Goal: Information Seeking & Learning: Check status

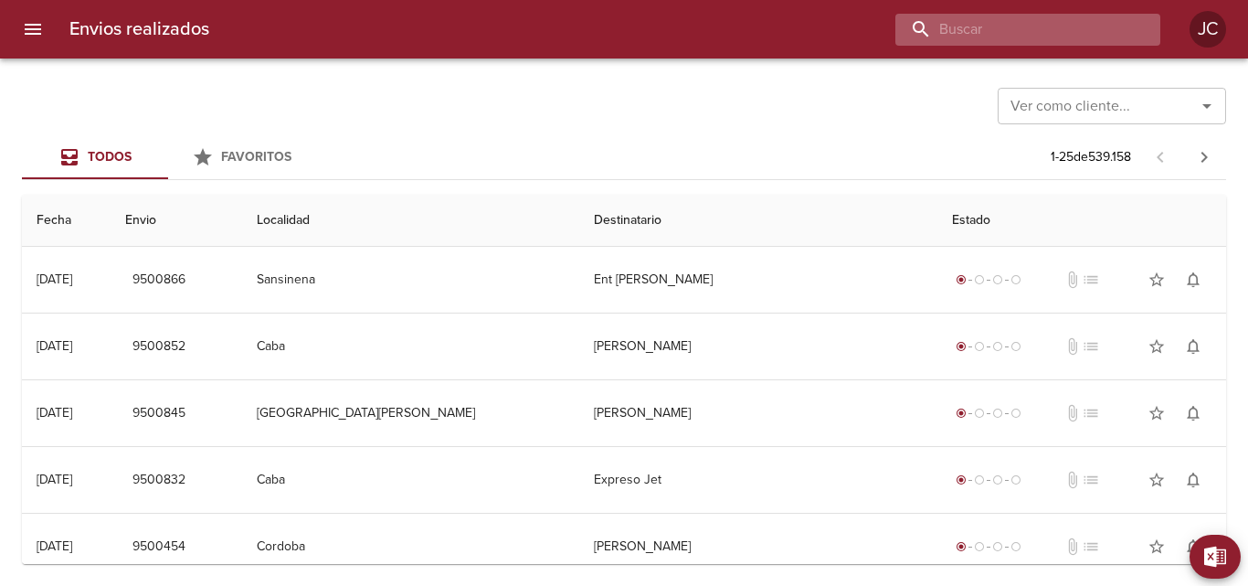
click at [1030, 14] on input "buscar" at bounding box center [1012, 30] width 234 height 32
paste input "6331104"
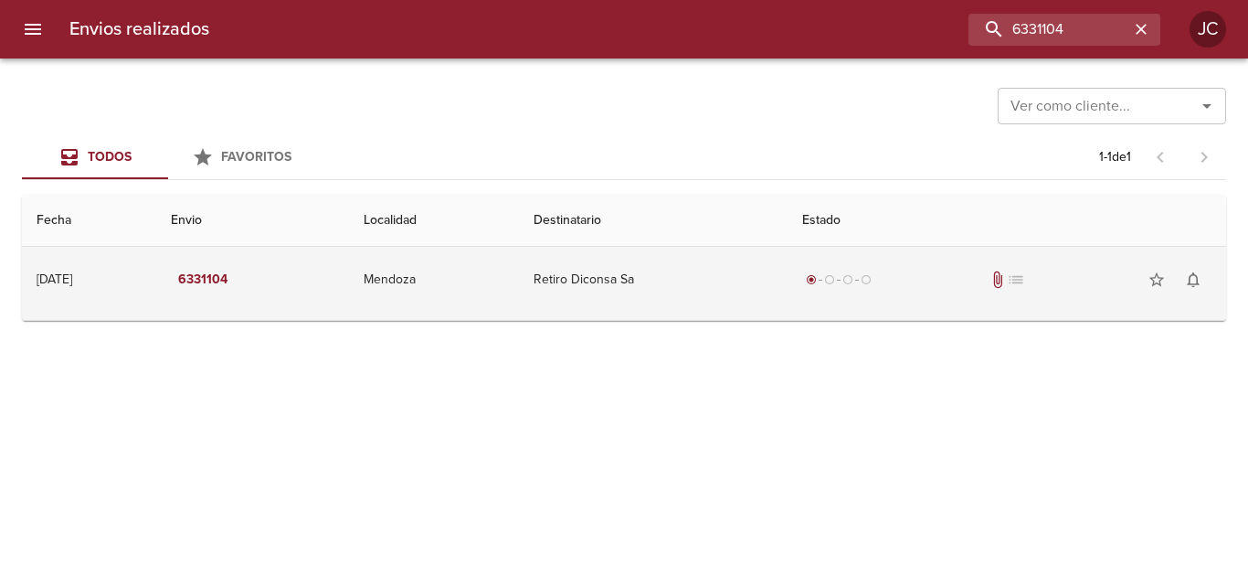
click at [636, 283] on td "Retiro Diconsa Sa" at bounding box center [653, 280] width 269 height 66
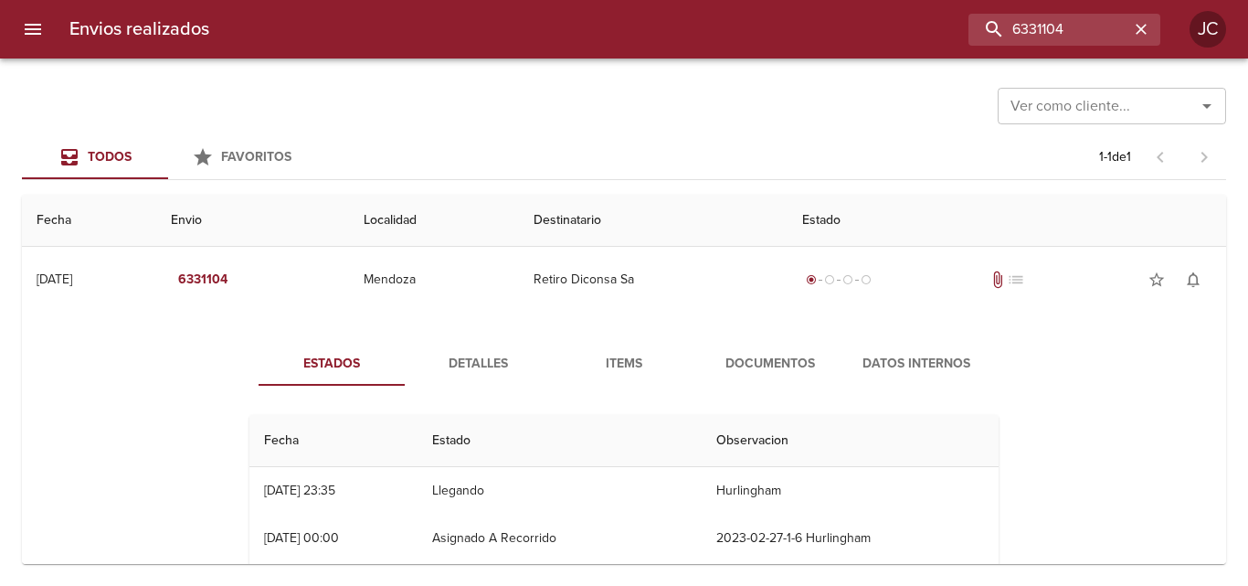
click at [718, 355] on span "Documentos" at bounding box center [770, 364] width 124 height 23
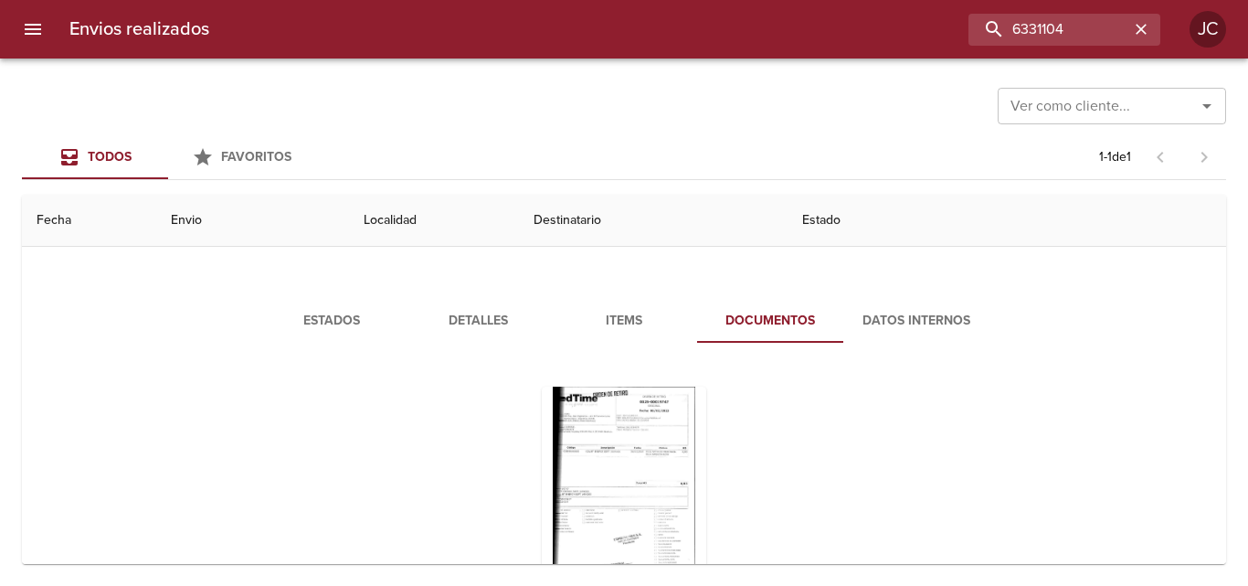
scroll to position [146, 0]
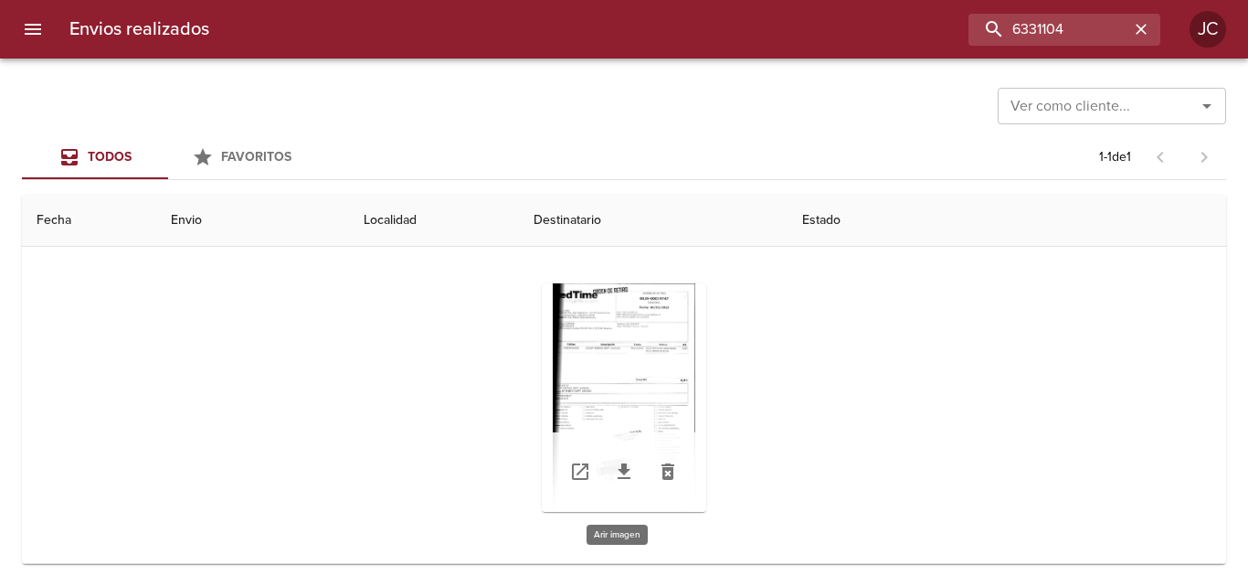
click at [678, 340] on div "Tabla de envíos del cliente" at bounding box center [624, 397] width 164 height 228
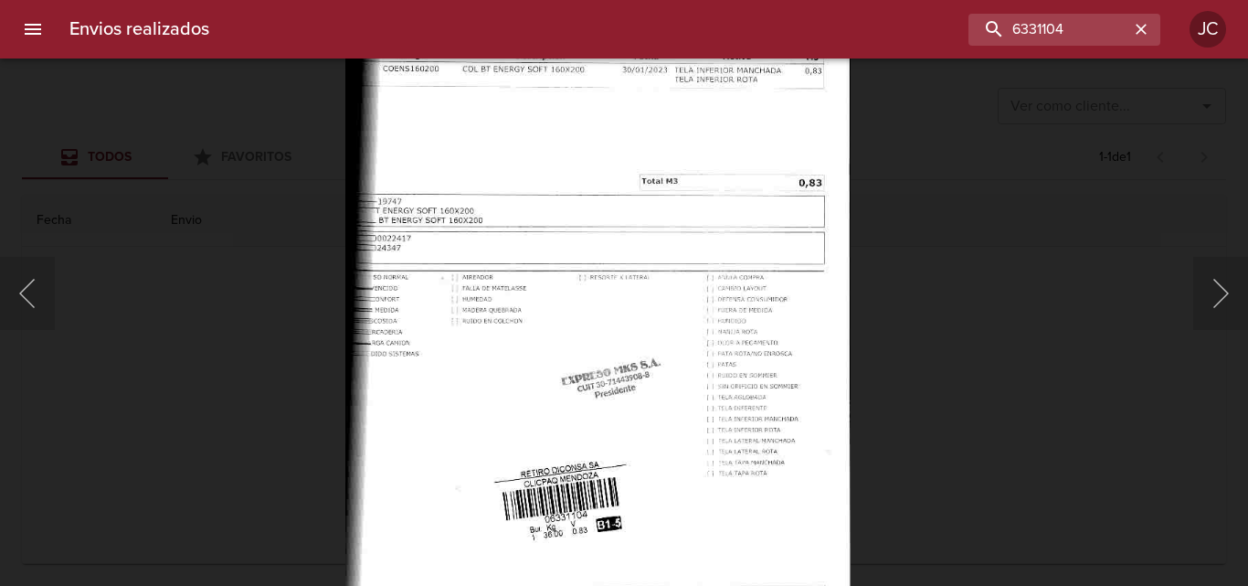
drag, startPoint x: 895, startPoint y: 319, endPoint x: 438, endPoint y: 521, distance: 500.3
click at [893, 321] on div "Lightbox" at bounding box center [624, 293] width 1248 height 586
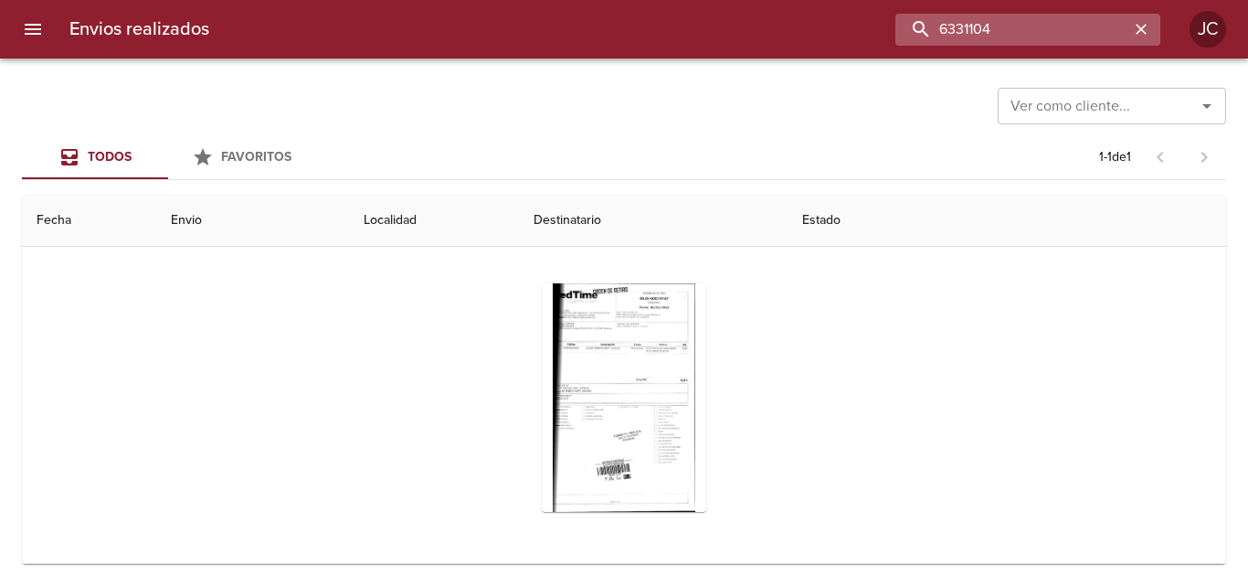
click at [1020, 27] on input "6331104" at bounding box center [1012, 30] width 234 height 32
paste input "484761"
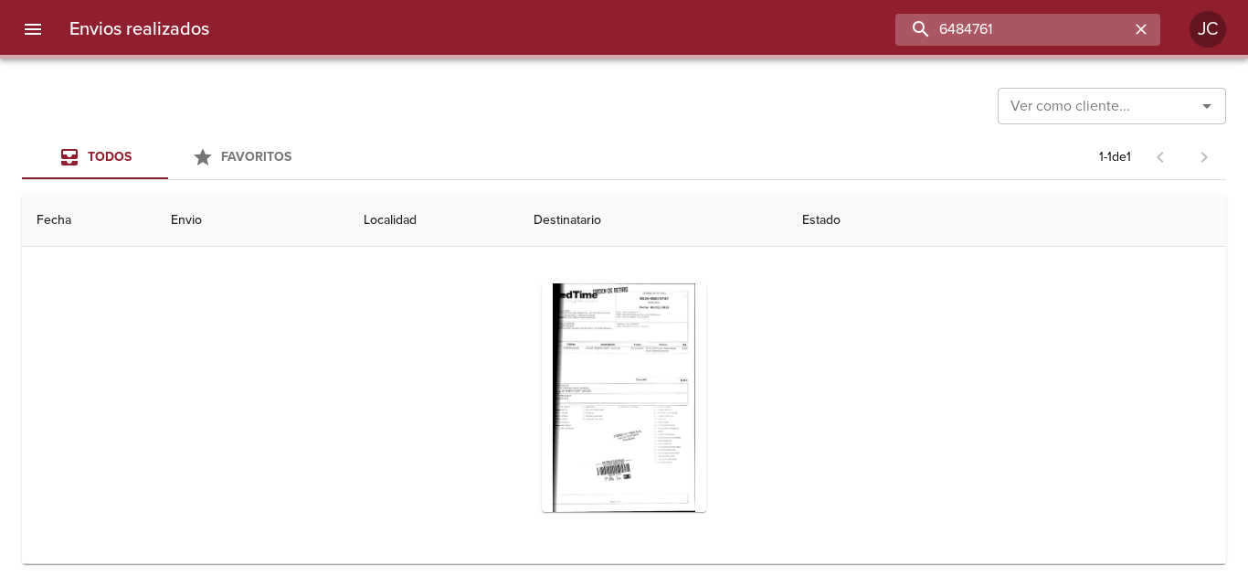
scroll to position [0, 0]
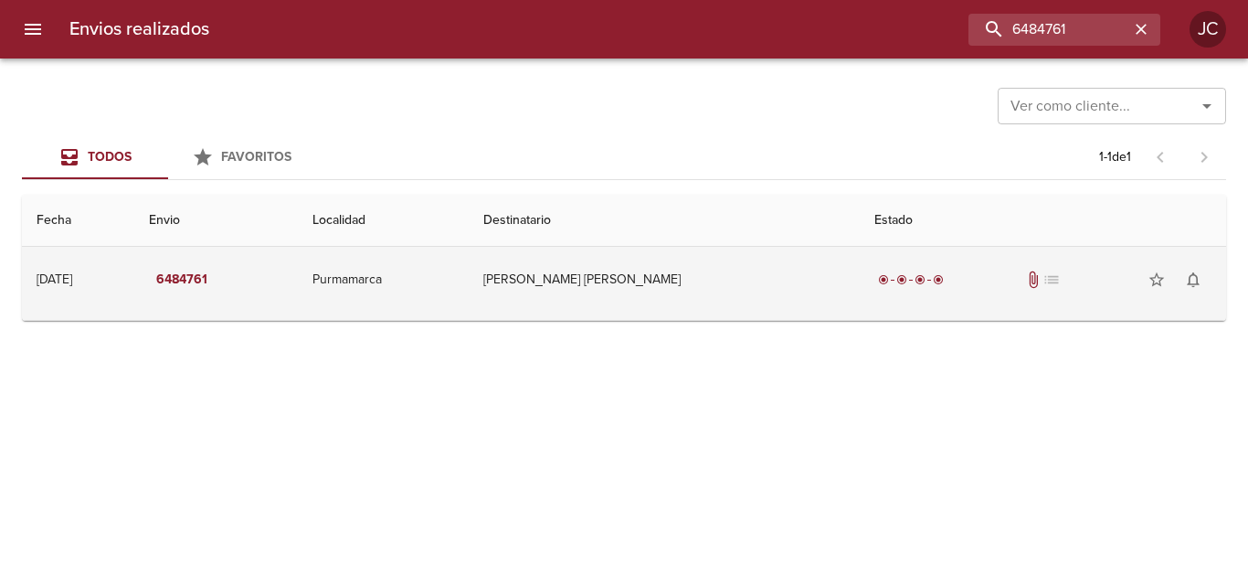
click at [671, 297] on td "Maria Cristina Soledad Aramayo" at bounding box center [664, 280] width 391 height 66
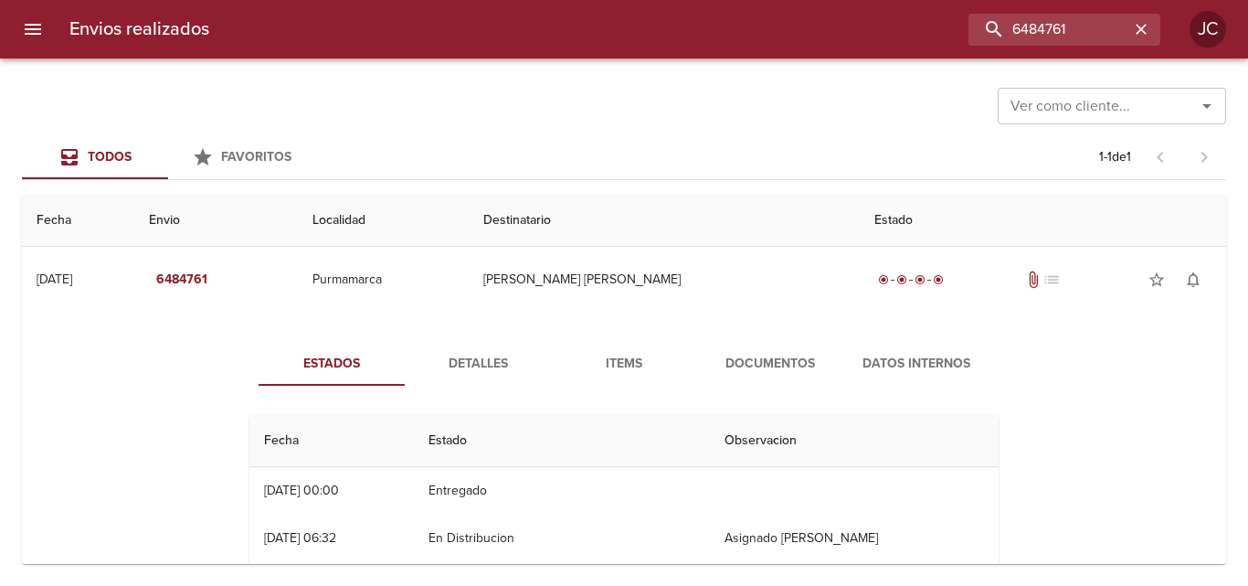
click at [730, 349] on button "Documentos" at bounding box center [770, 364] width 146 height 44
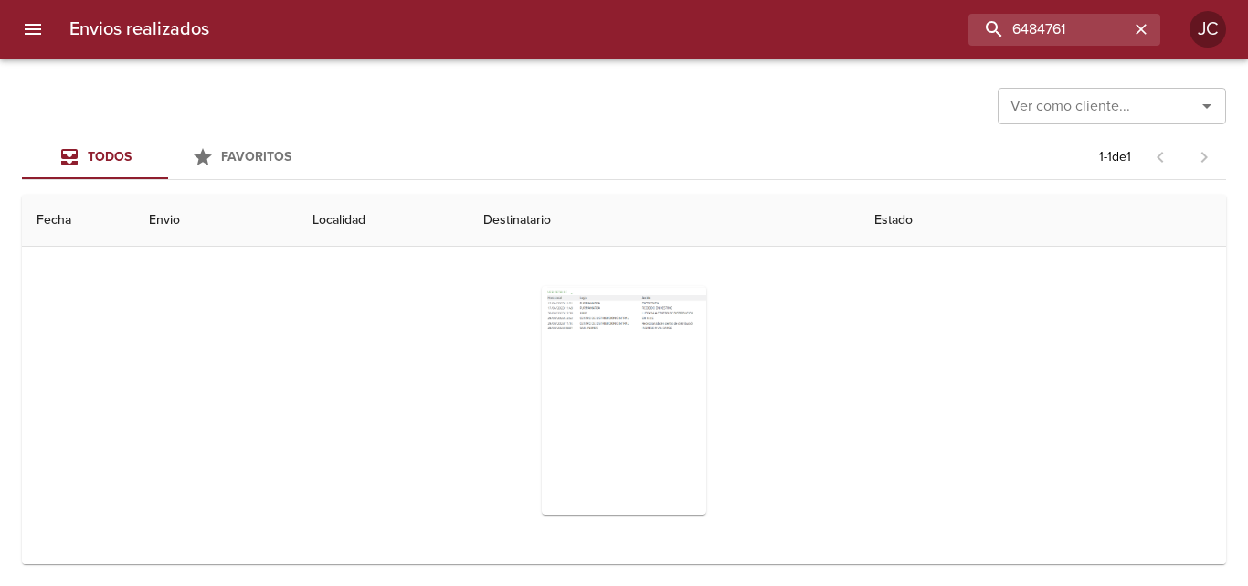
scroll to position [146, 0]
click at [639, 321] on div "Tabla de envíos del cliente" at bounding box center [624, 397] width 164 height 228
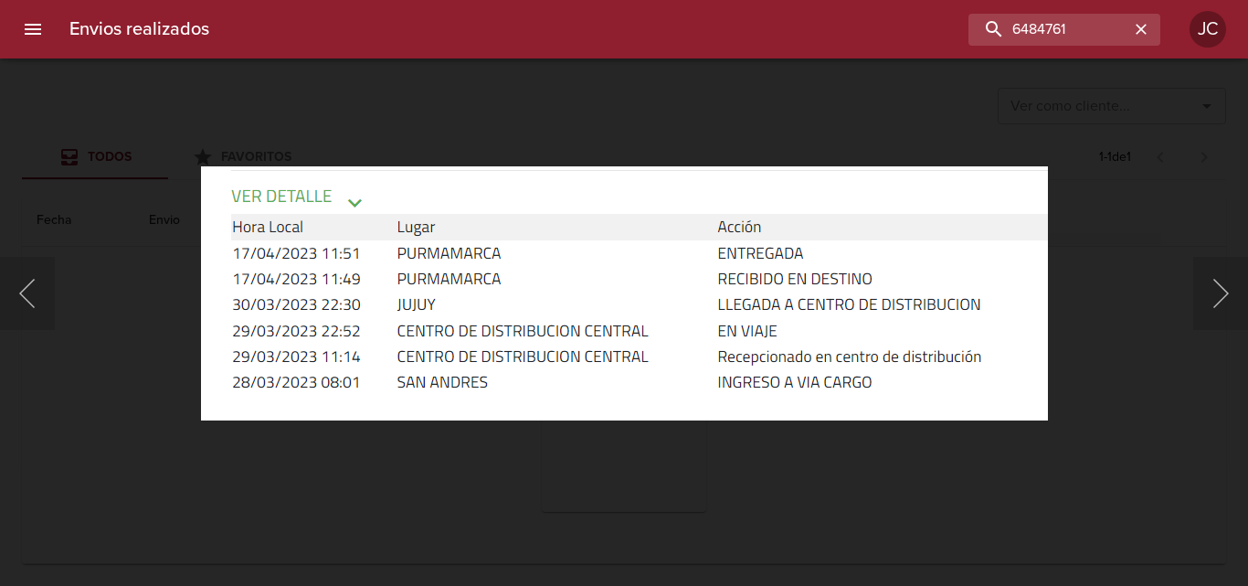
drag, startPoint x: 679, startPoint y: 452, endPoint x: 590, endPoint y: 532, distance: 119.1
click at [669, 458] on div "Lightbox" at bounding box center [624, 293] width 1248 height 586
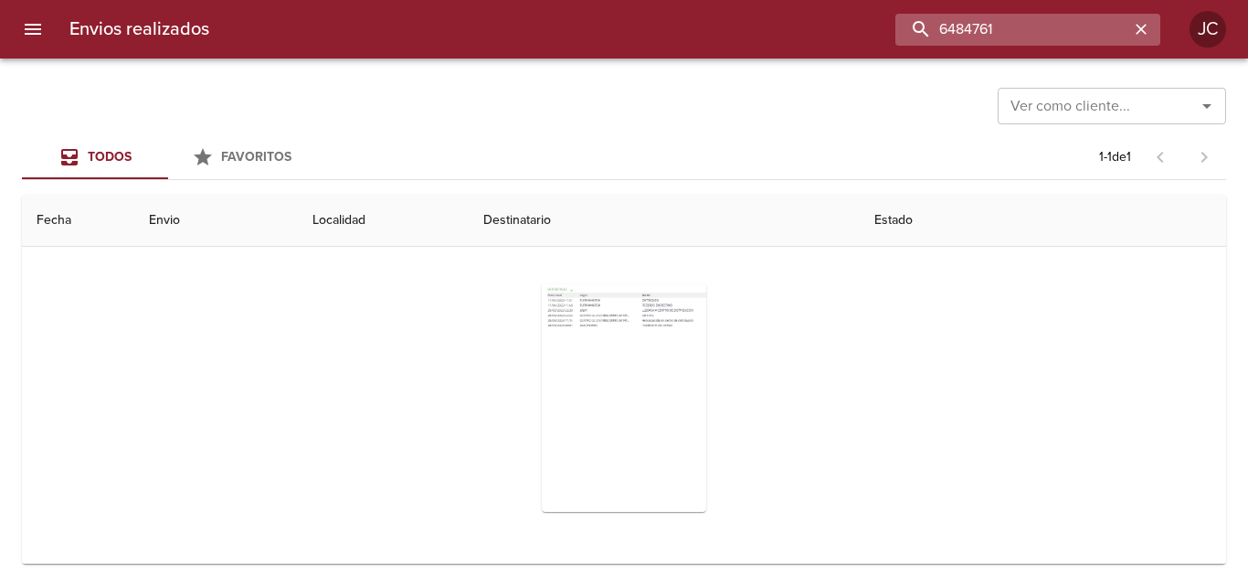
click at [1003, 38] on input "6484761" at bounding box center [1012, 30] width 234 height 32
paste input "505208"
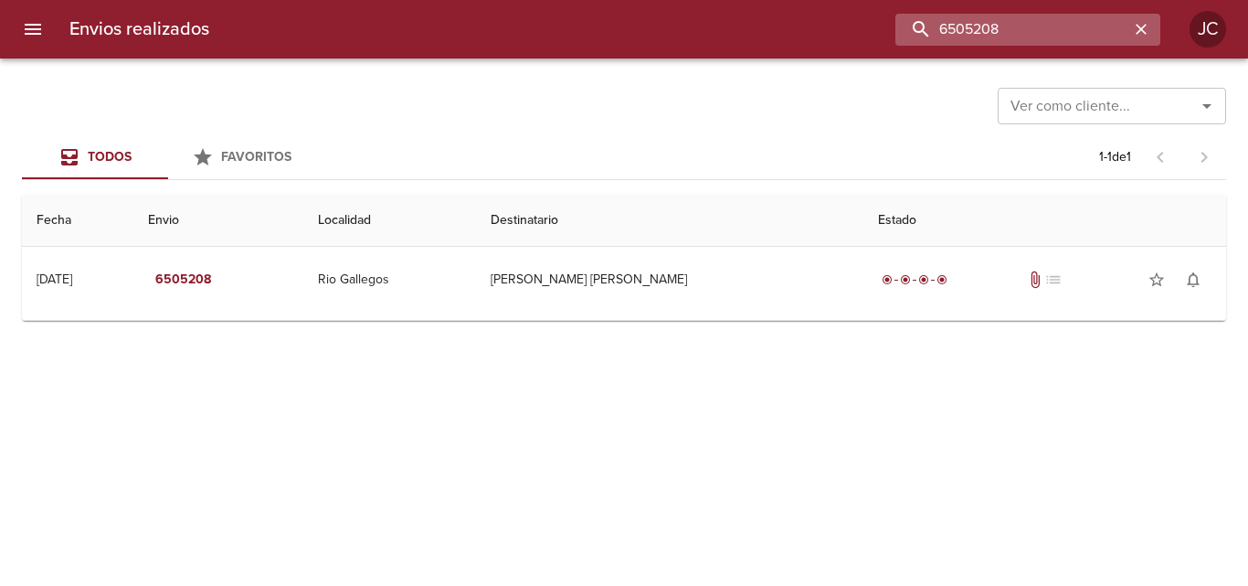
scroll to position [0, 0]
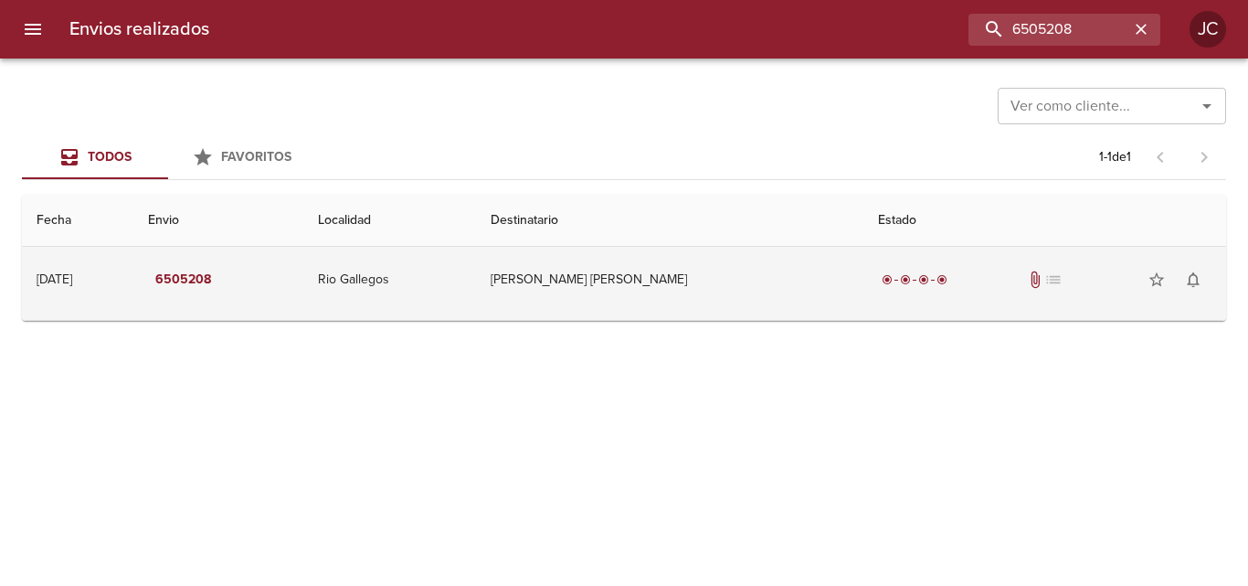
click at [704, 303] on td "Sanchez Mariano Gaston" at bounding box center [669, 280] width 387 height 66
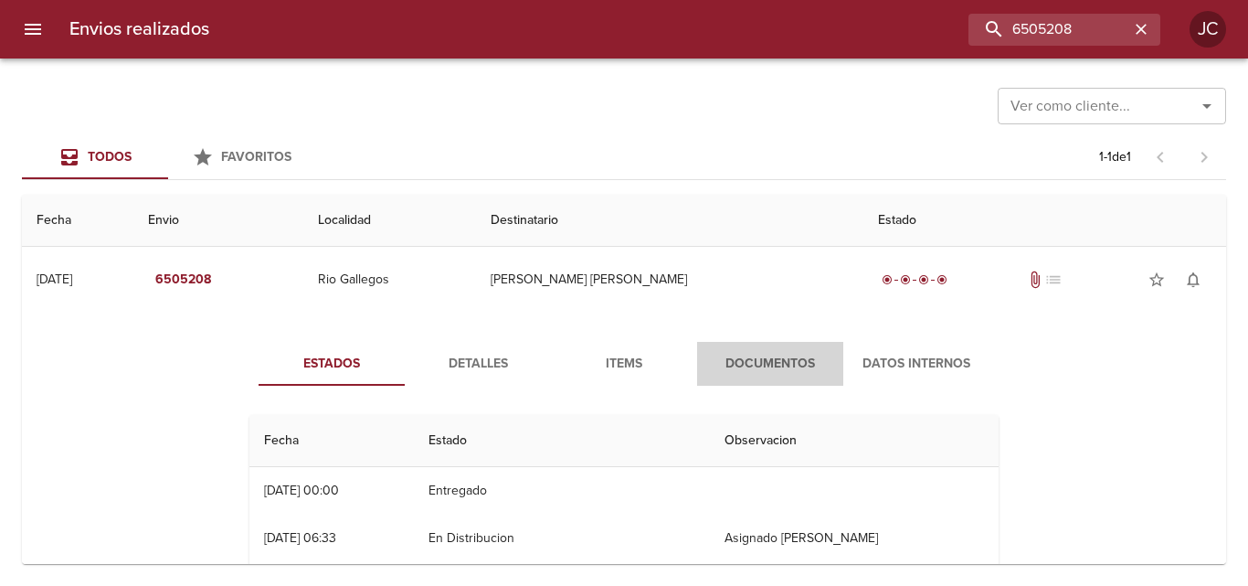
click at [699, 346] on button "Documentos" at bounding box center [770, 364] width 146 height 44
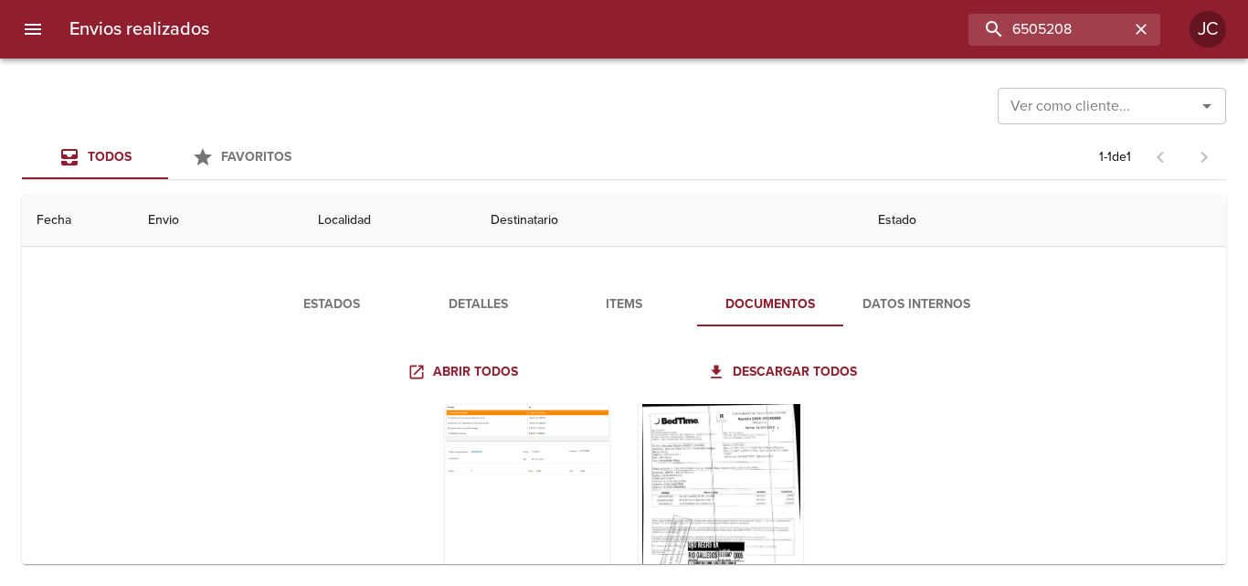
scroll to position [91, 0]
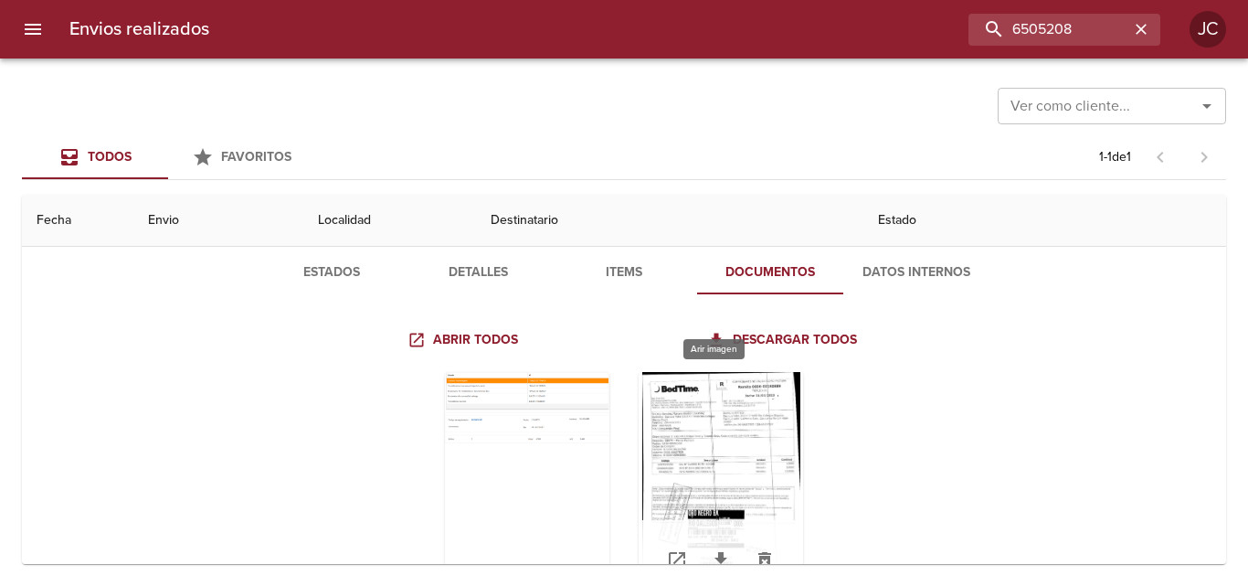
click at [679, 409] on div "Tabla de envíos del cliente" at bounding box center [721, 486] width 164 height 228
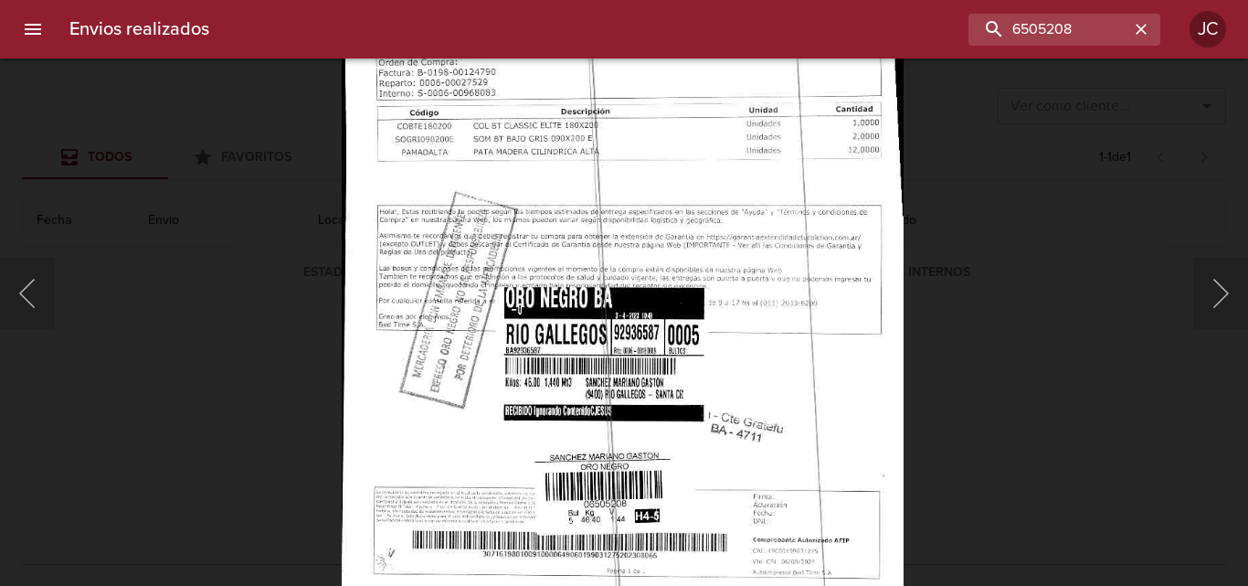
click at [633, 279] on img "Lightbox" at bounding box center [622, 204] width 561 height 810
drag, startPoint x: 1165, startPoint y: 474, endPoint x: 1148, endPoint y: 468, distance: 18.5
click at [1160, 471] on div "Lightbox" at bounding box center [624, 293] width 1248 height 586
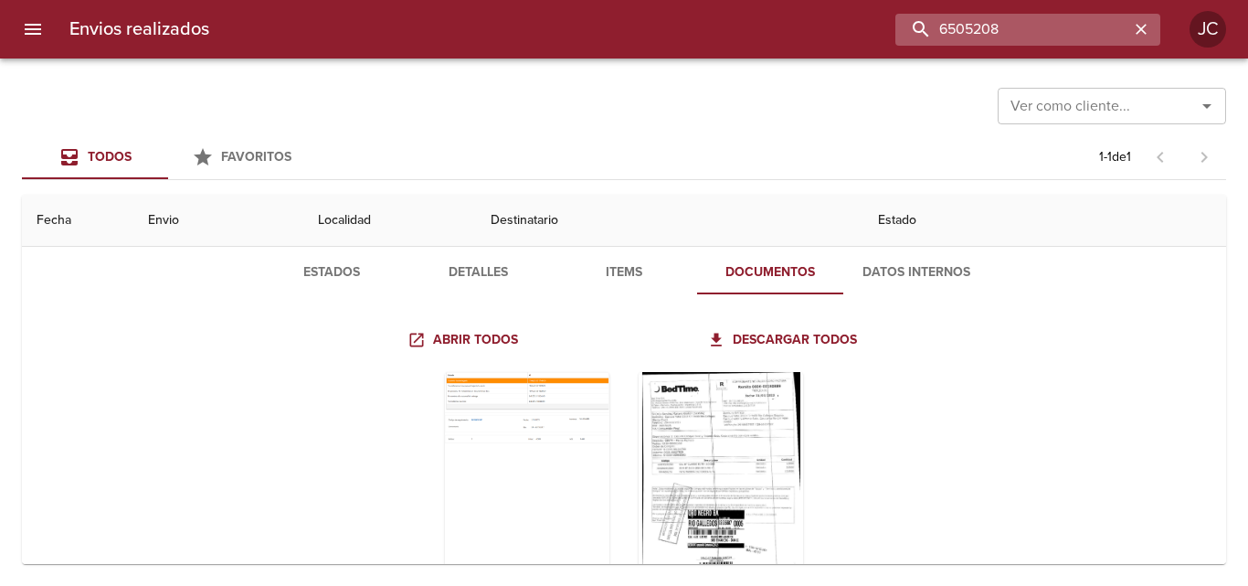
click at [1057, 33] on input "6505208" at bounding box center [1012, 30] width 234 height 32
paste input "17496"
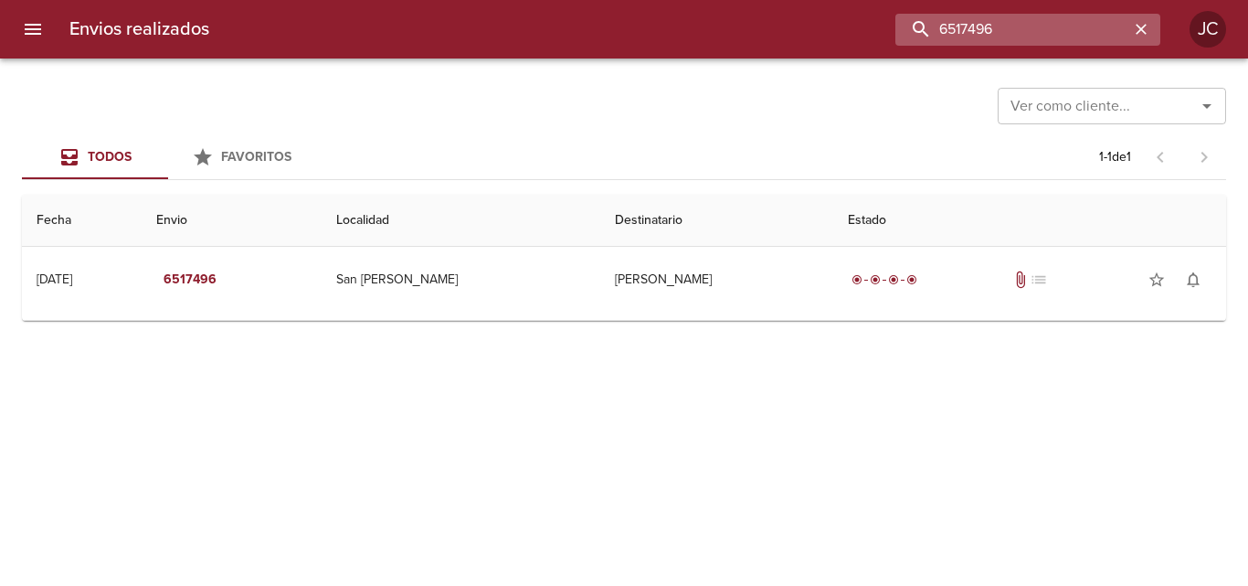
scroll to position [0, 0]
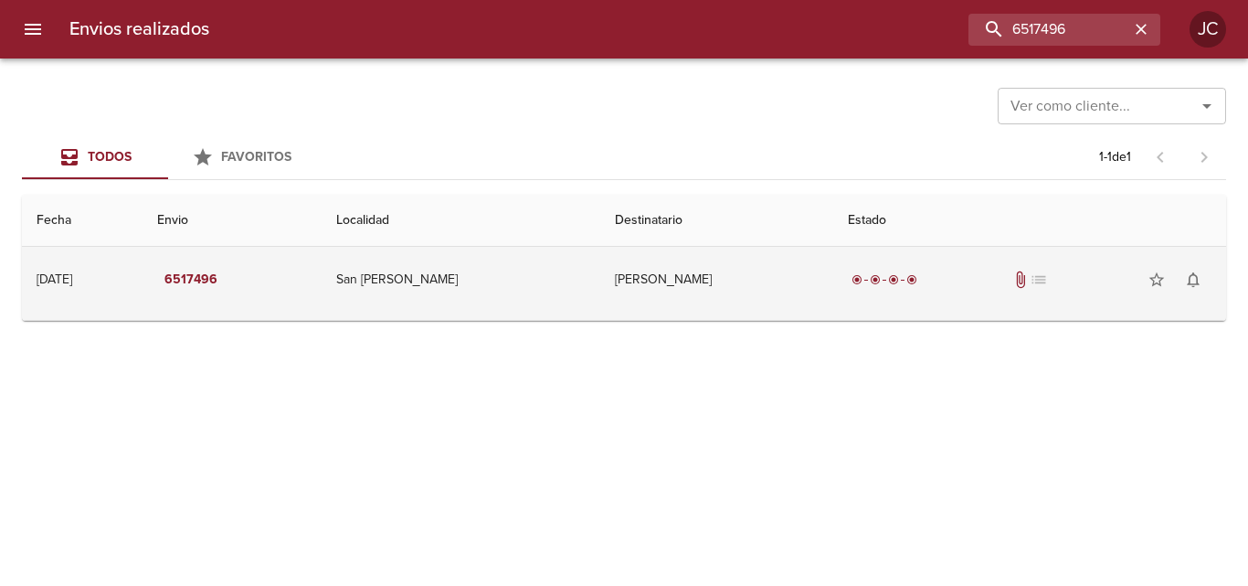
click at [712, 262] on td "Ochoa Emmanuel" at bounding box center [716, 280] width 233 height 66
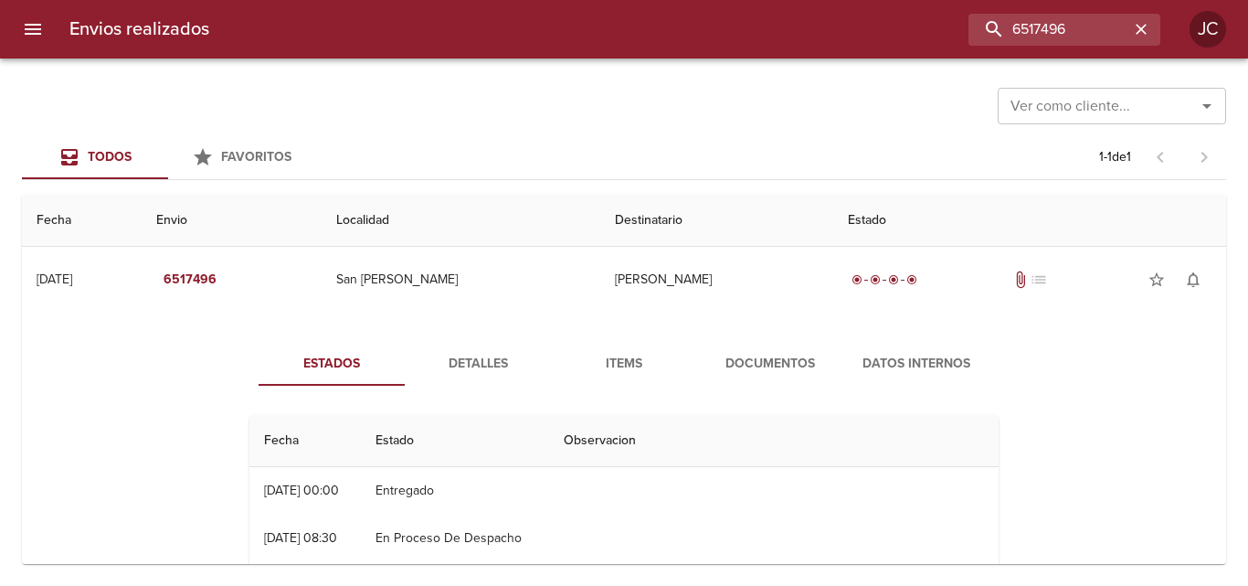
click at [733, 365] on span "Documentos" at bounding box center [770, 364] width 124 height 23
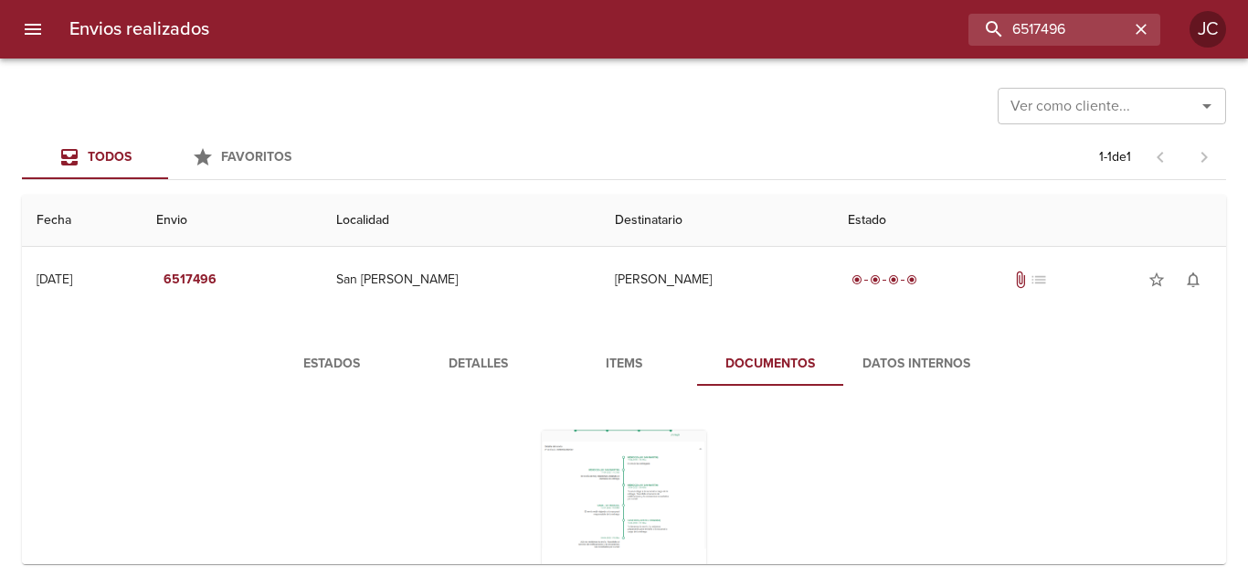
scroll to position [146, 0]
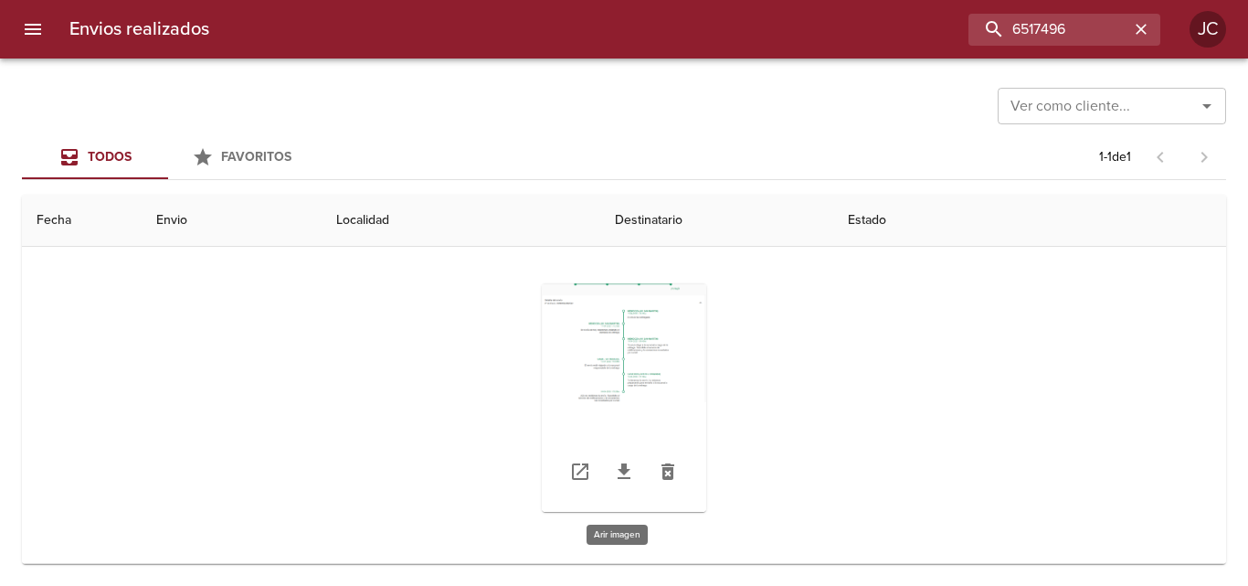
click at [682, 364] on div "Tabla de envíos del cliente" at bounding box center [624, 397] width 164 height 228
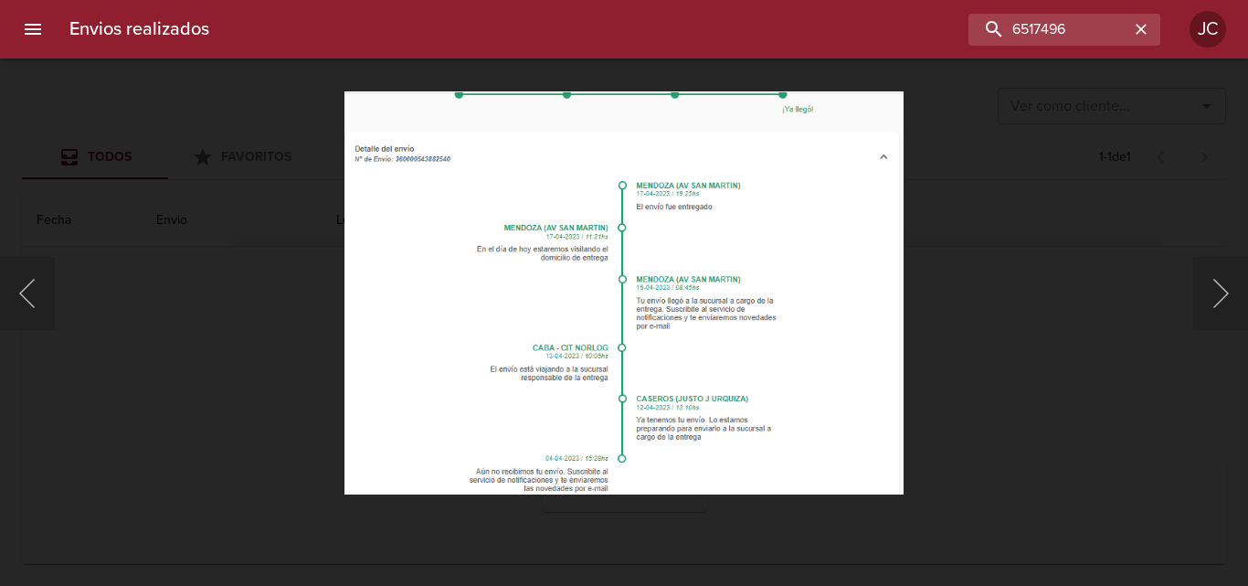
click at [986, 250] on div "Lightbox" at bounding box center [624, 293] width 1248 height 586
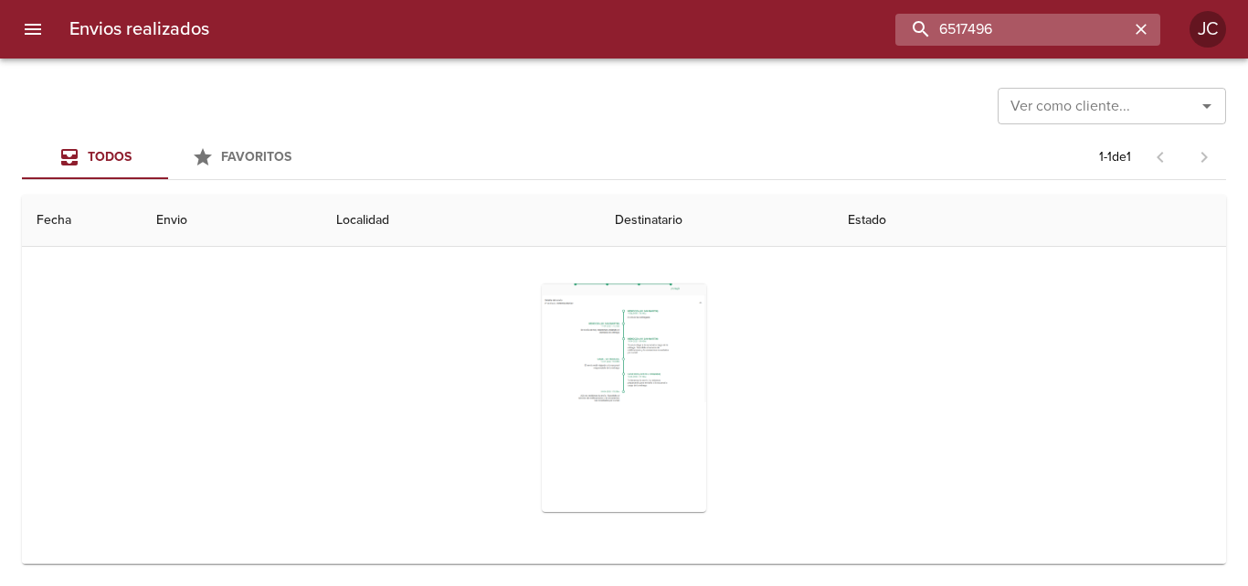
click at [1005, 14] on input "6517496" at bounding box center [1012, 30] width 234 height 32
paste input "24497"
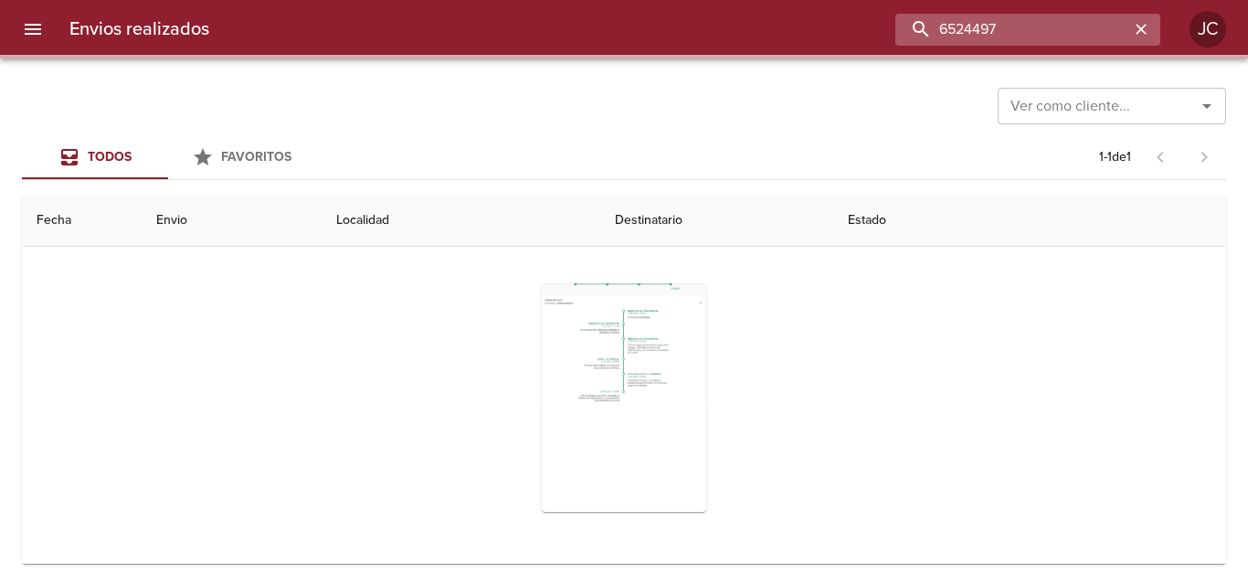
scroll to position [0, 0]
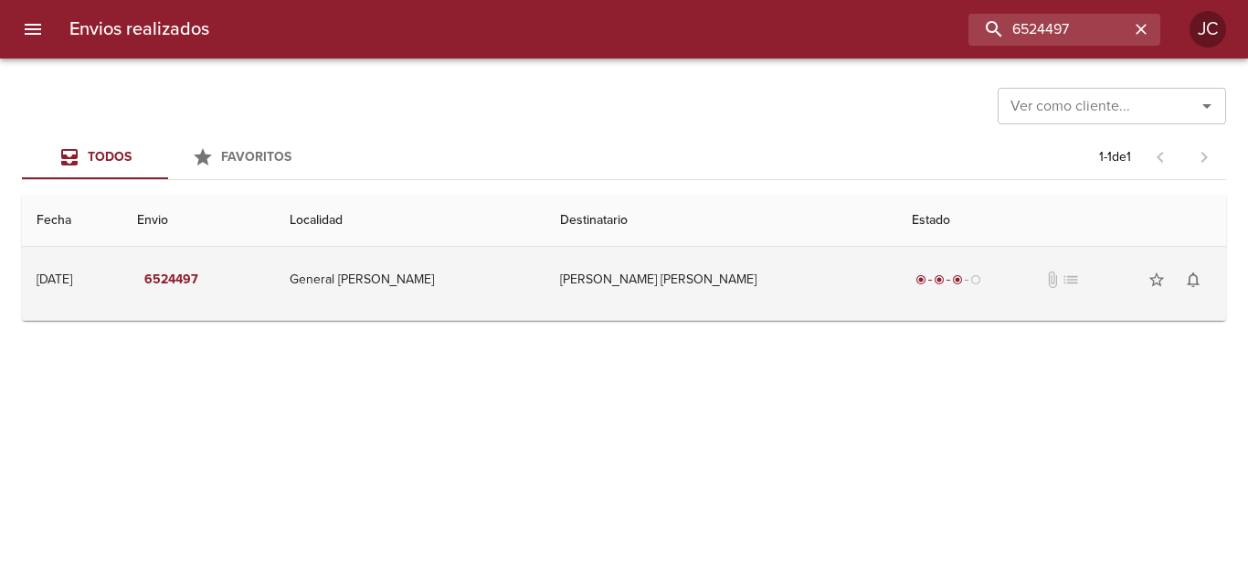
click at [697, 264] on td "Dev Aguirre Jose Daniel" at bounding box center [721, 280] width 352 height 66
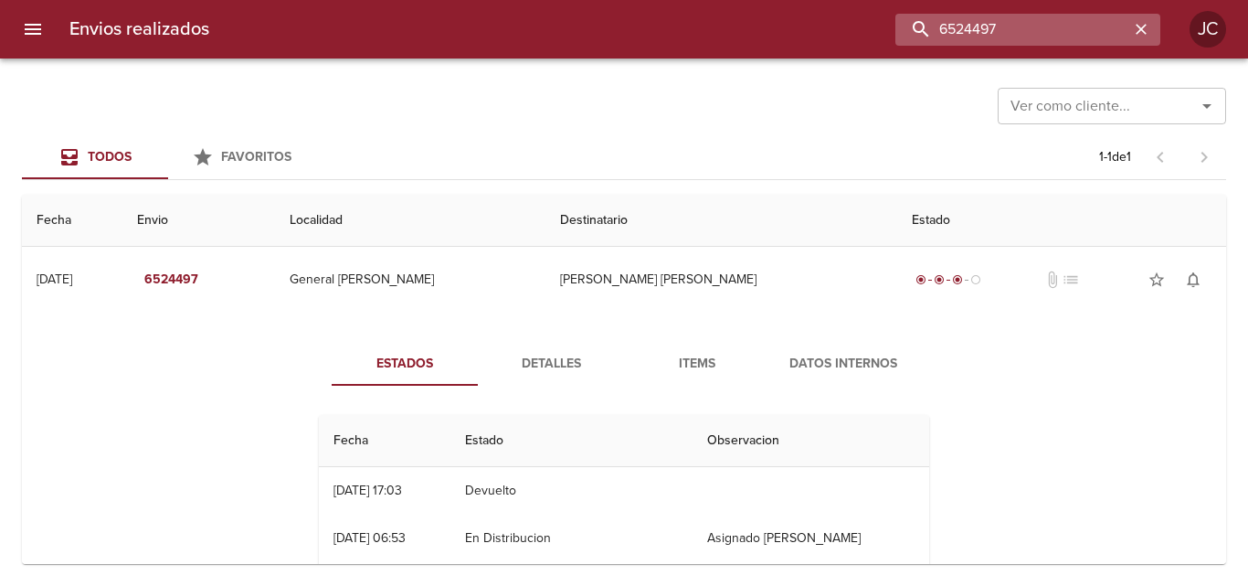
click at [1025, 21] on input "6524497" at bounding box center [1012, 30] width 234 height 32
paste input "609299"
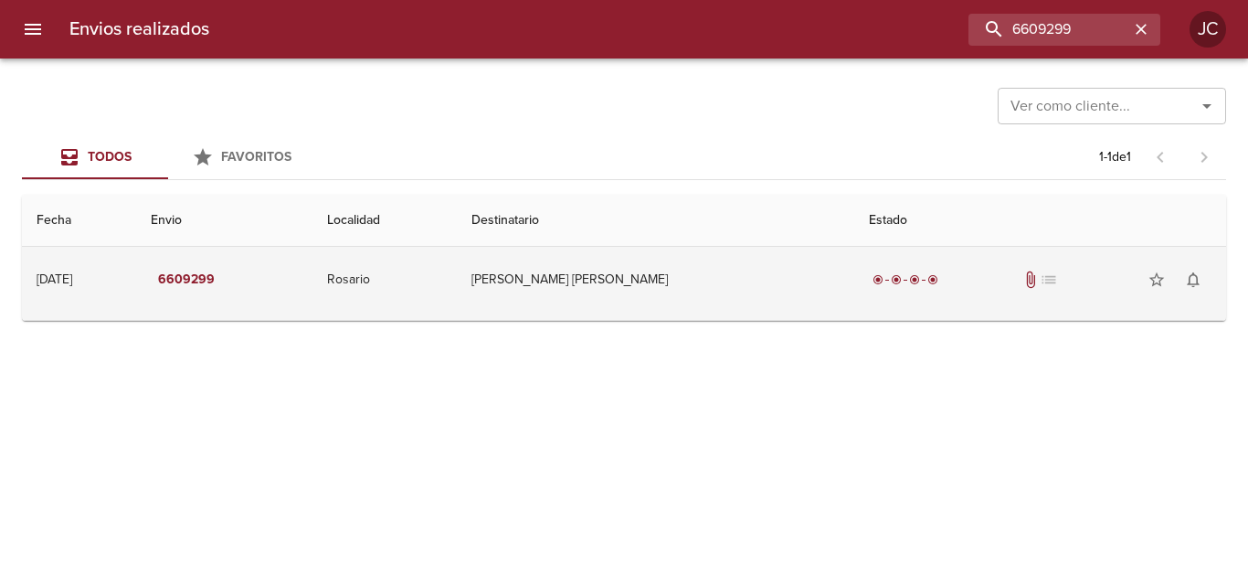
click at [736, 277] on td "Juan Pablo Ron" at bounding box center [655, 280] width 397 height 66
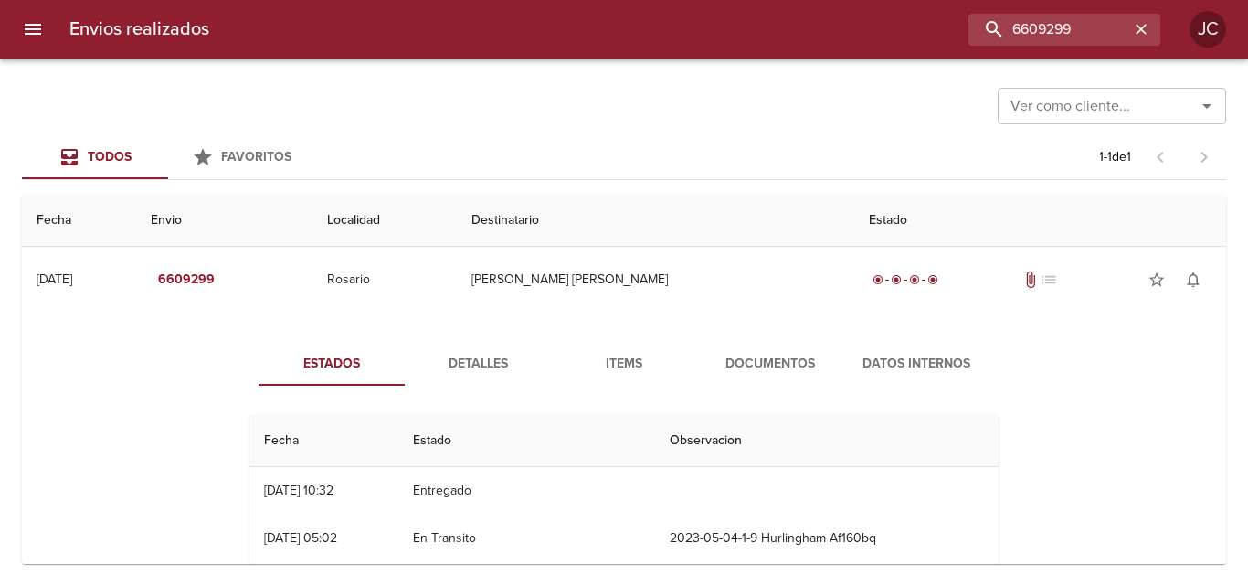
click at [743, 359] on span "Documentos" at bounding box center [770, 364] width 124 height 23
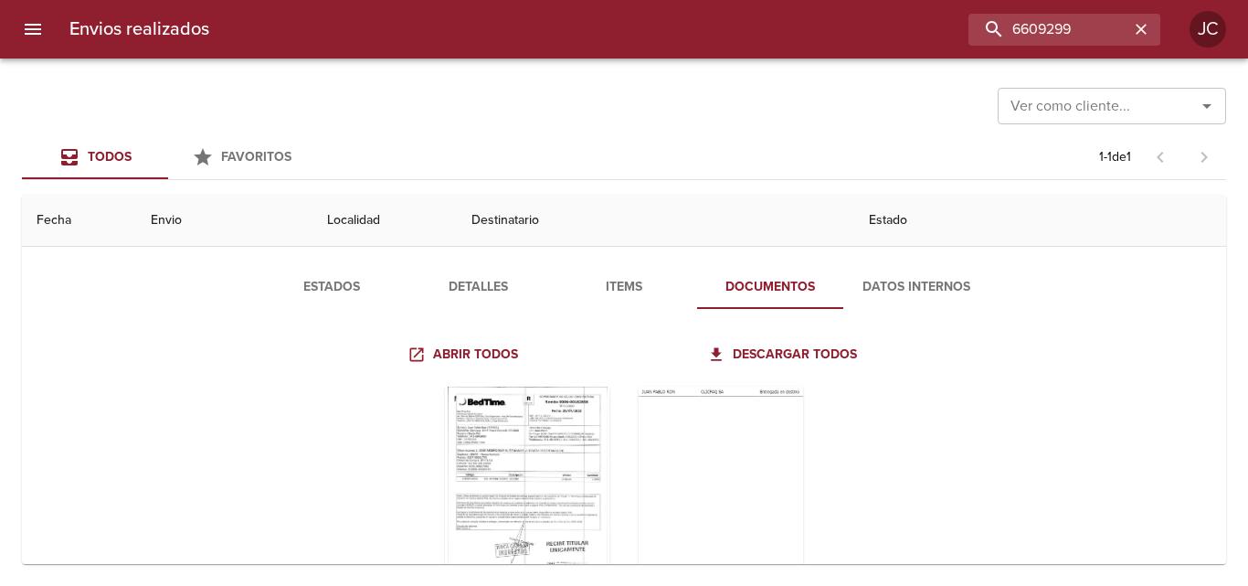
scroll to position [180, 0]
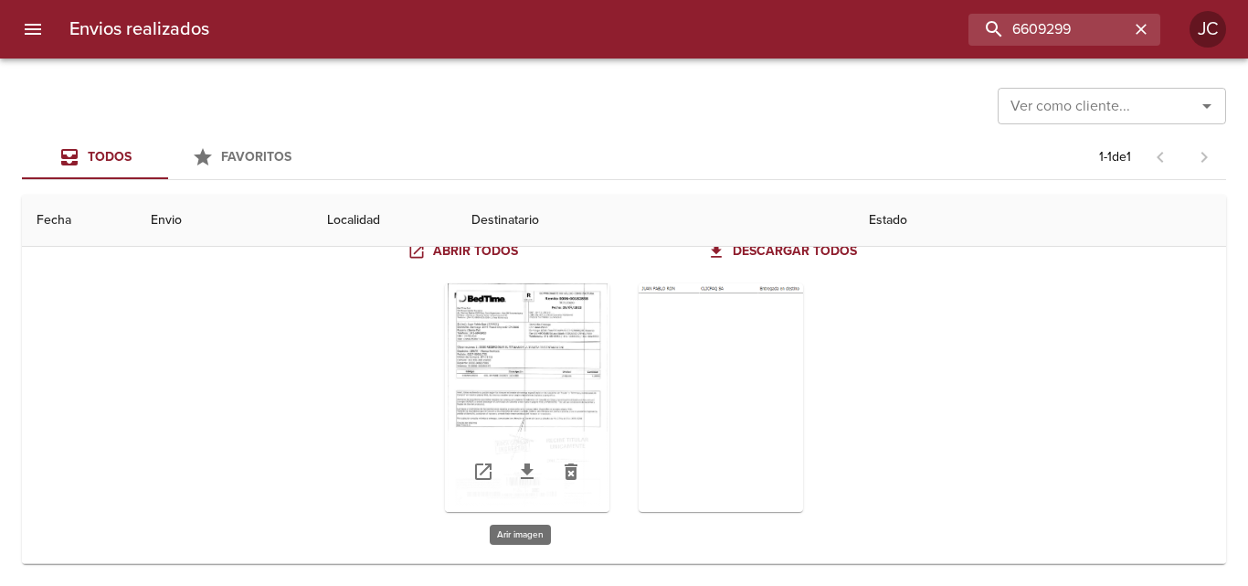
click at [523, 328] on div "Tabla de envíos del cliente" at bounding box center [527, 397] width 164 height 228
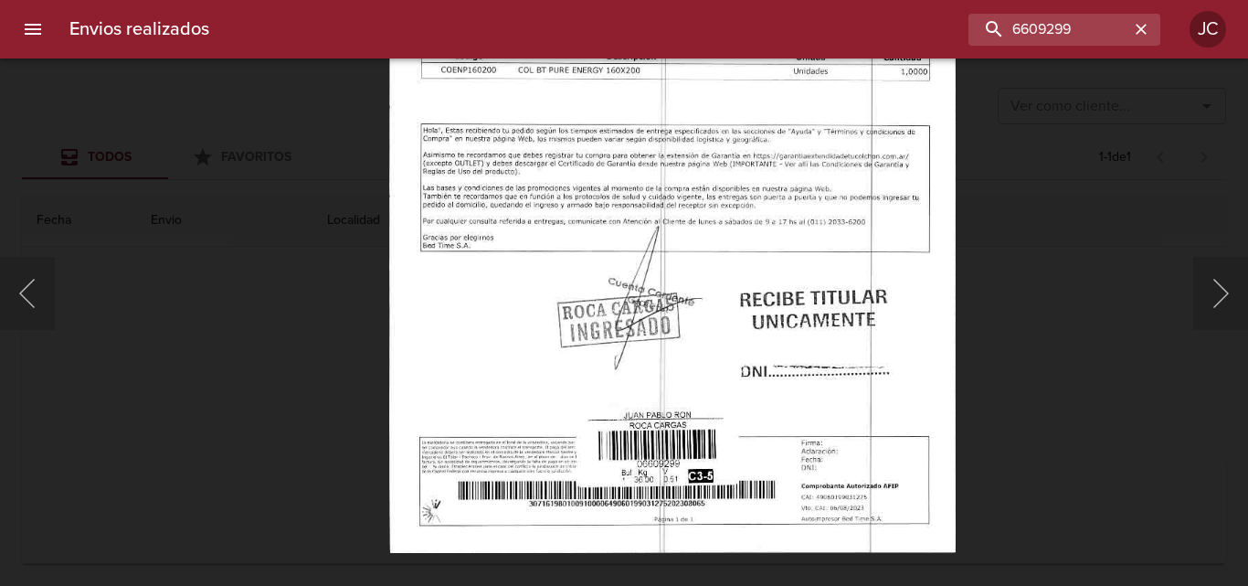
click at [671, 277] on img "Lightbox" at bounding box center [671, 148] width 567 height 810
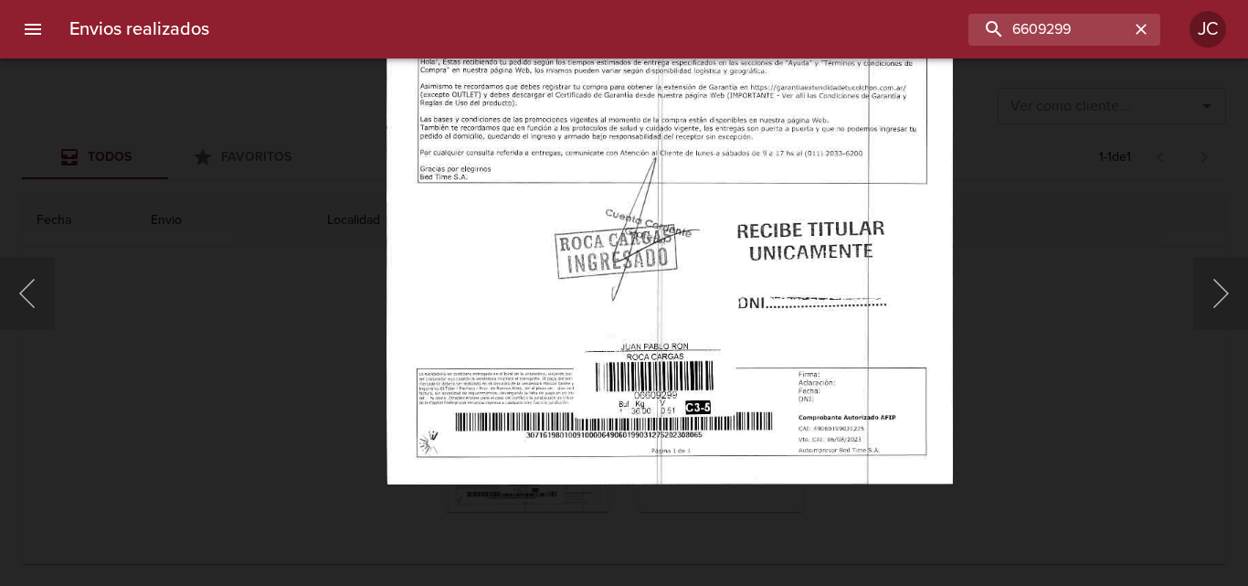
click at [659, 284] on img "Lightbox" at bounding box center [669, 80] width 567 height 810
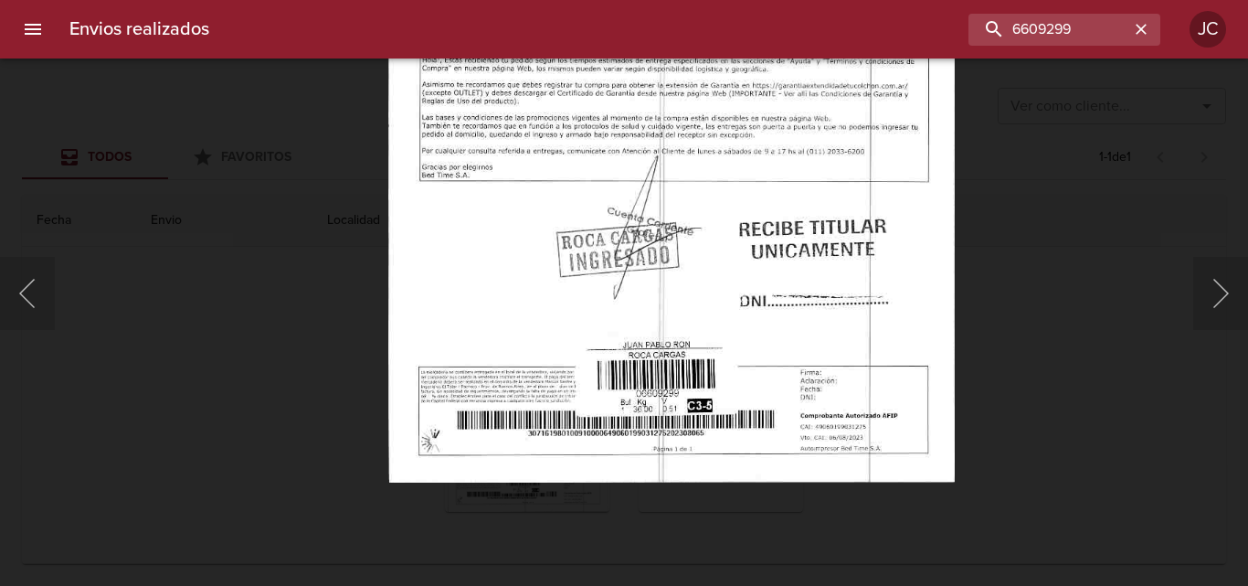
click at [1046, 282] on div "Lightbox" at bounding box center [624, 293] width 1248 height 586
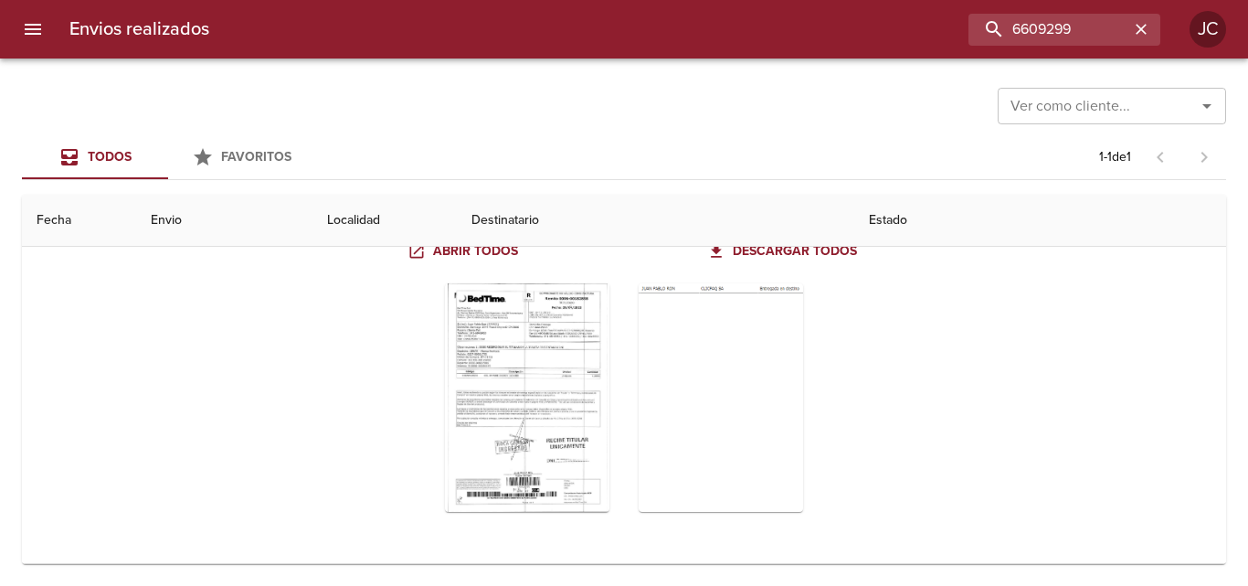
drag, startPoint x: 1055, startPoint y: 59, endPoint x: 1058, endPoint y: 50, distance: 9.5
click at [1058, 0] on div "Envios realizados 6609299 JC Ver como cliente... Ver como cliente... Todos Favo…" at bounding box center [624, 0] width 1248 height 0
click at [1062, 36] on input "6609299" at bounding box center [1012, 30] width 234 height 32
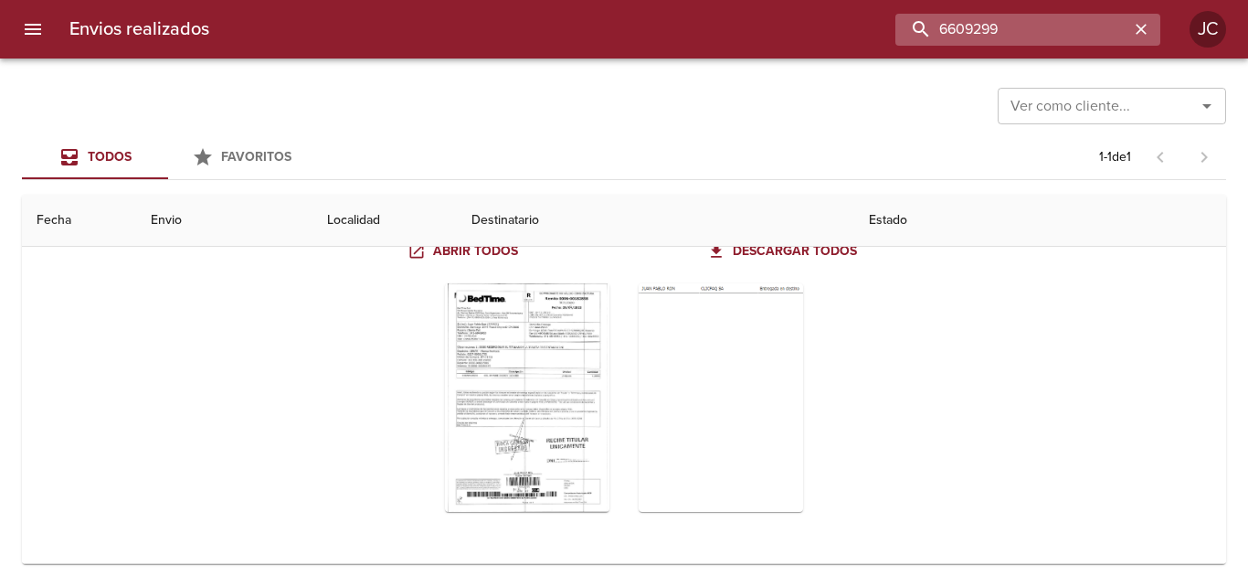
paste input "1477"
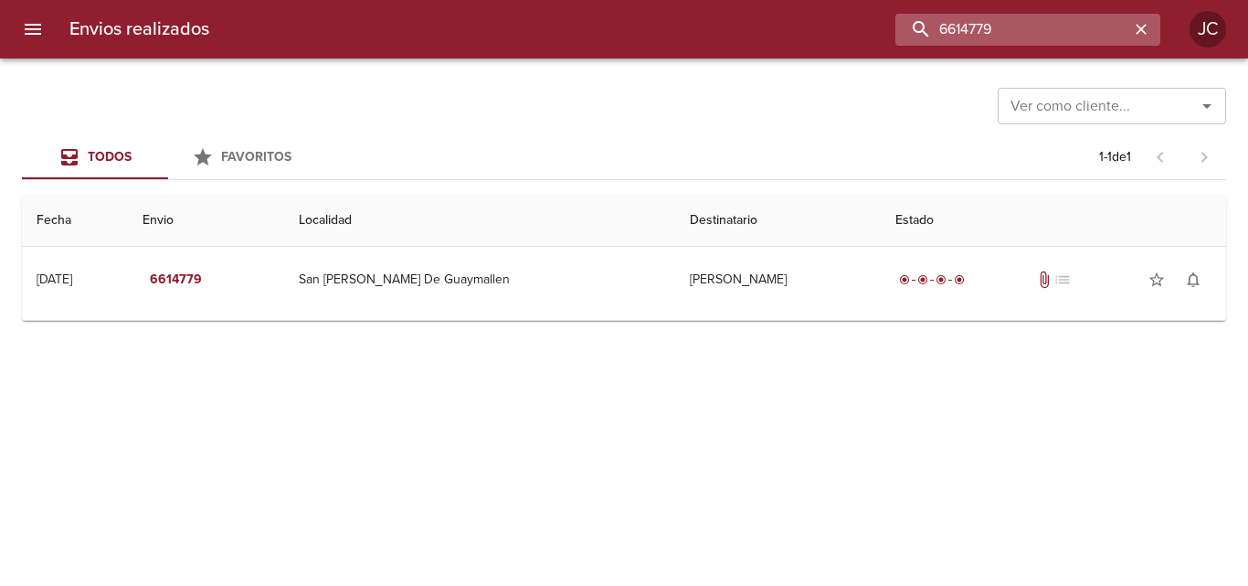
scroll to position [0, 0]
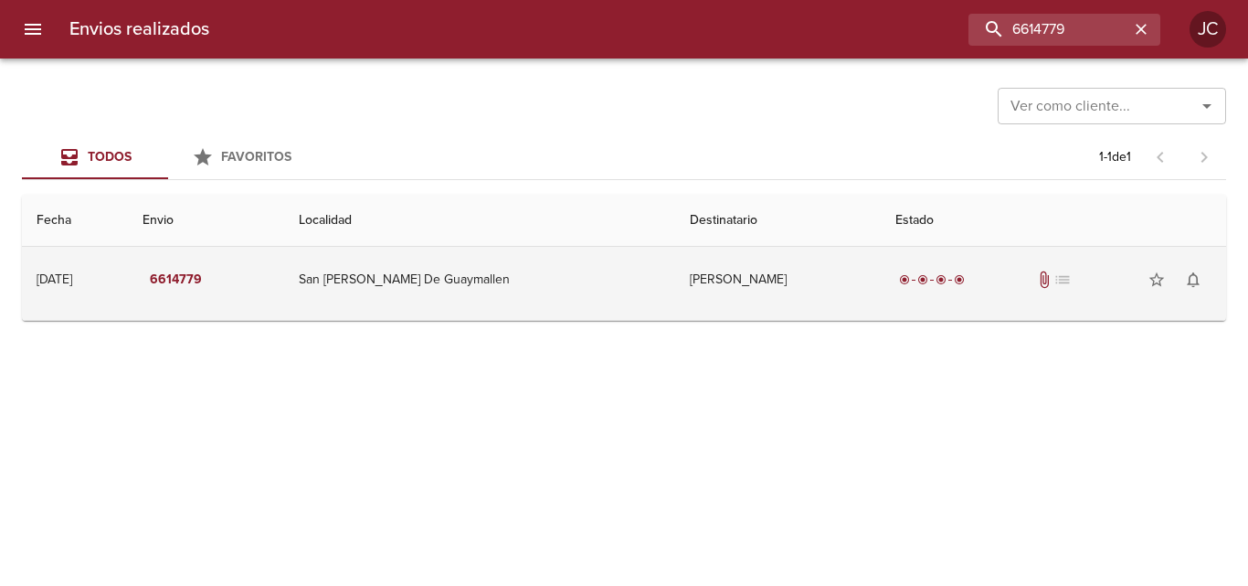
click at [744, 303] on td "Ferrer Claudio" at bounding box center [778, 280] width 206 height 66
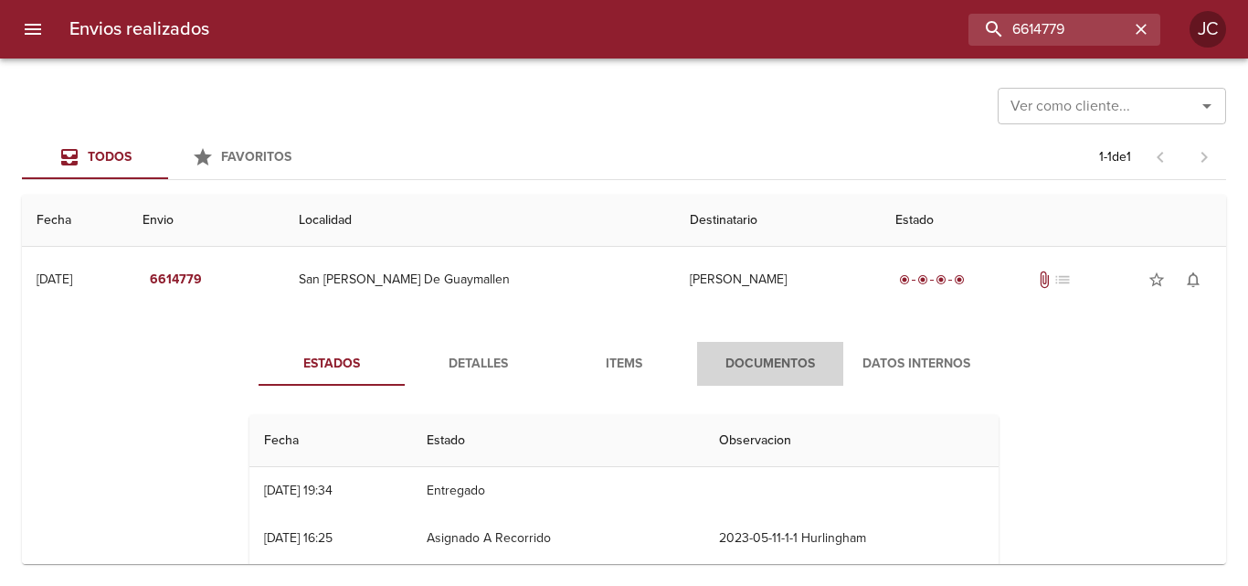
click at [757, 354] on span "Documentos" at bounding box center [770, 364] width 124 height 23
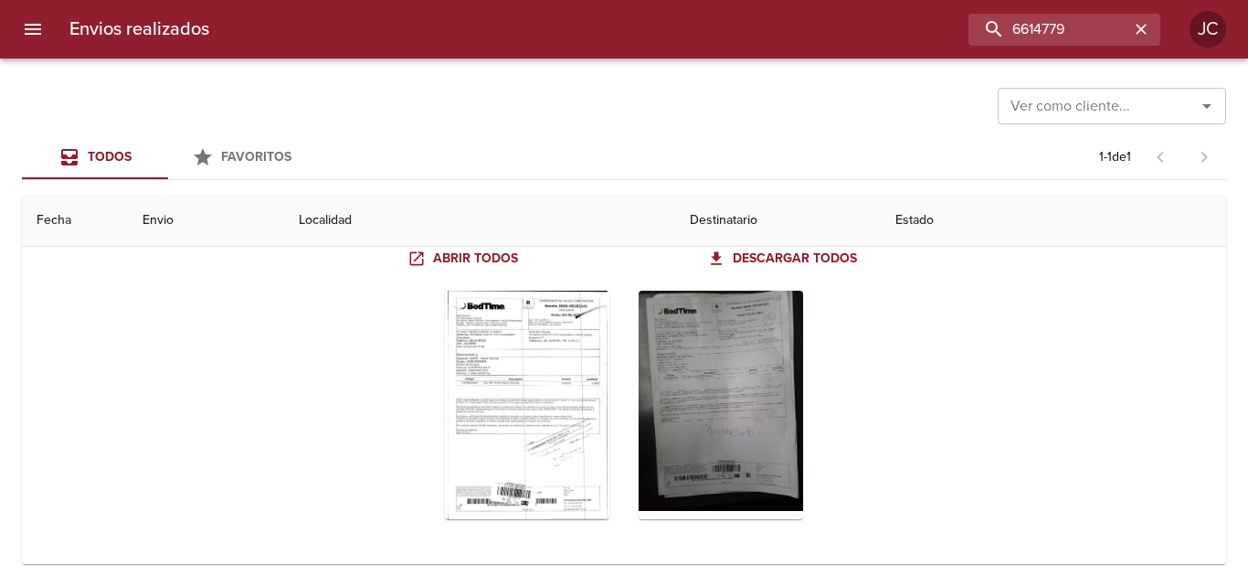
scroll to position [180, 0]
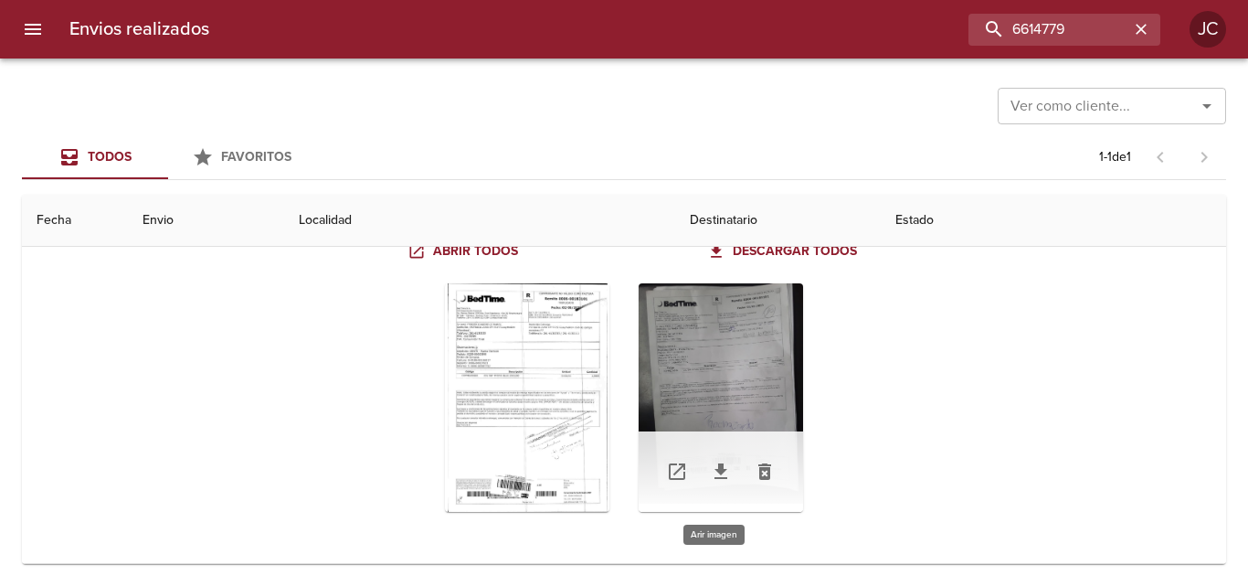
click at [764, 373] on div "Tabla de envíos del cliente" at bounding box center [721, 397] width 164 height 228
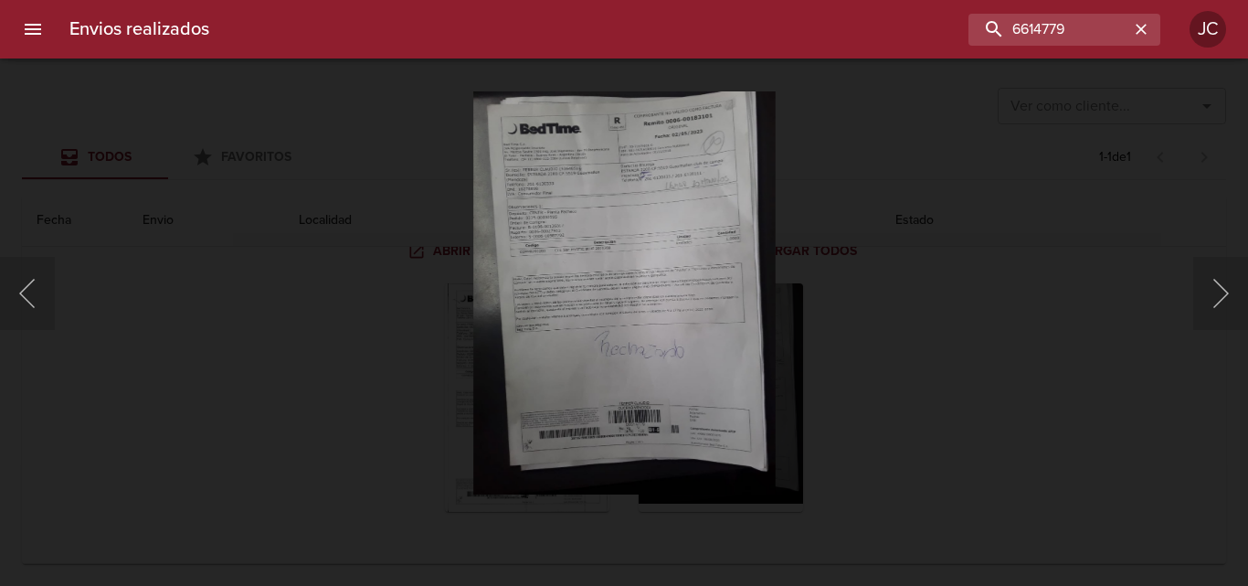
drag, startPoint x: 874, startPoint y: 323, endPoint x: 524, endPoint y: 366, distance: 352.7
click at [865, 325] on div "Lightbox" at bounding box center [624, 293] width 1248 height 586
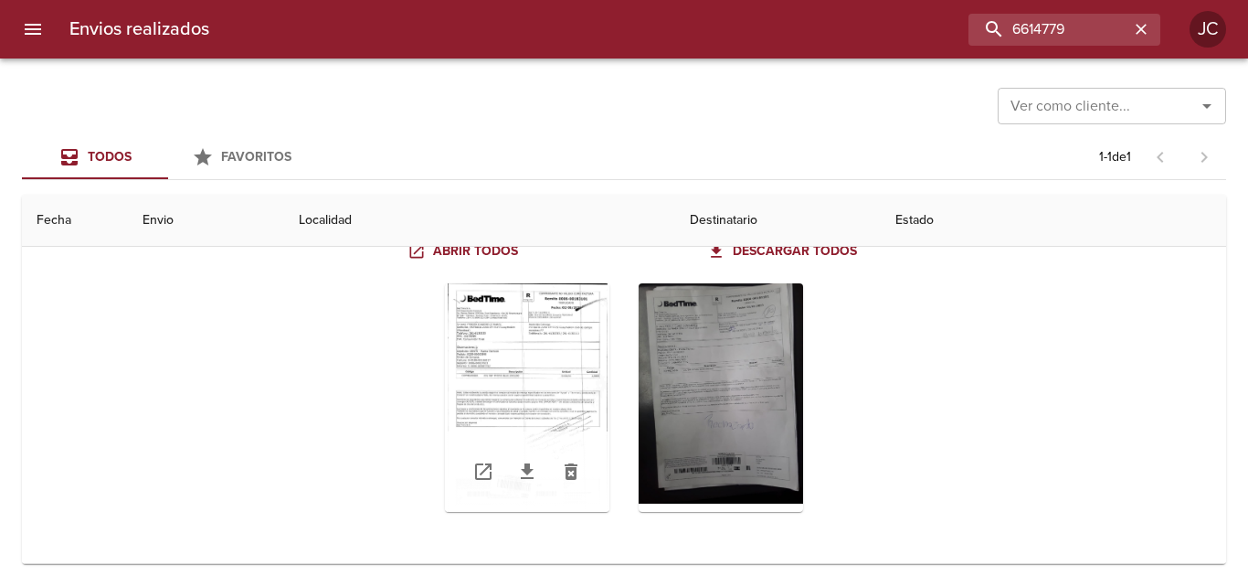
click at [520, 370] on div "Tabla de envíos del cliente" at bounding box center [527, 397] width 164 height 228
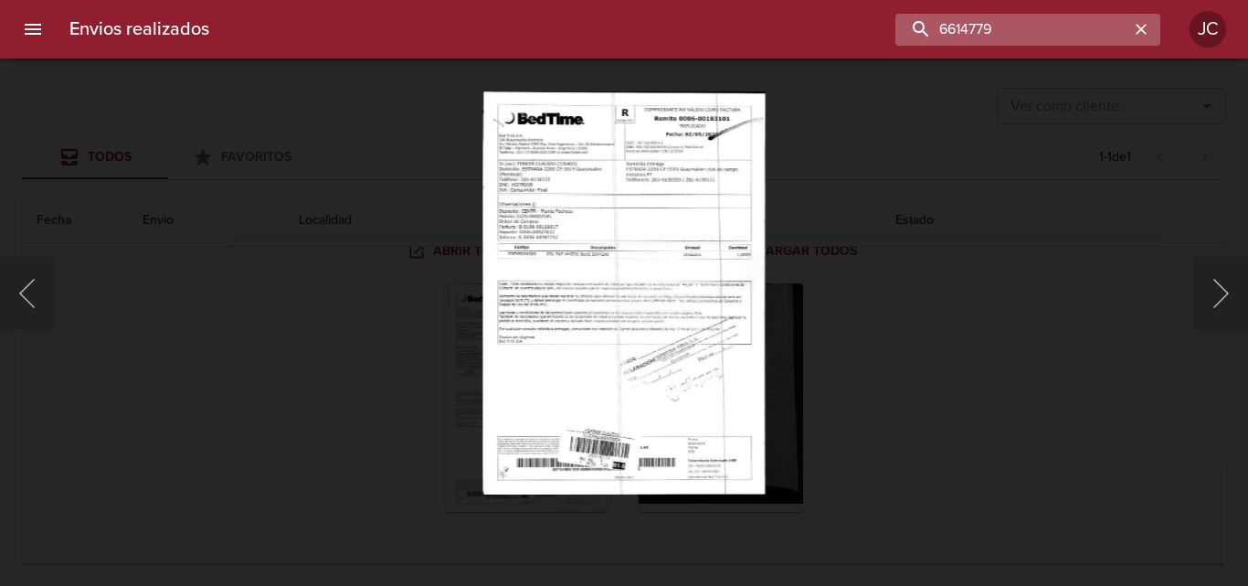
click at [1022, 38] on input "6614779" at bounding box center [1012, 30] width 234 height 32
paste input "3681"
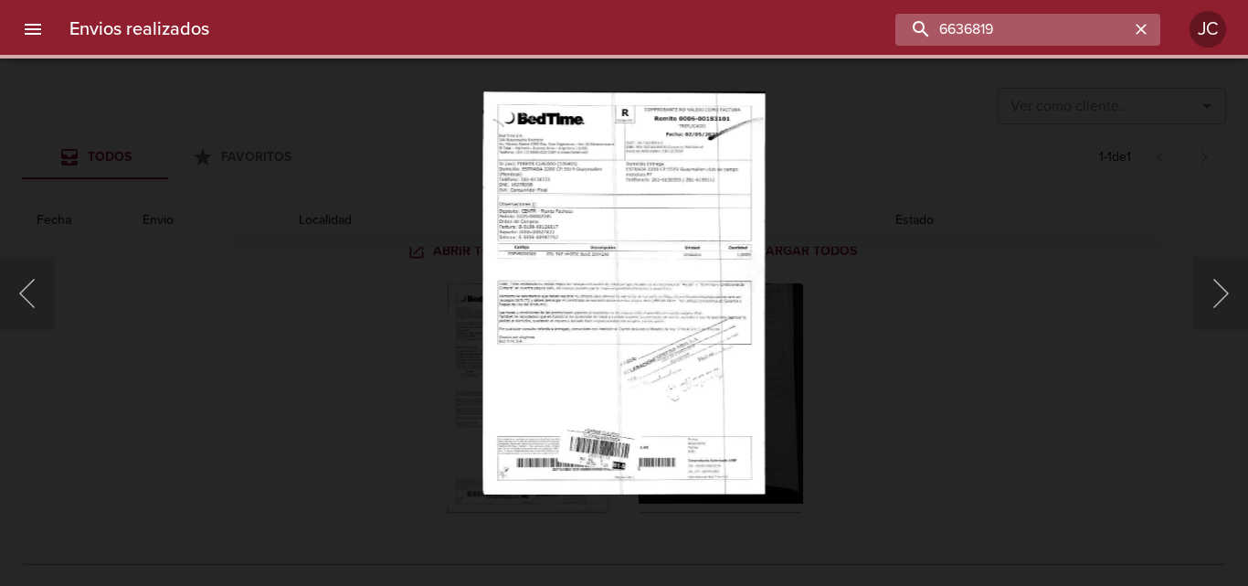
scroll to position [0, 0]
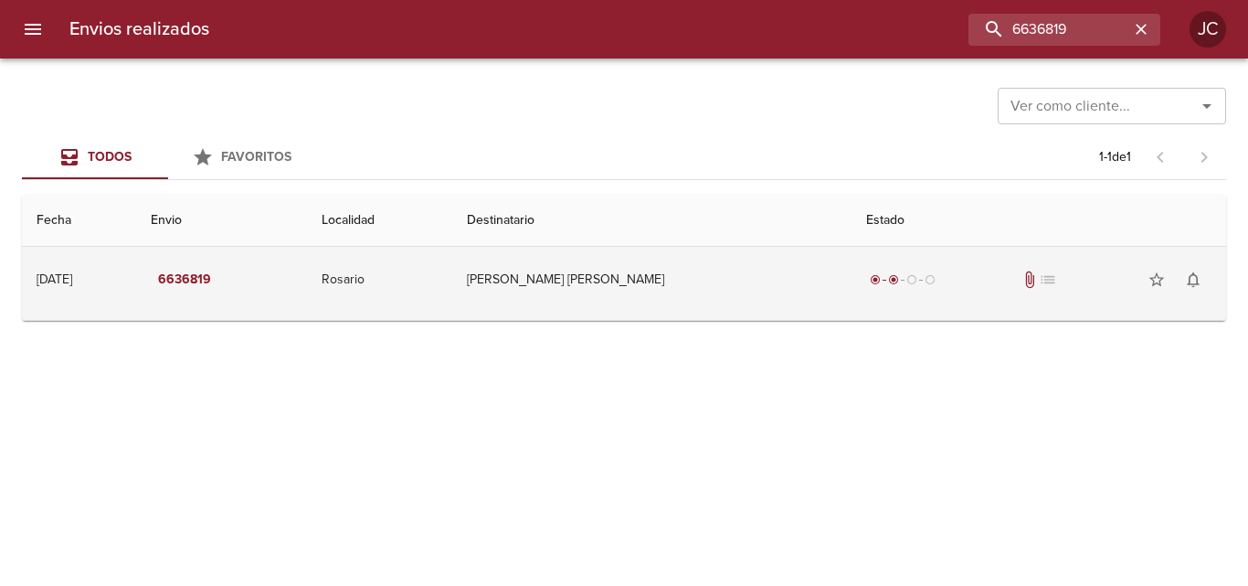
click at [685, 292] on td "Ernestor Fabian Monzon" at bounding box center [651, 280] width 399 height 66
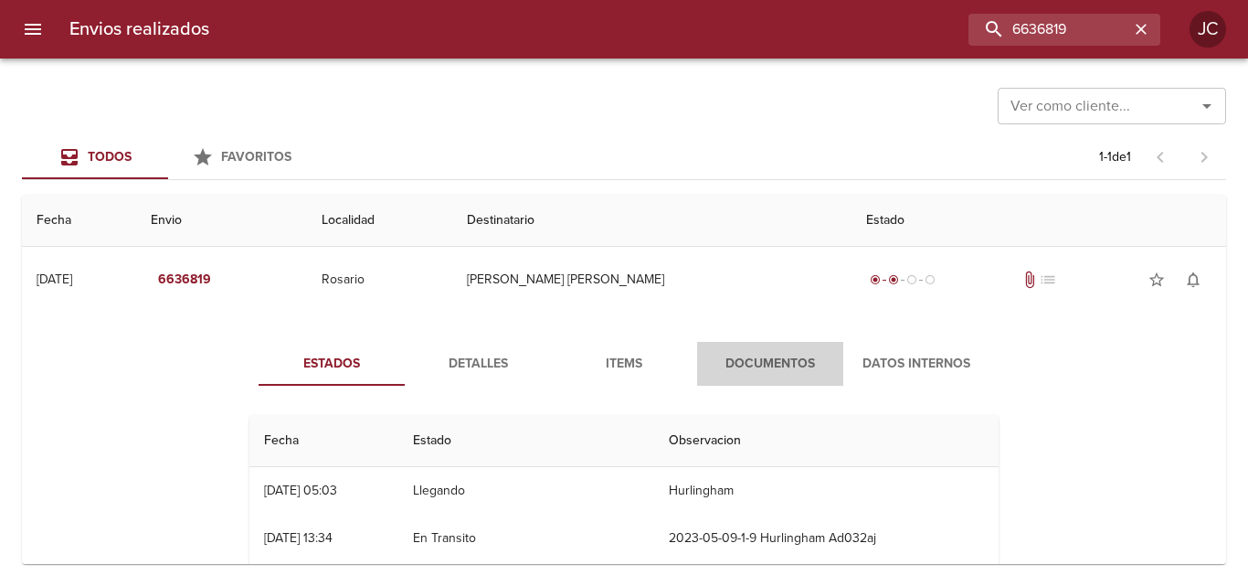
click at [761, 369] on span "Documentos" at bounding box center [770, 364] width 124 height 23
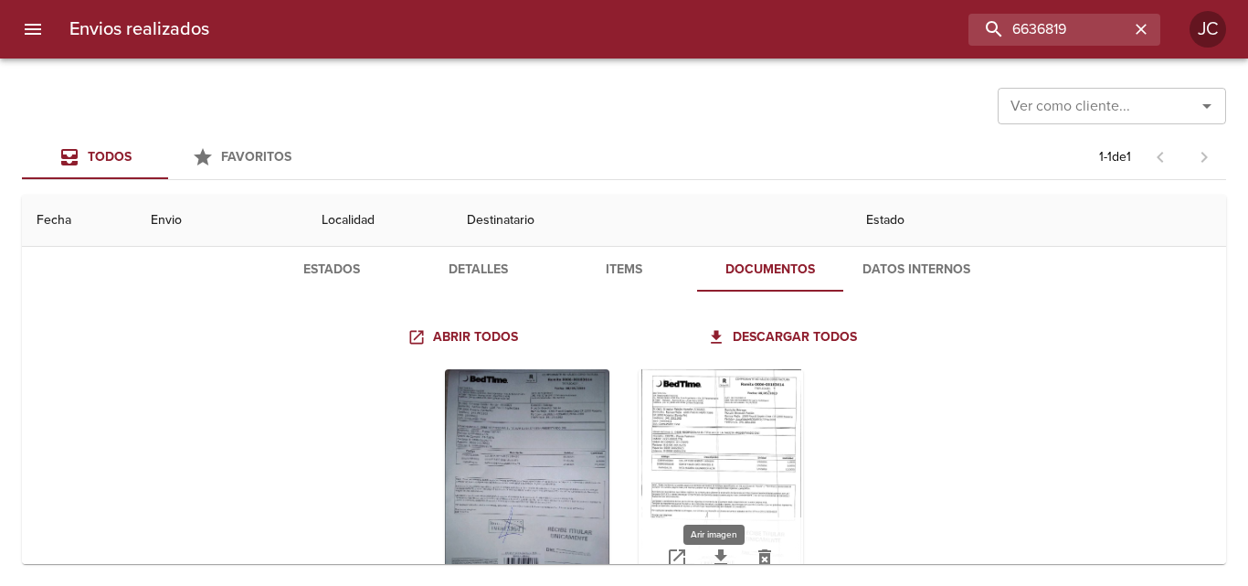
scroll to position [180, 0]
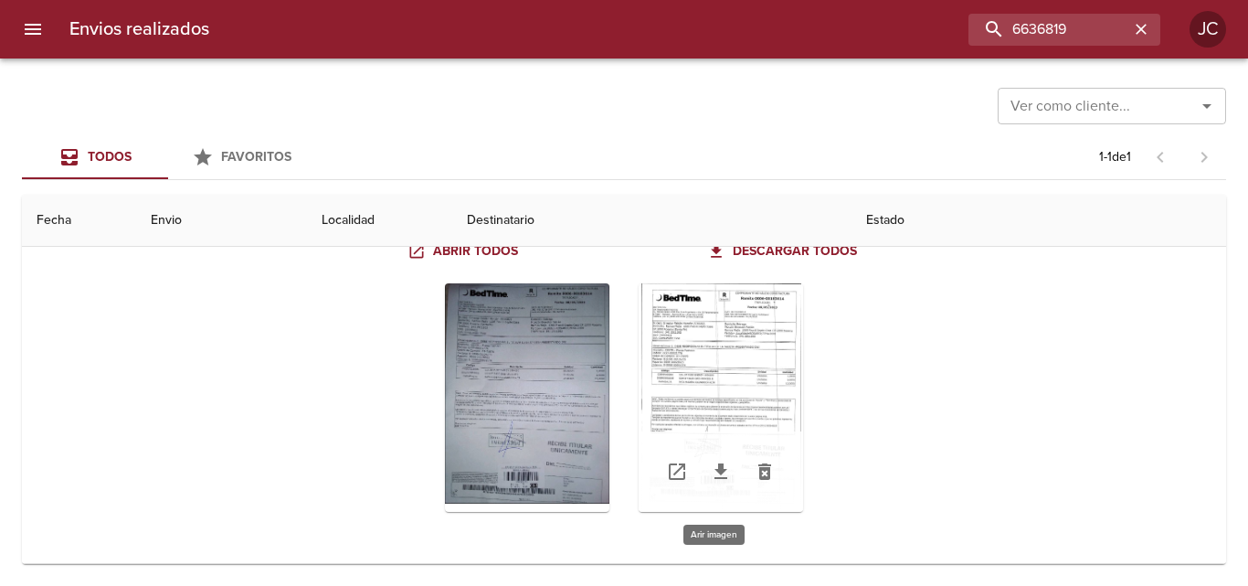
click at [744, 365] on div "Tabla de envíos del cliente" at bounding box center [721, 397] width 164 height 228
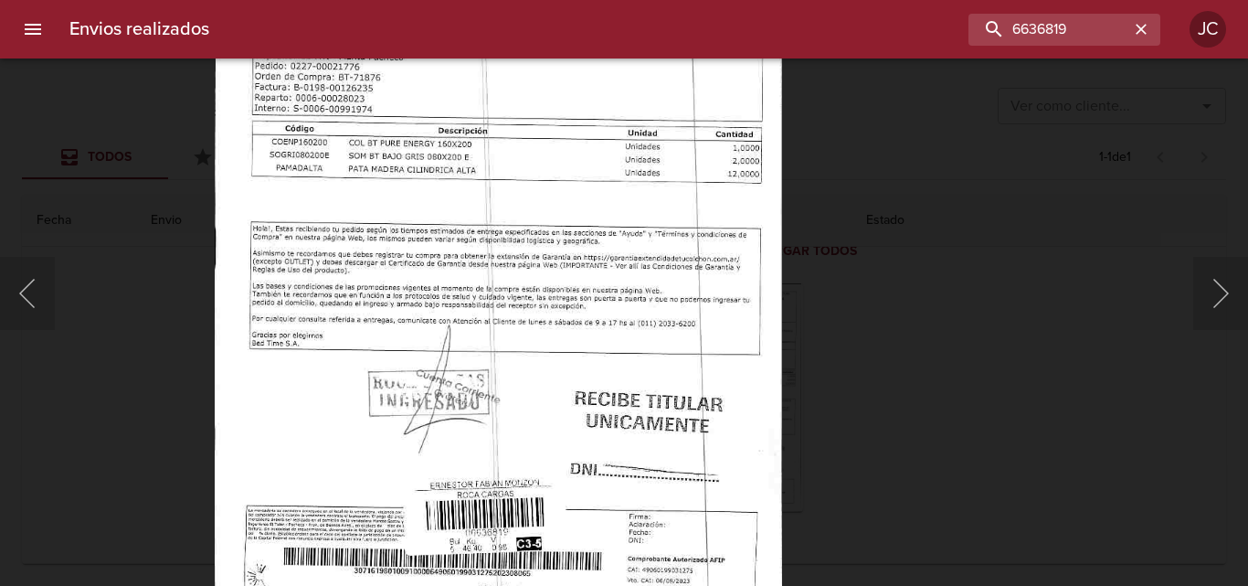
click at [1010, 269] on div "Lightbox" at bounding box center [624, 293] width 1248 height 586
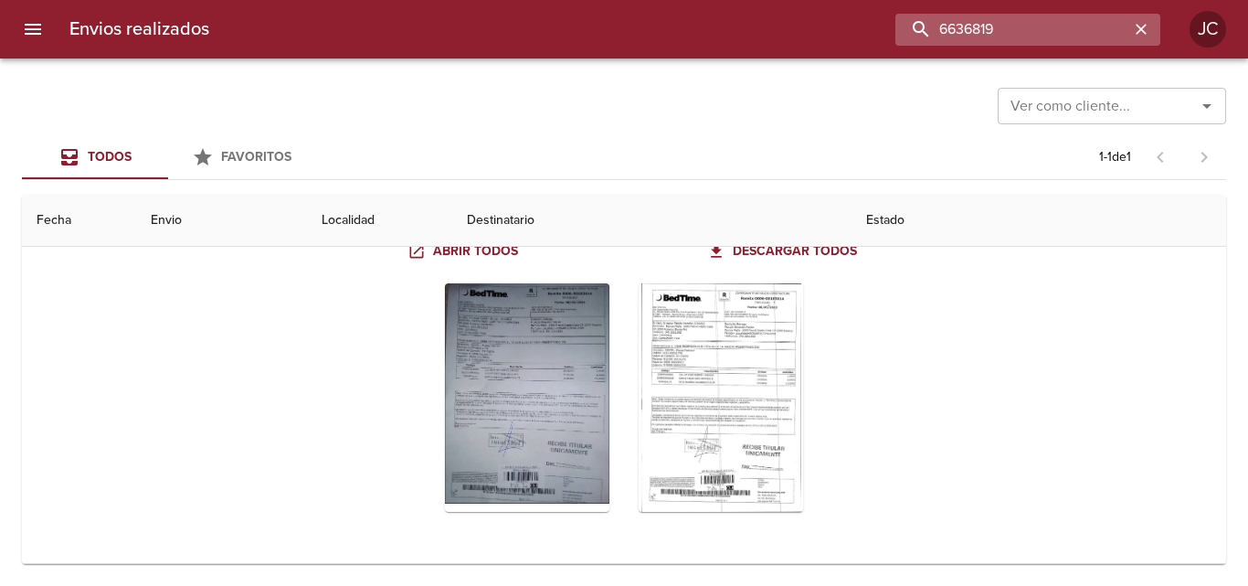
click at [1037, 29] on input "6636819" at bounding box center [1012, 30] width 234 height 32
paste input "61222"
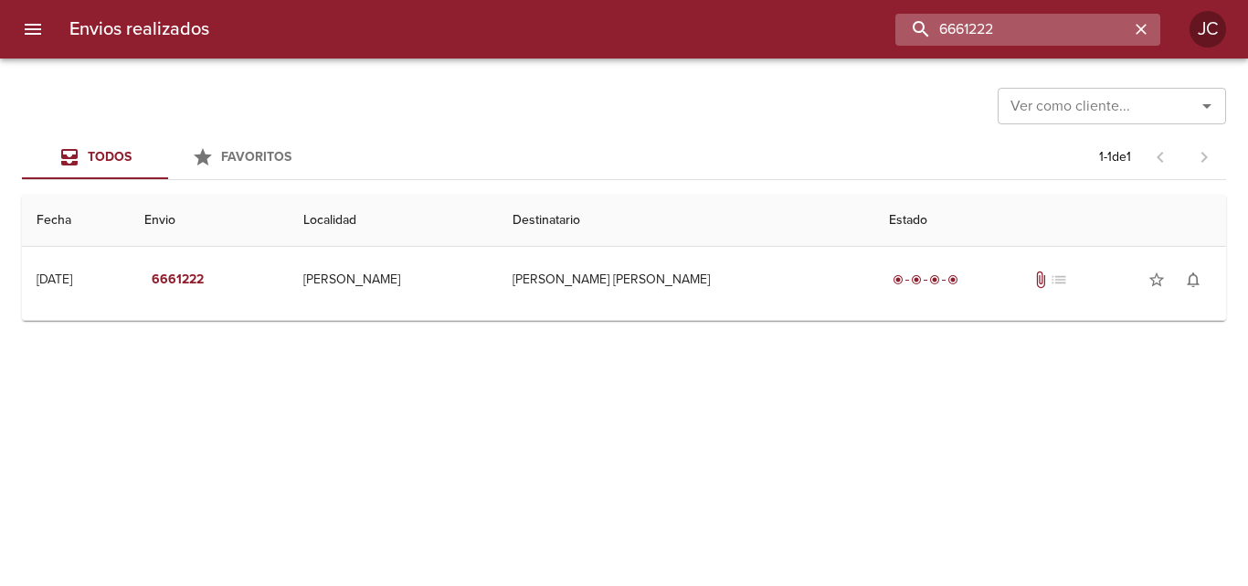
scroll to position [0, 0]
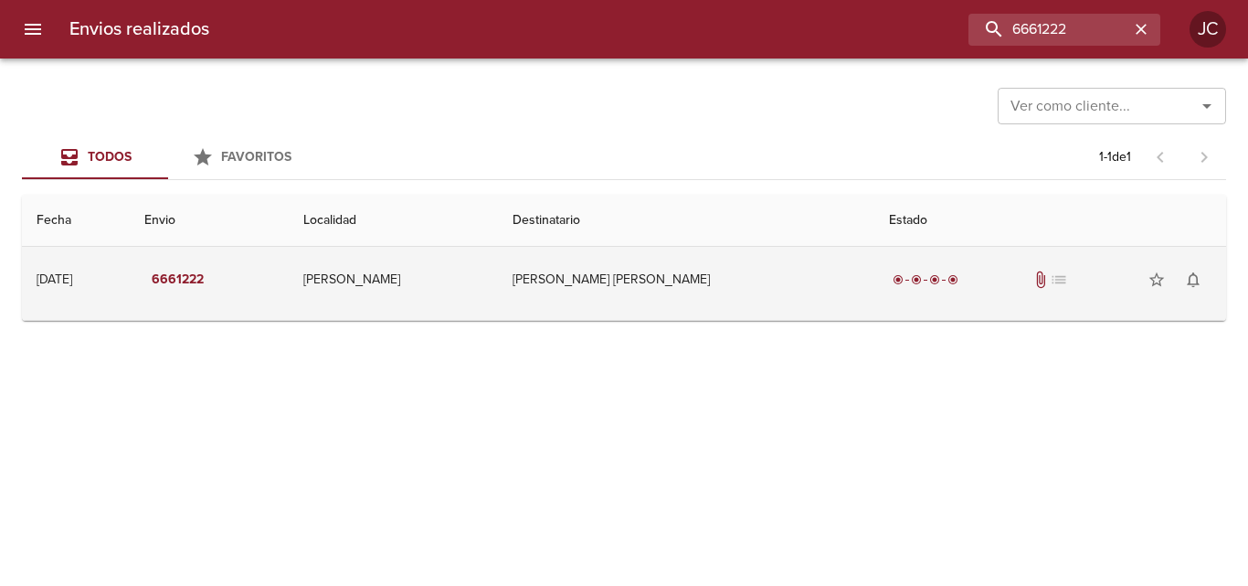
click at [623, 312] on td "Escudero Juan Carlos" at bounding box center [686, 280] width 376 height 66
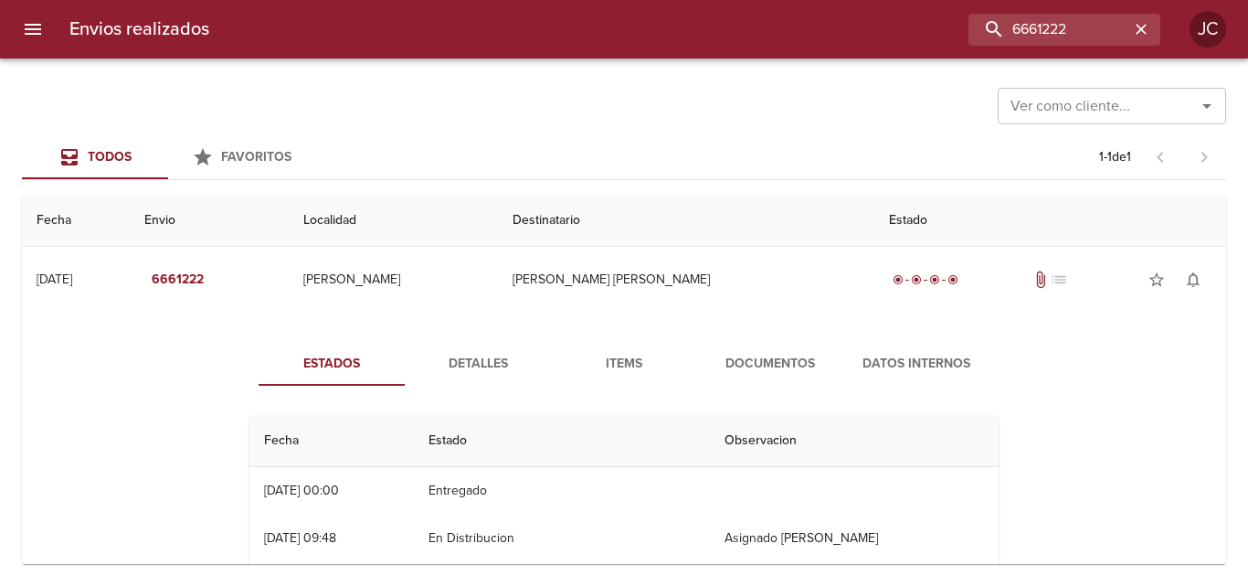
click at [756, 376] on button "Documentos" at bounding box center [770, 364] width 146 height 44
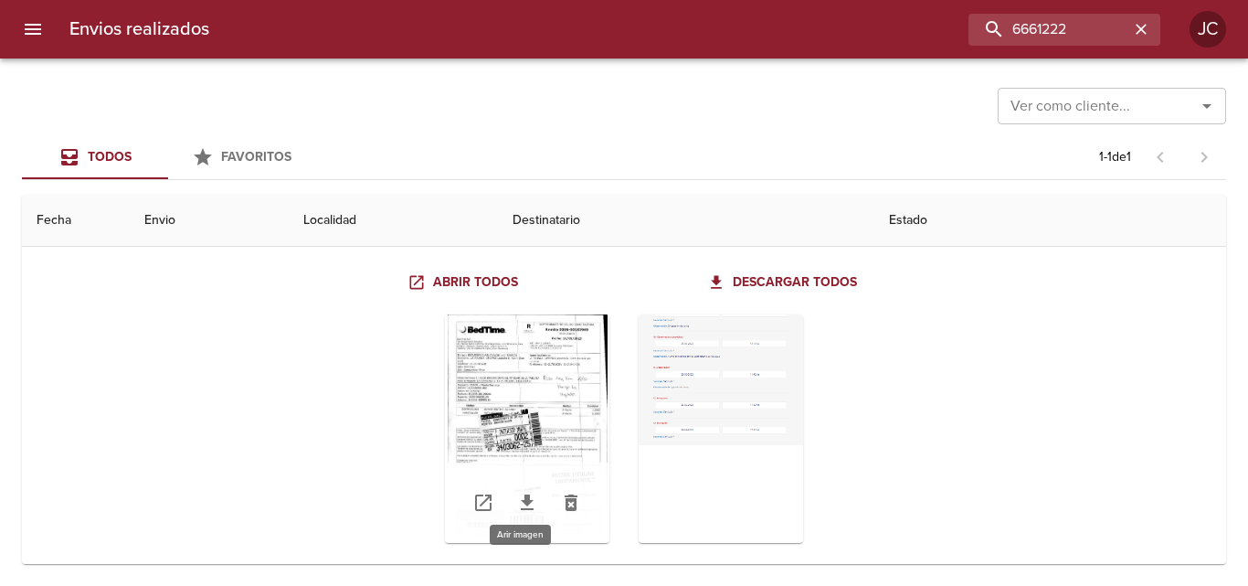
scroll to position [180, 0]
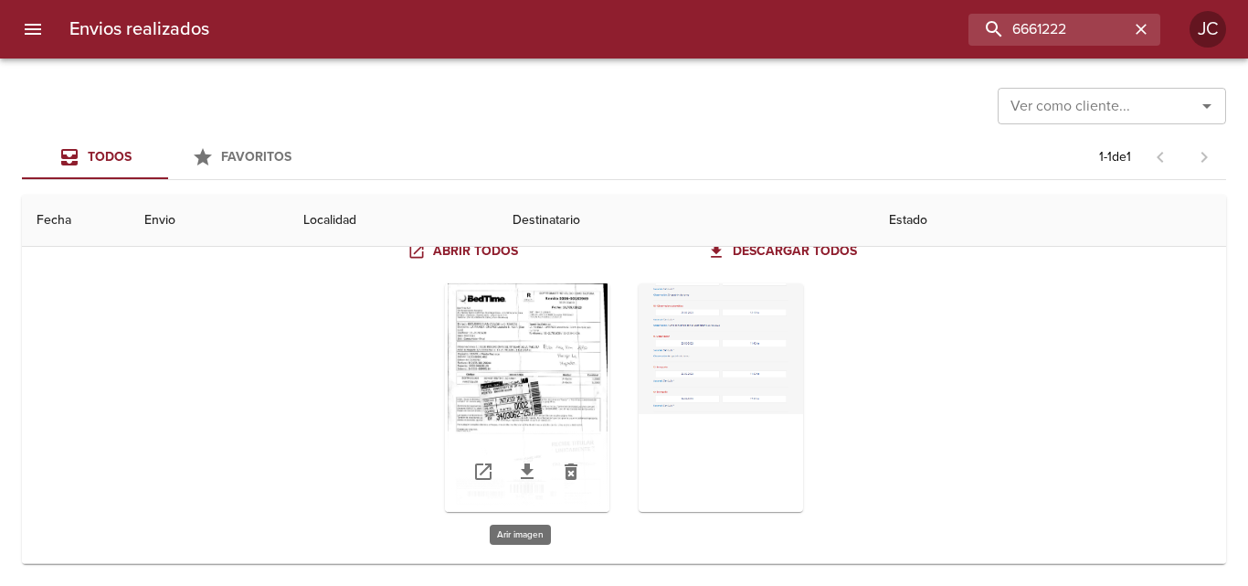
click at [598, 381] on div "Tabla de envíos del cliente" at bounding box center [527, 397] width 164 height 228
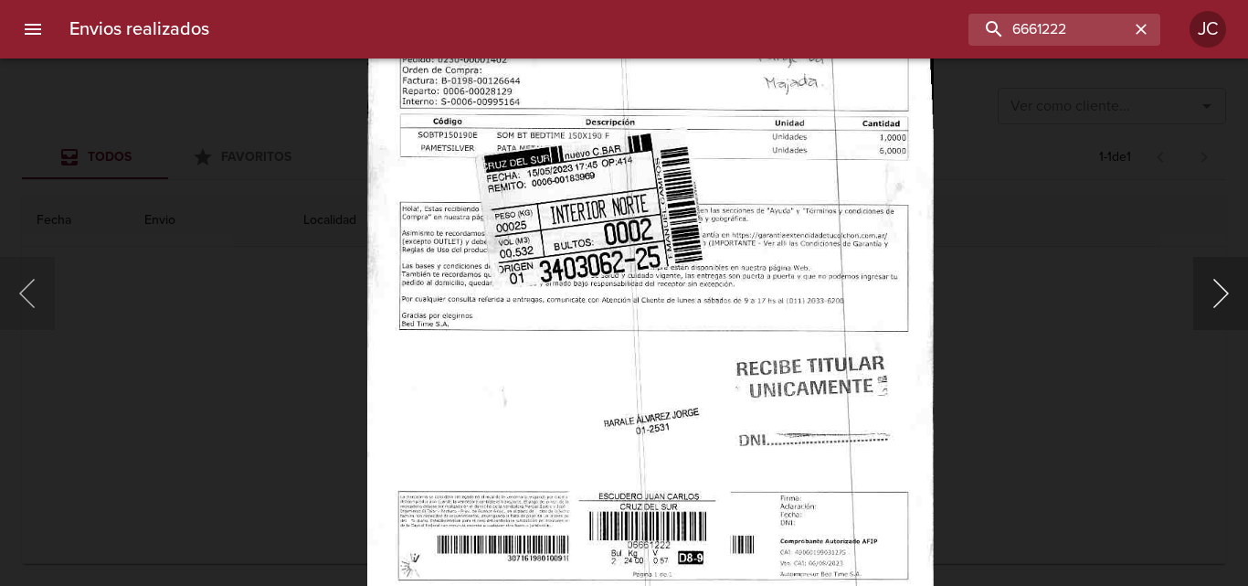
click at [1222, 284] on button "Siguiente" at bounding box center [1220, 293] width 55 height 73
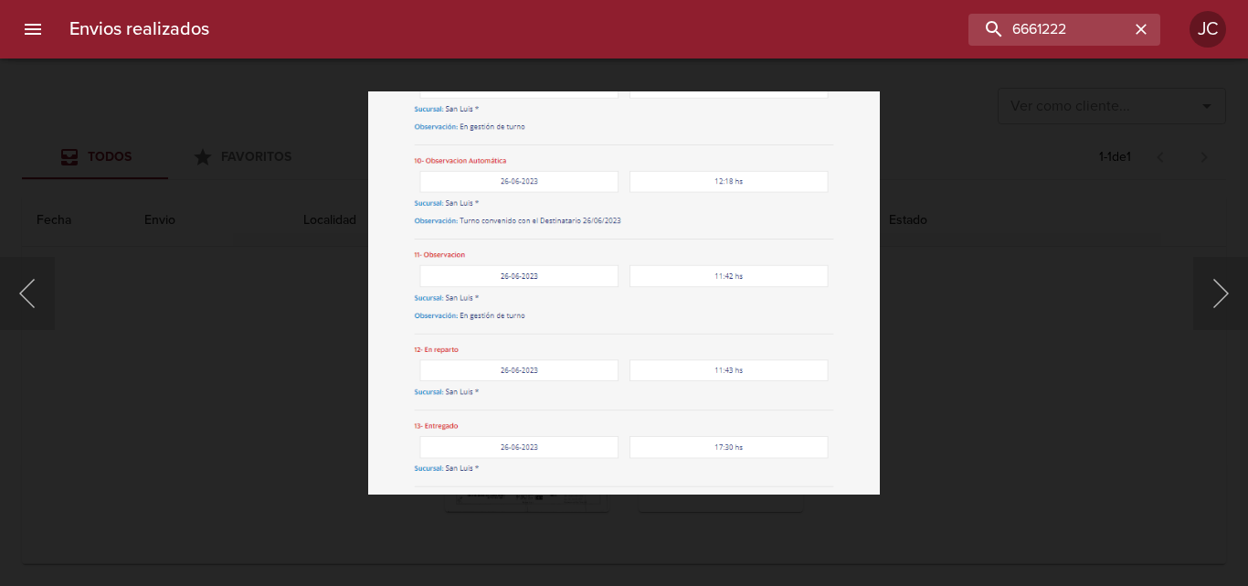
drag, startPoint x: 1075, startPoint y: 320, endPoint x: 757, endPoint y: 385, distance: 324.5
click at [1074, 320] on div "Lightbox" at bounding box center [624, 293] width 1248 height 586
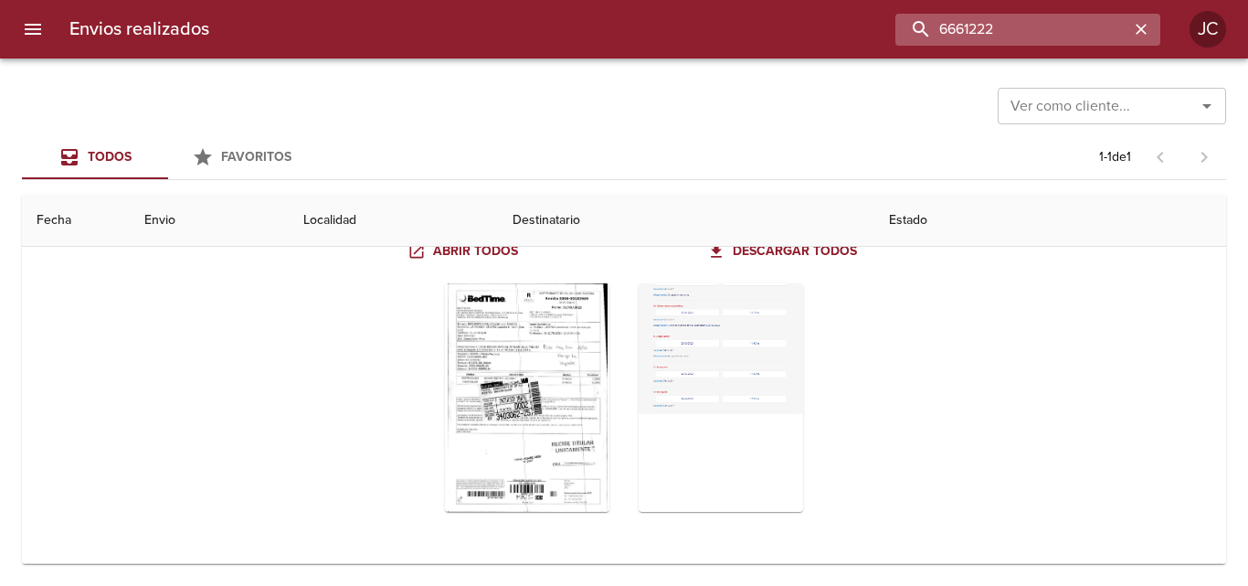
click at [1020, 26] on input "6661222" at bounding box center [1012, 30] width 234 height 32
paste input "70419"
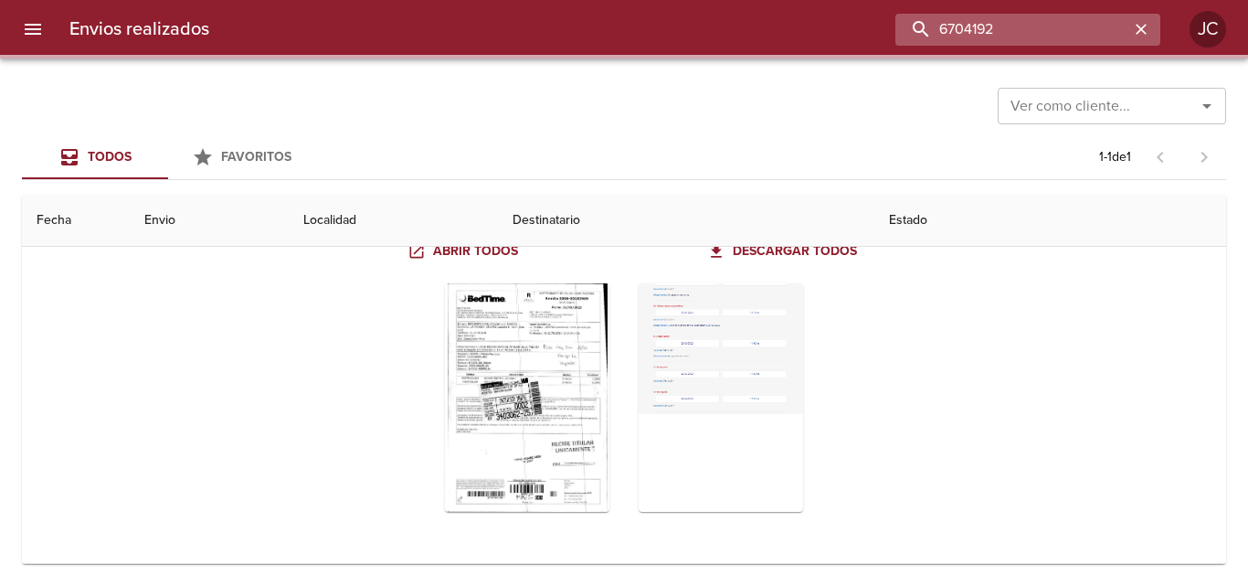
scroll to position [0, 0]
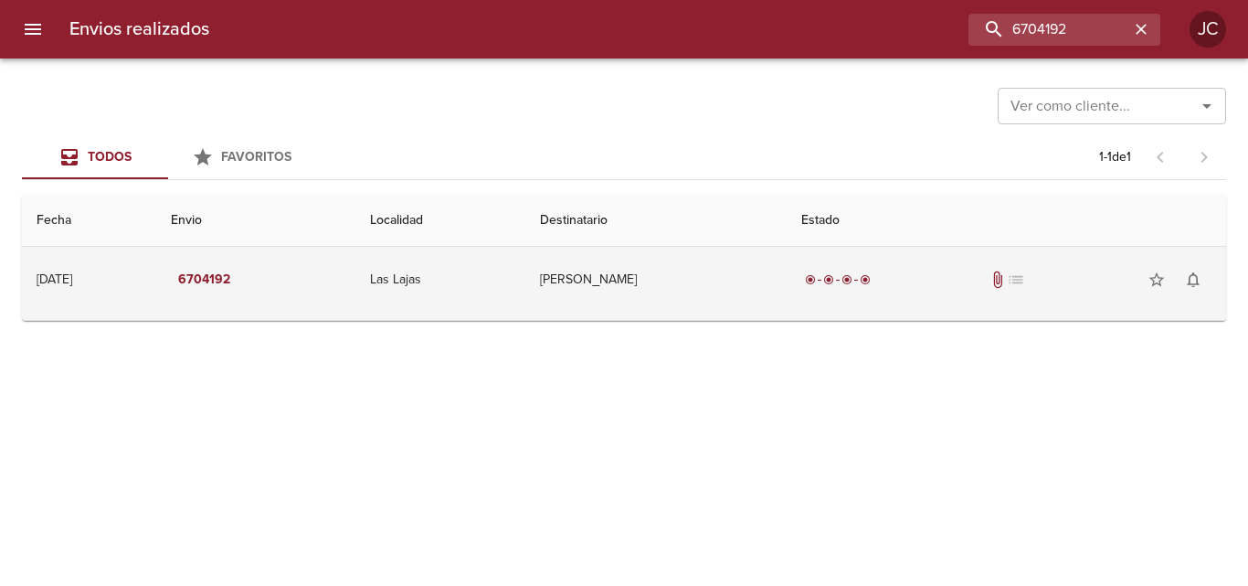
drag, startPoint x: 630, startPoint y: 285, endPoint x: 639, endPoint y: 308, distance: 24.6
click at [627, 285] on td "Ramon Ramirez" at bounding box center [655, 280] width 261 height 66
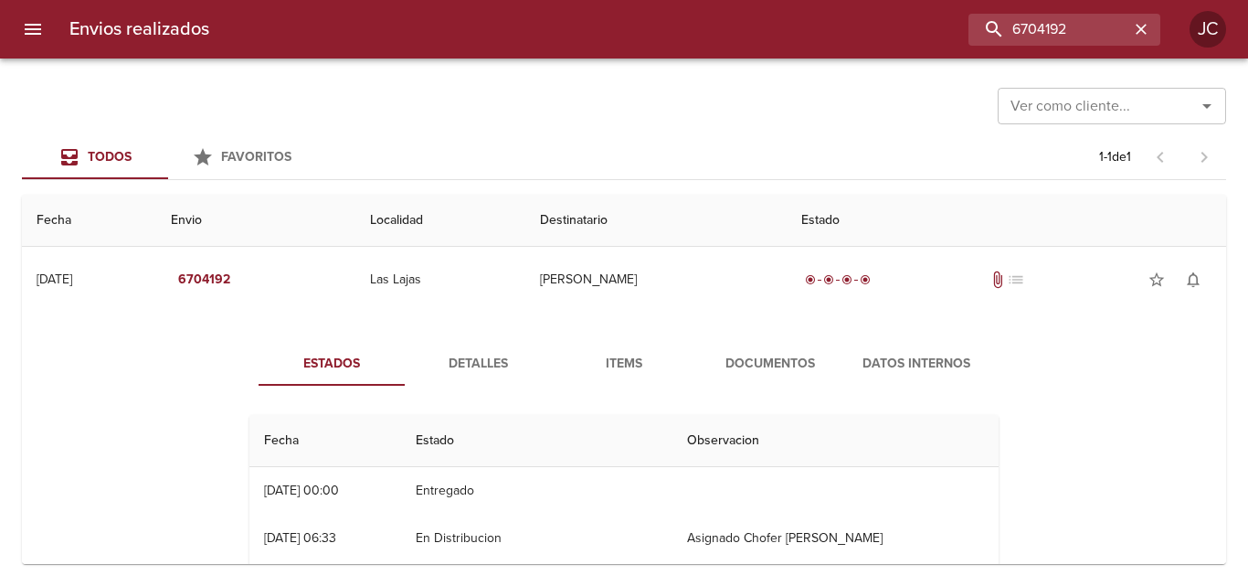
click at [735, 386] on div "Estados Detalles Items Documentos Datos Internos Fecha Estado Observacion 14/12…" at bounding box center [624, 554] width 804 height 424
click at [738, 381] on button "Documentos" at bounding box center [770, 364] width 146 height 44
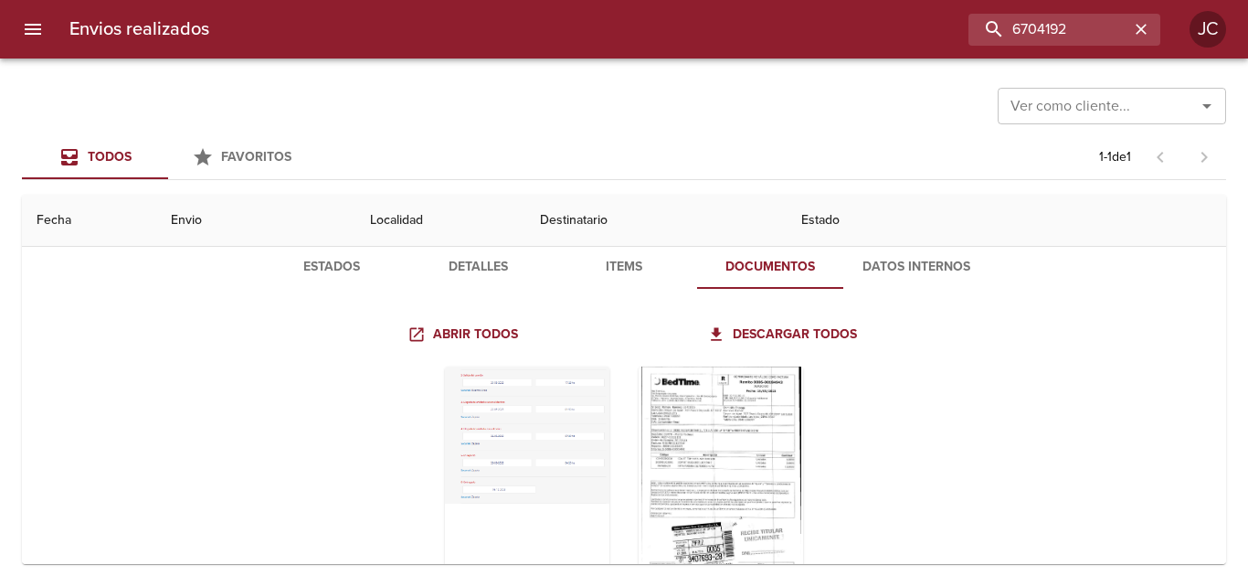
scroll to position [180, 0]
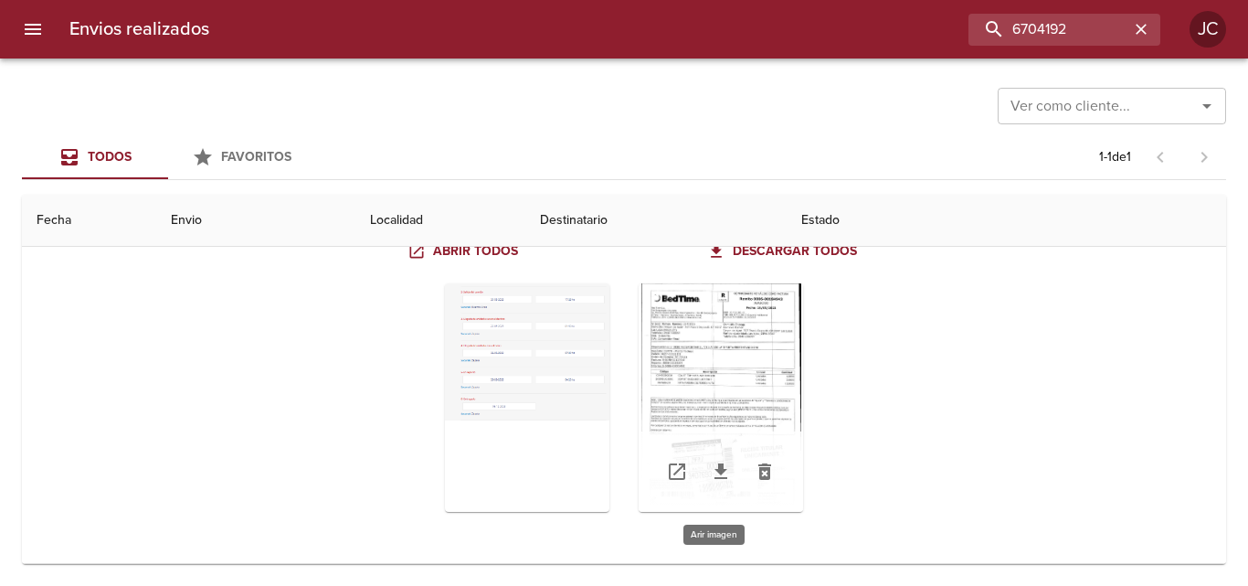
click at [743, 382] on div "Tabla de envíos del cliente" at bounding box center [721, 397] width 164 height 228
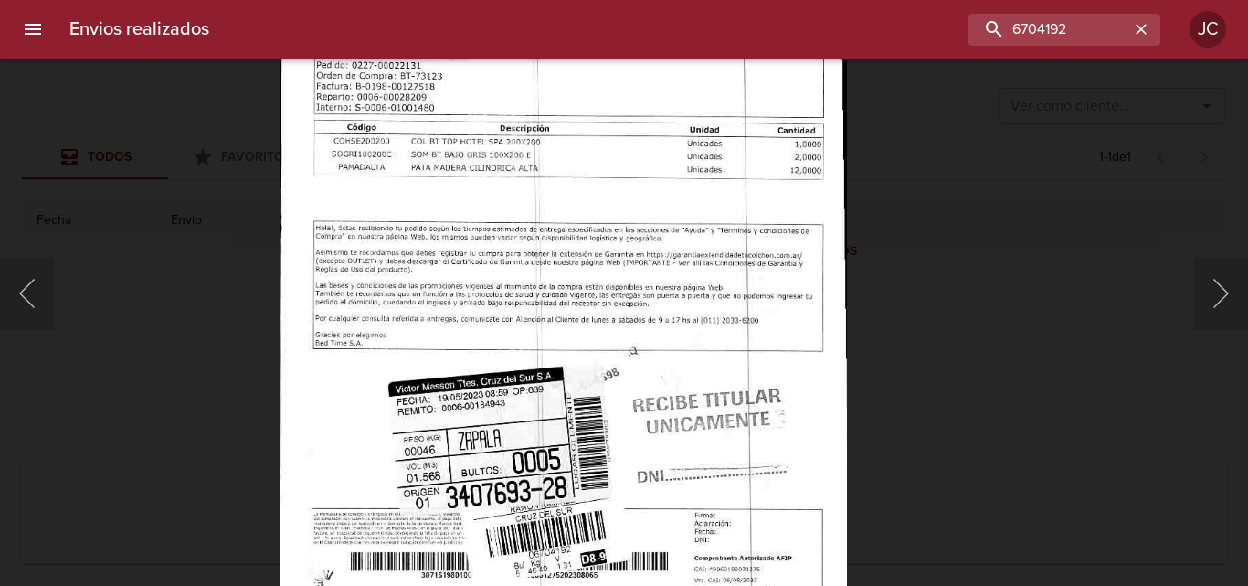
click at [889, 337] on div "Lightbox" at bounding box center [624, 293] width 1248 height 586
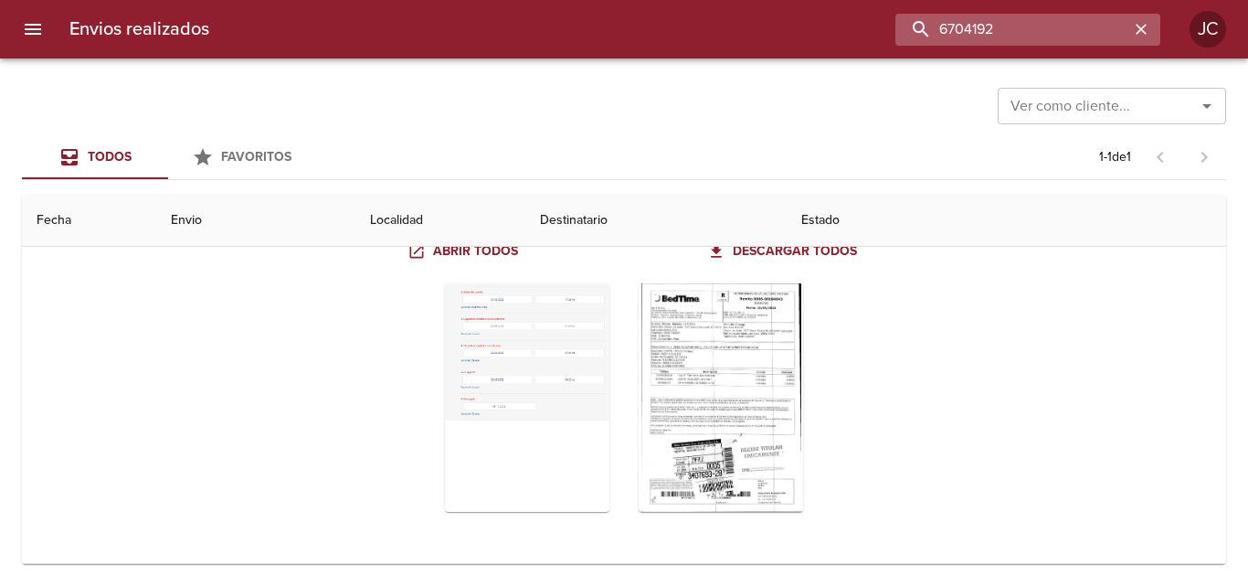
click at [1051, 28] on input "6704192" at bounding box center [1012, 30] width 234 height 32
paste input "7698589"
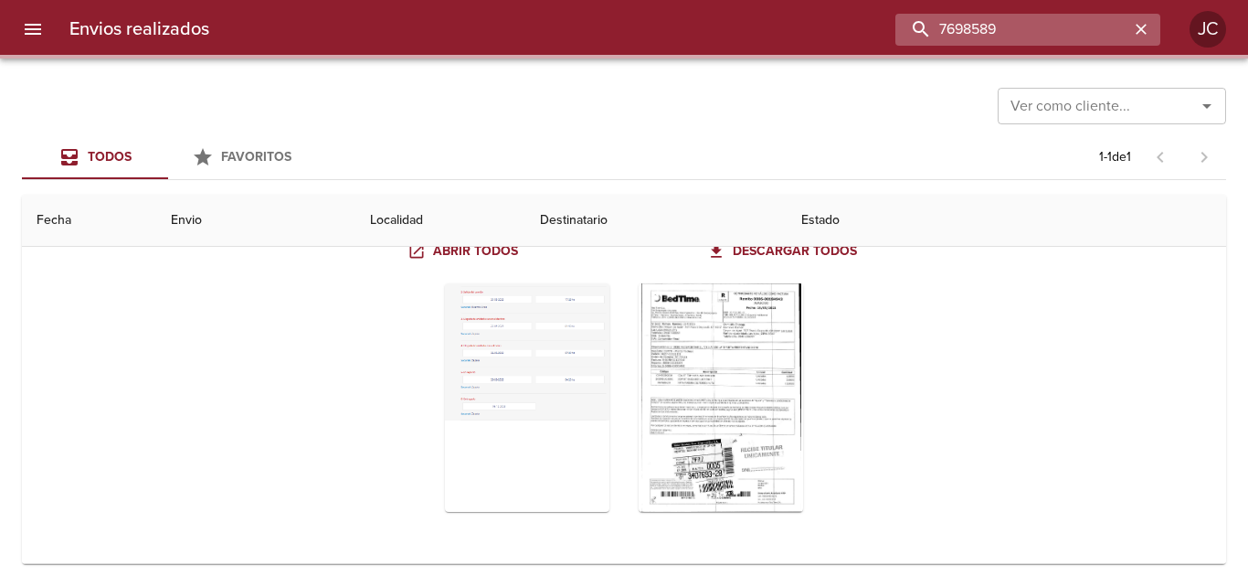
scroll to position [0, 0]
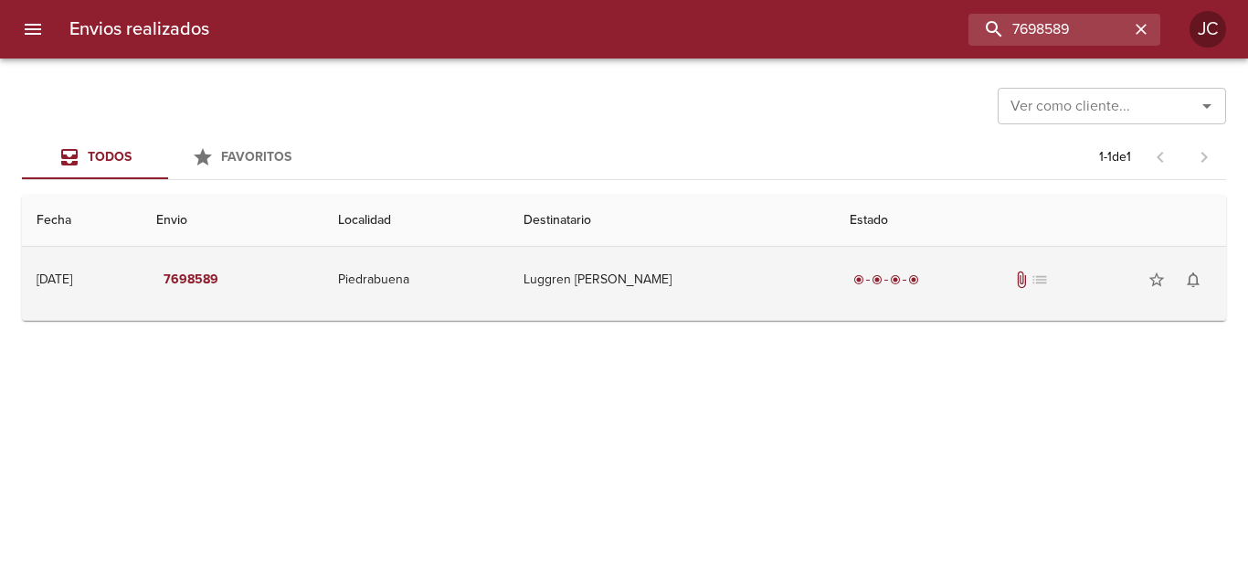
click at [648, 305] on td "Luggren Matias Ezequiel" at bounding box center [672, 280] width 326 height 66
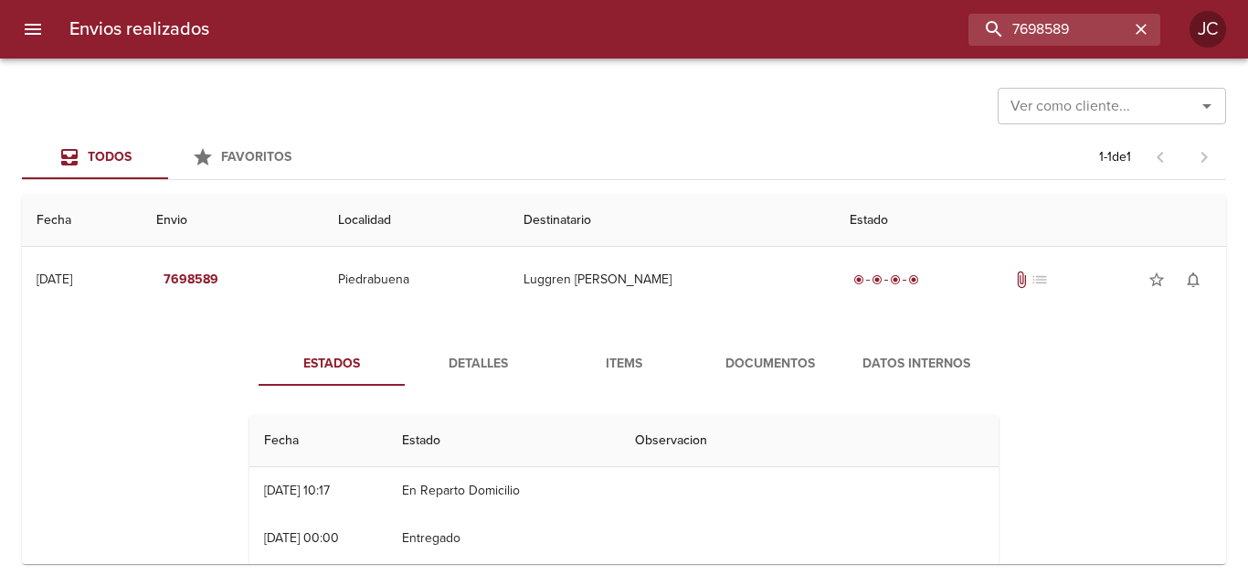
click at [745, 353] on span "Documentos" at bounding box center [770, 364] width 124 height 23
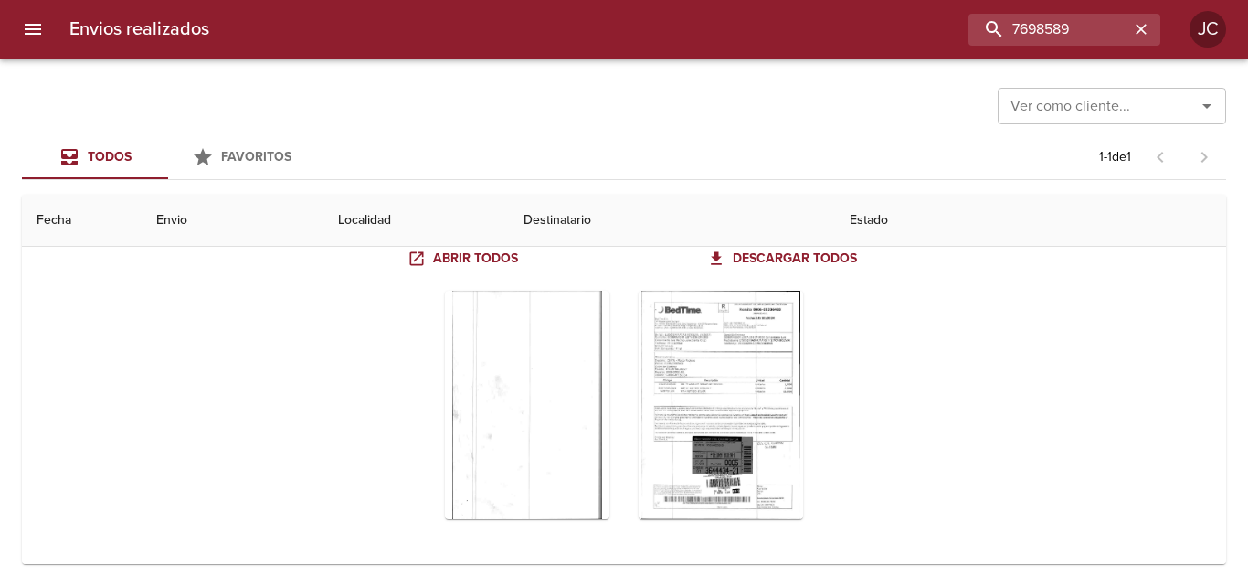
scroll to position [180, 0]
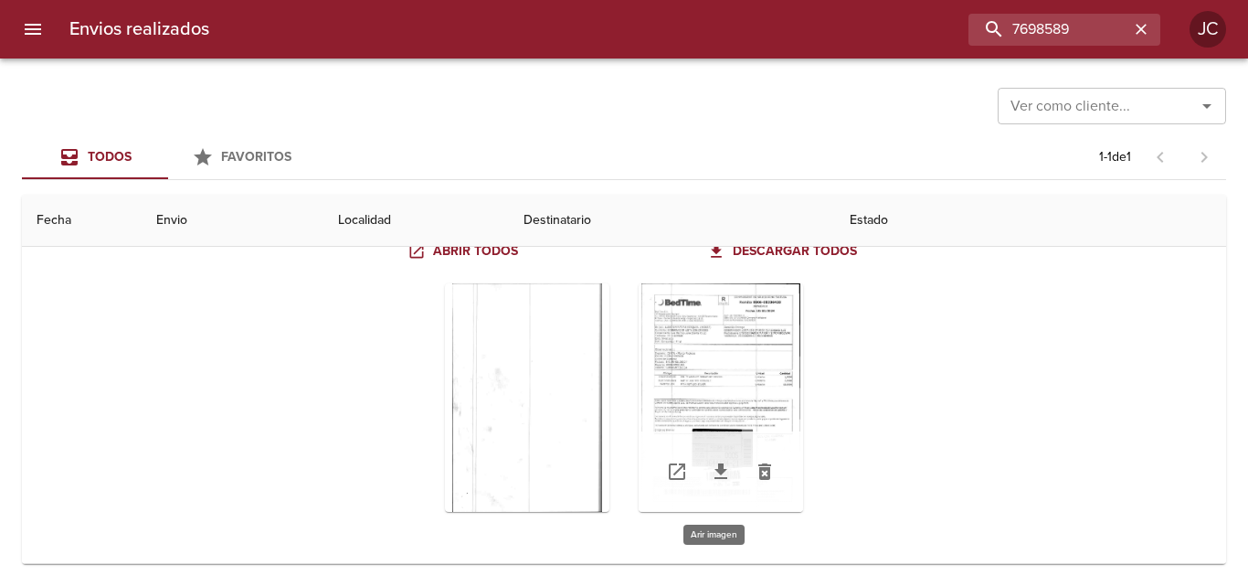
click at [761, 325] on div "Tabla de envíos del cliente" at bounding box center [721, 397] width 164 height 228
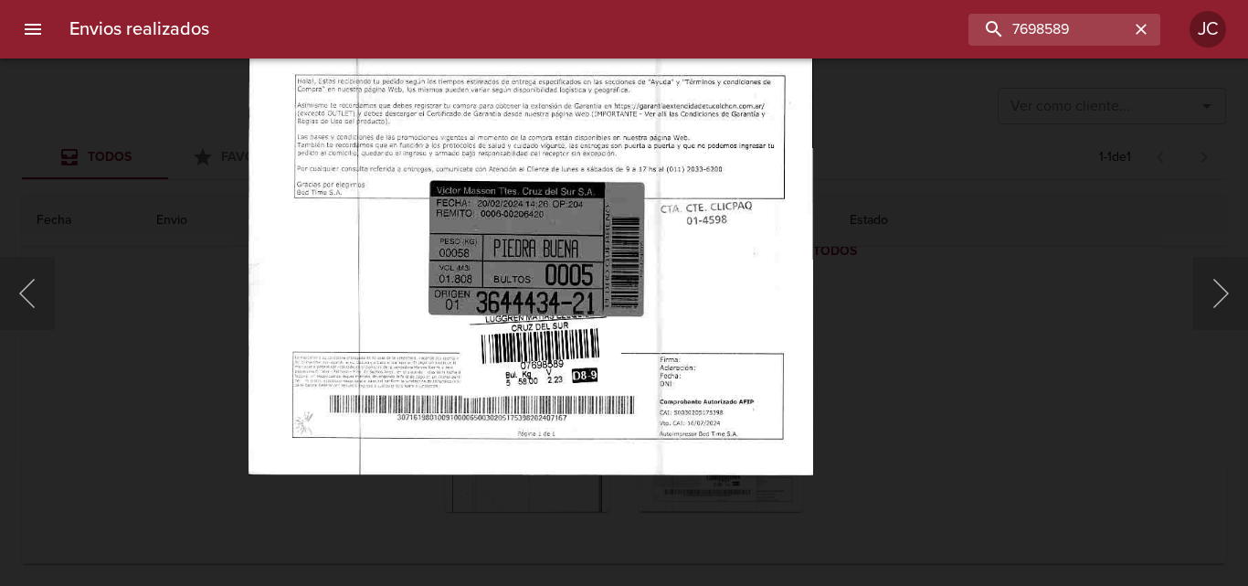
click at [646, 191] on img "Lightbox" at bounding box center [531, 71] width 565 height 810
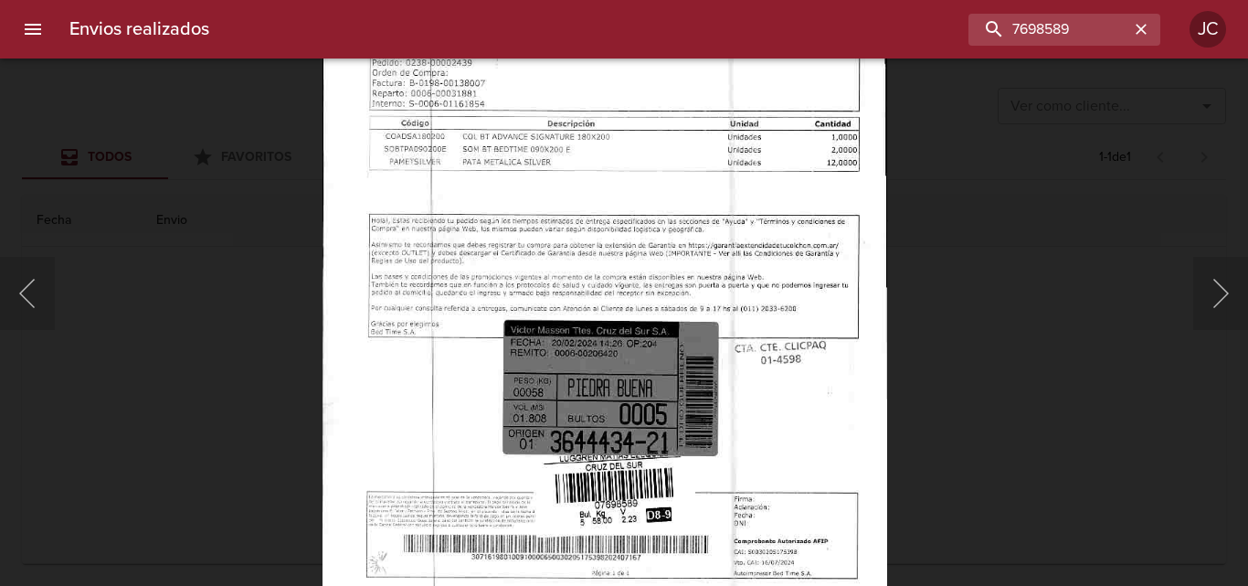
click at [630, 215] on img "Lightbox" at bounding box center [605, 209] width 565 height 810
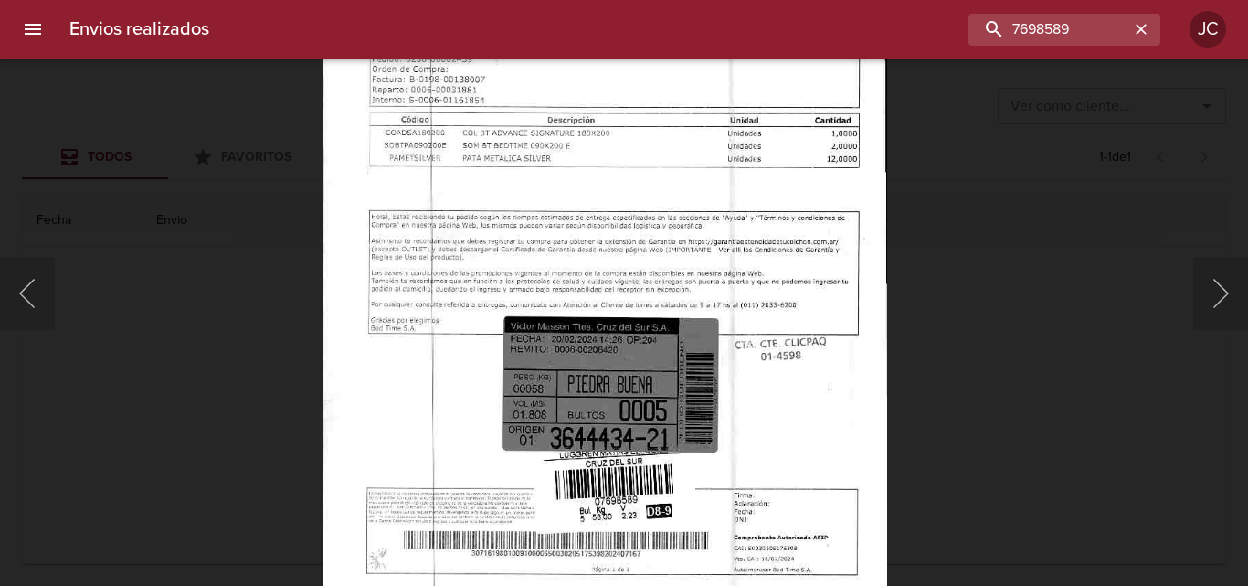
click at [1102, 299] on div "Lightbox" at bounding box center [624, 293] width 1248 height 586
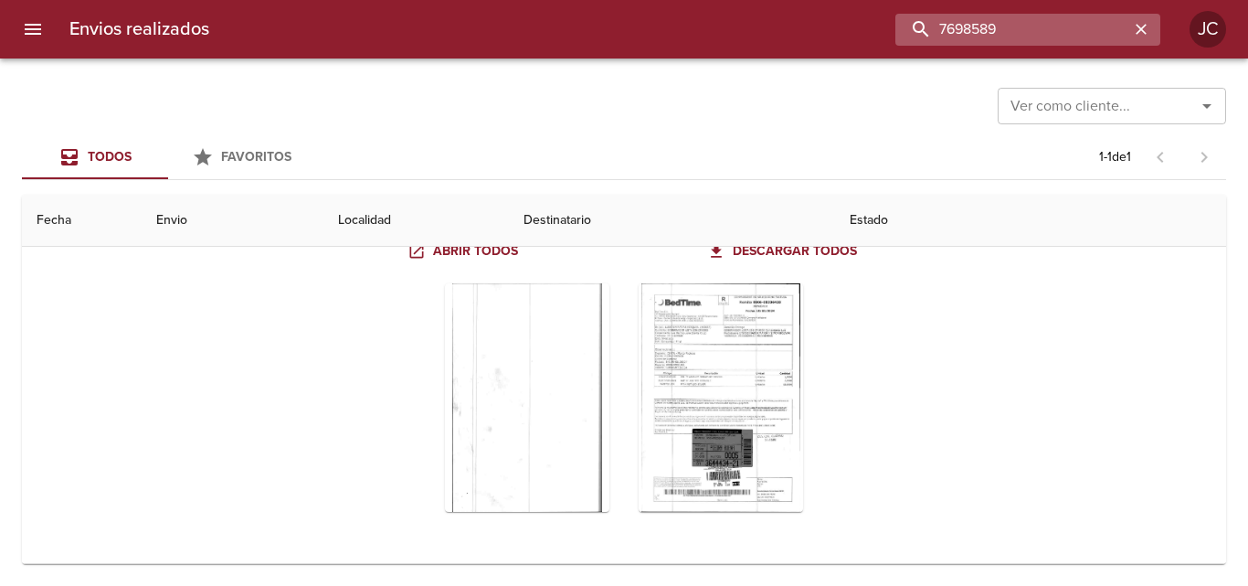
click at [1112, 41] on input "7698589" at bounding box center [1012, 30] width 234 height 32
paste input "733164"
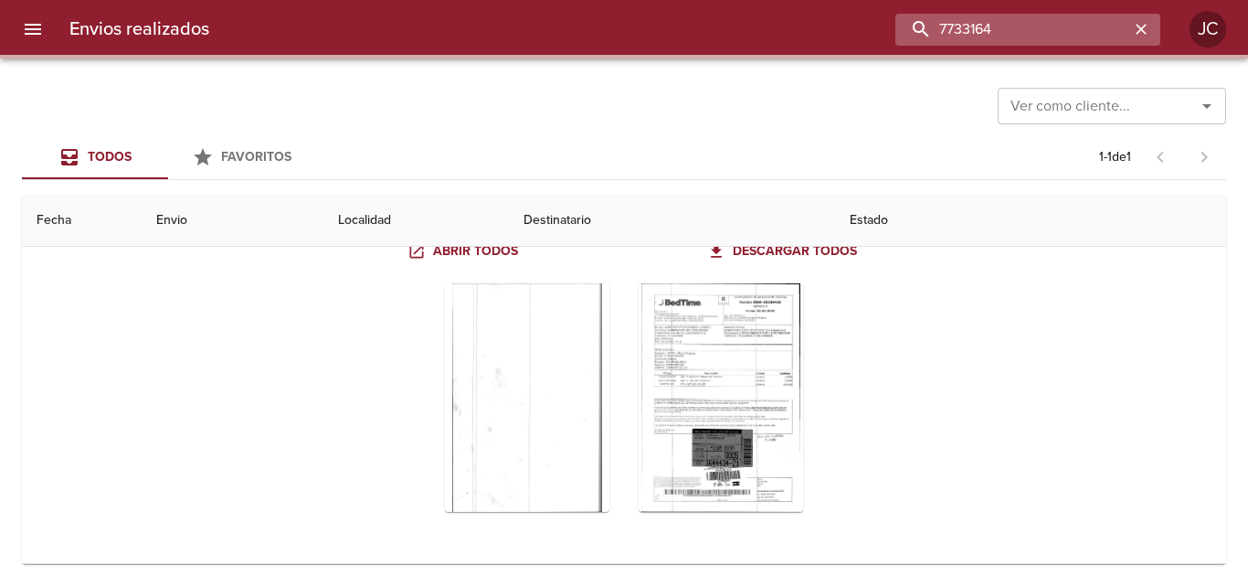
scroll to position [0, 0]
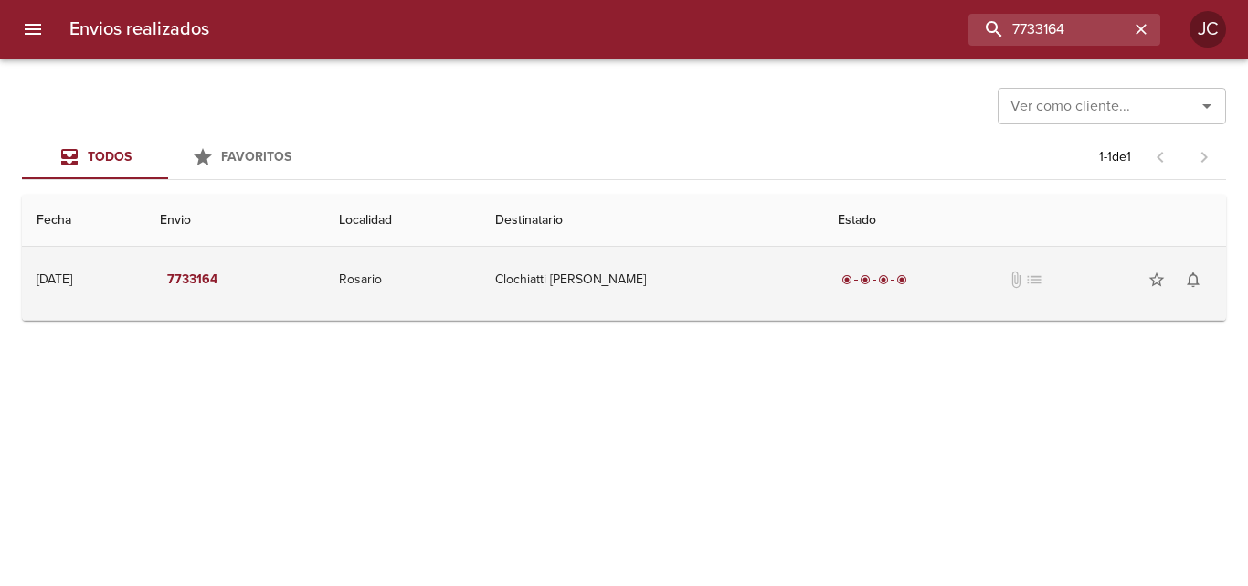
click at [873, 297] on div "radio_button_checked radio_button_checked radio_button_checked radio_button_che…" at bounding box center [1025, 279] width 374 height 37
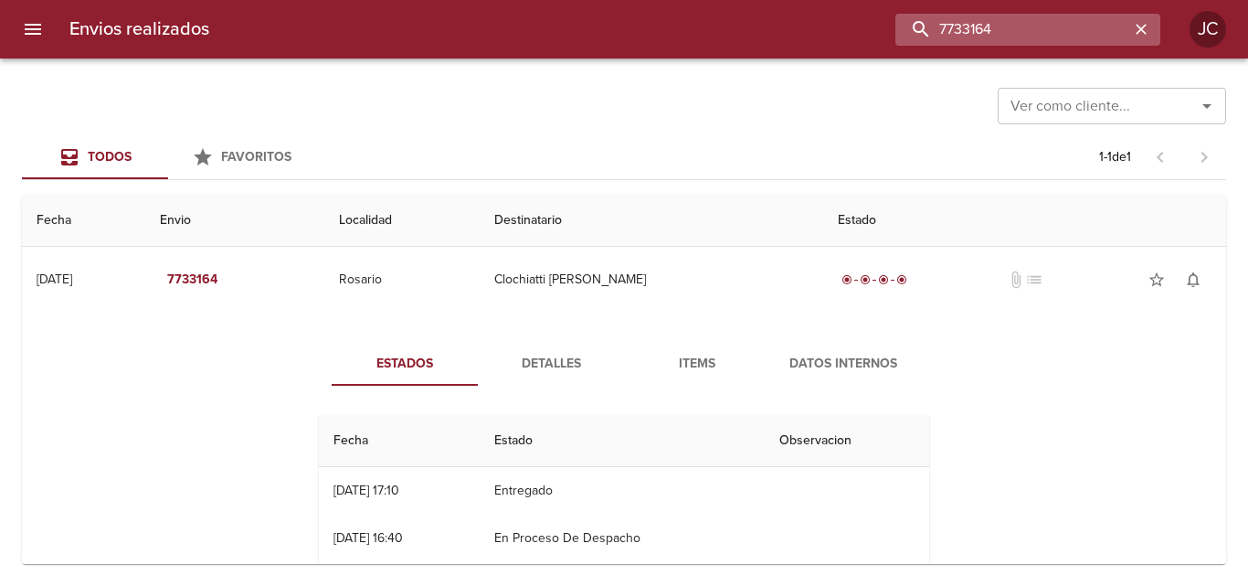
click at [1022, 34] on input "7733164" at bounding box center [1012, 30] width 234 height 32
paste input "55966"
type input "7755966"
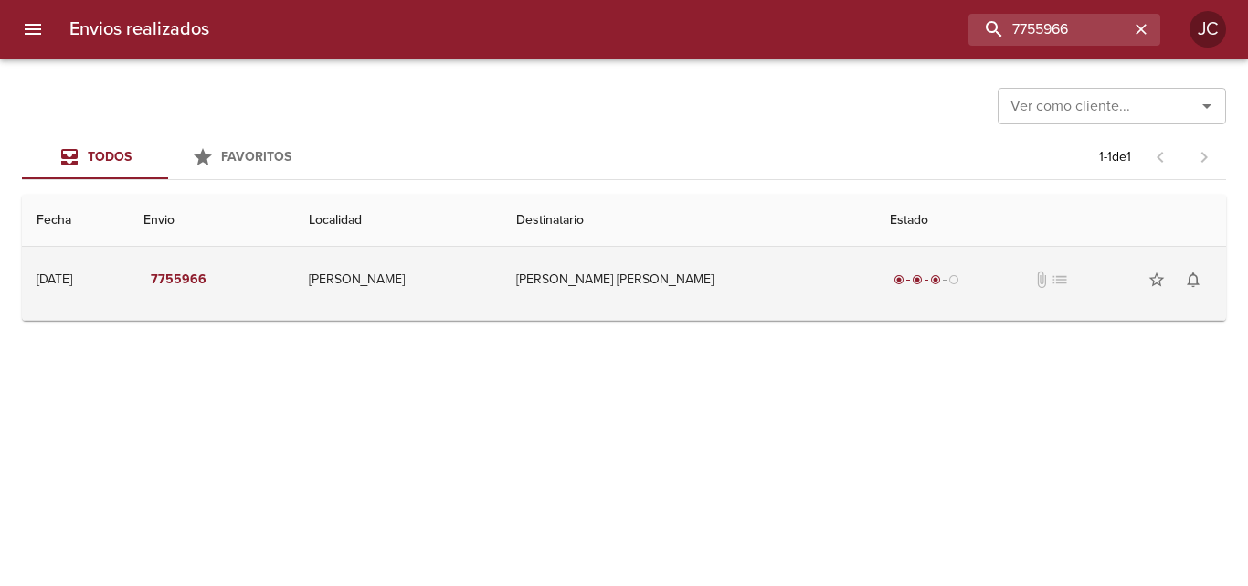
click at [727, 292] on td "Pereyra Maria Ximena" at bounding box center [689, 280] width 374 height 66
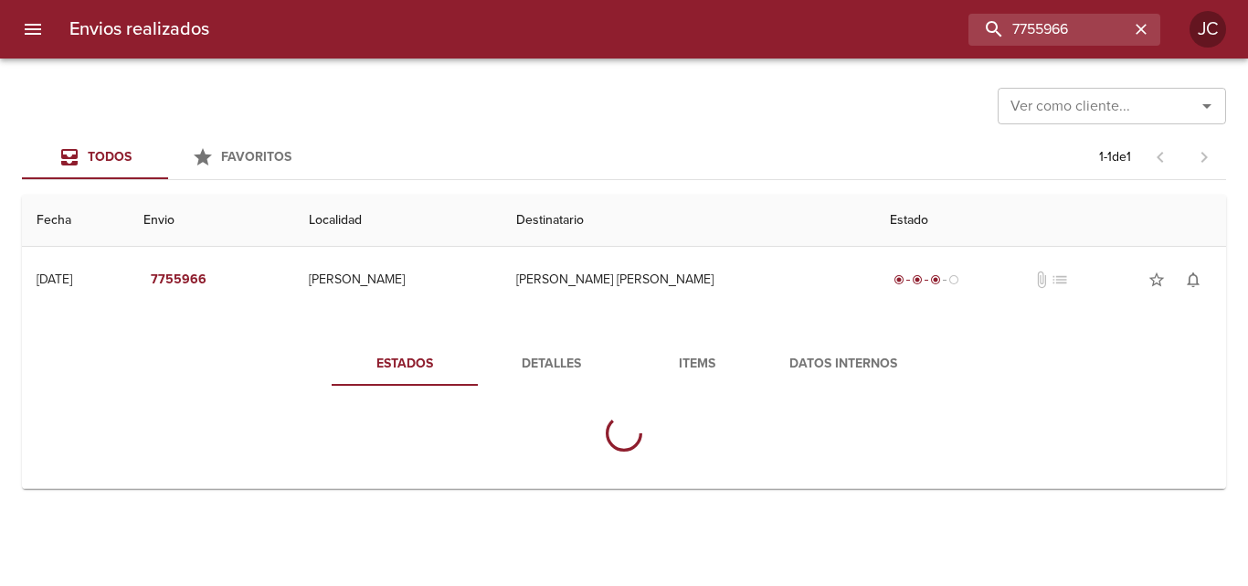
click at [709, 355] on span "Items" at bounding box center [697, 364] width 124 height 23
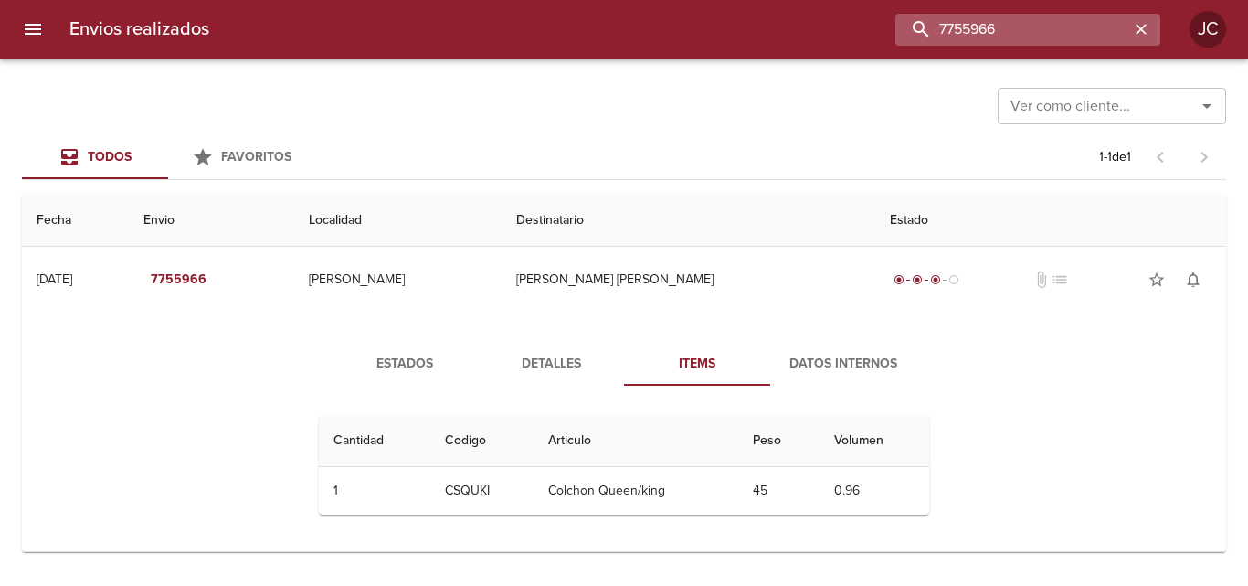
click at [1092, 38] on input "7755966" at bounding box center [1012, 30] width 234 height 32
click at [1057, 27] on input "v" at bounding box center [1012, 30] width 234 height 32
click at [1056, 27] on input "v" at bounding box center [1012, 30] width 234 height 32
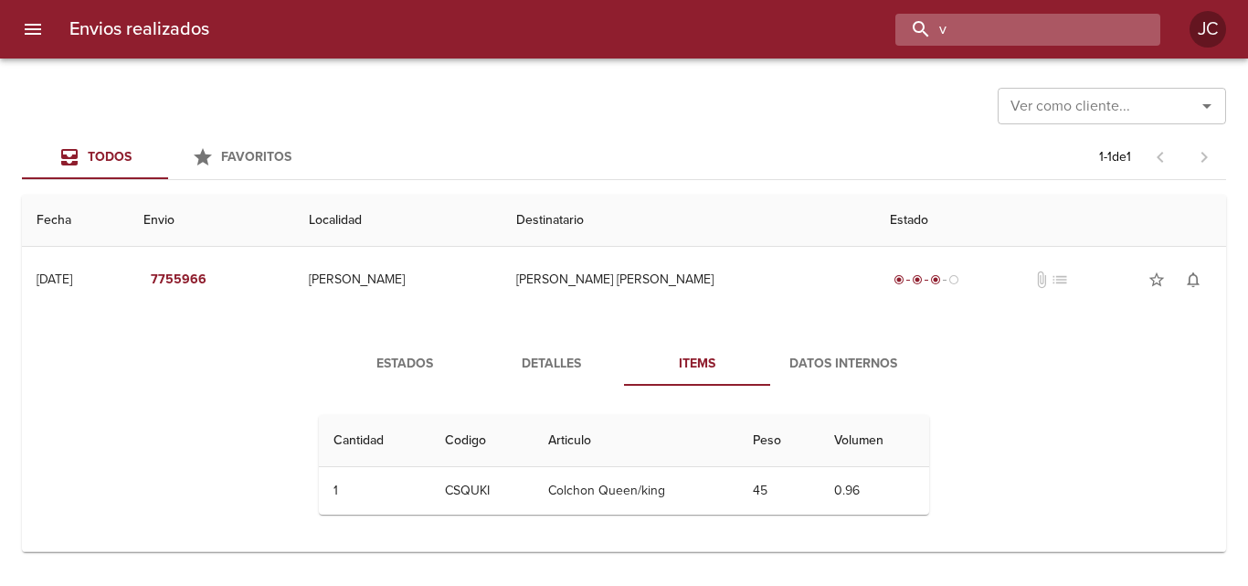
paste input "7756135"
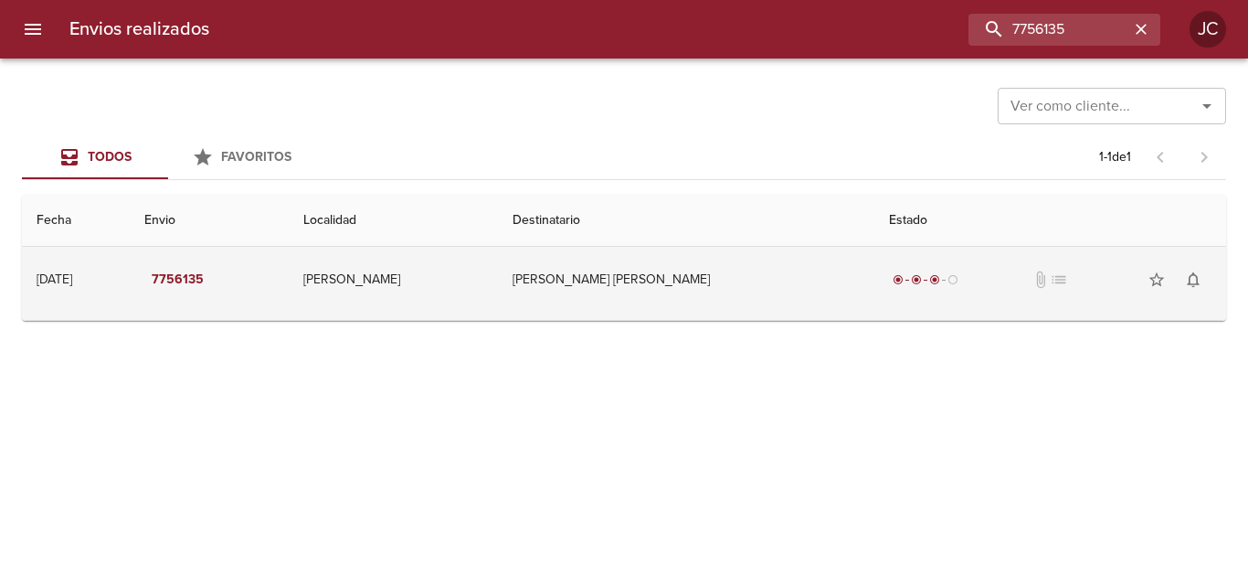
click at [683, 279] on td "Retiro Scayone Claudia" at bounding box center [686, 280] width 376 height 66
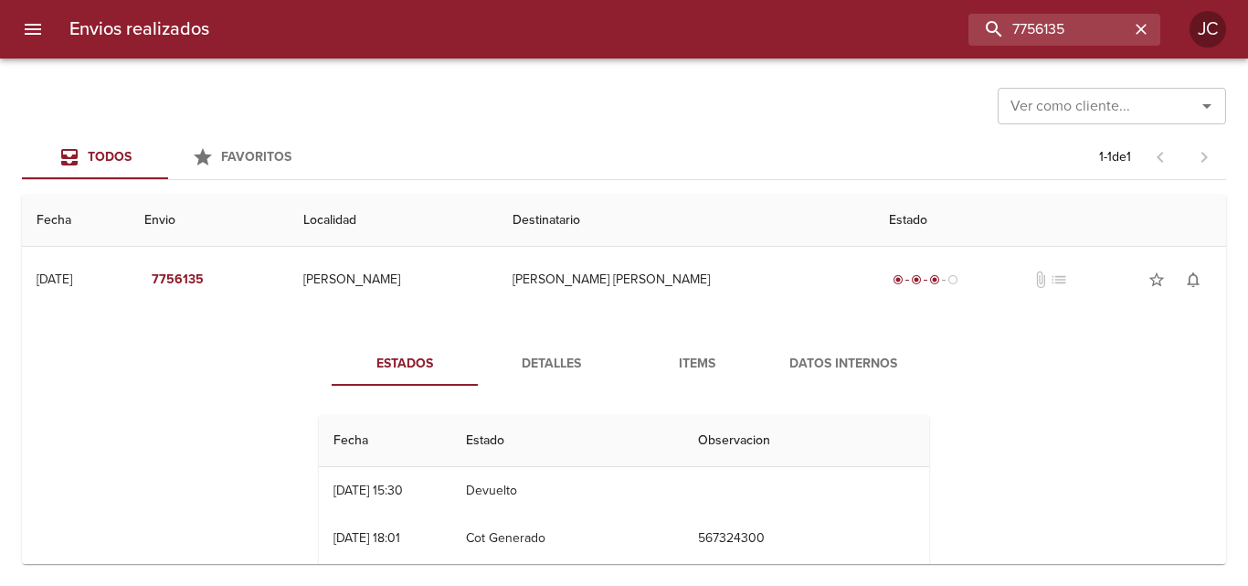
click at [694, 367] on span "Items" at bounding box center [697, 364] width 124 height 23
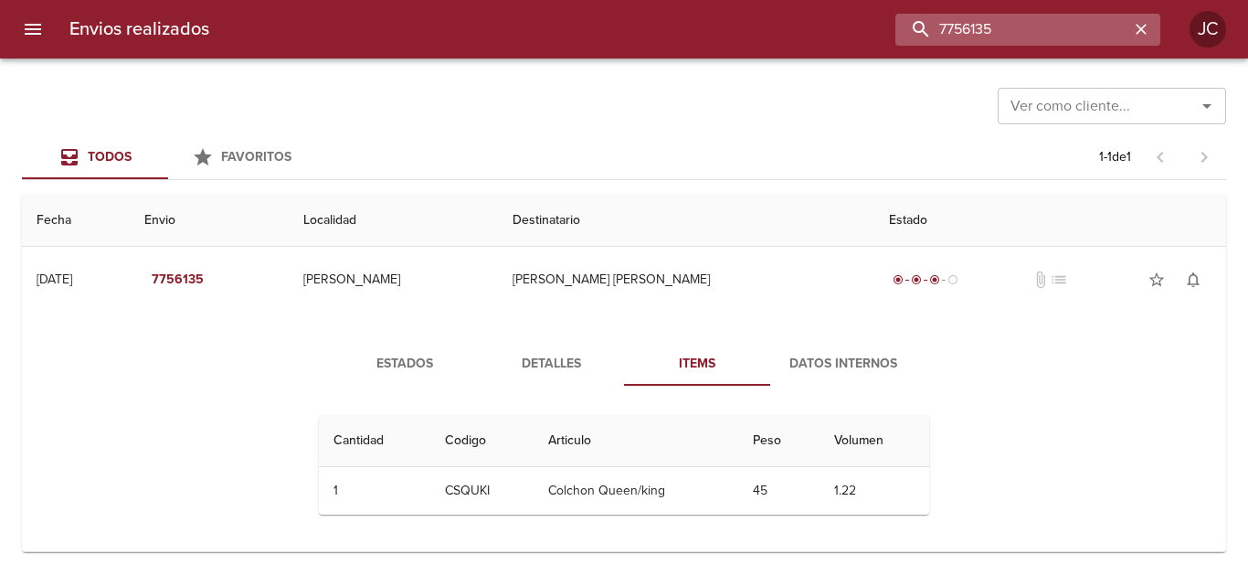
click at [1041, 26] on input "7756135" at bounding box center [1012, 30] width 234 height 32
paste input "81056"
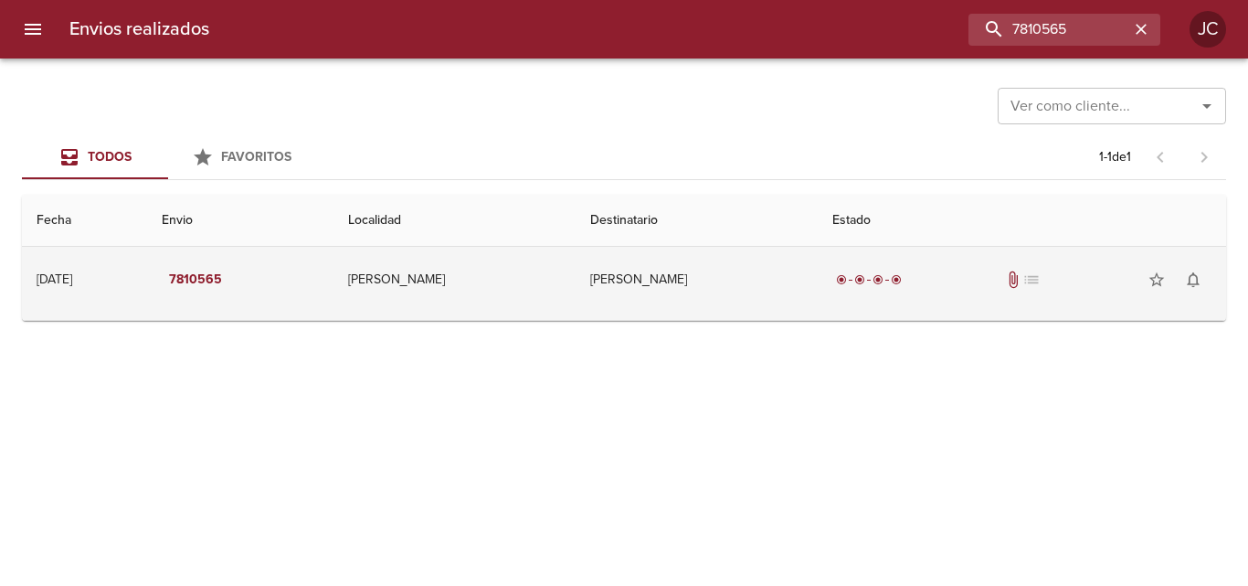
click at [704, 298] on td "Joshua Dunaj" at bounding box center [697, 280] width 242 height 66
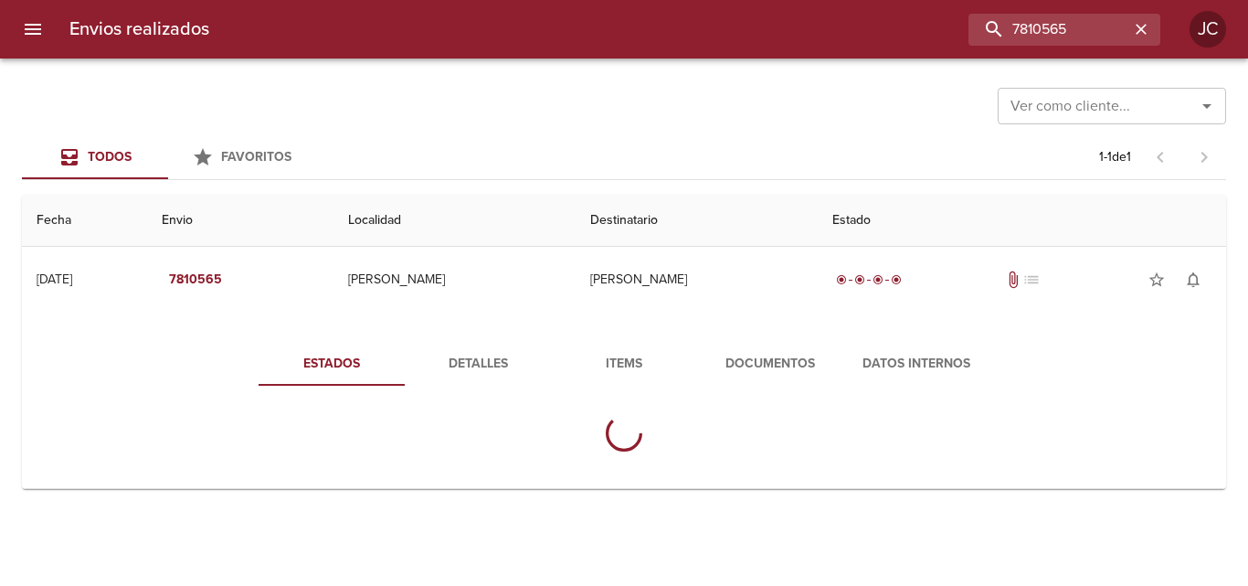
click at [736, 377] on button "Documentos" at bounding box center [770, 364] width 146 height 44
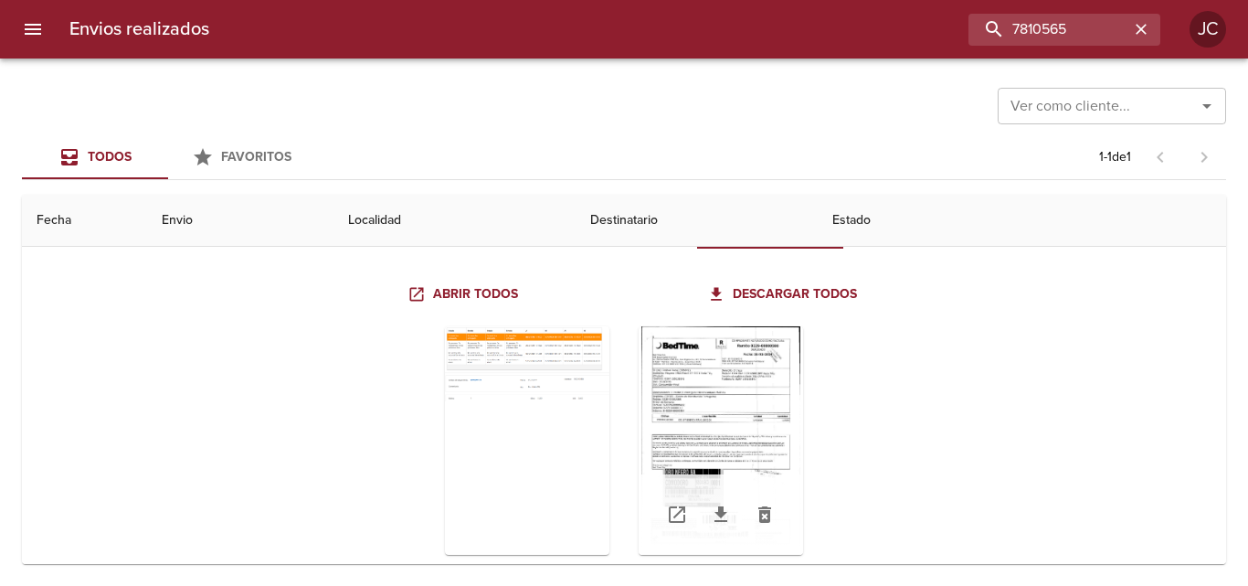
scroll to position [180, 0]
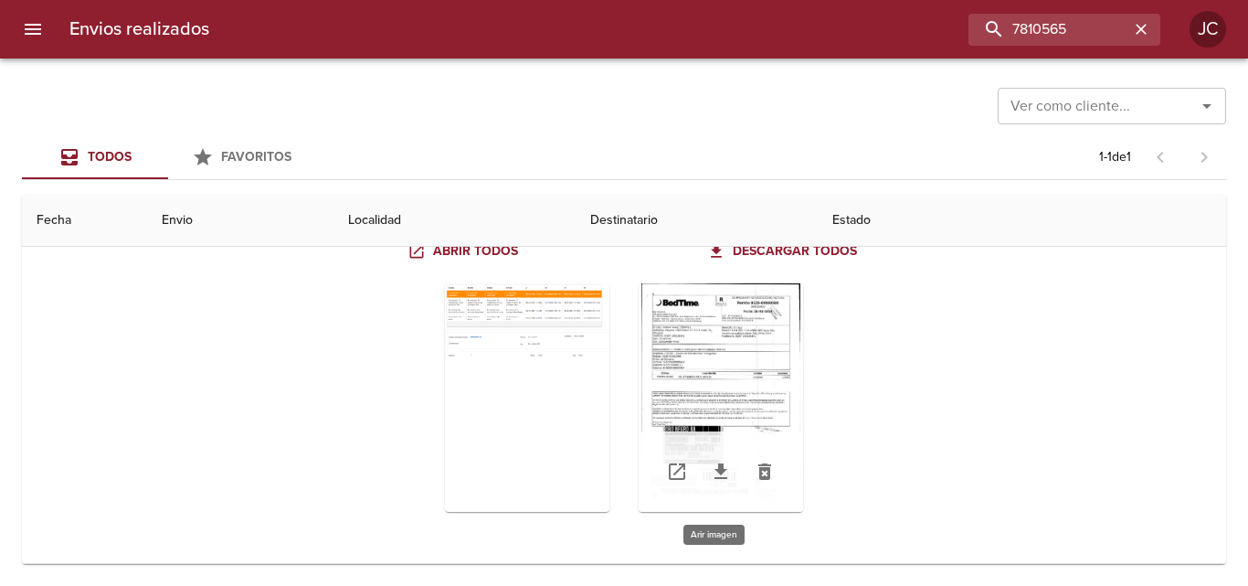
click at [758, 381] on div "Tabla de envíos del cliente" at bounding box center [721, 397] width 164 height 228
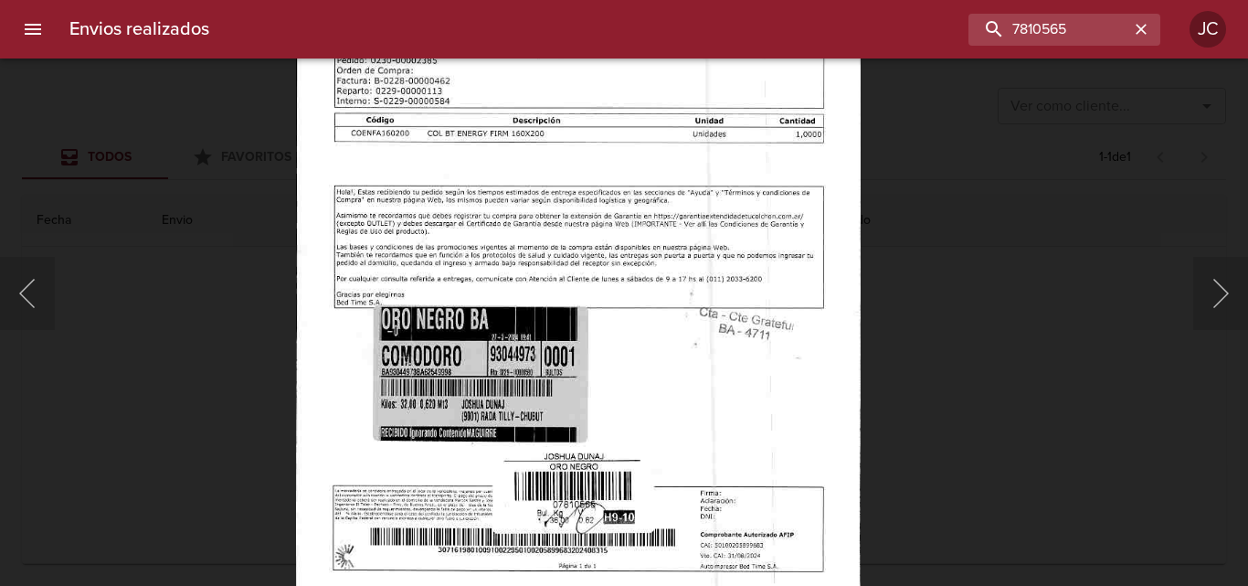
drag, startPoint x: 950, startPoint y: 367, endPoint x: 532, endPoint y: 451, distance: 426.8
click at [935, 370] on div "Lightbox" at bounding box center [624, 293] width 1248 height 586
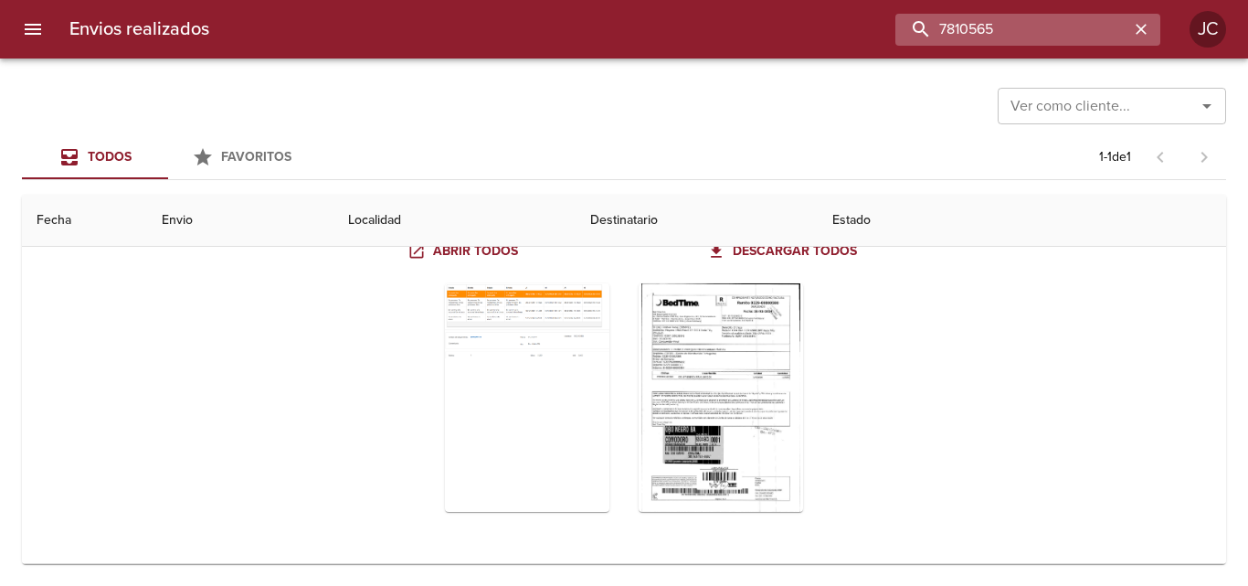
click at [1032, 19] on input "7810565" at bounding box center [1012, 30] width 234 height 32
paste input "40833"
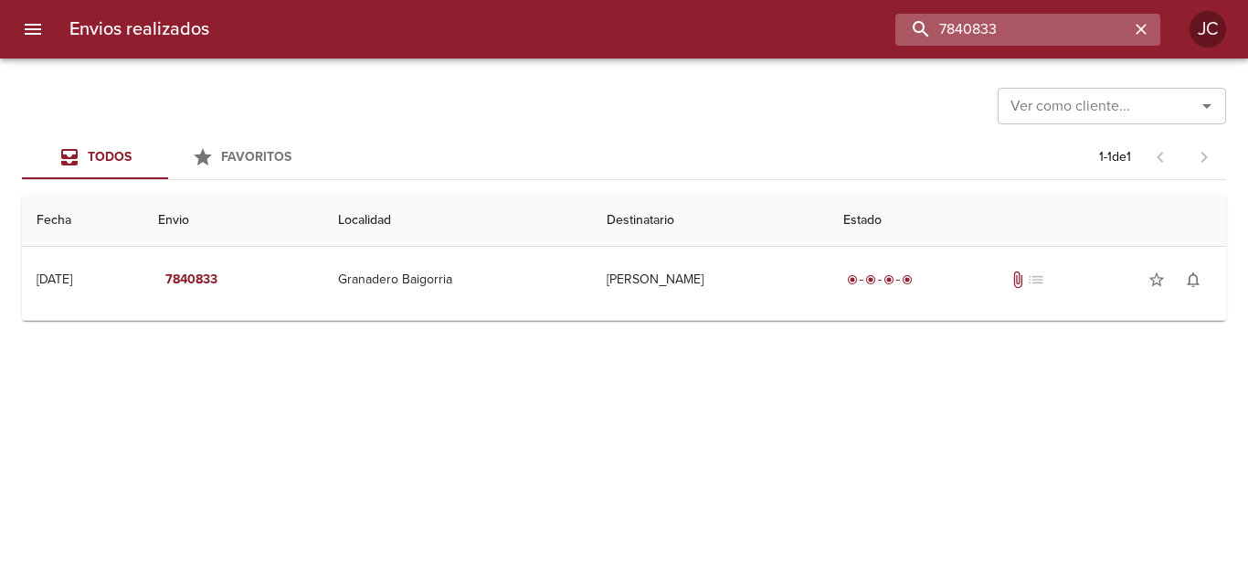
scroll to position [0, 0]
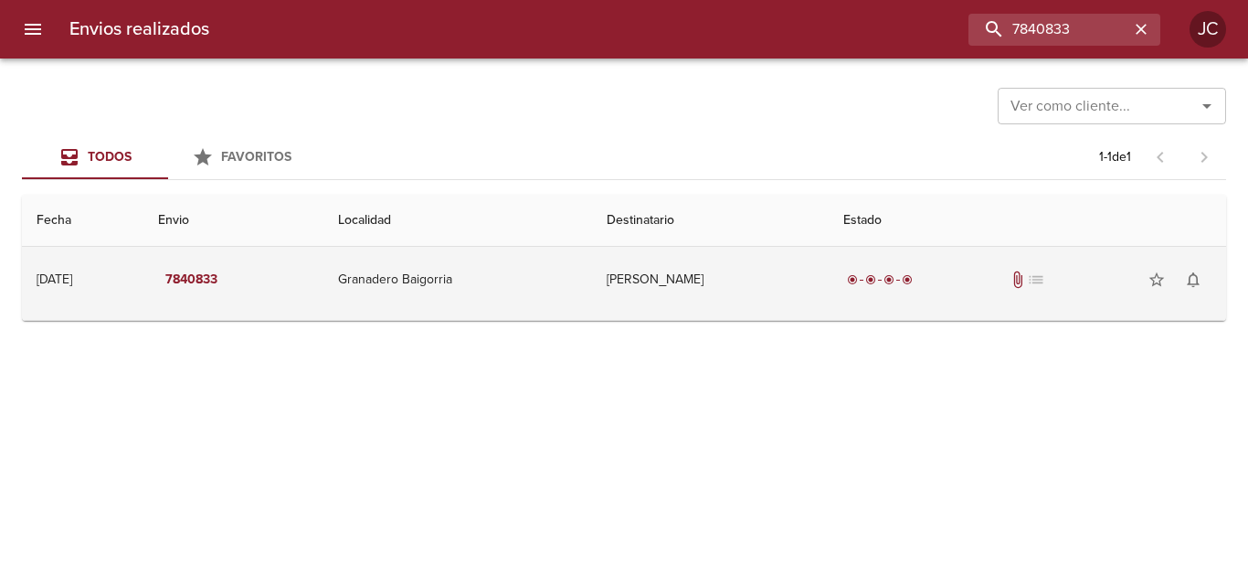
click at [768, 302] on td "Naiby Eliana Soria" at bounding box center [710, 280] width 236 height 66
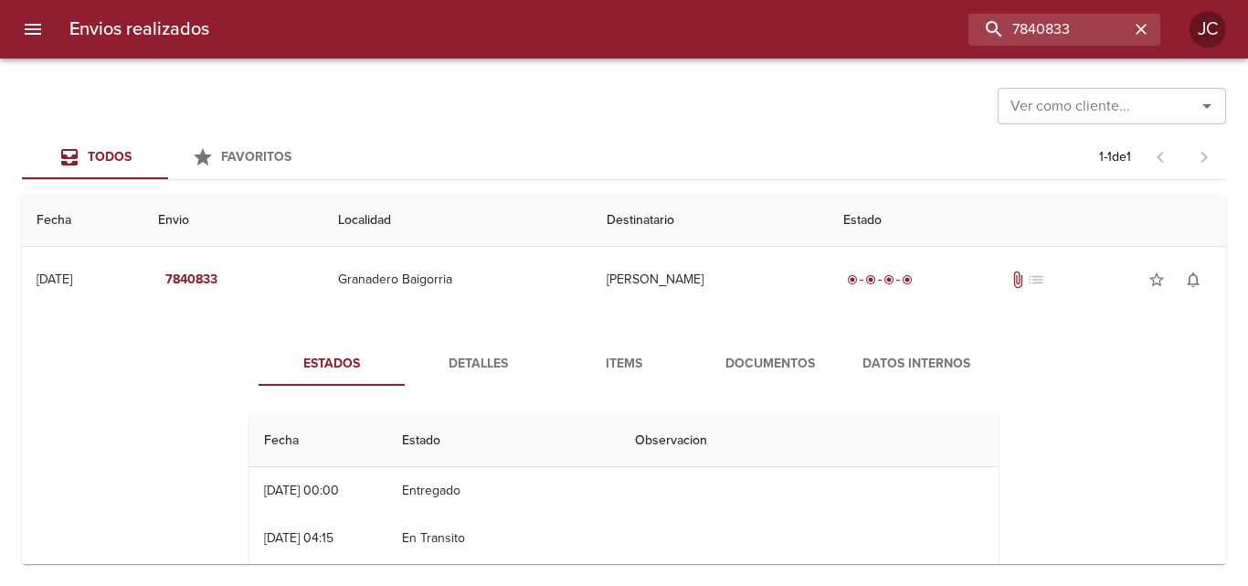
click at [729, 370] on span "Documentos" at bounding box center [770, 364] width 124 height 23
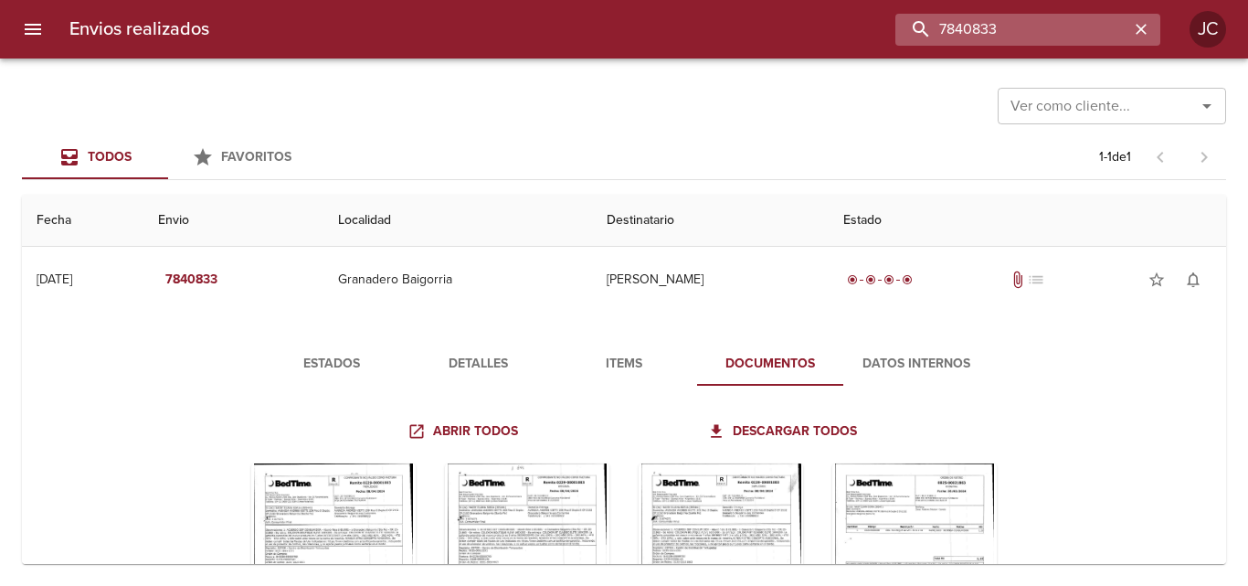
click at [1018, 22] on input "7840833" at bounding box center [1012, 30] width 234 height 32
paste input "907036"
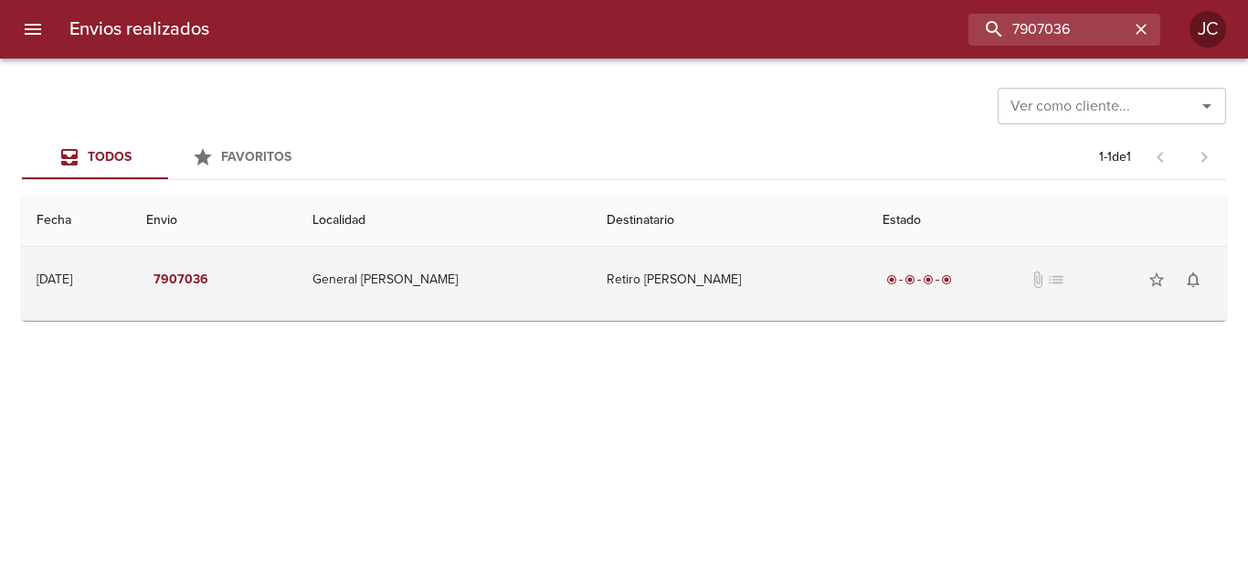
click at [815, 251] on td "Retiro Gandulfo Maria" at bounding box center [730, 280] width 276 height 66
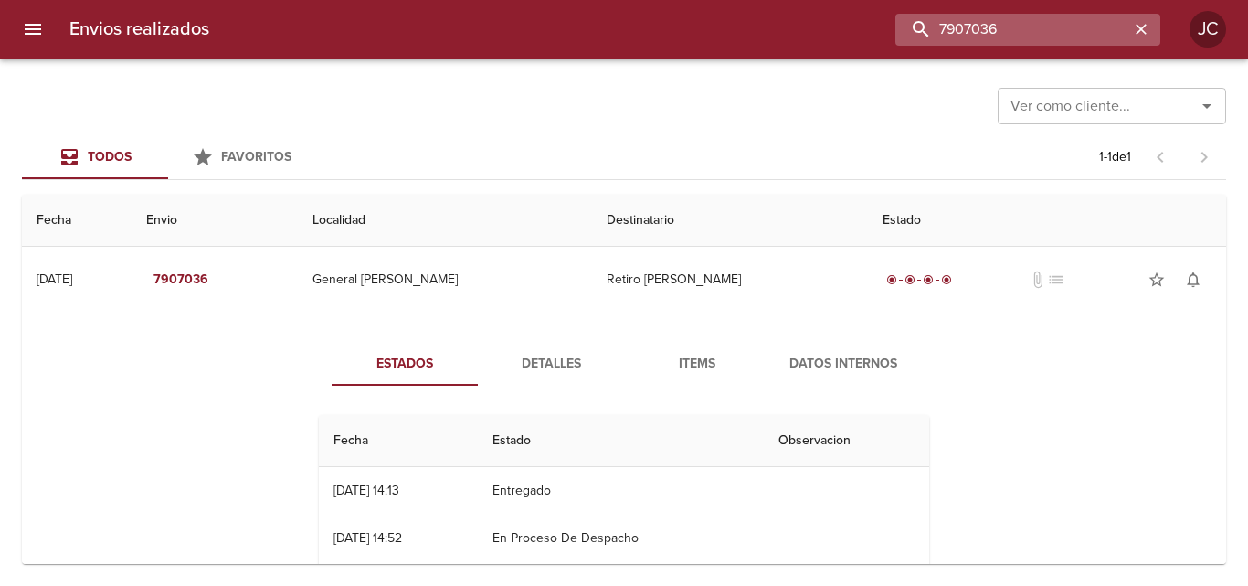
click at [1030, 27] on input "7907036" at bounding box center [1012, 30] width 234 height 32
paste input "31281"
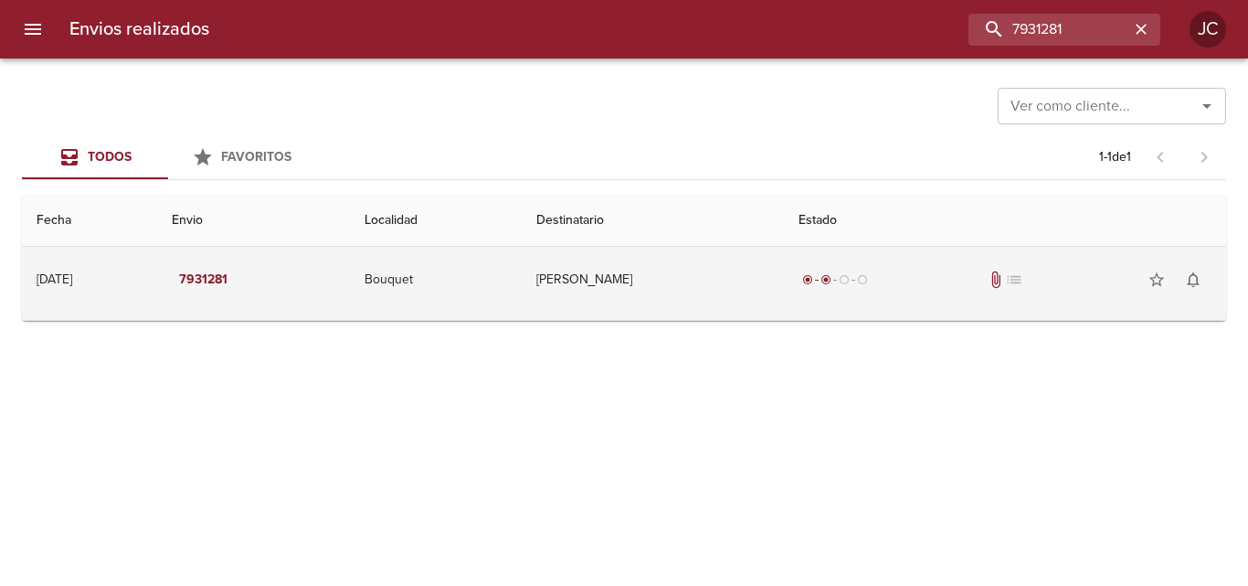
click at [780, 265] on td "Abbondanzieri Silvia Ester" at bounding box center [653, 280] width 262 height 66
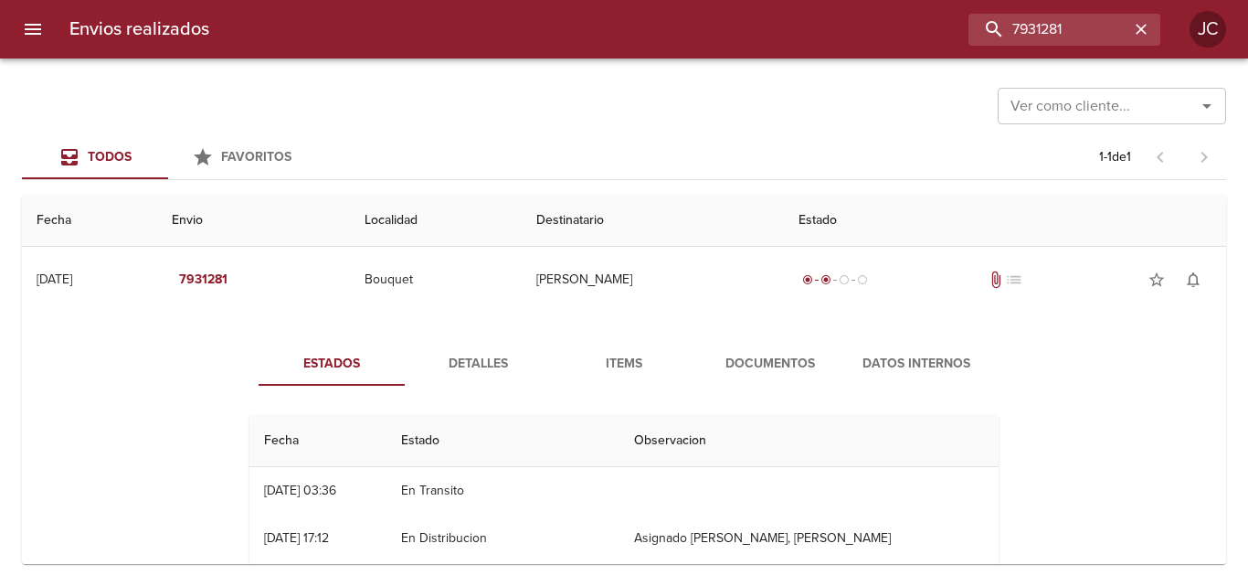
click at [757, 350] on button "Documentos" at bounding box center [770, 364] width 146 height 44
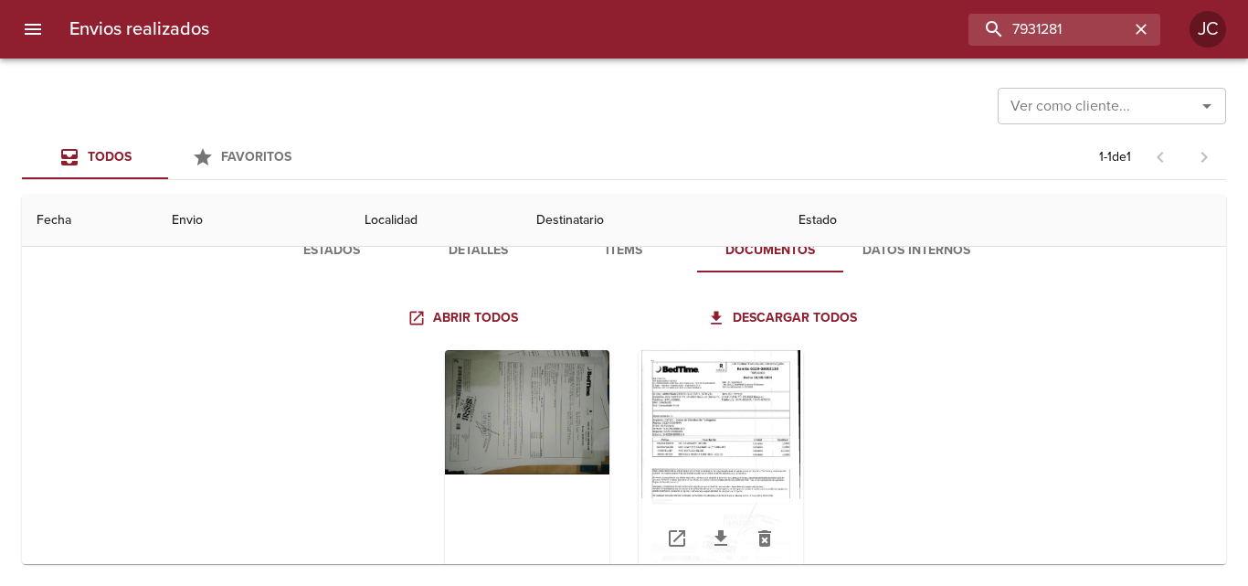
scroll to position [180, 0]
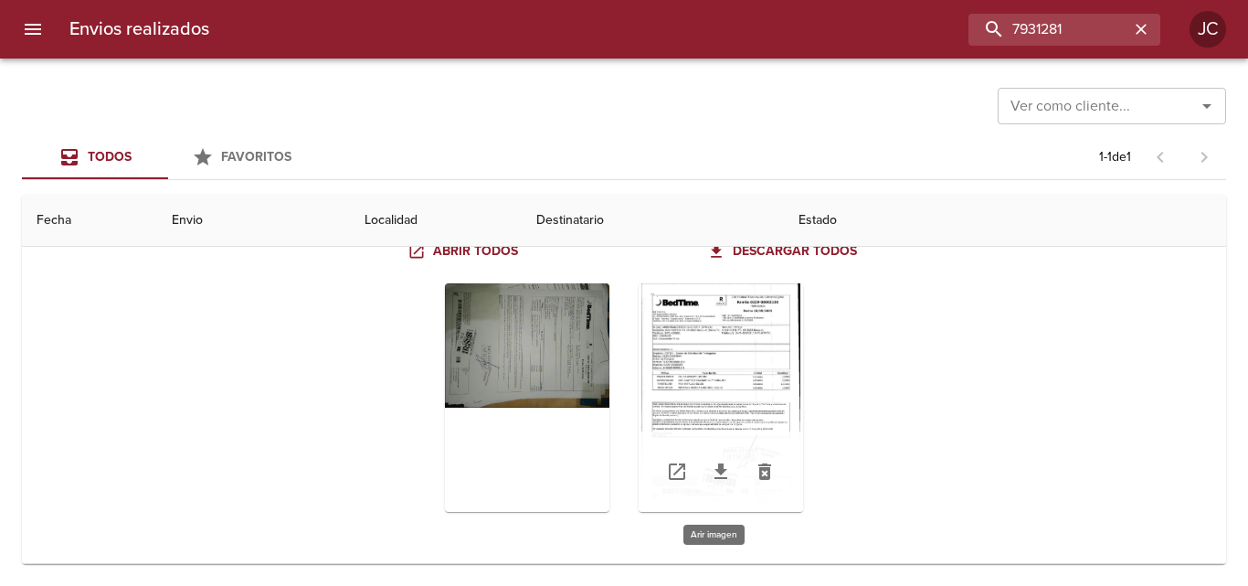
click at [753, 377] on div "Tabla de envíos del cliente" at bounding box center [721, 397] width 164 height 228
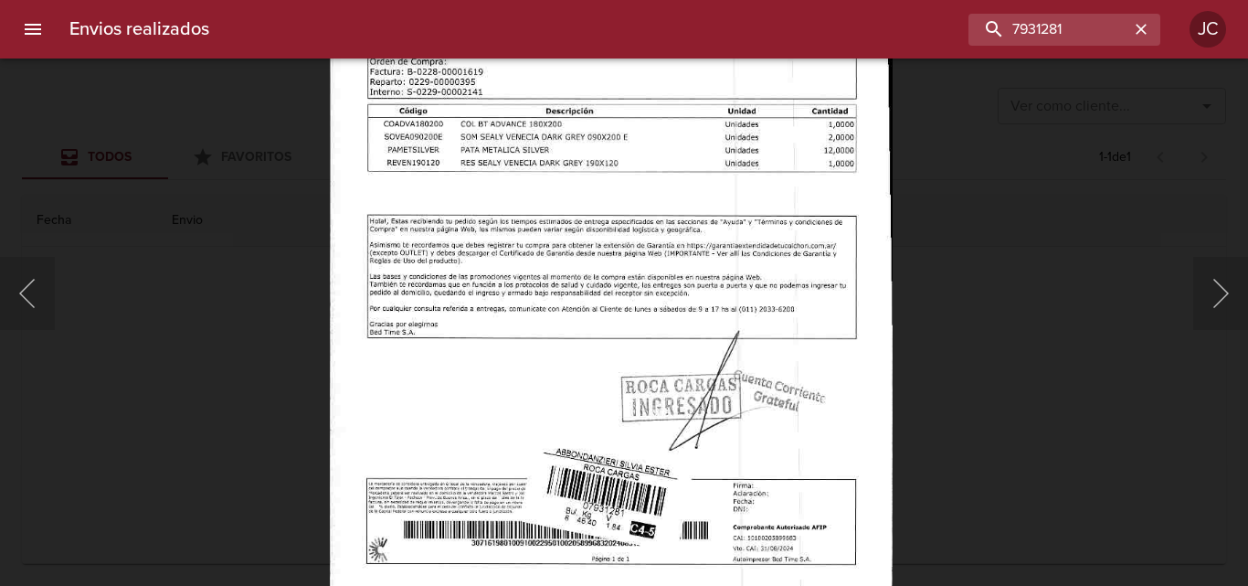
click at [142, 395] on div "Lightbox" at bounding box center [624, 293] width 1248 height 586
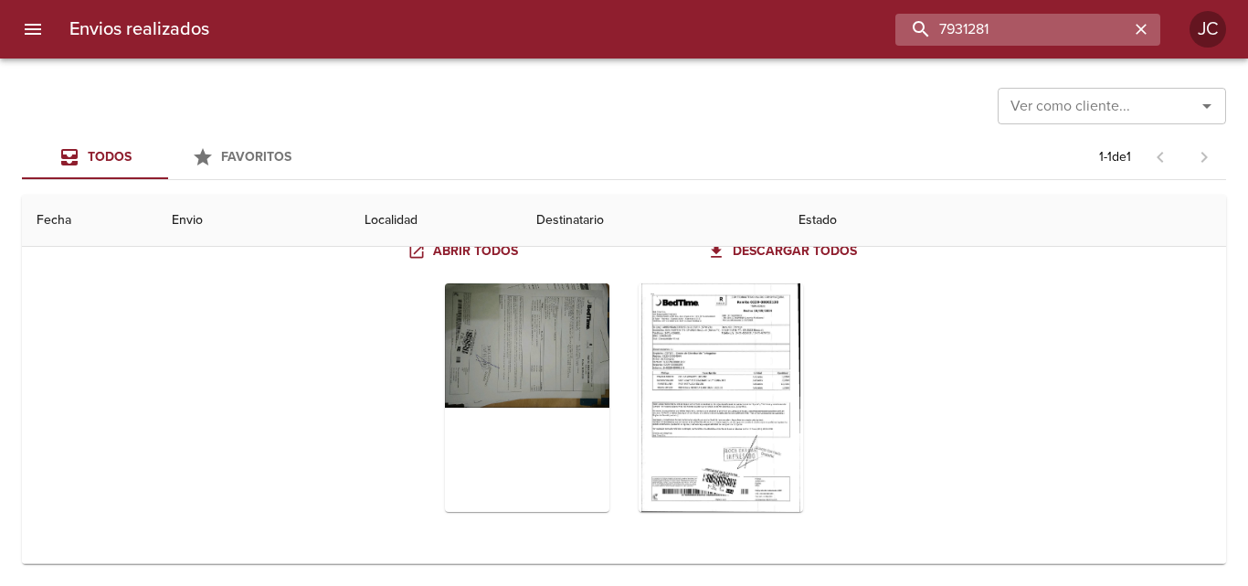
click at [1010, 24] on input "7931281" at bounding box center [1012, 30] width 234 height 32
paste input "42909"
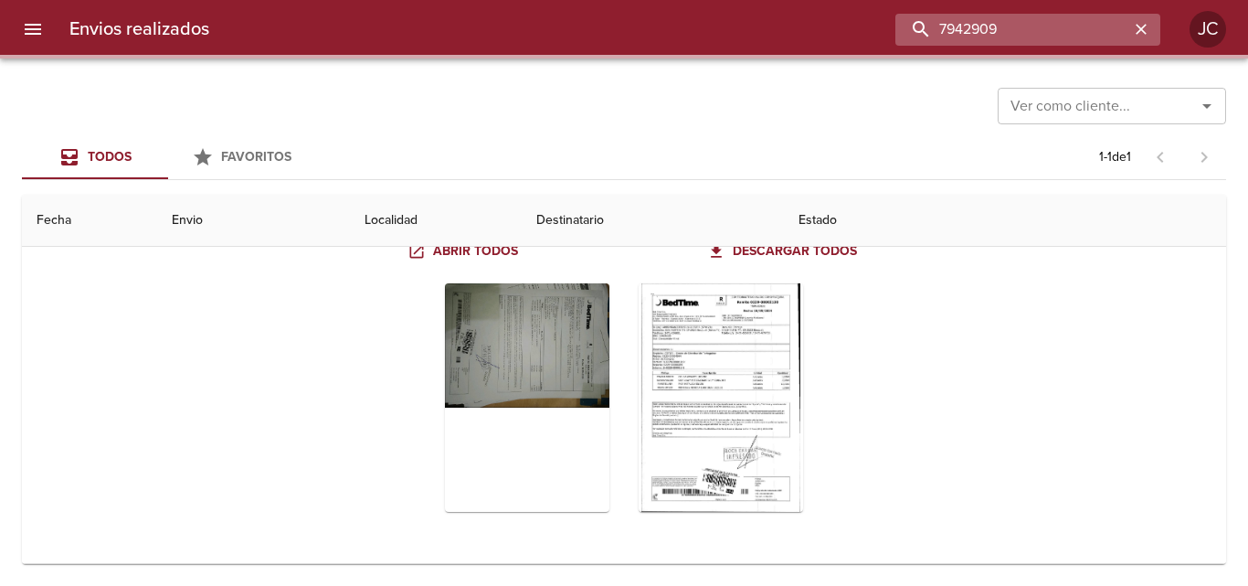
scroll to position [0, 0]
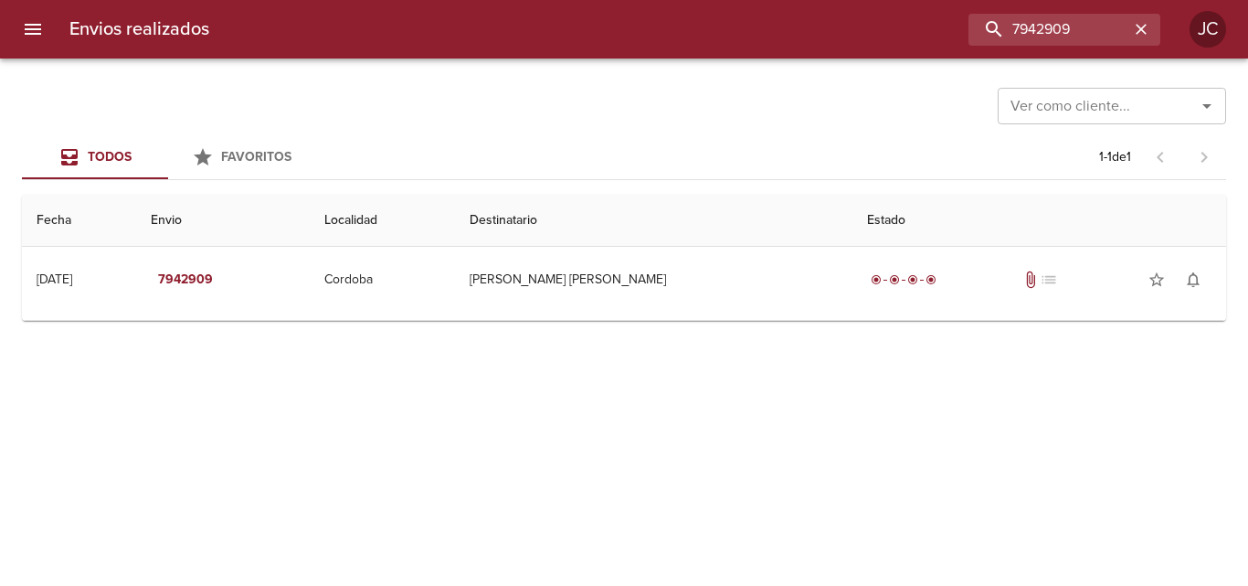
click at [665, 313] on tbody "14/05/2024 14/05/2024 7942909 Cordoba Luna Juan Carlos radio_button_checked rad…" at bounding box center [624, 284] width 1204 height 74
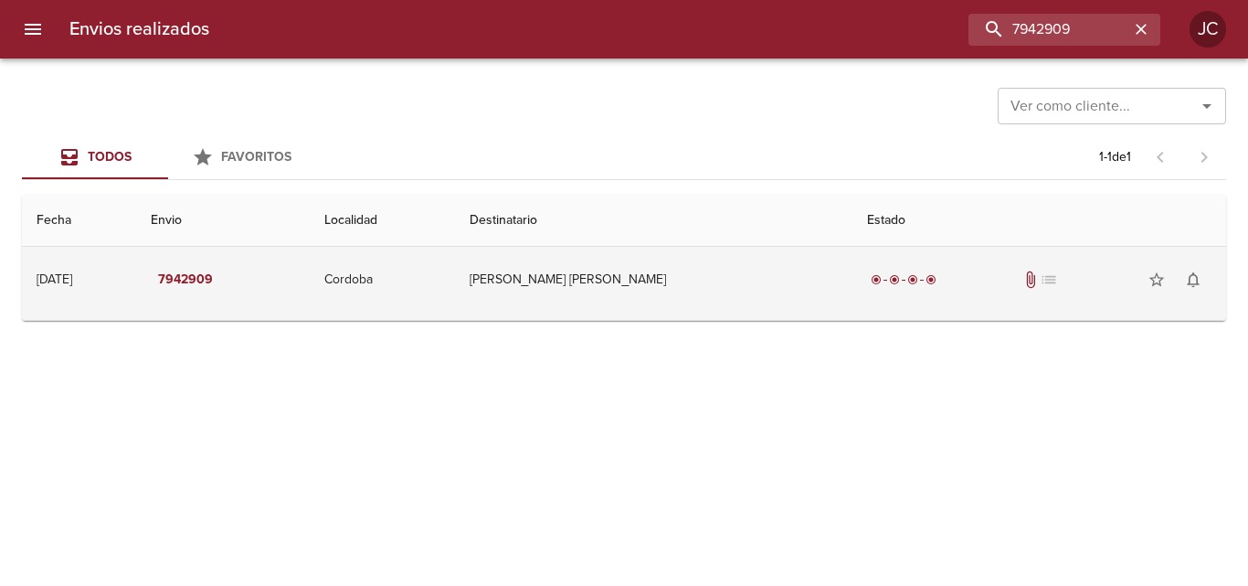
click at [682, 293] on td "Luna Juan Carlos" at bounding box center [654, 280] width 398 height 66
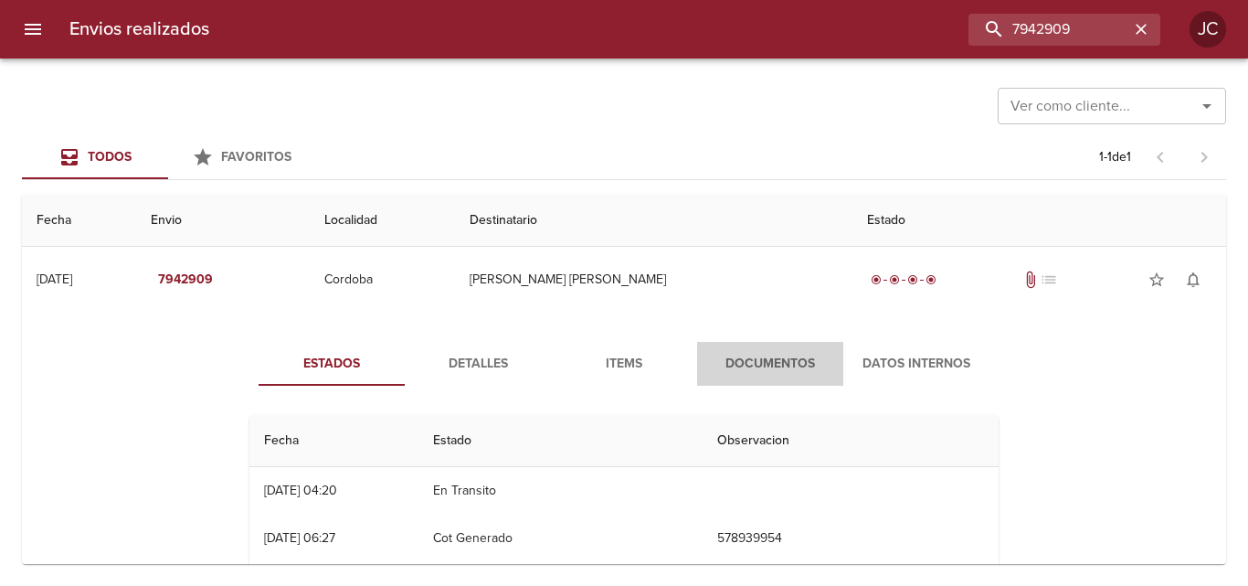
click at [709, 361] on span "Documentos" at bounding box center [770, 364] width 124 height 23
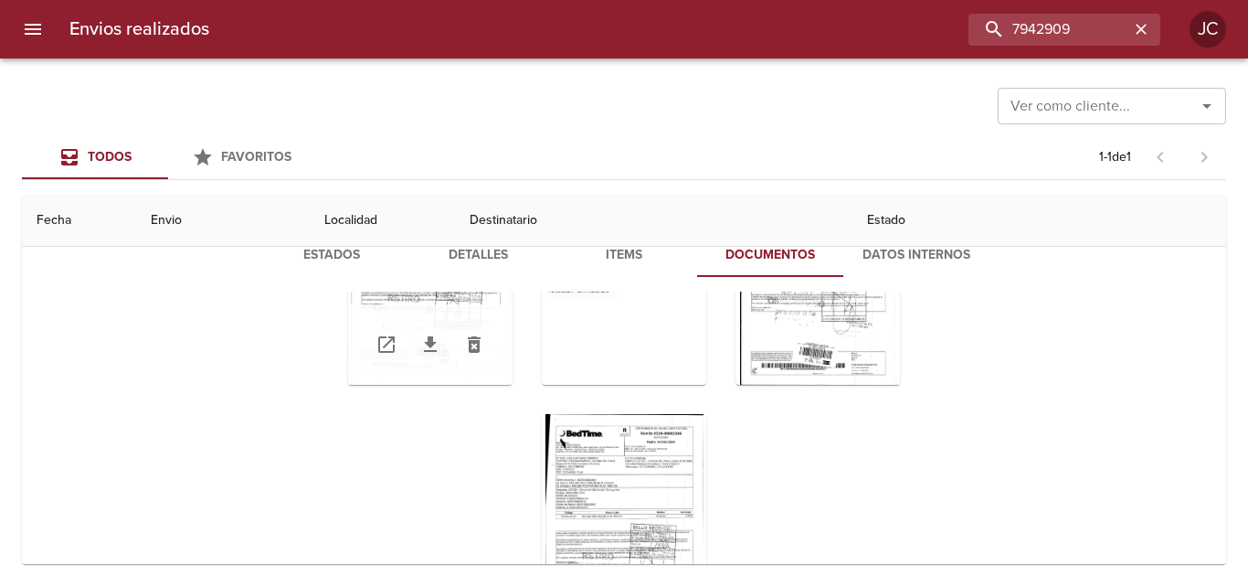
scroll to position [225, 0]
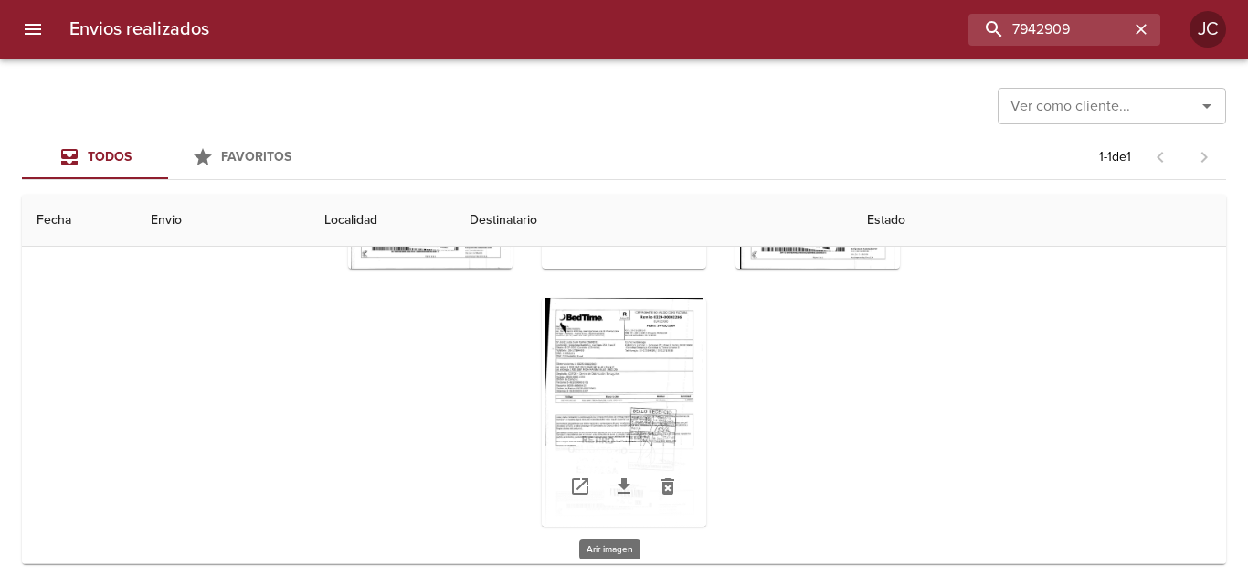
click at [601, 397] on div "Tabla de envíos del cliente" at bounding box center [624, 412] width 164 height 228
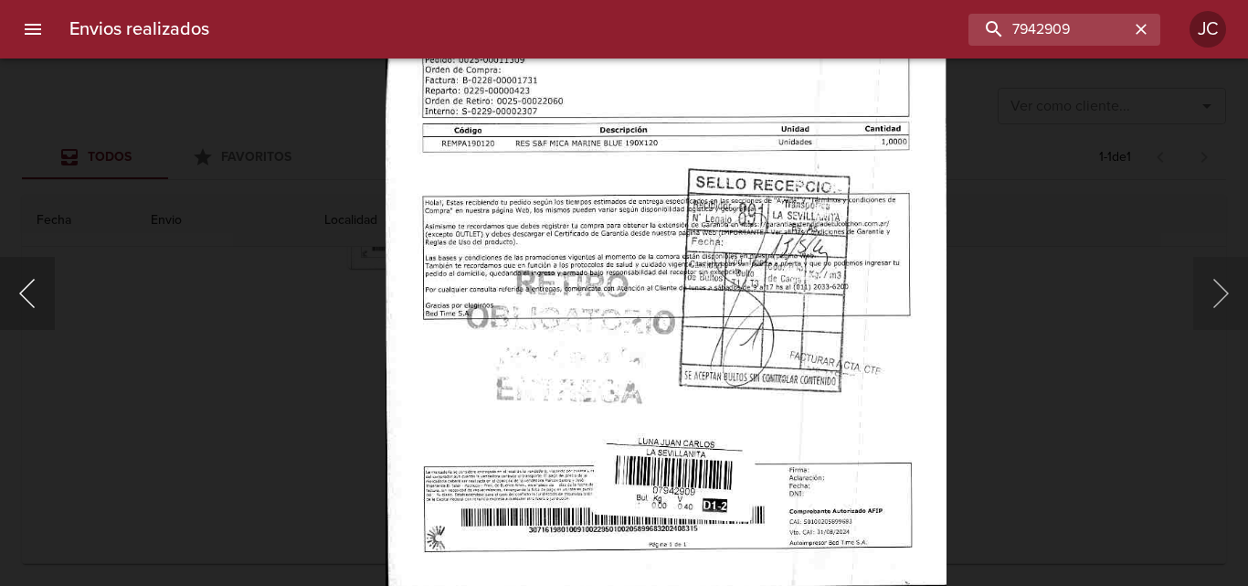
click at [46, 300] on button "Anterior" at bounding box center [27, 293] width 55 height 73
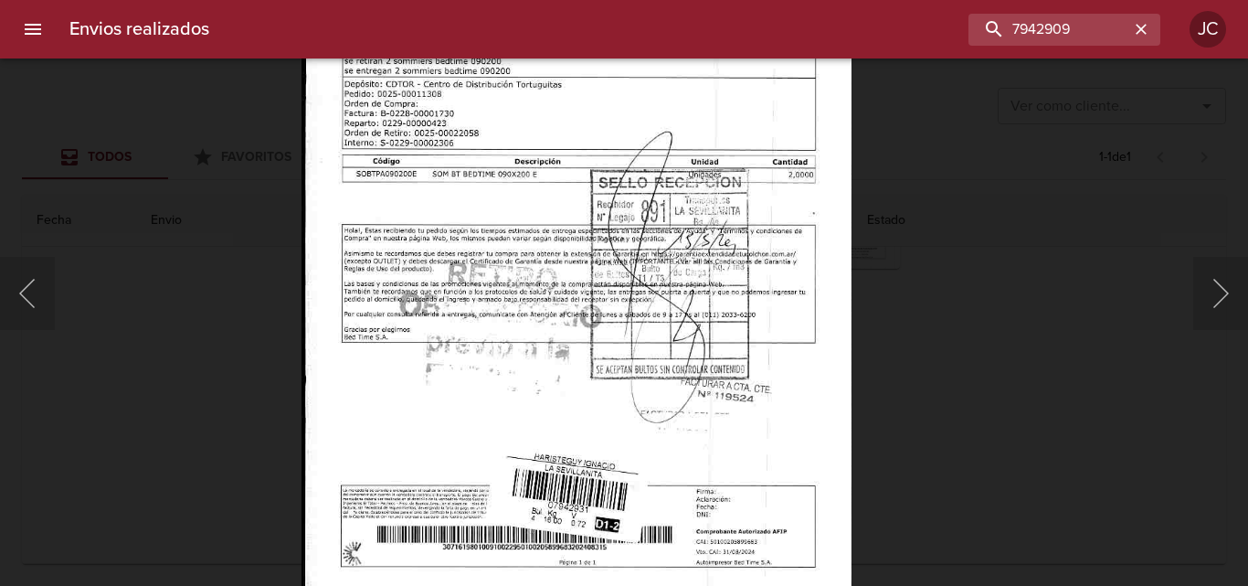
click at [0, 290] on div at bounding box center [9, 293] width 18 height 586
click at [26, 298] on button "Anterior" at bounding box center [27, 293] width 55 height 73
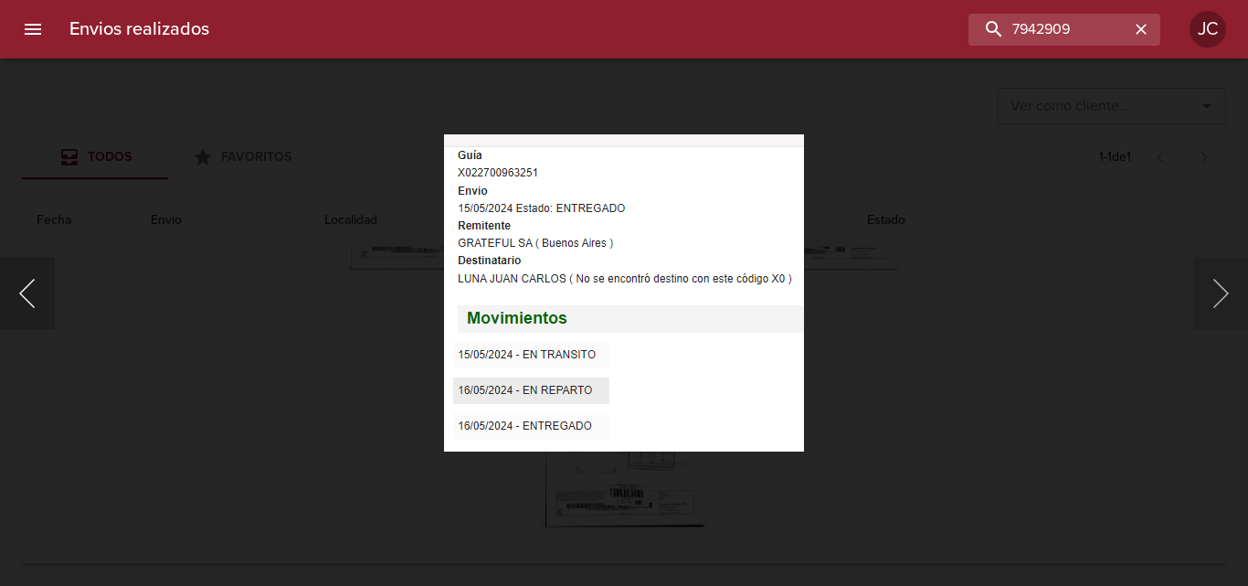
click at [49, 302] on button "Anterior" at bounding box center [27, 293] width 55 height 73
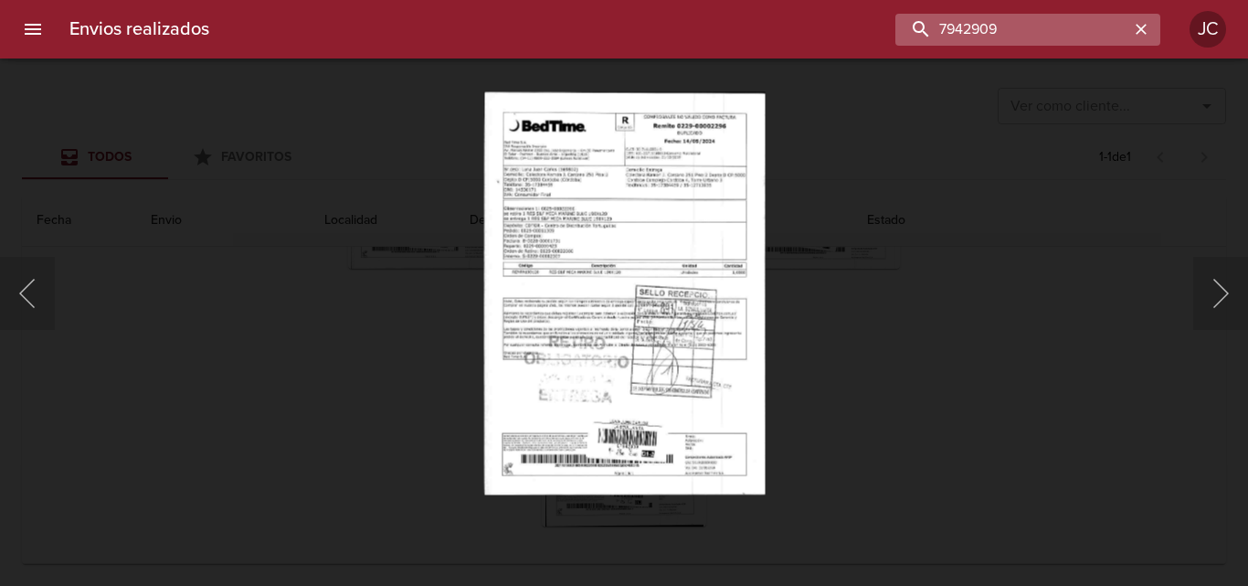
click at [1047, 37] on input "7942909" at bounding box center [1012, 30] width 234 height 32
click at [1046, 37] on input "7942909" at bounding box center [1012, 30] width 234 height 32
paste input "31"
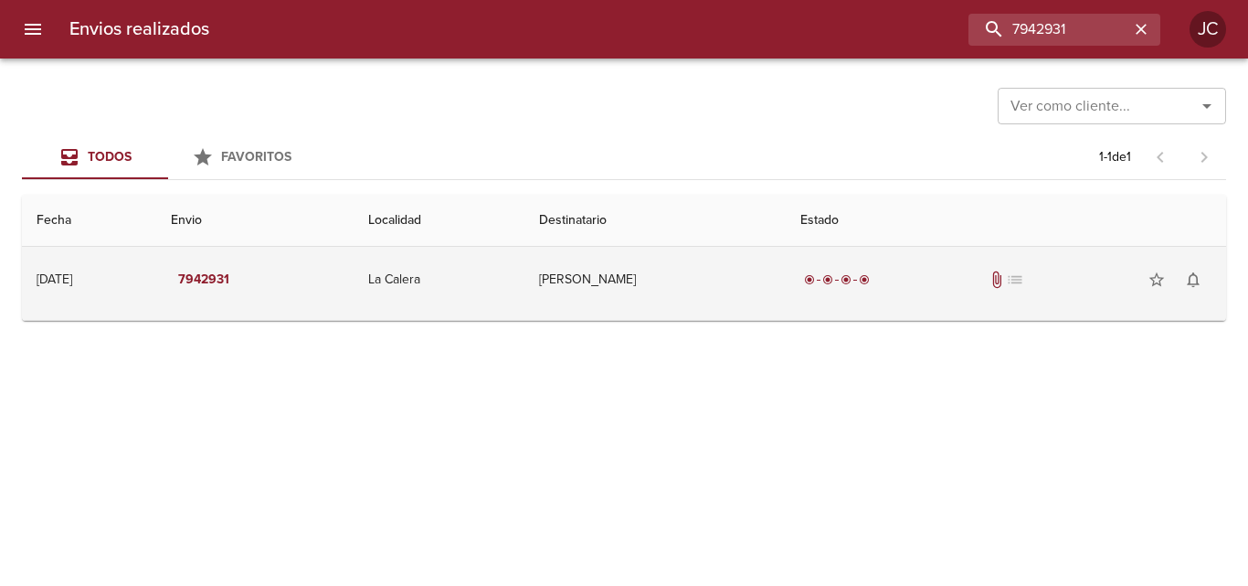
click at [786, 299] on td "Haristeguy Ignacio" at bounding box center [654, 280] width 261 height 66
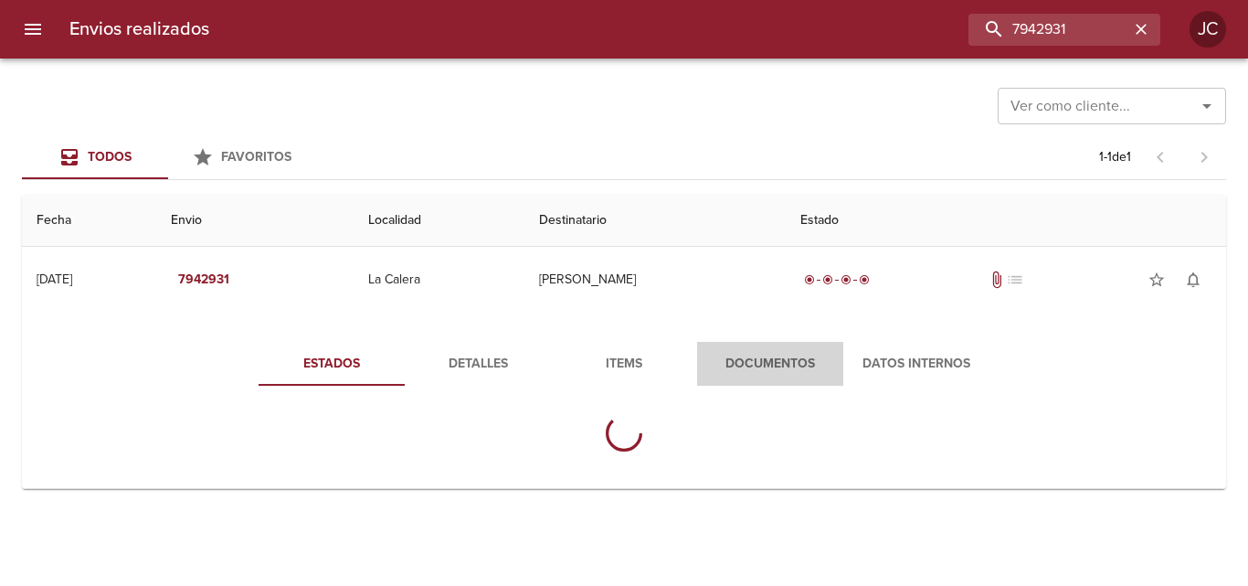
click at [769, 361] on span "Documentos" at bounding box center [770, 364] width 124 height 23
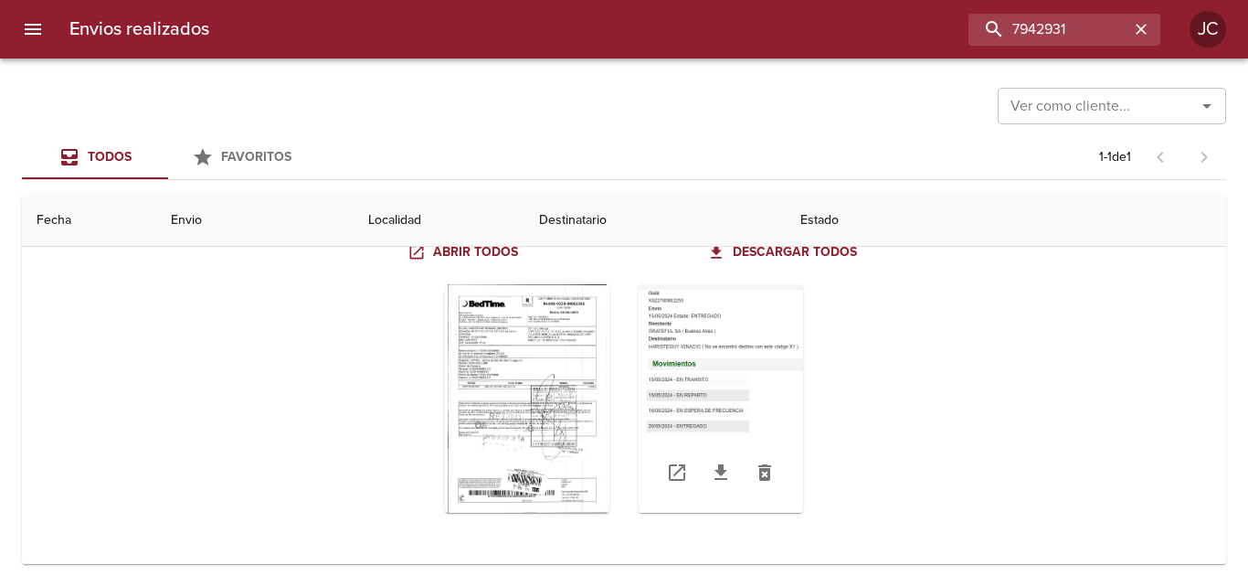
scroll to position [180, 0]
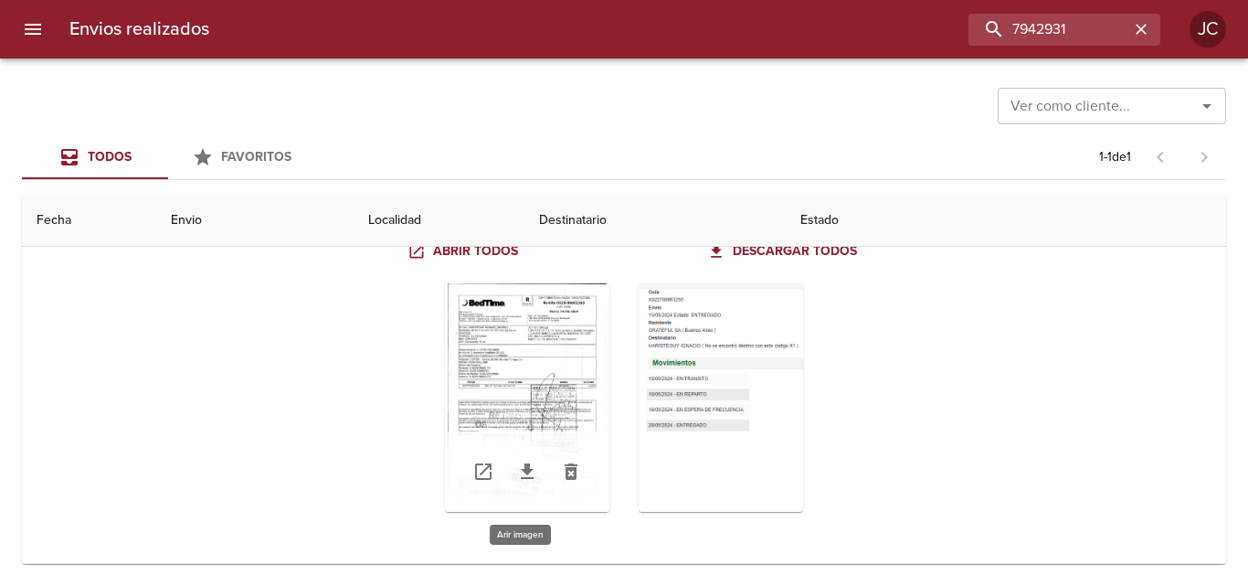
click at [568, 386] on div "Tabla de envíos del cliente" at bounding box center [527, 397] width 164 height 228
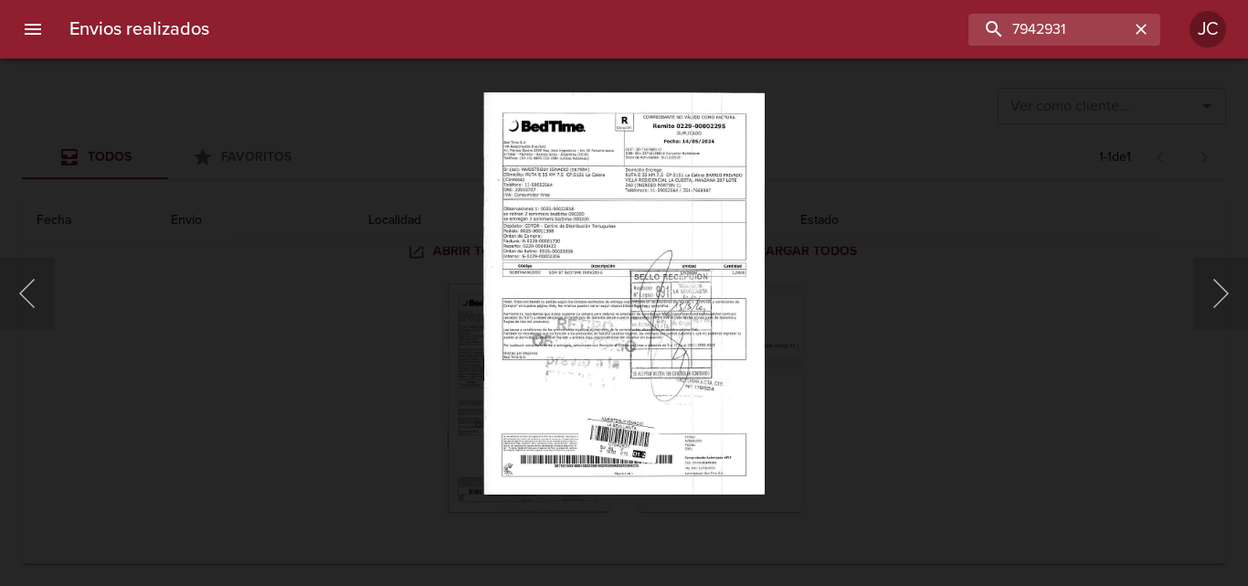
drag, startPoint x: 1029, startPoint y: 375, endPoint x: 584, endPoint y: 419, distance: 447.2
click at [1007, 376] on div "Lightbox" at bounding box center [624, 293] width 1248 height 586
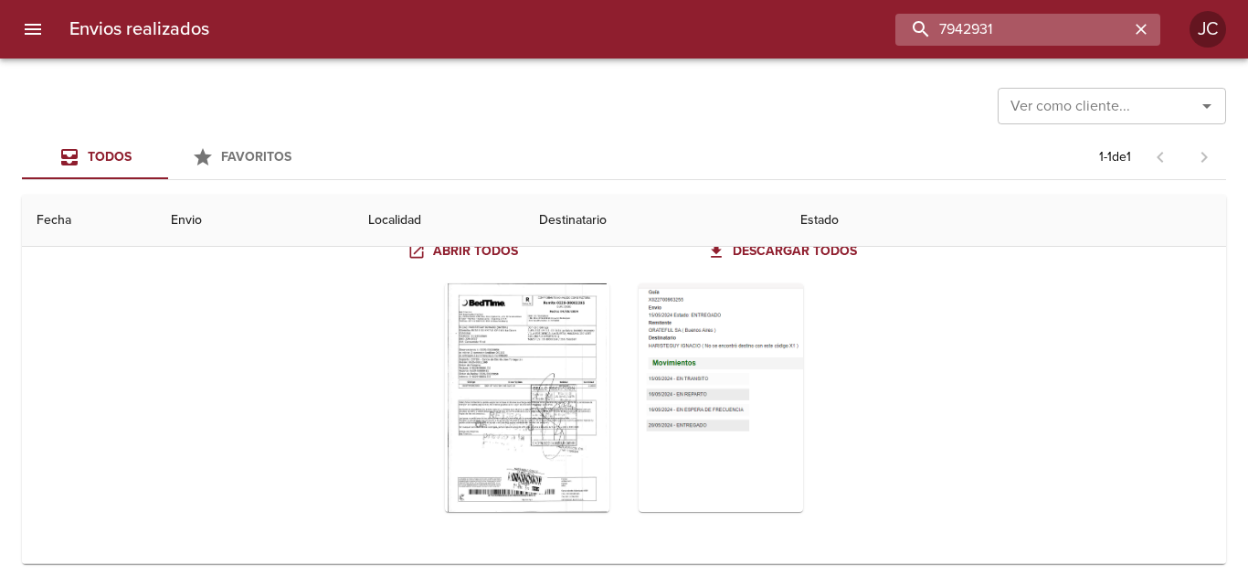
click at [1057, 36] on input "7942931" at bounding box center [1012, 30] width 234 height 32
paste input "801568"
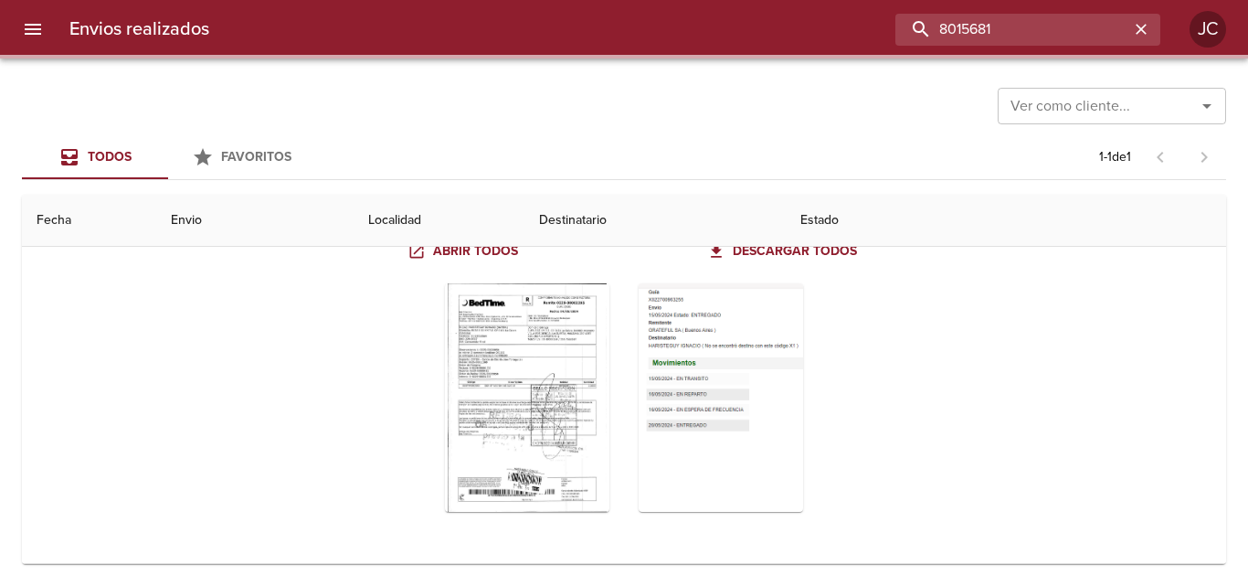
scroll to position [0, 0]
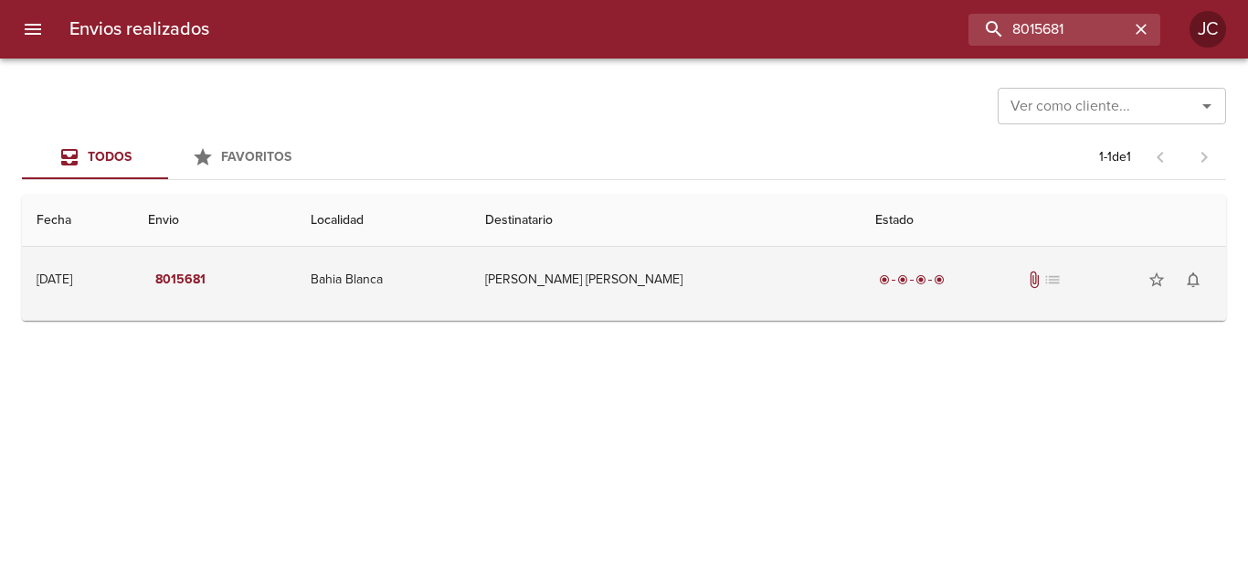
click at [722, 303] on td "Haydee Soto Susana" at bounding box center [666, 280] width 390 height 66
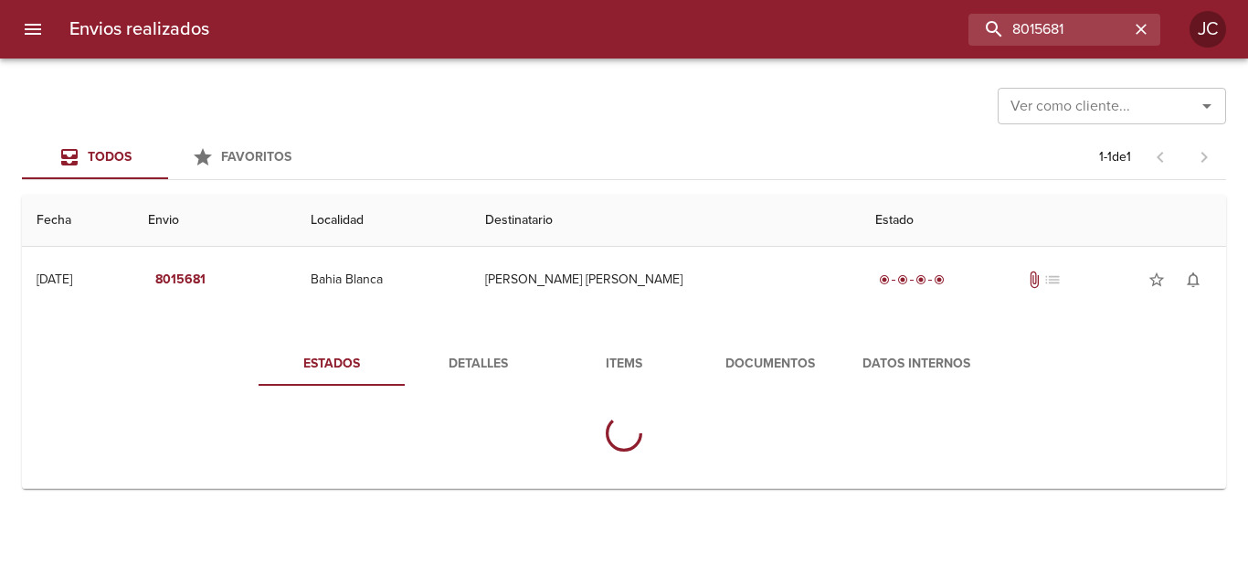
click at [713, 362] on span "Documentos" at bounding box center [770, 364] width 124 height 23
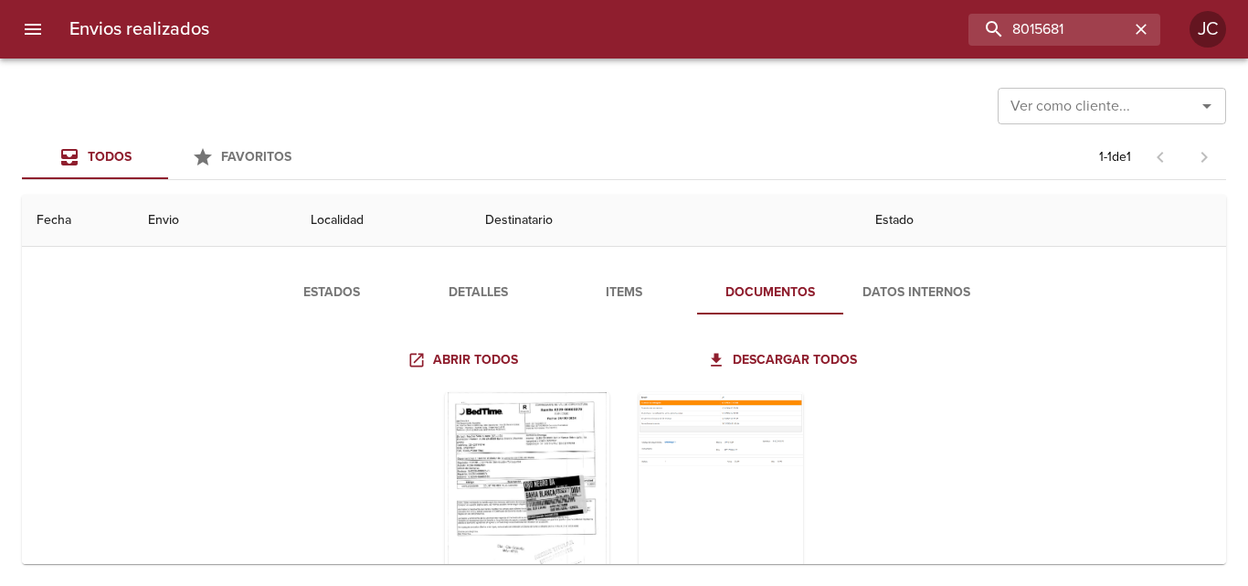
scroll to position [180, 0]
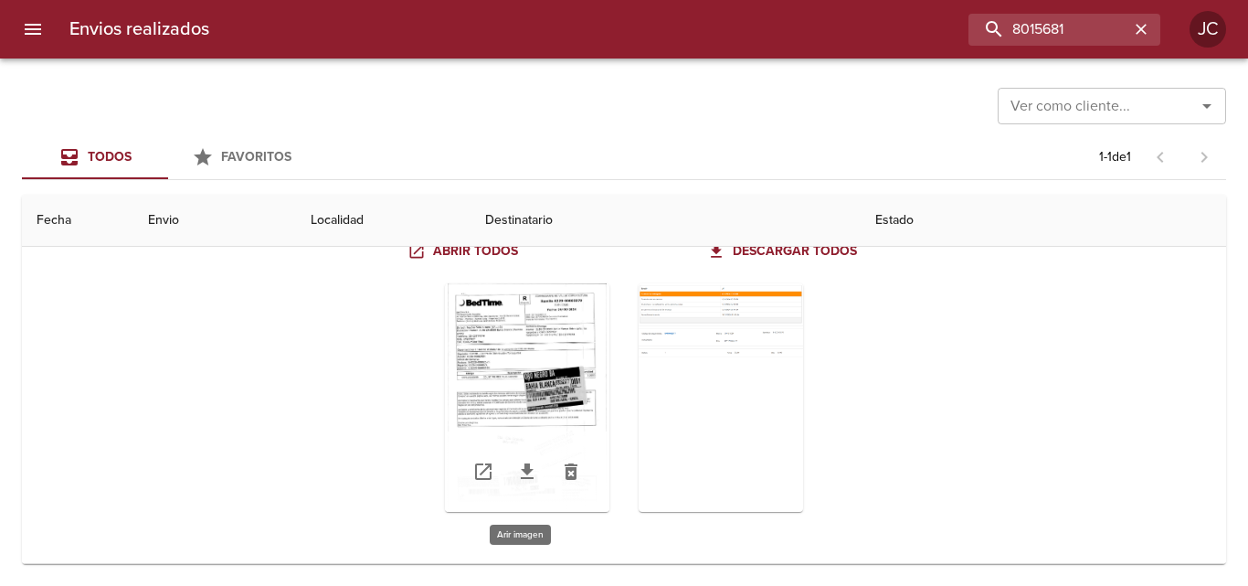
click at [494, 377] on div "Tabla de envíos del cliente" at bounding box center [527, 397] width 164 height 228
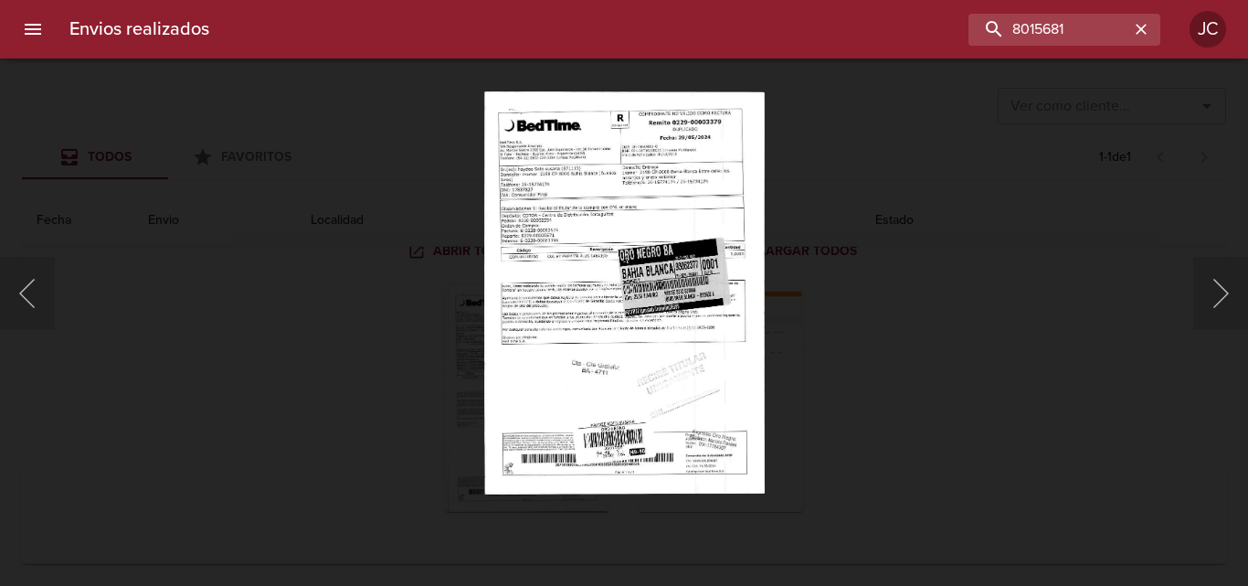
drag, startPoint x: 909, startPoint y: 415, endPoint x: 698, endPoint y: 446, distance: 213.3
click at [902, 416] on div "Lightbox" at bounding box center [624, 293] width 1248 height 586
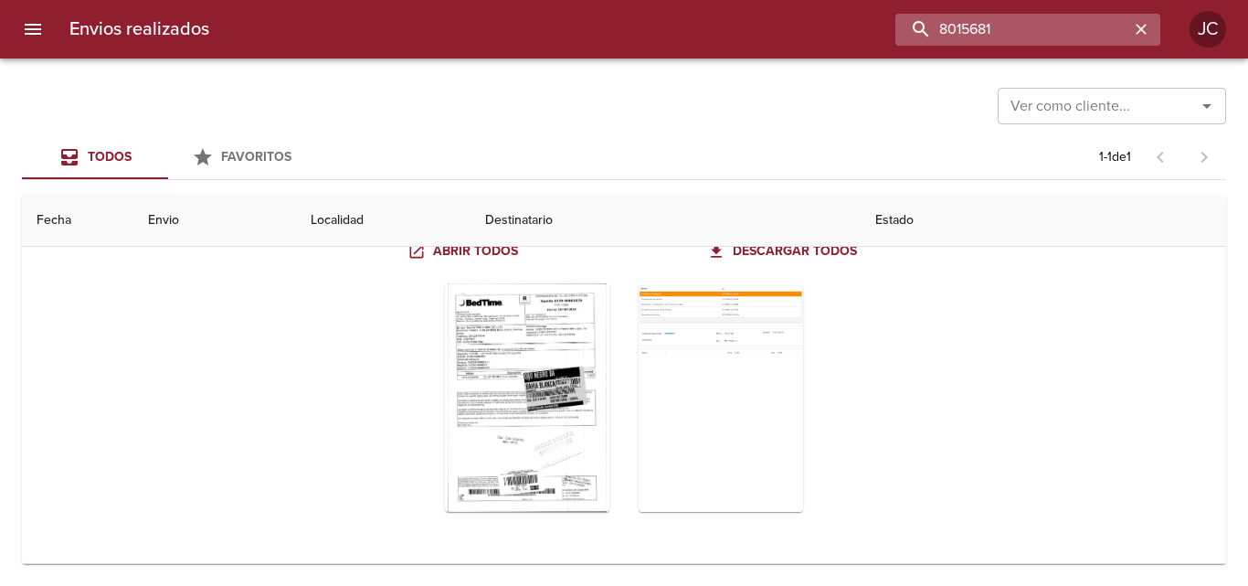
click at [1062, 33] on input "8015681" at bounding box center [1012, 30] width 234 height 32
paste input "9416"
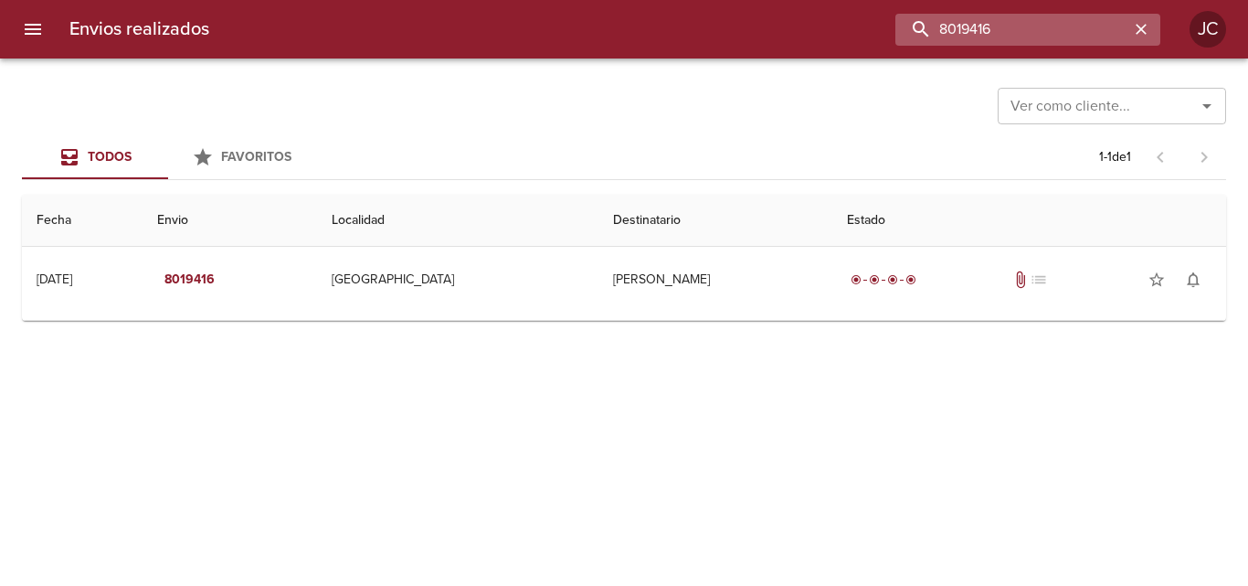
scroll to position [0, 0]
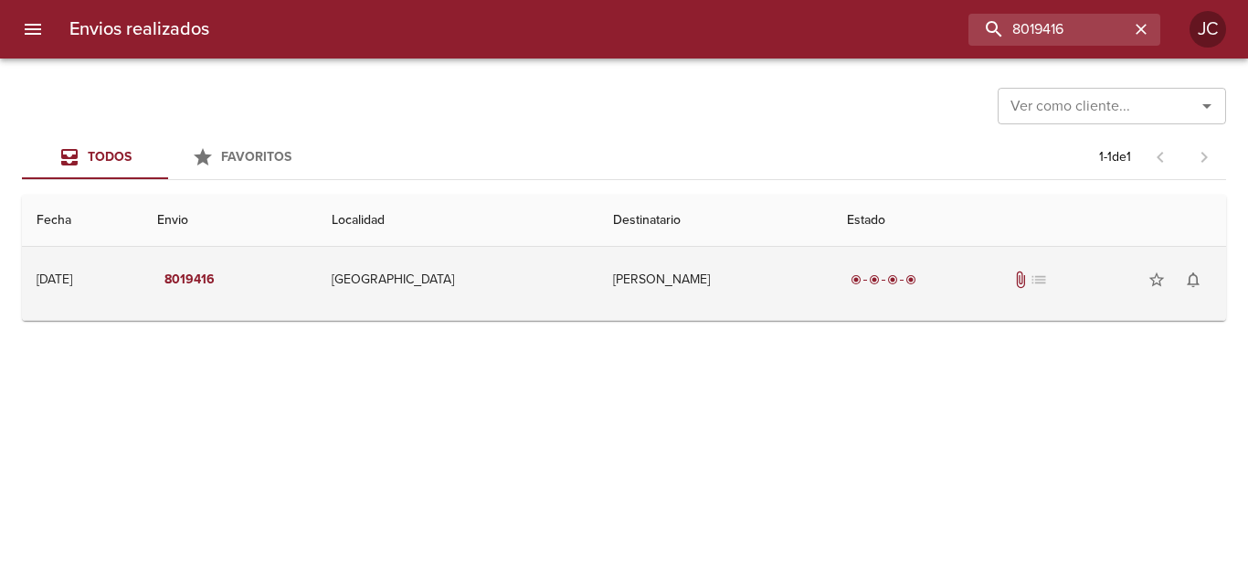
click at [772, 291] on td "Yolanda Cuellar" at bounding box center [715, 280] width 234 height 66
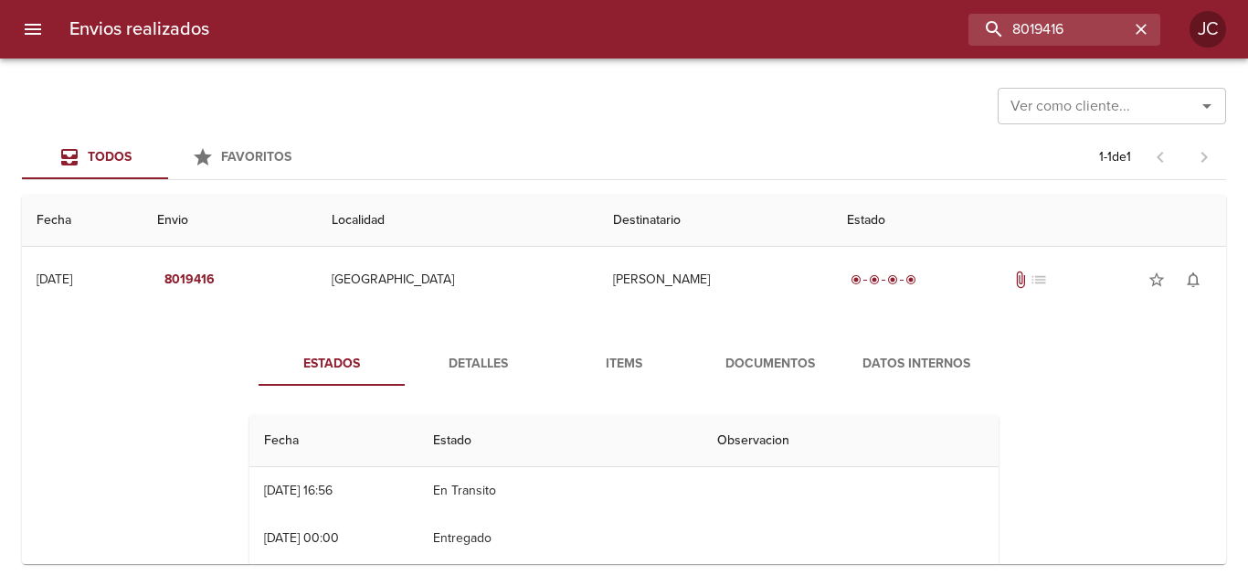
click at [741, 354] on span "Documentos" at bounding box center [770, 364] width 124 height 23
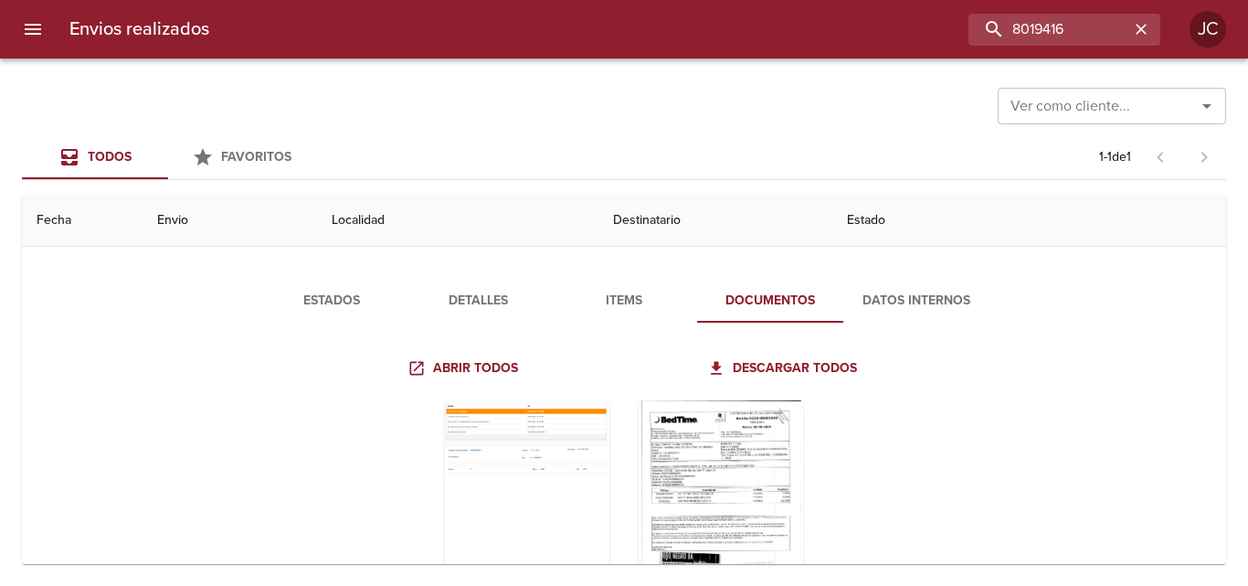
scroll to position [180, 0]
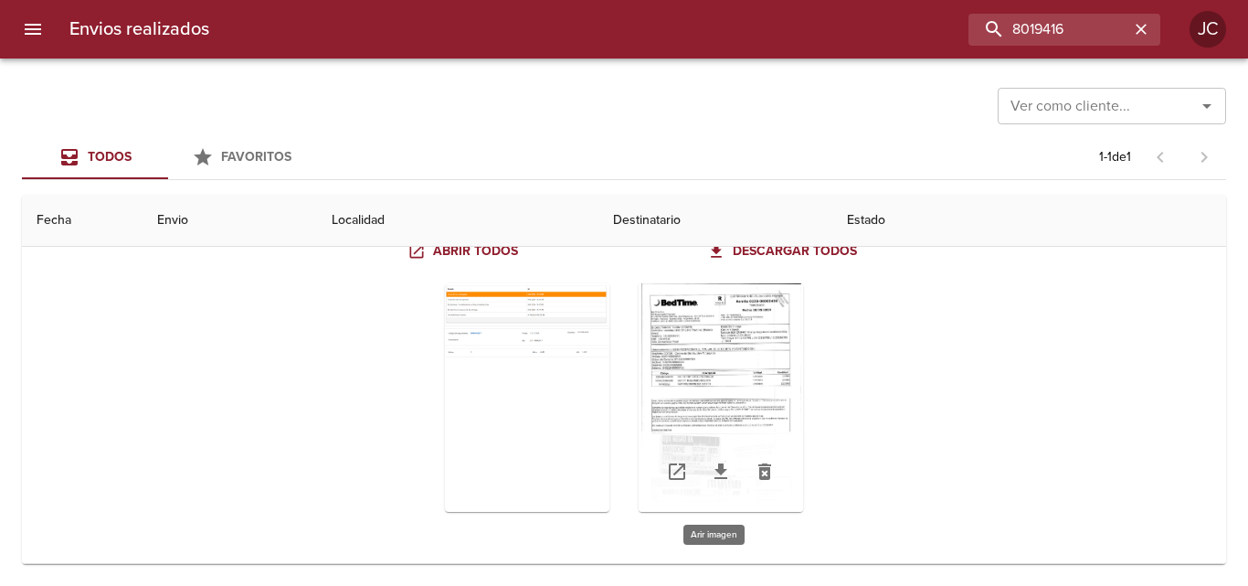
click at [754, 352] on div "Tabla de envíos del cliente" at bounding box center [721, 397] width 164 height 228
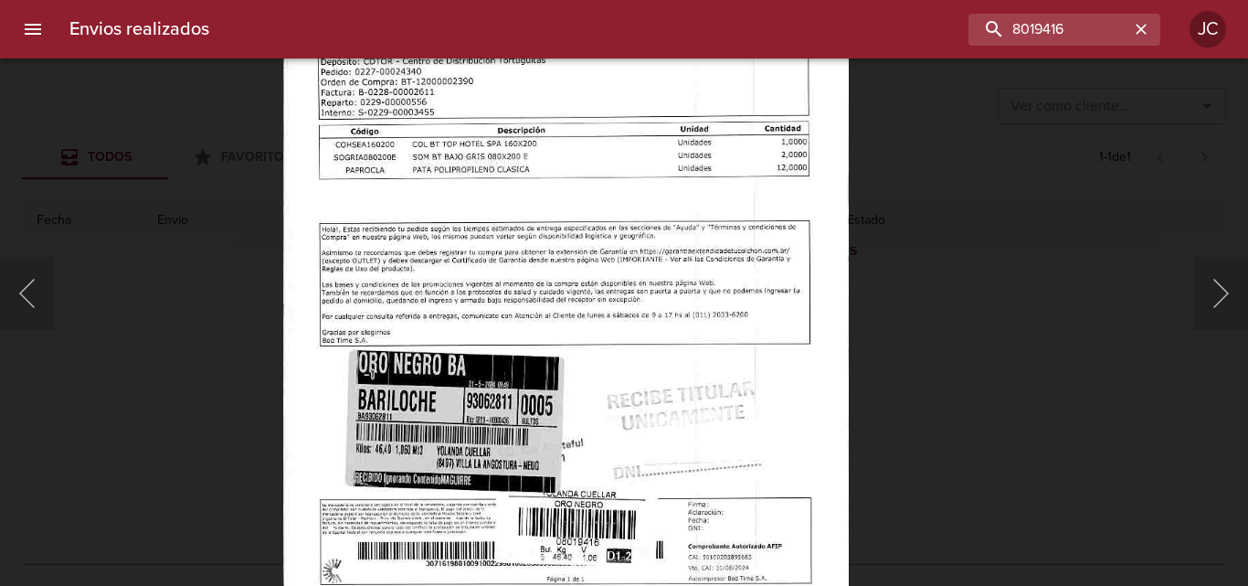
click at [851, 370] on div "Lightbox" at bounding box center [624, 293] width 1248 height 586
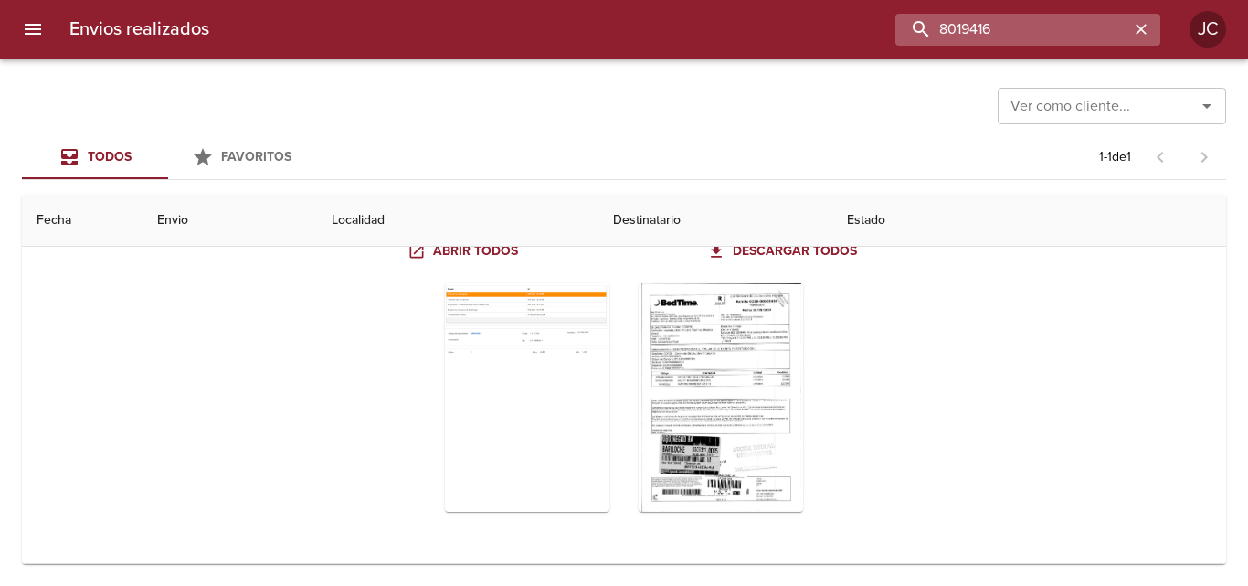
click at [1027, 26] on input "8019416" at bounding box center [1012, 30] width 234 height 32
click at [1024, 26] on input "8019416" at bounding box center [1012, 30] width 234 height 32
paste input "111419"
type input "8111419"
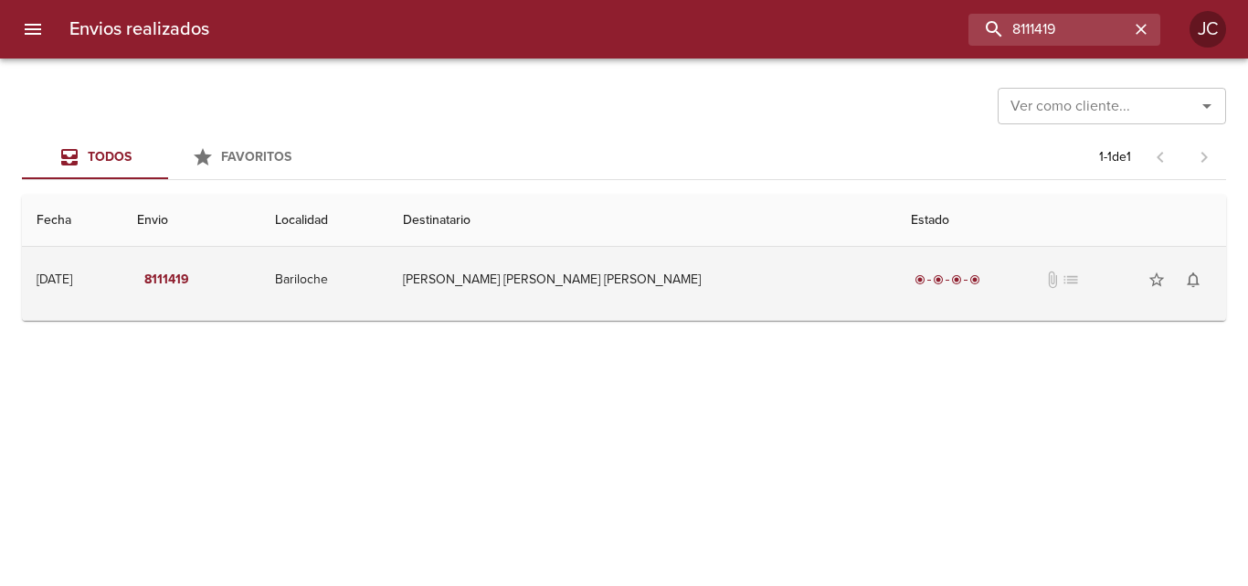
click at [743, 300] on td "[PERSON_NAME] [PERSON_NAME] [PERSON_NAME]" at bounding box center [642, 280] width 508 height 66
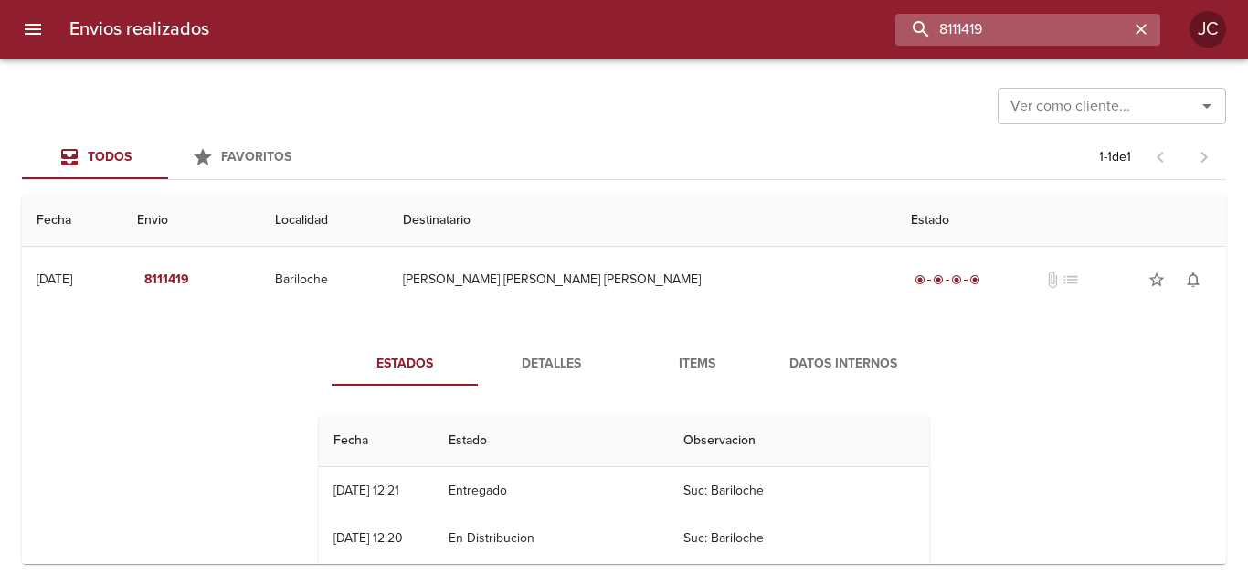
click at [1060, 35] on input "8111419" at bounding box center [1012, 30] width 234 height 32
paste input "352865"
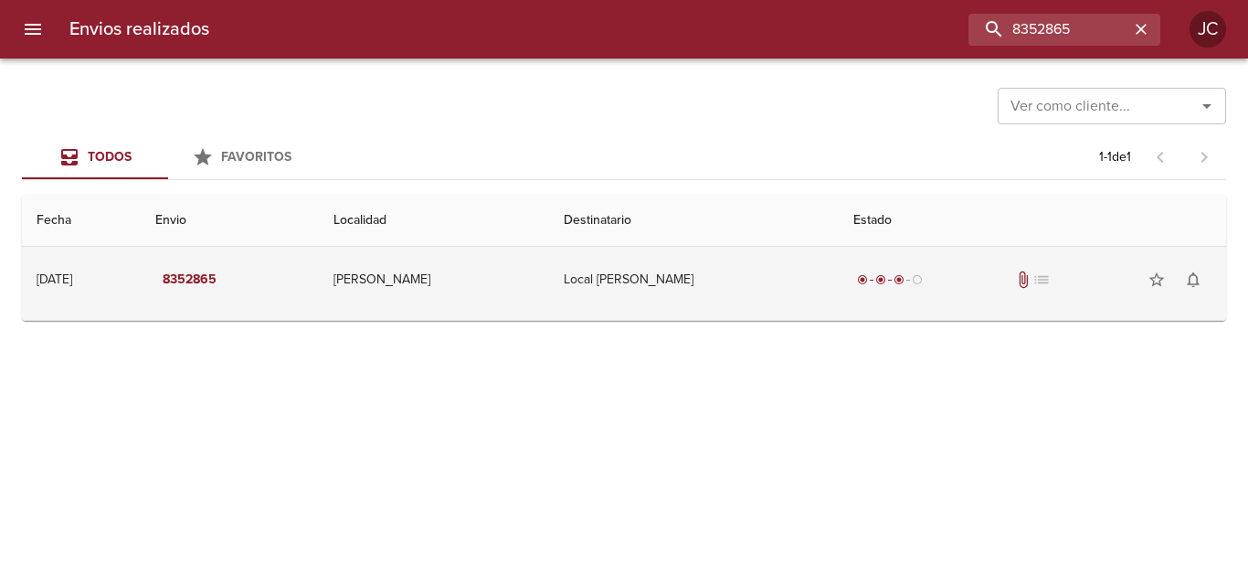
click at [768, 273] on td "Local [PERSON_NAME]" at bounding box center [694, 280] width 290 height 66
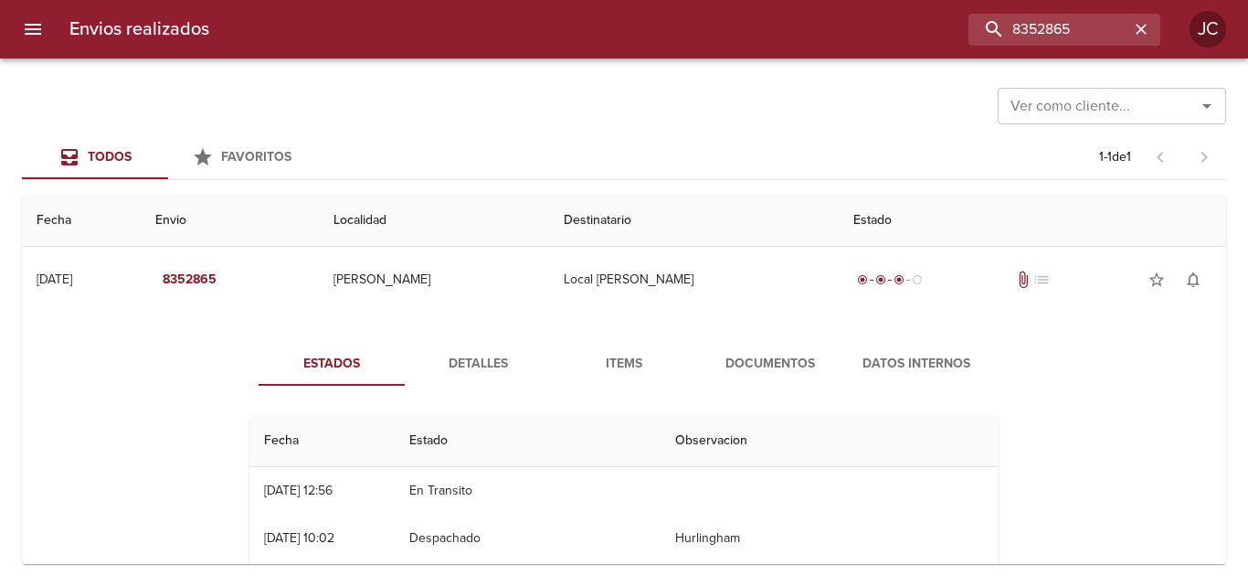
click at [770, 344] on button "Documentos" at bounding box center [770, 364] width 146 height 44
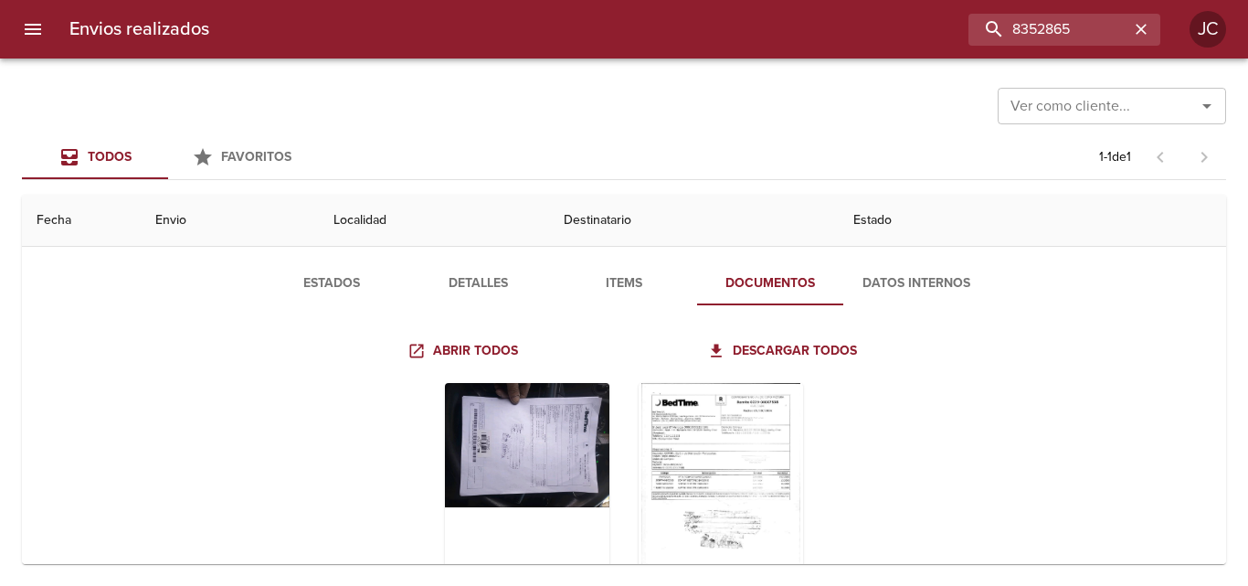
scroll to position [180, 0]
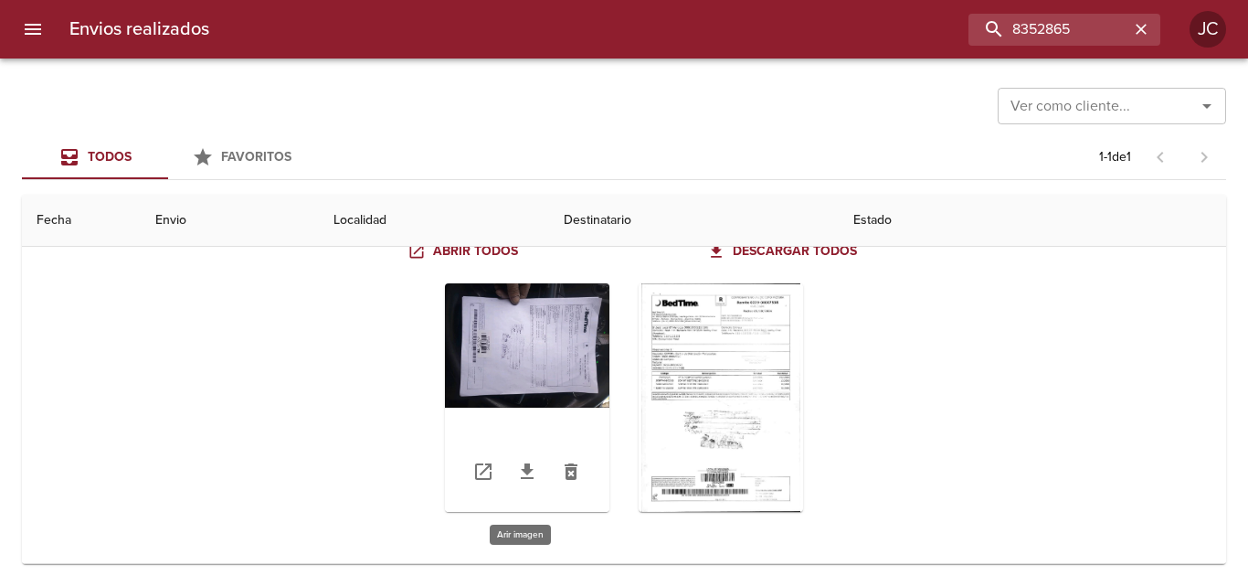
click at [569, 344] on div "Tabla de envíos del cliente" at bounding box center [527, 397] width 164 height 228
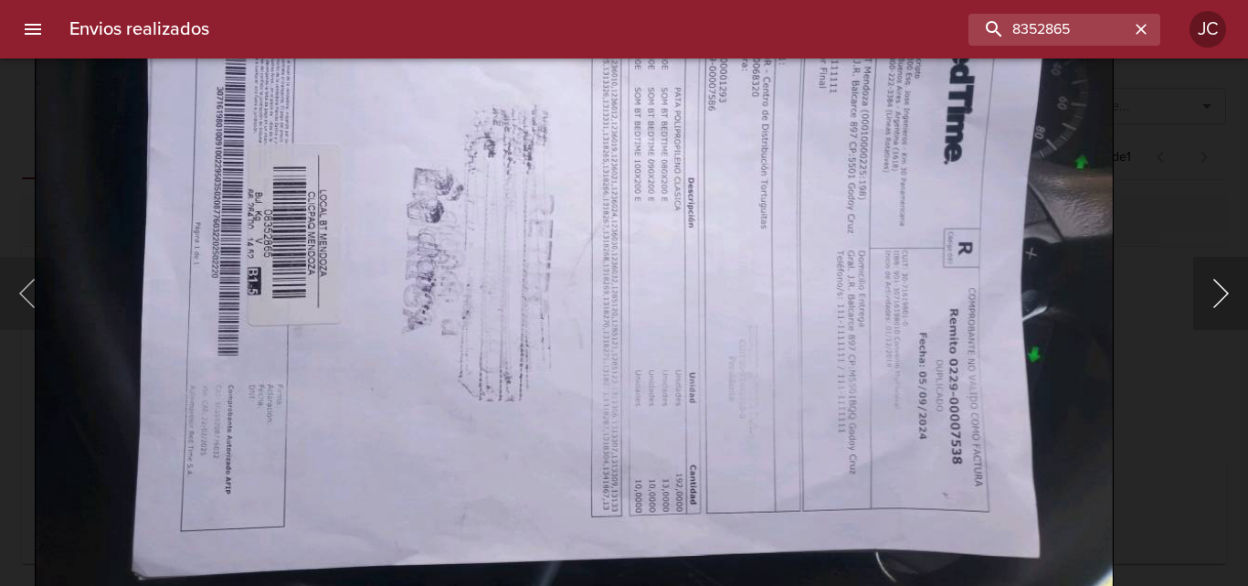
click at [1208, 299] on button "Siguiente" at bounding box center [1220, 293] width 55 height 73
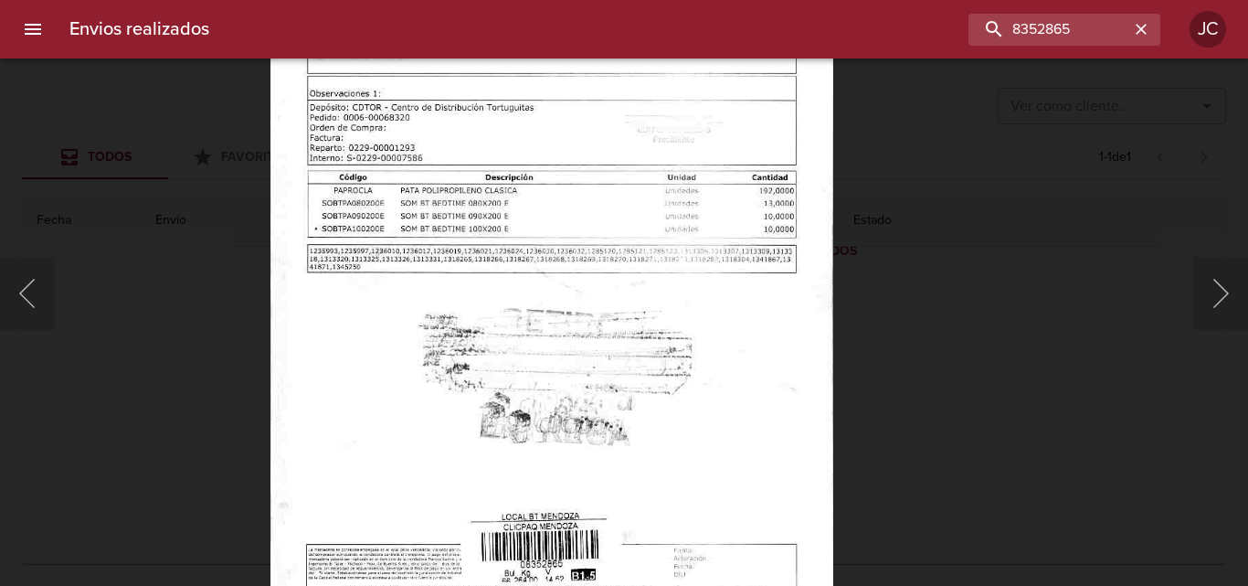
drag, startPoint x: 941, startPoint y: 312, endPoint x: 638, endPoint y: 502, distance: 358.0
click at [940, 312] on div "Lightbox" at bounding box center [624, 293] width 1248 height 586
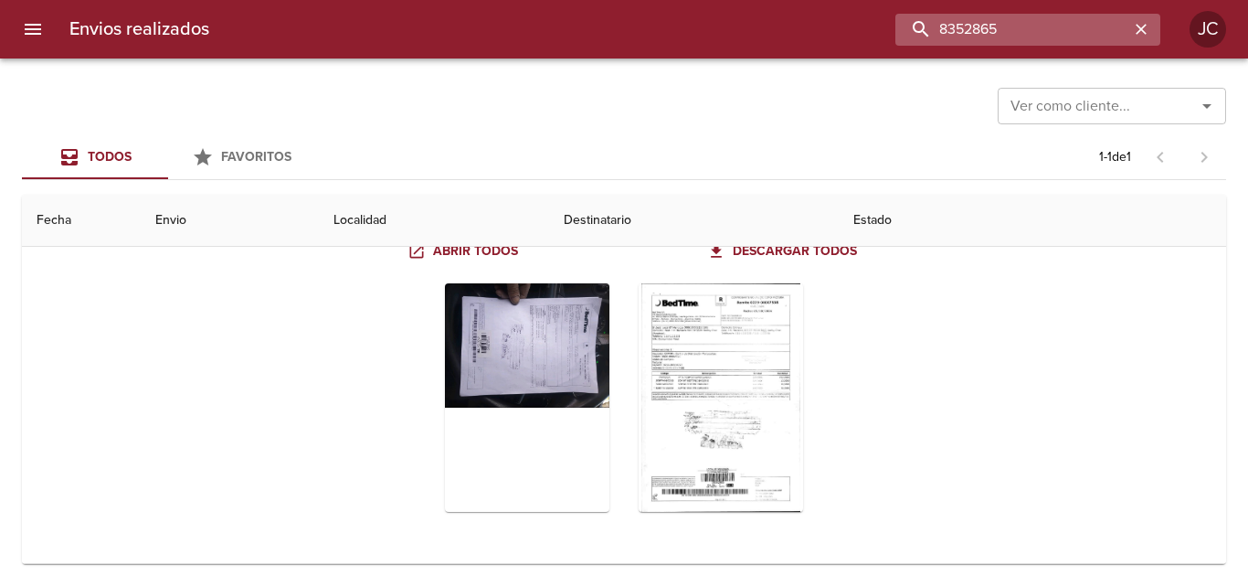
click at [1075, 36] on input "8352865" at bounding box center [1012, 30] width 234 height 32
paste input "86977"
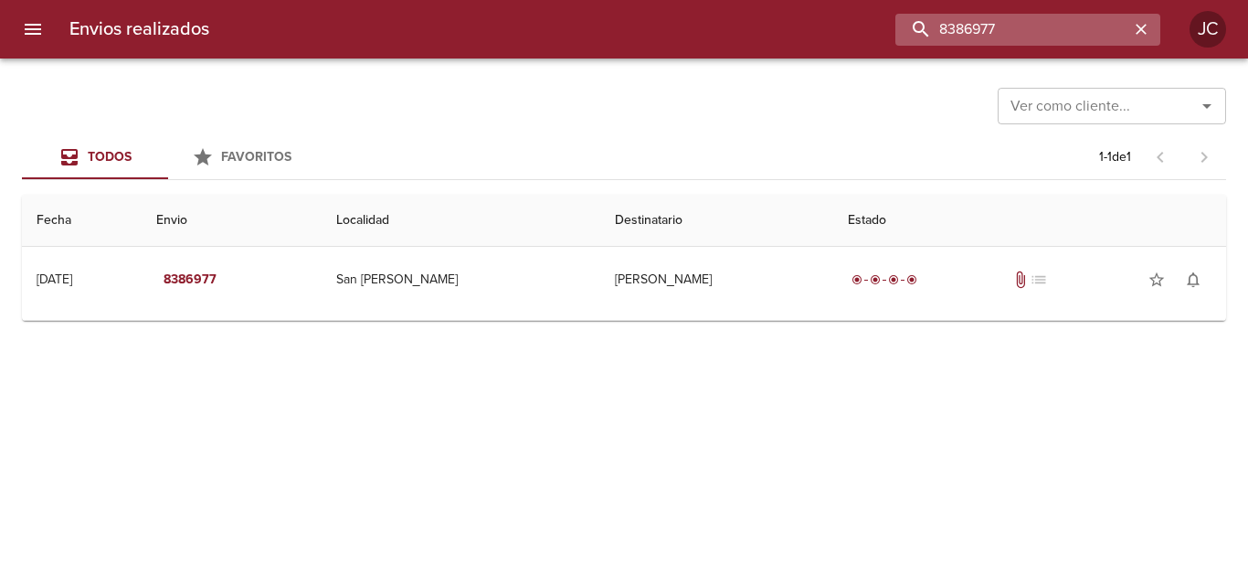
scroll to position [0, 0]
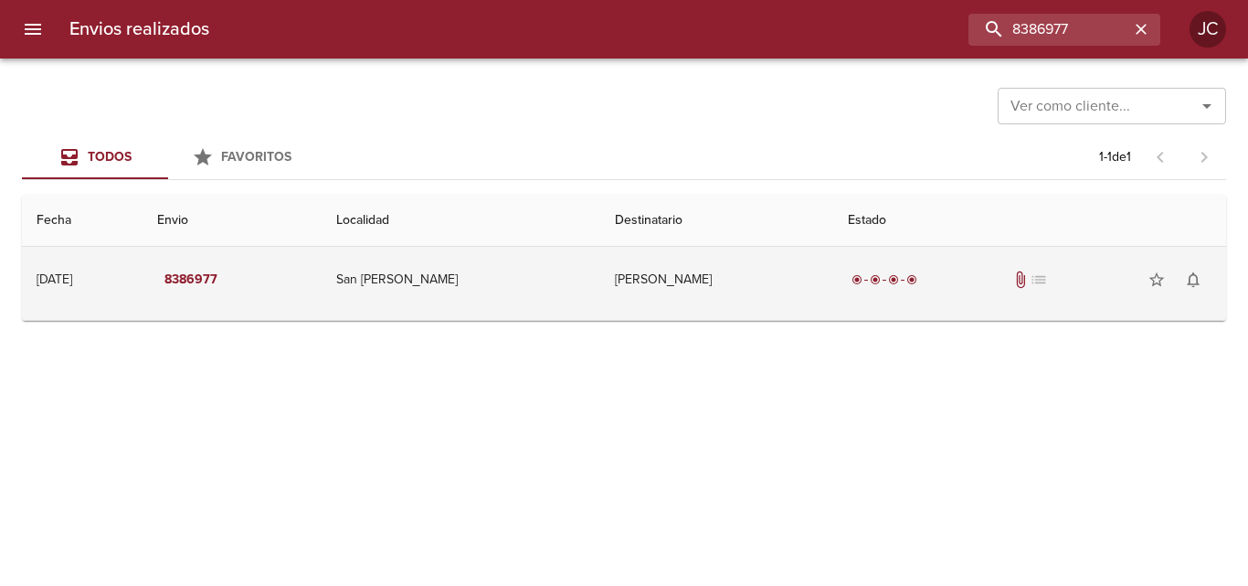
click at [752, 292] on td "Roldan Graciela" at bounding box center [716, 280] width 233 height 66
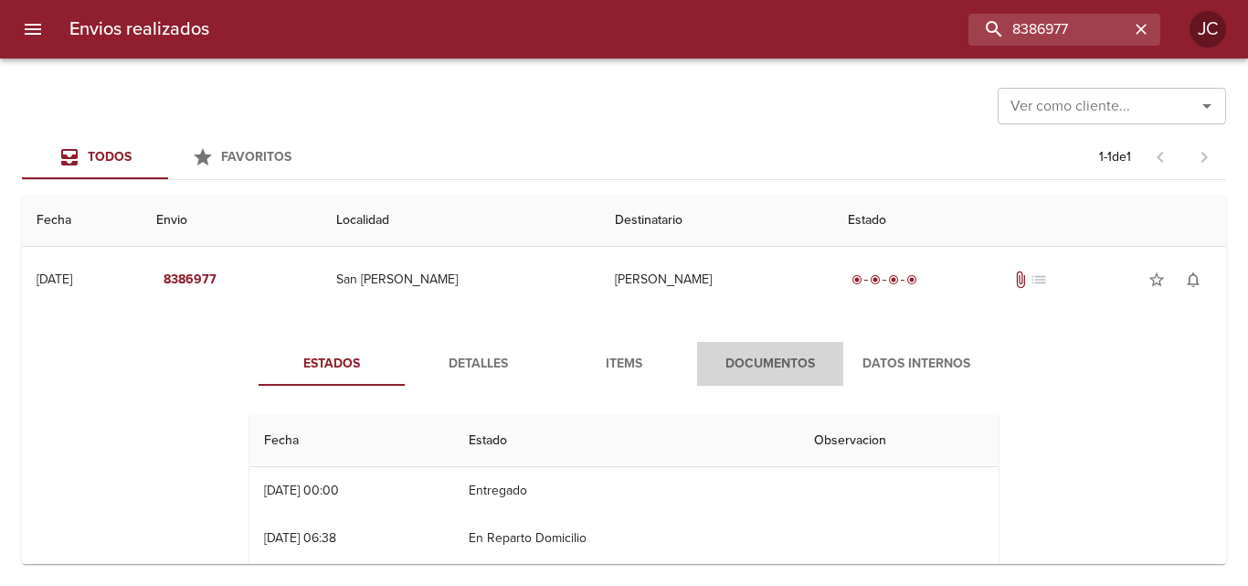
click at [736, 360] on span "Documentos" at bounding box center [770, 364] width 124 height 23
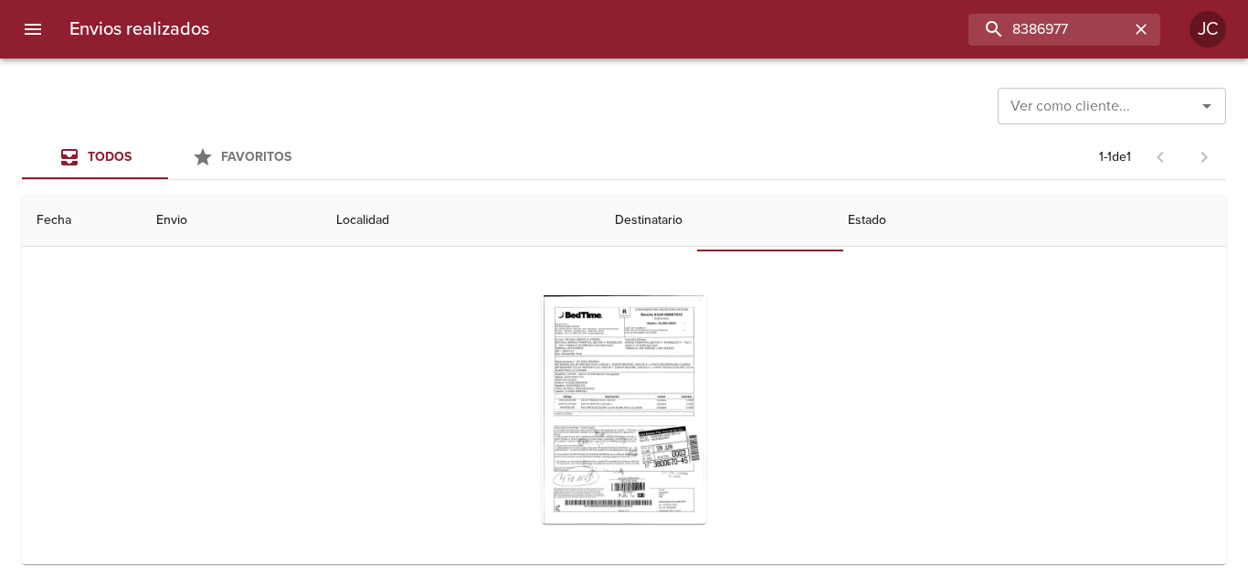
scroll to position [146, 0]
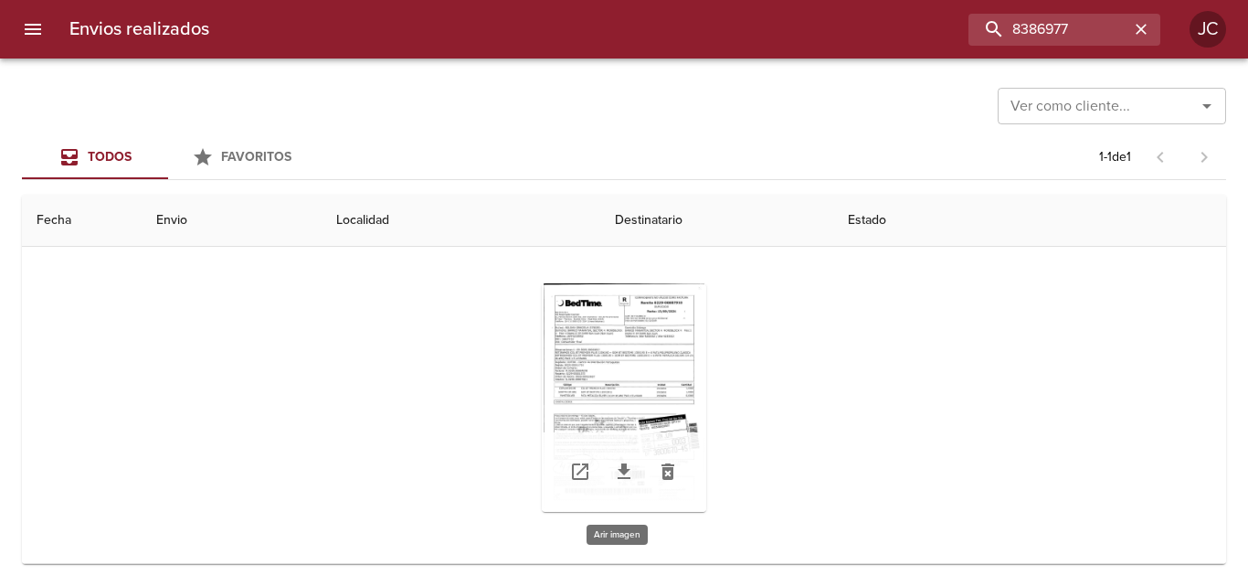
click at [686, 344] on div "Tabla de envíos del cliente" at bounding box center [624, 397] width 164 height 228
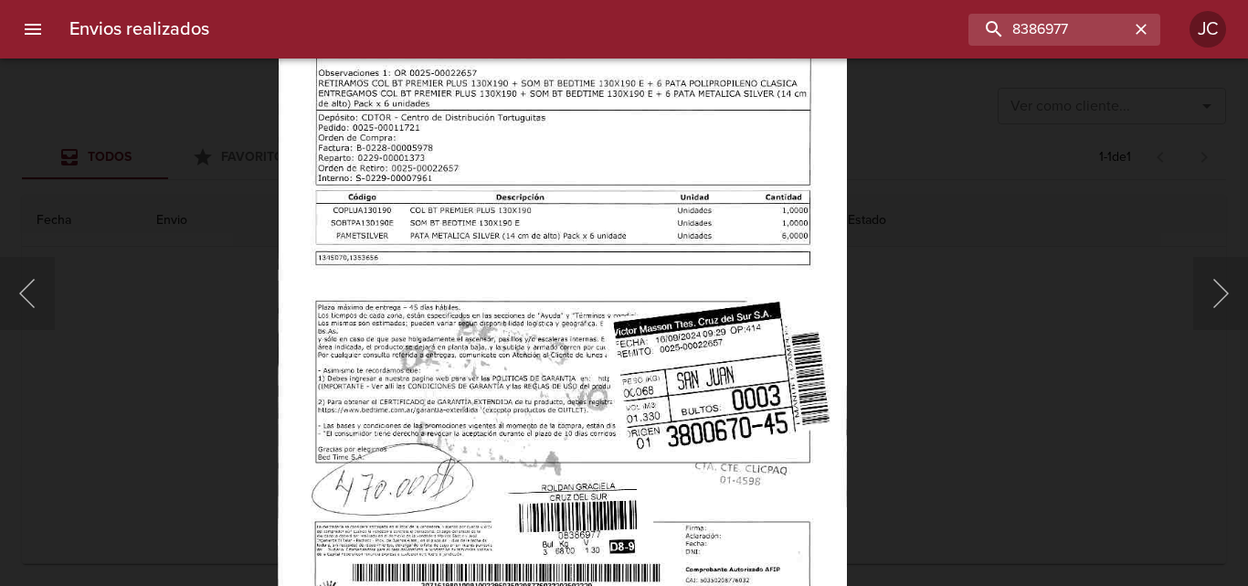
drag, startPoint x: 1174, startPoint y: 313, endPoint x: 1030, endPoint y: 323, distance: 144.7
click at [1151, 319] on div "Lightbox" at bounding box center [624, 293] width 1248 height 586
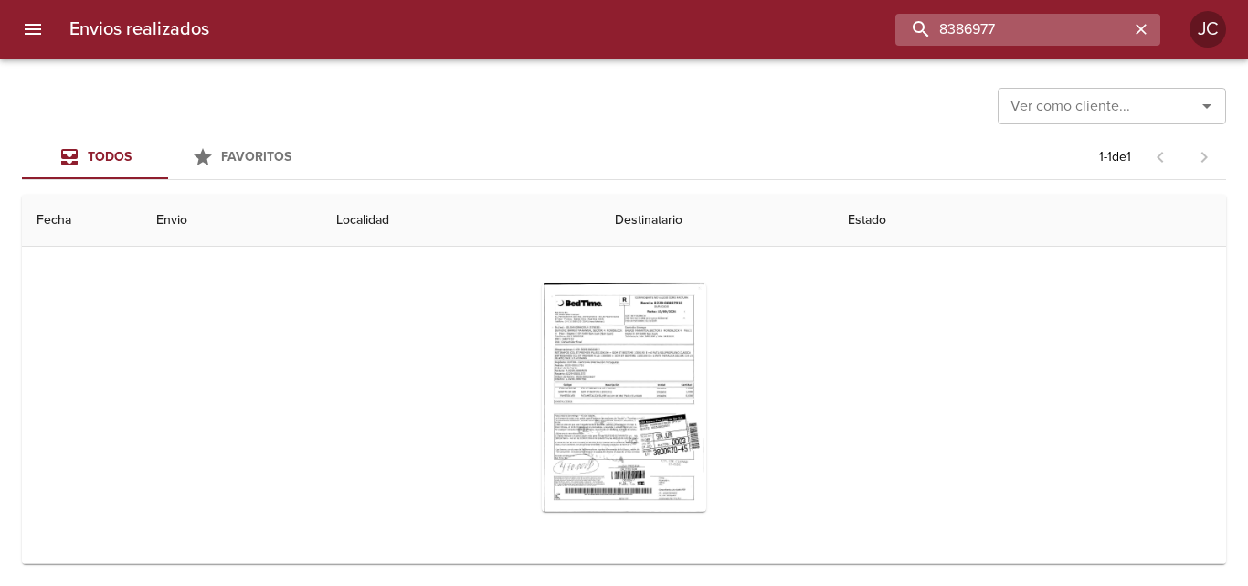
click at [1063, 34] on input "8386977" at bounding box center [1012, 30] width 234 height 32
click at [1061, 33] on input "8386977" at bounding box center [1012, 30] width 234 height 32
paste input "432718"
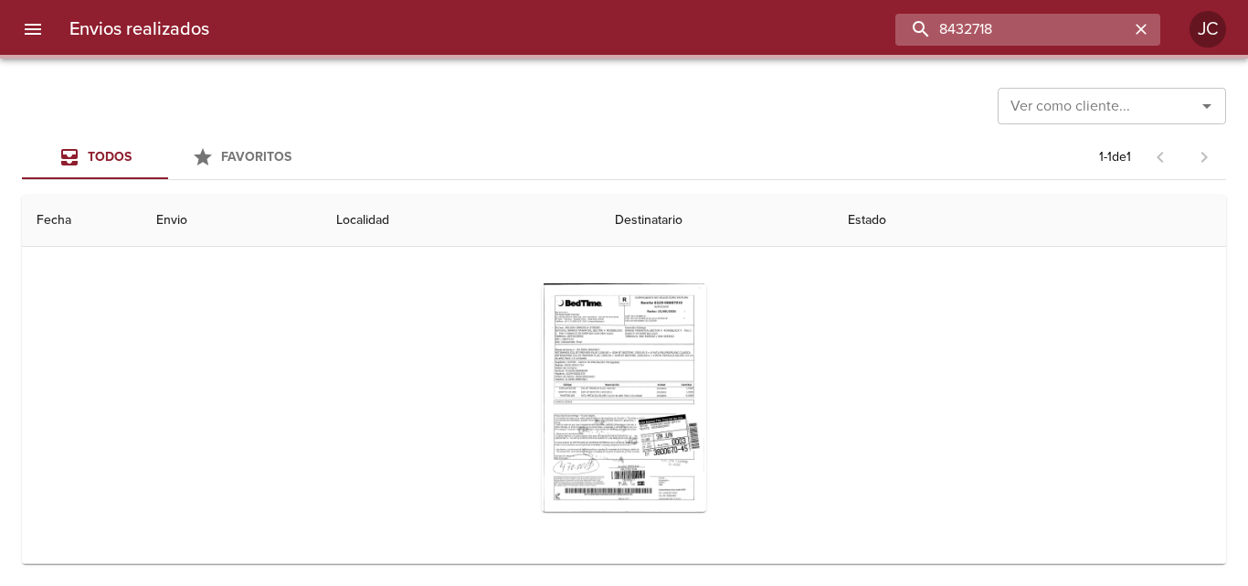
scroll to position [0, 0]
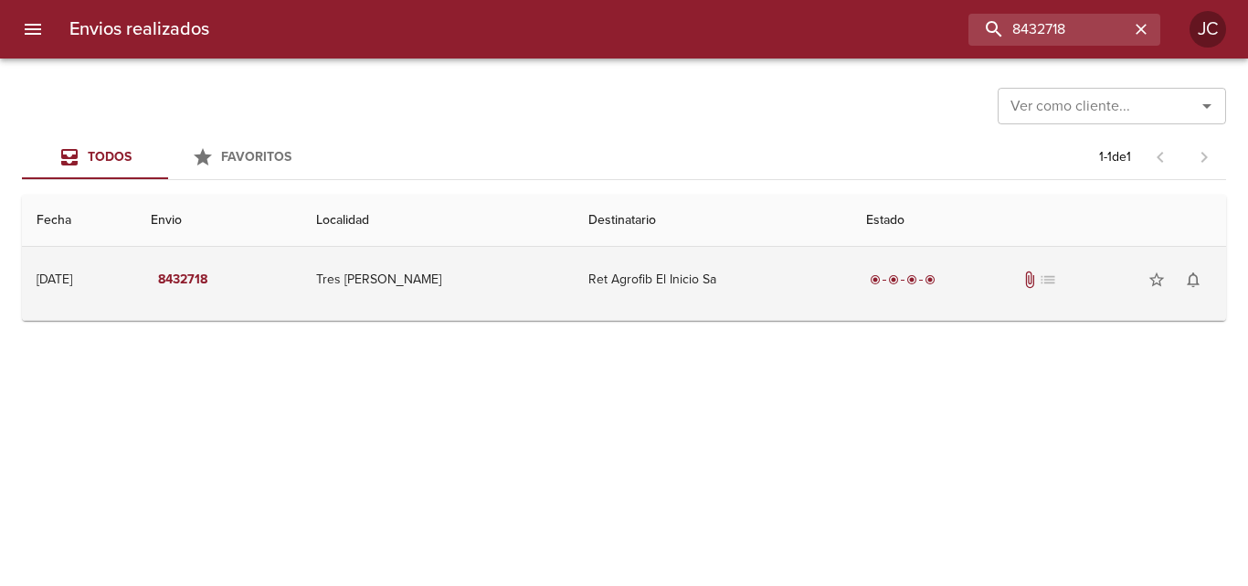
click at [806, 302] on td "Ret Agrofib El Inicio Sa" at bounding box center [713, 280] width 278 height 66
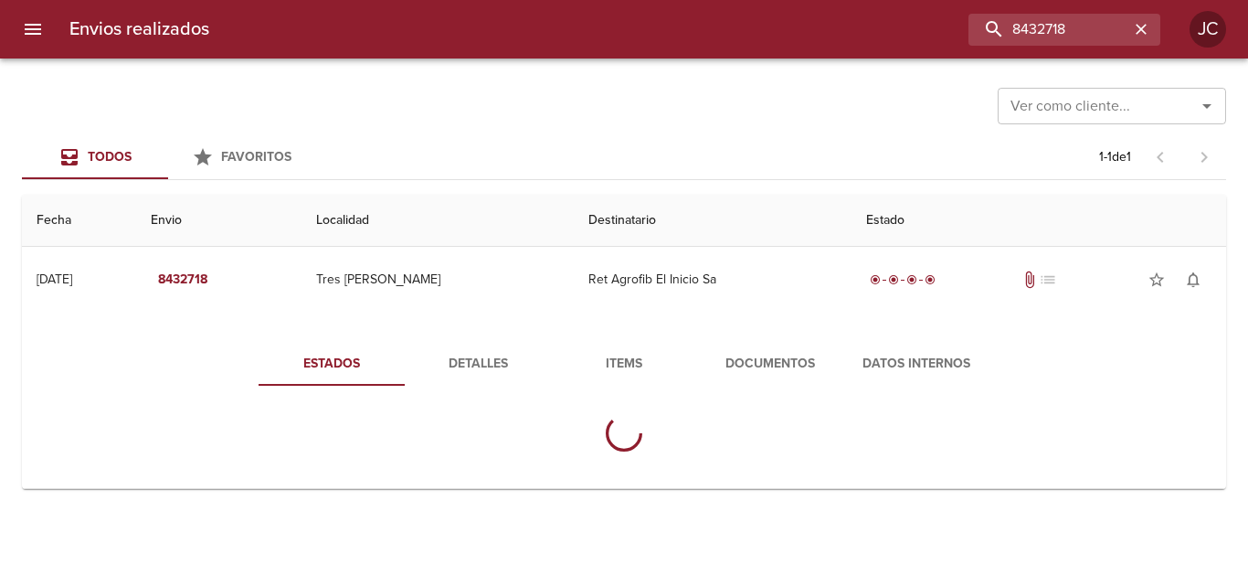
click at [777, 378] on button "Documentos" at bounding box center [770, 364] width 146 height 44
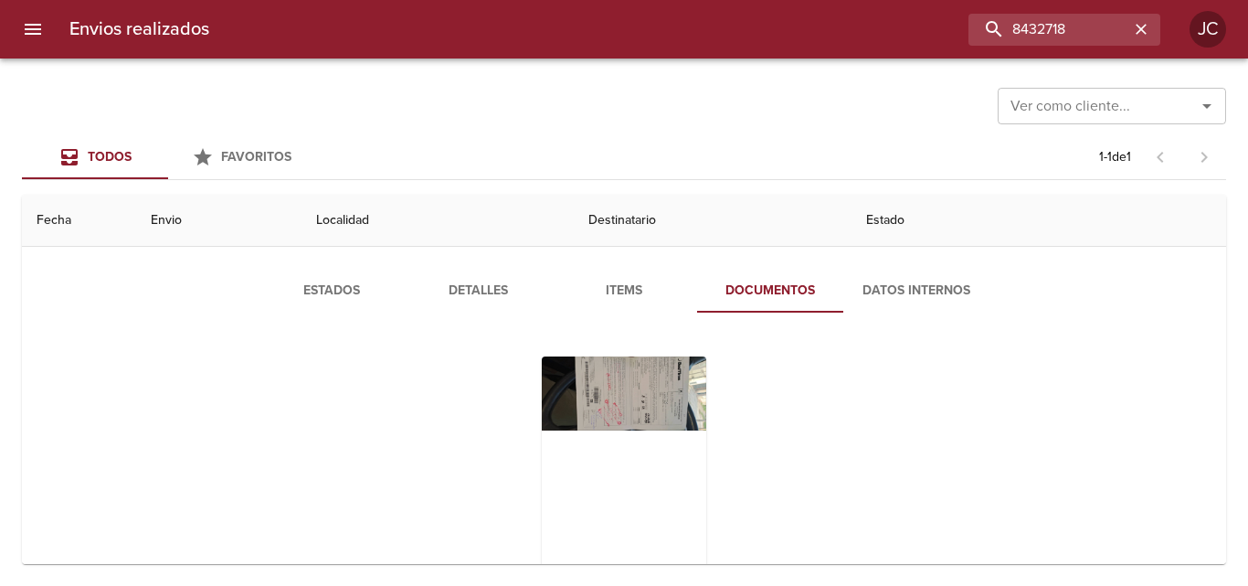
scroll to position [146, 0]
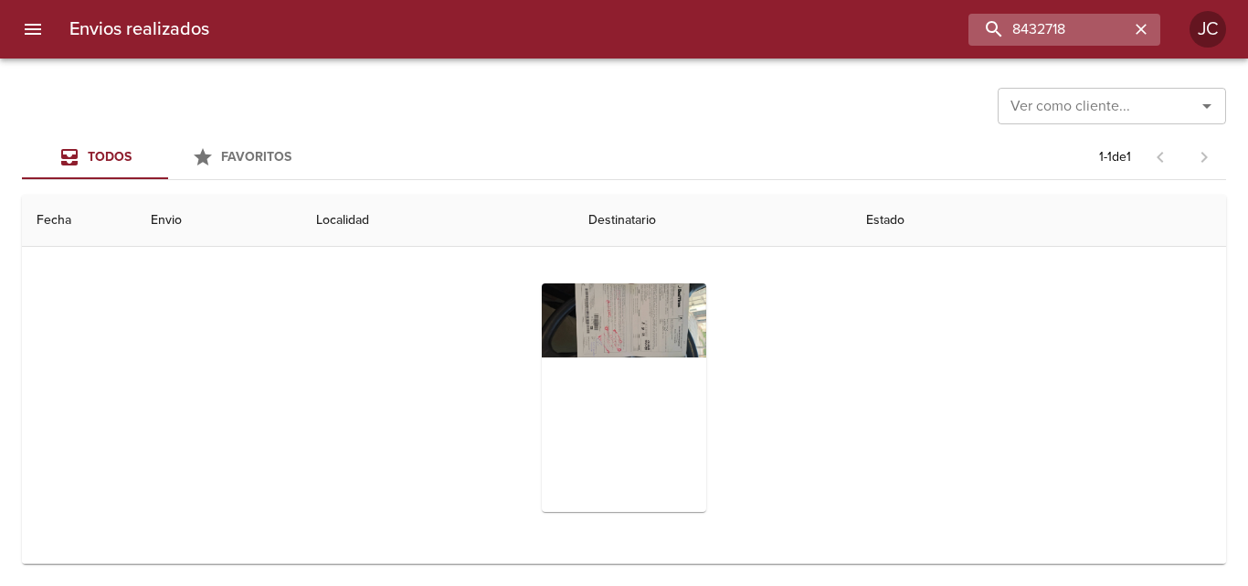
click at [1063, 16] on div "Envios realizados 8432718 JC" at bounding box center [624, 29] width 1248 height 58
click at [1057, 27] on input "8432718" at bounding box center [1012, 30] width 234 height 32
click at [1056, 27] on input "8432718" at bounding box center [1012, 30] width 234 height 32
paste input "58615"
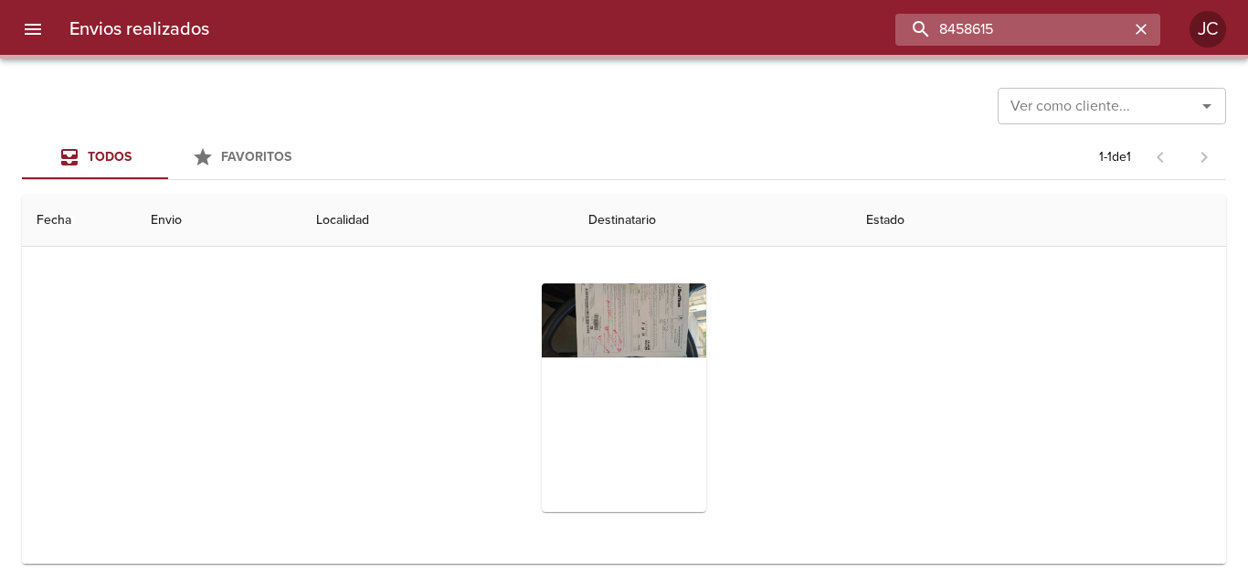
scroll to position [0, 0]
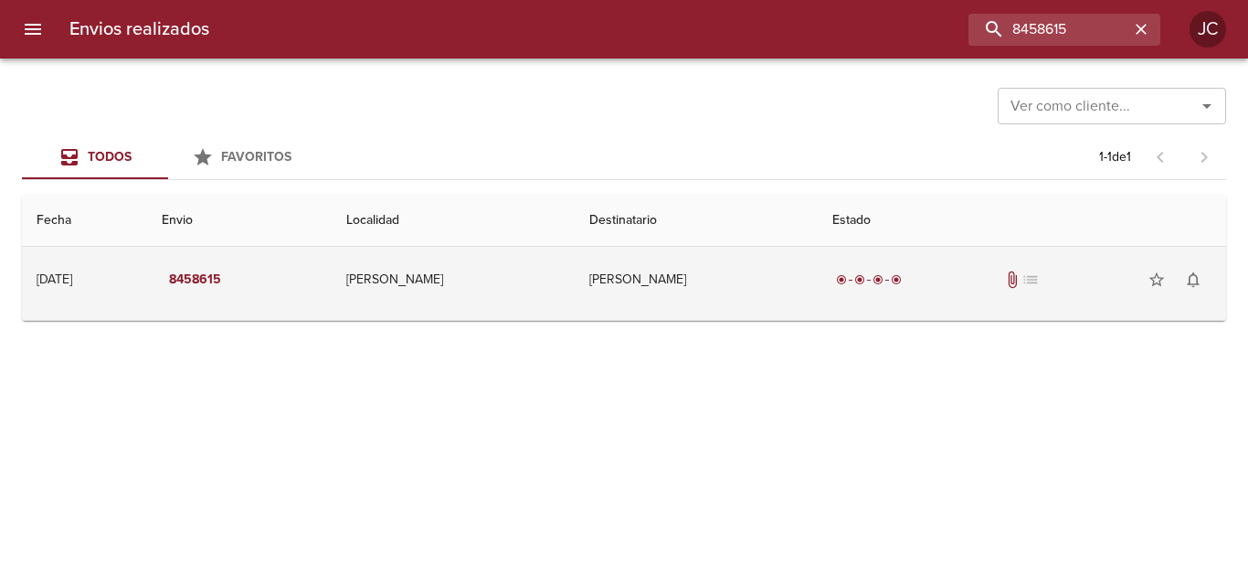
click at [588, 281] on td "Schlieper Federico" at bounding box center [696, 280] width 243 height 66
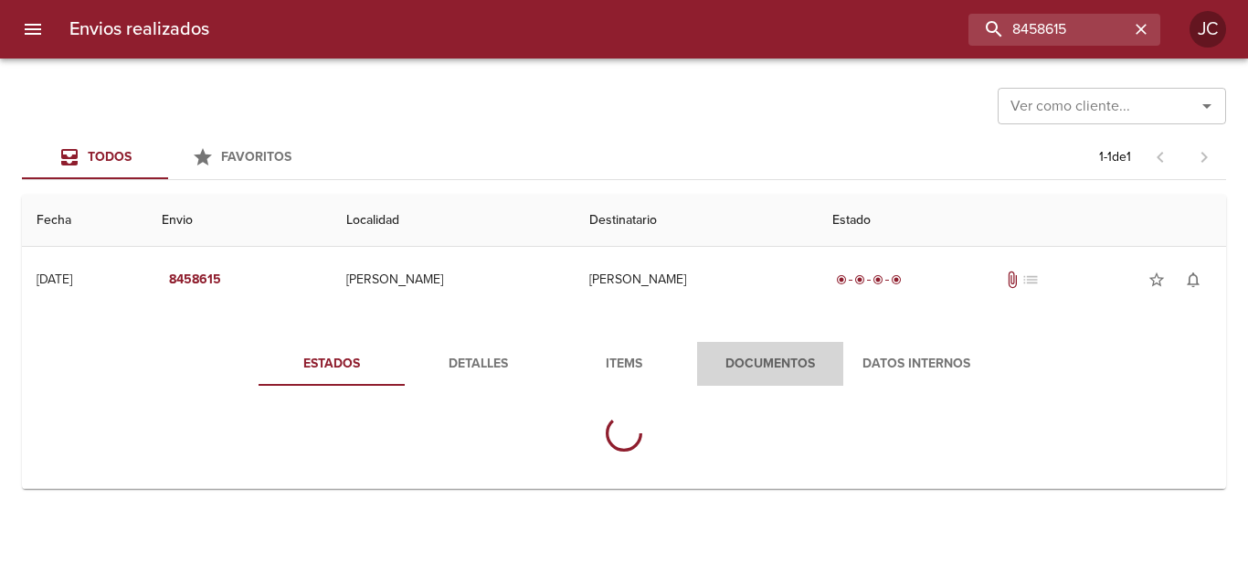
click at [713, 363] on span "Documentos" at bounding box center [770, 364] width 124 height 23
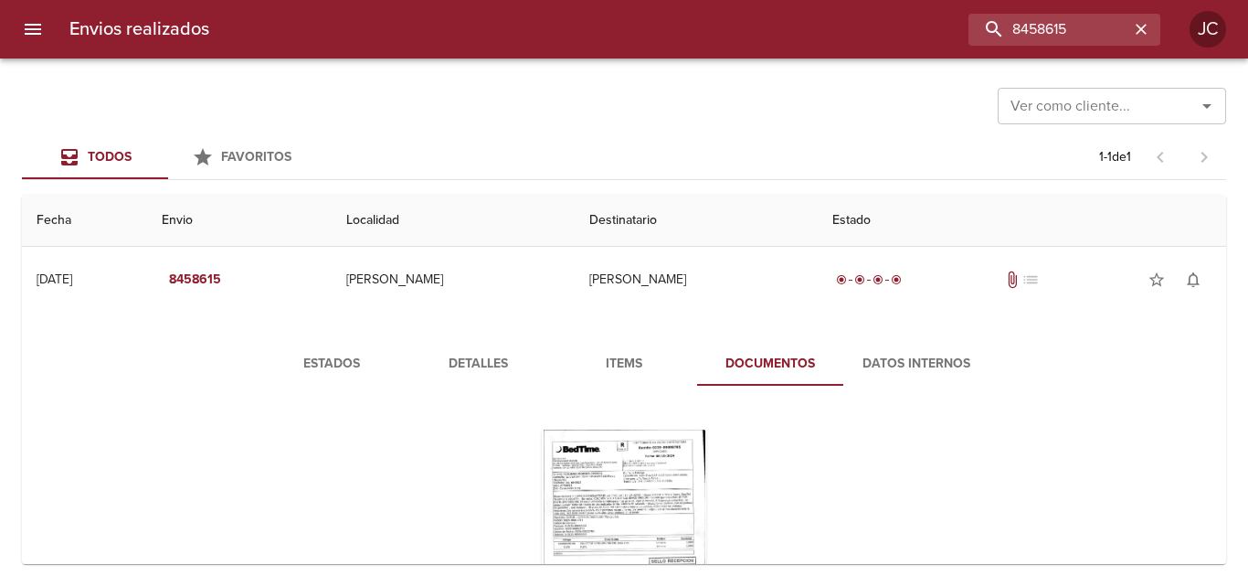
scroll to position [146, 0]
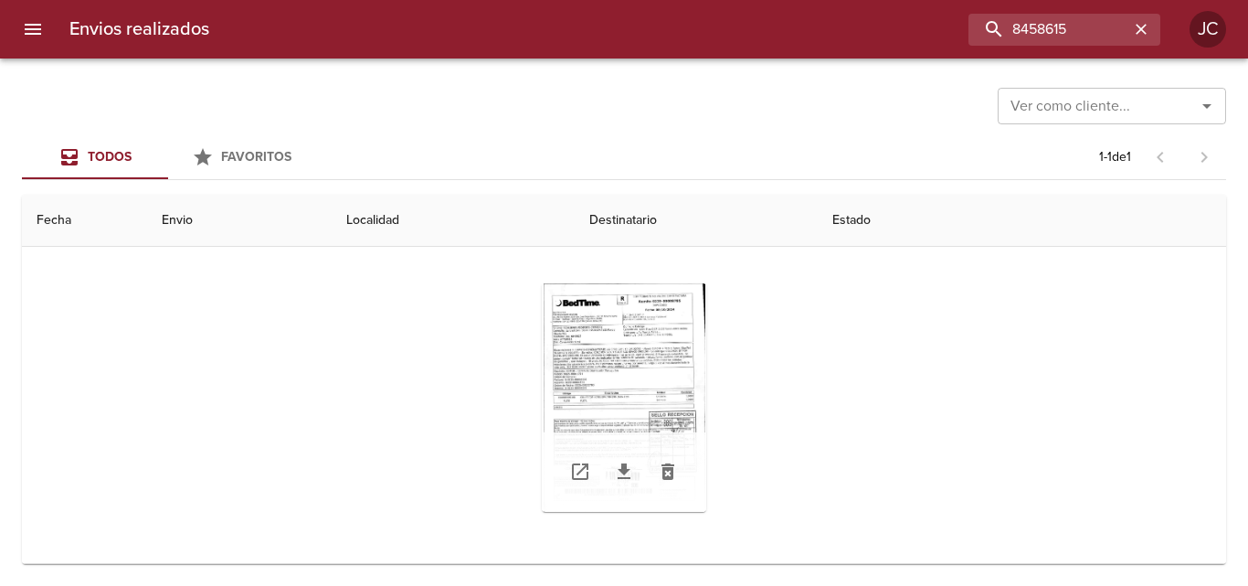
click at [622, 381] on div "Tabla de envíos del cliente" at bounding box center [624, 397] width 164 height 228
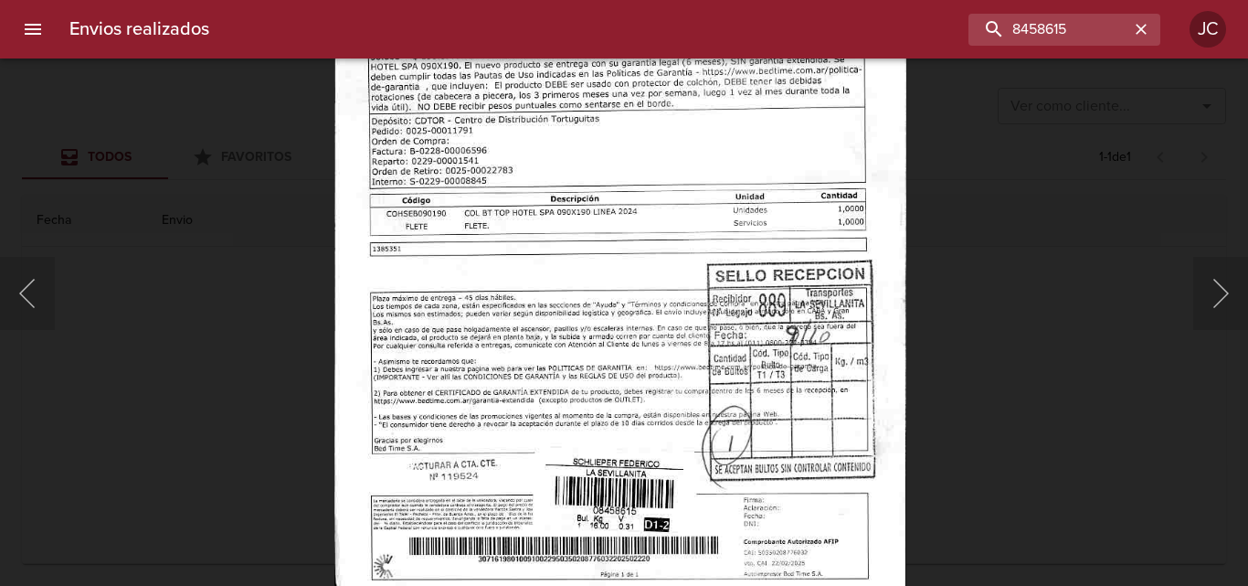
click at [960, 301] on div "Lightbox" at bounding box center [624, 293] width 1248 height 586
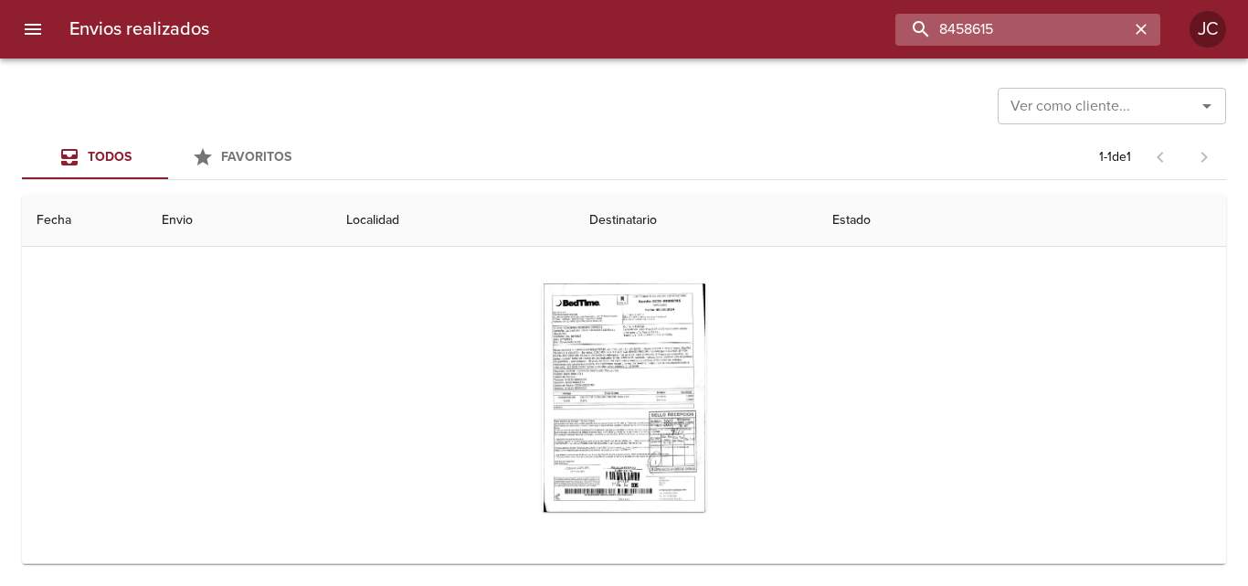
click at [1007, 27] on input "8458615" at bounding box center [1012, 30] width 234 height 32
paste input "61589"
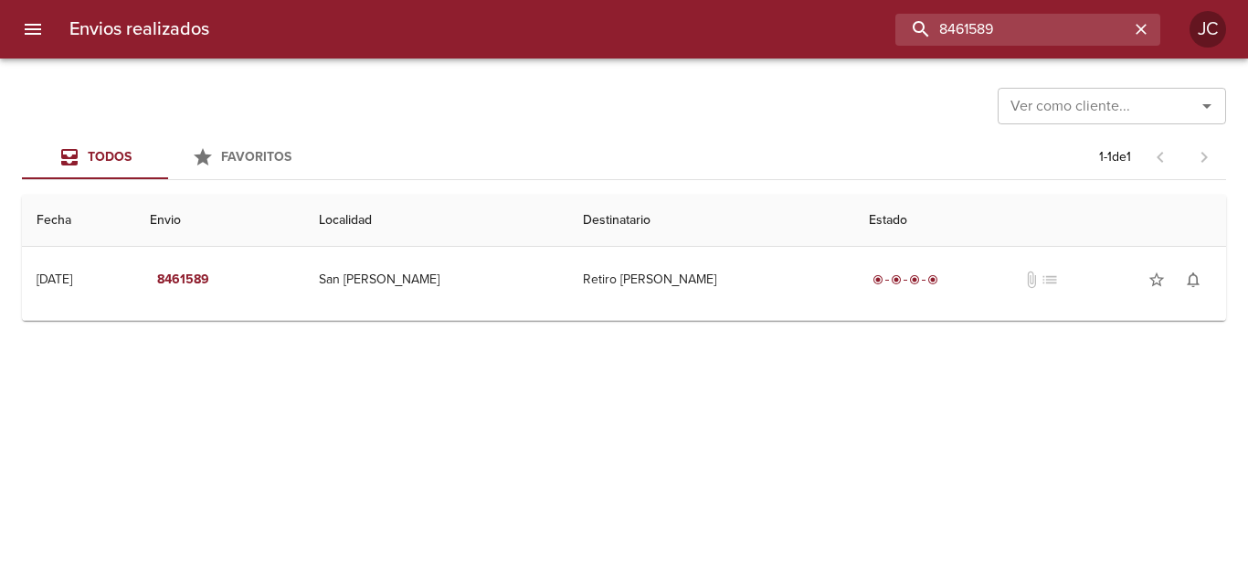
scroll to position [0, 0]
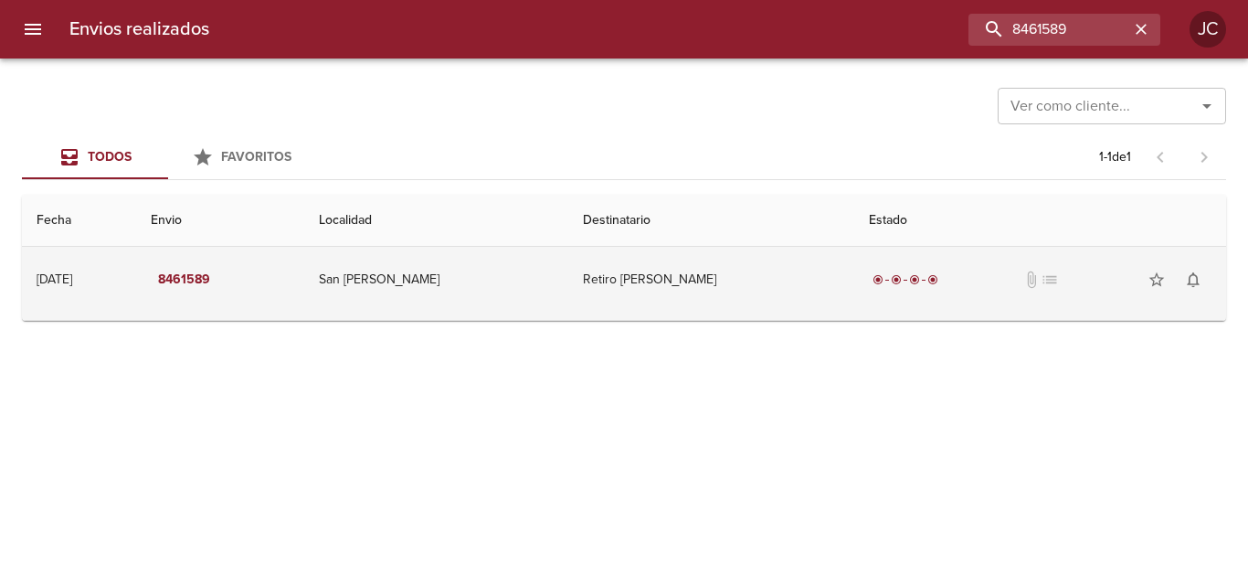
click at [671, 274] on td "Retiro Roldan Graciela" at bounding box center [711, 280] width 287 height 66
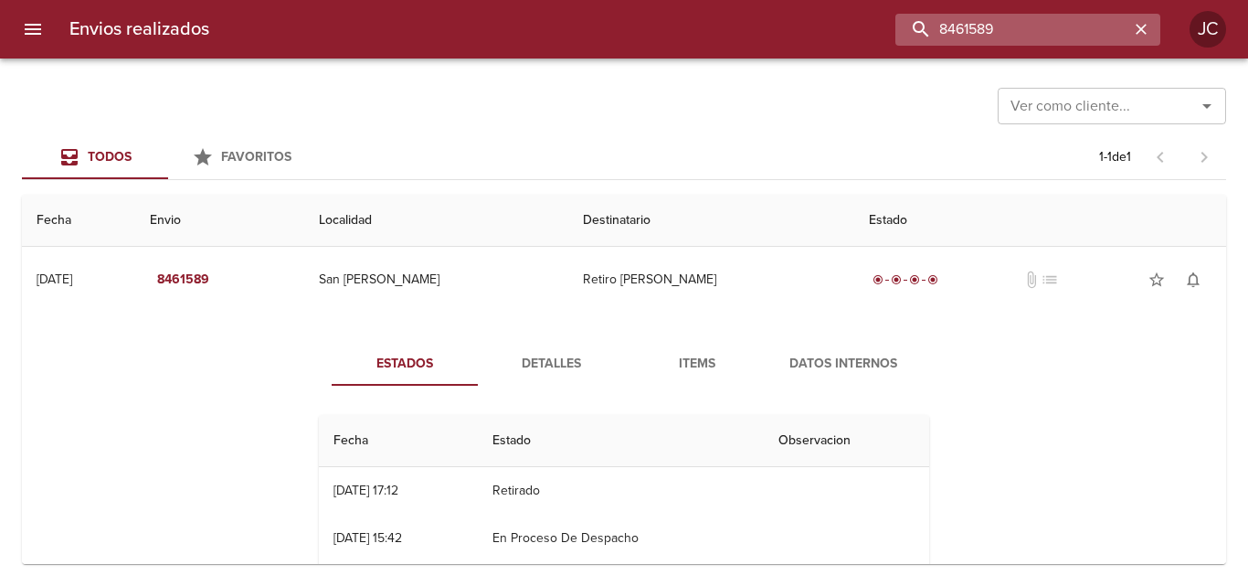
click at [1037, 43] on input "8461589" at bounding box center [1012, 30] width 234 height 32
paste input "71818"
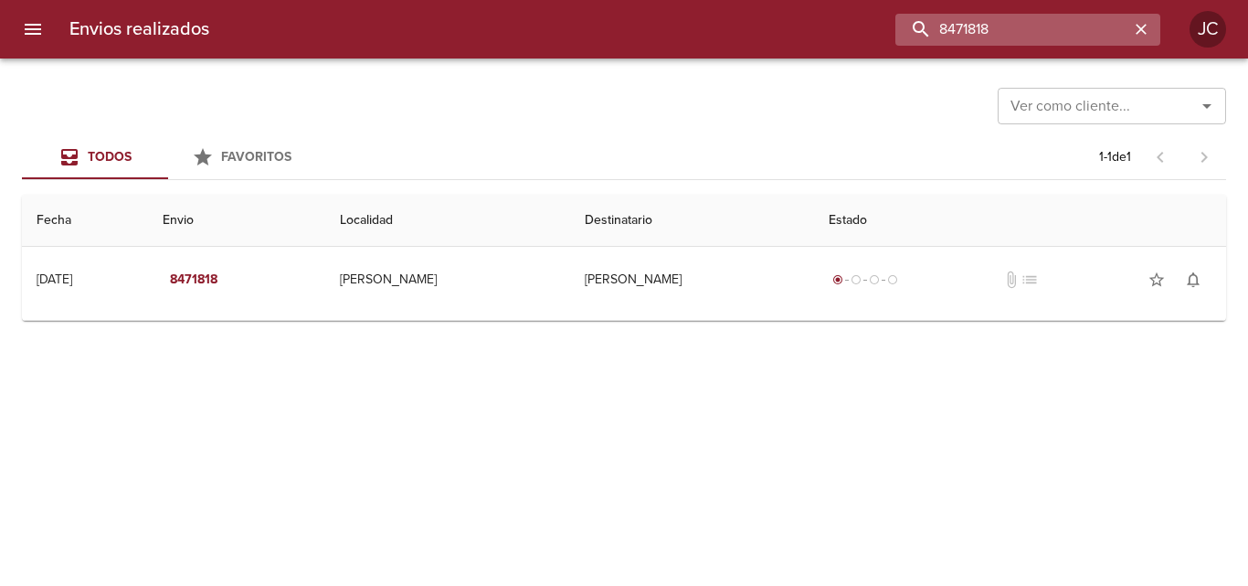
click at [962, 29] on input "8471818" at bounding box center [1012, 30] width 234 height 32
paste input "29"
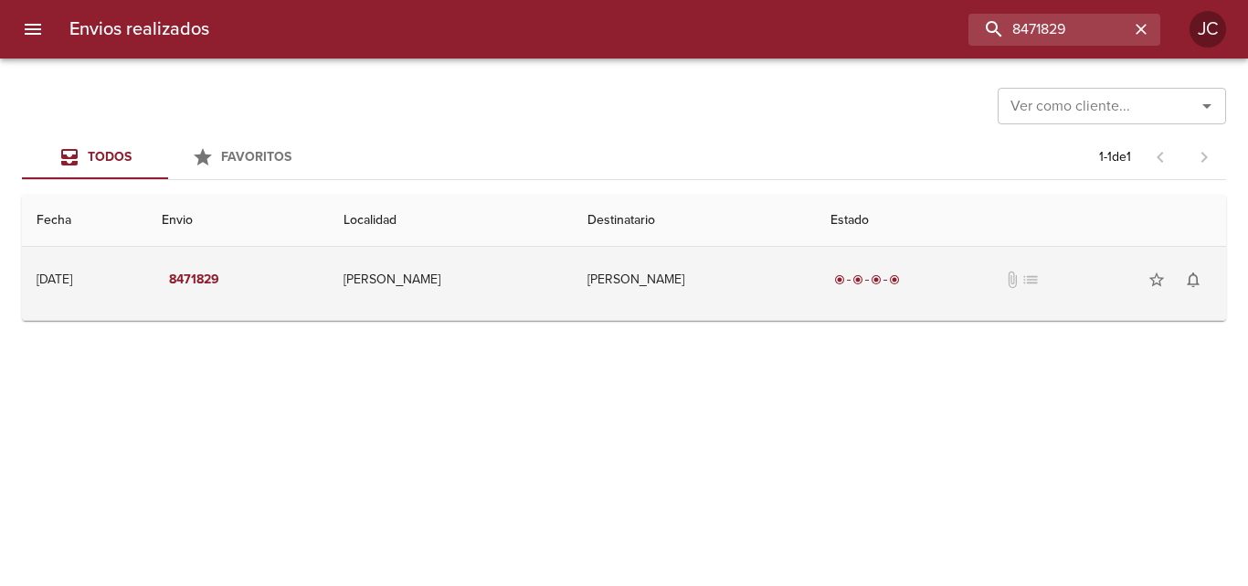
click at [687, 300] on td "Retiro Villanueva Paola" at bounding box center [694, 280] width 243 height 66
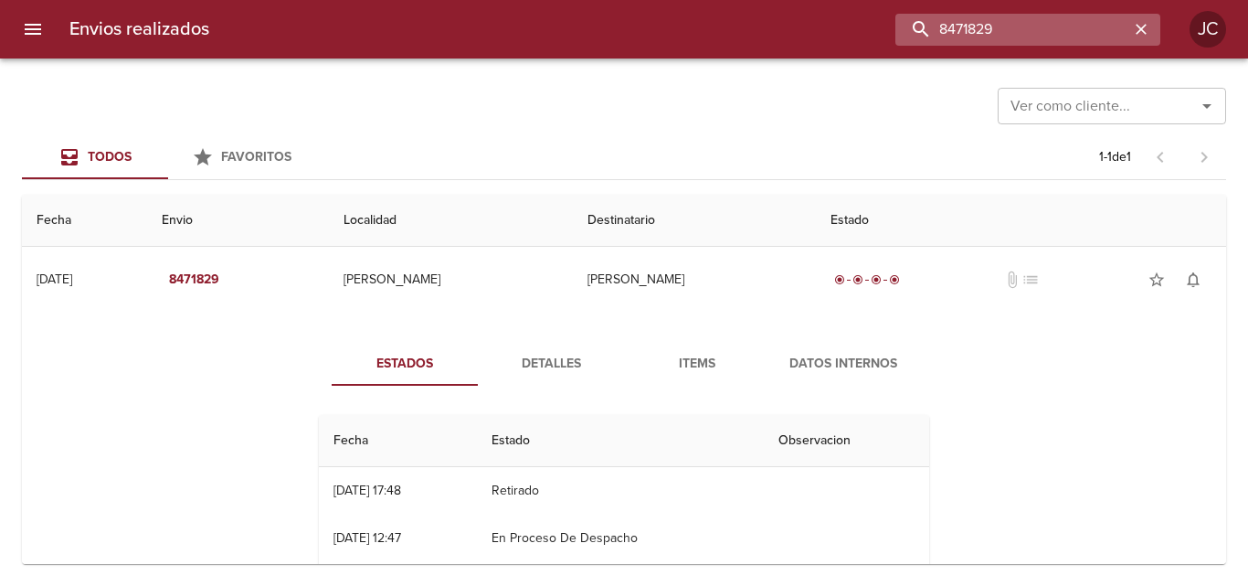
click at [1023, 34] on input "8471829" at bounding box center [1012, 30] width 234 height 32
click at [1024, 33] on input "8471829" at bounding box center [1012, 30] width 234 height 32
paste input "9110"
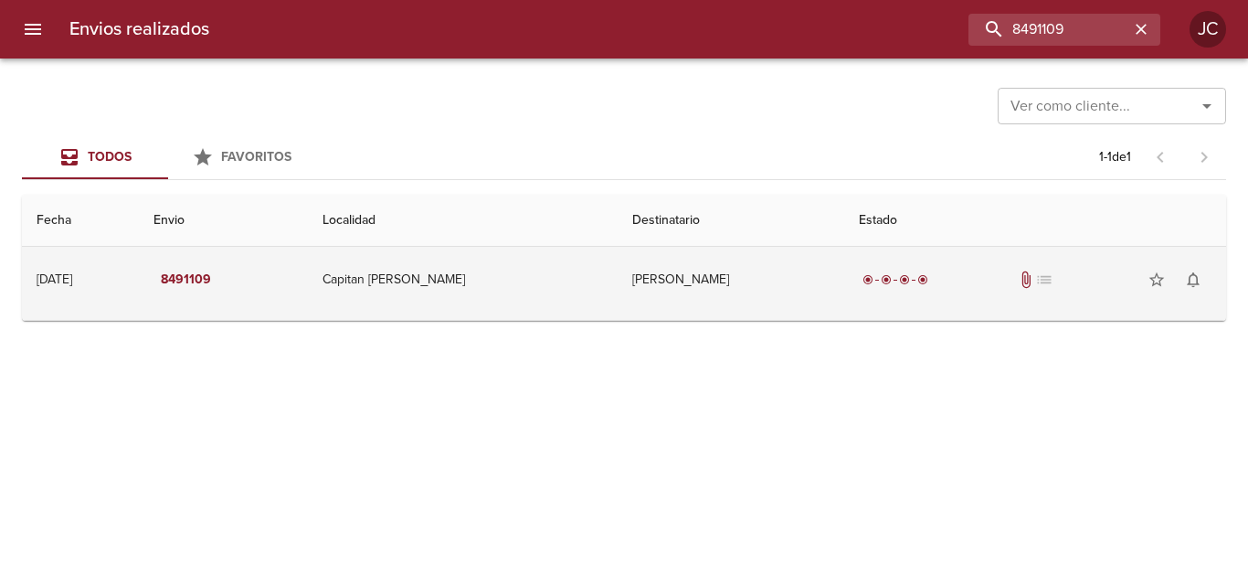
click at [678, 281] on td "Emiliano Antolin" at bounding box center [731, 280] width 227 height 66
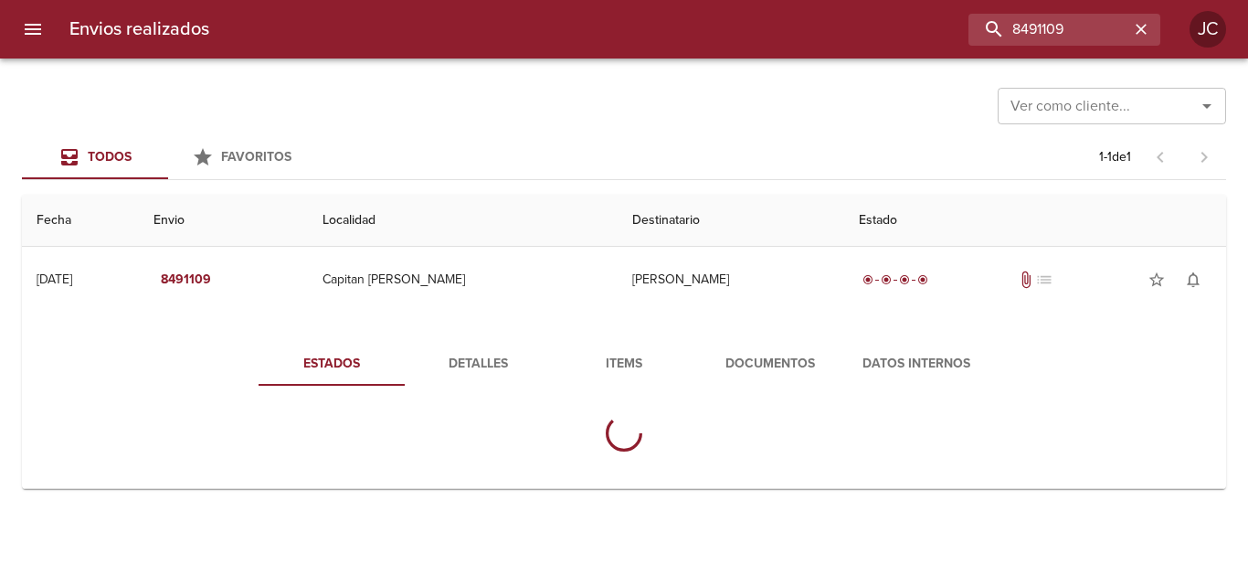
click at [732, 353] on span "Documentos" at bounding box center [770, 364] width 124 height 23
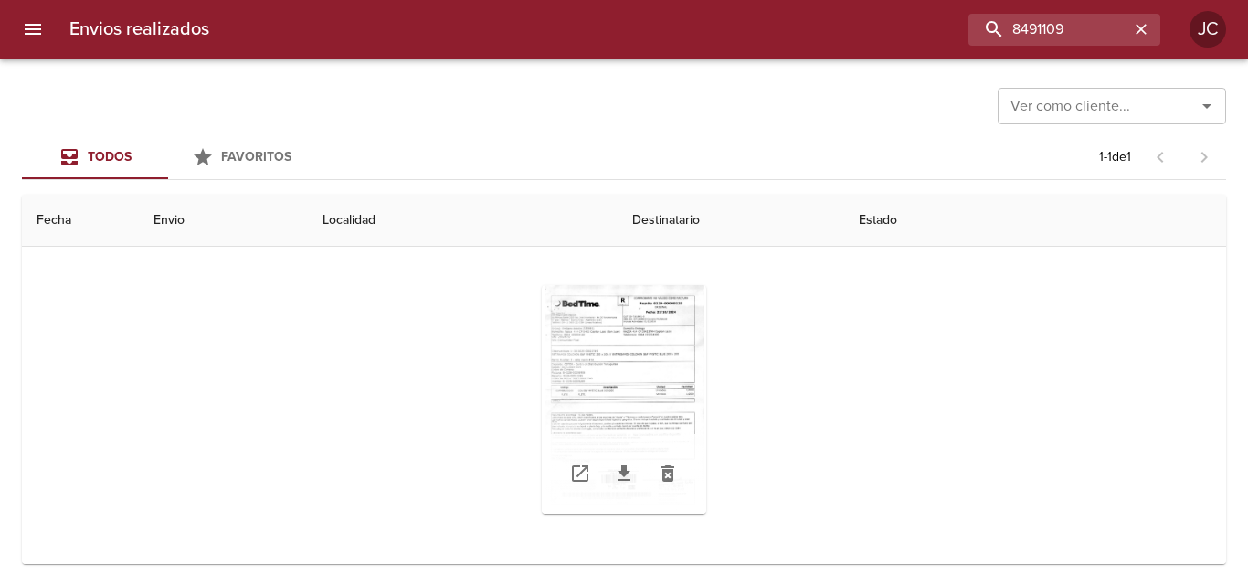
scroll to position [146, 0]
click at [588, 422] on div "Tabla de envíos del cliente" at bounding box center [624, 397] width 164 height 228
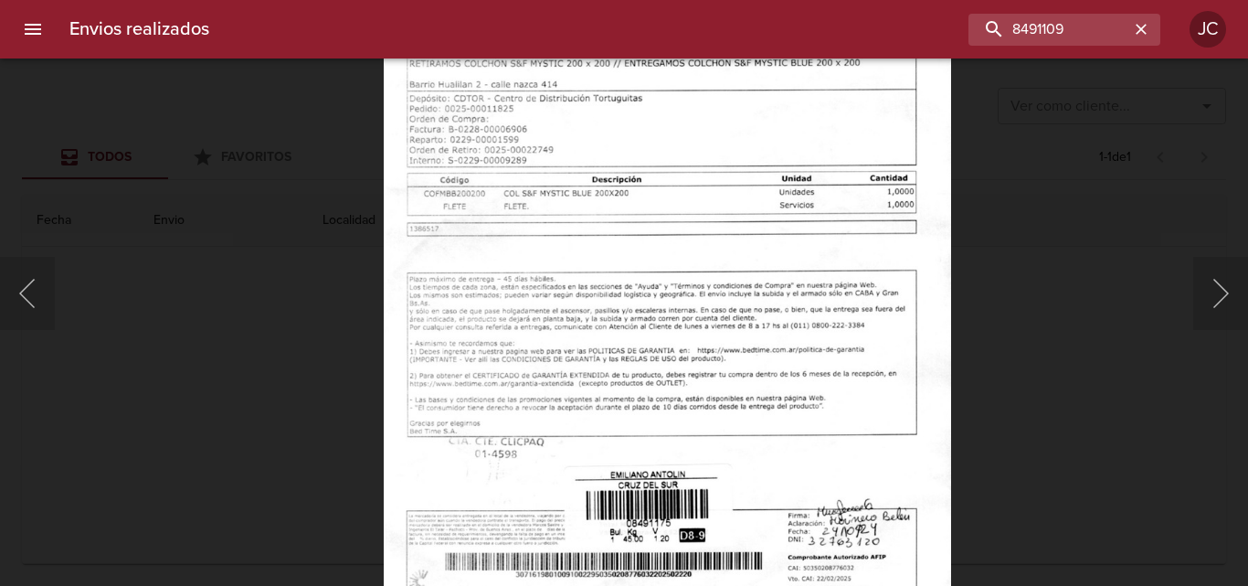
drag, startPoint x: 1055, startPoint y: 293, endPoint x: 717, endPoint y: 465, distance: 379.2
click at [1035, 293] on div "Lightbox" at bounding box center [624, 293] width 1248 height 586
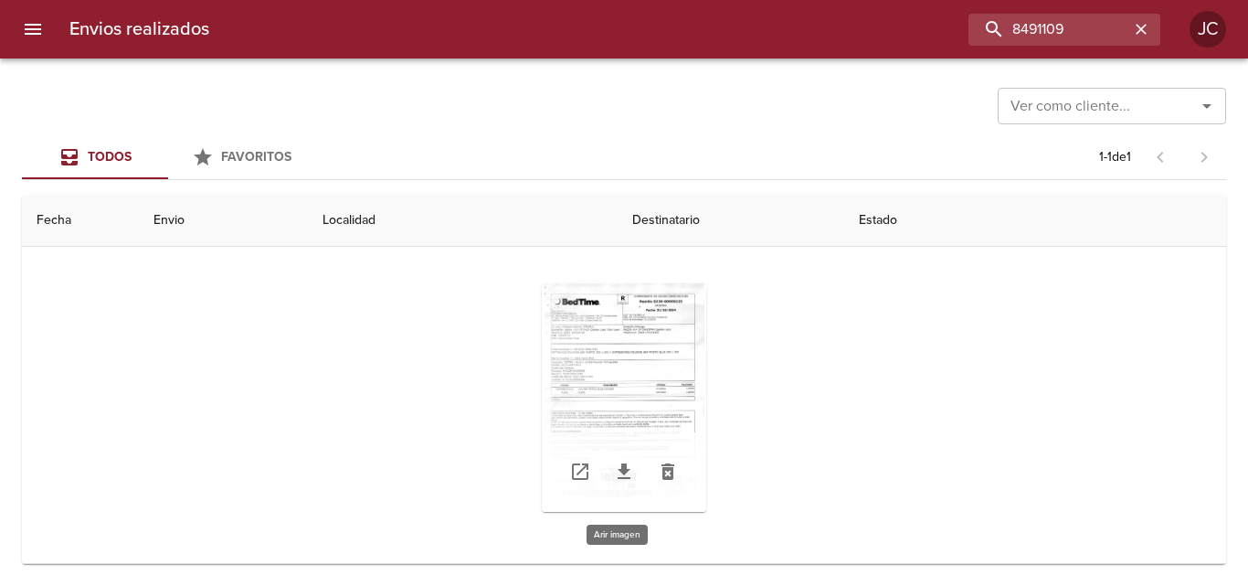
click at [635, 344] on div "Tabla de envíos del cliente" at bounding box center [624, 397] width 164 height 228
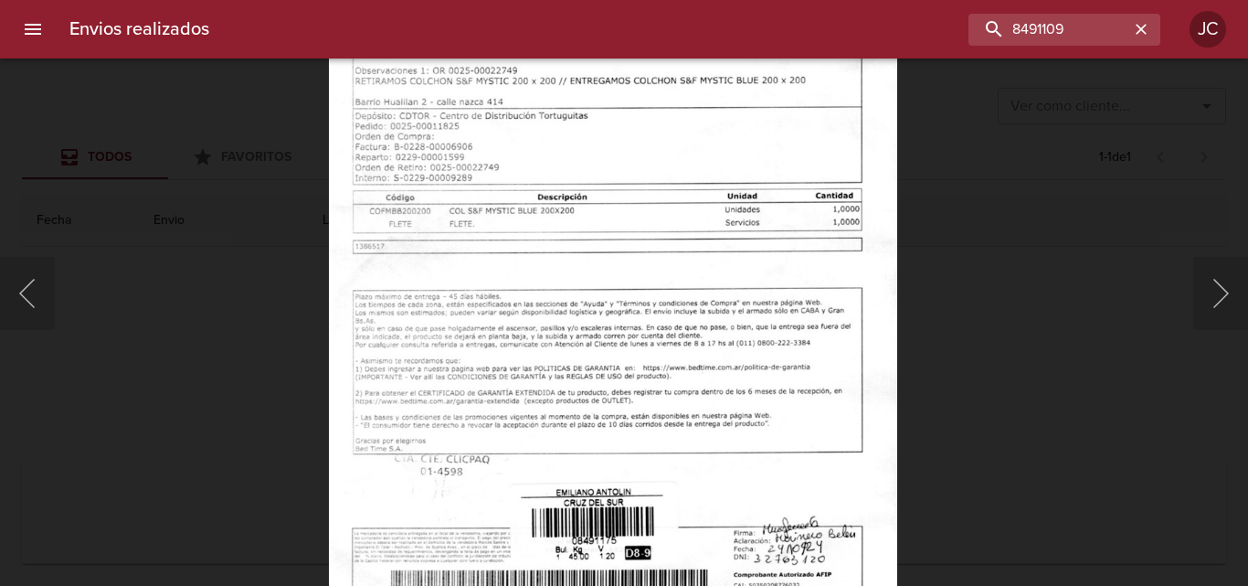
click at [980, 318] on div "Lightbox" at bounding box center [624, 293] width 1248 height 586
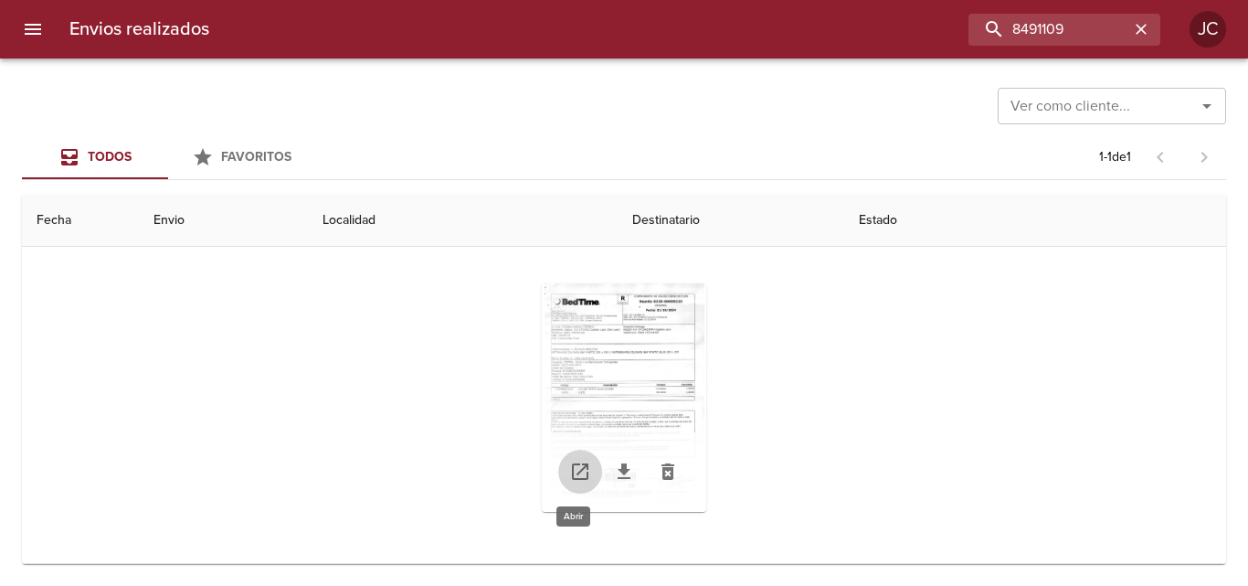
click at [576, 471] on icon "Tabla de envíos del cliente" at bounding box center [580, 471] width 16 height 16
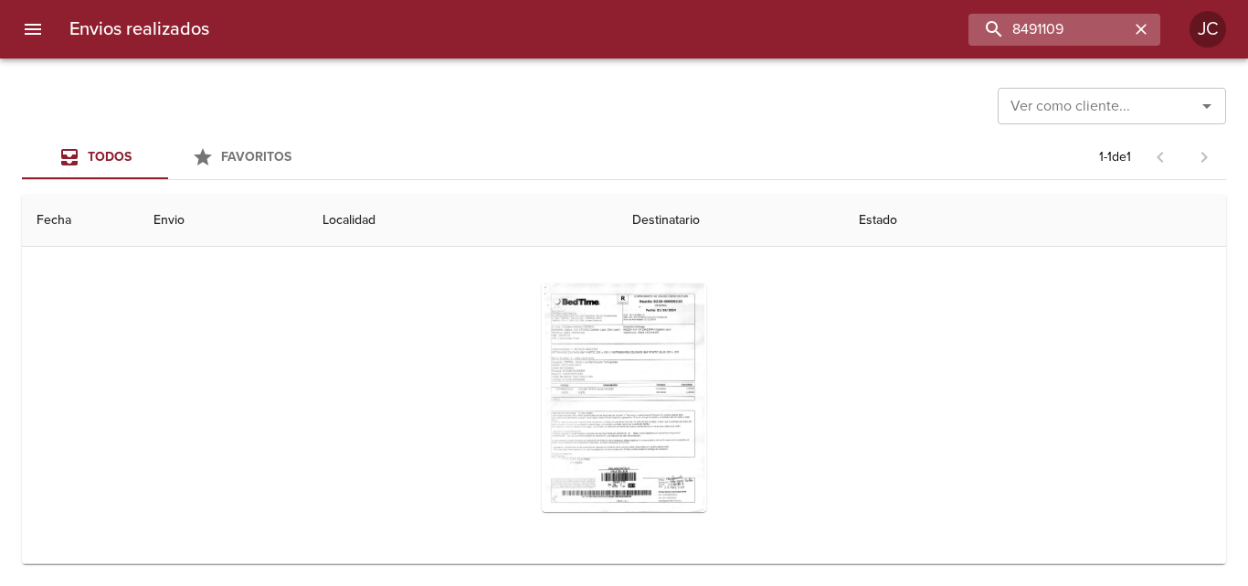
drag, startPoint x: 1029, startPoint y: 50, endPoint x: 1036, endPoint y: 32, distance: 19.7
click at [1033, 37] on div "Envios realizados 8491109 JC" at bounding box center [624, 29] width 1248 height 58
click at [1036, 32] on input "8491109" at bounding box center [1012, 30] width 234 height 32
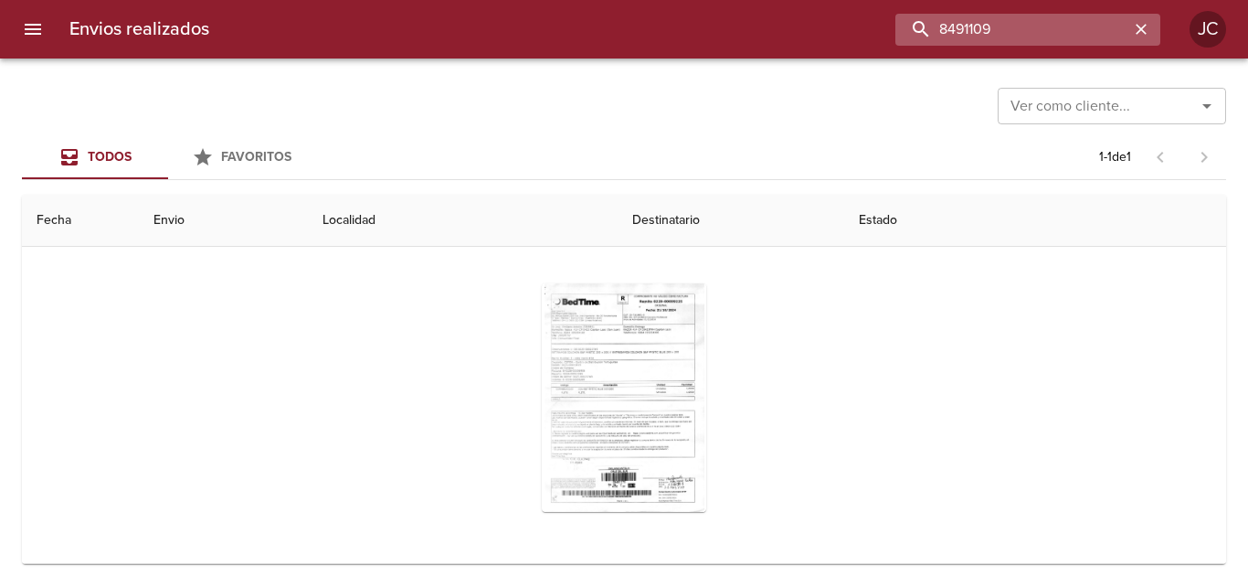
paste input "4467"
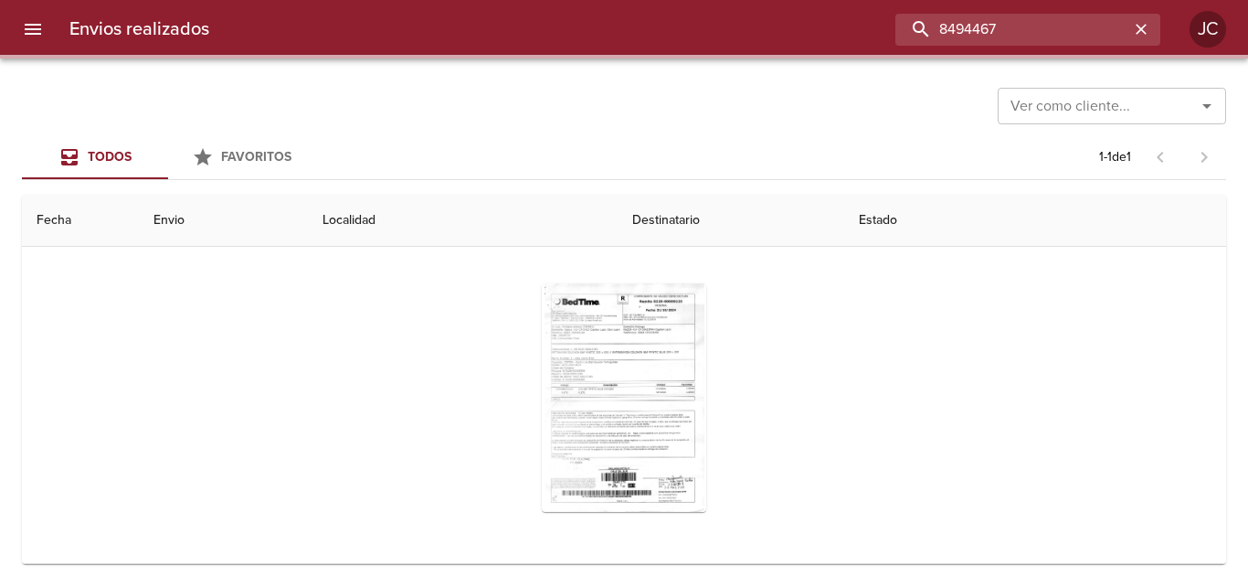
scroll to position [0, 0]
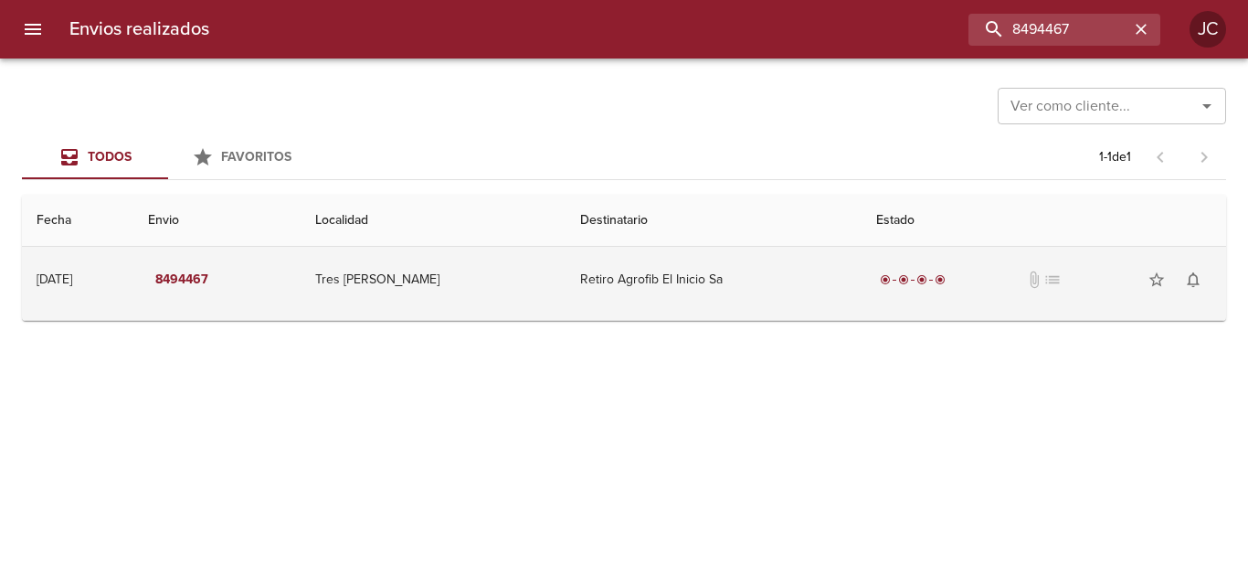
click at [663, 282] on td "Retiro Agrofib El Inicio Sa" at bounding box center [714, 280] width 296 height 66
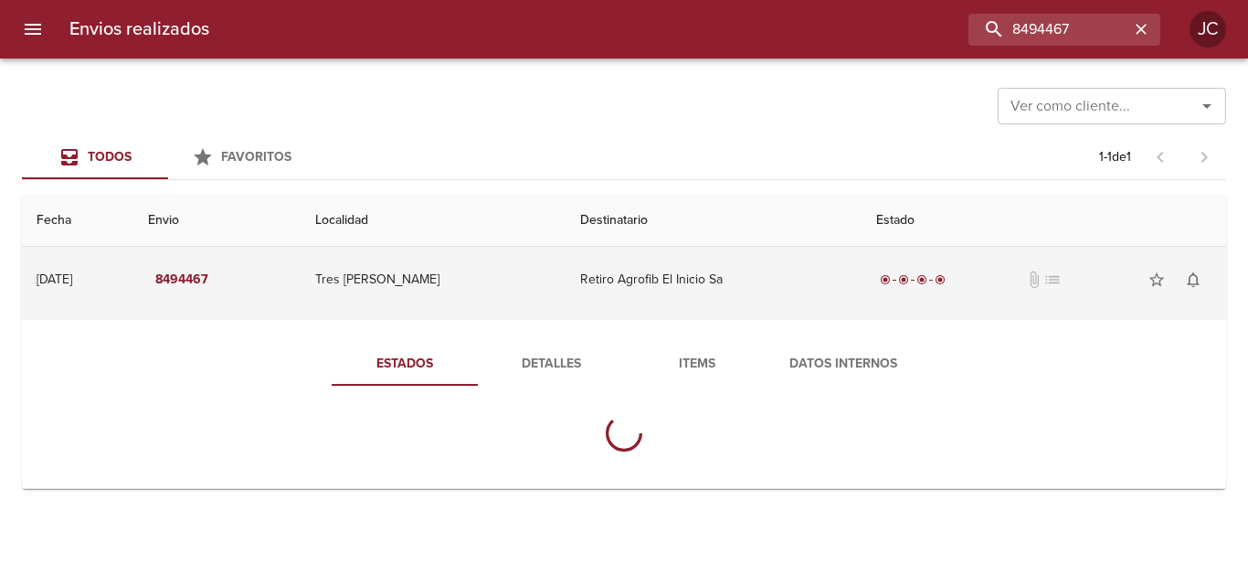
drag, startPoint x: 719, startPoint y: 309, endPoint x: 712, endPoint y: 334, distance: 26.6
click at [719, 312] on td "Retiro Agrofib El Inicio Sa" at bounding box center [714, 280] width 296 height 66
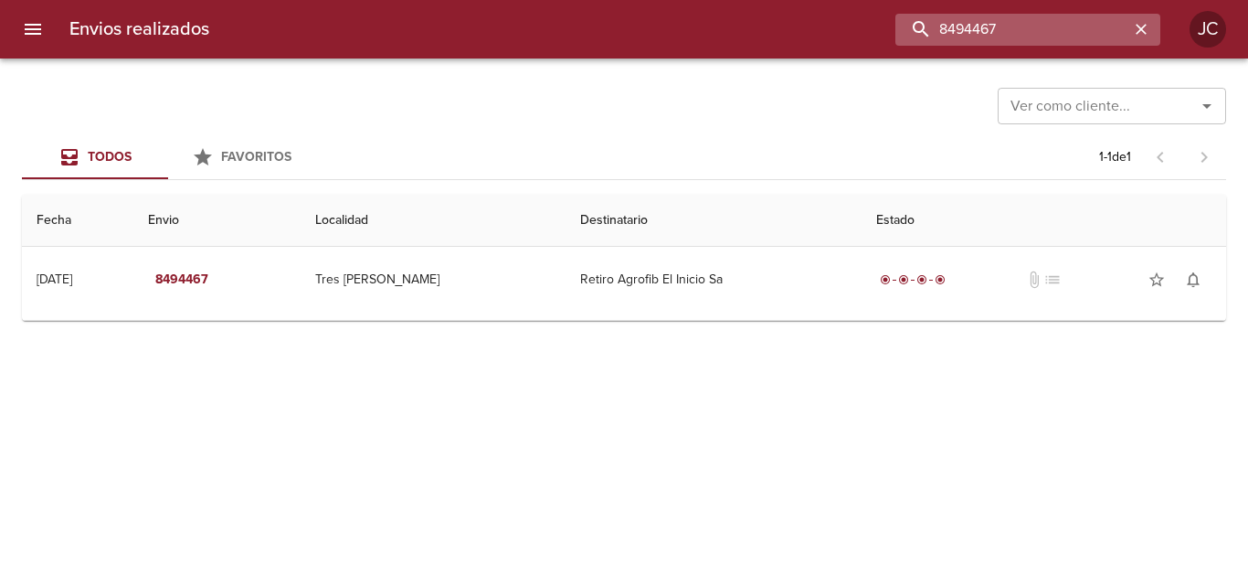
click at [1050, 39] on input "8494467" at bounding box center [1012, 30] width 234 height 32
paste input "509499"
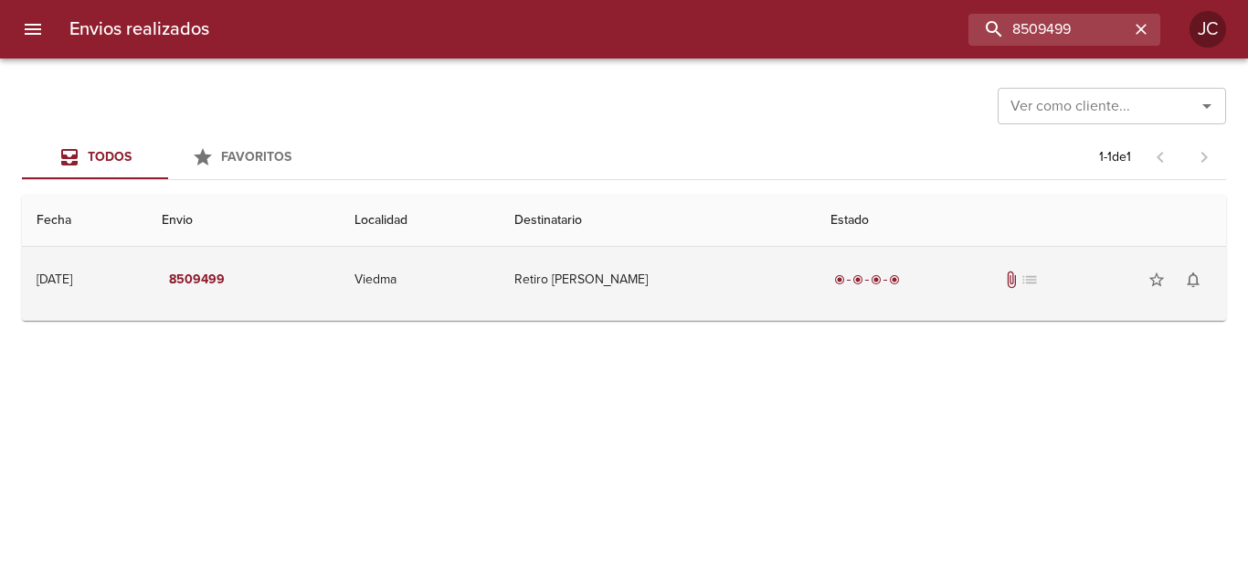
click at [762, 291] on td "Retiro Laggiard Ricardo" at bounding box center [658, 280] width 316 height 66
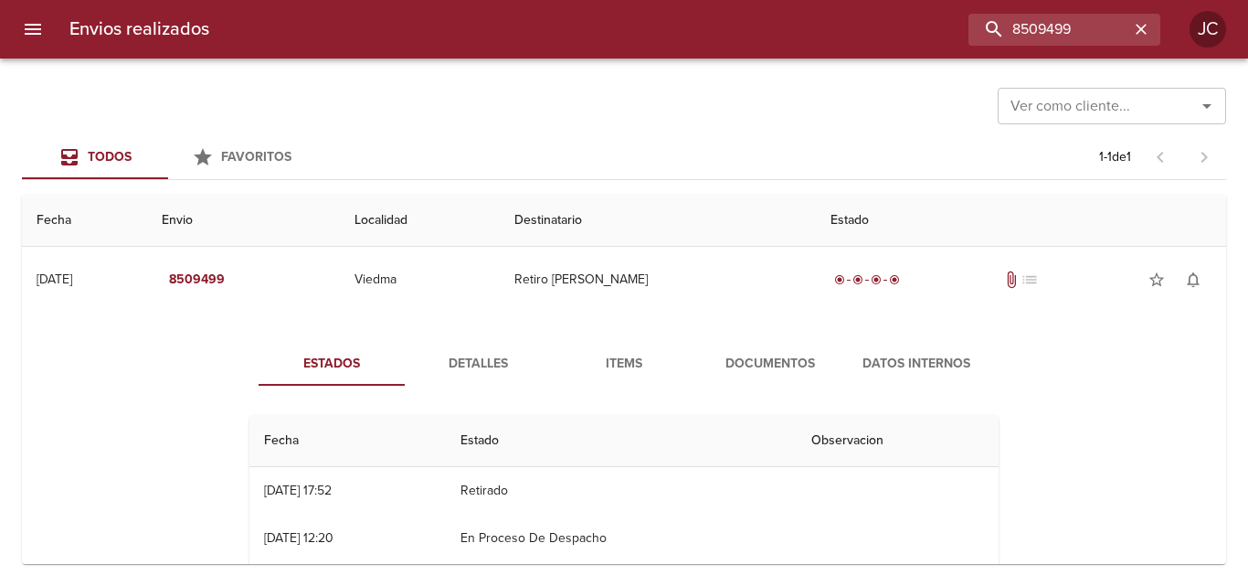
click at [732, 358] on span "Documentos" at bounding box center [770, 364] width 124 height 23
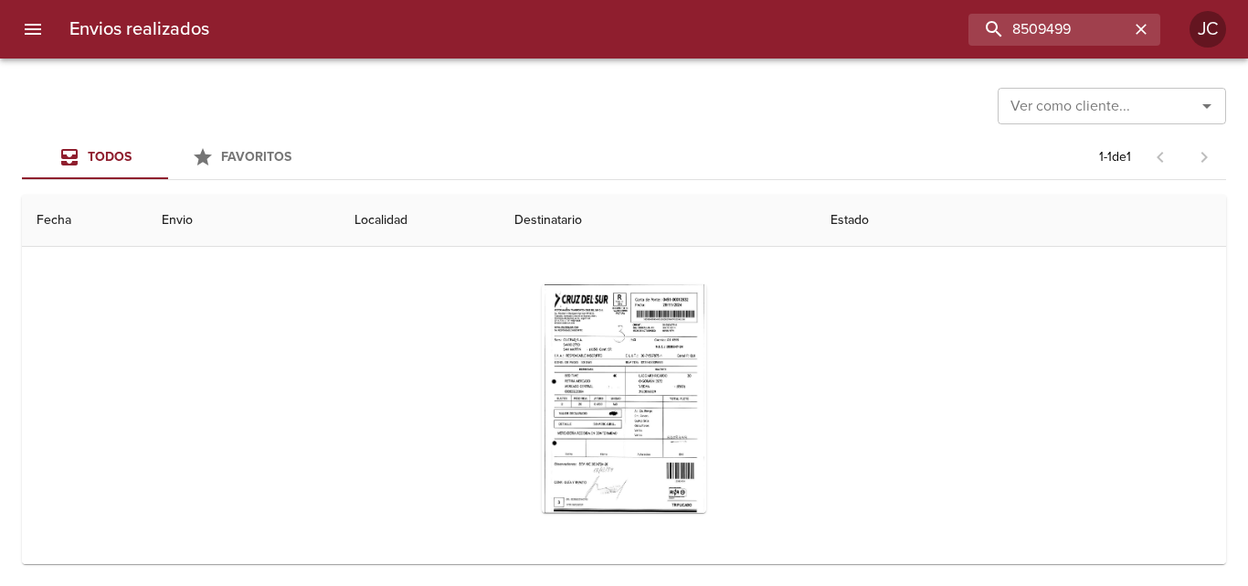
scroll to position [146, 0]
click at [702, 350] on div "Tabla de envíos del cliente" at bounding box center [623, 398] width 749 height 258
click at [1052, 24] on input "8509499" at bounding box center [1012, 30] width 234 height 32
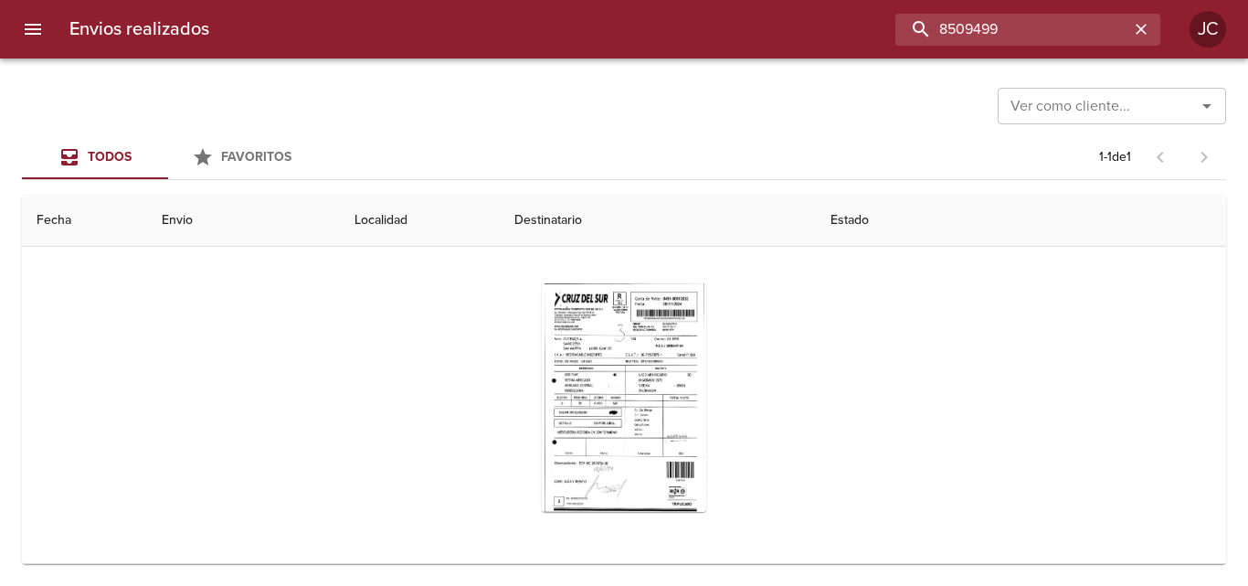
paste input "601686"
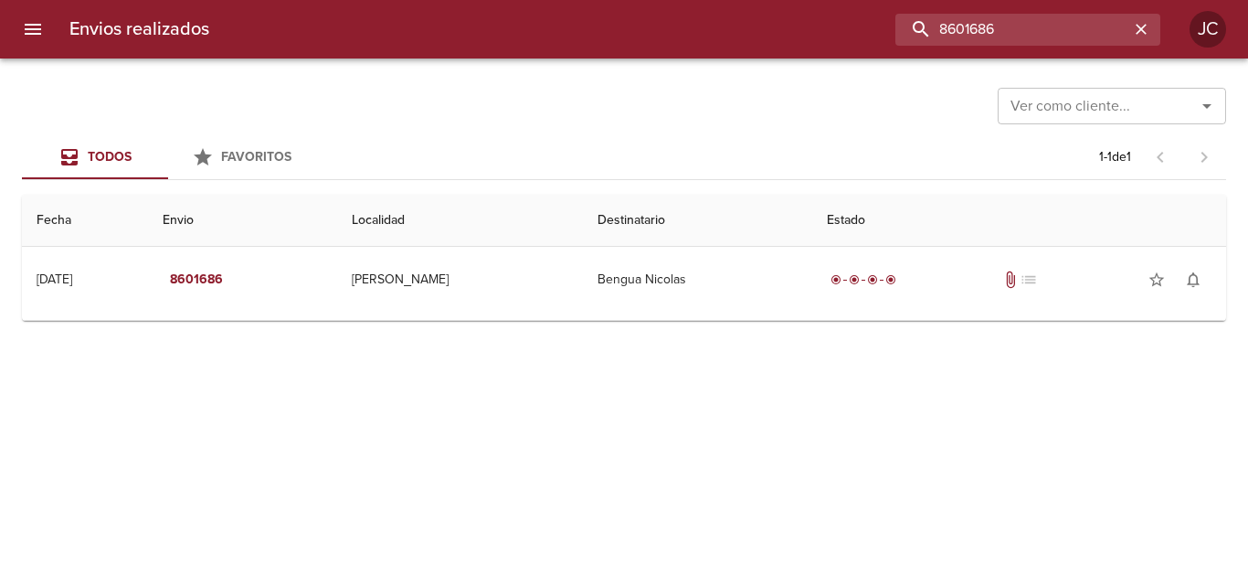
scroll to position [0, 0]
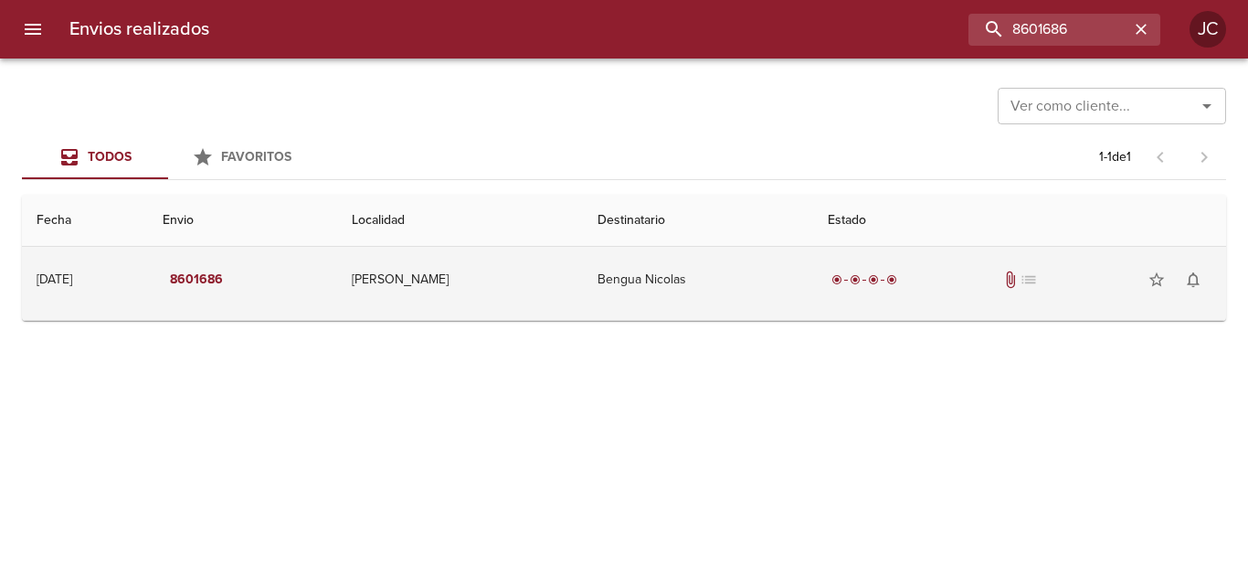
click at [683, 273] on td "Bengua Nicolas" at bounding box center [698, 280] width 230 height 66
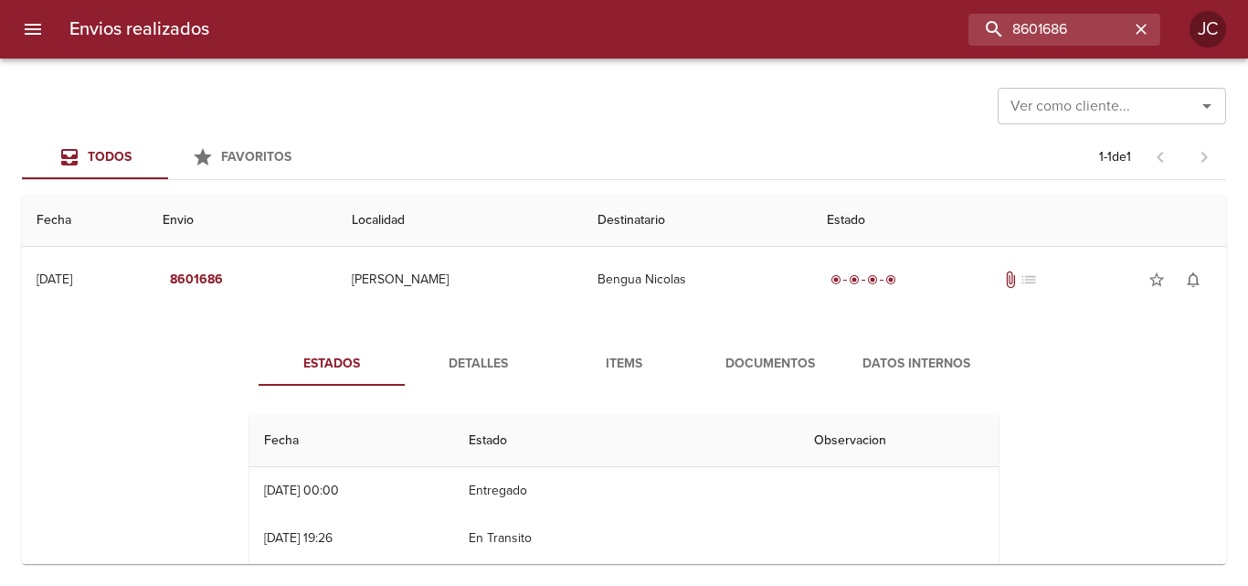
click at [754, 355] on span "Documentos" at bounding box center [770, 364] width 124 height 23
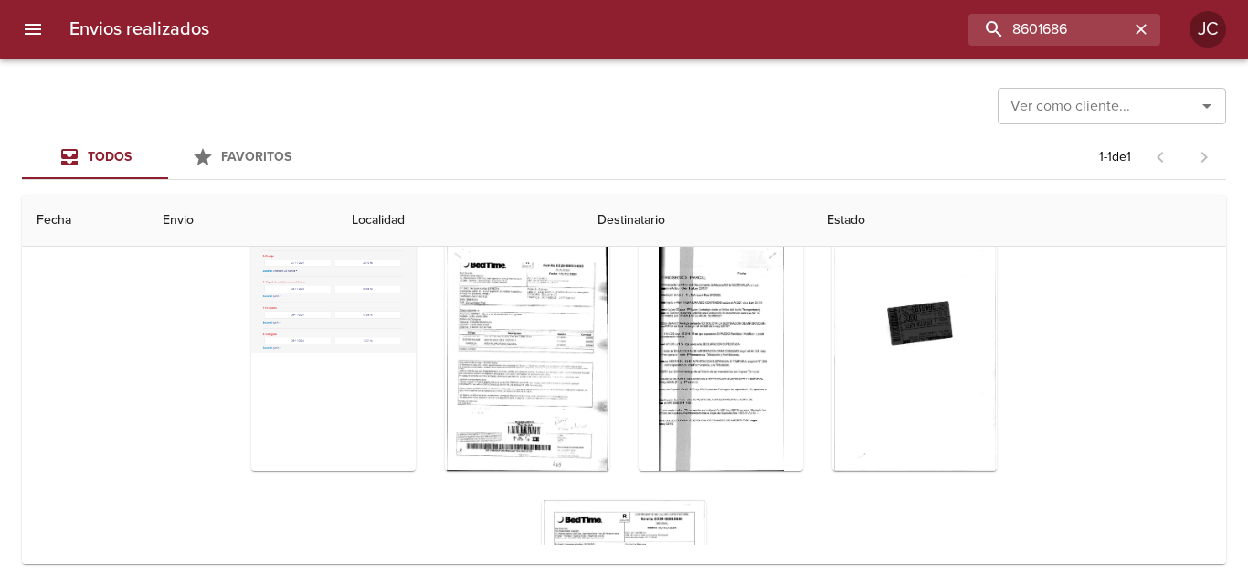
scroll to position [225, 0]
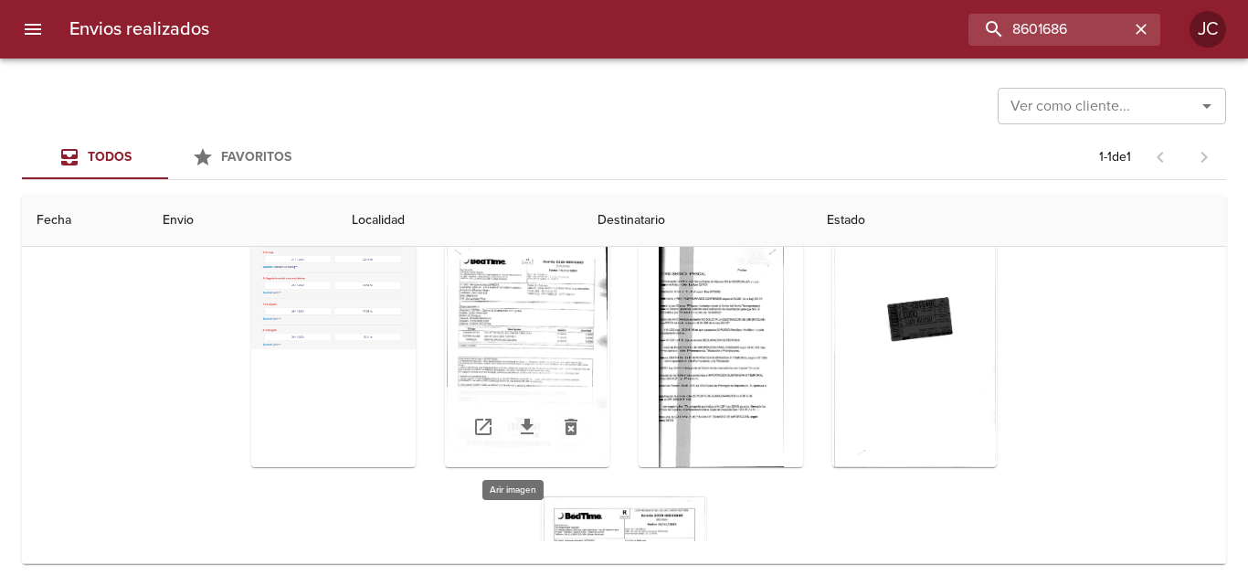
click at [524, 320] on div "Tabla de envíos del cliente" at bounding box center [527, 352] width 164 height 228
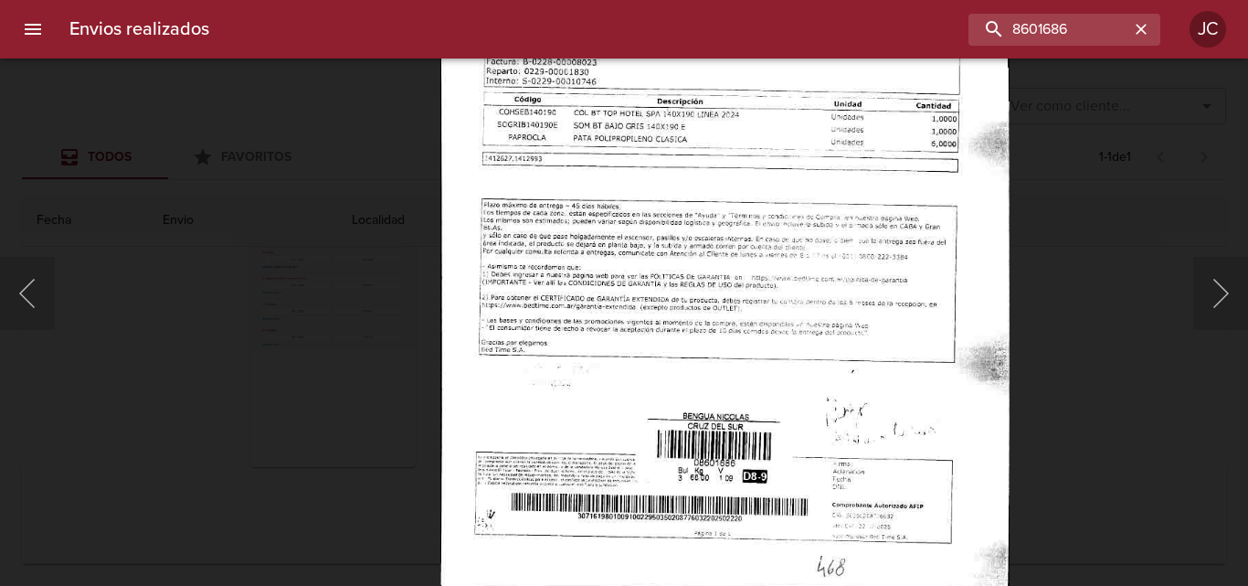
click at [824, 271] on img "Lightbox" at bounding box center [724, 185] width 568 height 810
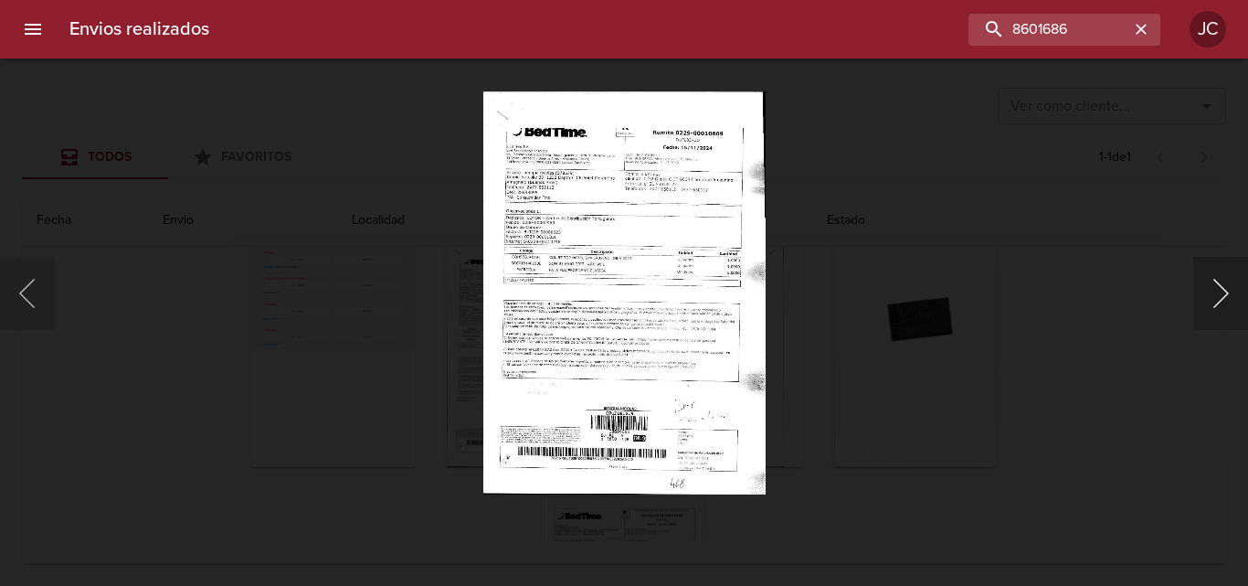
click at [1210, 295] on button "Siguiente" at bounding box center [1220, 293] width 55 height 73
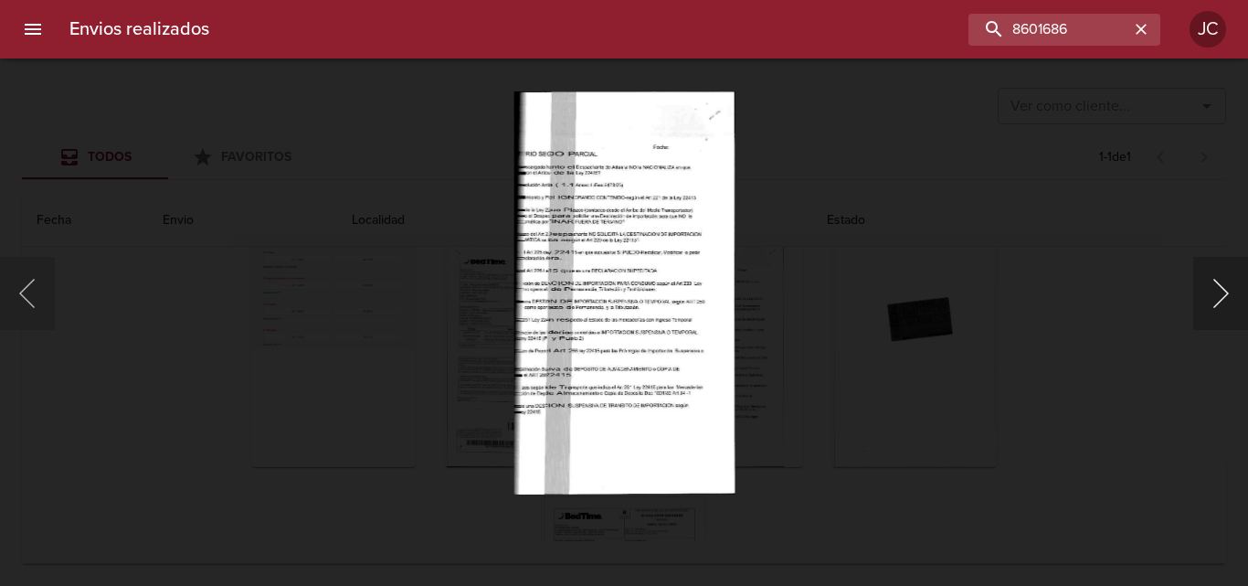
click at [1202, 294] on button "Siguiente" at bounding box center [1220, 293] width 55 height 73
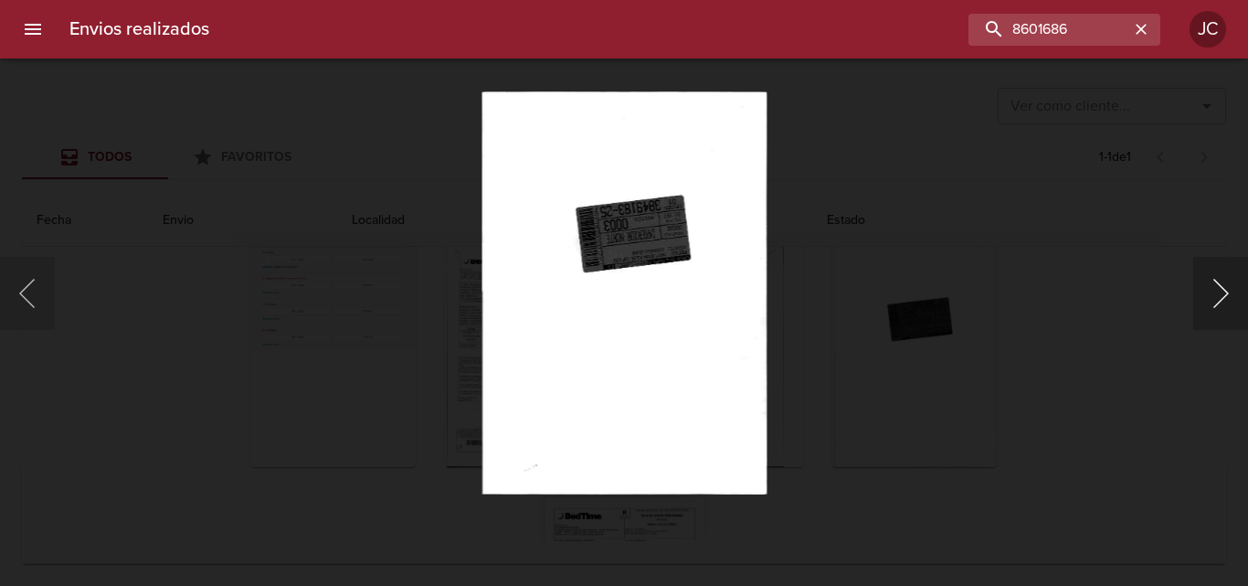
click at [1202, 294] on button "Siguiente" at bounding box center [1220, 293] width 55 height 73
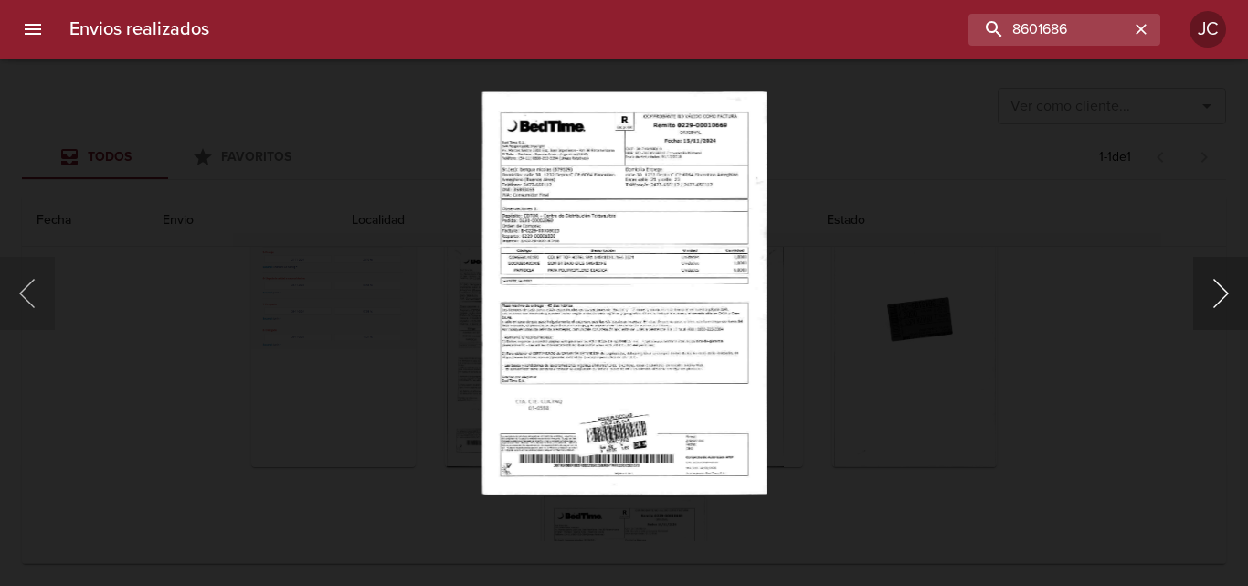
click at [1202, 294] on button "Siguiente" at bounding box center [1220, 293] width 55 height 73
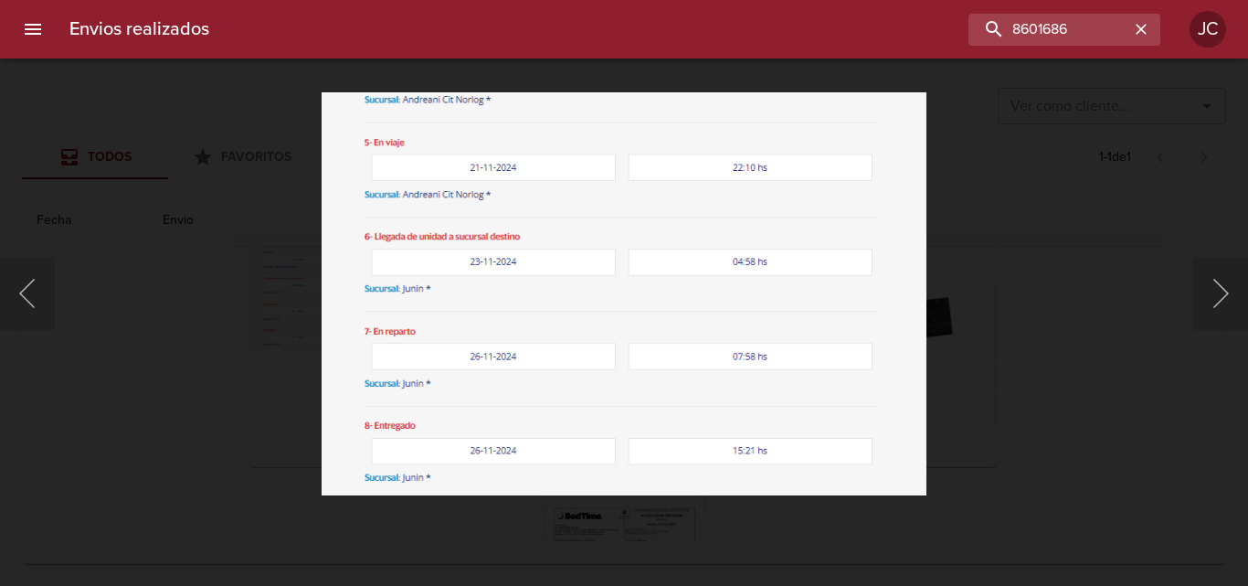
click at [964, 352] on div "Lightbox" at bounding box center [624, 293] width 1248 height 586
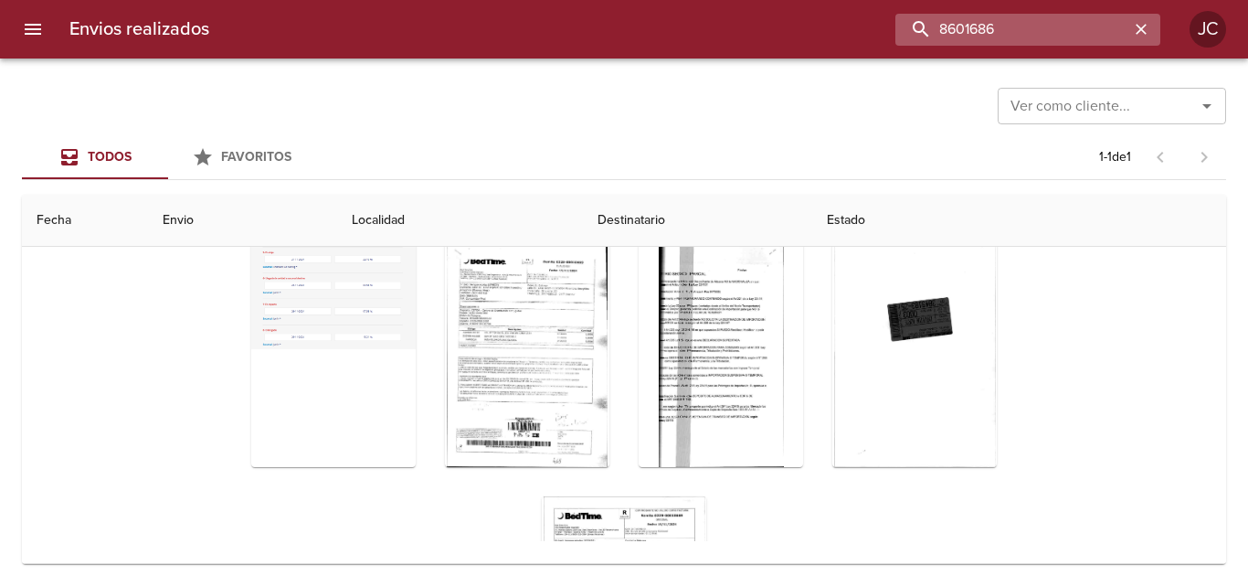
click at [1003, 29] on input "8601686" at bounding box center [1012, 30] width 234 height 32
click at [1003, 30] on input "8601686" at bounding box center [1012, 30] width 234 height 32
paste input "748"
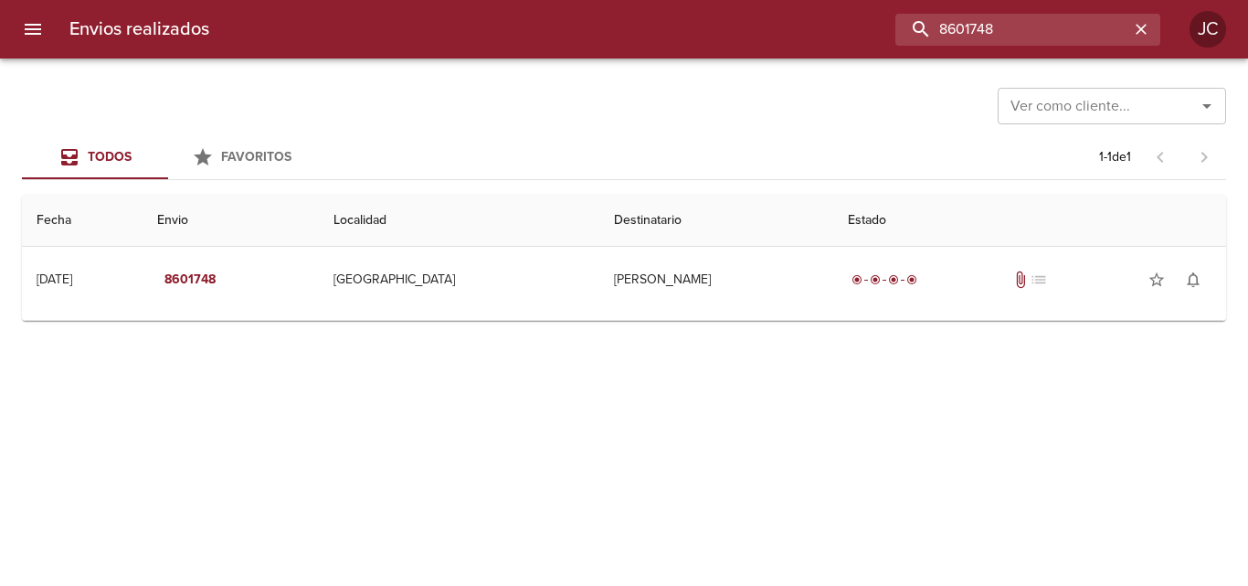
scroll to position [0, 0]
click at [783, 315] on td "Guia : 8601748" at bounding box center [624, 315] width 1204 height 7
drag, startPoint x: 793, startPoint y: 291, endPoint x: 793, endPoint y: 315, distance: 24.7
click at [833, 292] on td "radio_button_checked radio_button_checked radio_button_checked radio_button_che…" at bounding box center [1029, 280] width 393 height 66
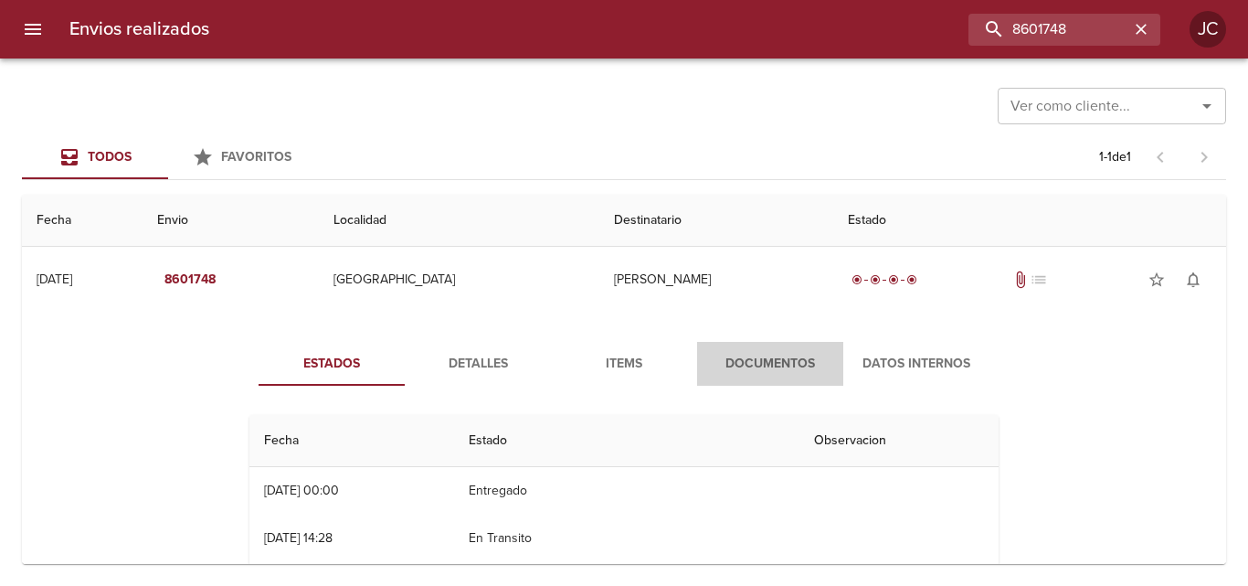
click at [794, 350] on button "Documentos" at bounding box center [770, 364] width 146 height 44
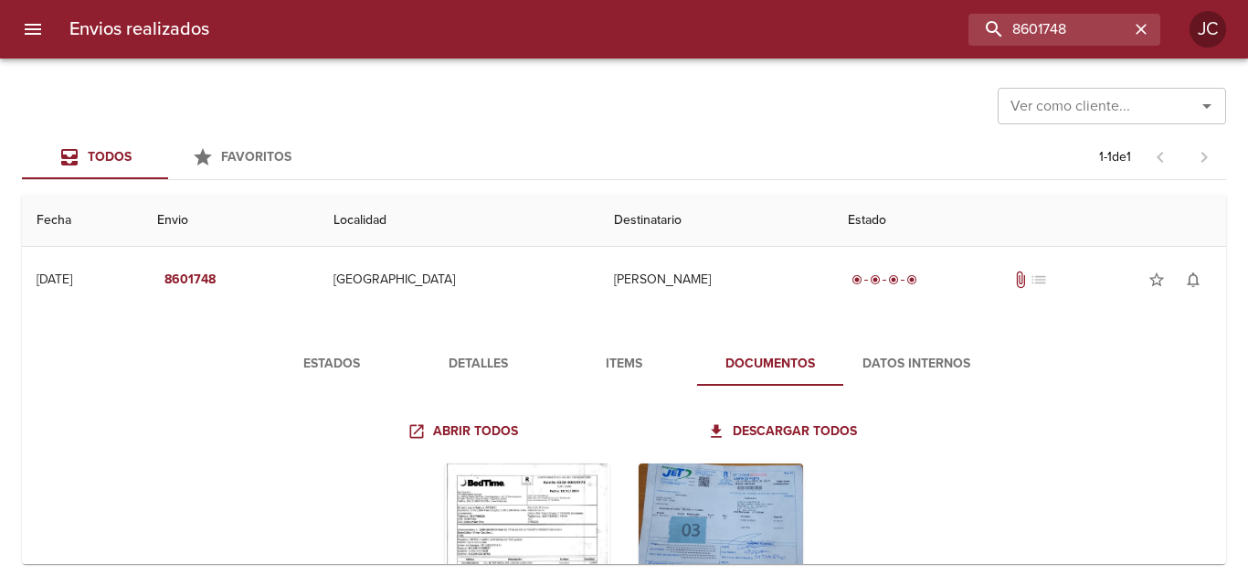
scroll to position [180, 0]
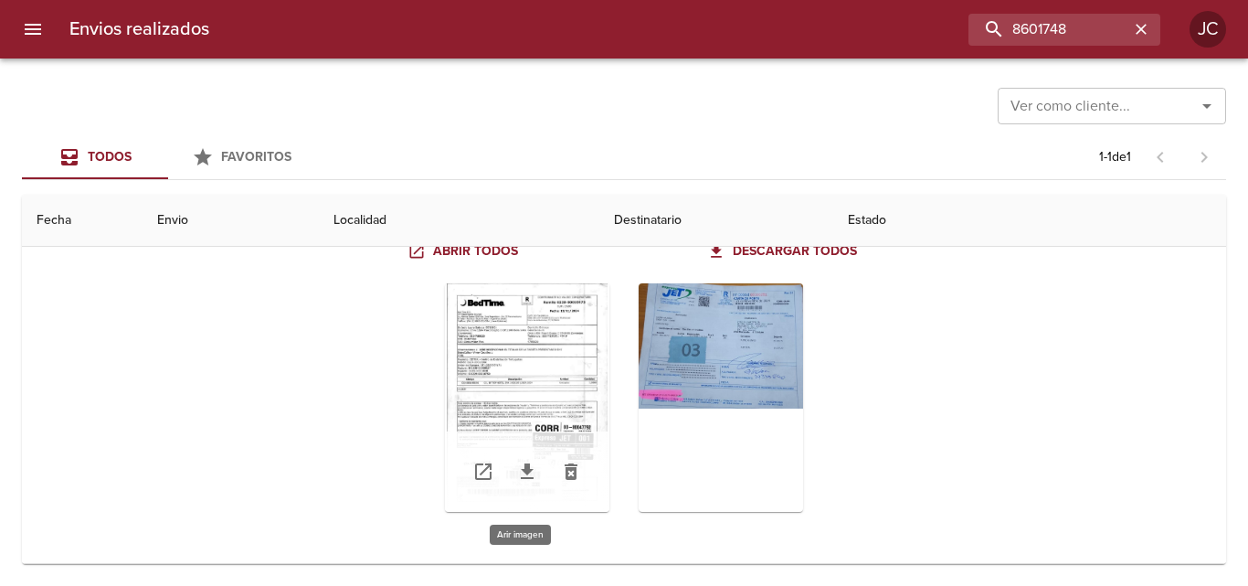
click at [514, 375] on div "Tabla de envíos del cliente" at bounding box center [527, 397] width 164 height 228
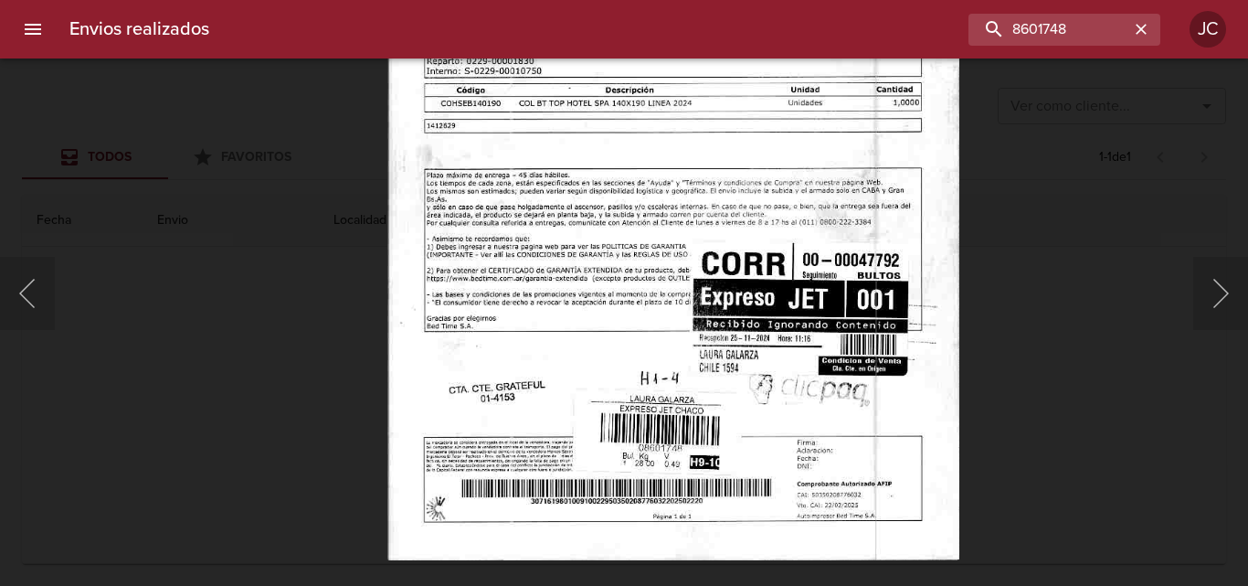
click at [694, 176] on img "Lightbox" at bounding box center [672, 156] width 571 height 810
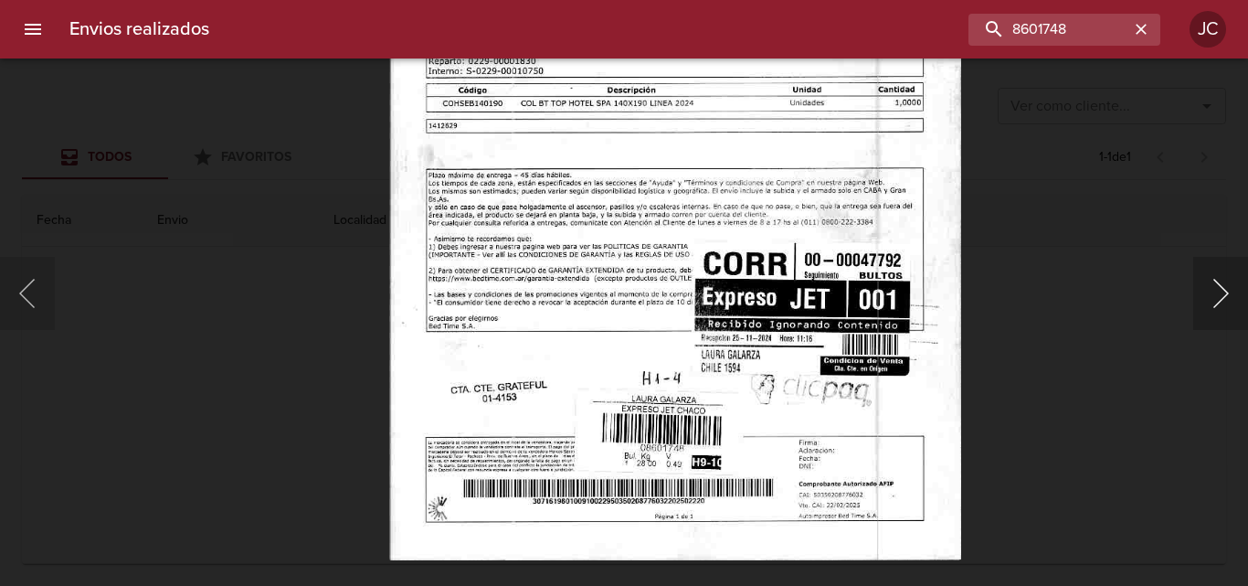
click at [1216, 304] on button "Siguiente" at bounding box center [1220, 293] width 55 height 73
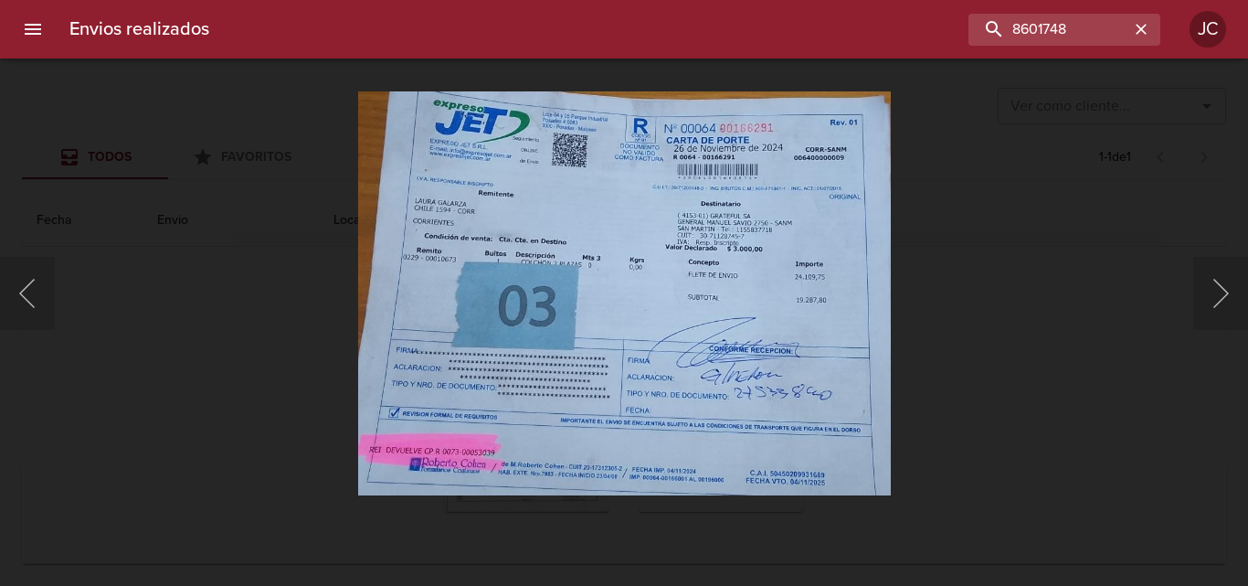
drag, startPoint x: 1051, startPoint y: 299, endPoint x: 960, endPoint y: 293, distance: 90.6
click at [1049, 299] on div "Lightbox" at bounding box center [624, 293] width 1248 height 586
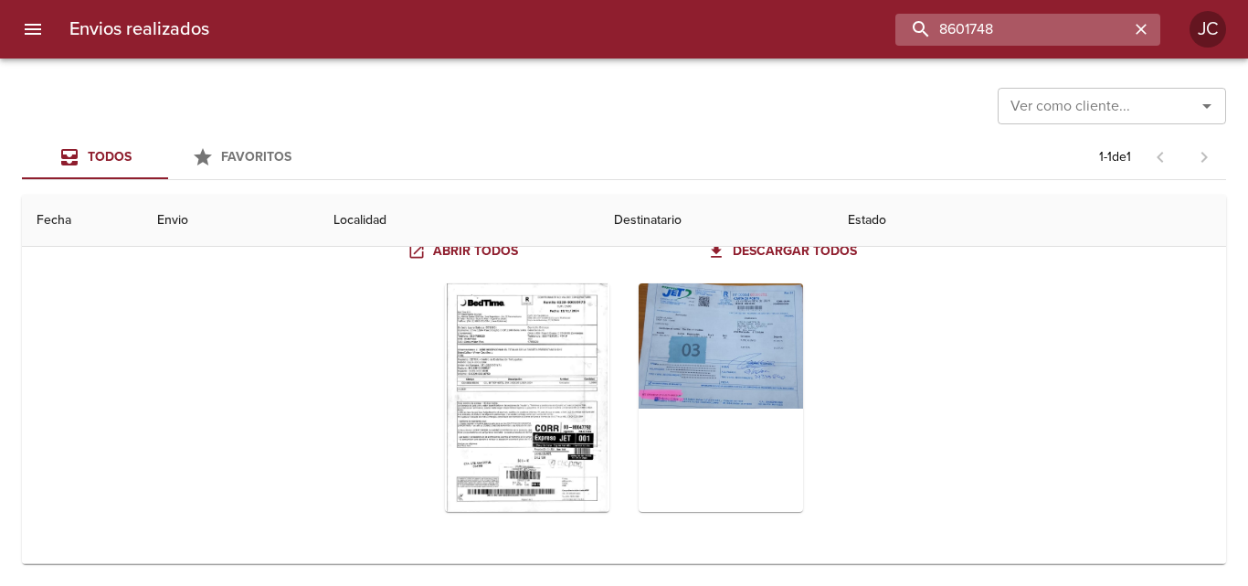
click at [1036, 37] on input "8601748" at bounding box center [1012, 30] width 234 height 32
click at [1034, 36] on input "8601748" at bounding box center [1012, 30] width 234 height 32
paste input "30275"
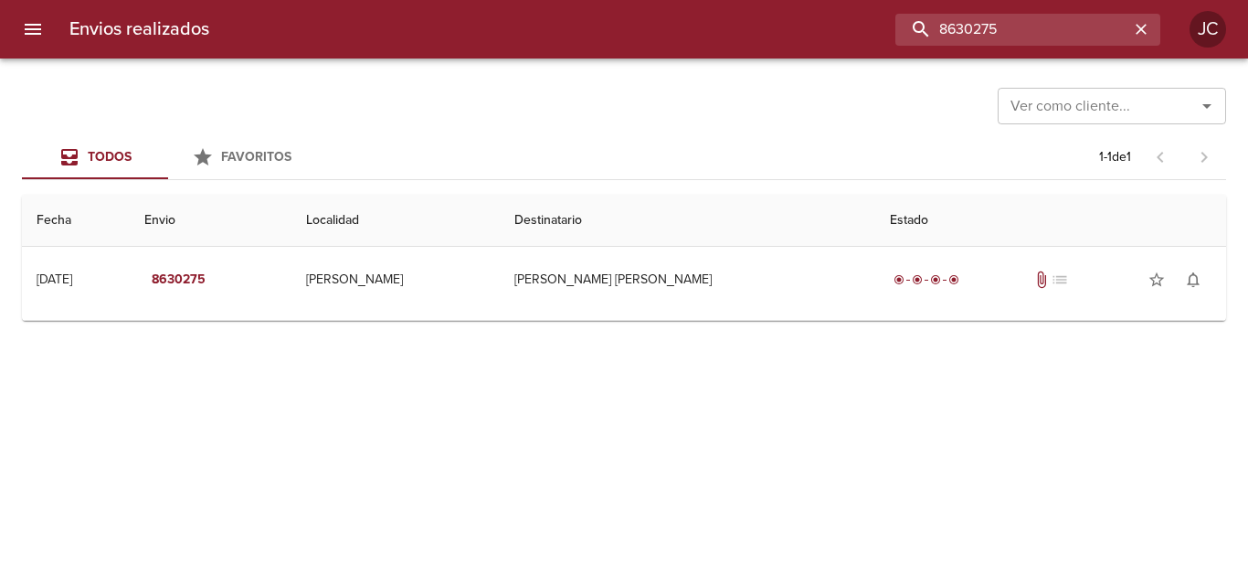
scroll to position [0, 0]
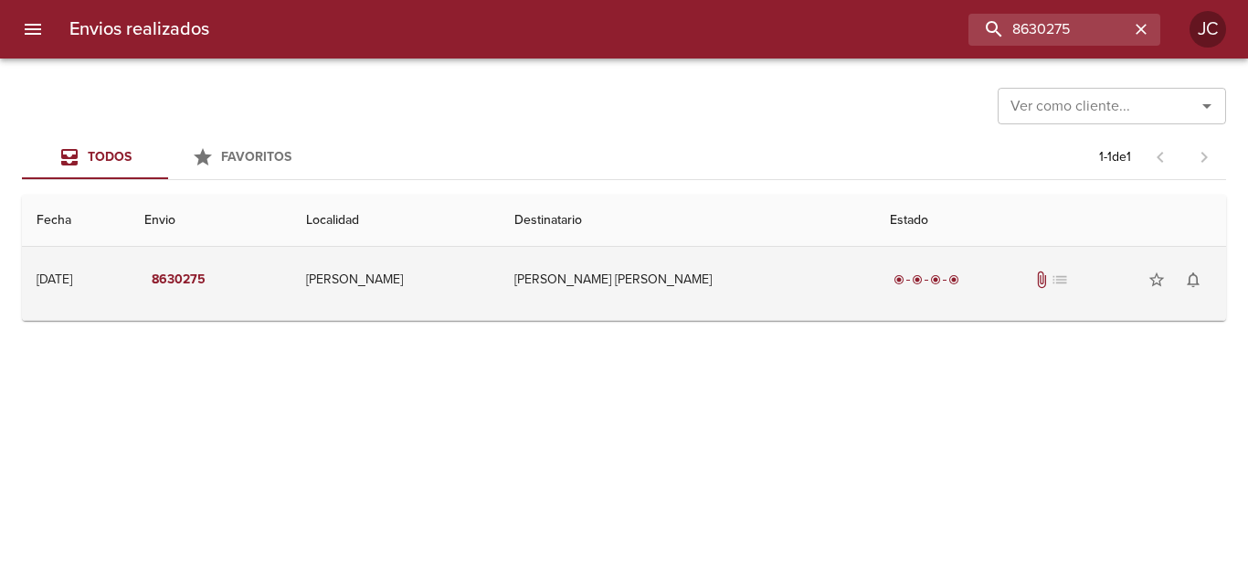
click at [652, 300] on td "Gonzalez Ruben Dario" at bounding box center [687, 280] width 375 height 66
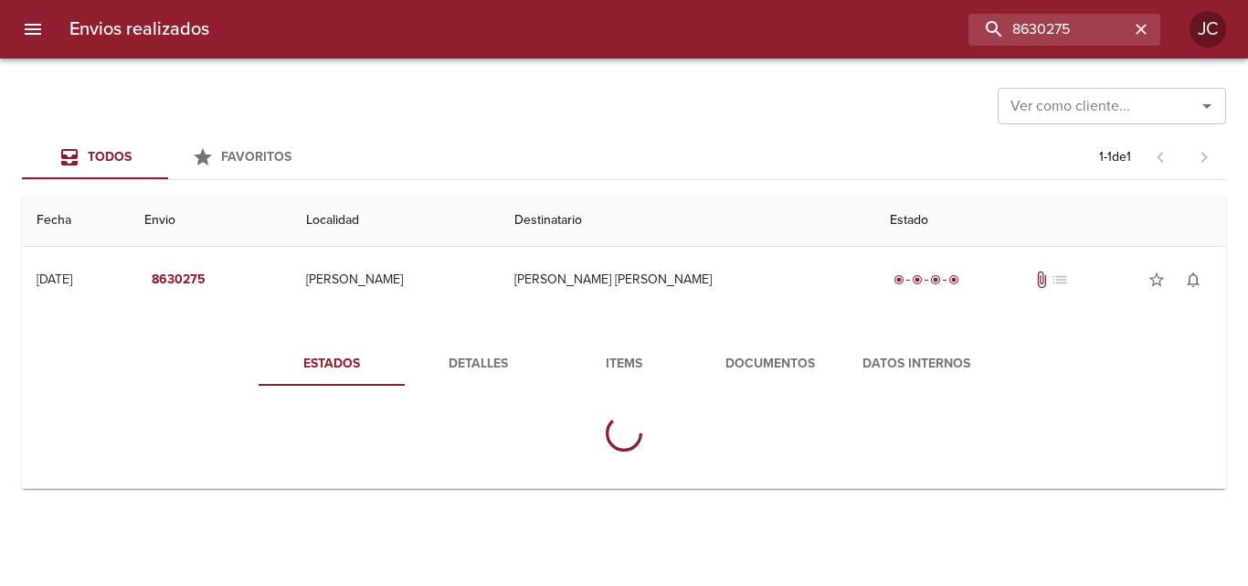
drag, startPoint x: 678, startPoint y: 364, endPoint x: 711, endPoint y: 371, distance: 33.7
click at [681, 365] on button "Items" at bounding box center [624, 364] width 146 height 44
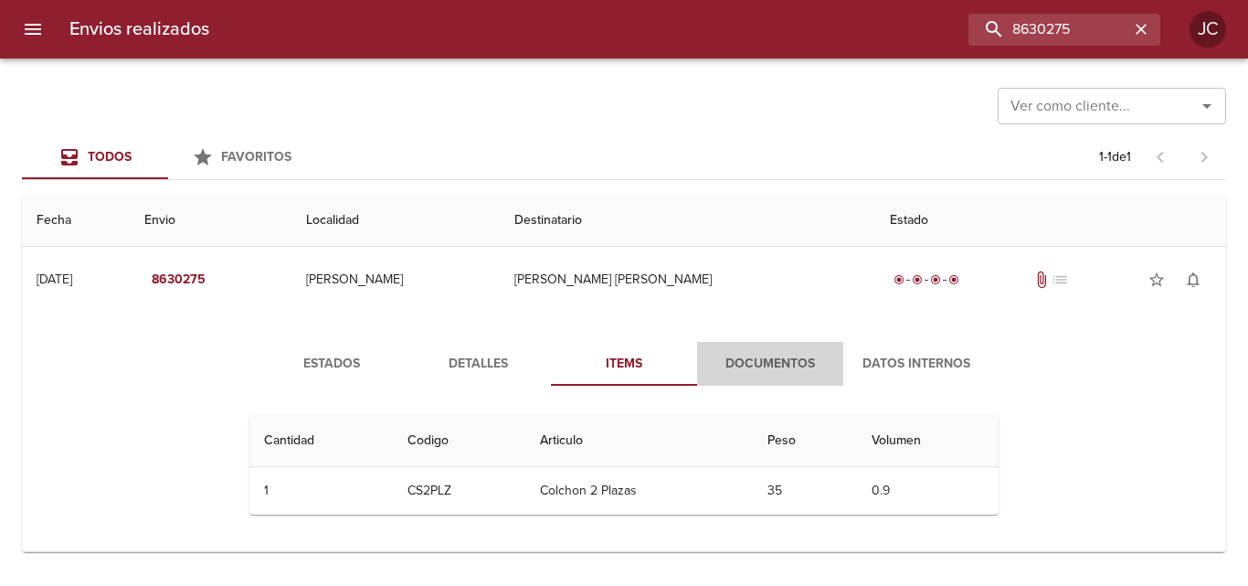
click at [753, 372] on span "Documentos" at bounding box center [770, 364] width 124 height 23
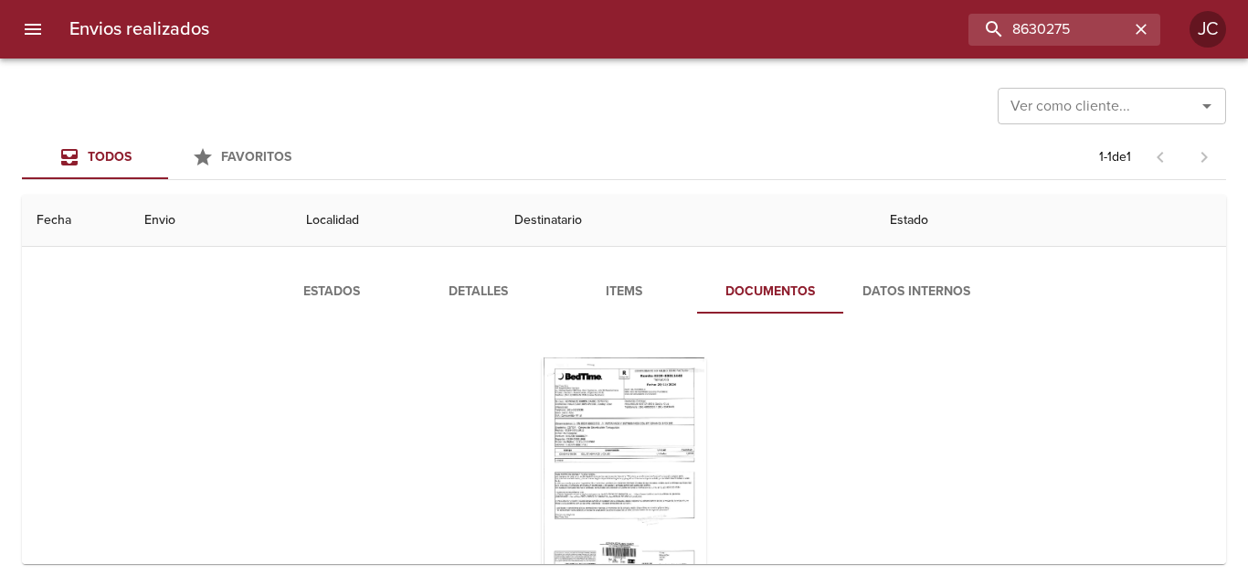
scroll to position [146, 0]
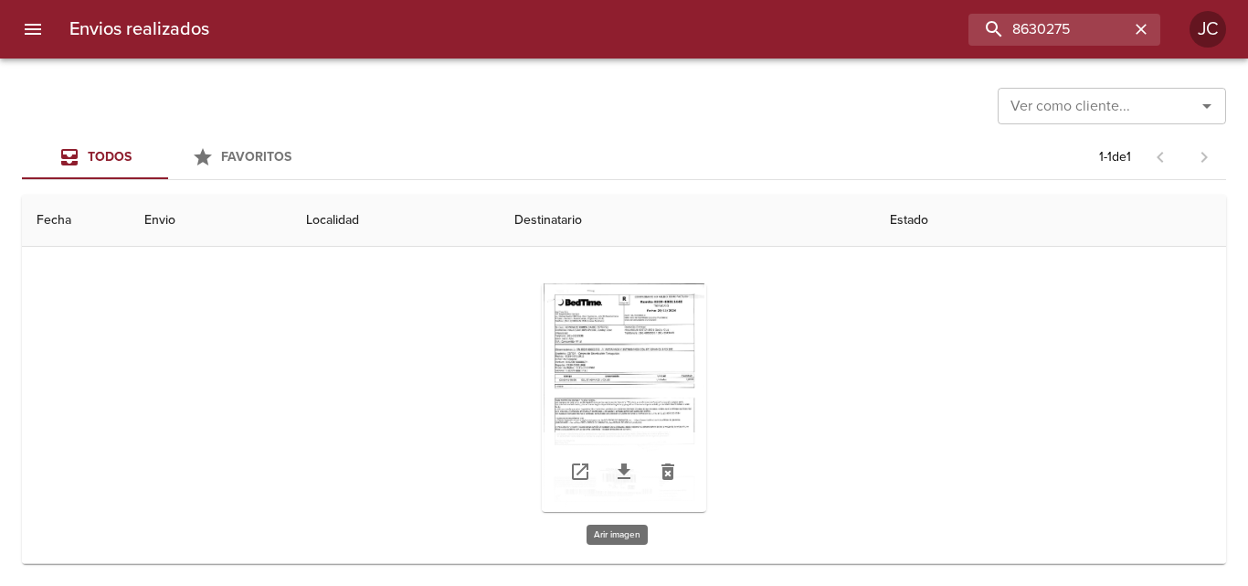
click at [652, 404] on div "Tabla de envíos del cliente" at bounding box center [624, 397] width 164 height 228
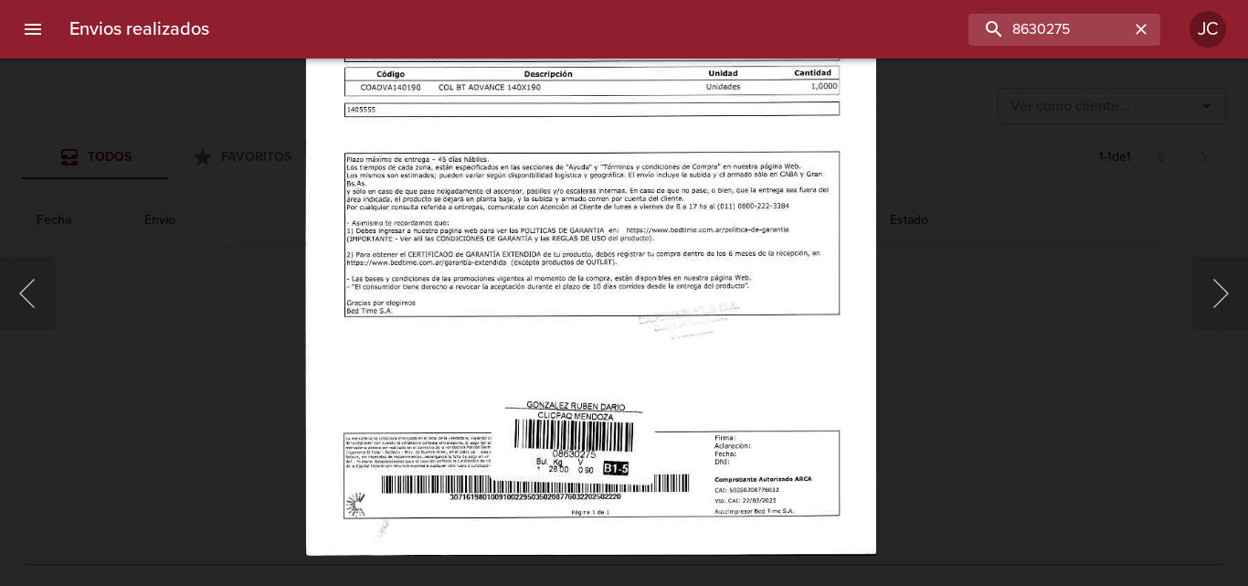
click at [634, 294] on img "Lightbox" at bounding box center [589, 150] width 571 height 810
click at [923, 377] on div "Lightbox" at bounding box center [624, 293] width 1248 height 586
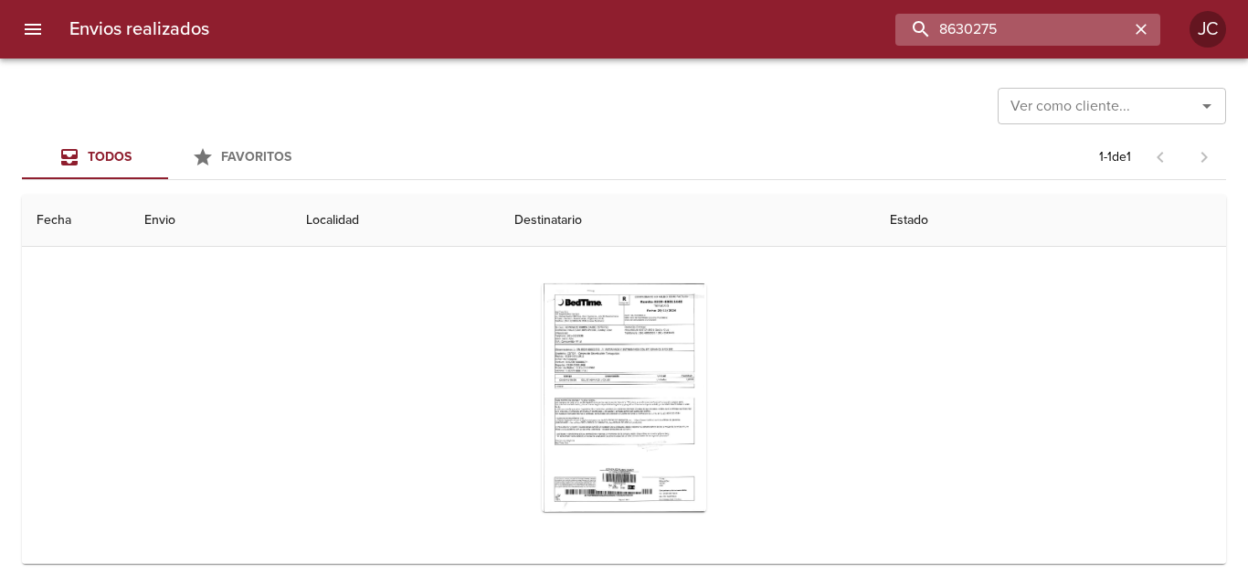
click at [1095, 20] on input "8630275" at bounding box center [1012, 30] width 234 height 32
paste input "1949"
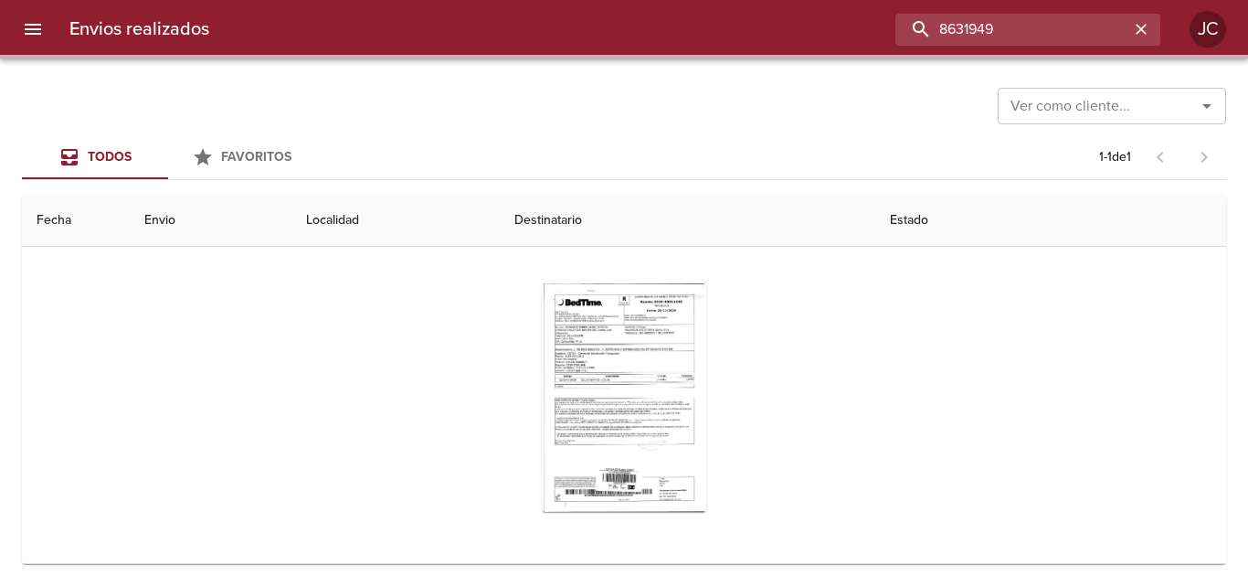
scroll to position [0, 0]
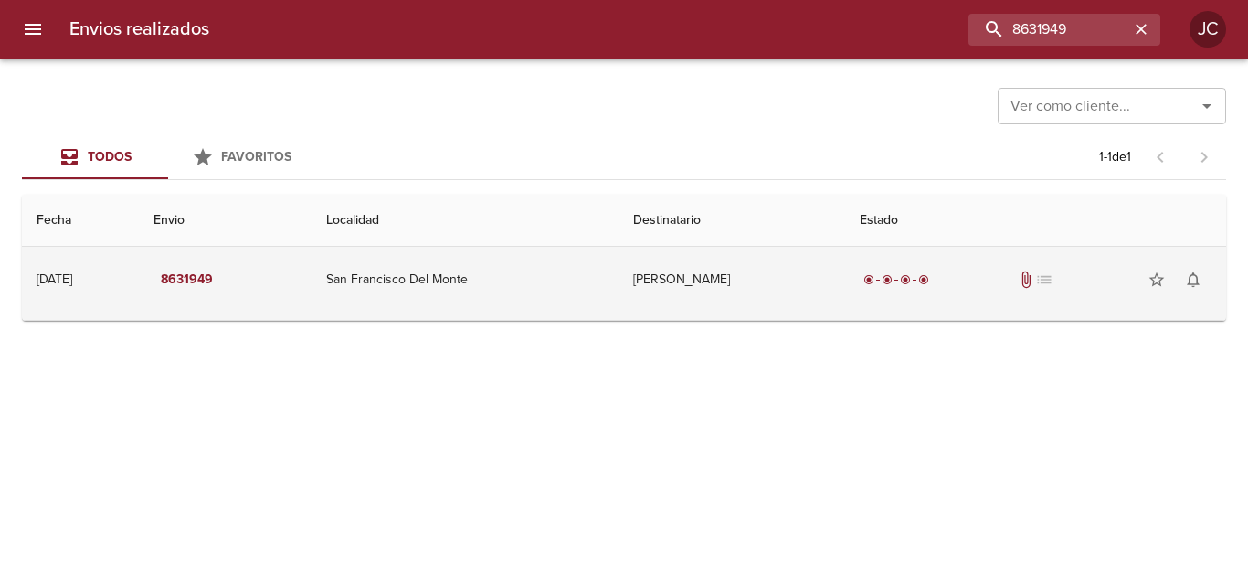
click at [810, 281] on td "Andrea Heredia" at bounding box center [732, 280] width 227 height 66
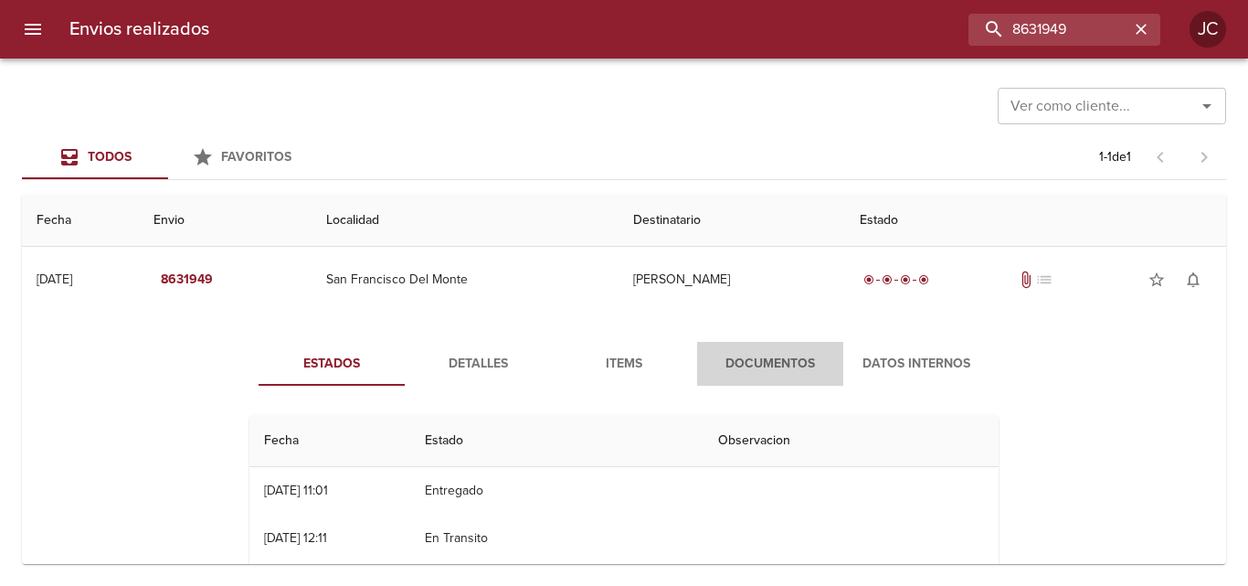
click at [763, 350] on button "Documentos" at bounding box center [770, 364] width 146 height 44
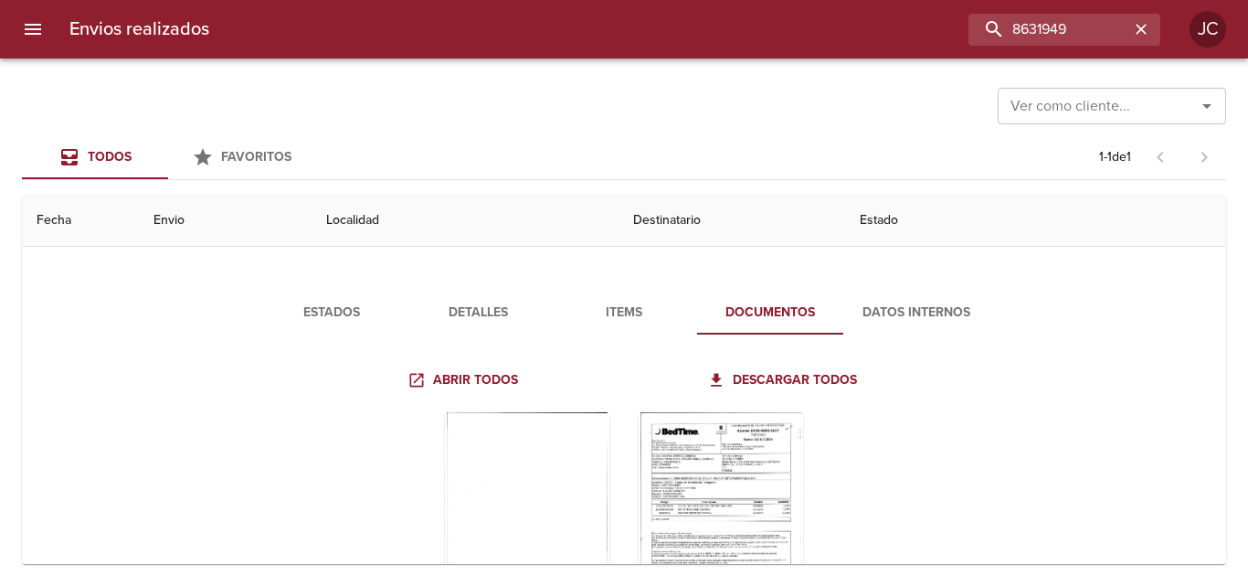
scroll to position [180, 0]
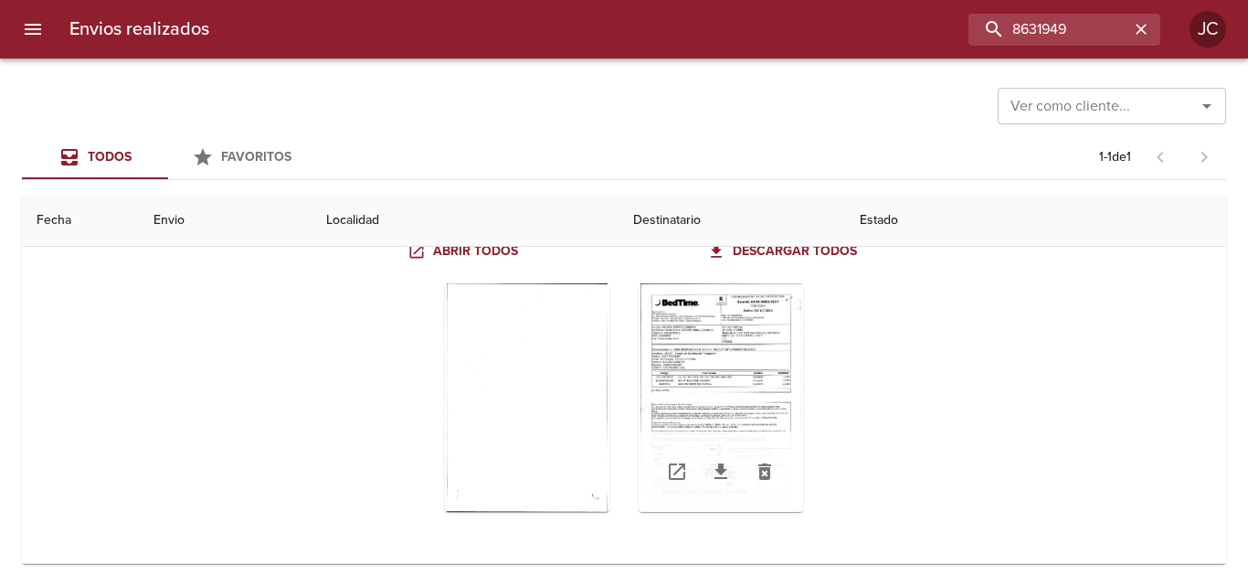
click at [707, 349] on div "Tabla de envíos del cliente" at bounding box center [721, 397] width 164 height 228
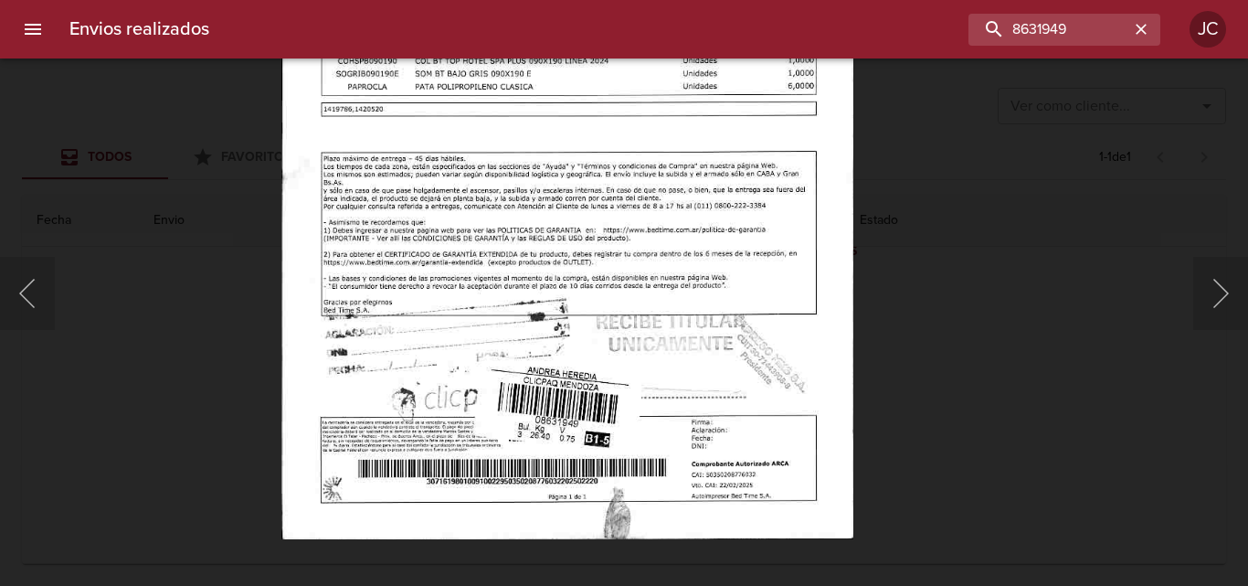
click at [705, 244] on img "Lightbox" at bounding box center [566, 135] width 571 height 810
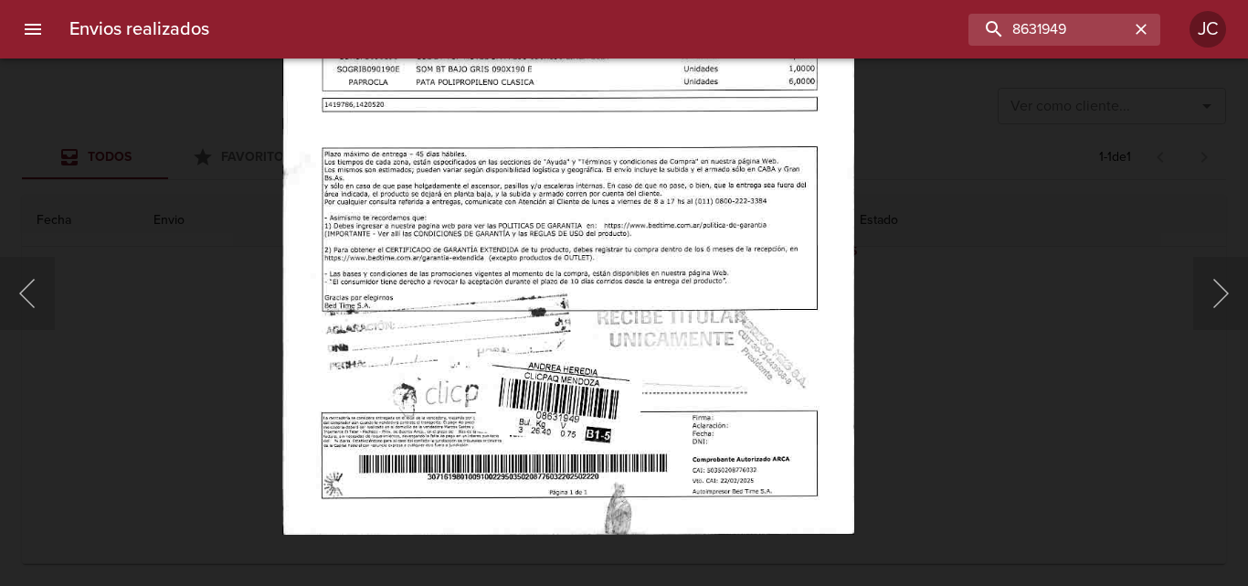
drag, startPoint x: 1047, startPoint y: 302, endPoint x: 709, endPoint y: 446, distance: 367.3
click at [1043, 305] on div "Lightbox" at bounding box center [624, 293] width 1248 height 586
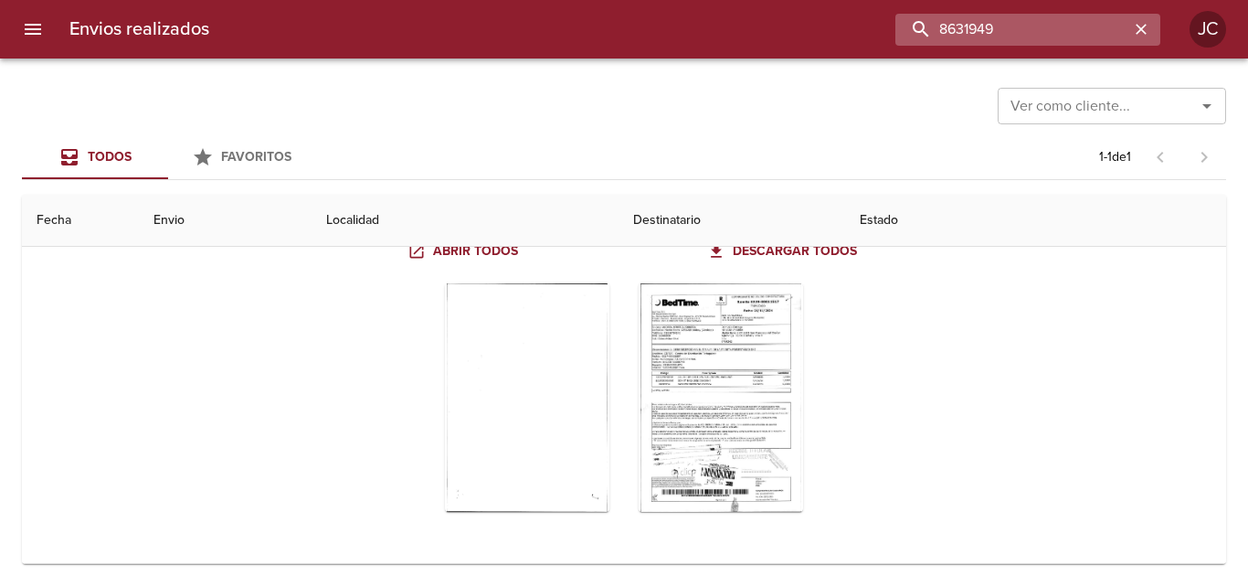
click at [1042, 36] on input "8631949" at bounding box center [1012, 30] width 234 height 32
paste input "44965"
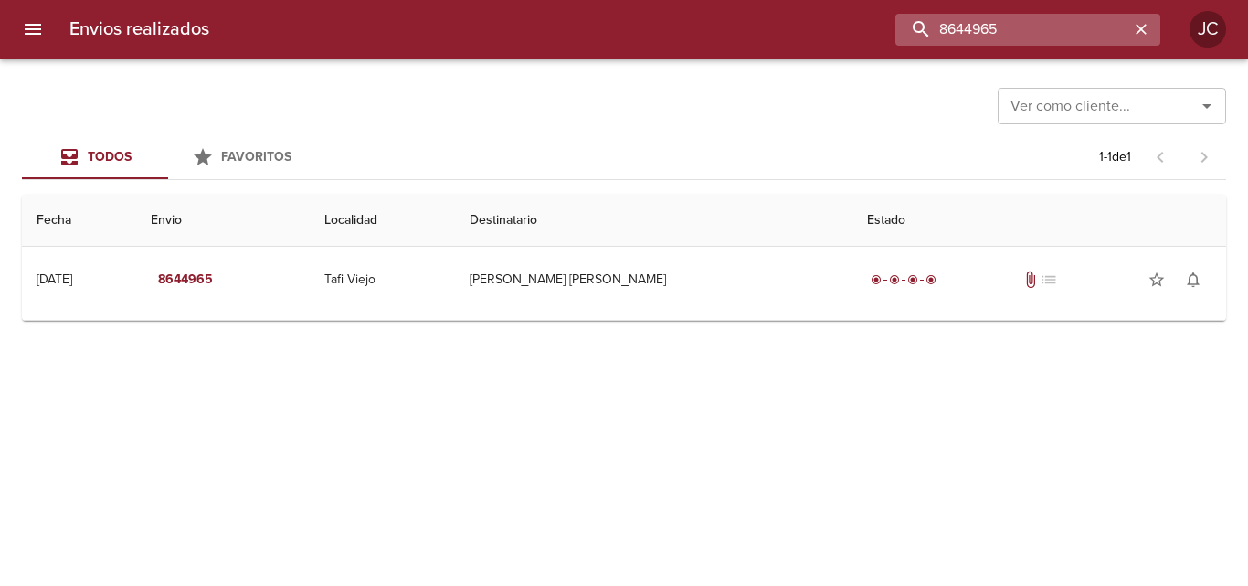
scroll to position [0, 0]
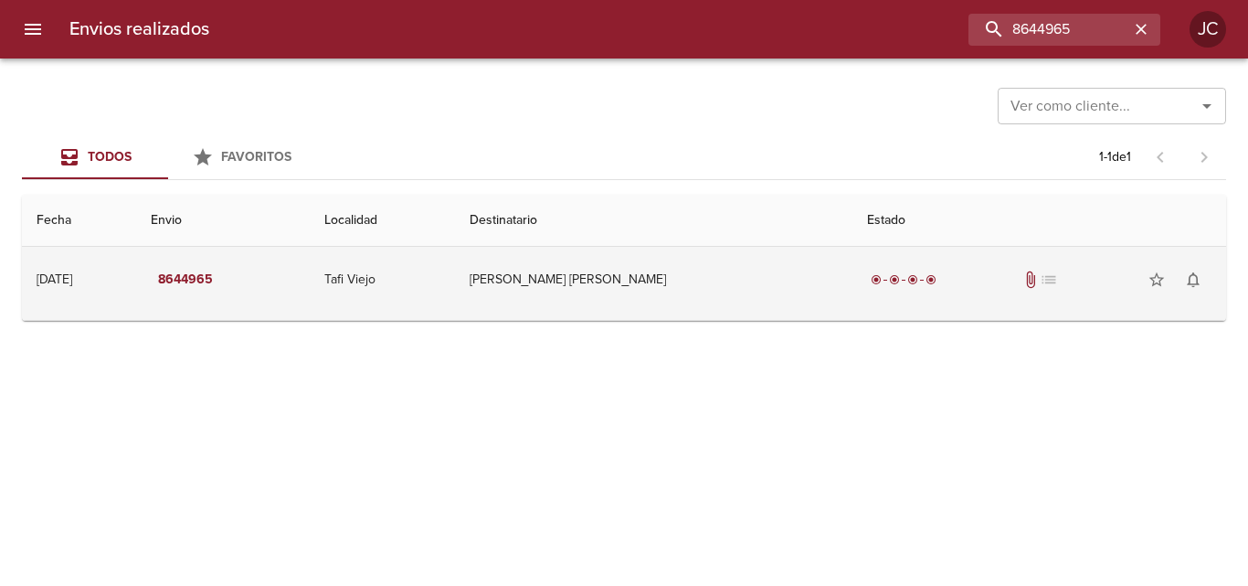
click at [642, 285] on td "Serrano Hector Adrian" at bounding box center [654, 280] width 398 height 66
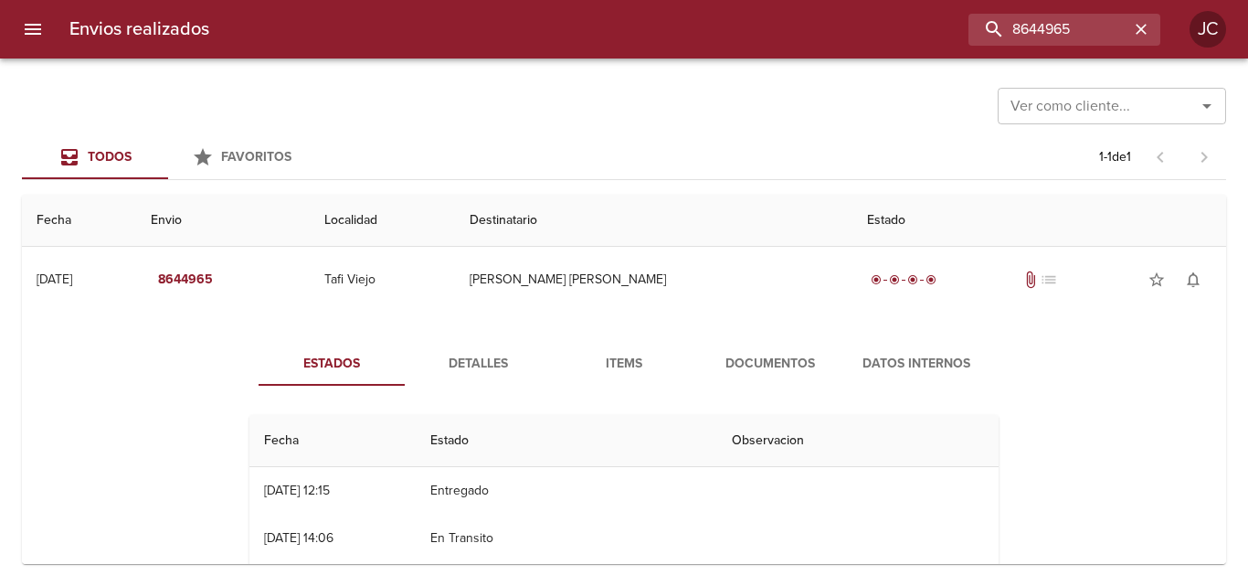
click at [746, 359] on span "Documentos" at bounding box center [770, 364] width 124 height 23
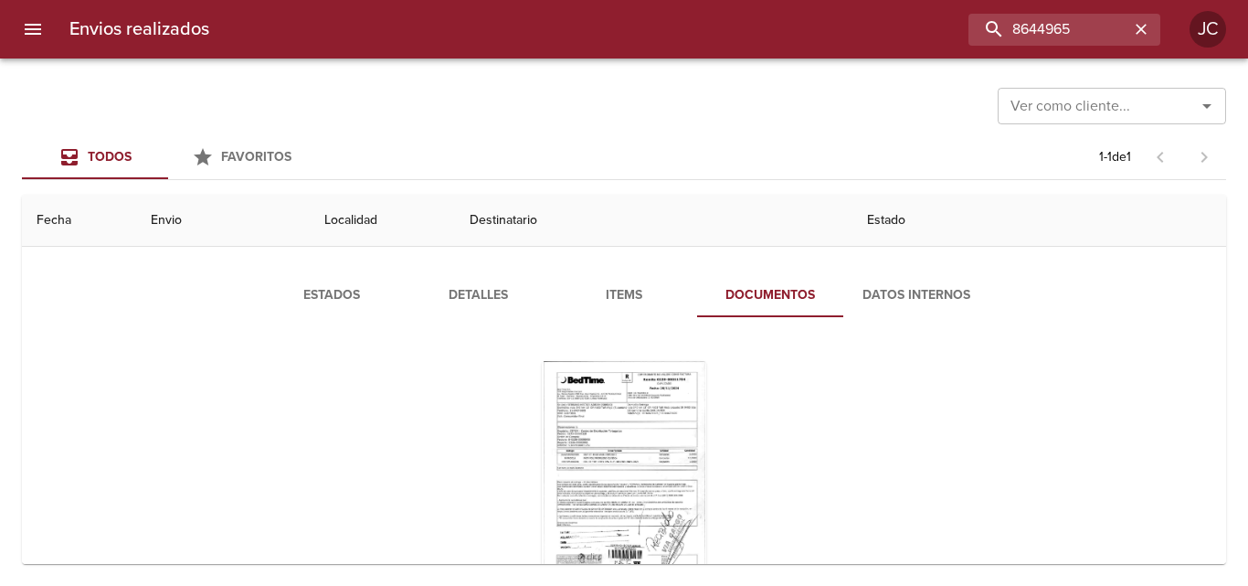
scroll to position [146, 0]
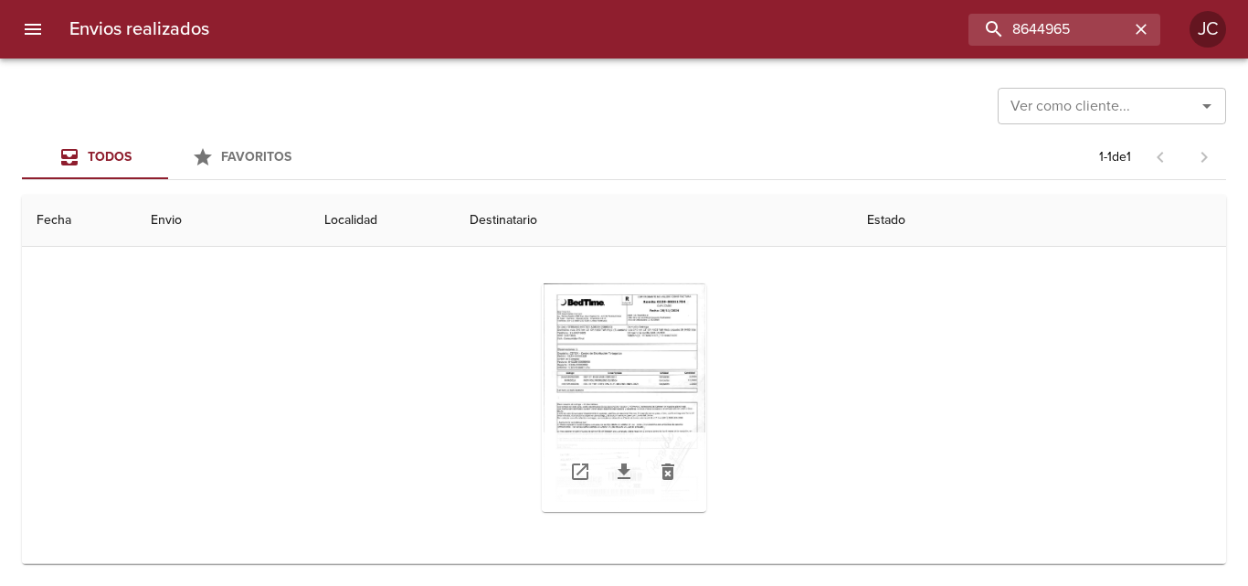
click at [696, 349] on div "Tabla de envíos del cliente" at bounding box center [624, 397] width 164 height 228
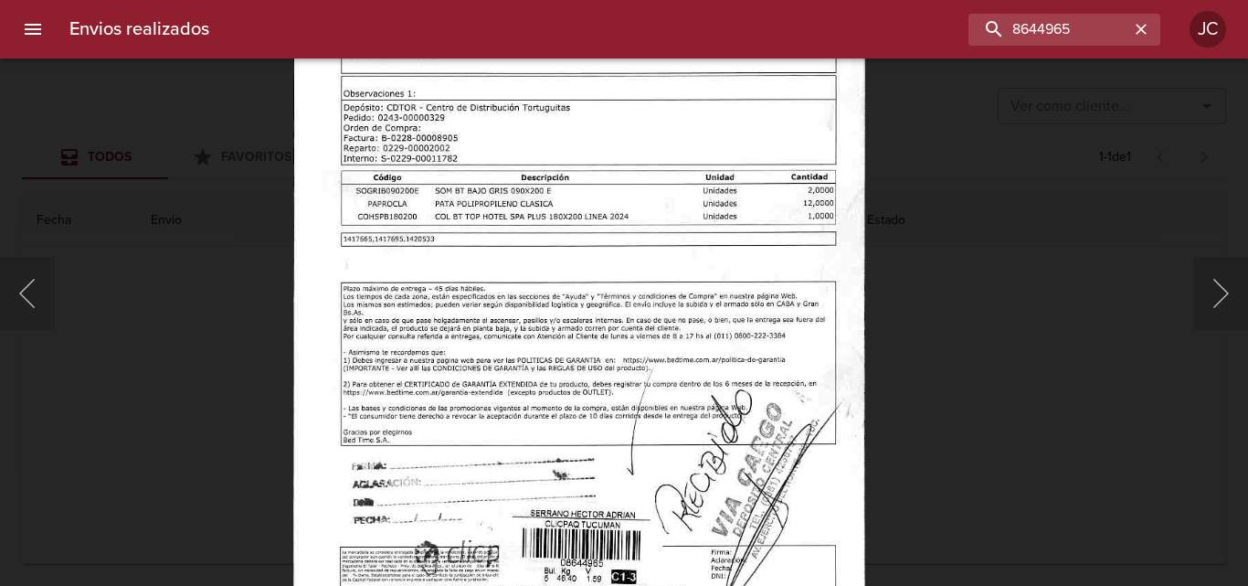
drag, startPoint x: 980, startPoint y: 306, endPoint x: 447, endPoint y: 441, distance: 549.6
click at [971, 309] on div "Lightbox" at bounding box center [624, 293] width 1248 height 586
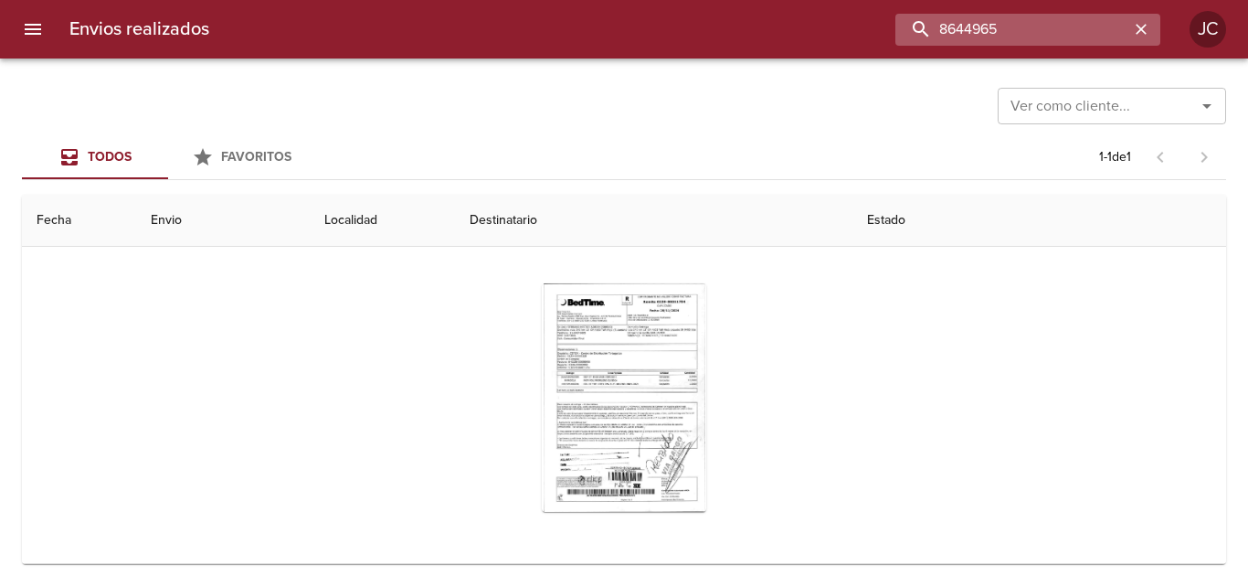
click at [1087, 33] on input "8644965" at bounding box center [1012, 30] width 234 height 32
paste input "63344"
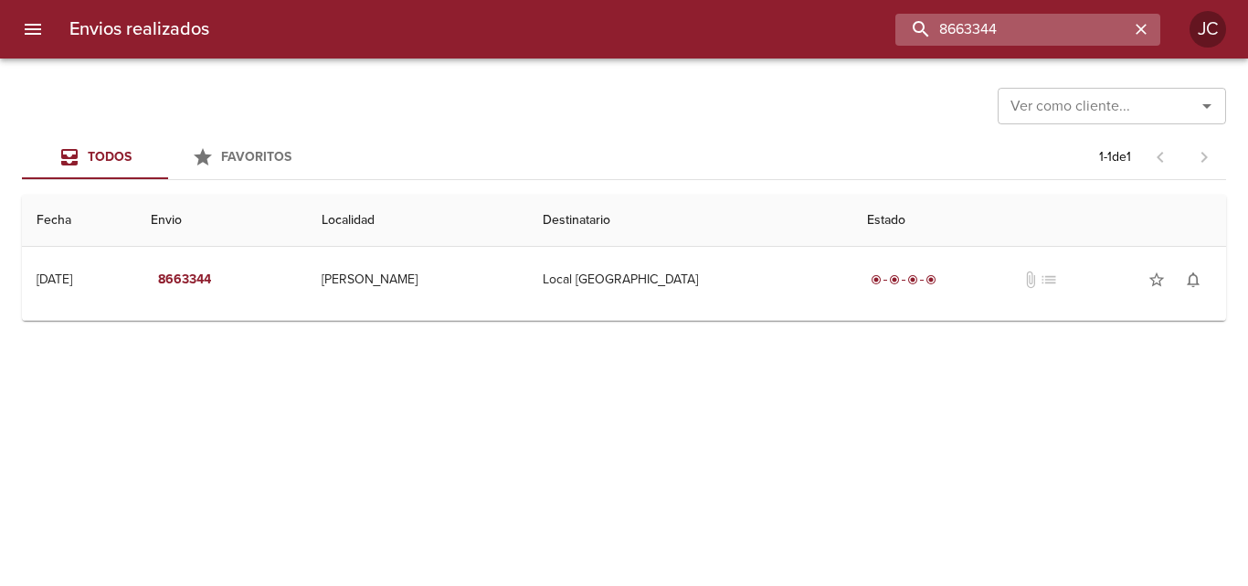
scroll to position [0, 0]
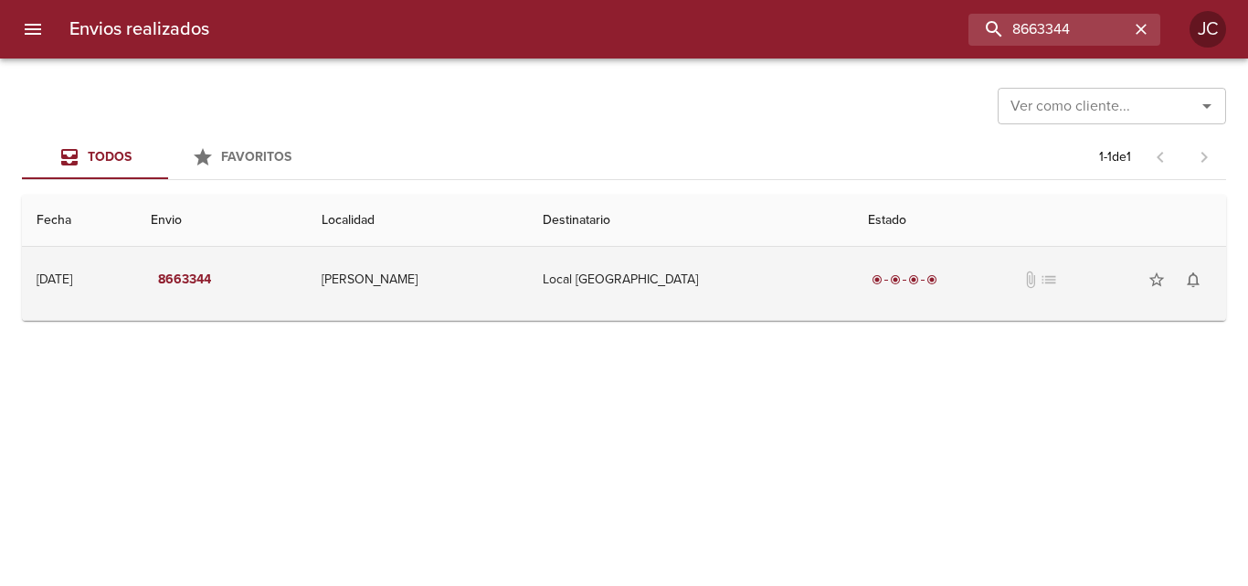
click at [752, 264] on td "Local Mendoza" at bounding box center [690, 280] width 324 height 66
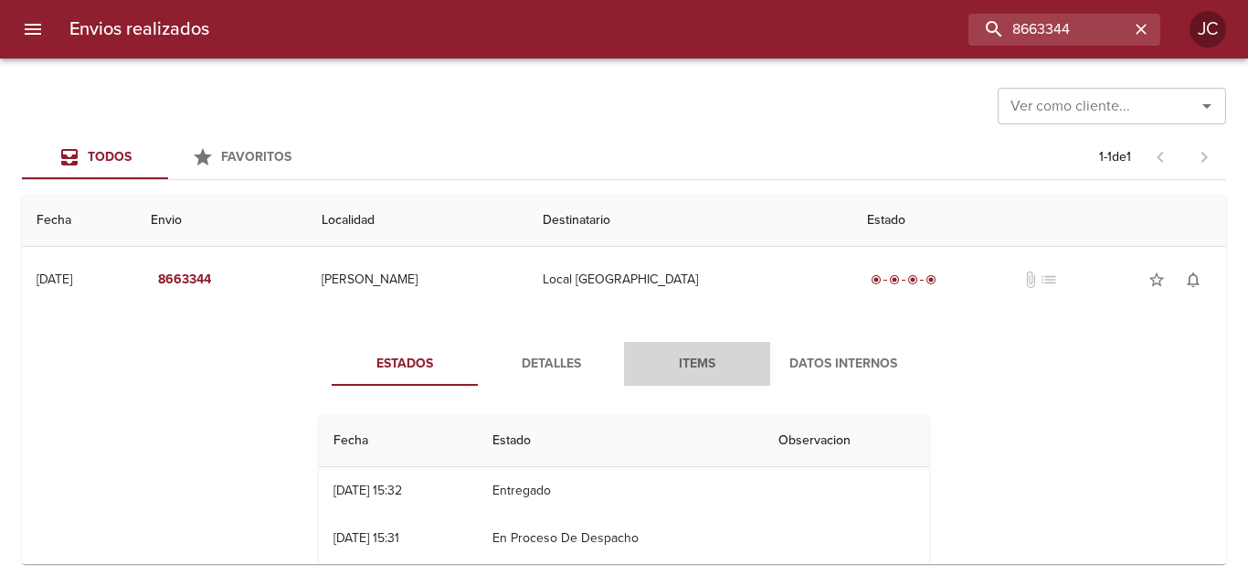
click at [744, 347] on button "Items" at bounding box center [697, 364] width 146 height 44
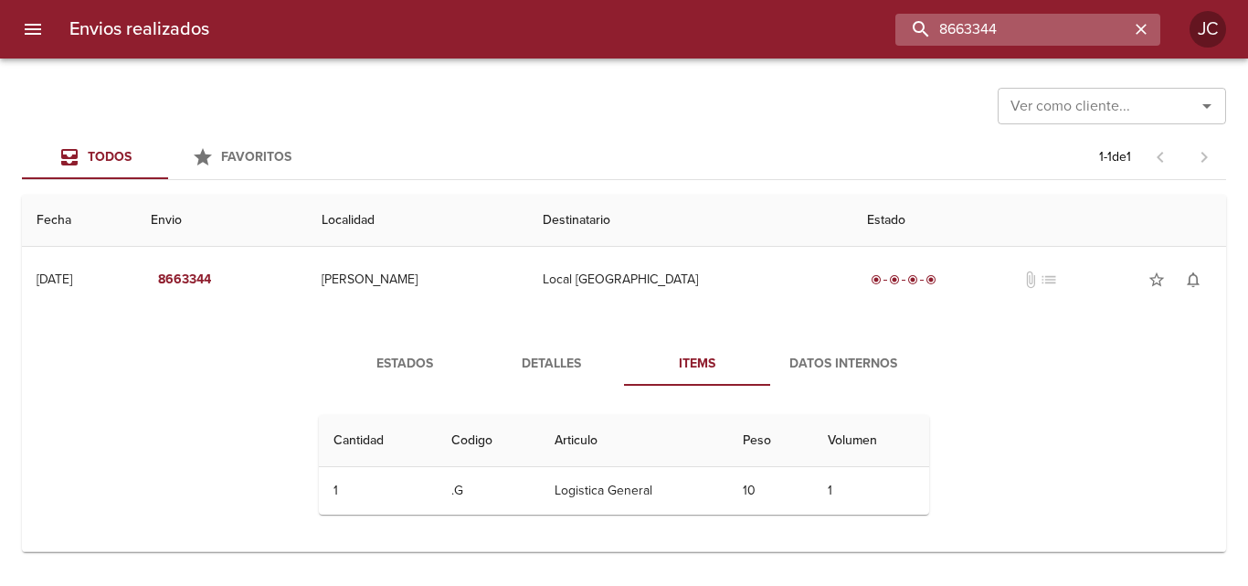
click at [1029, 29] on input "8663344" at bounding box center [1012, 30] width 234 height 32
click at [1030, 30] on input "8663344" at bounding box center [1012, 30] width 234 height 32
paste input "74185"
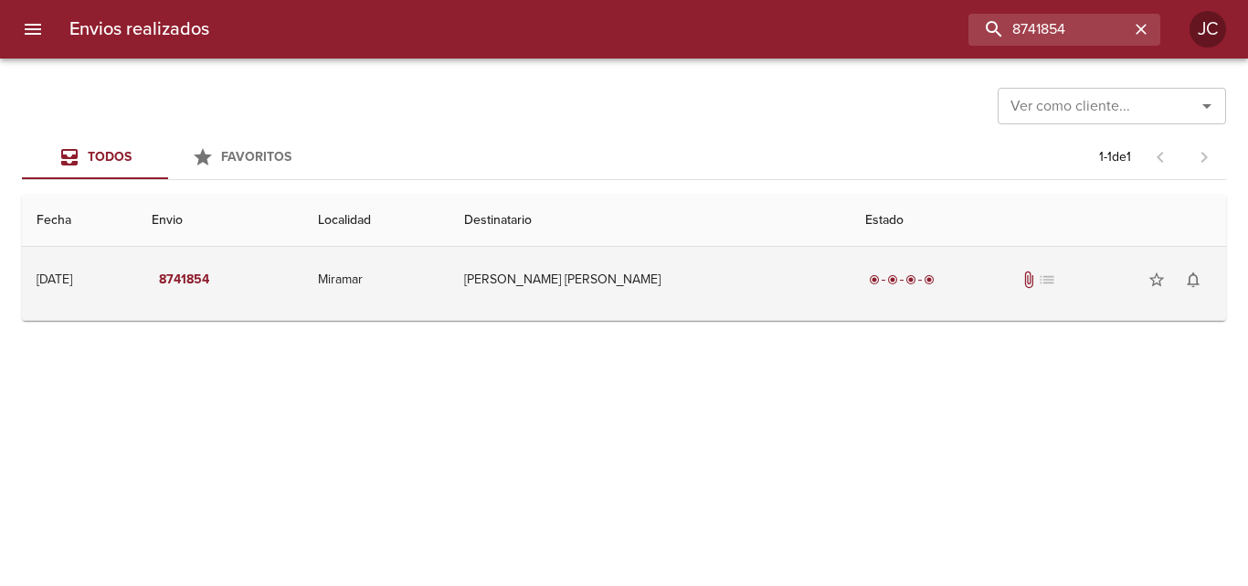
click at [810, 285] on td "Ret Puigdemasa Nora Silvia" at bounding box center [650, 280] width 401 height 66
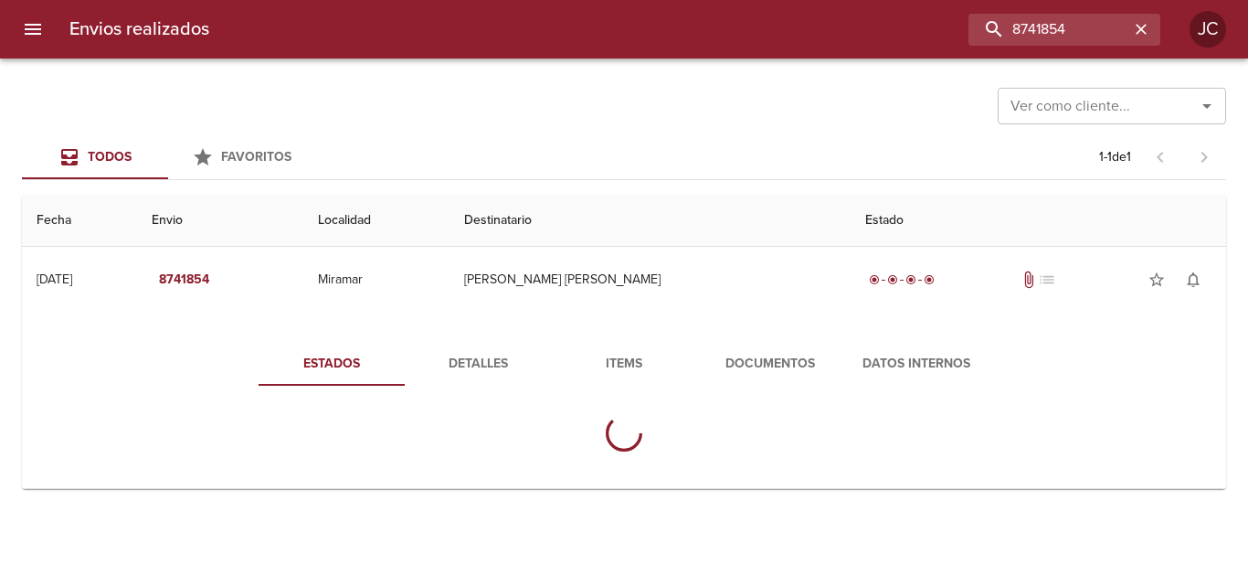
click at [758, 362] on span "Documentos" at bounding box center [770, 364] width 124 height 23
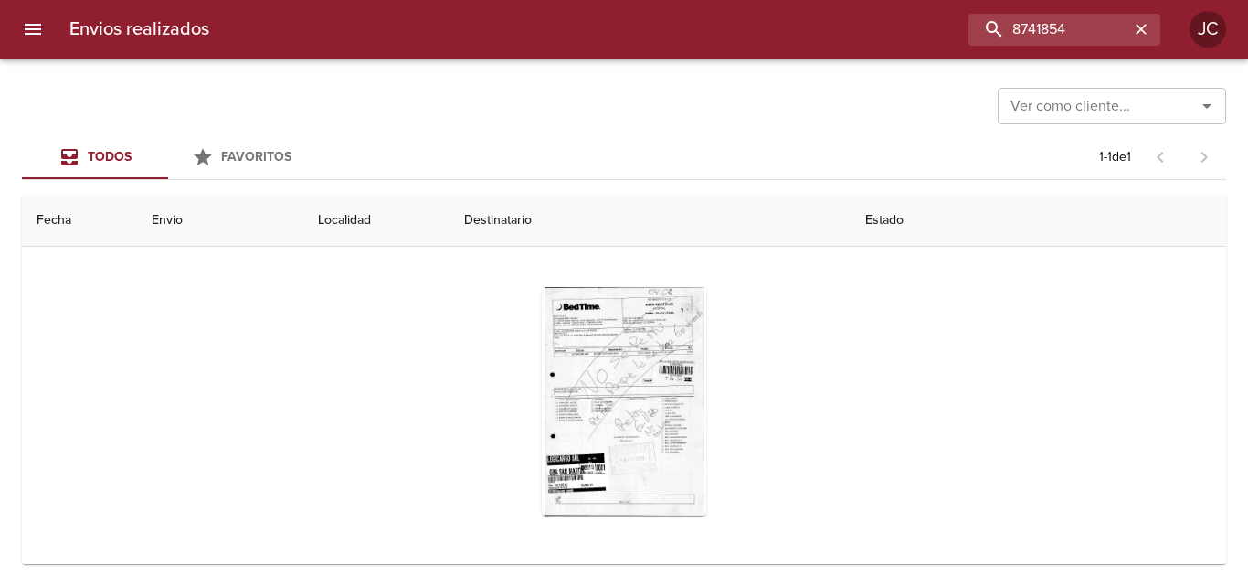
scroll to position [146, 0]
click at [700, 352] on div "Tabla de envíos del cliente" at bounding box center [623, 398] width 749 height 258
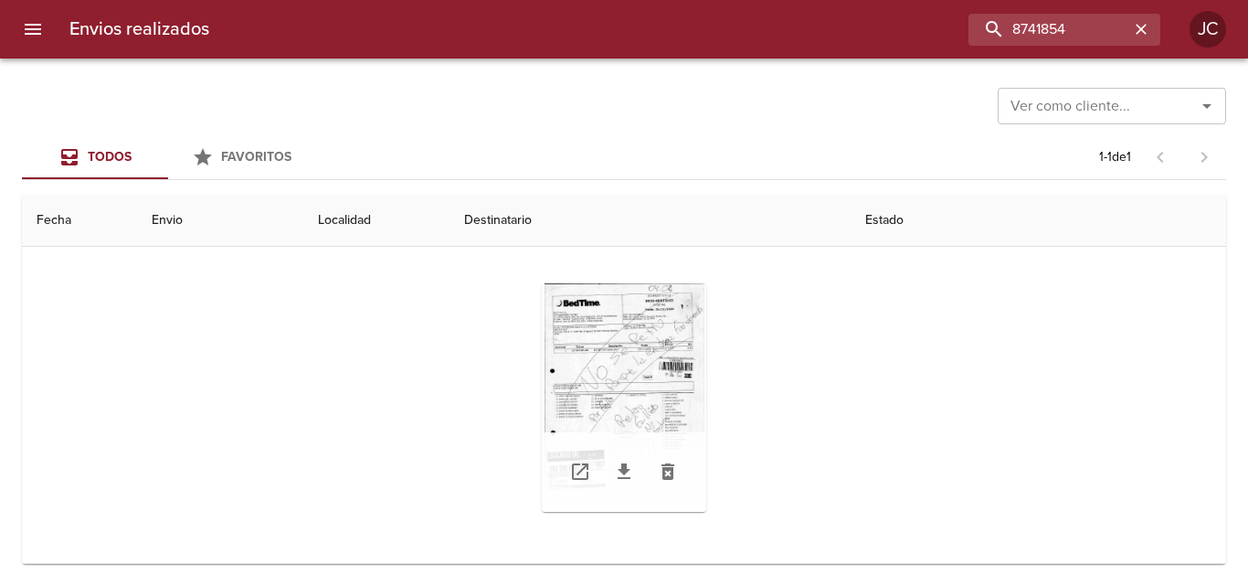
click at [641, 356] on div "Tabla de envíos del cliente" at bounding box center [624, 397] width 164 height 228
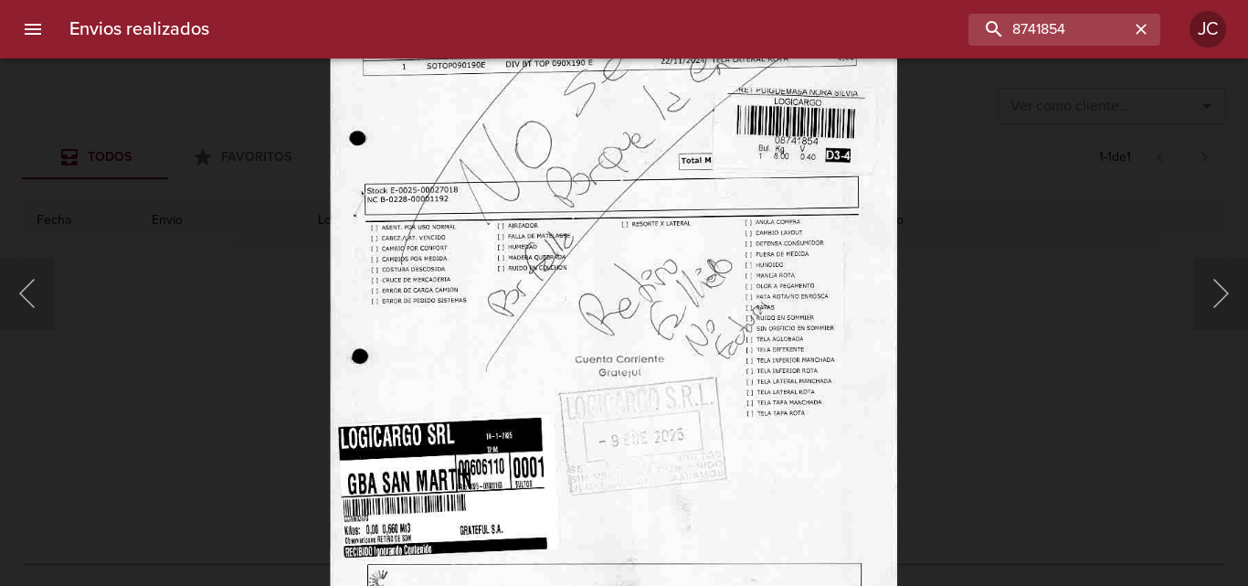
drag, startPoint x: 976, startPoint y: 312, endPoint x: 953, endPoint y: 321, distance: 24.6
click at [971, 313] on div "Lightbox" at bounding box center [624, 293] width 1248 height 586
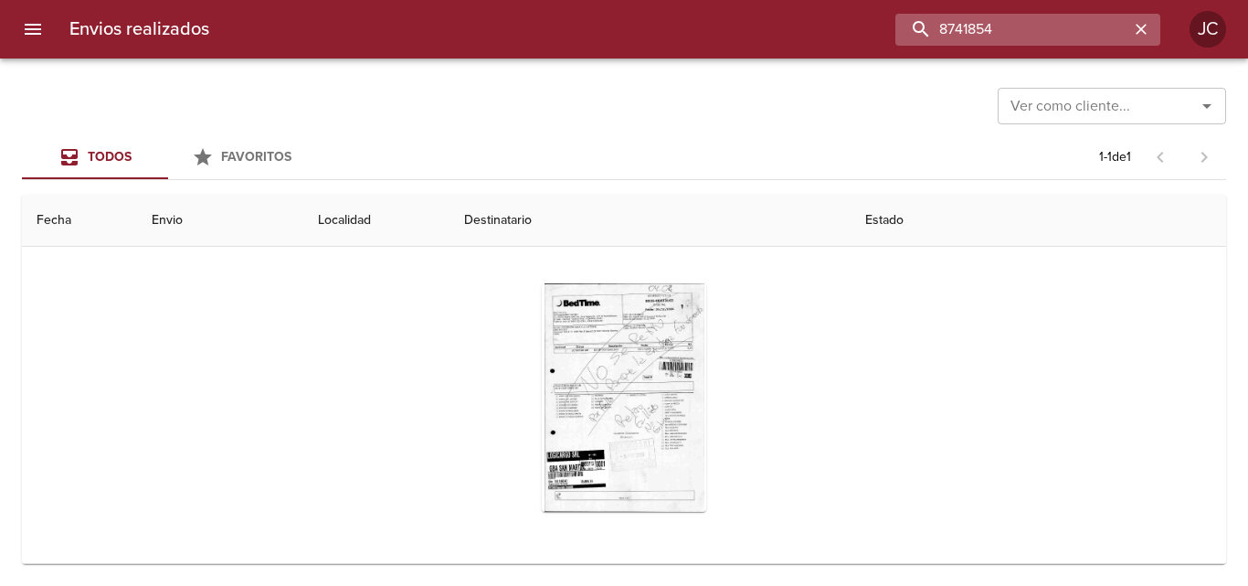
click at [1033, 37] on input "8741854" at bounding box center [1012, 30] width 234 height 32
paste input "64428"
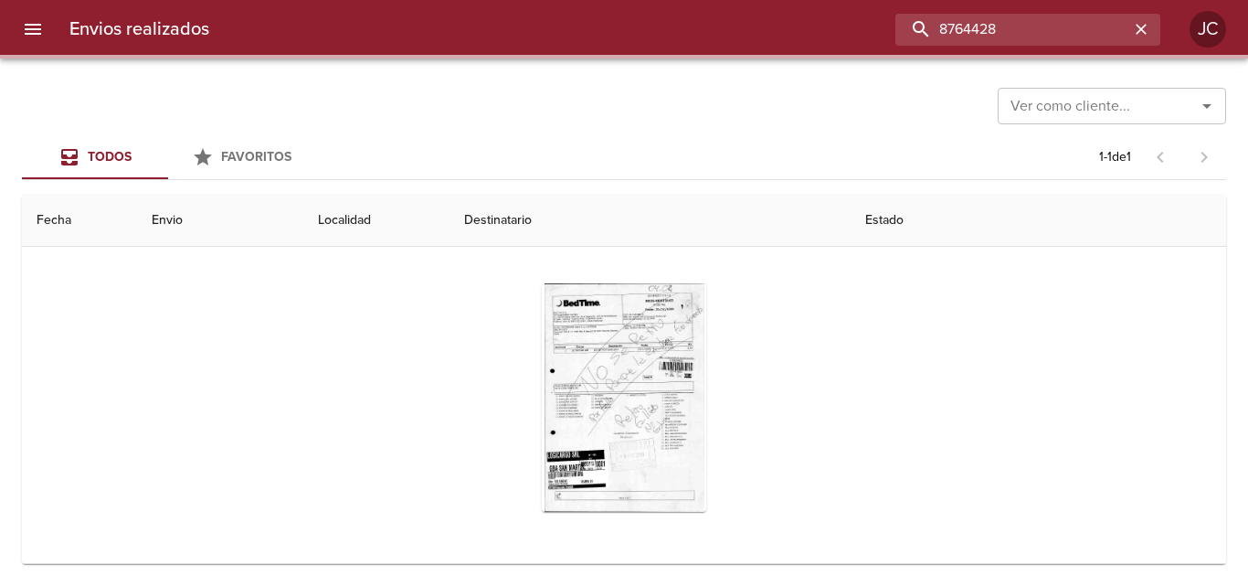
scroll to position [0, 0]
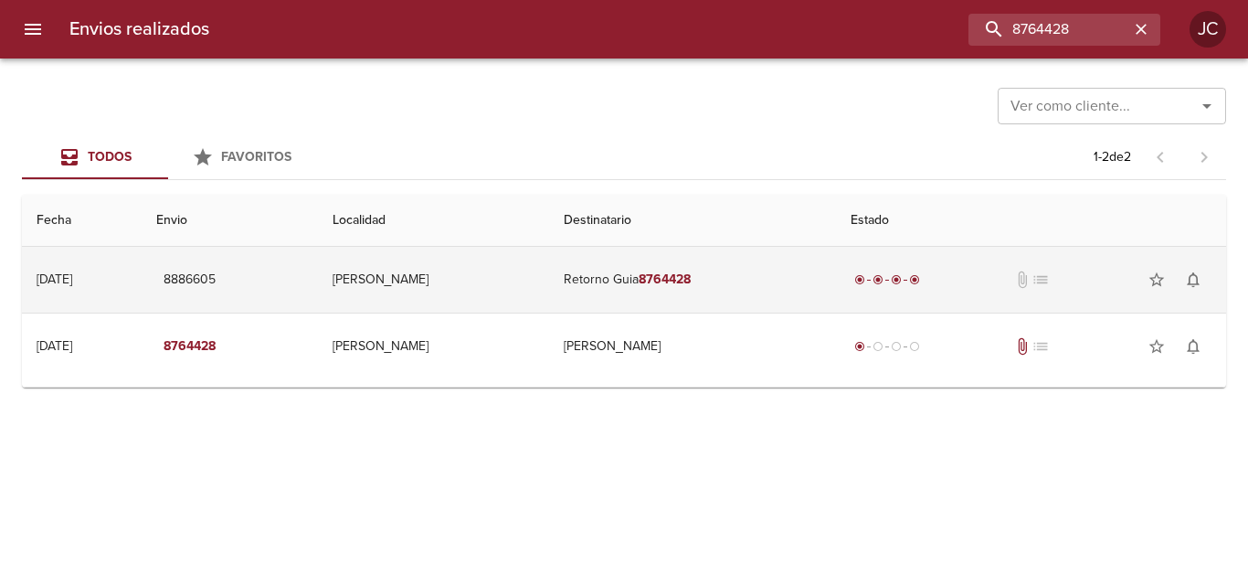
click at [768, 282] on td "Retorno Guia 8764428" at bounding box center [692, 280] width 287 height 66
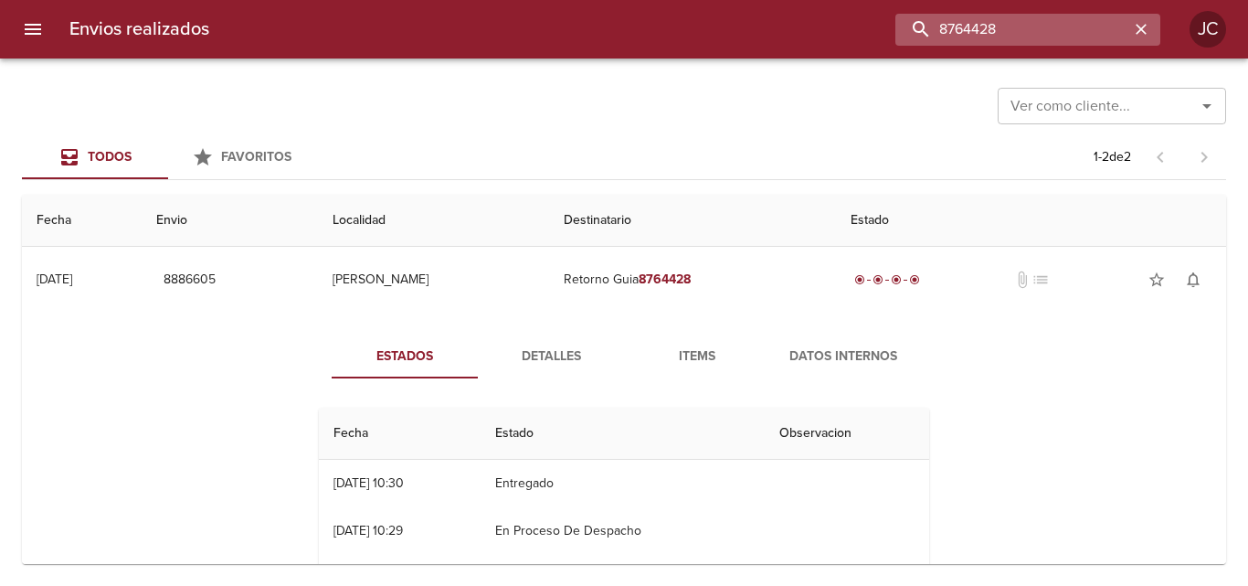
click at [1049, 26] on input "8764428" at bounding box center [1012, 30] width 234 height 32
paste input "41"
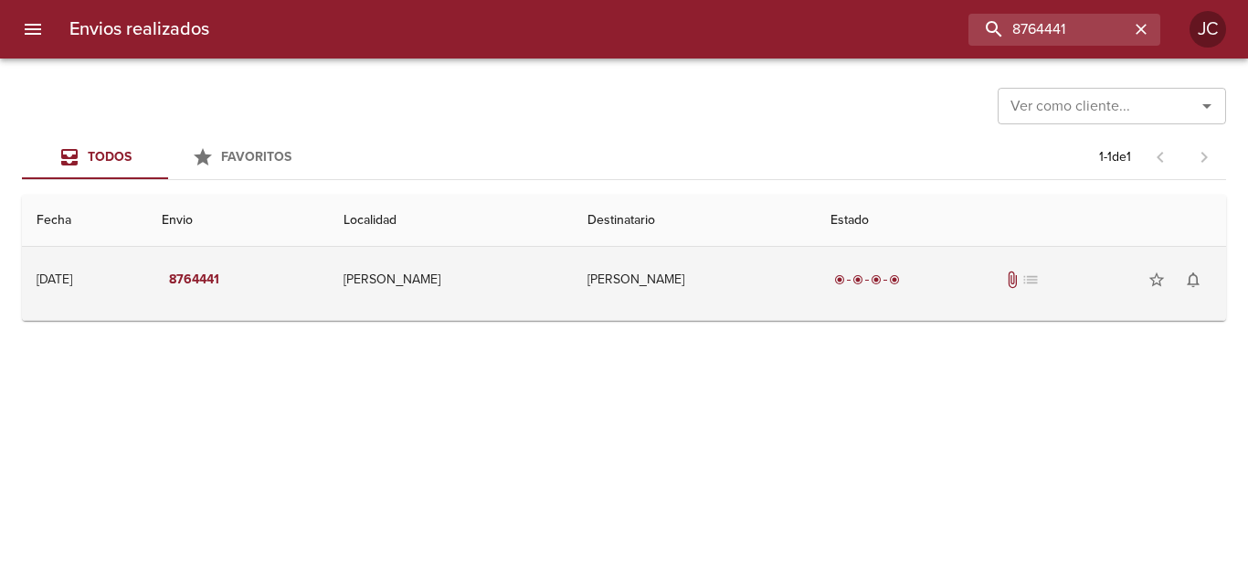
click at [872, 270] on div "radio_button_checked radio_button_checked radio_button_checked radio_button_che…" at bounding box center [867, 279] width 73 height 18
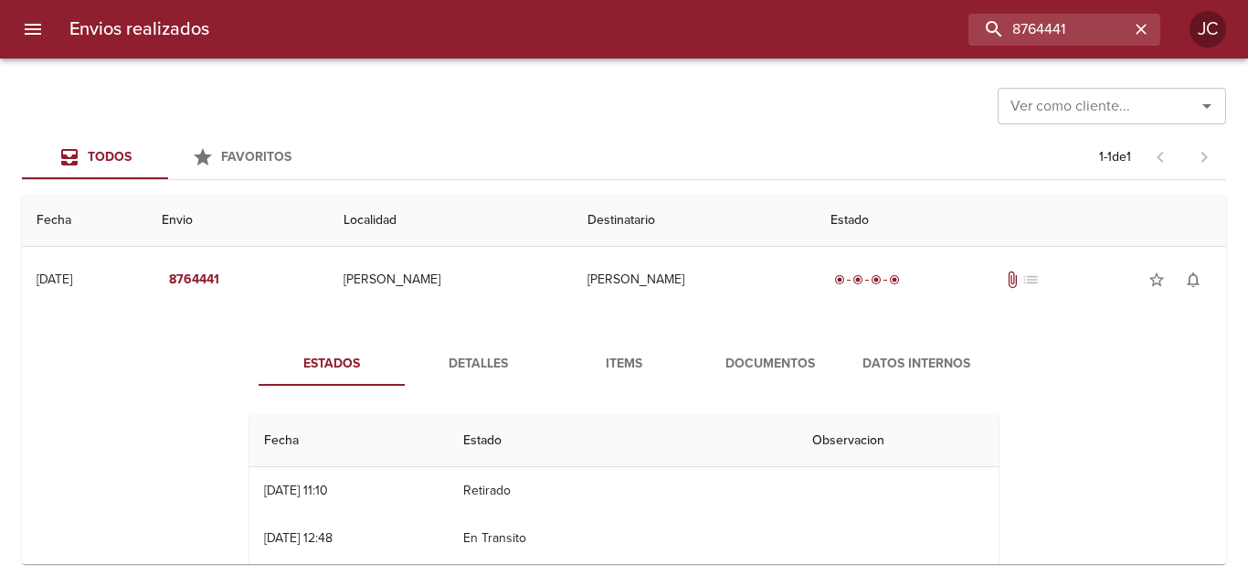
click at [806, 376] on button "Documentos" at bounding box center [770, 364] width 146 height 44
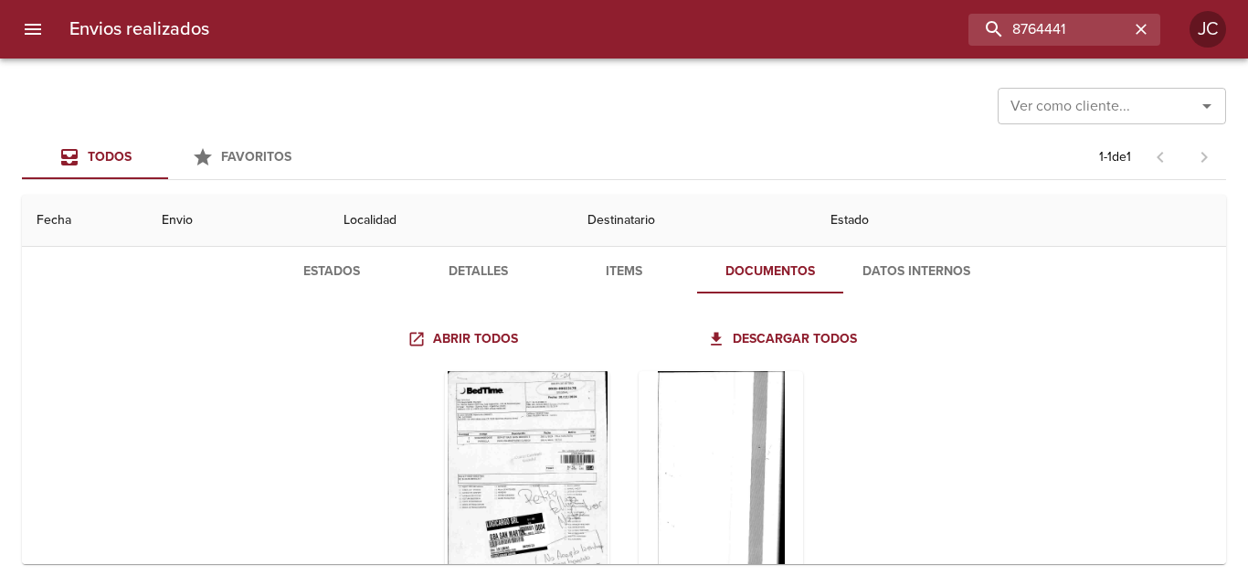
scroll to position [180, 0]
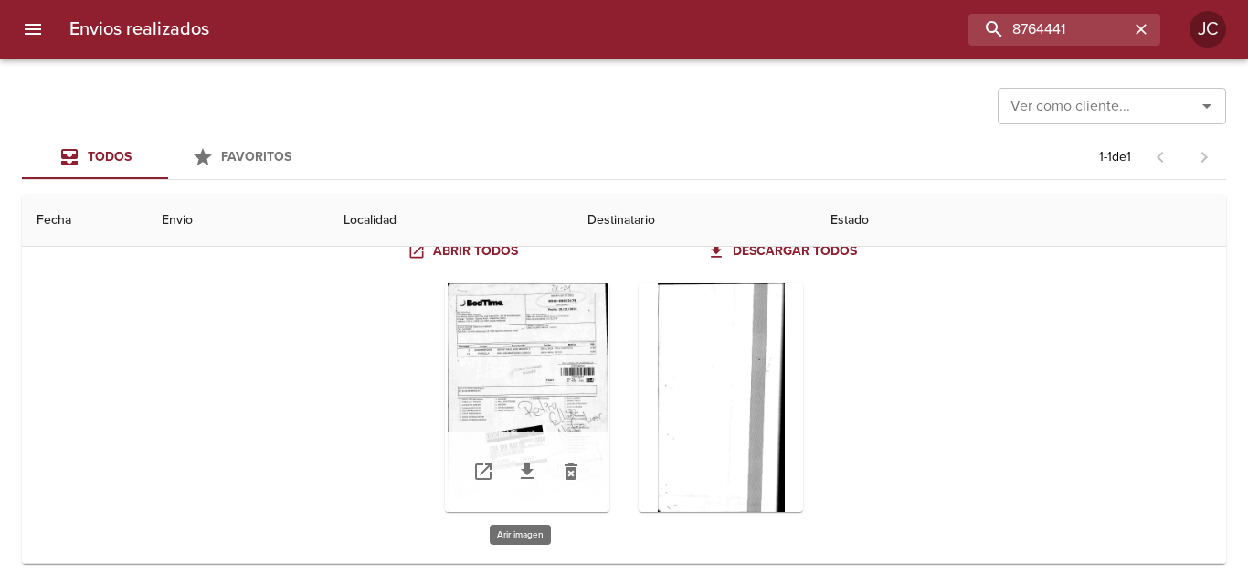
click at [582, 344] on div "Tabla de envíos del cliente" at bounding box center [527, 397] width 164 height 228
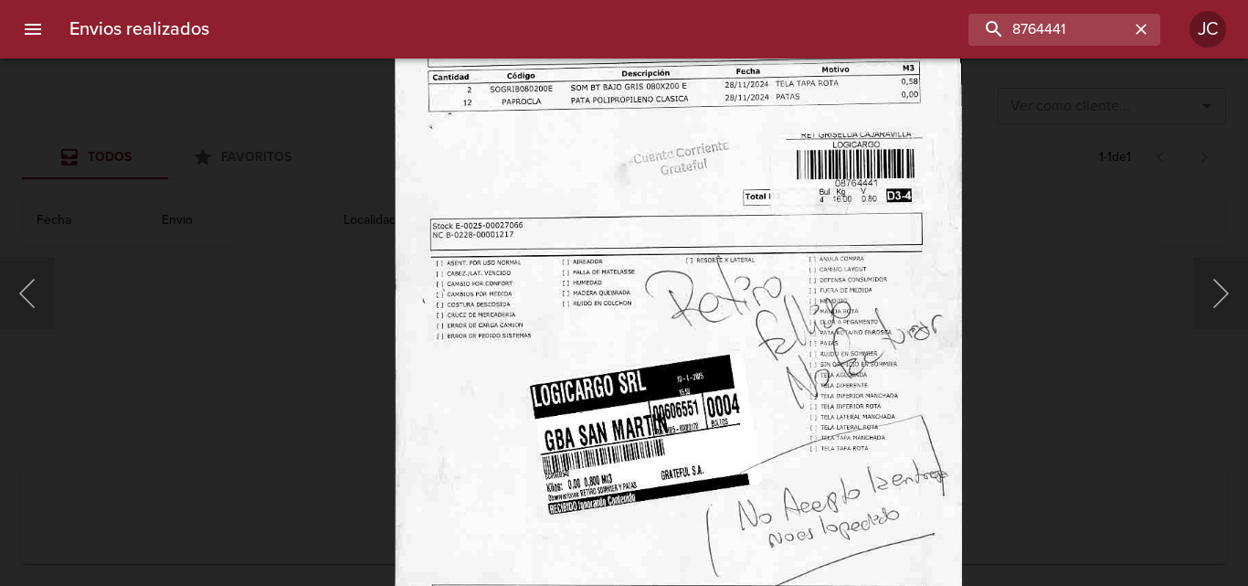
click at [1047, 317] on div "Lightbox" at bounding box center [624, 293] width 1248 height 586
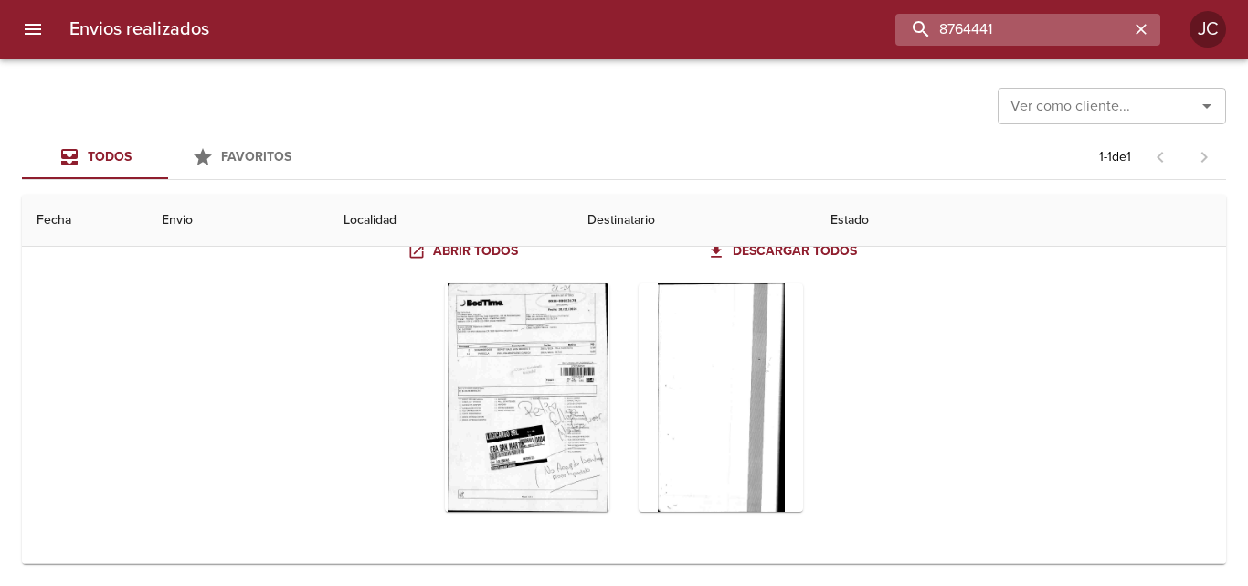
click at [1069, 31] on input "8764441" at bounding box center [1012, 30] width 234 height 32
paste input "73864"
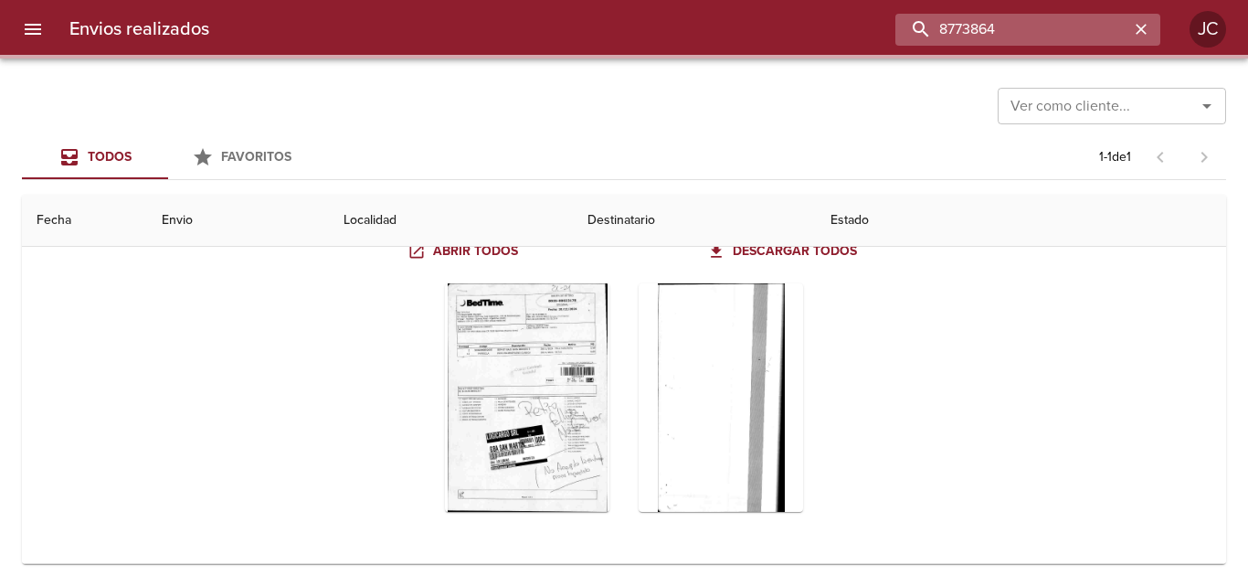
scroll to position [0, 0]
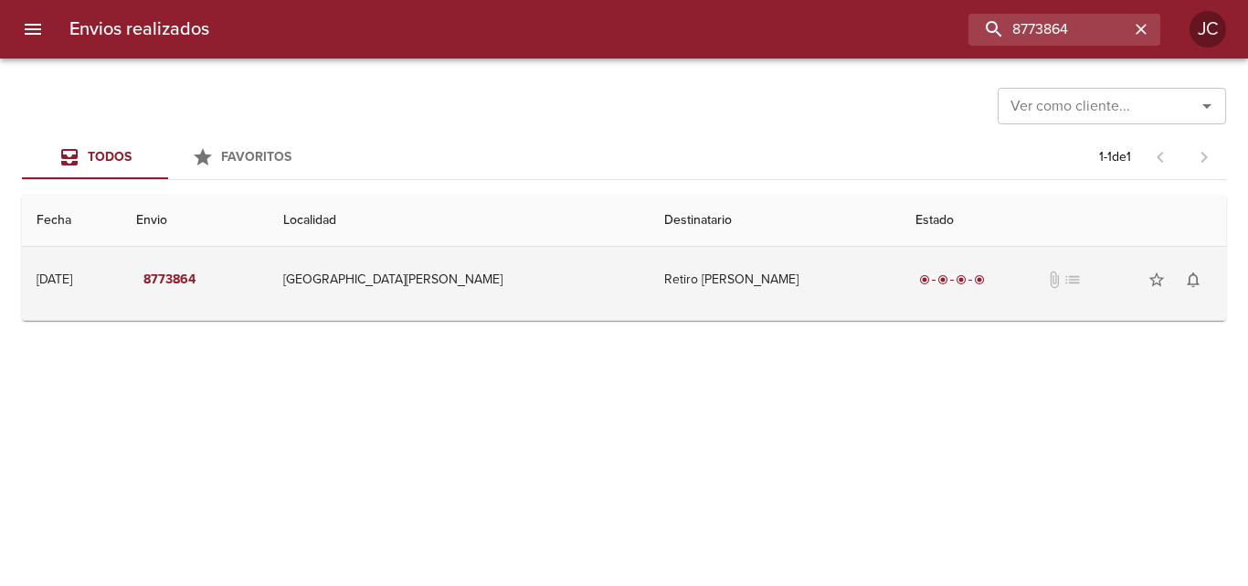
click at [792, 291] on td "Retiro Estela Petricorena" at bounding box center [775, 280] width 251 height 66
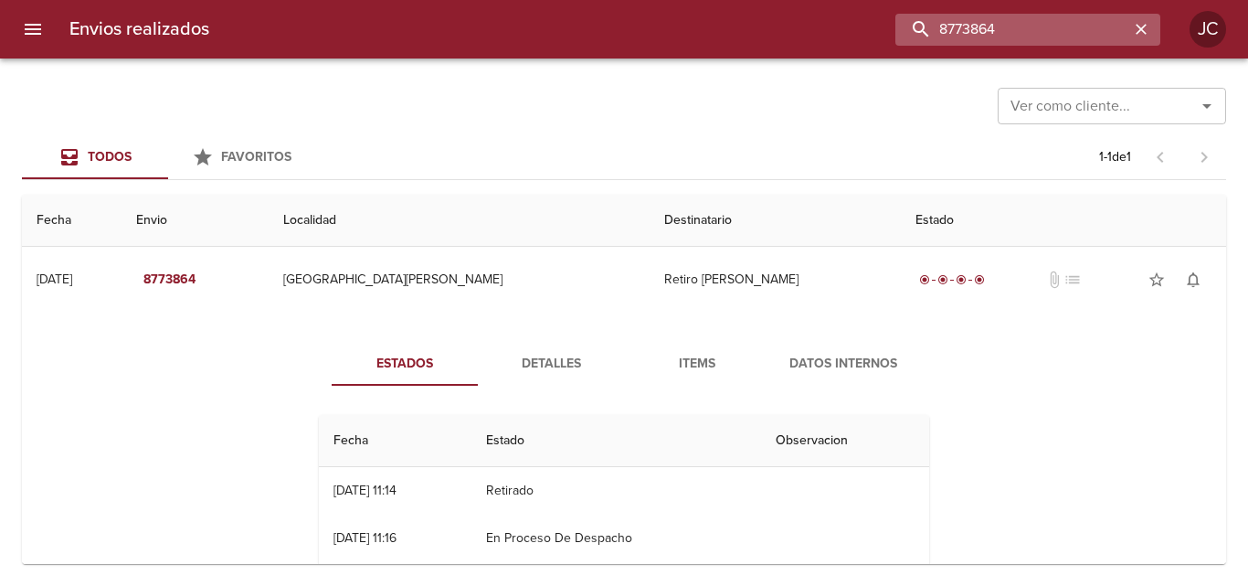
click at [1018, 23] on input "8773864" at bounding box center [1012, 30] width 234 height 32
click at [1018, 24] on input "8773864" at bounding box center [1012, 30] width 234 height 32
paste input "90651"
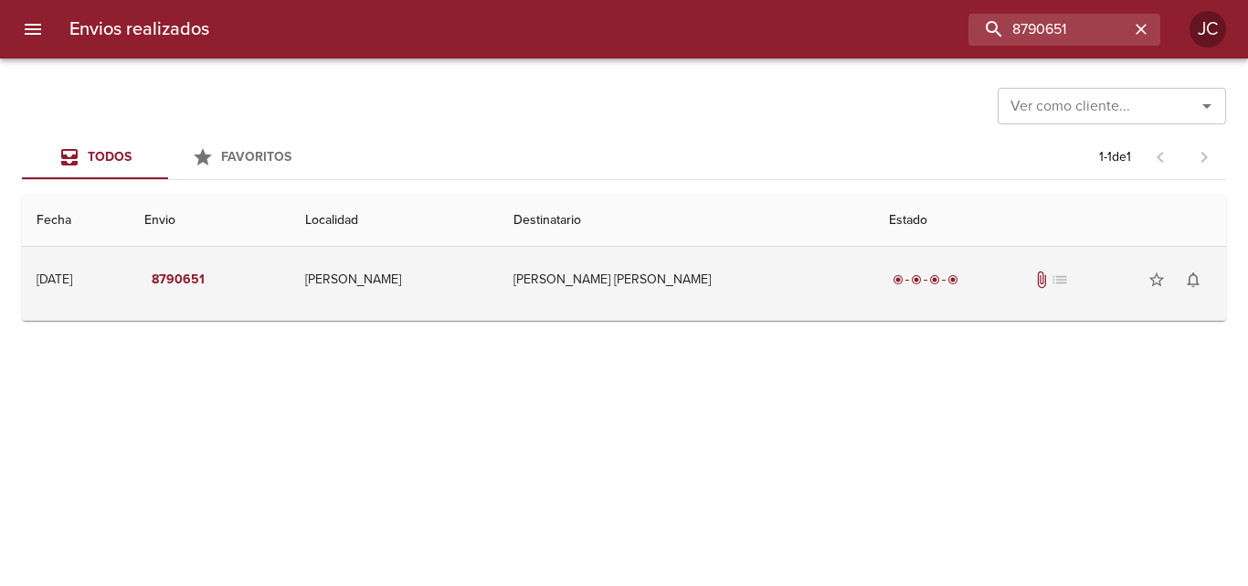
click at [760, 286] on td "Marta Ester Aued" at bounding box center [687, 280] width 376 height 66
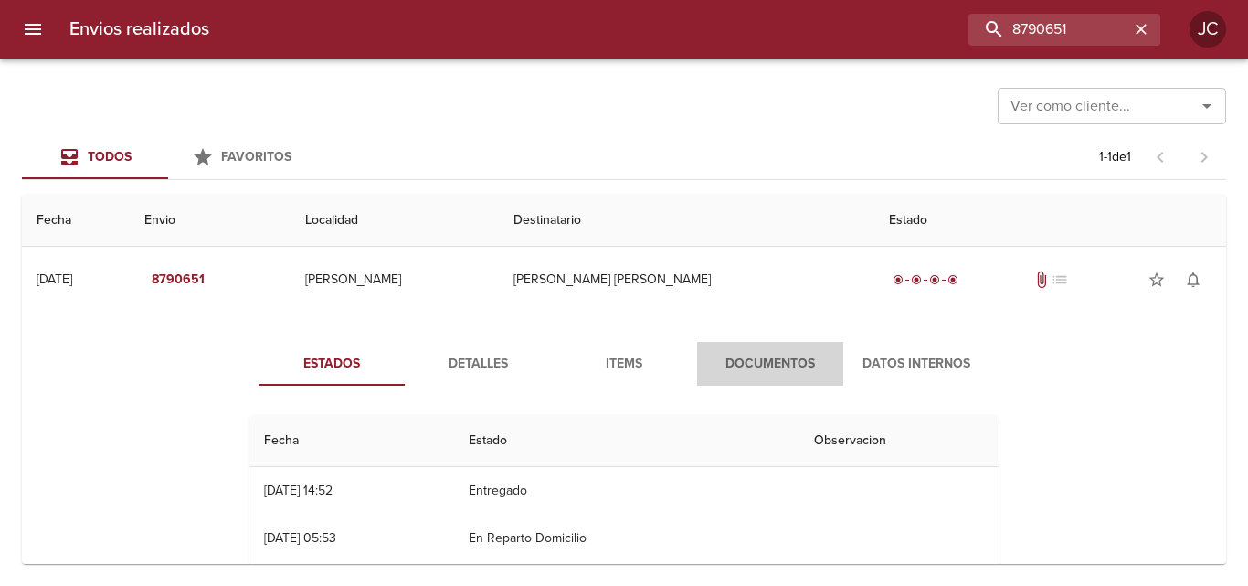
click at [732, 372] on span "Documentos" at bounding box center [770, 364] width 124 height 23
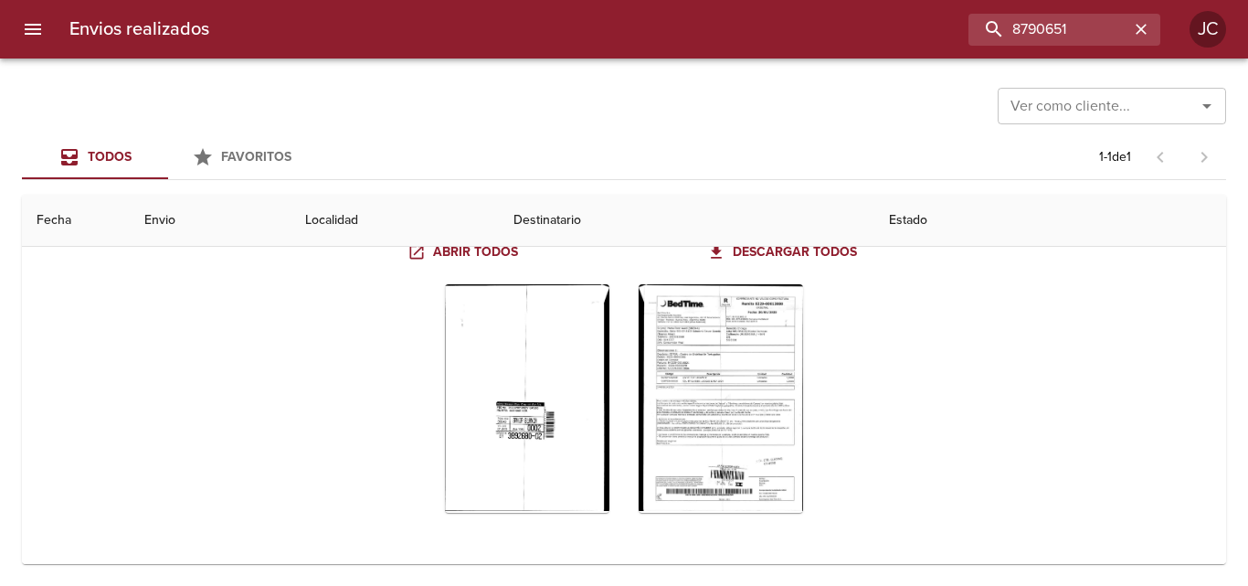
scroll to position [180, 0]
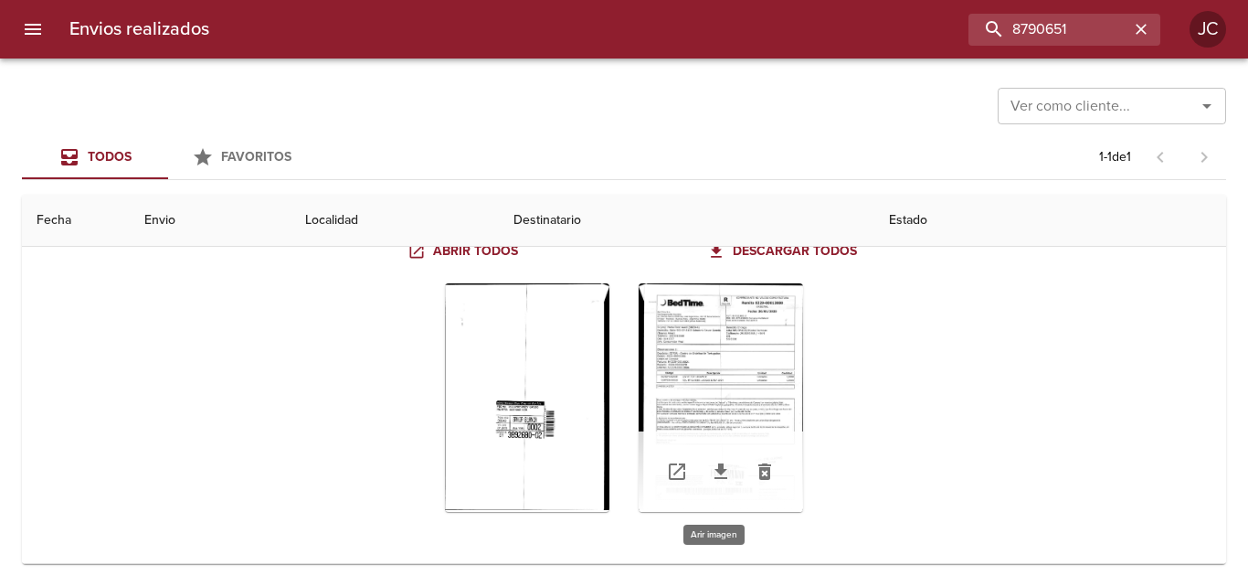
click at [777, 338] on div "Tabla de envíos del cliente" at bounding box center [721, 397] width 164 height 228
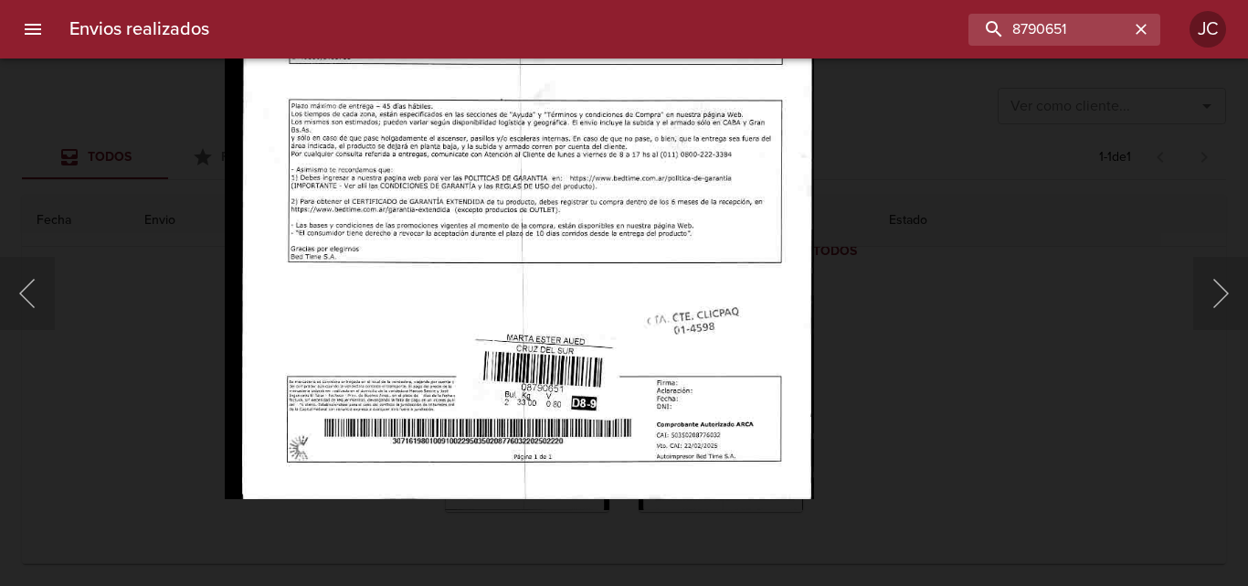
click at [749, 145] on img "Lightbox" at bounding box center [519, 94] width 589 height 810
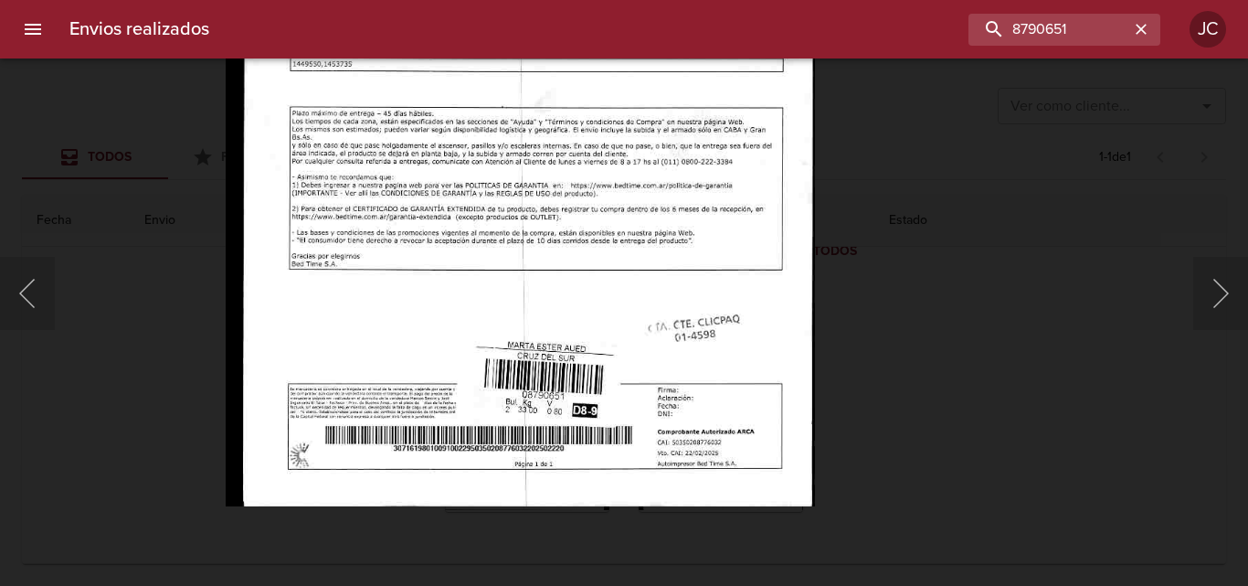
drag, startPoint x: 884, startPoint y: 250, endPoint x: 707, endPoint y: 307, distance: 186.1
click at [876, 254] on div "Lightbox" at bounding box center [624, 293] width 1248 height 586
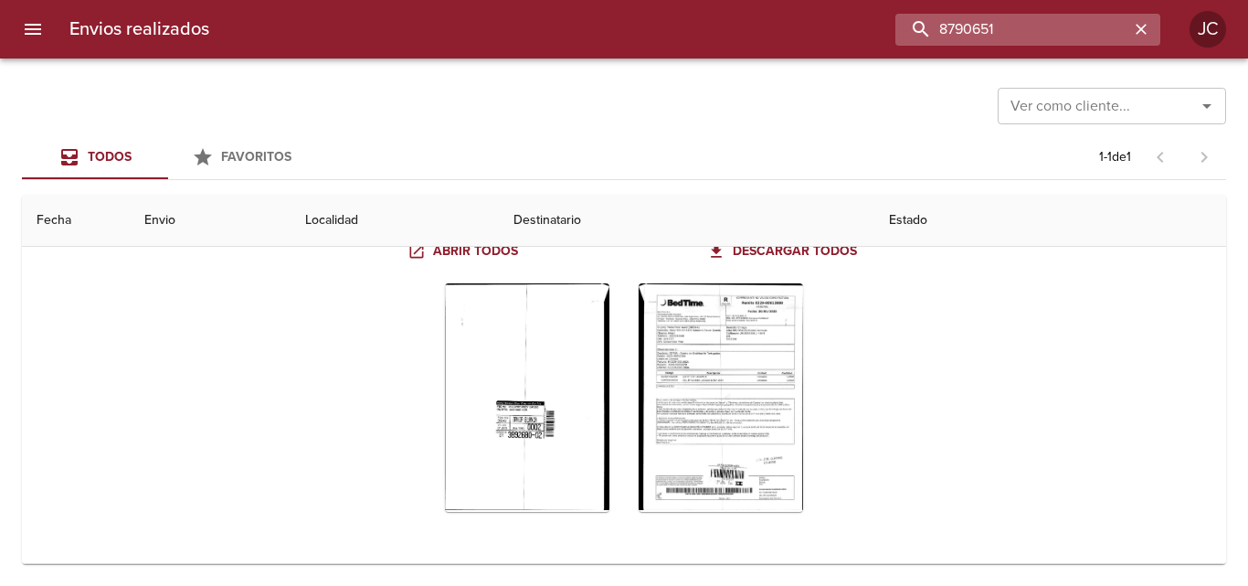
click at [1064, 17] on input "8790651" at bounding box center [1012, 30] width 234 height 32
paste input "9508"
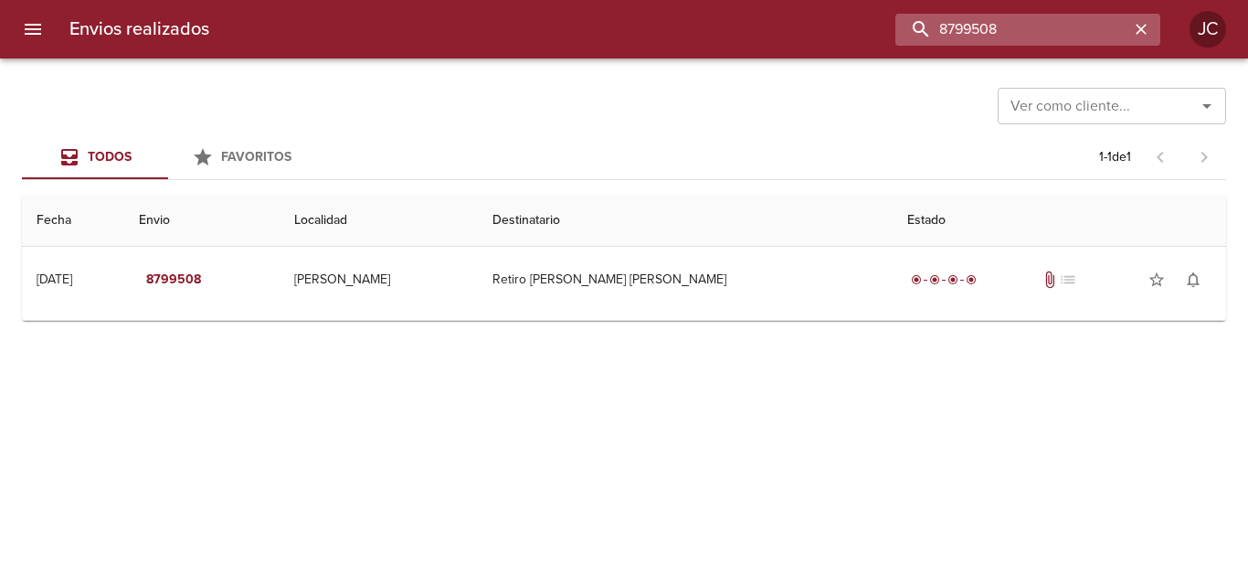
scroll to position [0, 0]
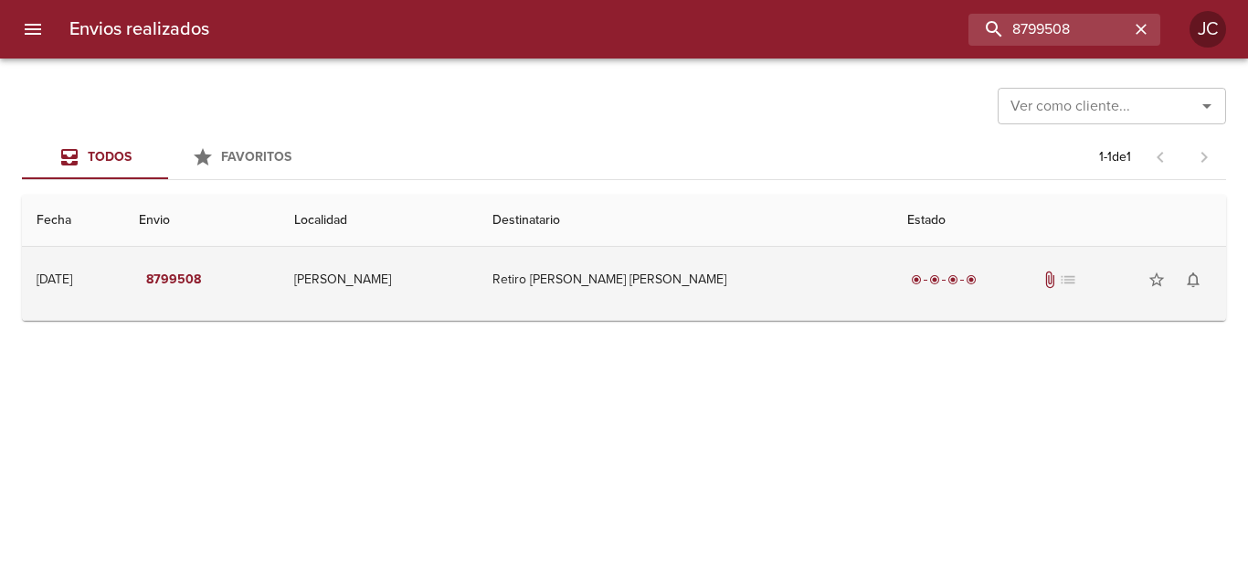
click at [815, 290] on td "Retiro Segura Carlos Eduardo" at bounding box center [685, 280] width 415 height 66
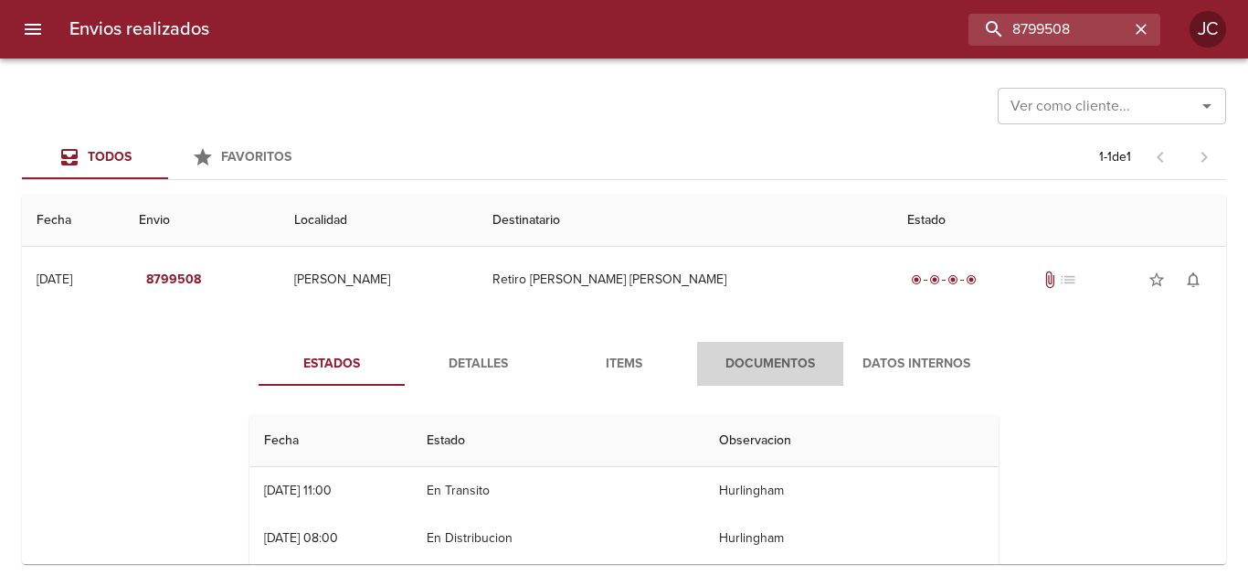
click at [781, 357] on span "Documentos" at bounding box center [770, 364] width 124 height 23
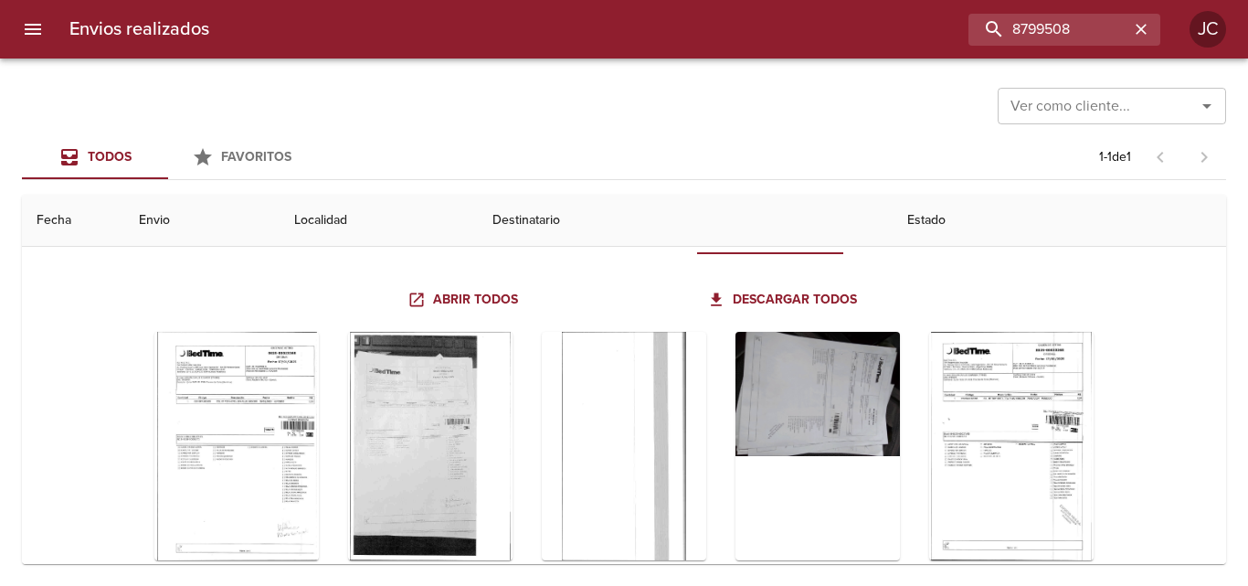
scroll to position [225, 0]
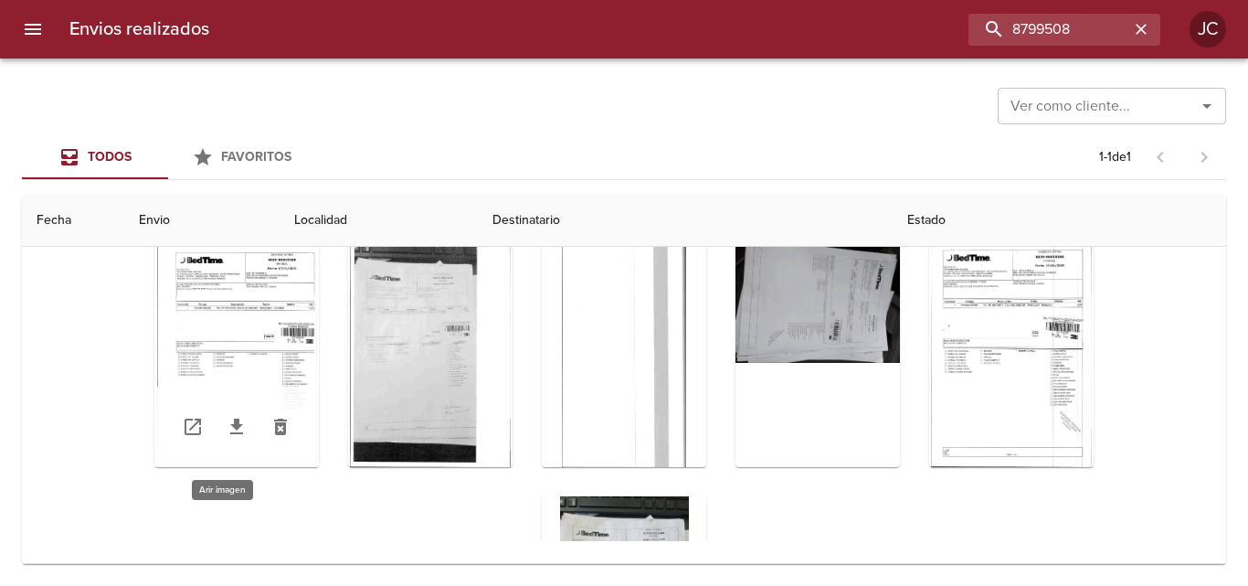
click at [222, 355] on div "Tabla de envíos del cliente" at bounding box center [236, 352] width 164 height 228
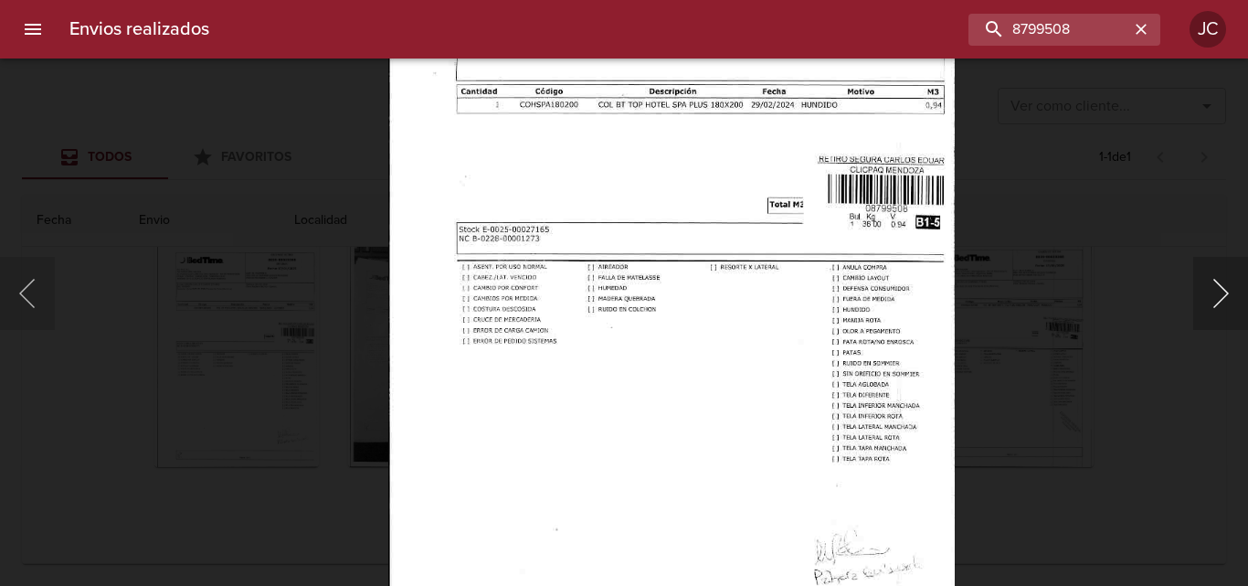
click at [1234, 293] on button "Siguiente" at bounding box center [1220, 293] width 55 height 73
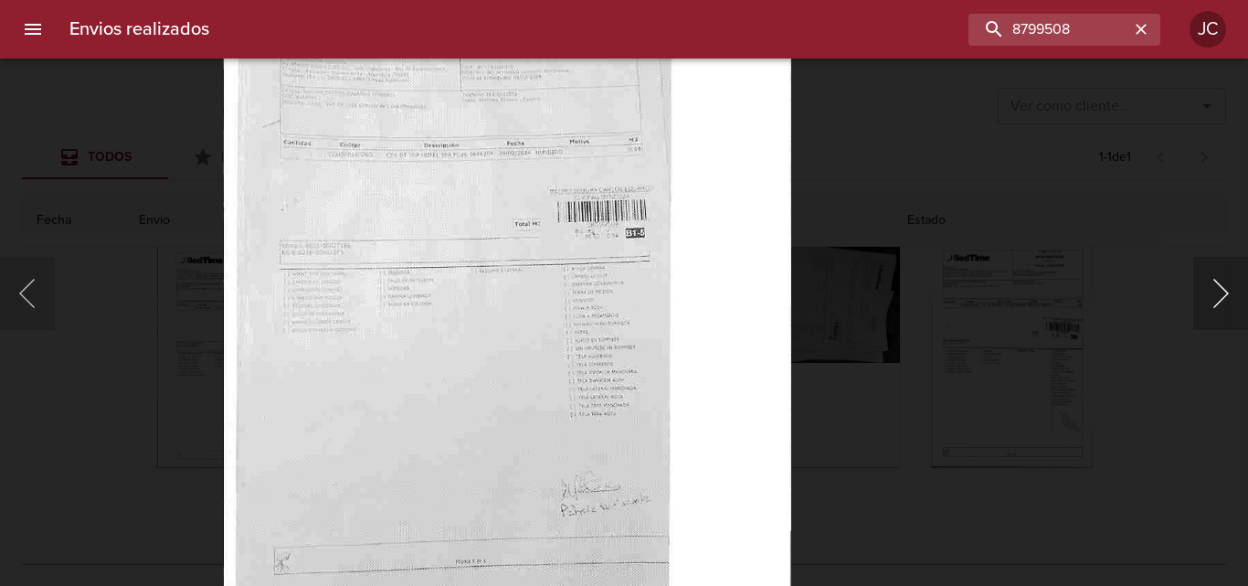
click at [1234, 297] on button "Siguiente" at bounding box center [1220, 293] width 55 height 73
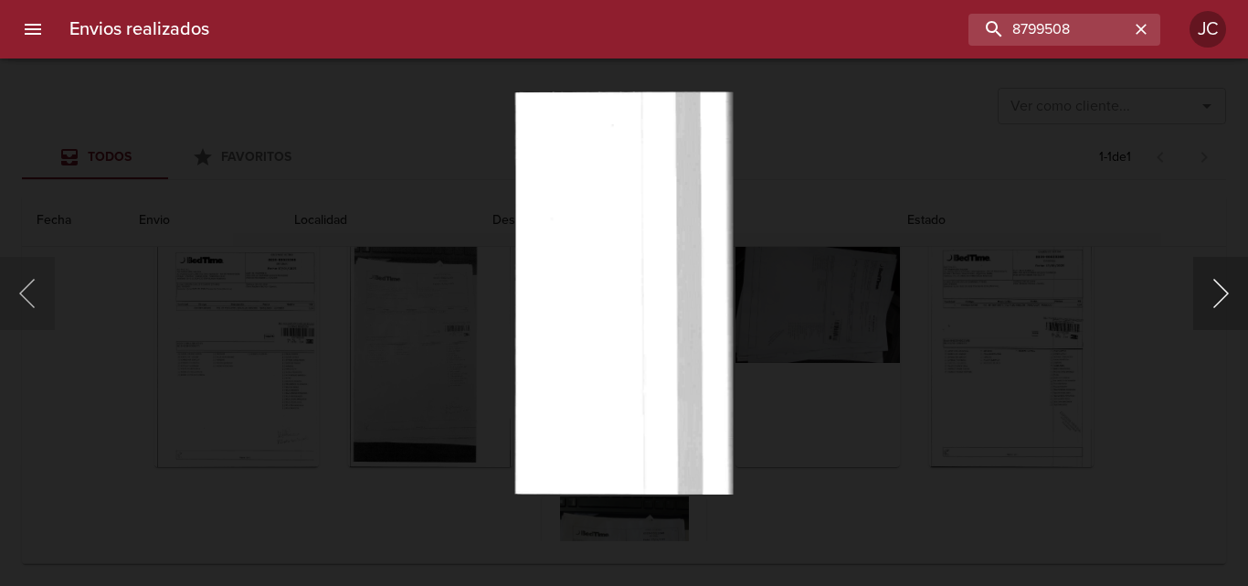
click at [1202, 294] on button "Siguiente" at bounding box center [1220, 293] width 55 height 73
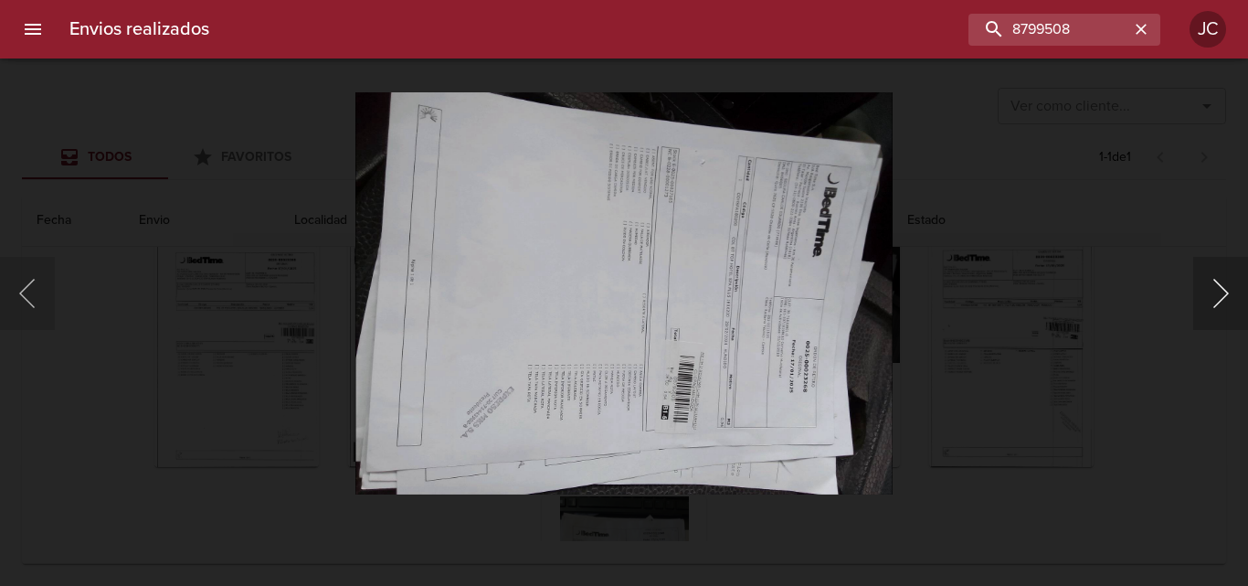
click at [1202, 294] on button "Siguiente" at bounding box center [1220, 293] width 55 height 73
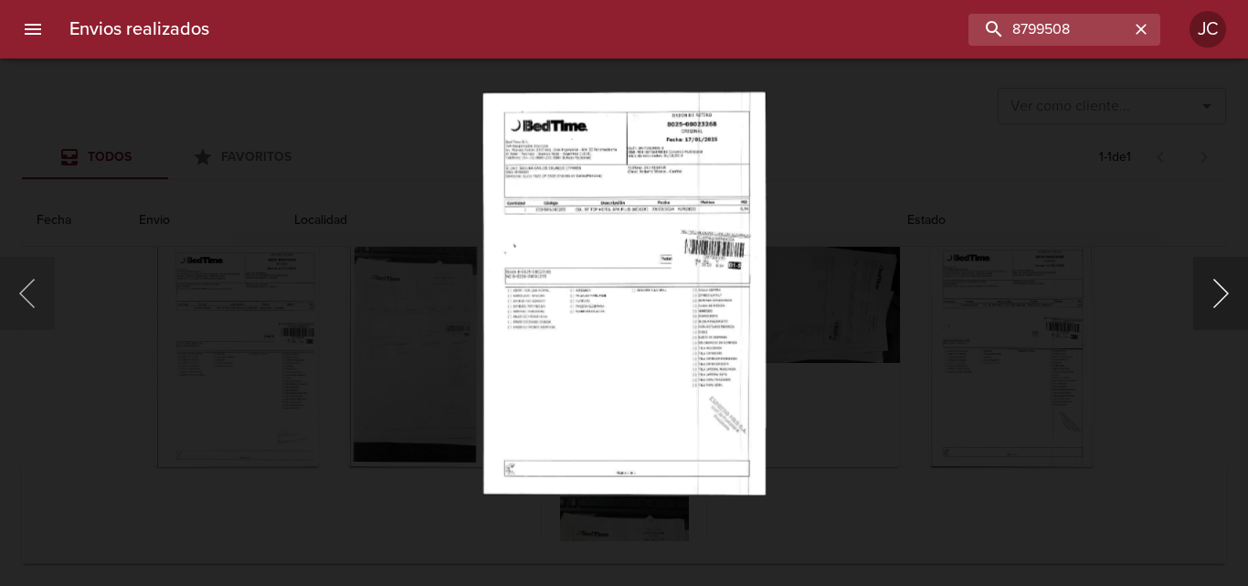
click at [1202, 294] on button "Siguiente" at bounding box center [1220, 293] width 55 height 73
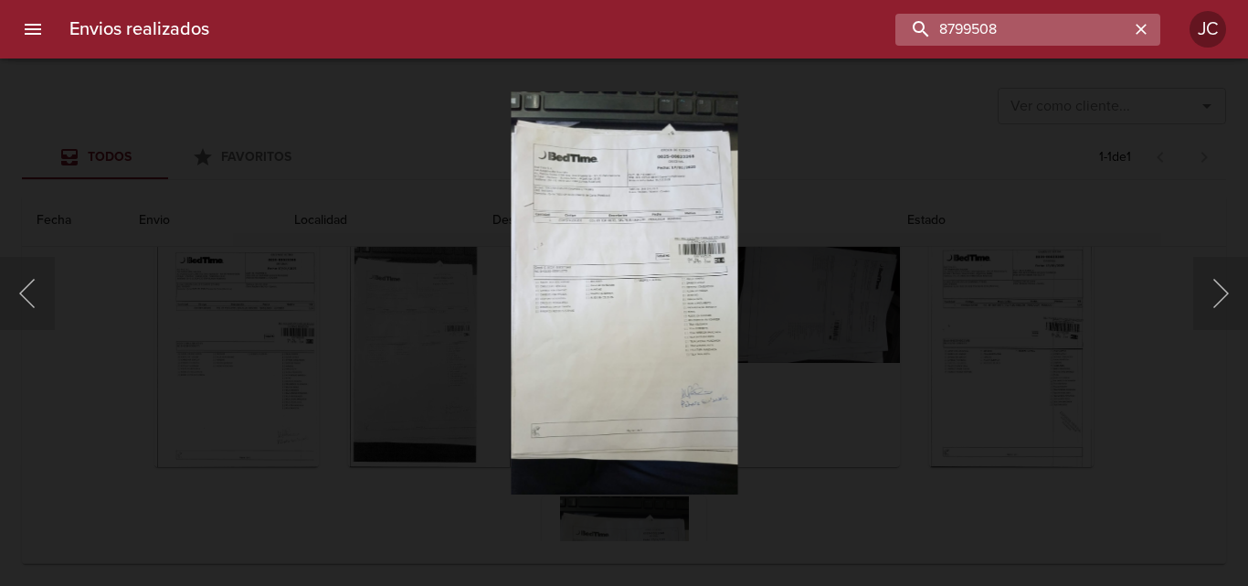
click at [1043, 39] on input "8799508" at bounding box center [1012, 30] width 234 height 32
click at [1040, 37] on input "8799508" at bounding box center [1012, 30] width 234 height 32
paste input "810972"
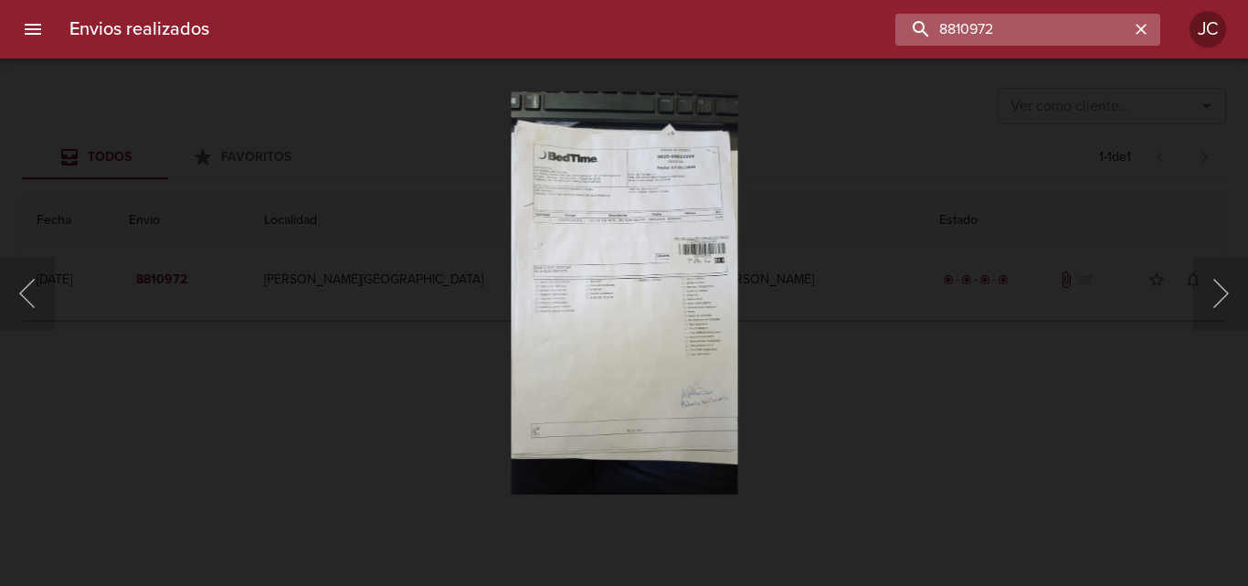
scroll to position [0, 0]
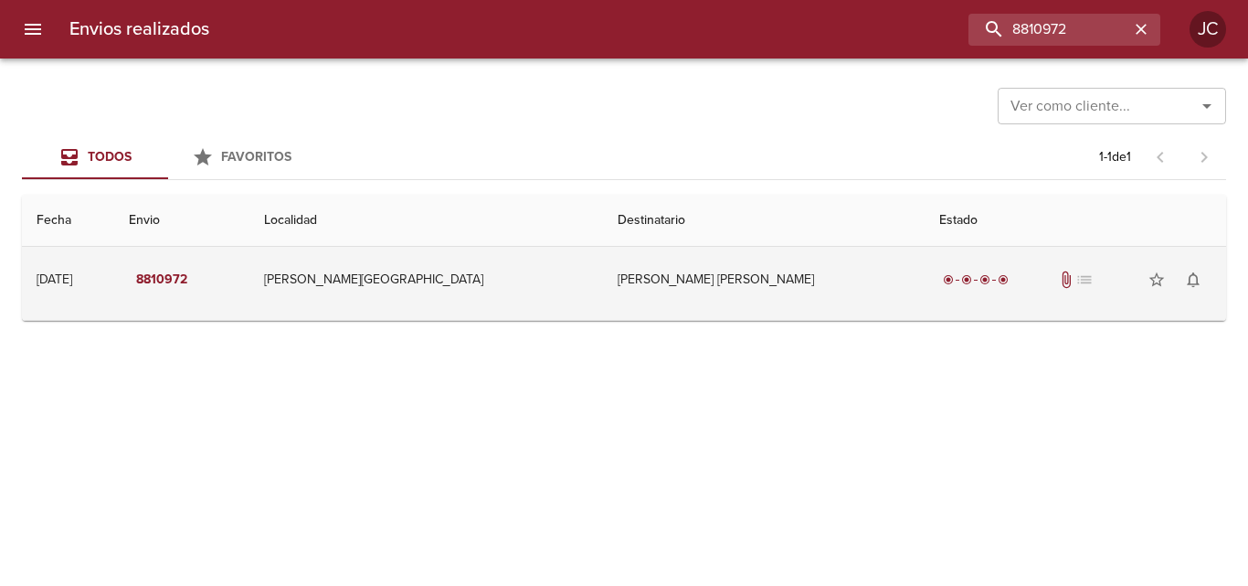
click at [759, 293] on td "Chacon Gustavo Adolfo" at bounding box center [764, 280] width 322 height 66
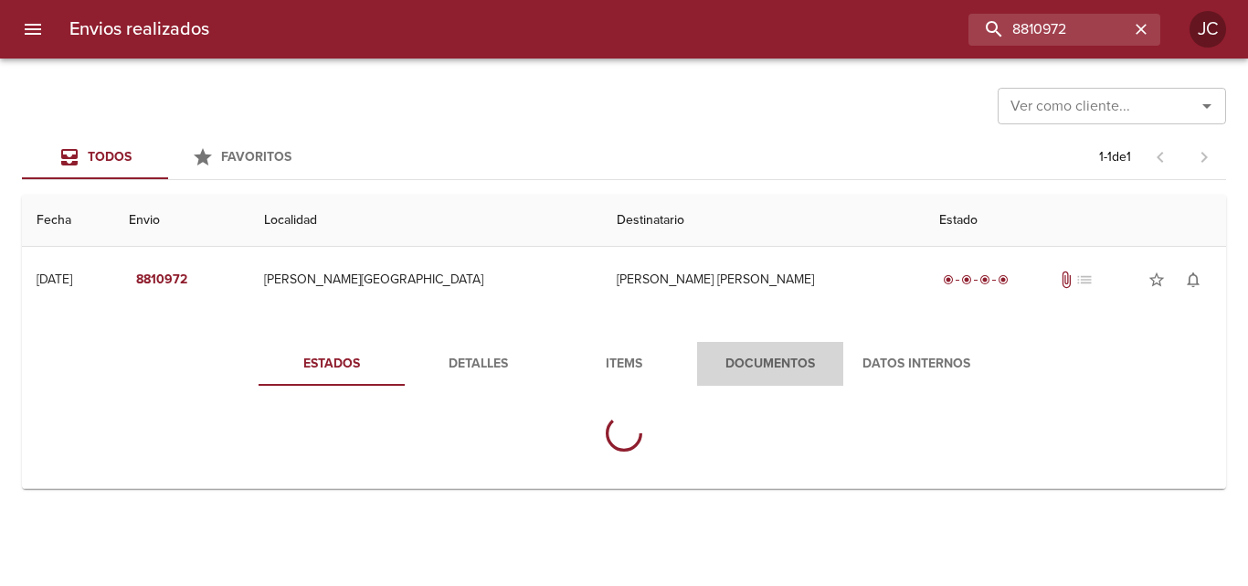
click at [746, 351] on button "Documentos" at bounding box center [770, 364] width 146 height 44
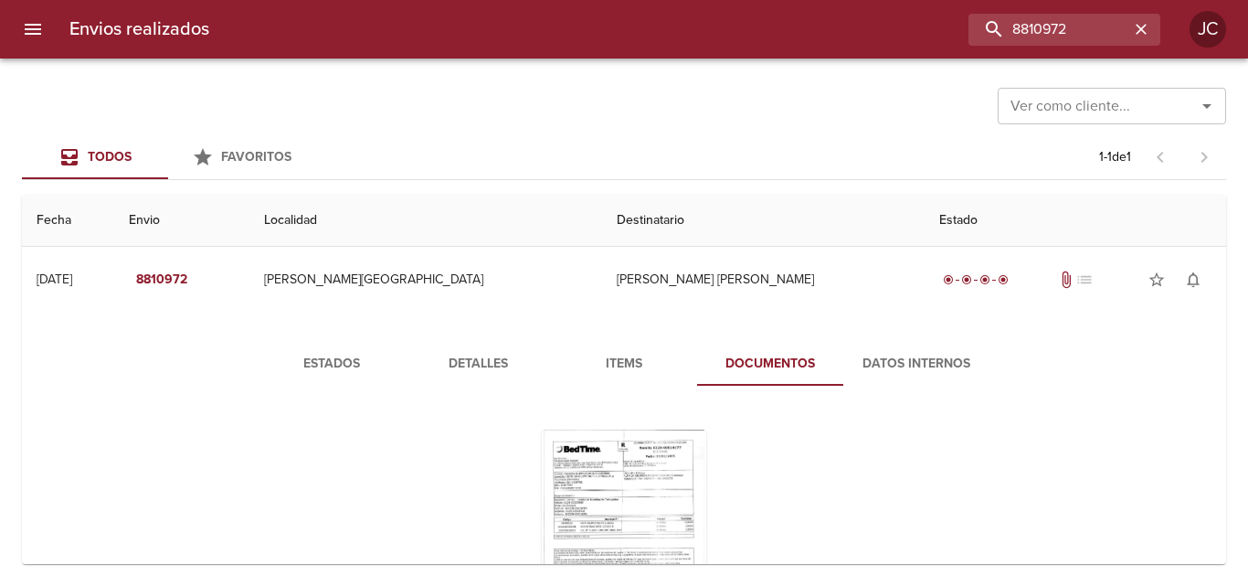
scroll to position [146, 0]
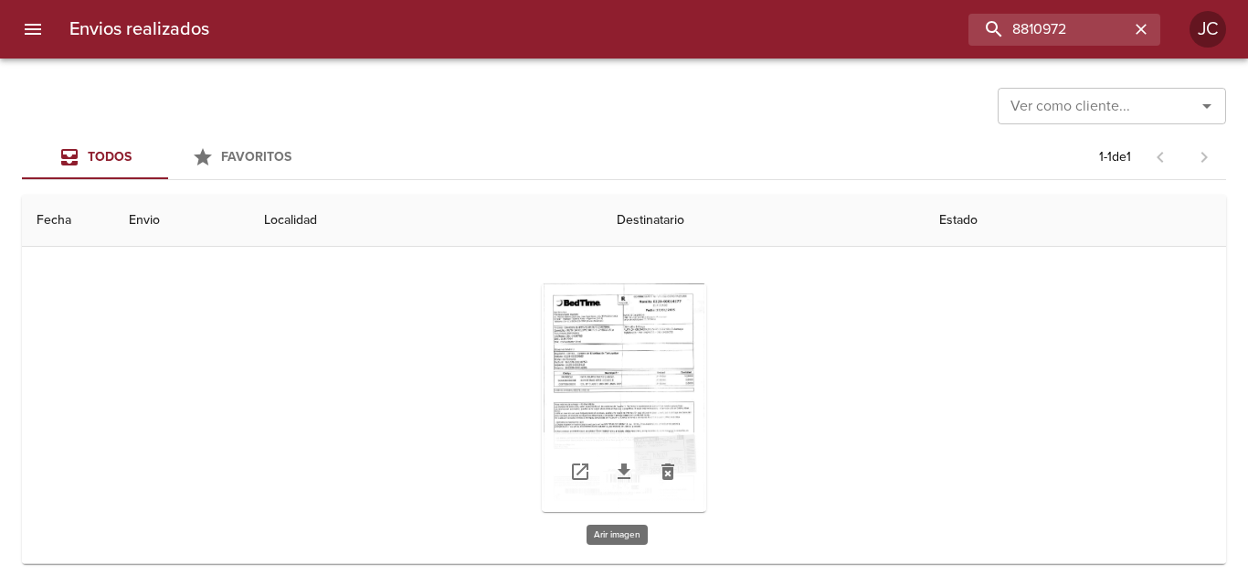
click at [641, 350] on div "Tabla de envíos del cliente" at bounding box center [624, 397] width 164 height 228
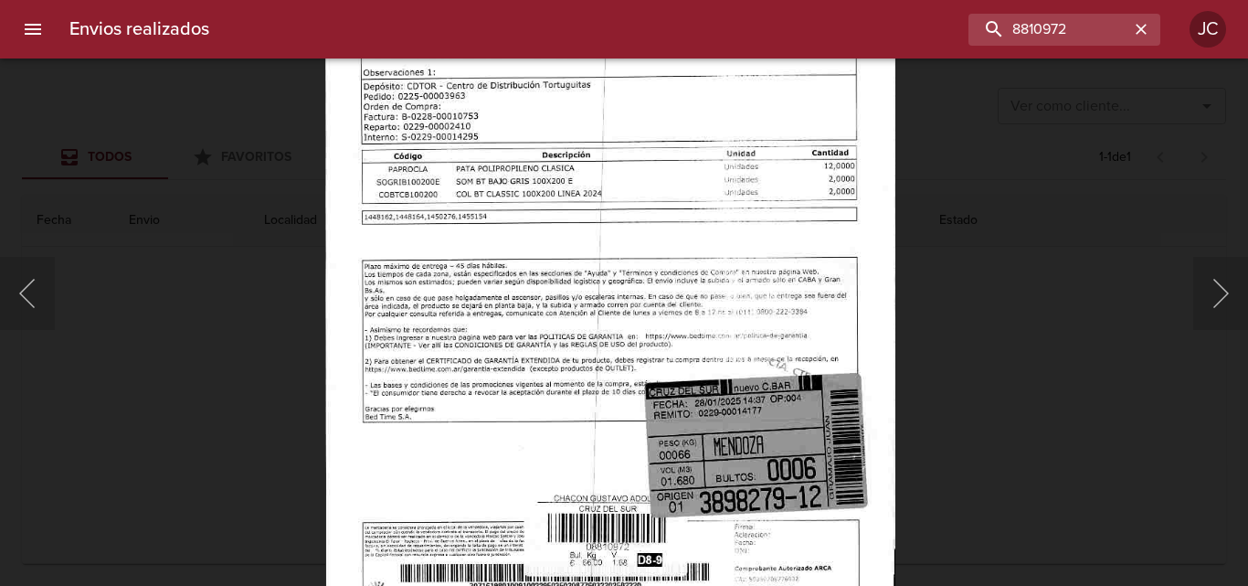
drag, startPoint x: 973, startPoint y: 324, endPoint x: 453, endPoint y: 521, distance: 555.8
click at [948, 334] on div "Lightbox" at bounding box center [624, 293] width 1248 height 586
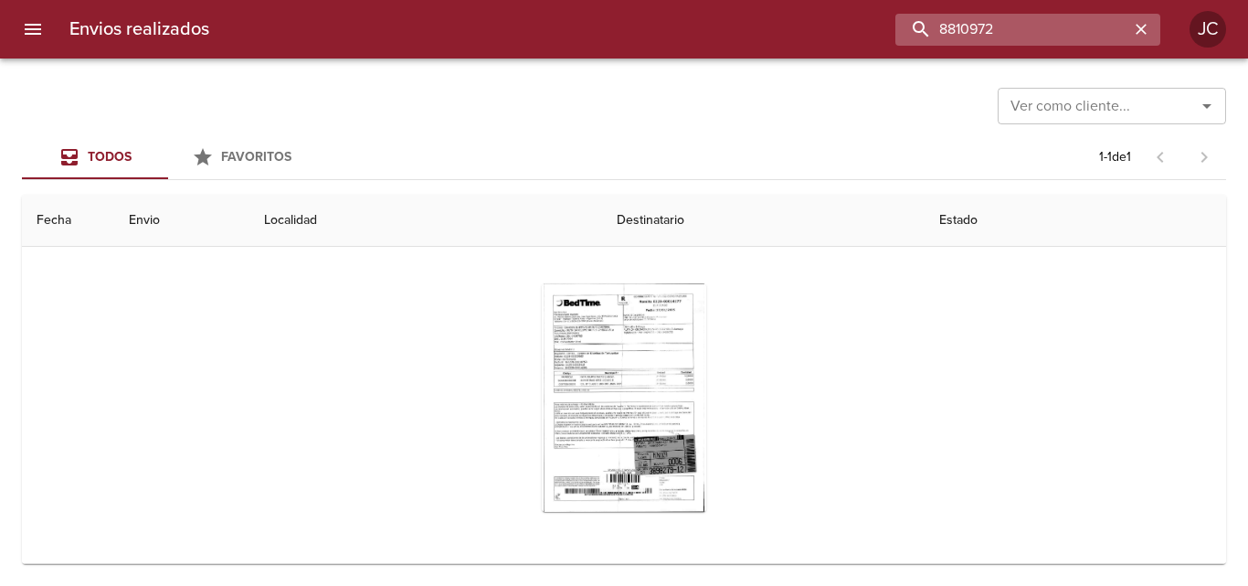
click at [1043, 16] on input "8810972" at bounding box center [1012, 30] width 234 height 32
click at [1043, 20] on input "8810972" at bounding box center [1012, 30] width 234 height 32
paste input "996007"
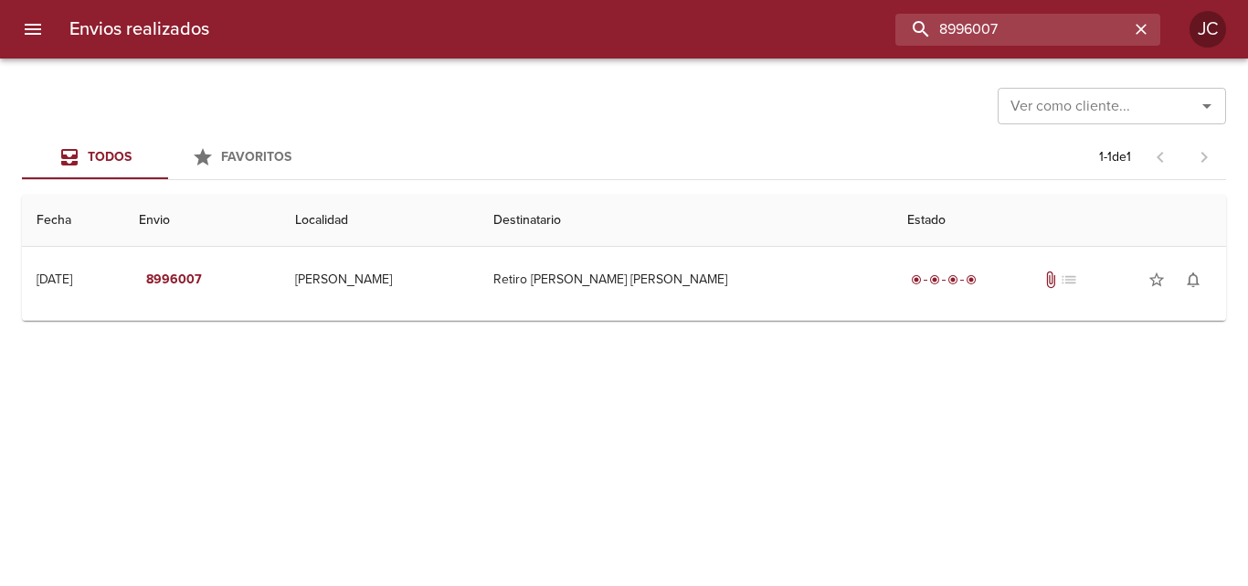
scroll to position [0, 0]
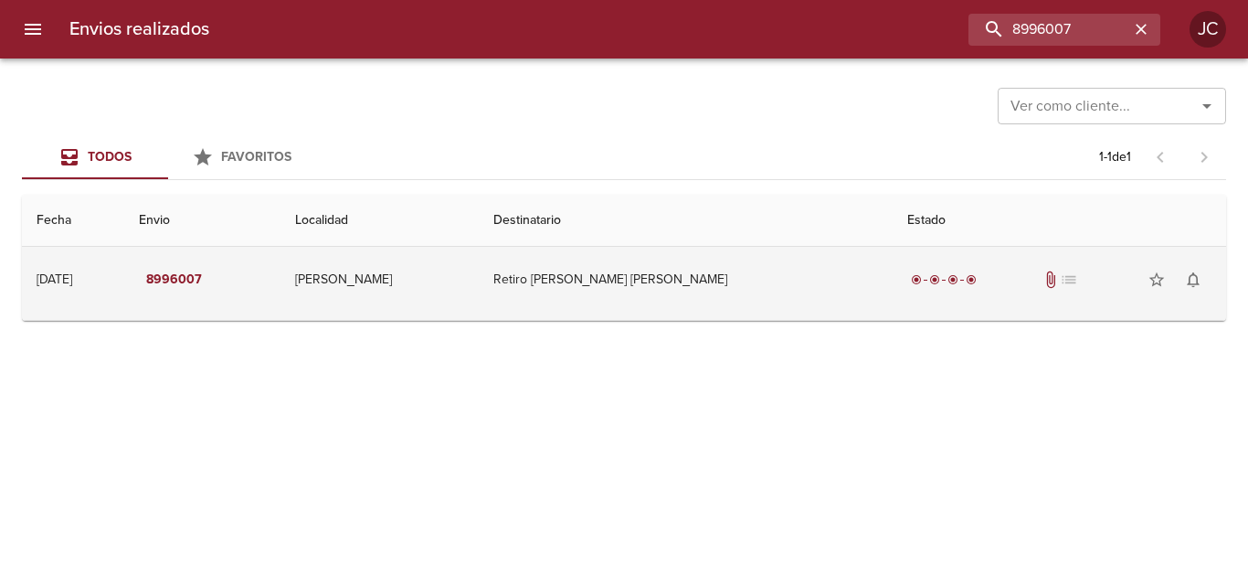
click at [670, 284] on td "Retiro Biondi Ignacio Tomas" at bounding box center [686, 280] width 415 height 66
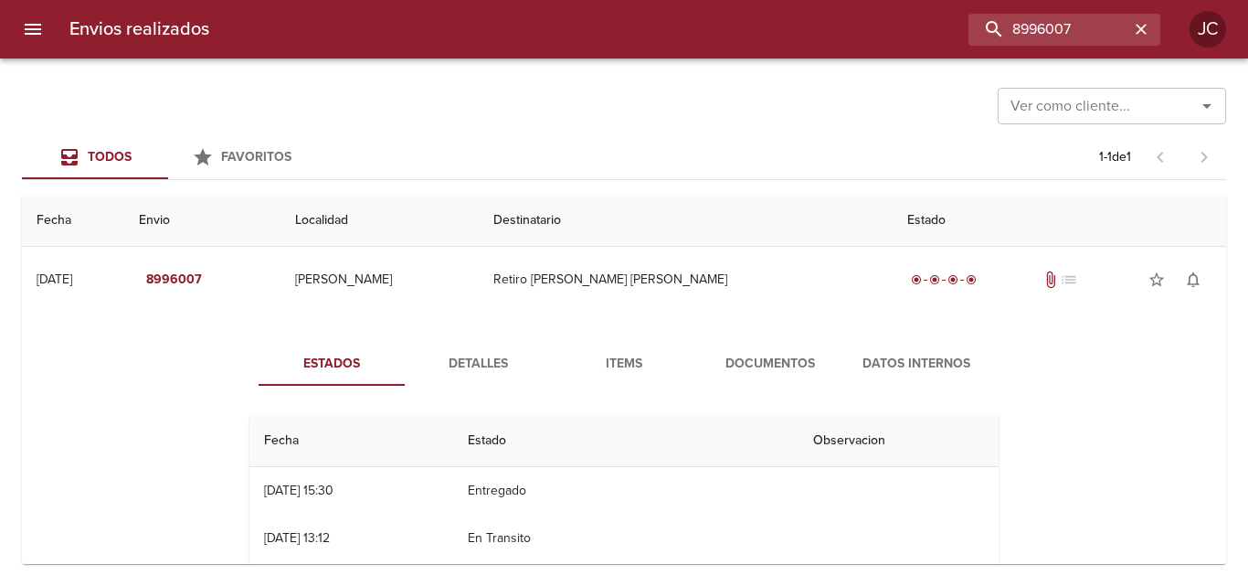
click at [709, 354] on span "Documentos" at bounding box center [770, 364] width 124 height 23
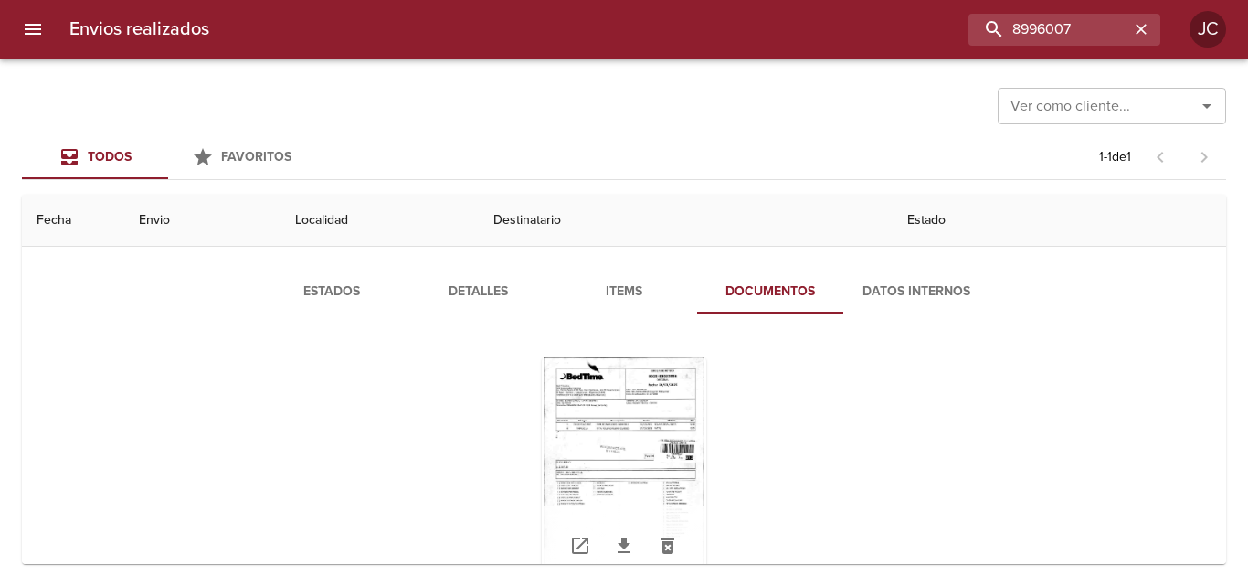
scroll to position [146, 0]
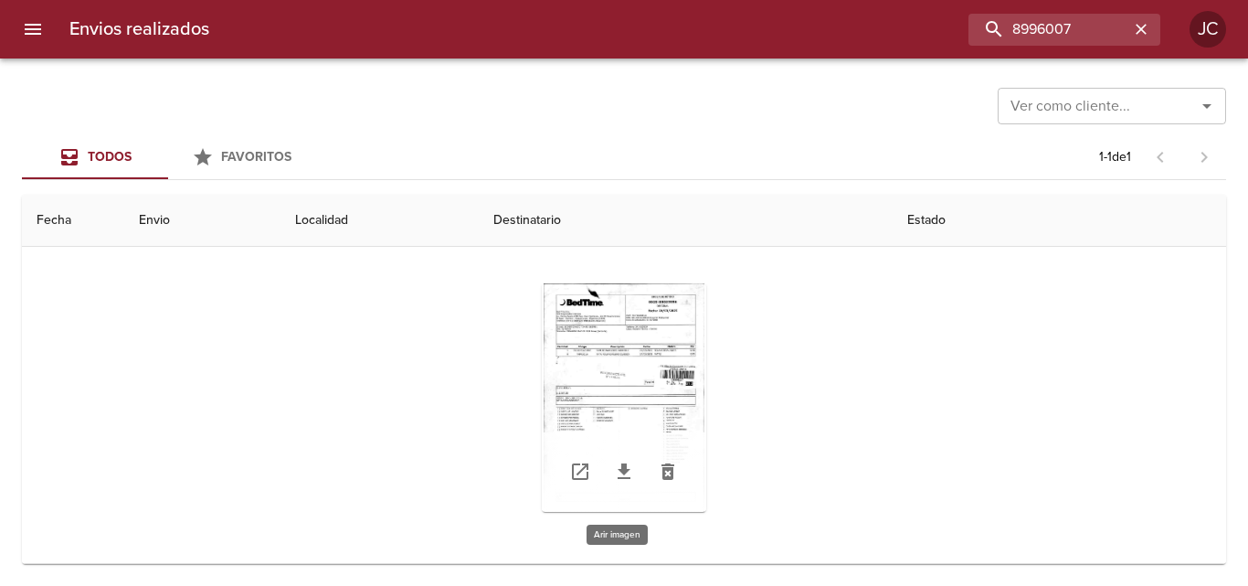
click at [665, 363] on div "Tabla de envíos del cliente" at bounding box center [624, 397] width 164 height 228
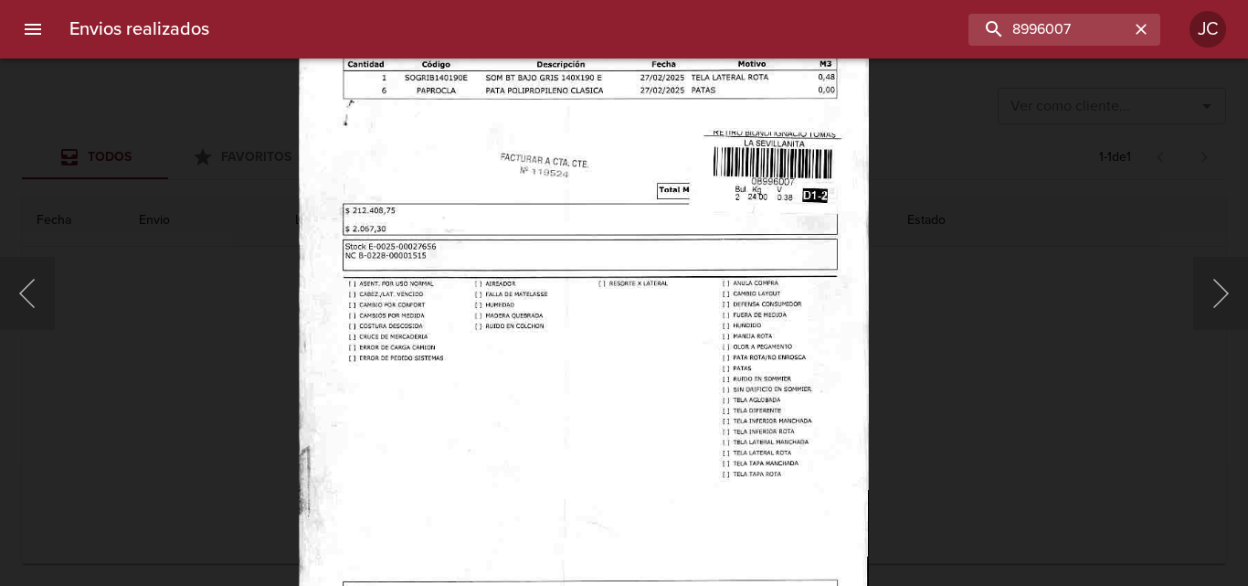
drag, startPoint x: 1046, startPoint y: 315, endPoint x: 754, endPoint y: 435, distance: 315.9
click at [1040, 315] on div "Lightbox" at bounding box center [624, 293] width 1248 height 586
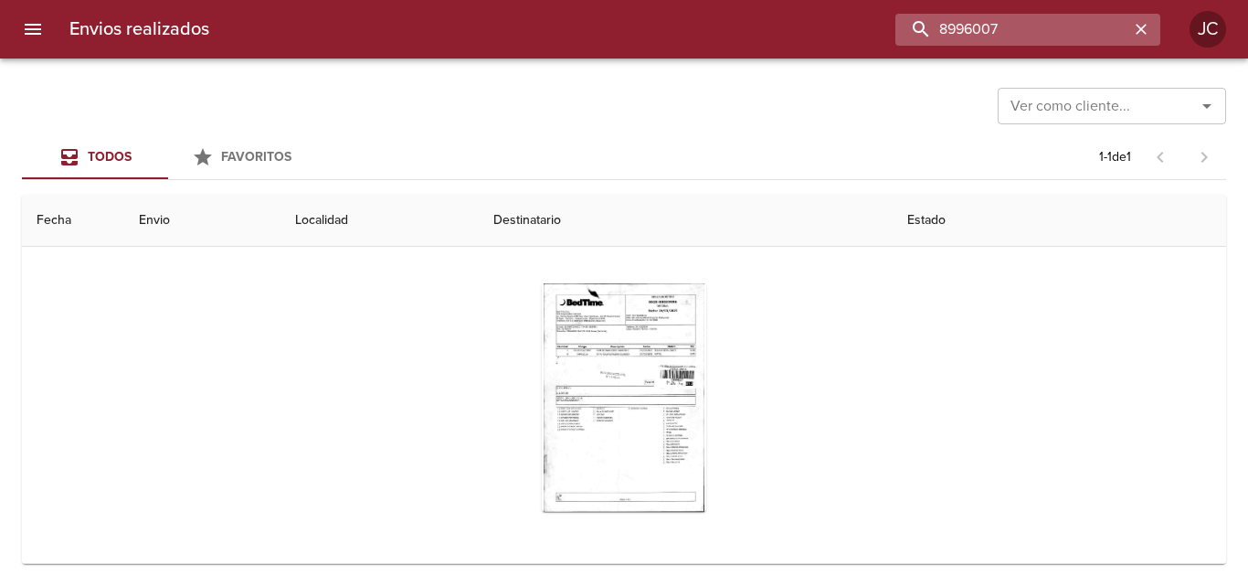
click at [1034, 30] on input "8996007" at bounding box center [1012, 30] width 234 height 32
click at [1032, 32] on input "8996007" at bounding box center [1012, 30] width 234 height 32
paste input "900015"
type input "9000157"
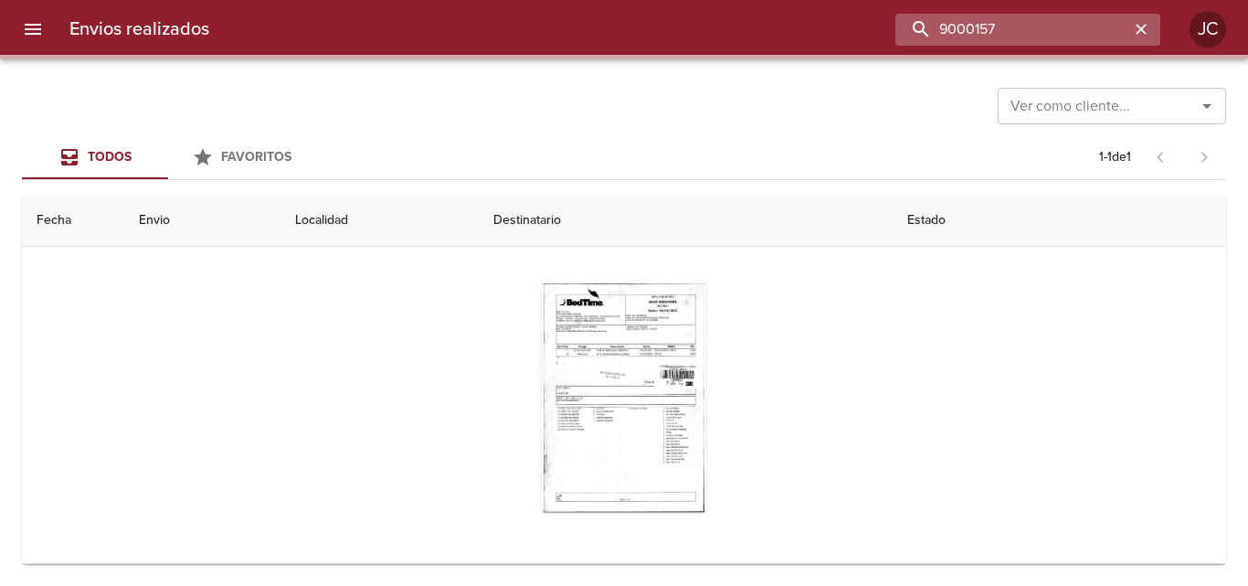
scroll to position [0, 0]
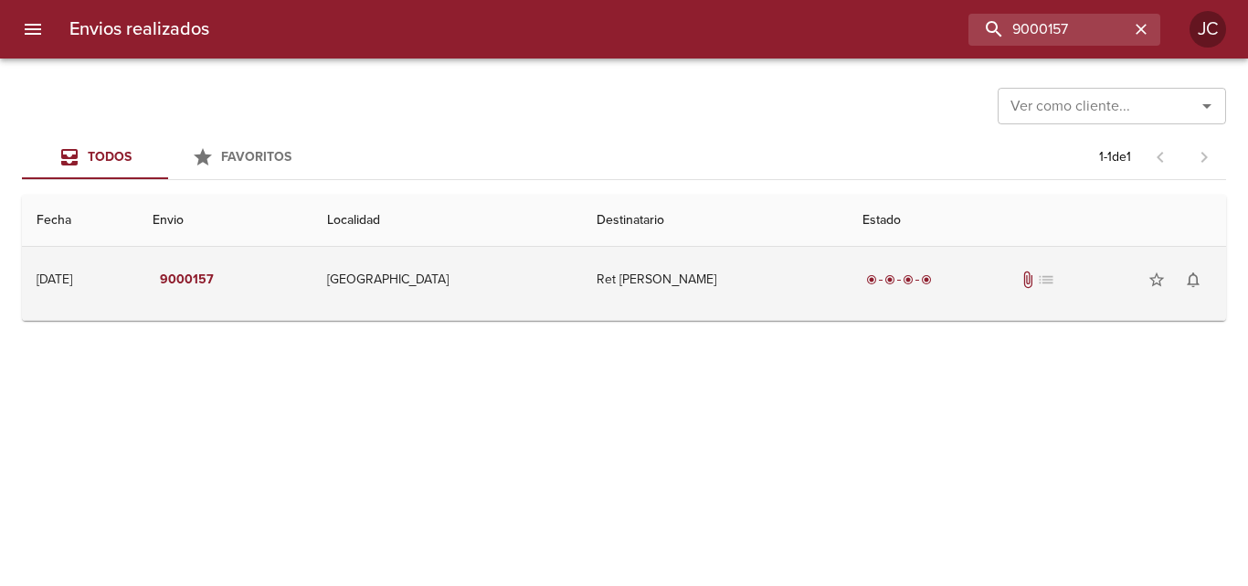
drag, startPoint x: 716, startPoint y: 287, endPoint x: 708, endPoint y: 302, distance: 16.8
click at [715, 287] on td "Ret Tivani Cristian" at bounding box center [715, 280] width 266 height 66
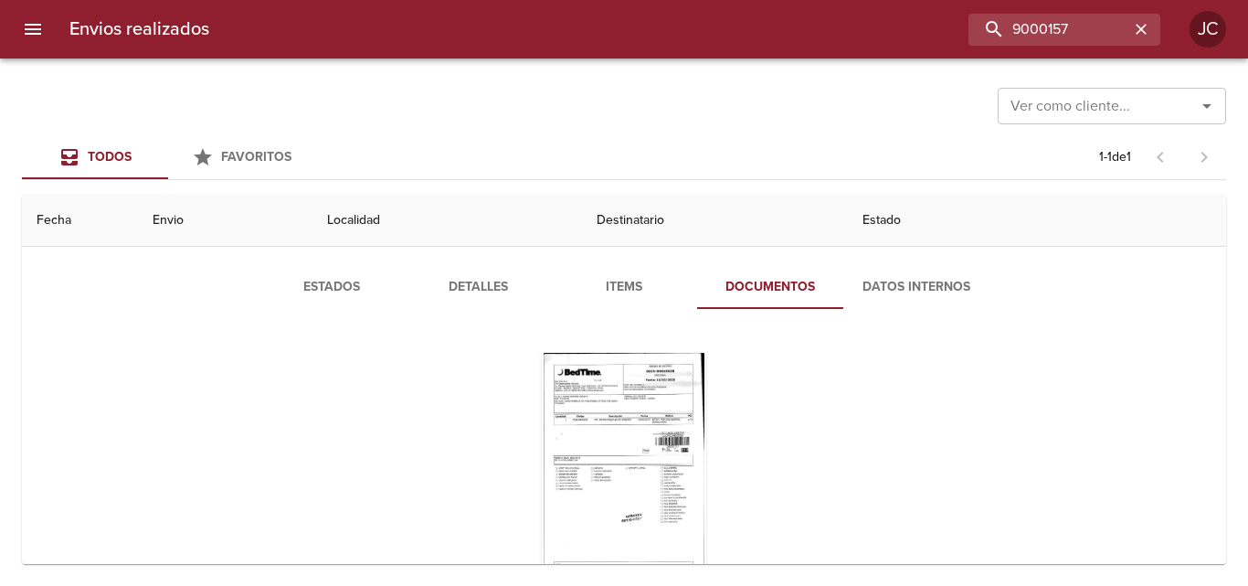
scroll to position [146, 0]
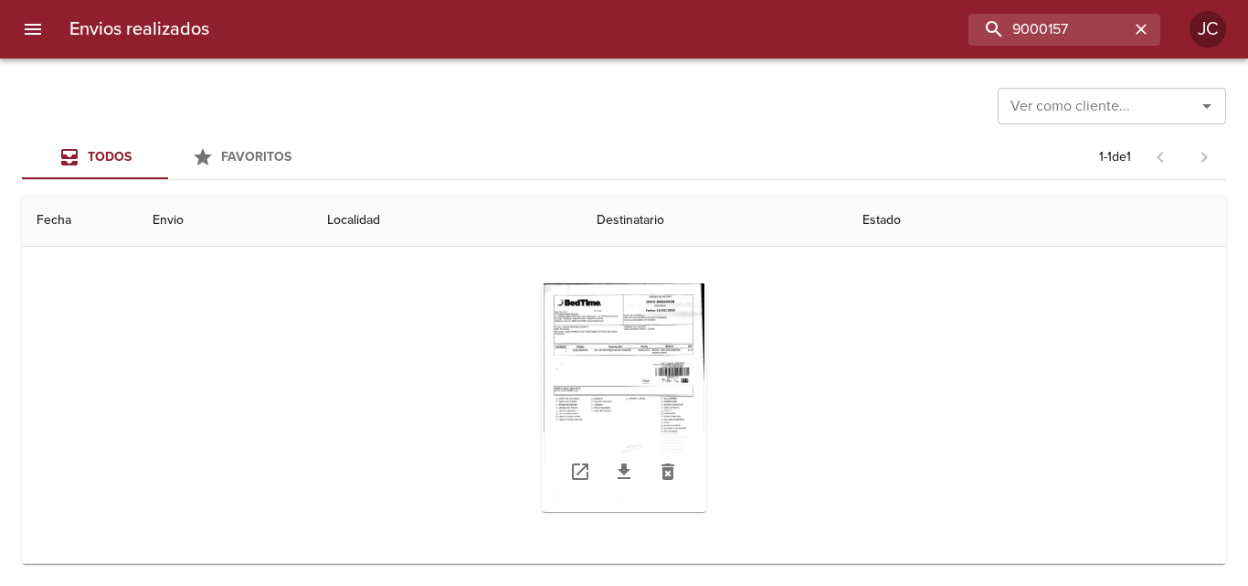
click at [641, 342] on div "Tabla de envíos del cliente" at bounding box center [624, 397] width 164 height 228
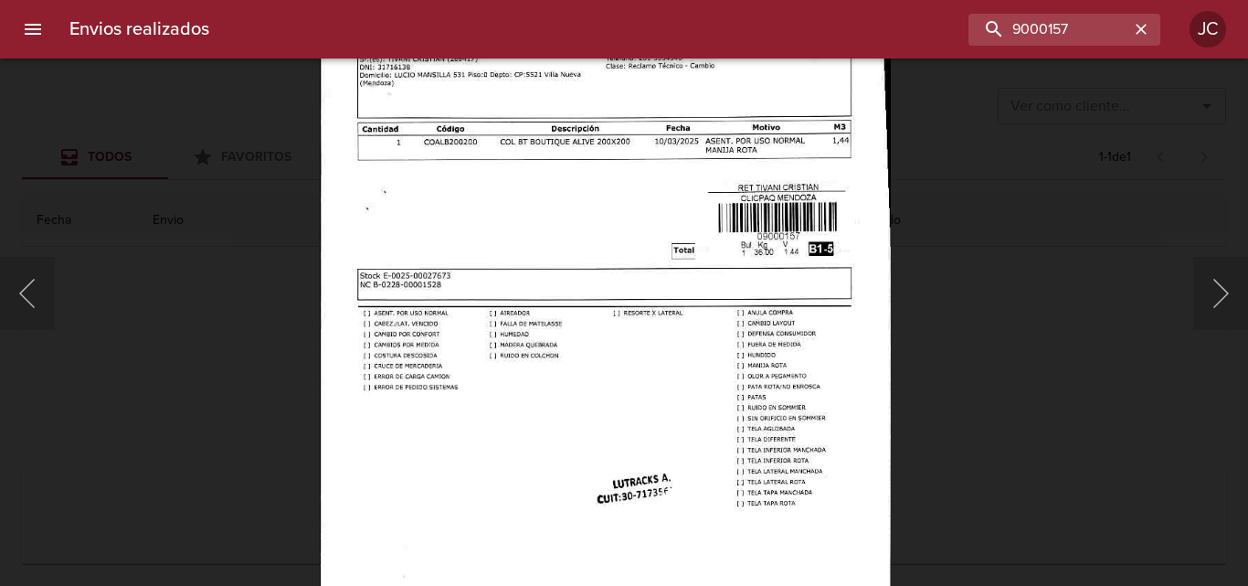
click at [777, 316] on img "Lightbox" at bounding box center [605, 309] width 571 height 810
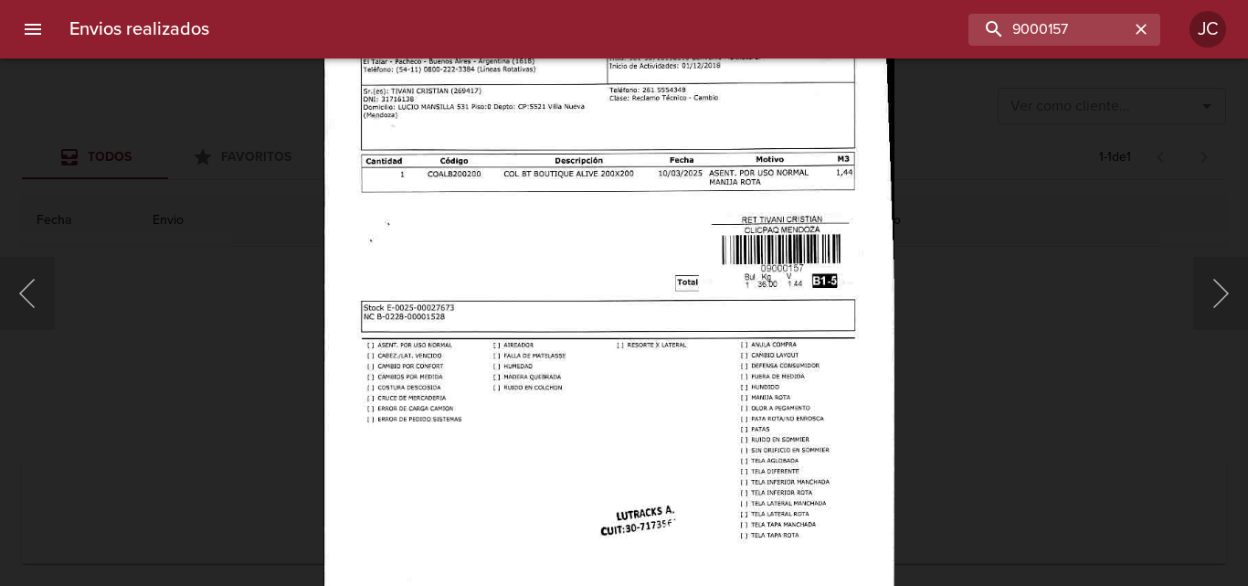
click at [910, 298] on div "Lightbox" at bounding box center [624, 293] width 1248 height 586
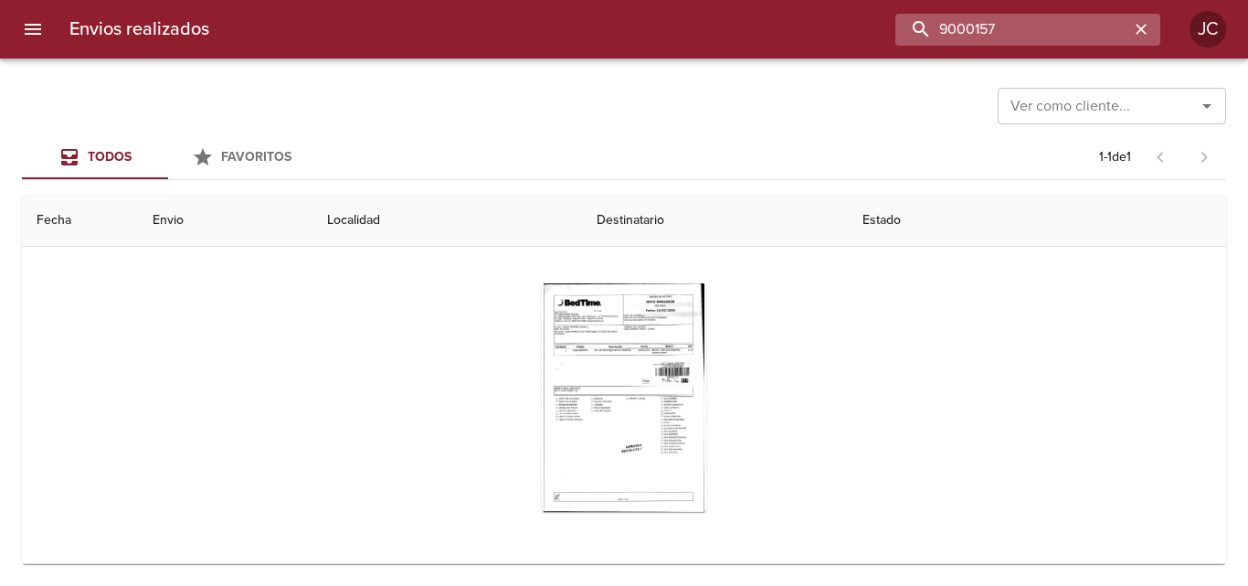
click at [1022, 35] on input "9000157" at bounding box center [1012, 30] width 234 height 32
click at [1022, 34] on input "9000157" at bounding box center [1012, 30] width 234 height 32
paste input "7393"
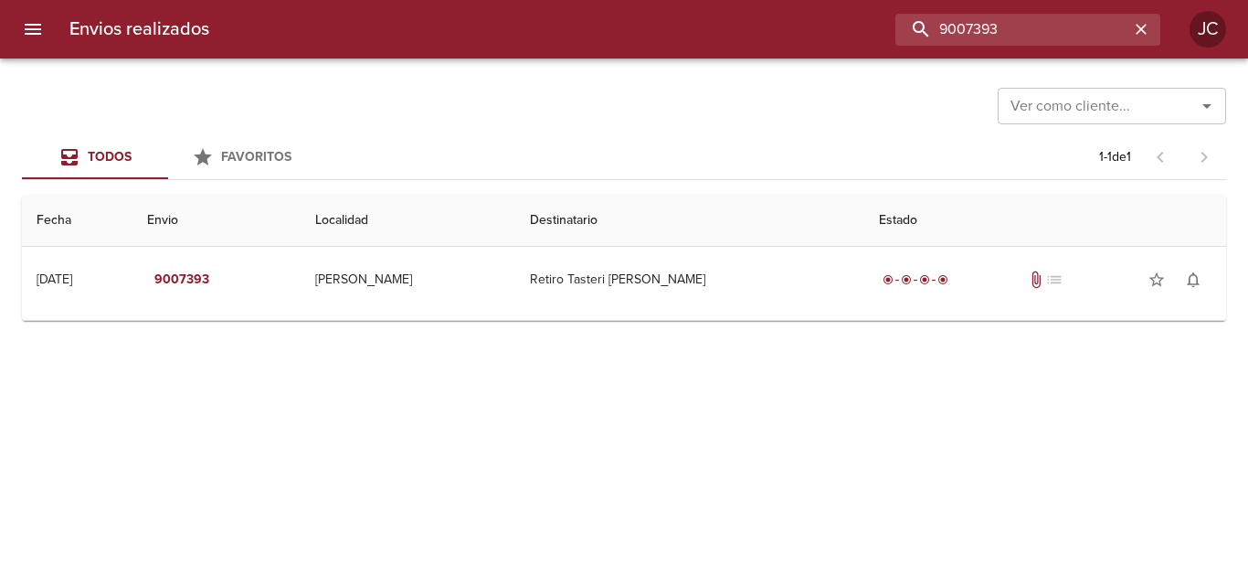
scroll to position [0, 0]
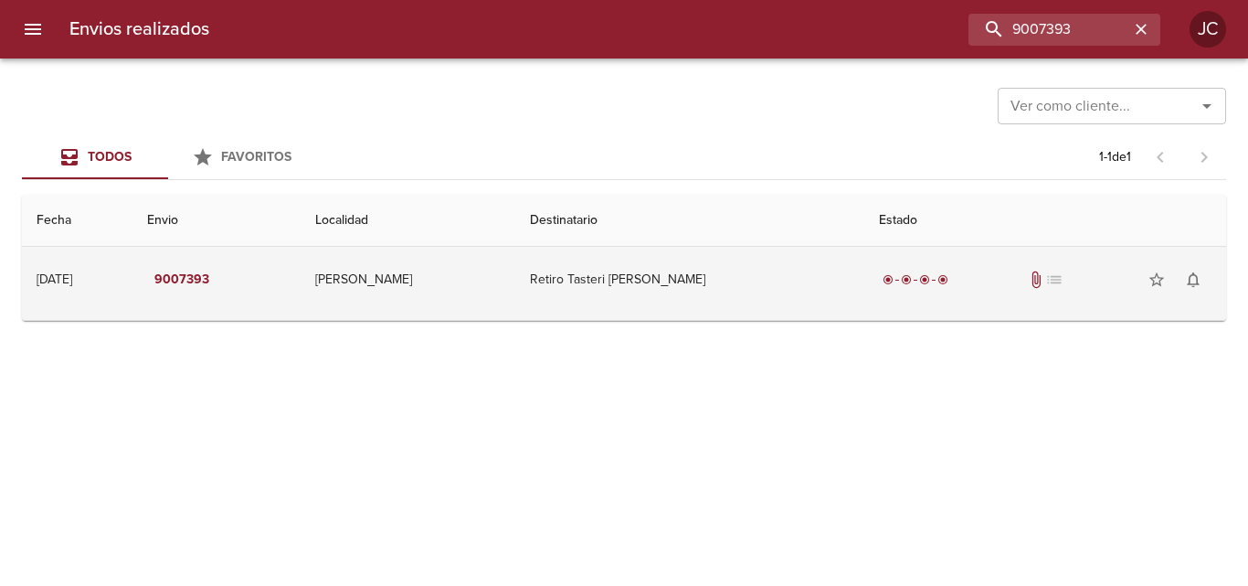
click at [677, 295] on td "Retiro Tasteri Patricia" at bounding box center [689, 280] width 349 height 66
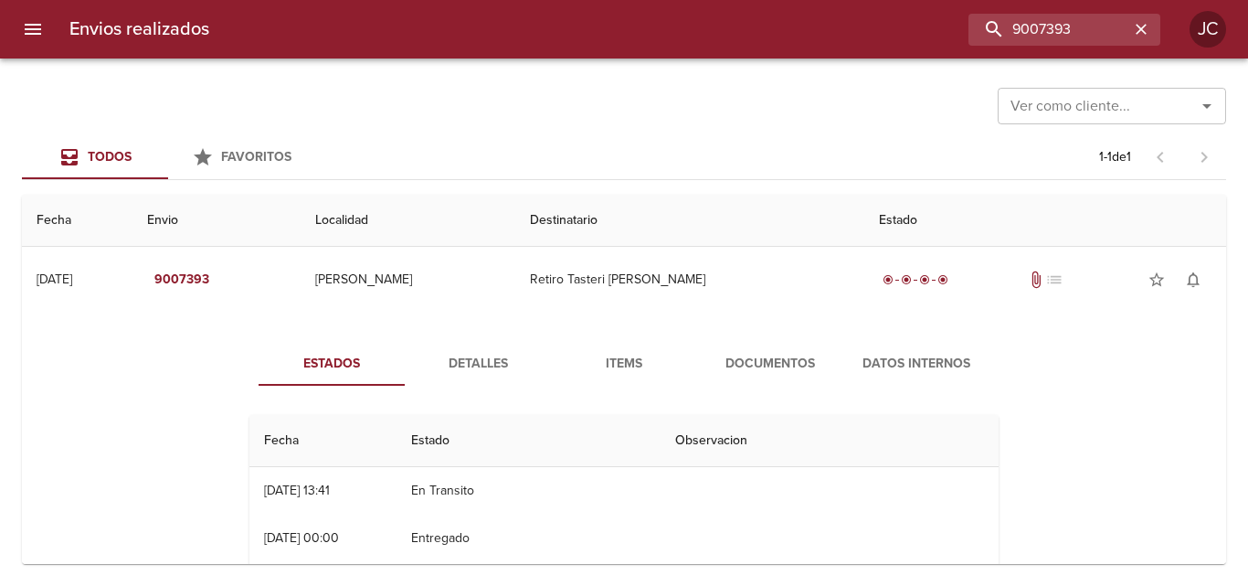
click at [705, 388] on div "Estados Detalles Items Documentos Datos Internos Fecha Estado Observacion 17/04…" at bounding box center [624, 554] width 804 height 424
click at [717, 374] on span "Documentos" at bounding box center [770, 364] width 124 height 23
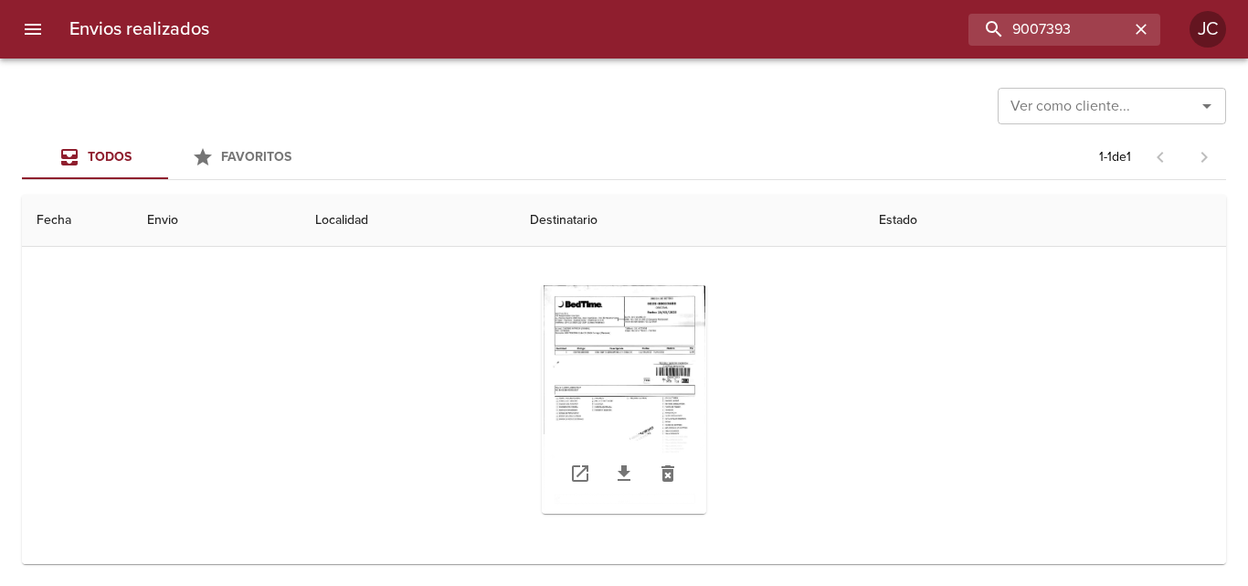
scroll to position [146, 0]
click at [618, 373] on div "Tabla de envíos del cliente" at bounding box center [624, 397] width 164 height 228
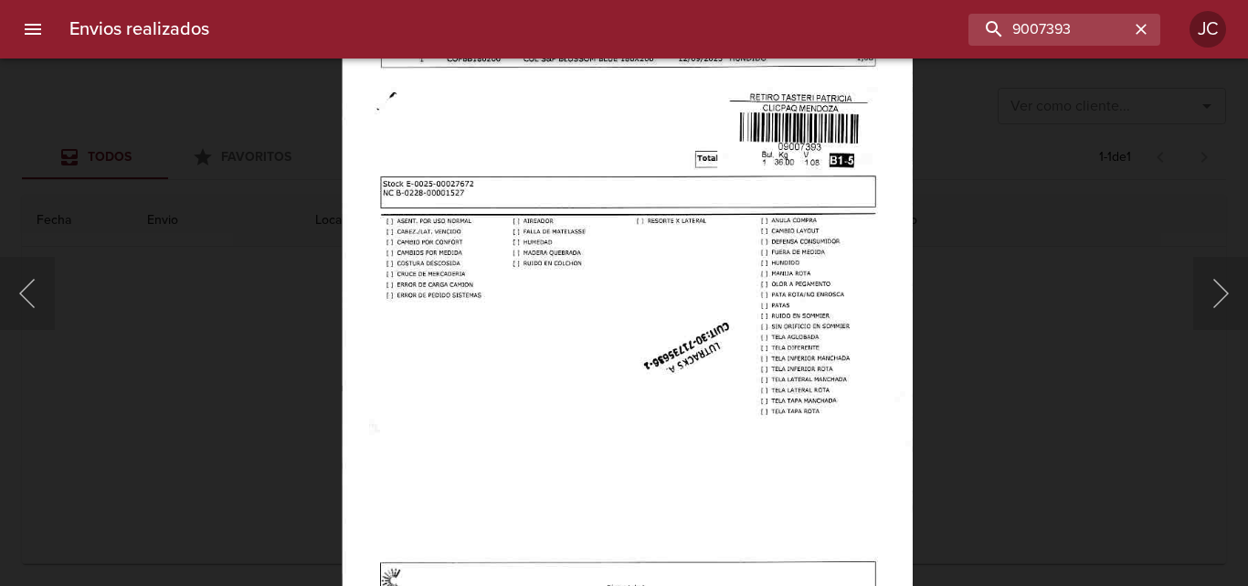
drag, startPoint x: 1039, startPoint y: 320, endPoint x: 567, endPoint y: 506, distance: 507.8
click at [1032, 321] on div "Lightbox" at bounding box center [624, 293] width 1248 height 586
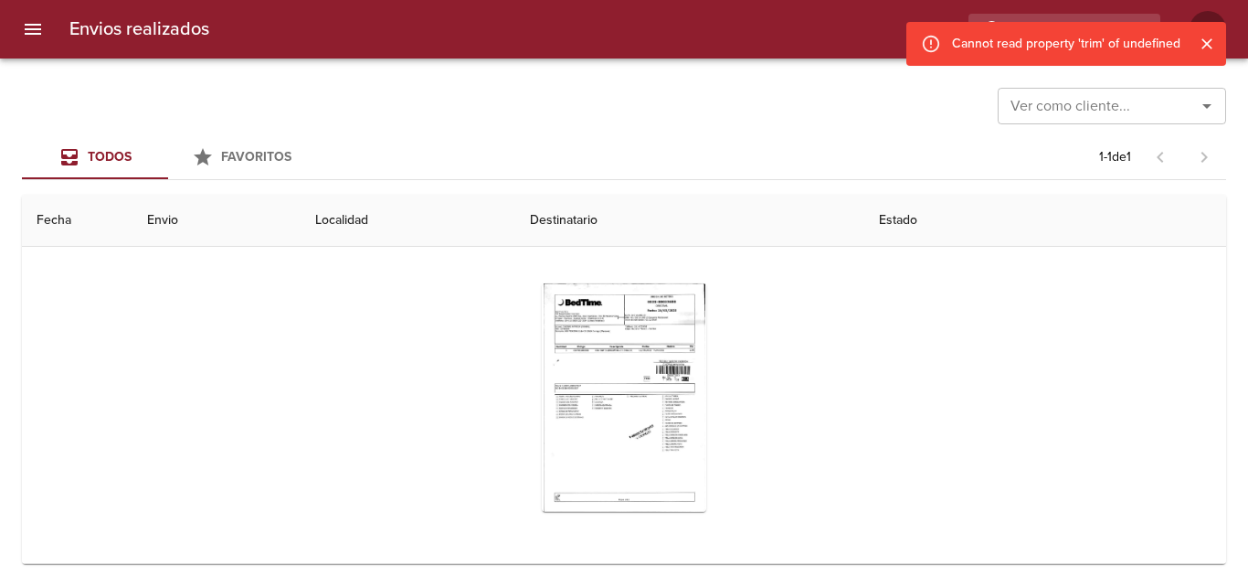
click at [1216, 45] on button "Cerrar" at bounding box center [1207, 44] width 24 height 24
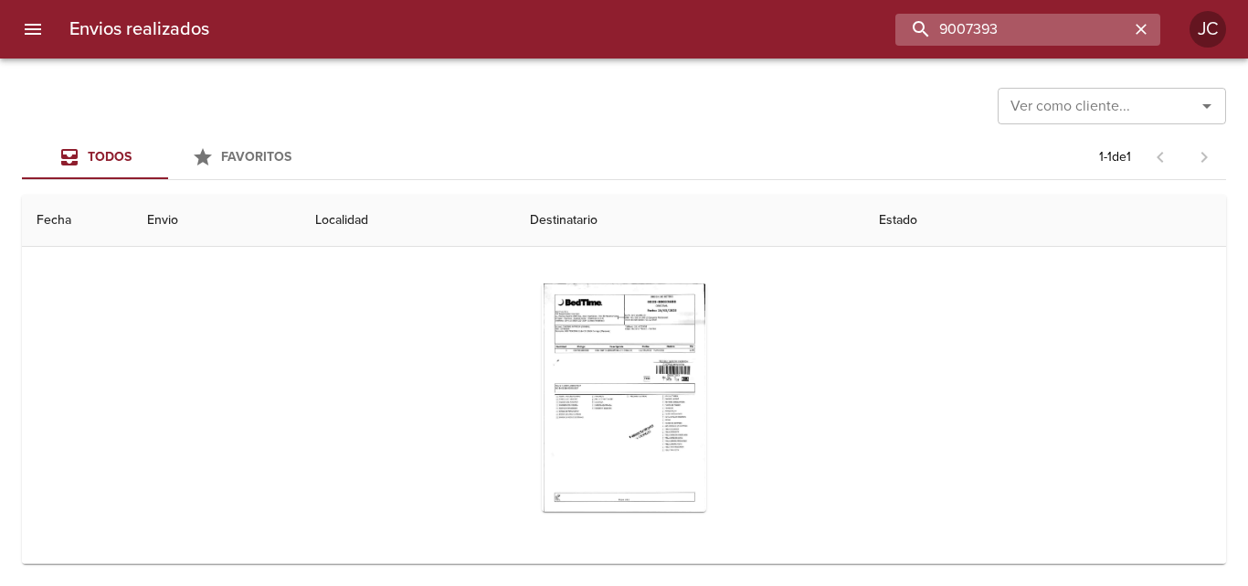
click at [1097, 32] on input "9007393" at bounding box center [1012, 30] width 234 height 32
paste input "19305"
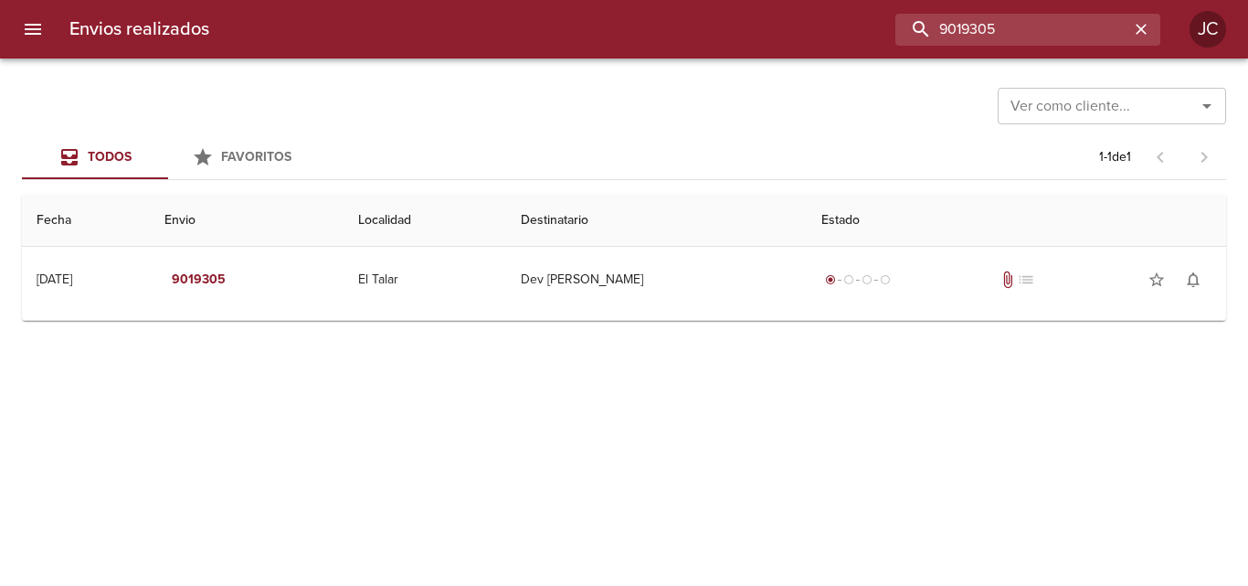
scroll to position [0, 0]
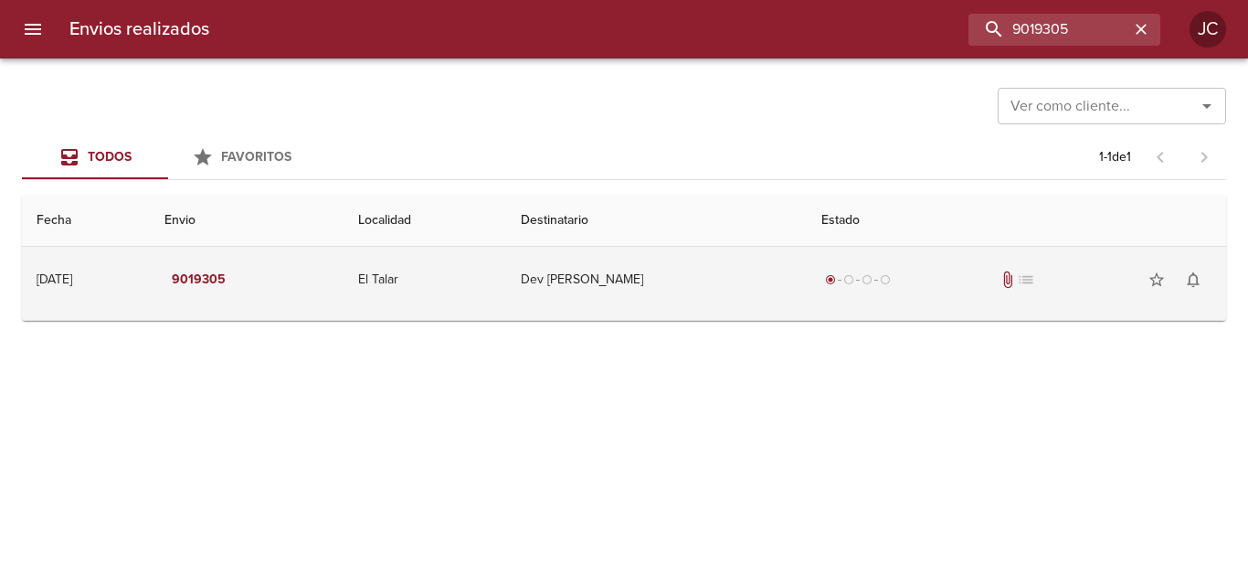
click at [692, 278] on td "Dev Luisina Rivas Diaz" at bounding box center [657, 280] width 302 height 66
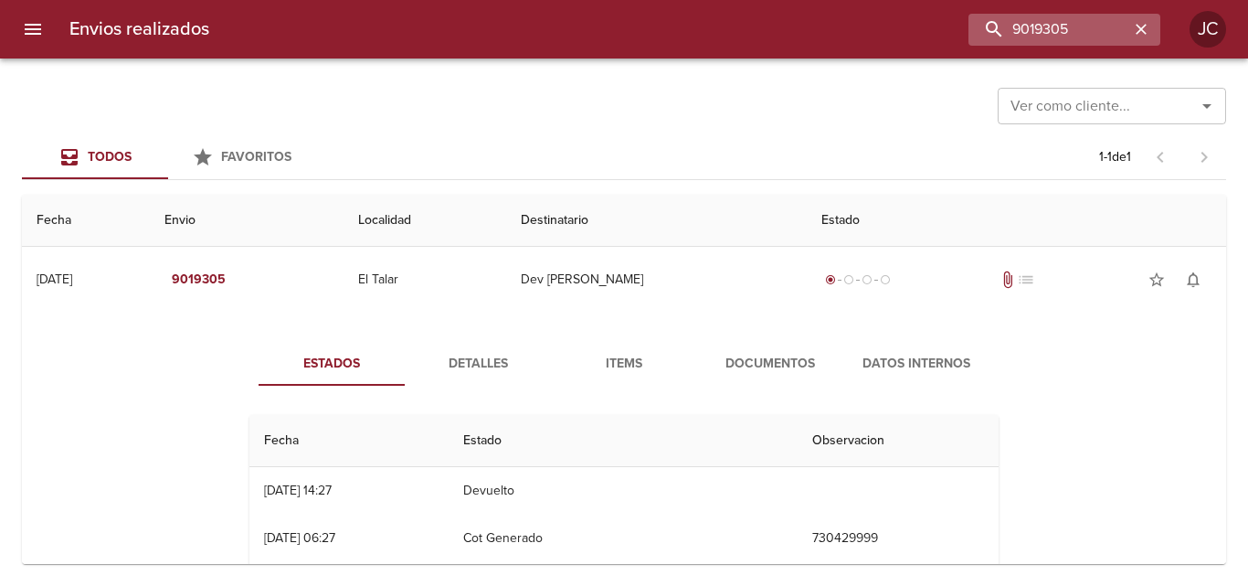
drag, startPoint x: 1063, startPoint y: 12, endPoint x: 1064, endPoint y: 35, distance: 22.9
click at [1062, 14] on div "Envios realizados 9019305 JC" at bounding box center [624, 29] width 1248 height 58
click at [1064, 36] on input "9019305" at bounding box center [1012, 30] width 234 height 32
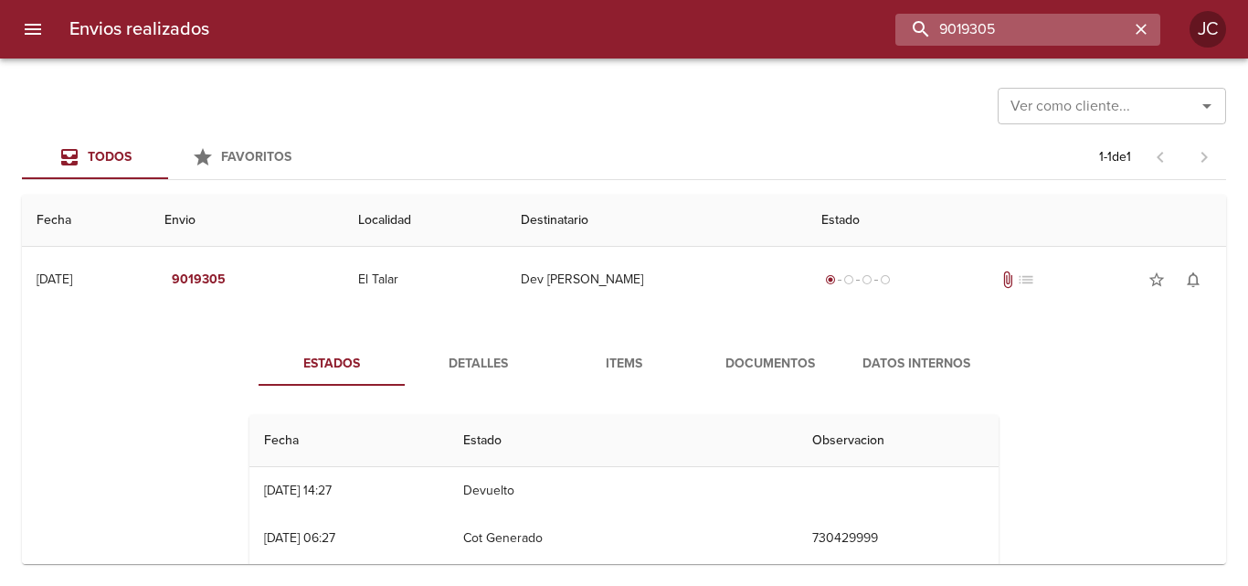
paste input "28139"
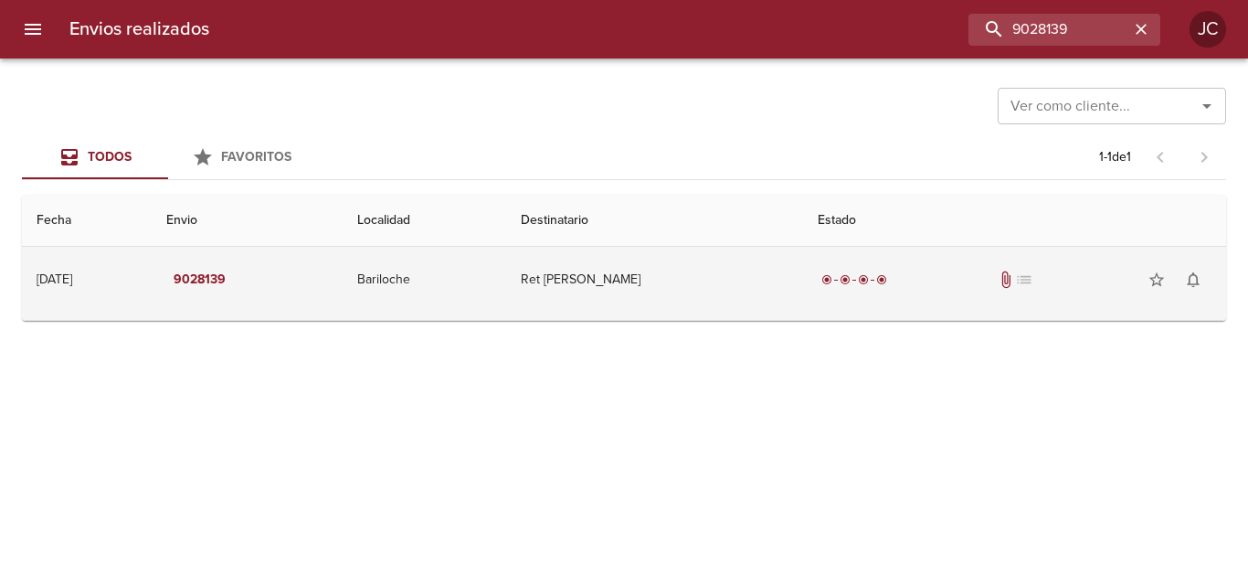
click at [655, 296] on td "Ret Basualdo Laura" at bounding box center [654, 280] width 297 height 66
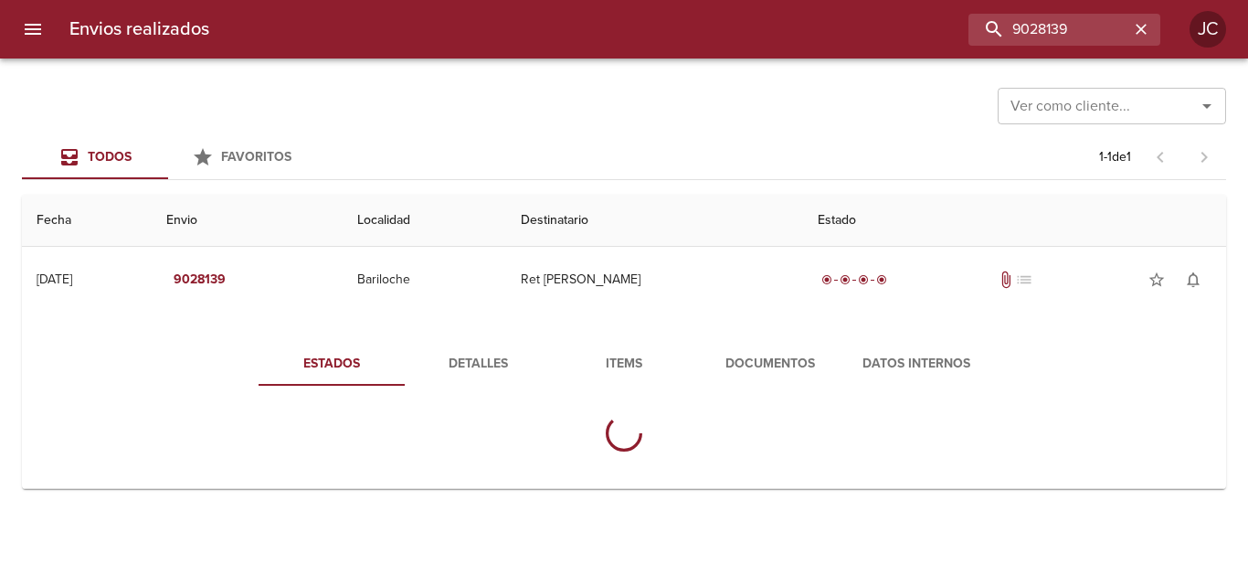
click at [709, 365] on span "Documentos" at bounding box center [770, 364] width 124 height 23
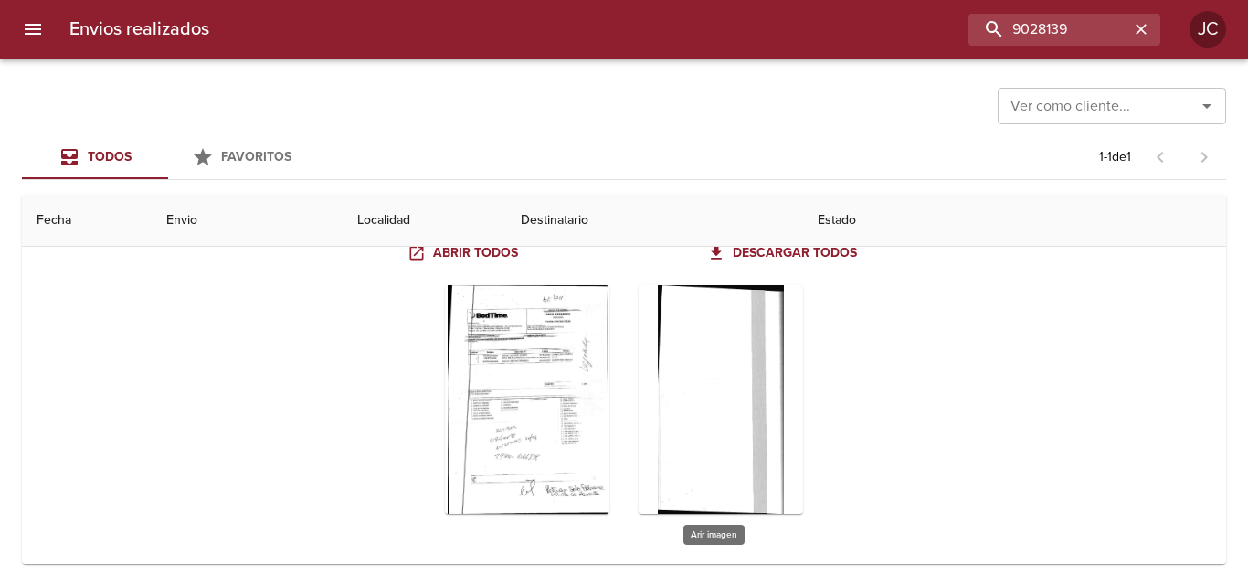
scroll to position [180, 0]
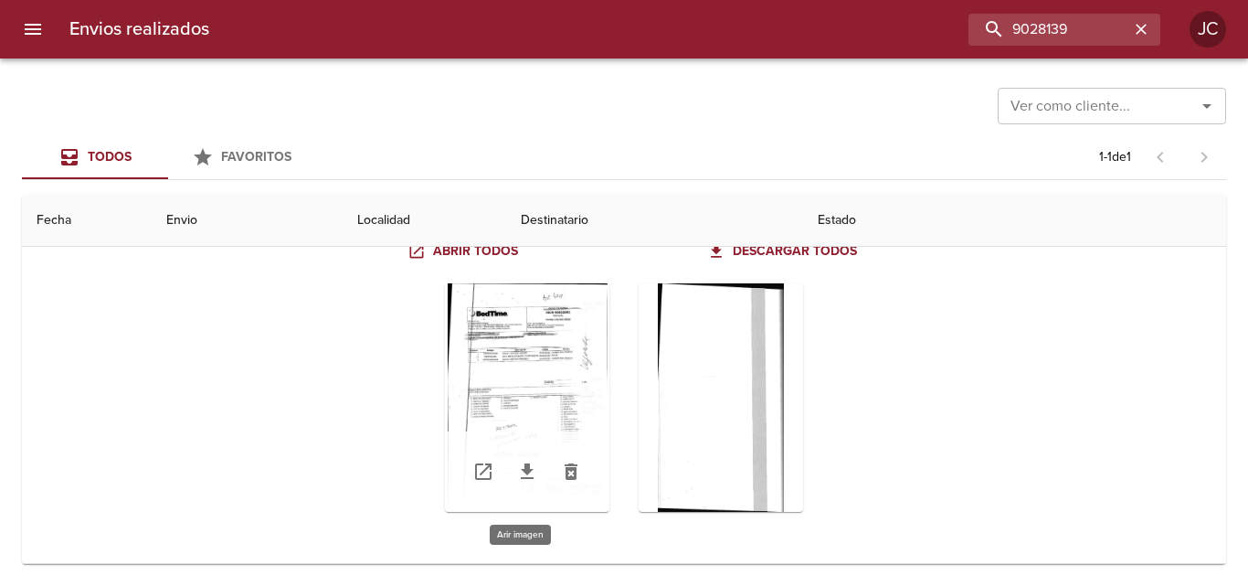
drag, startPoint x: 600, startPoint y: 365, endPoint x: 577, endPoint y: 376, distance: 25.8
click at [581, 376] on div "Tabla de envíos del cliente" at bounding box center [623, 398] width 749 height 258
click at [577, 376] on div "Tabla de envíos del cliente" at bounding box center [527, 397] width 164 height 228
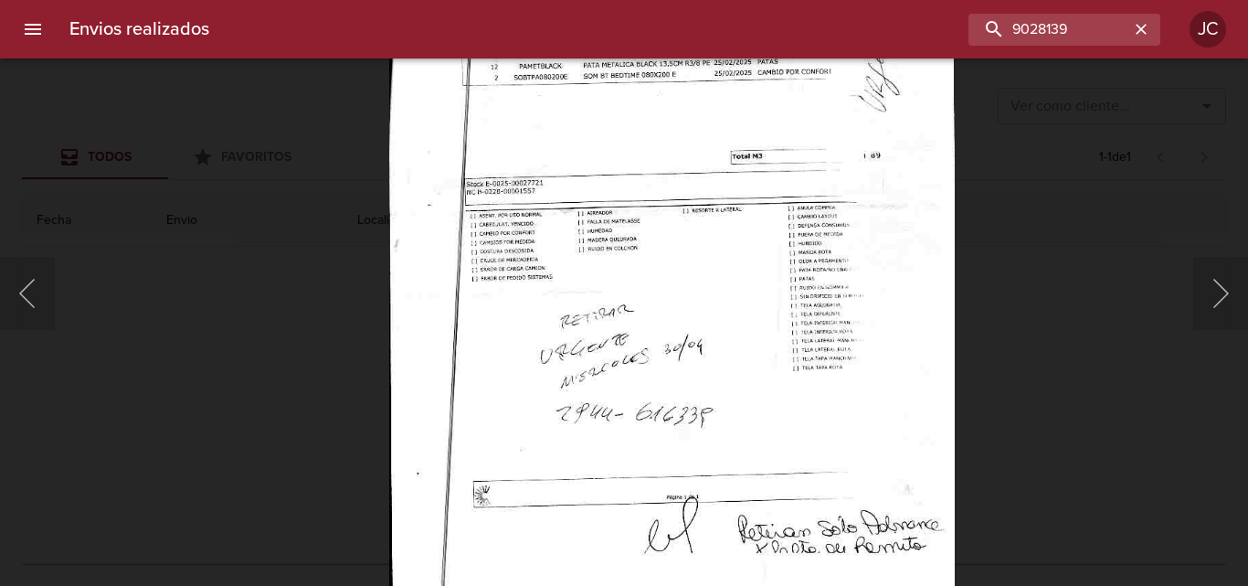
drag, startPoint x: 998, startPoint y: 400, endPoint x: 397, endPoint y: 533, distance: 614.8
click at [990, 403] on div "Lightbox" at bounding box center [624, 293] width 1248 height 586
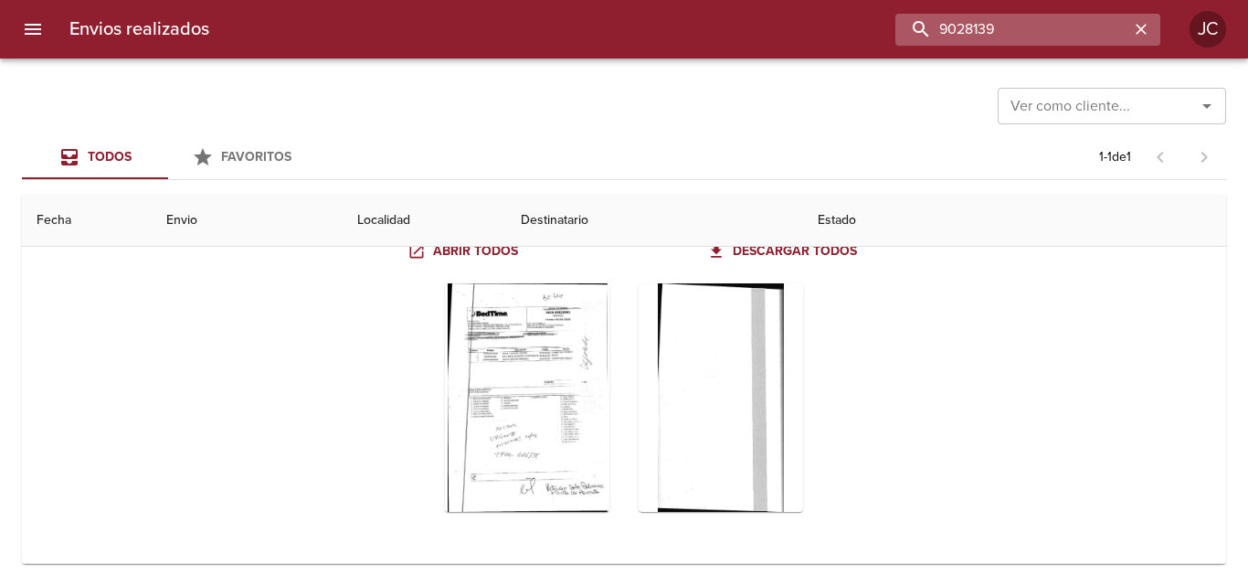
click at [1089, 33] on input "9028139" at bounding box center [1012, 30] width 234 height 32
paste input "66098"
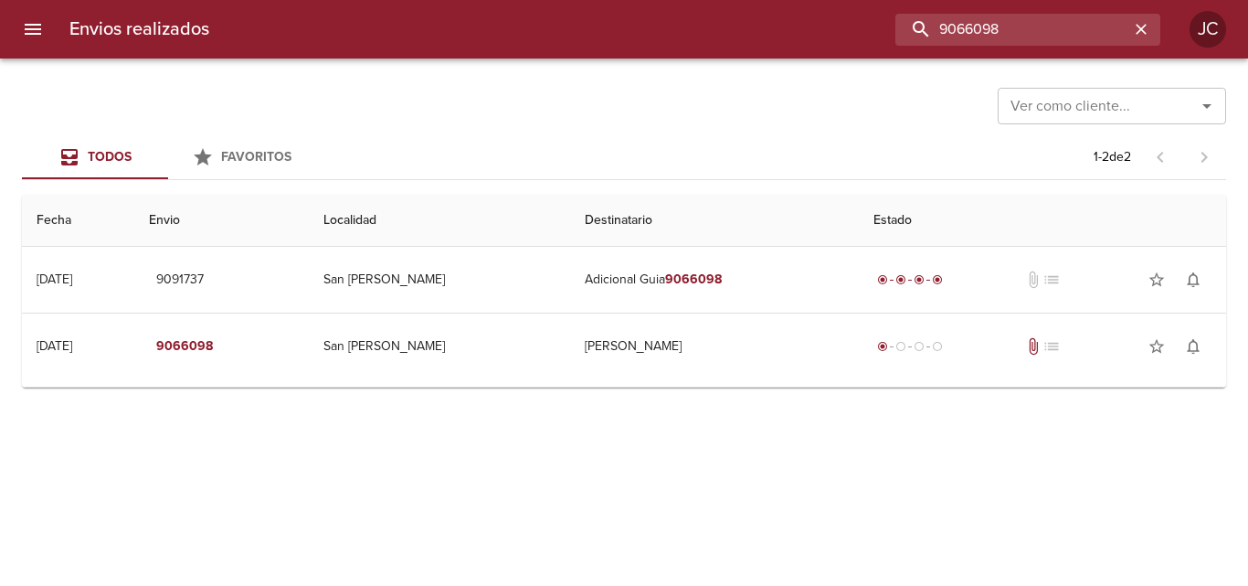
scroll to position [0, 0]
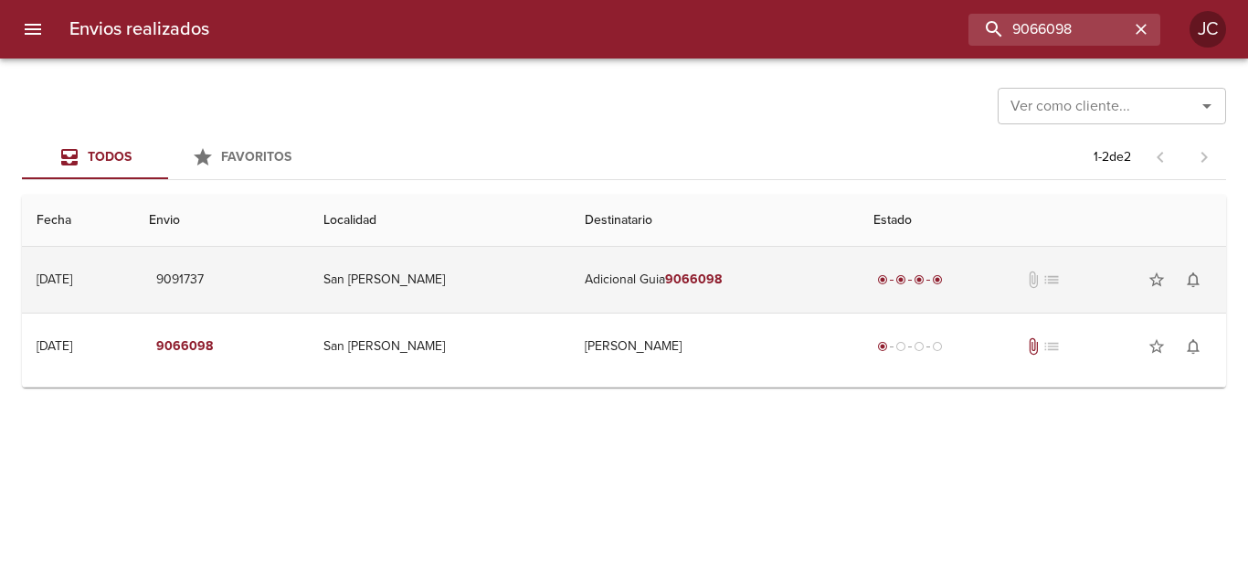
click at [767, 281] on td "Adicional Guia 9066098" at bounding box center [714, 280] width 289 height 66
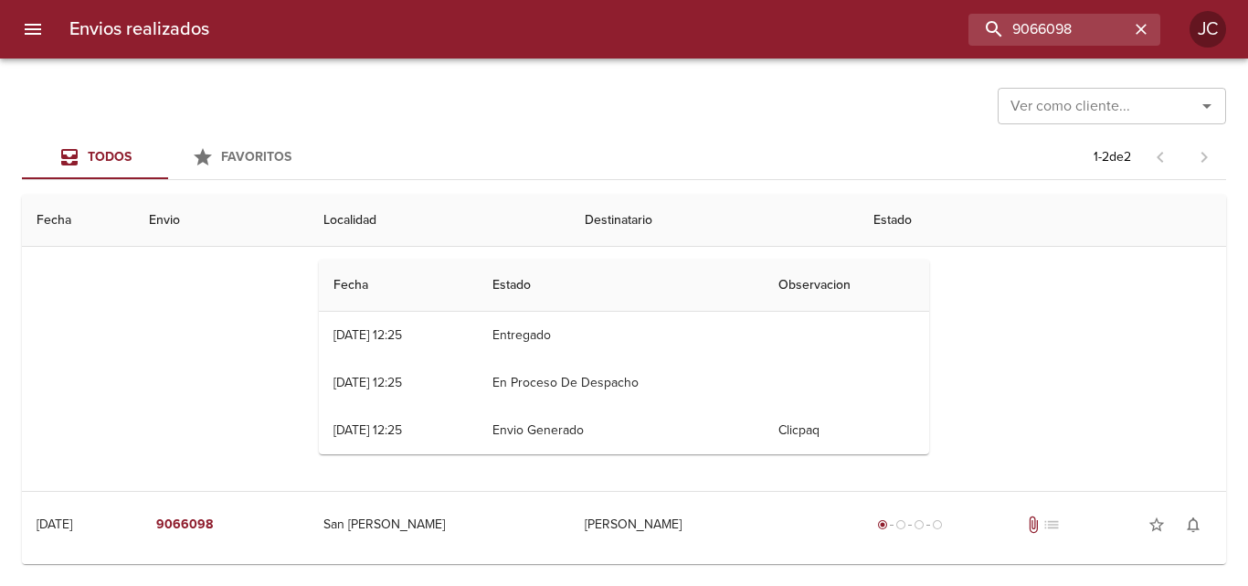
scroll to position [150, 0]
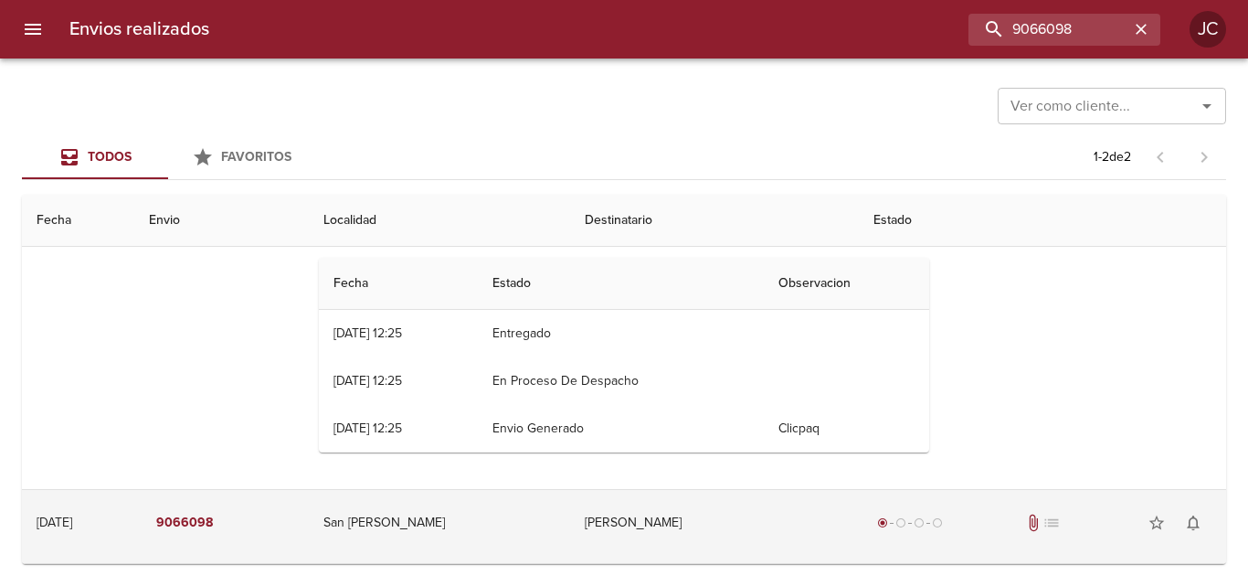
click at [705, 509] on td "Sagasta Ramiro" at bounding box center [714, 523] width 289 height 66
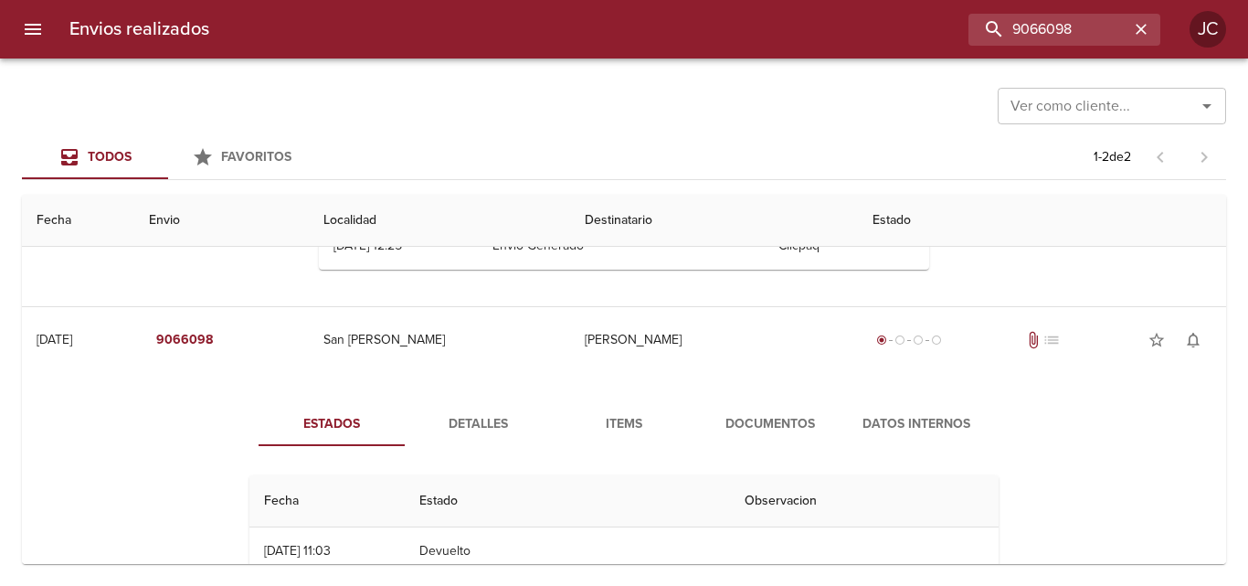
click at [743, 442] on button "Documentos" at bounding box center [770, 424] width 146 height 44
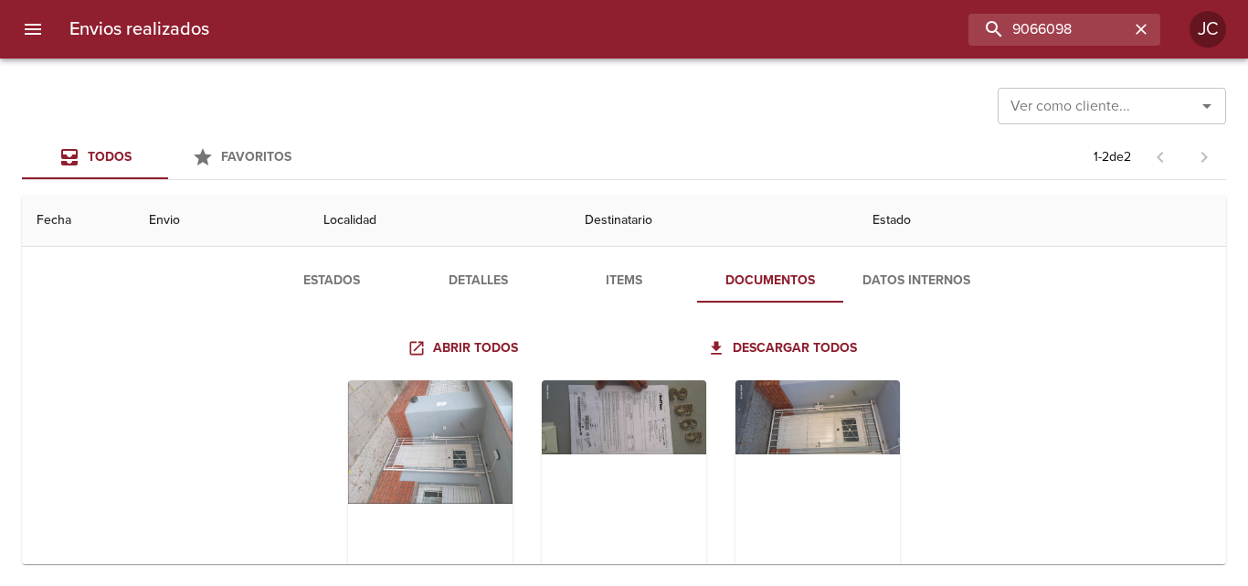
scroll to position [573, 0]
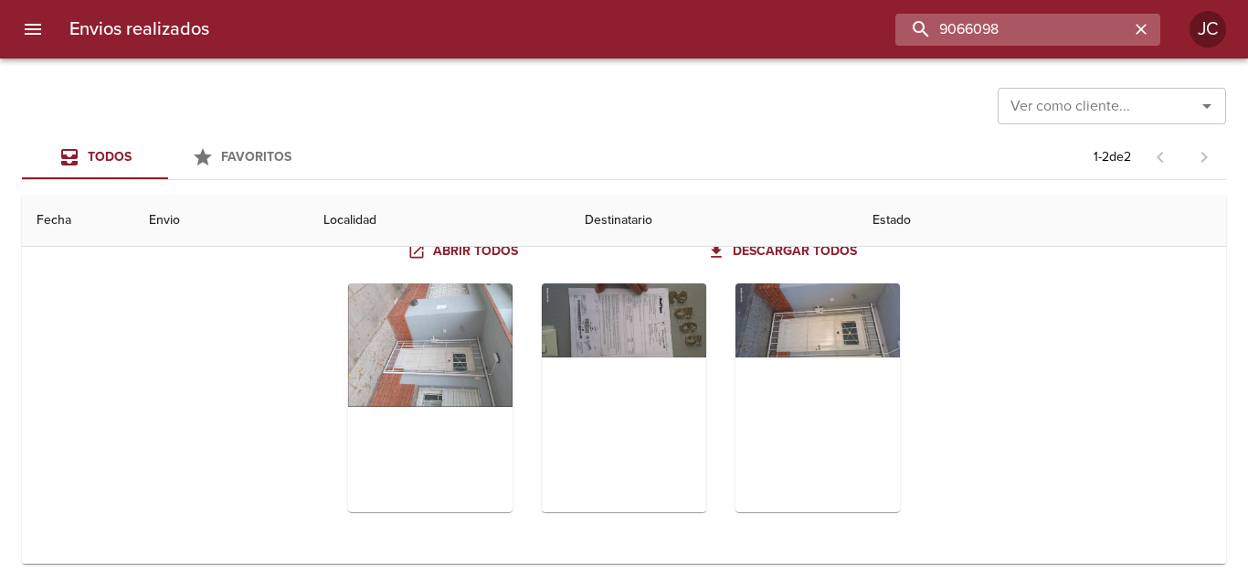
click at [1080, 25] on input "9066098" at bounding box center [1012, 30] width 234 height 32
paste input "92414"
type input "9092414"
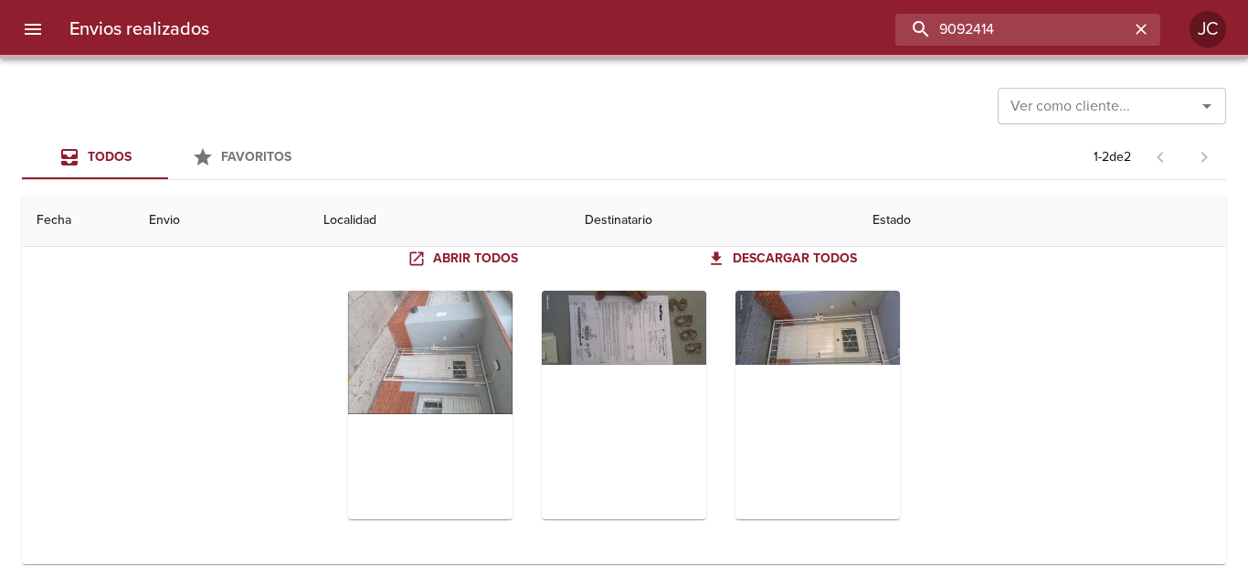
scroll to position [0, 0]
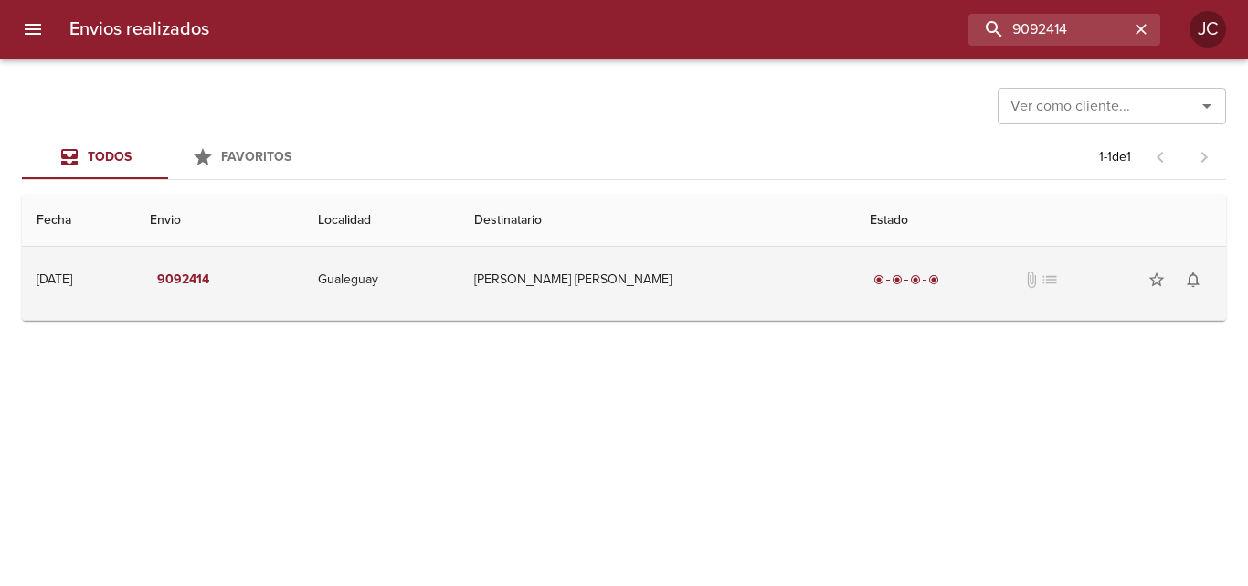
click at [814, 275] on td "Ret Elias Juan Vicente" at bounding box center [658, 280] width 396 height 66
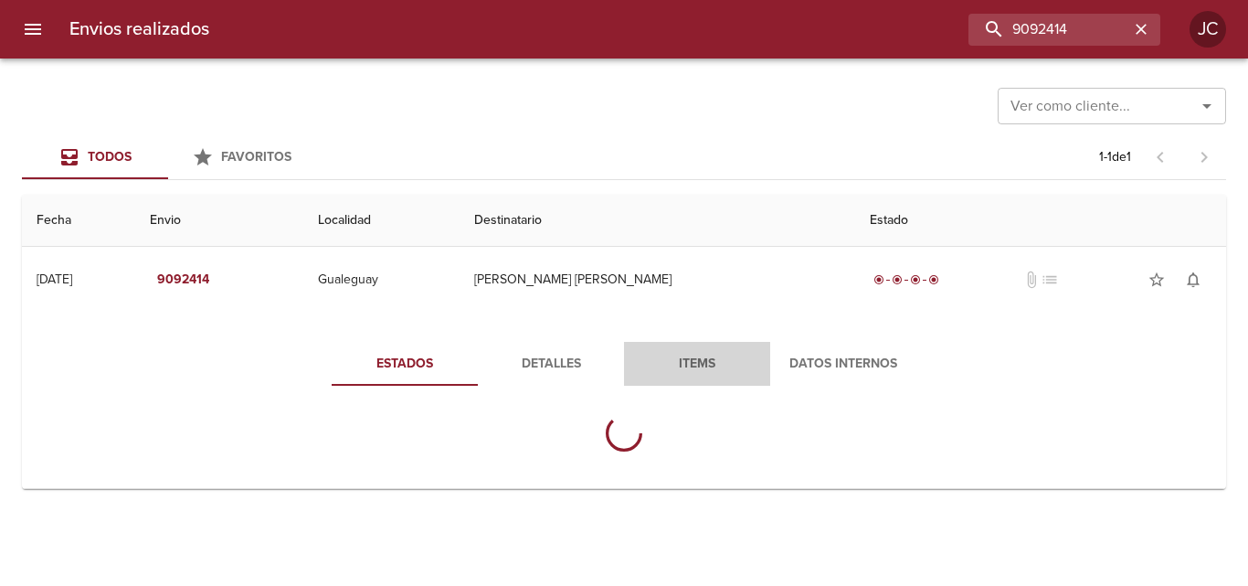
click at [736, 345] on button "Items" at bounding box center [697, 364] width 146 height 44
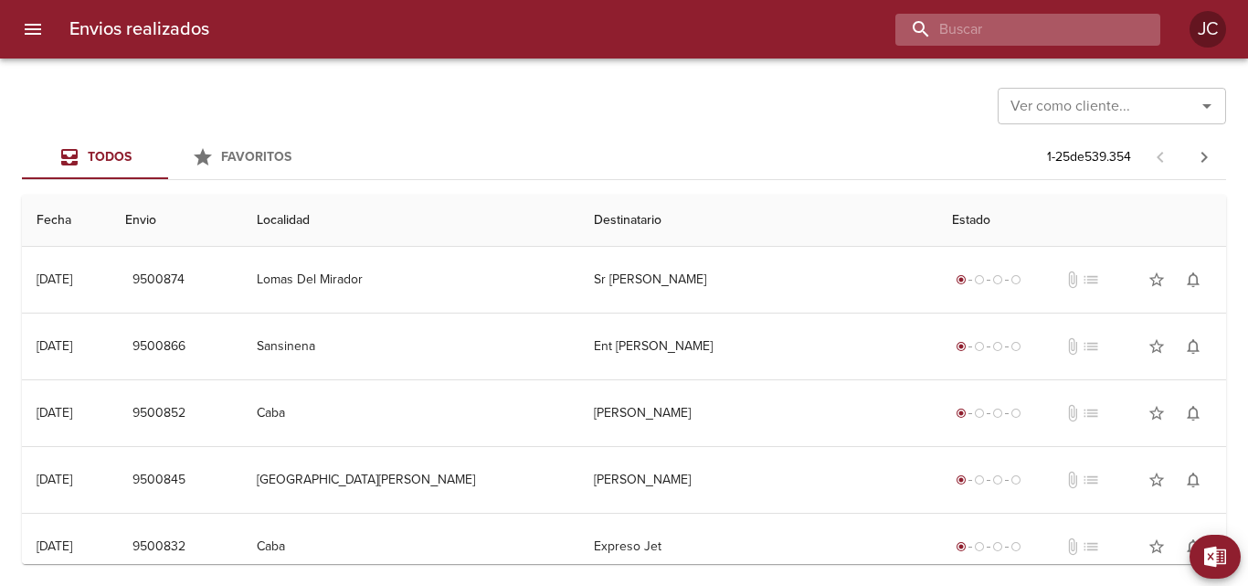
click at [1089, 42] on input "buscar" at bounding box center [1012, 30] width 234 height 32
paste input "9101607"
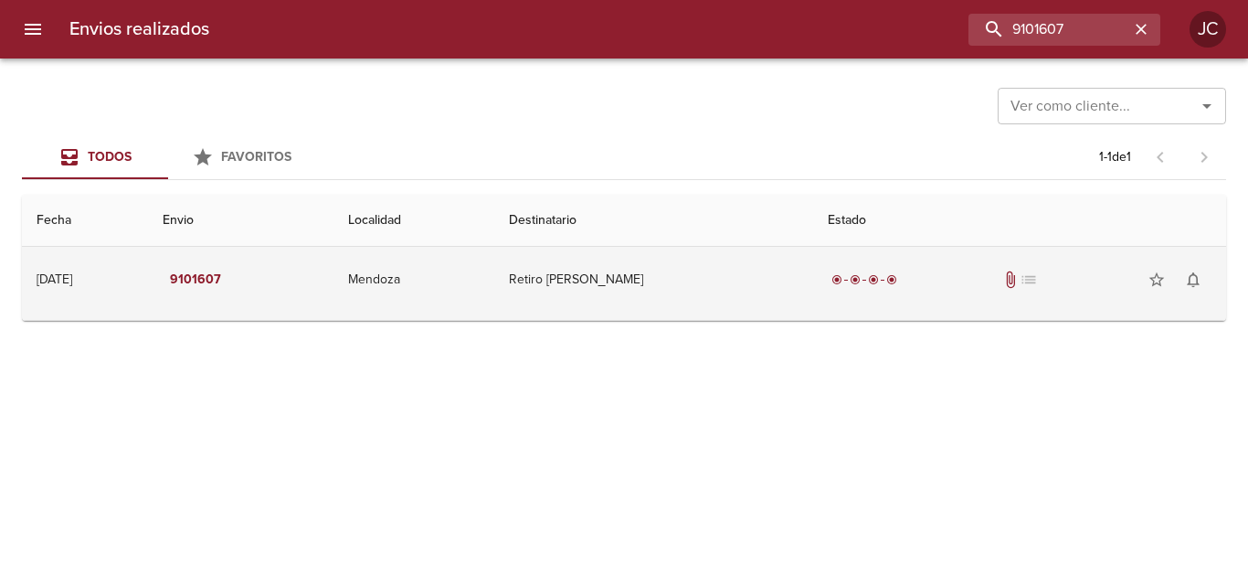
click at [793, 296] on td "Retiro Ferato Bruno" at bounding box center [653, 280] width 319 height 66
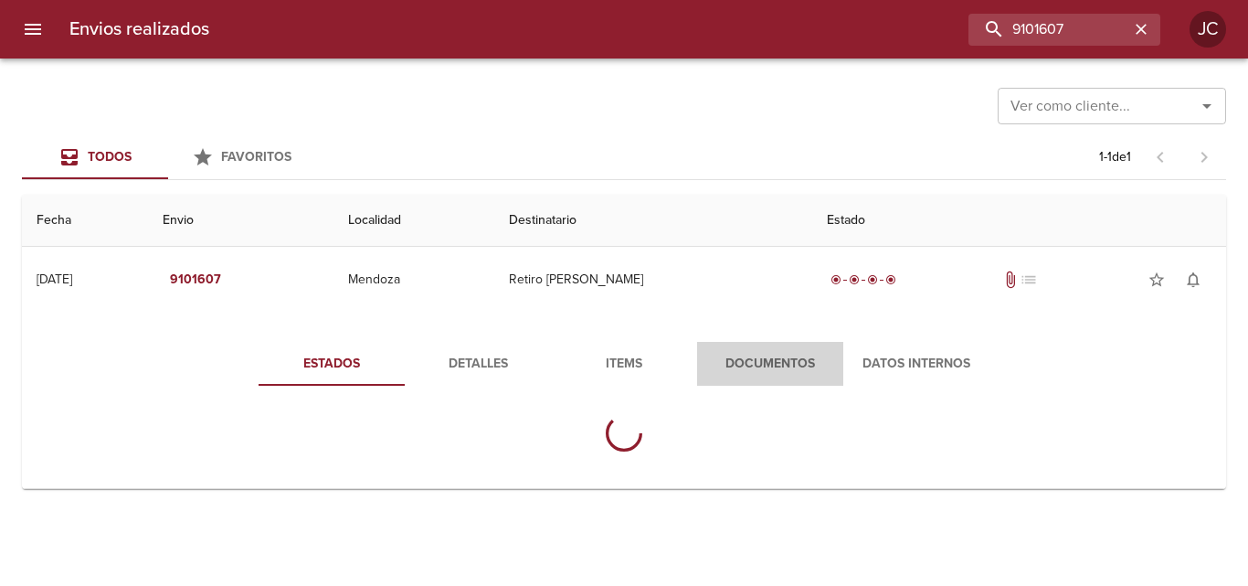
click at [714, 370] on span "Documentos" at bounding box center [770, 364] width 124 height 23
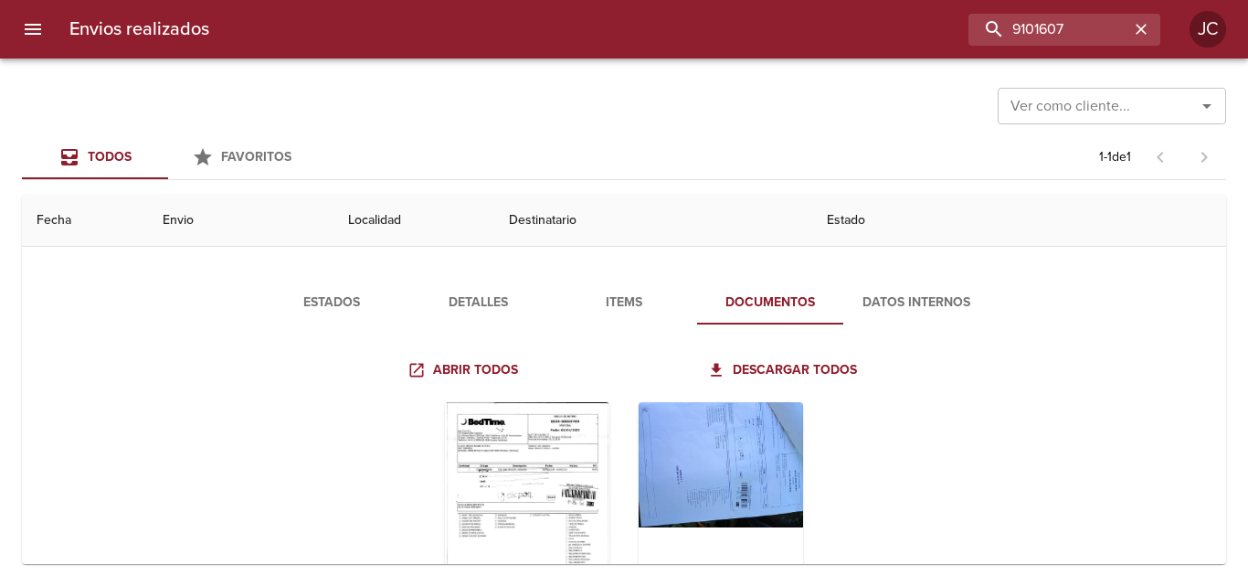
scroll to position [180, 0]
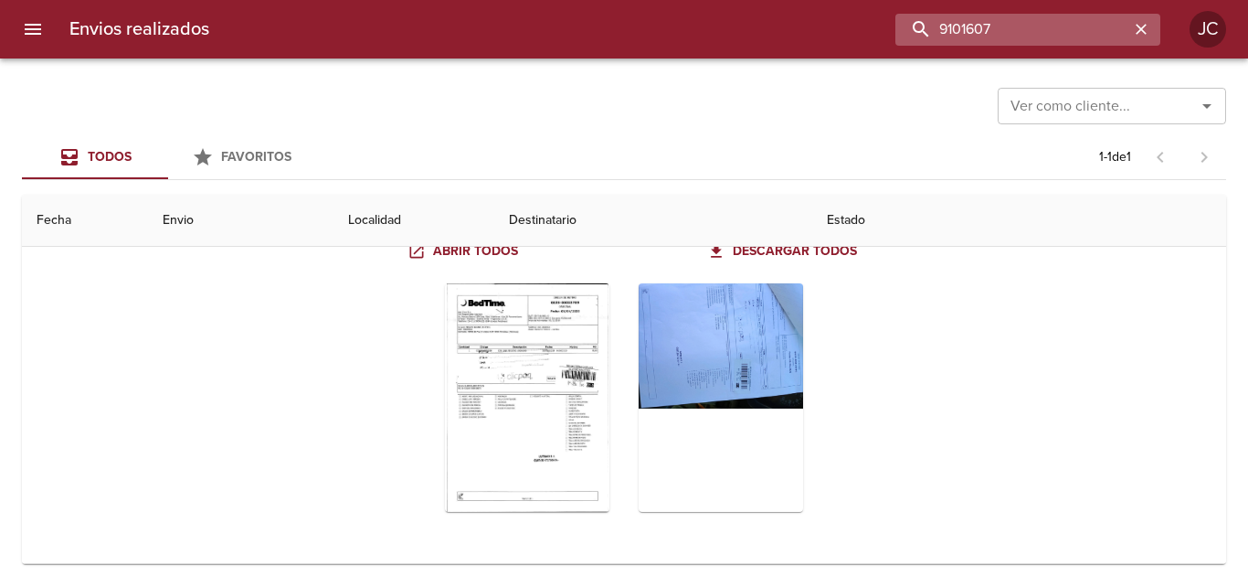
click at [1031, 31] on input "9101607" at bounding box center [1012, 30] width 234 height 32
click at [1034, 34] on input "9101607" at bounding box center [1012, 30] width 234 height 32
paste input "4746"
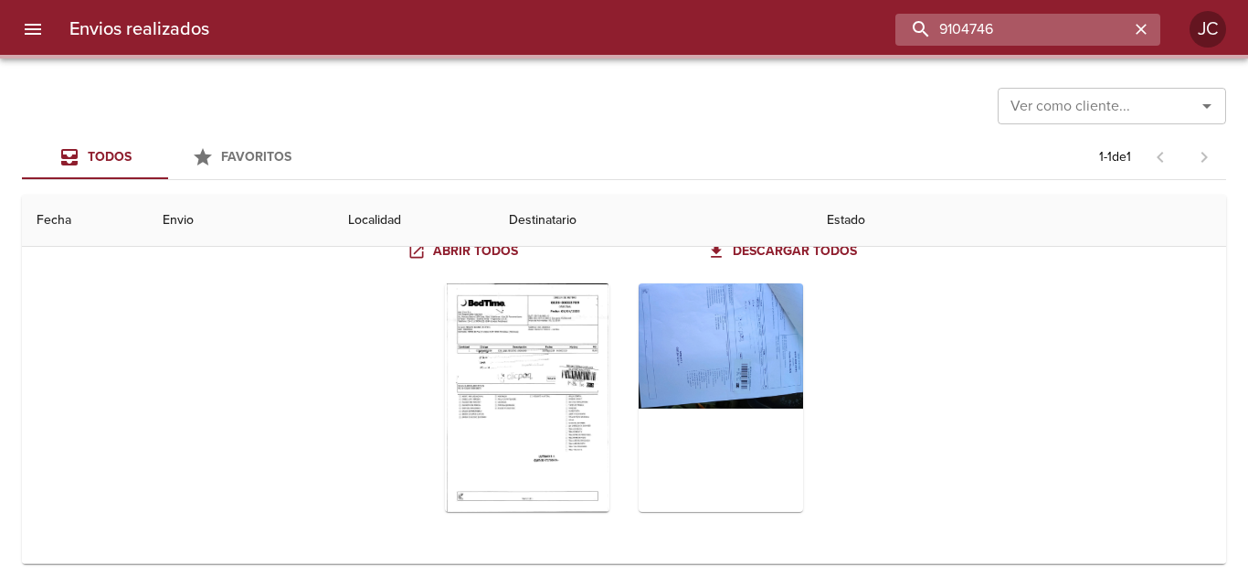
scroll to position [0, 0]
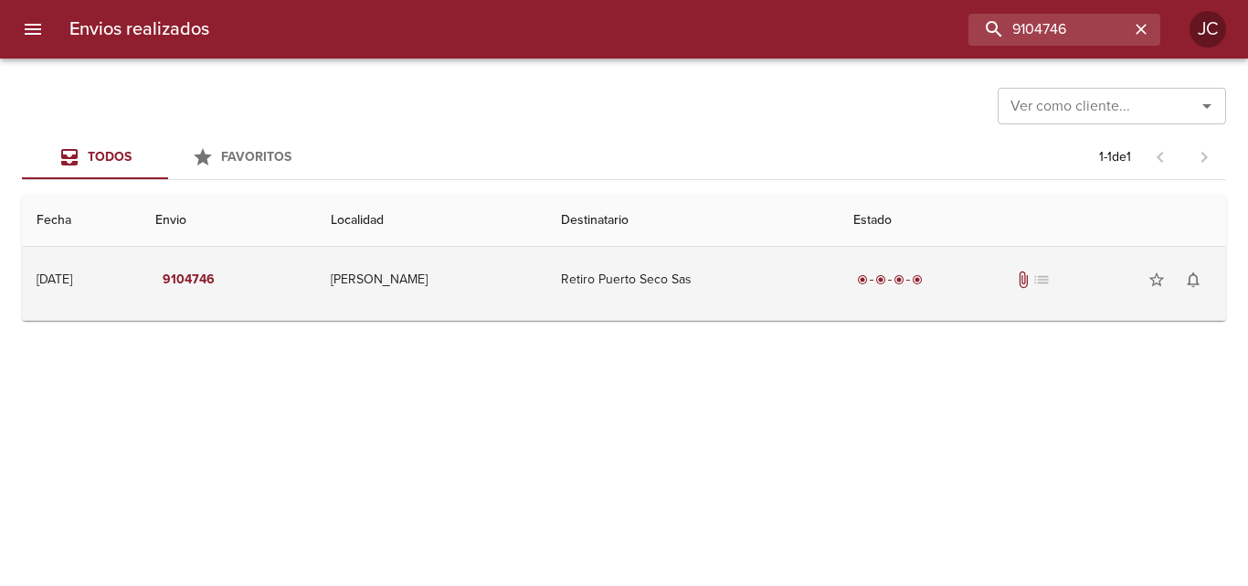
click at [920, 264] on div "radio_button_checked radio_button_checked radio_button_checked radio_button_che…" at bounding box center [1032, 279] width 358 height 37
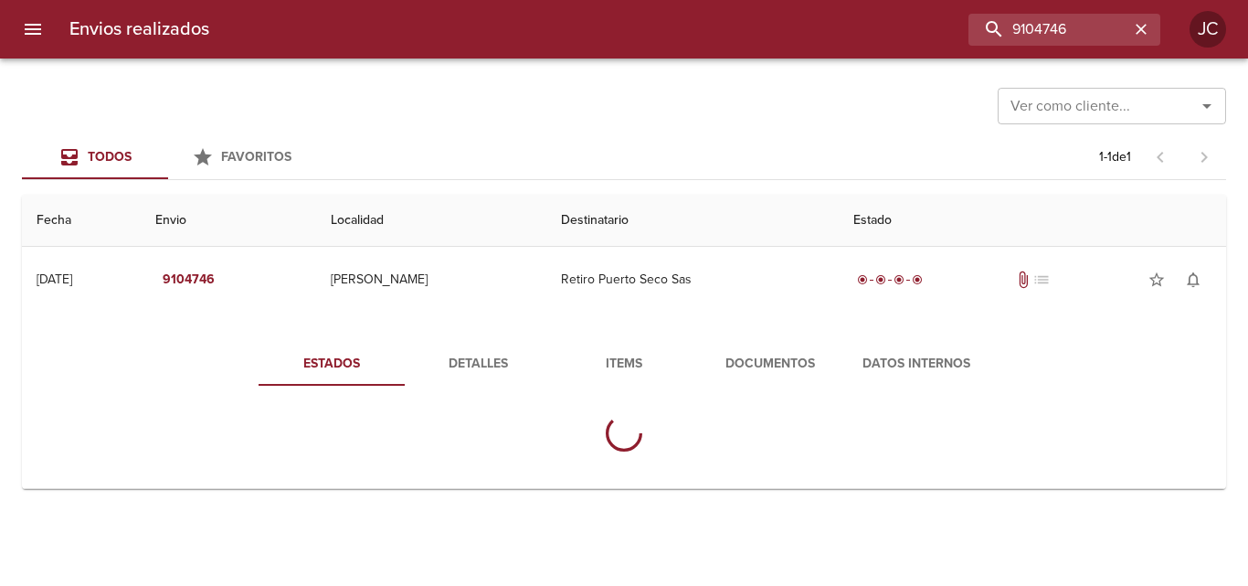
click at [779, 346] on button "Documentos" at bounding box center [770, 364] width 146 height 44
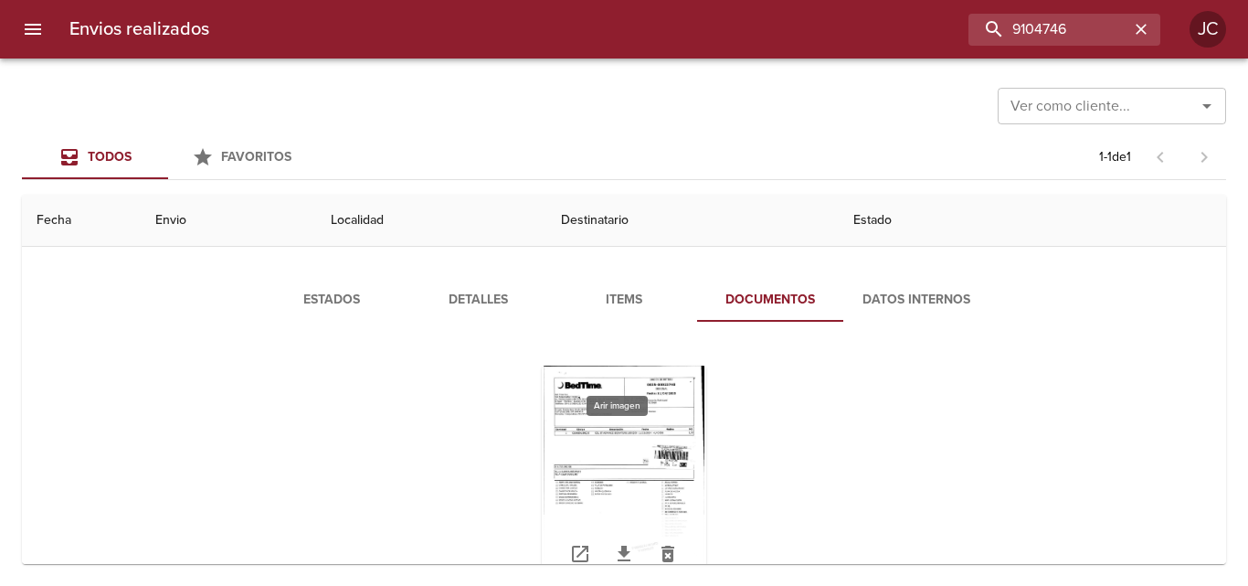
scroll to position [146, 0]
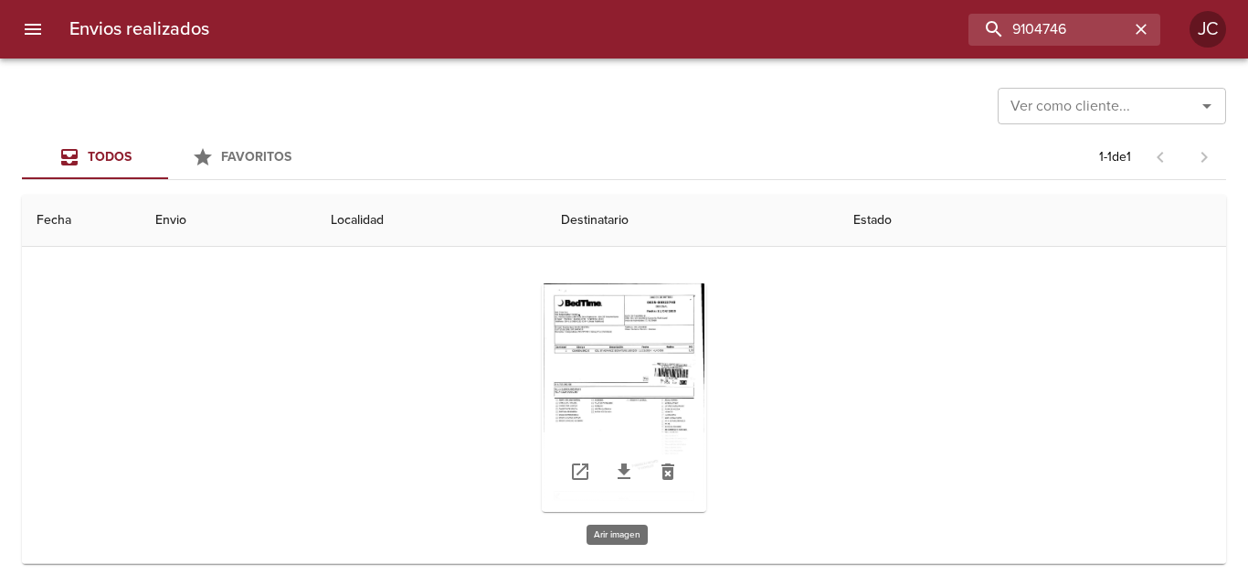
click at [608, 395] on div "Tabla de envíos del cliente" at bounding box center [624, 397] width 164 height 228
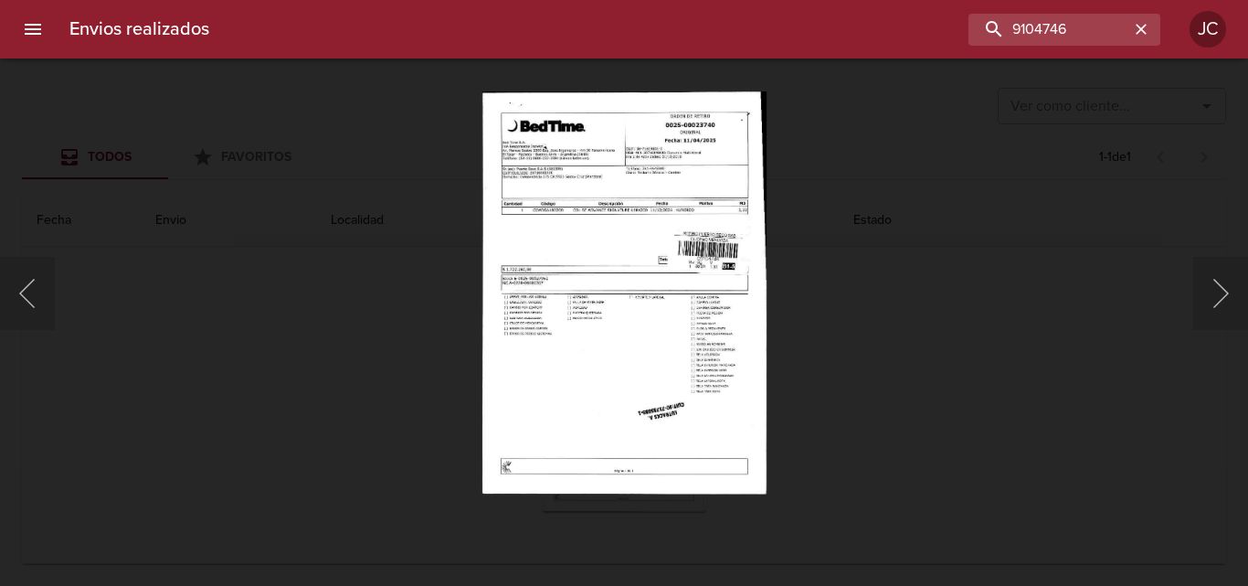
drag, startPoint x: 848, startPoint y: 355, endPoint x: 579, endPoint y: 471, distance: 292.6
click at [820, 368] on div "Lightbox" at bounding box center [624, 293] width 1248 height 586
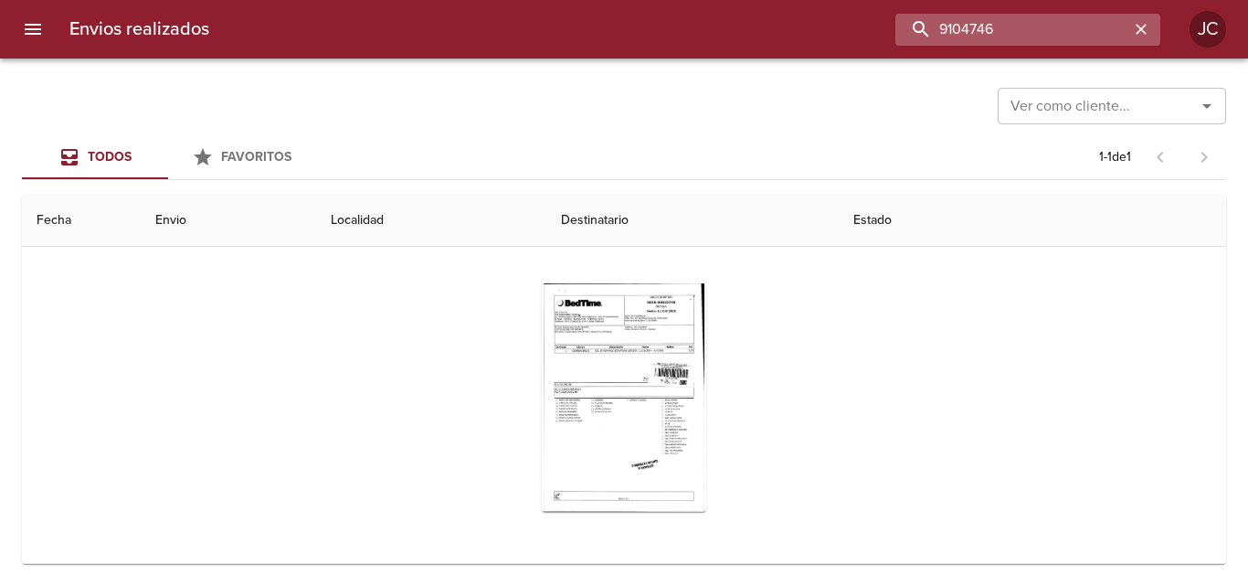
click at [1053, 21] on input "9104746" at bounding box center [1012, 30] width 234 height 32
paste input "10128"
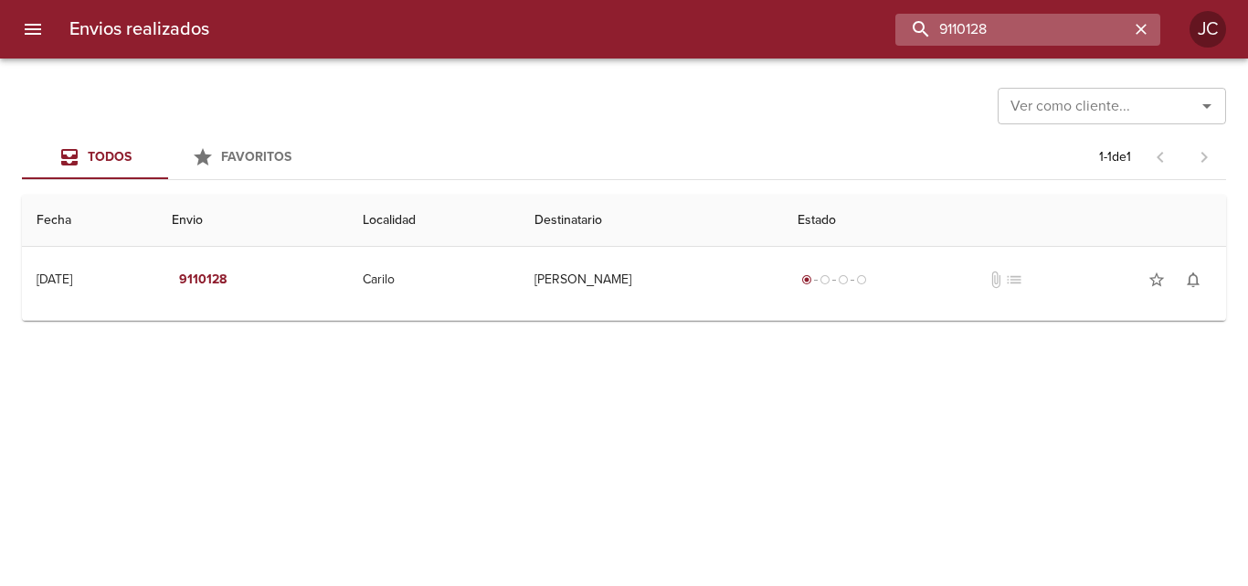
scroll to position [0, 0]
click at [988, 35] on input "9110128" at bounding box center [1012, 30] width 234 height 32
paste input "31695"
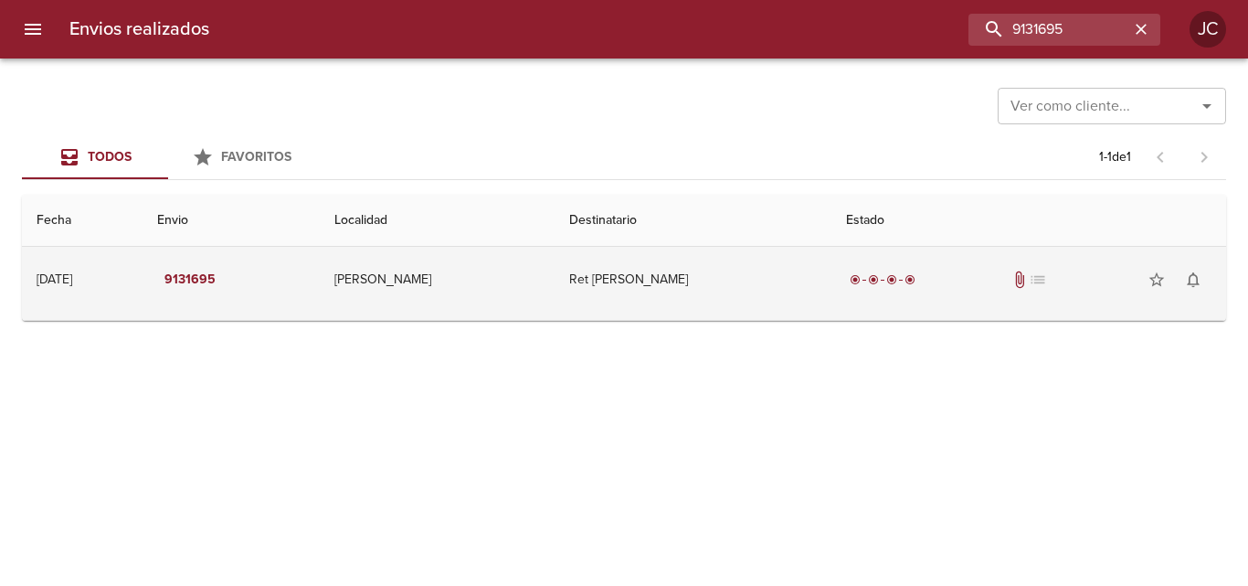
click at [725, 295] on td "Ret Knezetic Federico" at bounding box center [693, 280] width 277 height 66
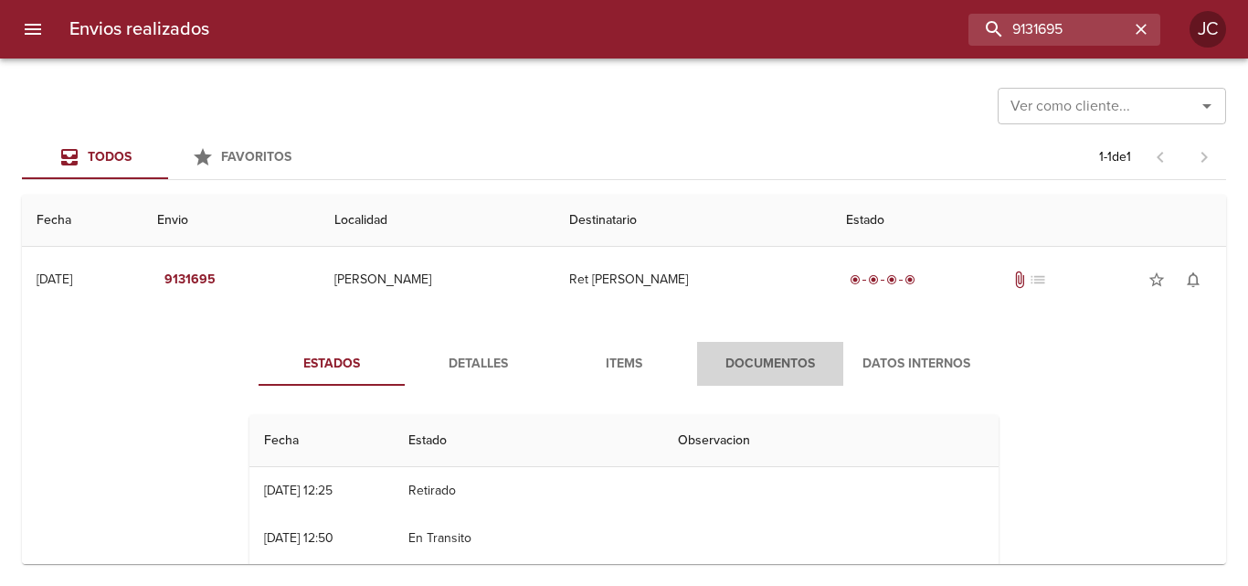
click at [746, 349] on button "Documentos" at bounding box center [770, 364] width 146 height 44
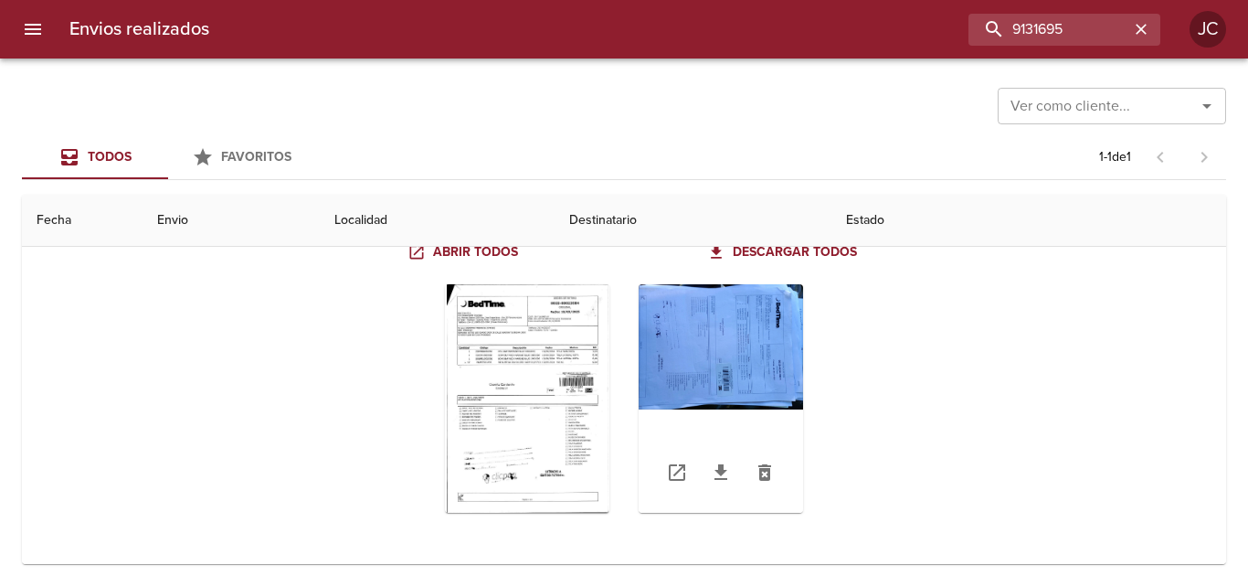
scroll to position [180, 0]
click at [492, 387] on div "Tabla de envíos del cliente" at bounding box center [527, 397] width 164 height 228
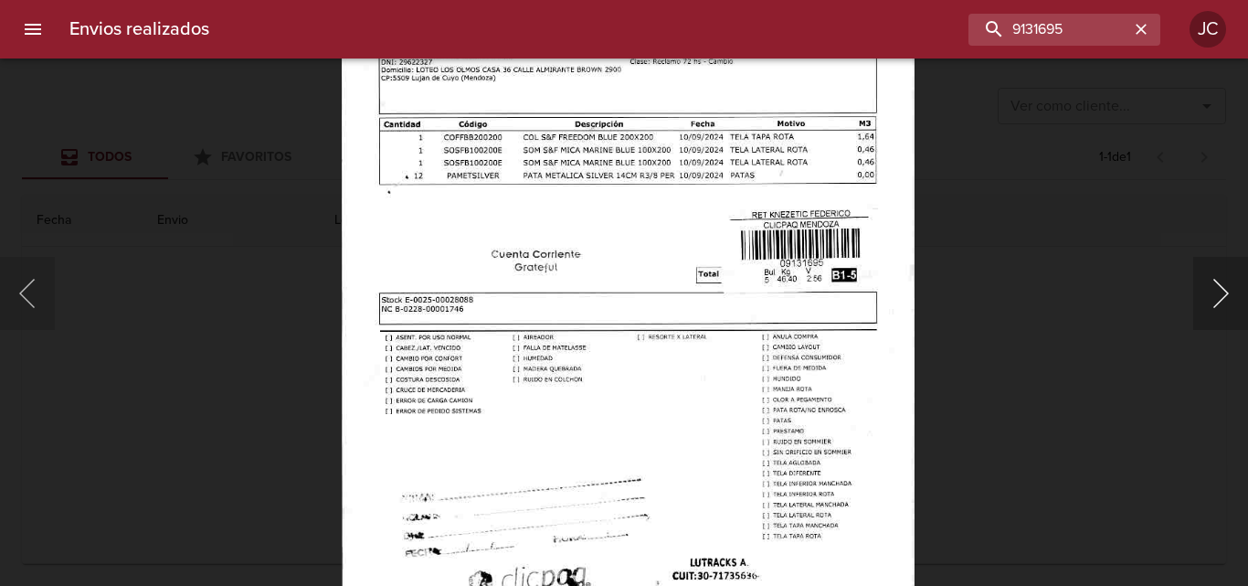
click at [1203, 285] on button "Siguiente" at bounding box center [1220, 293] width 55 height 73
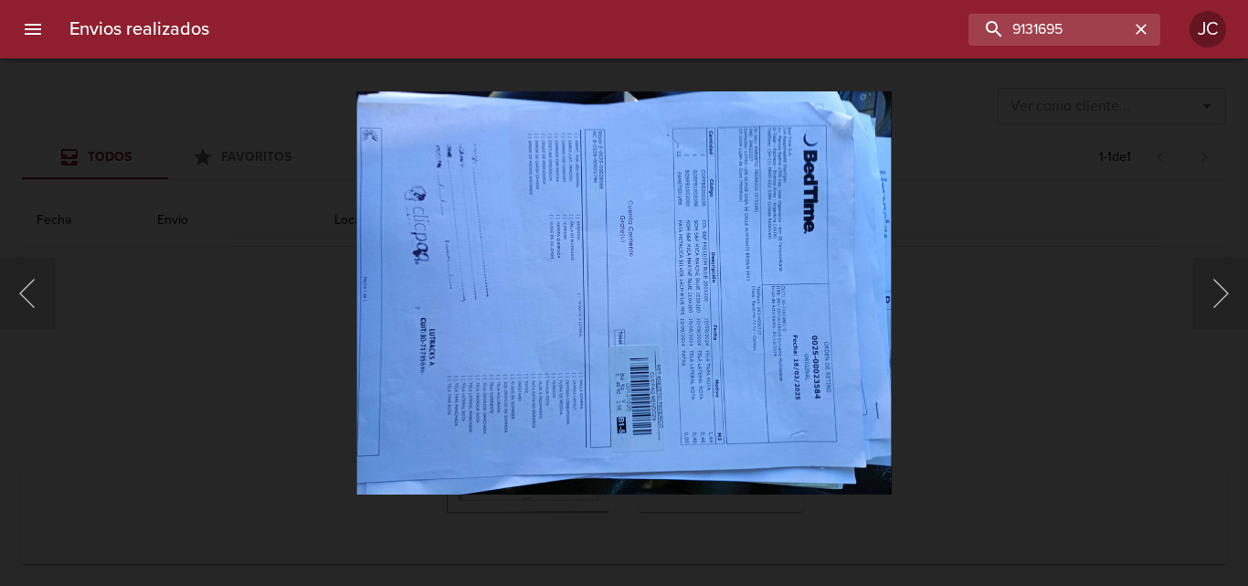
click at [990, 302] on div "Lightbox" at bounding box center [624, 293] width 1248 height 586
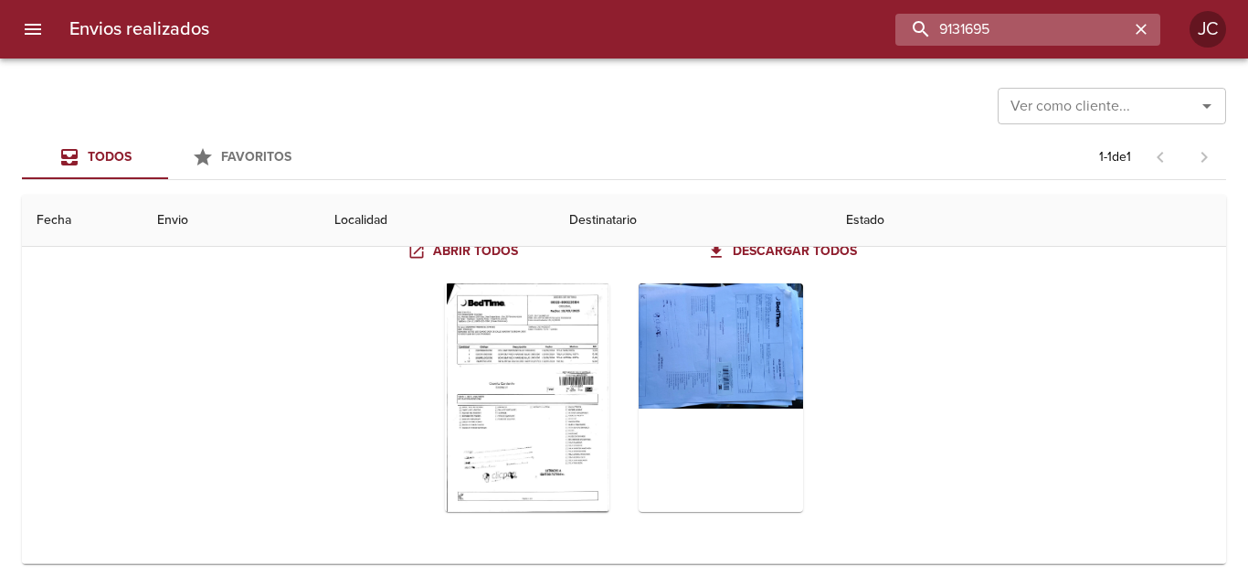
click at [1005, 33] on input "9131695" at bounding box center [1012, 30] width 234 height 32
click at [1005, 32] on input "9131695" at bounding box center [1012, 30] width 234 height 32
paste input "210289"
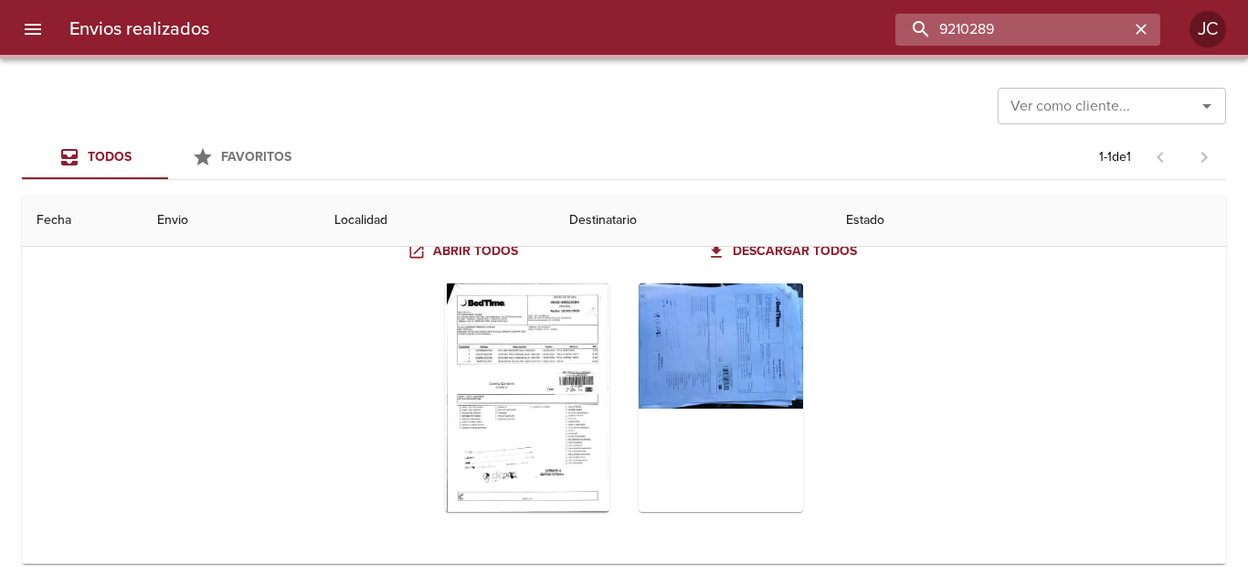
scroll to position [0, 0]
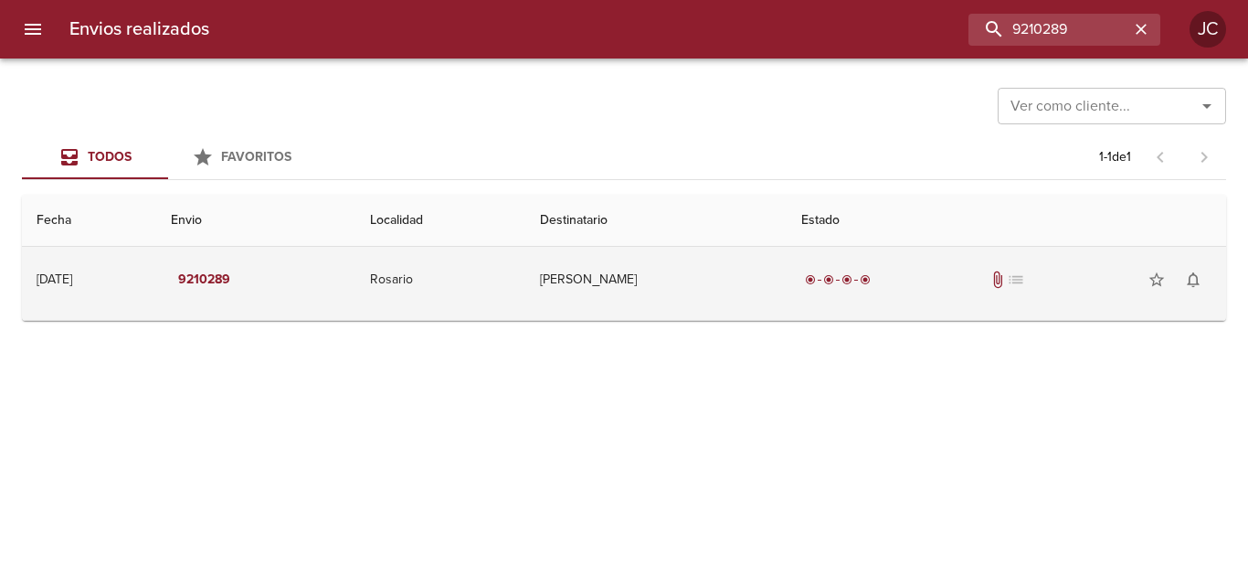
click at [665, 267] on td "Federico Javier" at bounding box center [655, 280] width 261 height 66
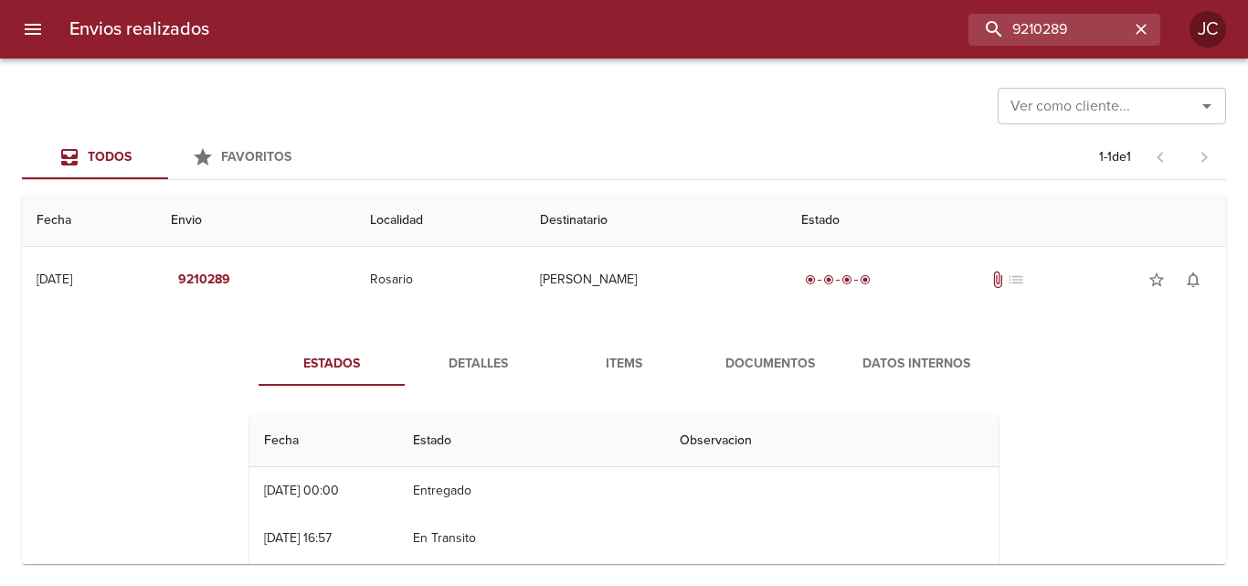
drag, startPoint x: 718, startPoint y: 358, endPoint x: 703, endPoint y: 313, distance: 47.4
click at [718, 357] on span "Documentos" at bounding box center [770, 364] width 124 height 23
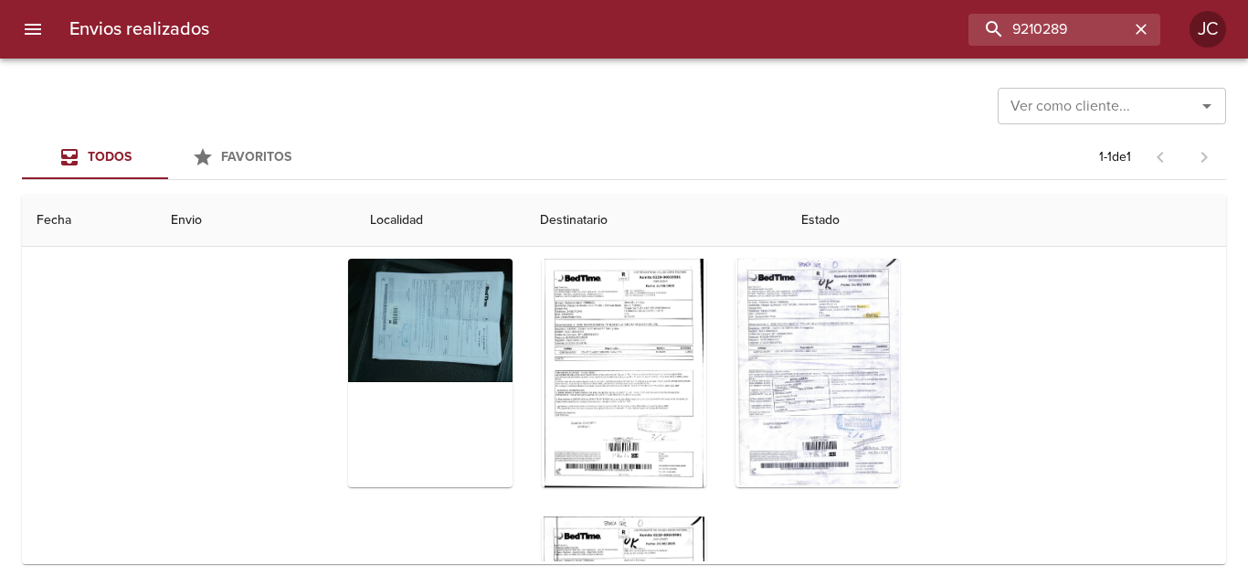
scroll to position [225, 0]
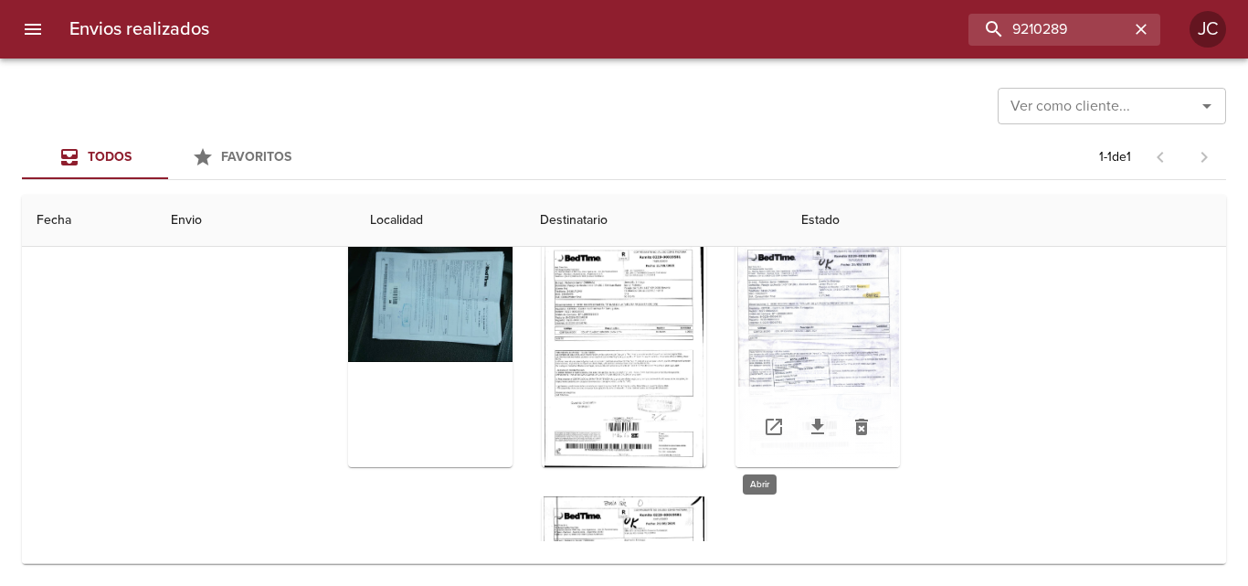
click at [763, 427] on icon "Tabla de envíos del cliente" at bounding box center [774, 427] width 22 height 22
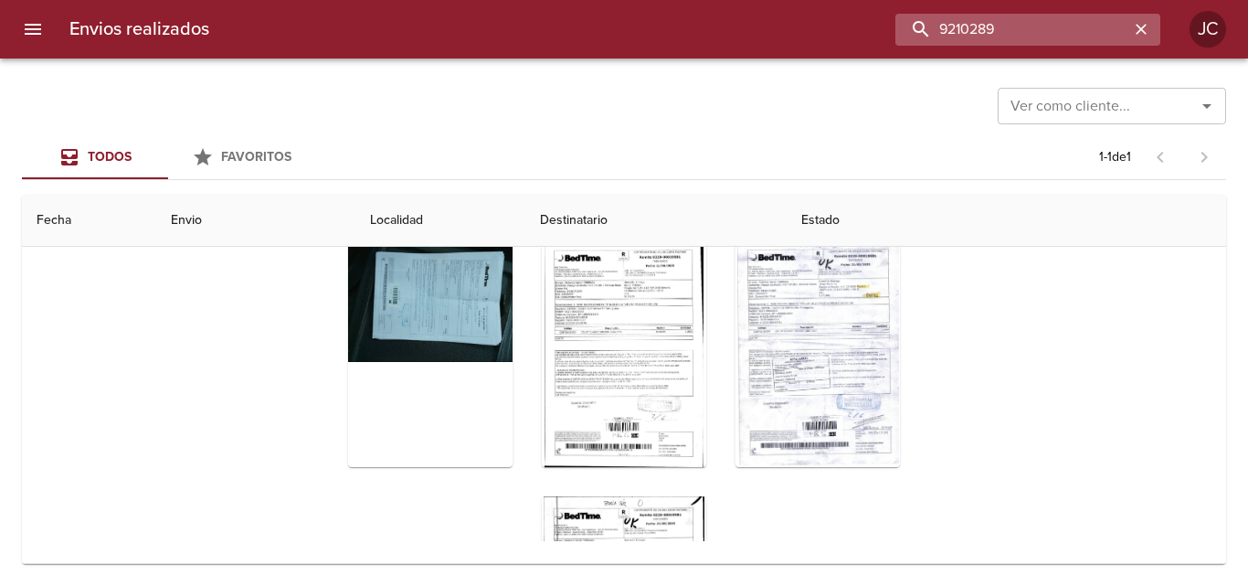
click at [1079, 19] on input "9210289" at bounding box center [1012, 30] width 234 height 32
paste input "9541"
type input "9219541"
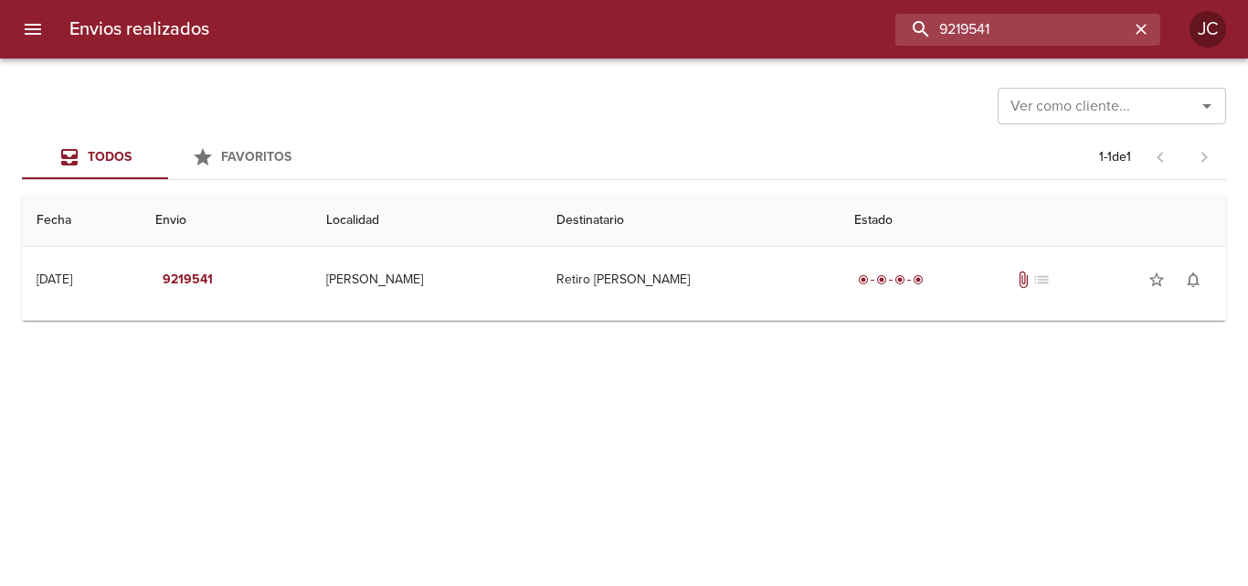
scroll to position [0, 0]
click at [575, 312] on td "Guia : 9219541" at bounding box center [624, 315] width 1204 height 7
drag, startPoint x: 597, startPoint y: 291, endPoint x: 672, endPoint y: 318, distance: 79.5
click at [598, 291] on td "Retiro Knezetic Federico" at bounding box center [691, 280] width 298 height 66
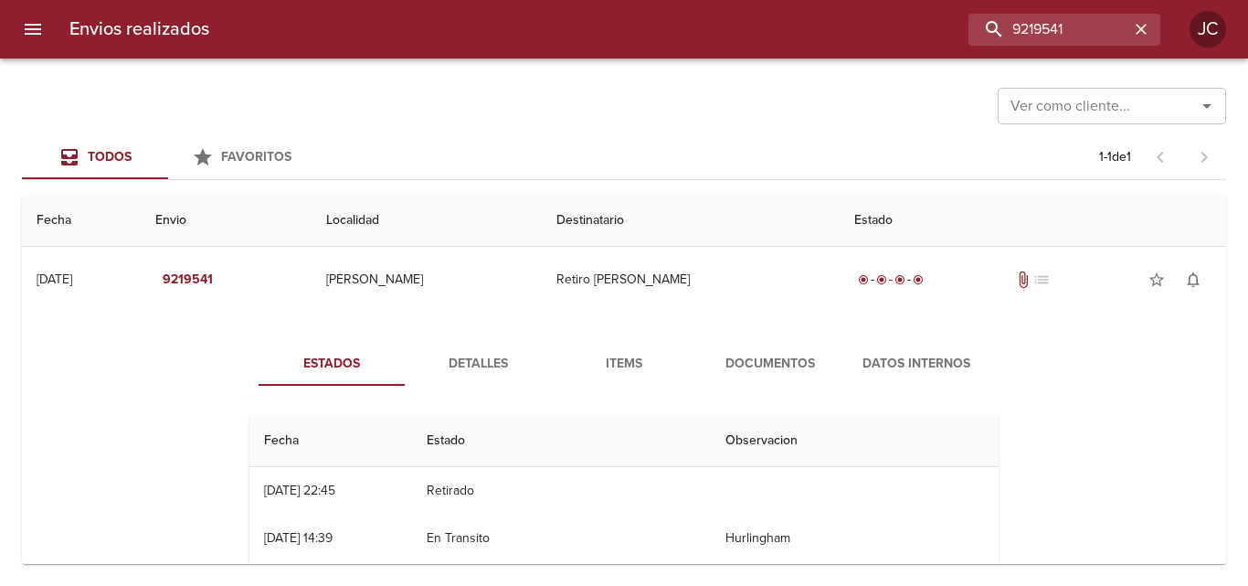
click at [720, 353] on span "Documentos" at bounding box center [770, 364] width 124 height 23
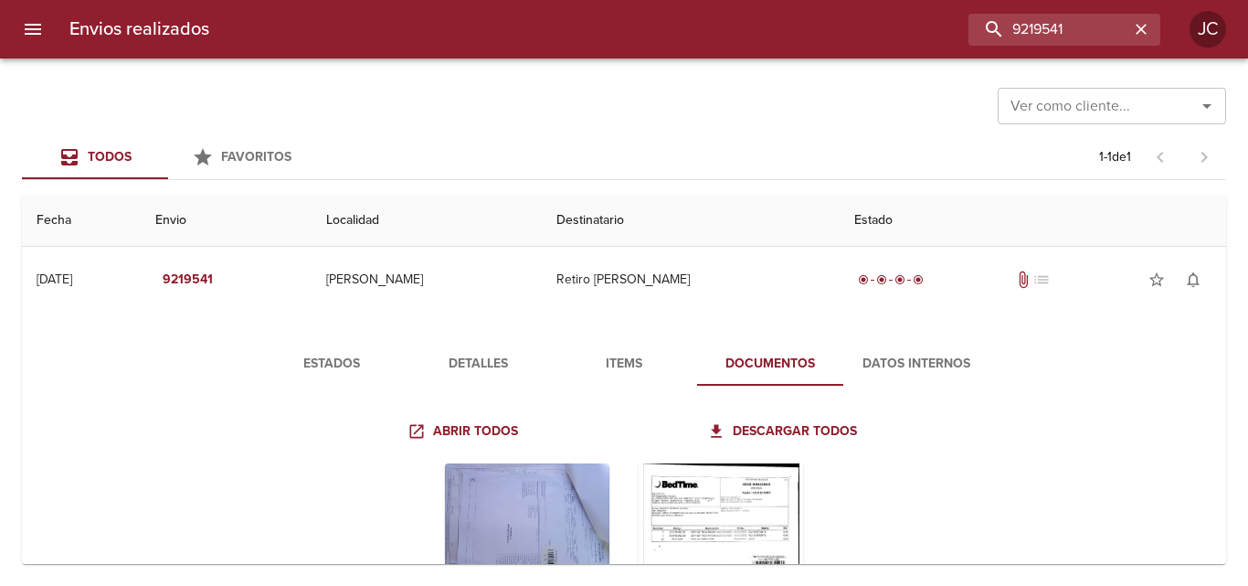
scroll to position [180, 0]
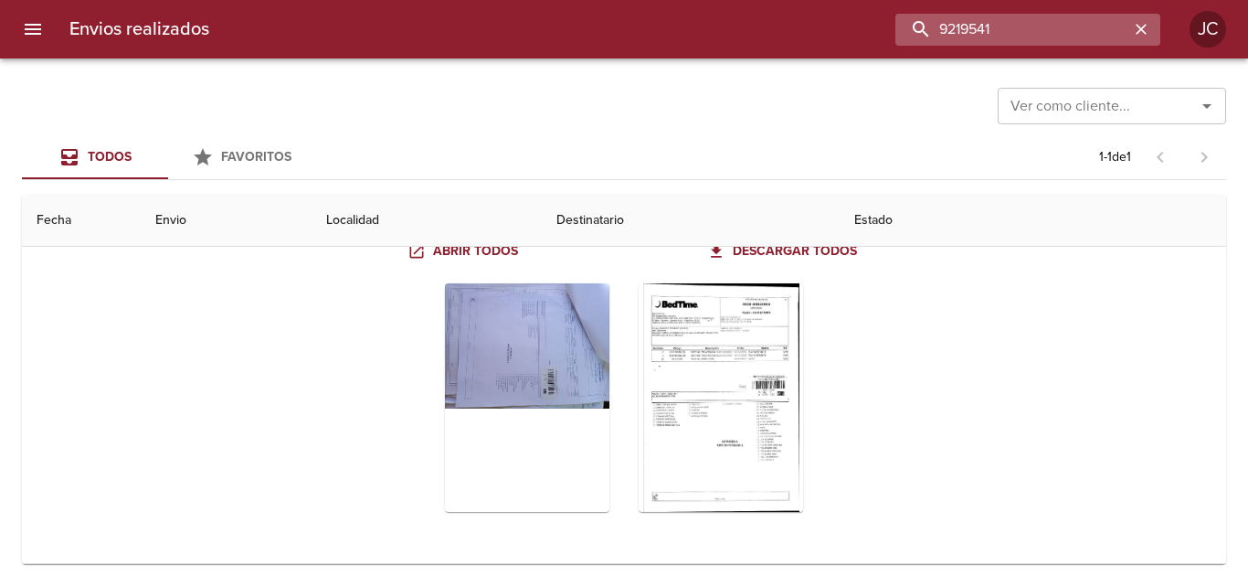
click at [1030, 25] on input "9219541" at bounding box center [1012, 30] width 234 height 32
paste input "26382"
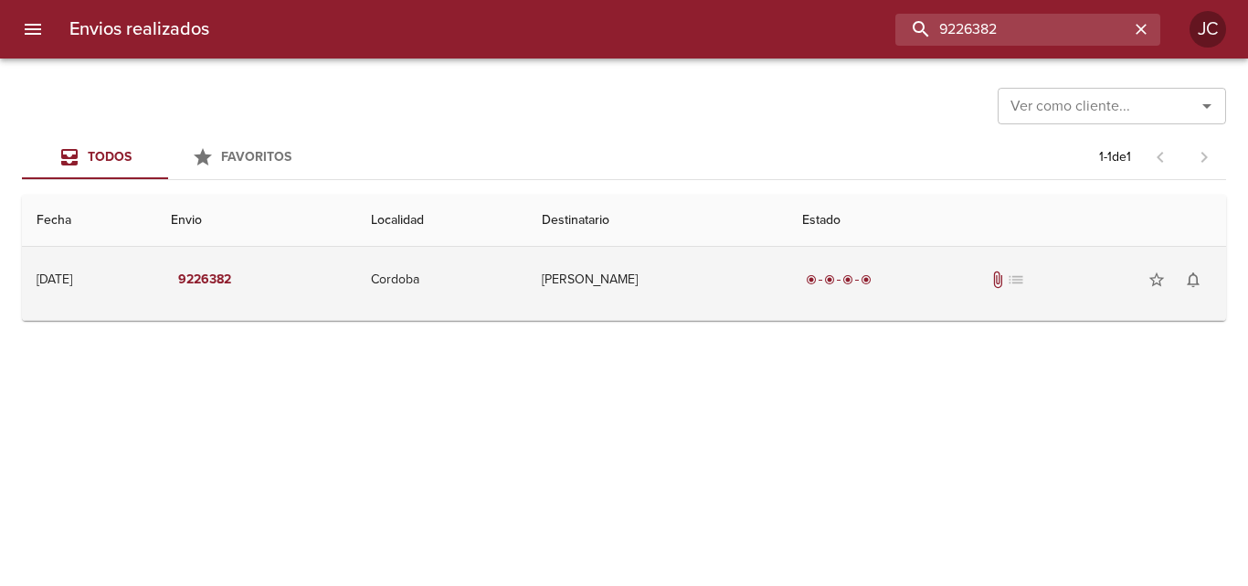
scroll to position [0, 0]
click at [671, 291] on td "[PERSON_NAME]" at bounding box center [657, 280] width 260 height 66
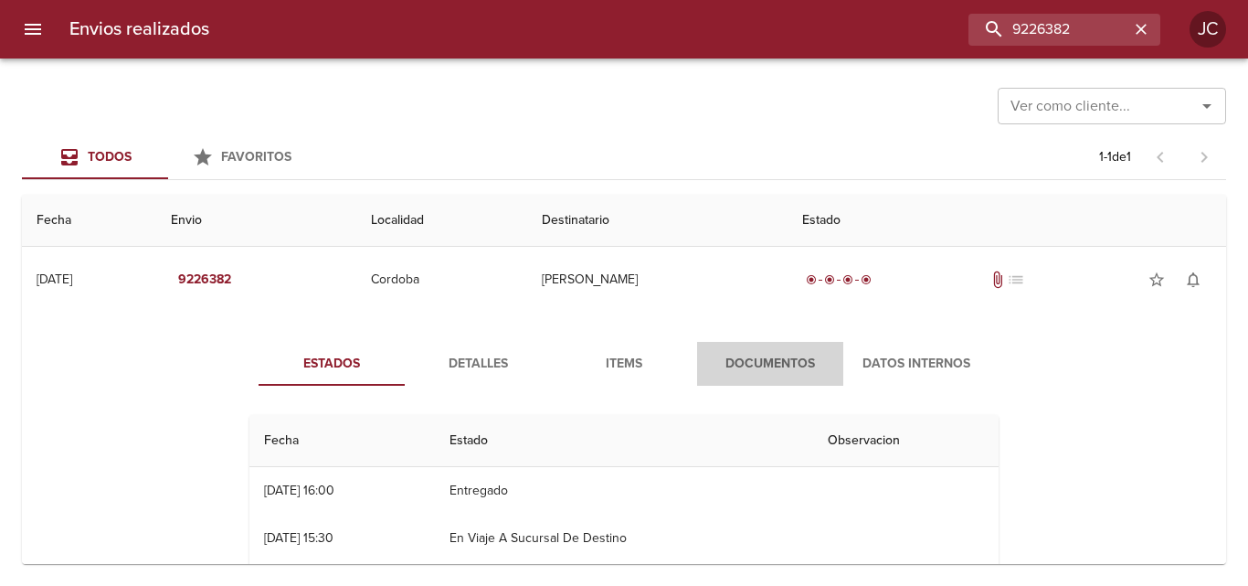
click at [777, 371] on span "Documentos" at bounding box center [770, 364] width 124 height 23
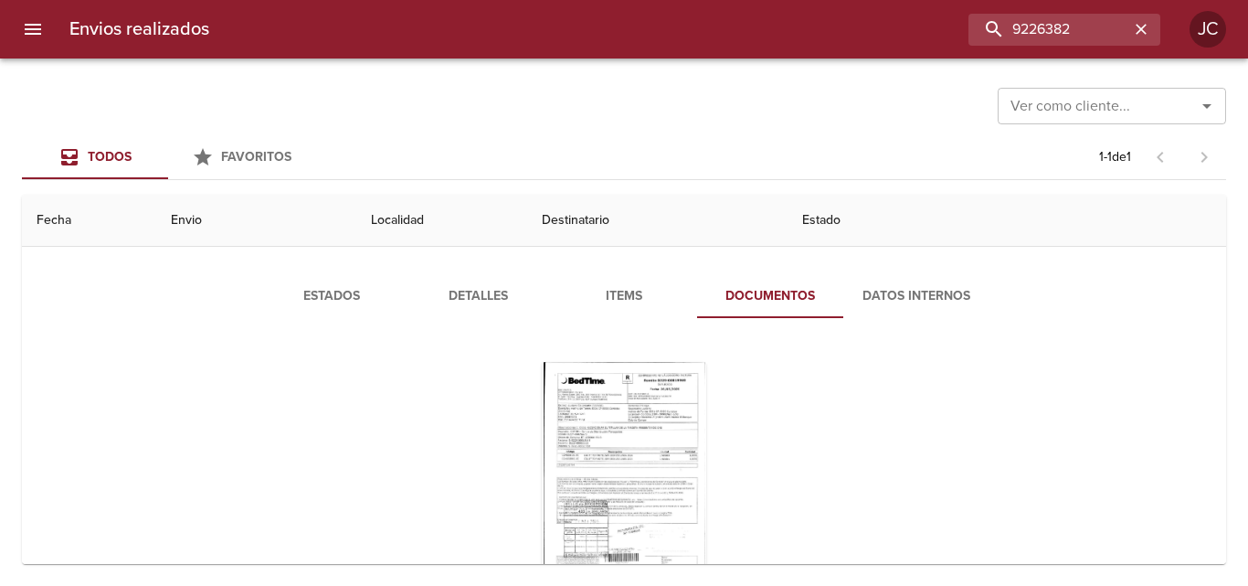
scroll to position [146, 0]
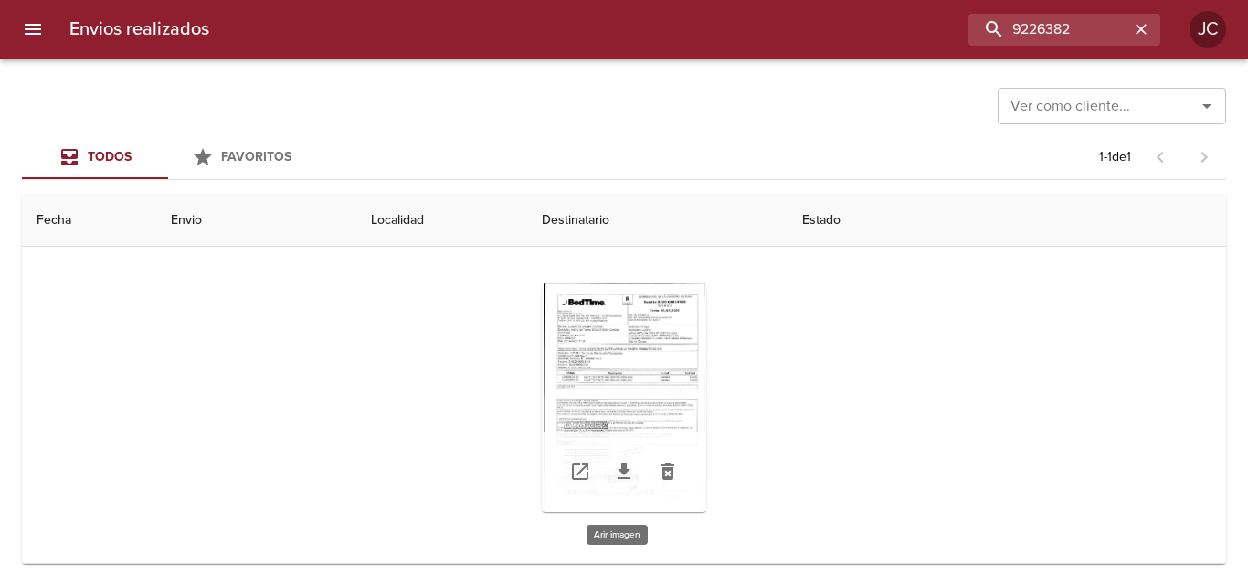
click at [635, 358] on div "Tabla de envíos del cliente" at bounding box center [624, 397] width 164 height 228
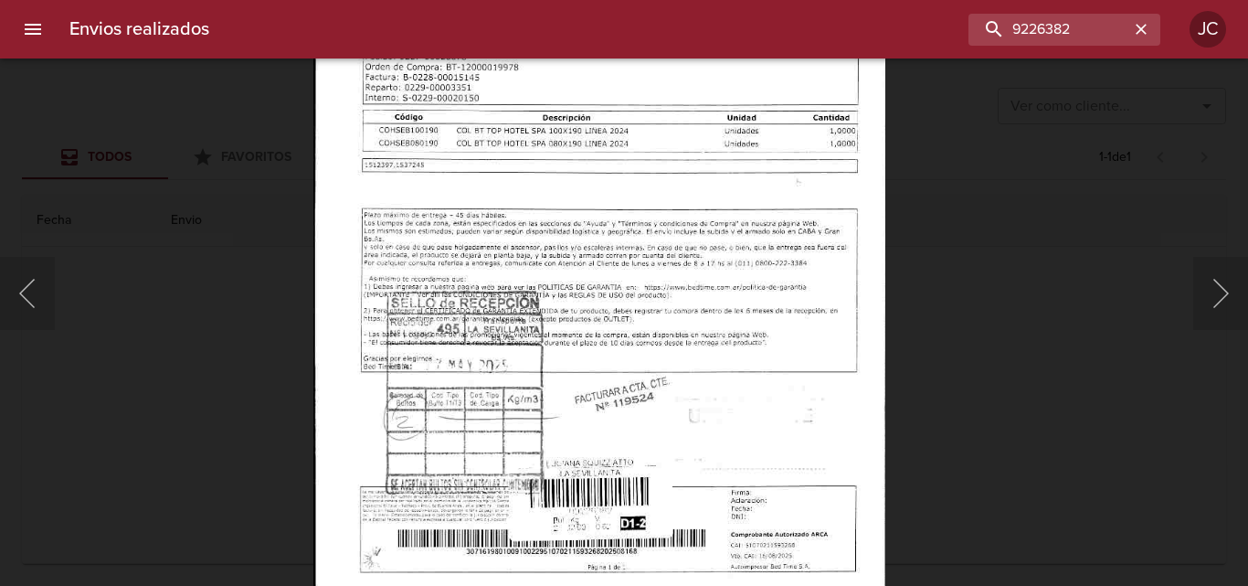
drag, startPoint x: 1077, startPoint y: 283, endPoint x: 1023, endPoint y: 323, distance: 67.2
click at [1074, 284] on div "Lightbox" at bounding box center [624, 293] width 1248 height 586
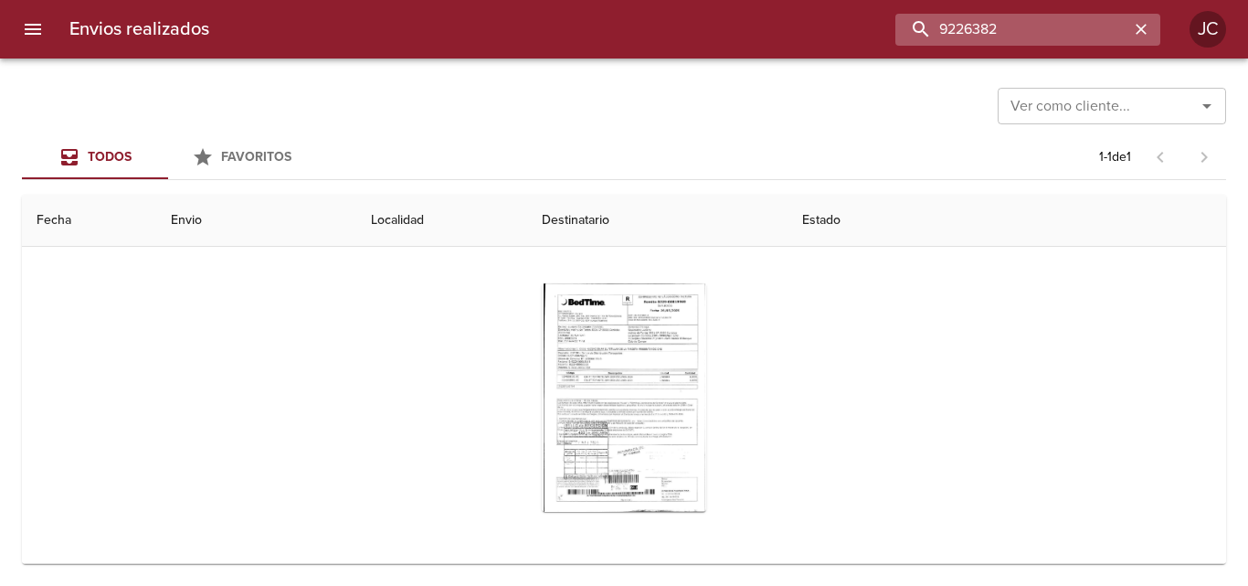
click at [1015, 34] on input "9226382" at bounding box center [1012, 30] width 234 height 32
paste input "51729"
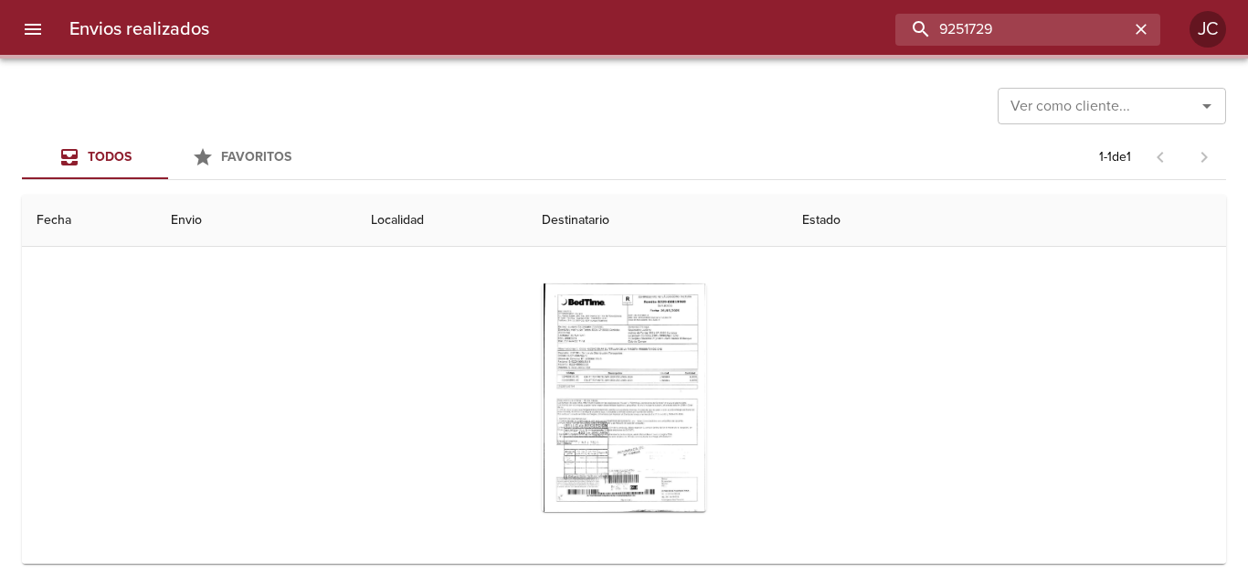
scroll to position [0, 0]
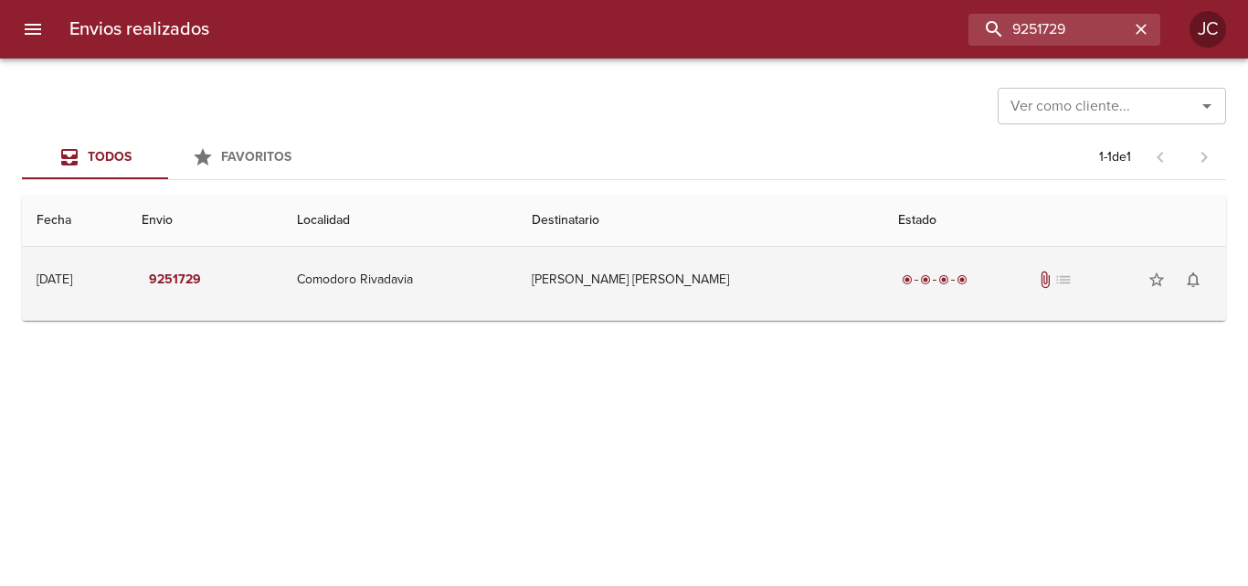
click at [687, 262] on td "Ciancio Julian Osvaldo" at bounding box center [700, 280] width 366 height 66
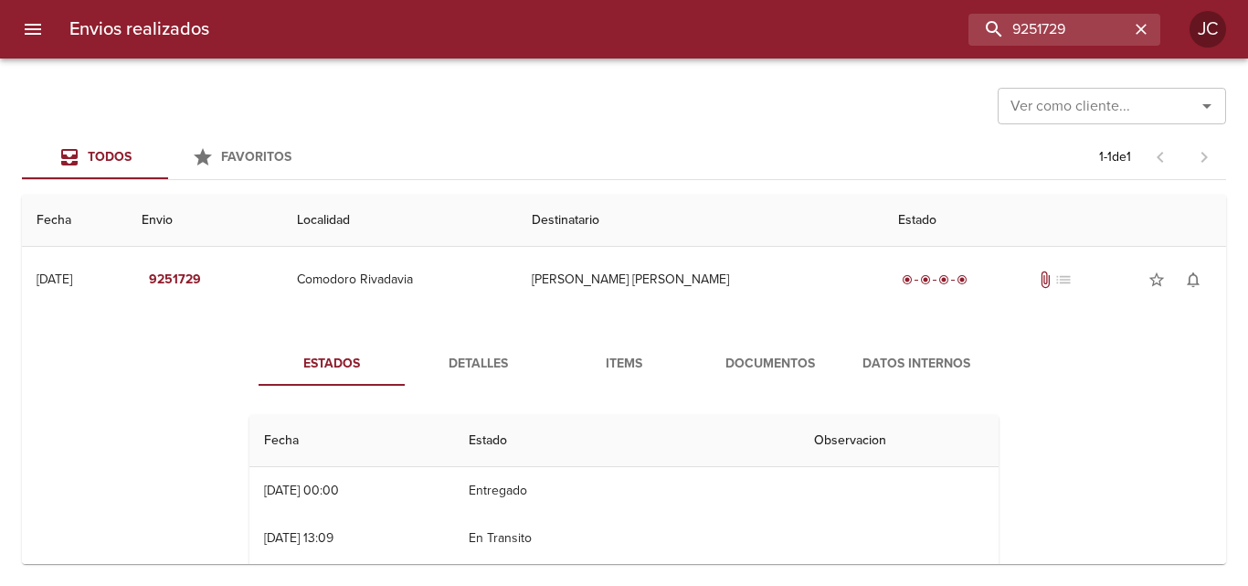
click at [713, 357] on span "Documentos" at bounding box center [770, 364] width 124 height 23
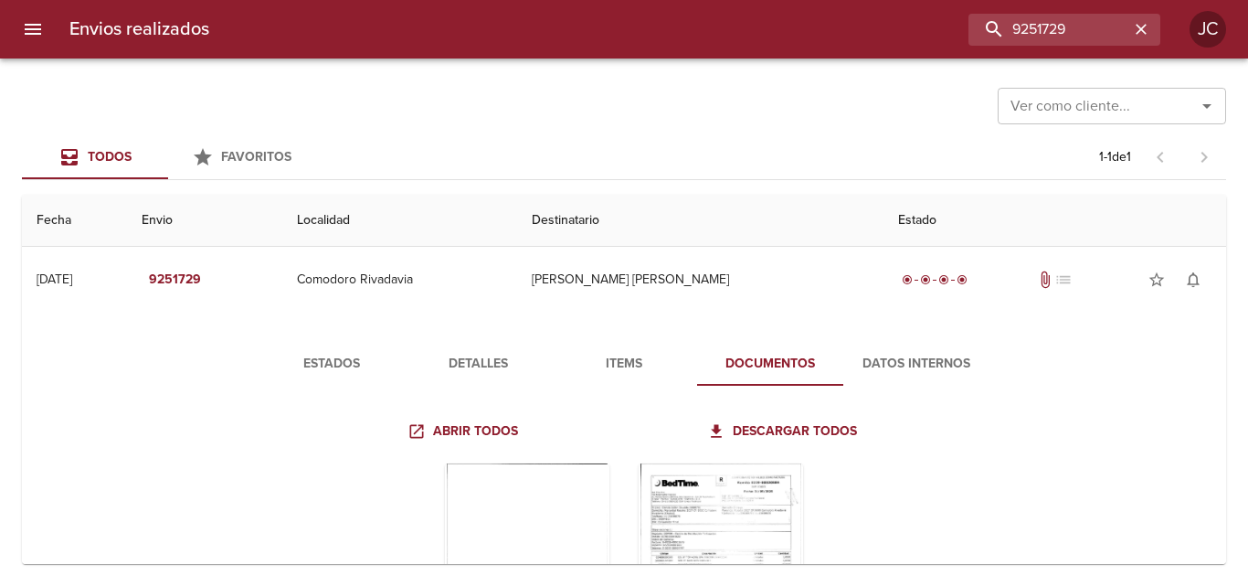
scroll to position [180, 0]
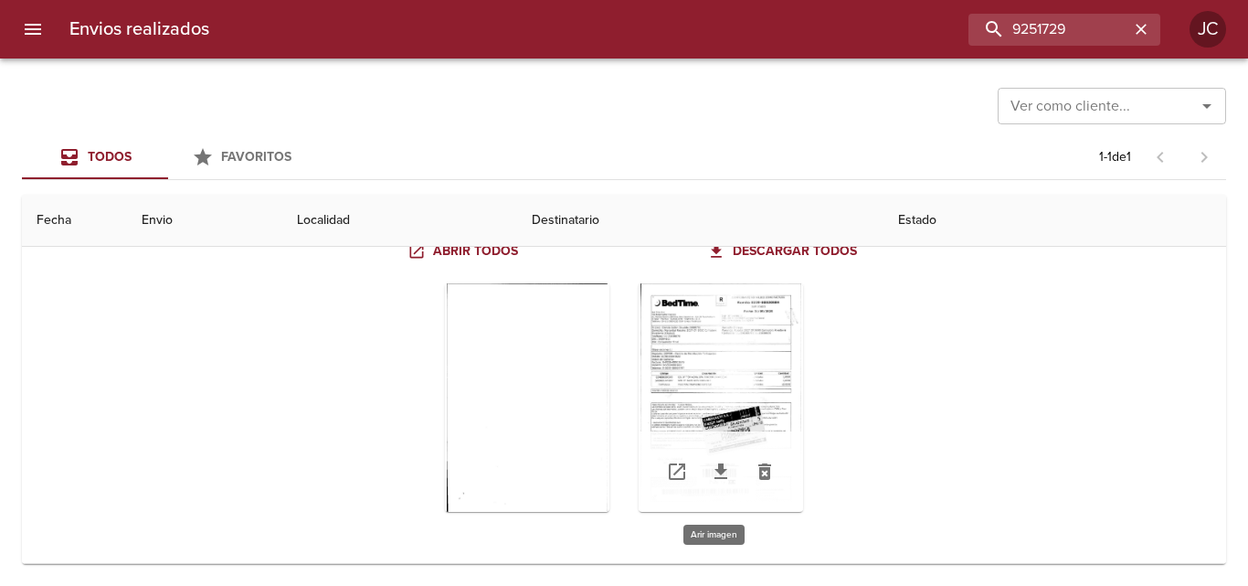
click at [759, 336] on div "Tabla de envíos del cliente" at bounding box center [721, 397] width 164 height 228
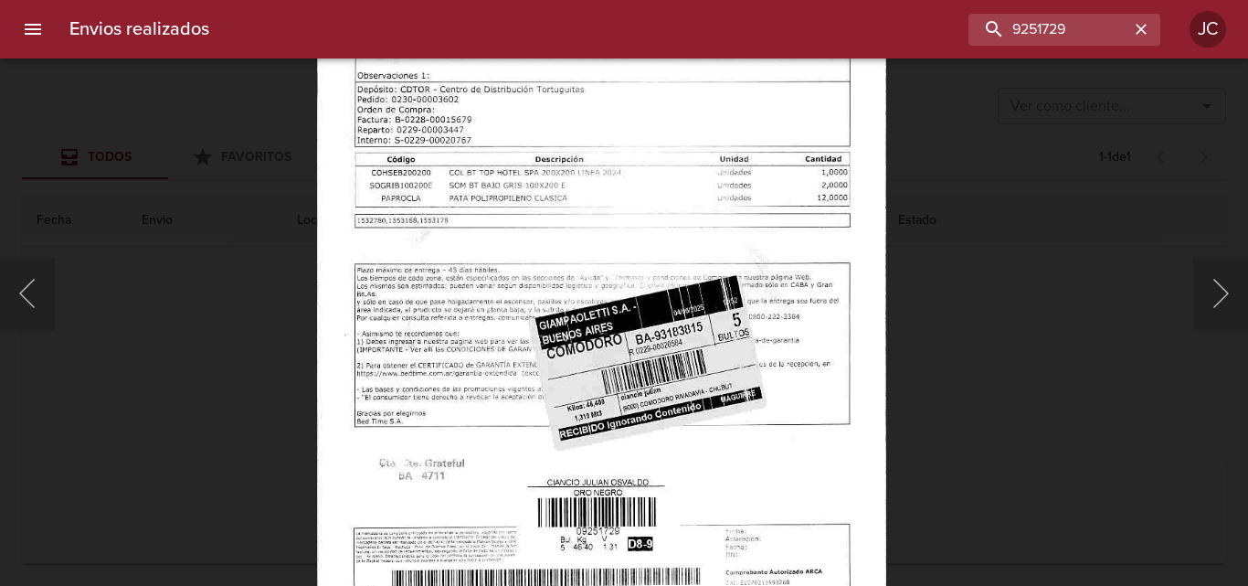
click at [928, 321] on div "Lightbox" at bounding box center [624, 293] width 1248 height 586
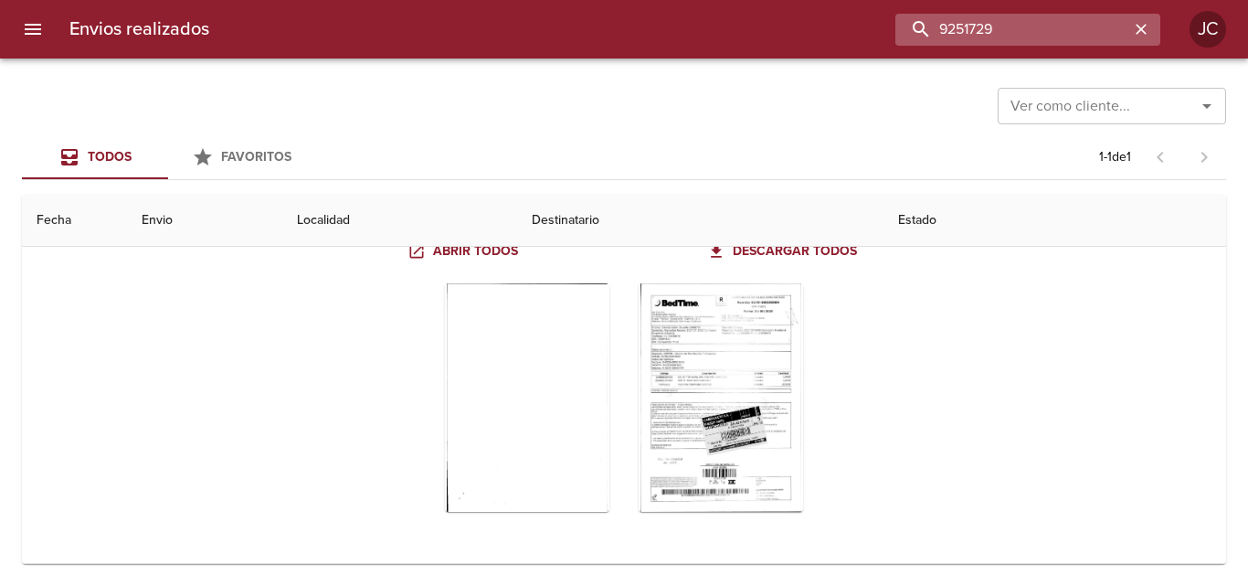
click at [1008, 29] on input "9251729" at bounding box center [1012, 30] width 234 height 32
click at [1008, 28] on input "9251729" at bounding box center [1012, 30] width 234 height 32
paste input "302726"
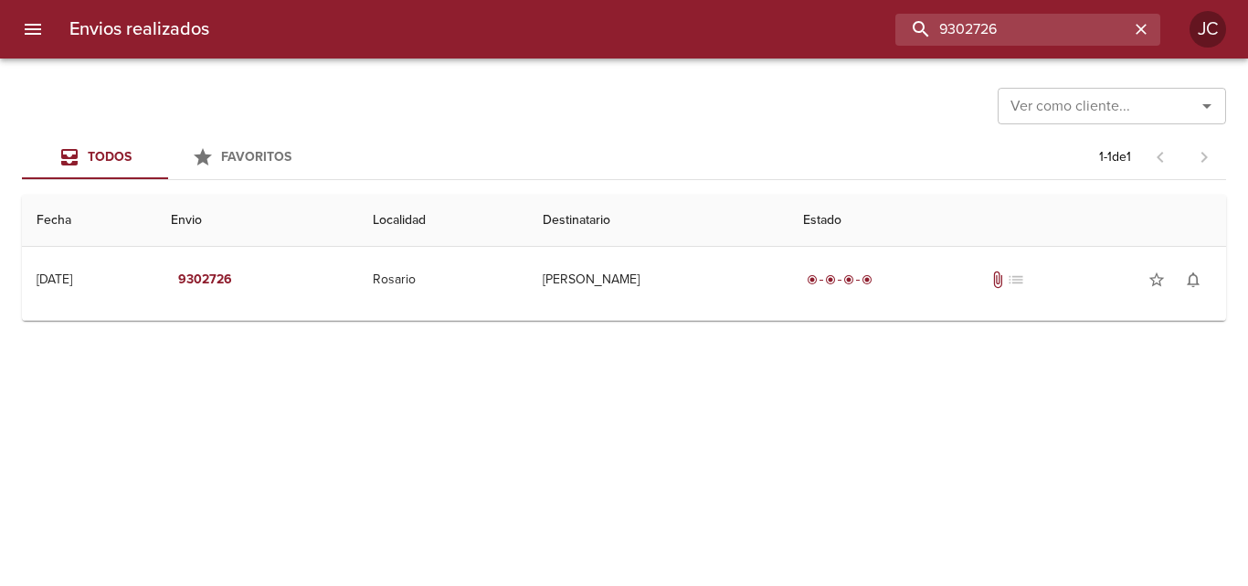
scroll to position [0, 0]
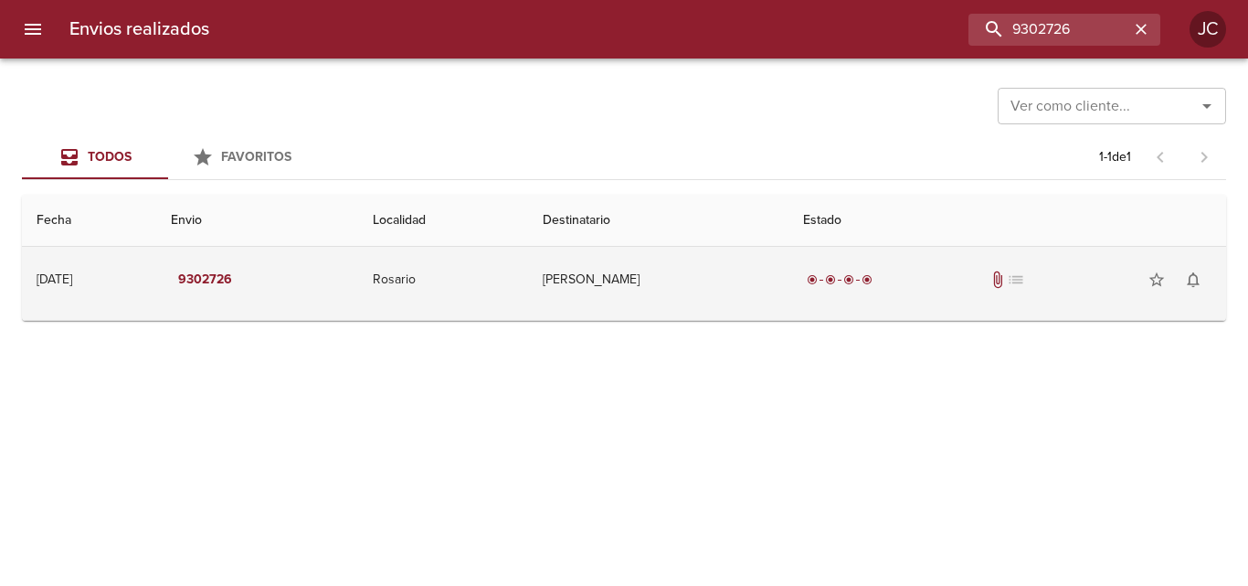
click at [779, 302] on td "Natalia Cochet" at bounding box center [658, 280] width 260 height 66
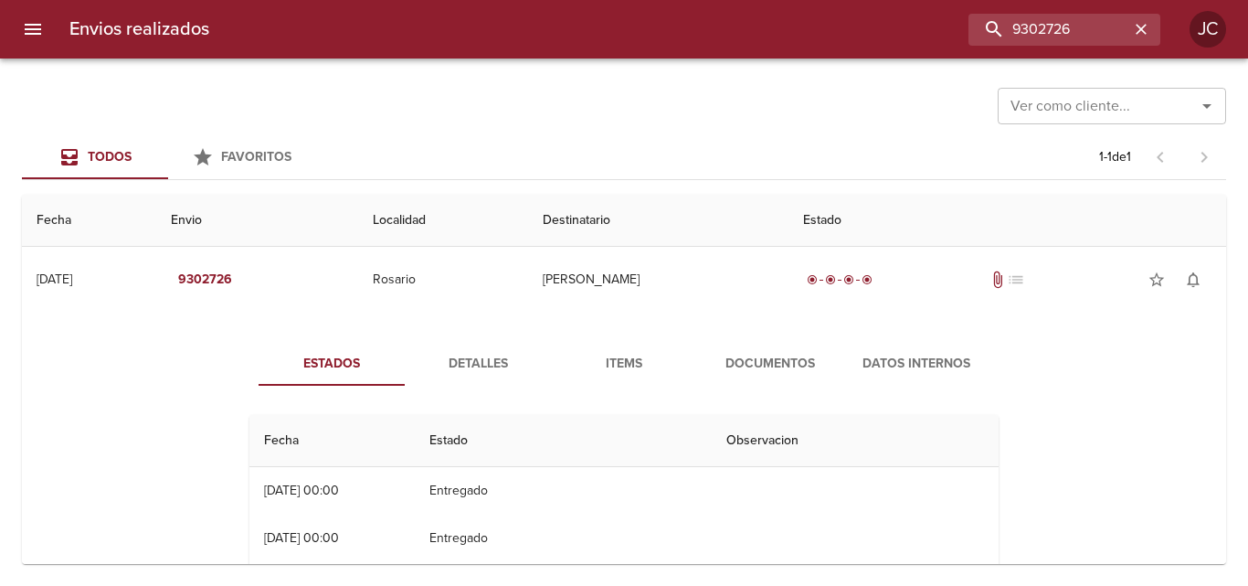
click at [793, 353] on span "Documentos" at bounding box center [770, 364] width 124 height 23
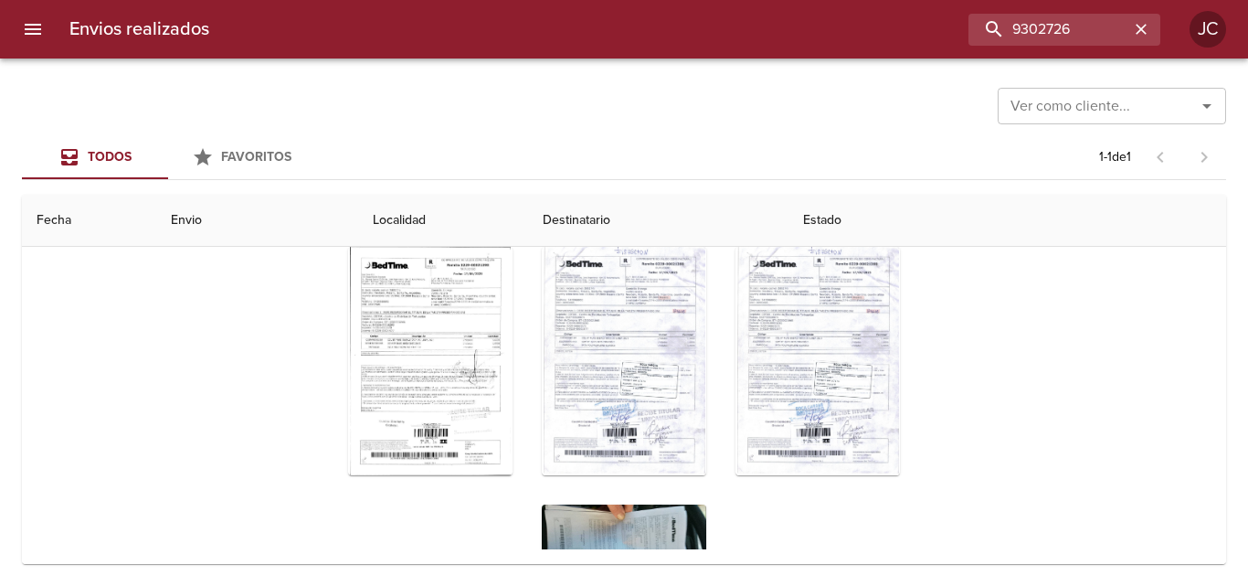
scroll to position [222, 0]
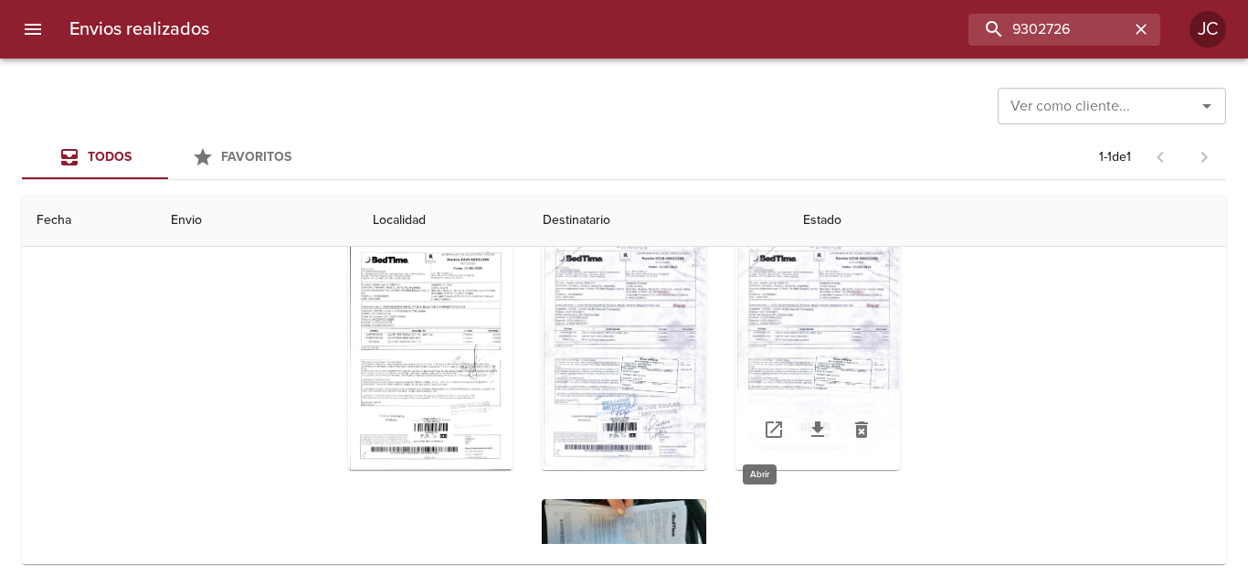
click at [767, 430] on icon "Tabla de envíos del cliente" at bounding box center [774, 429] width 16 height 16
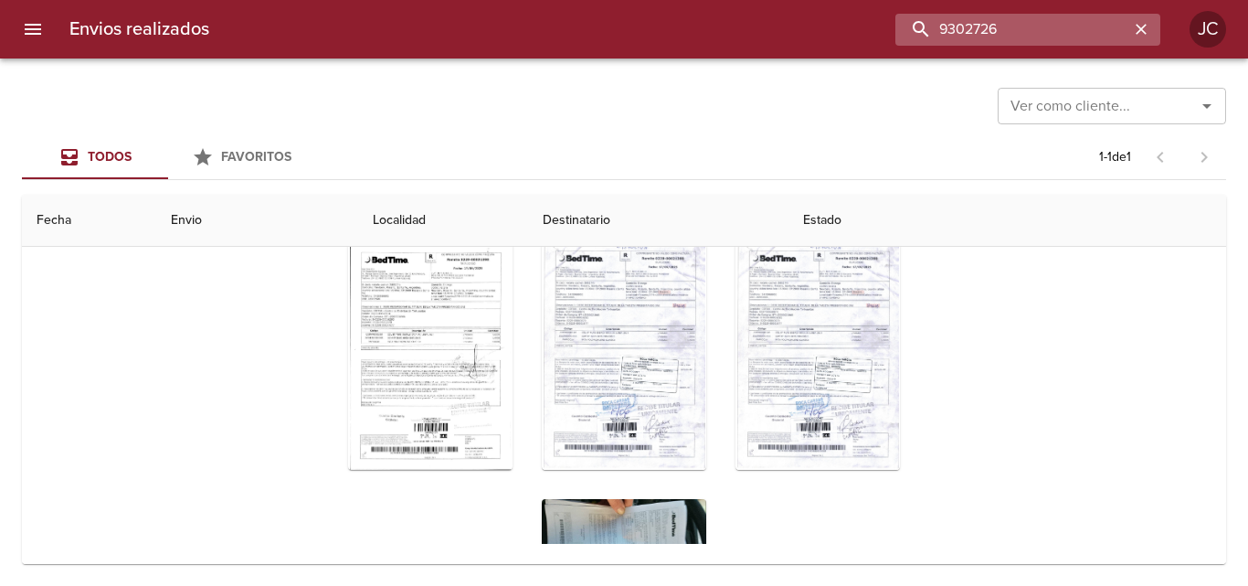
click at [1076, 42] on input "9302726" at bounding box center [1012, 30] width 234 height 32
paste input "92"
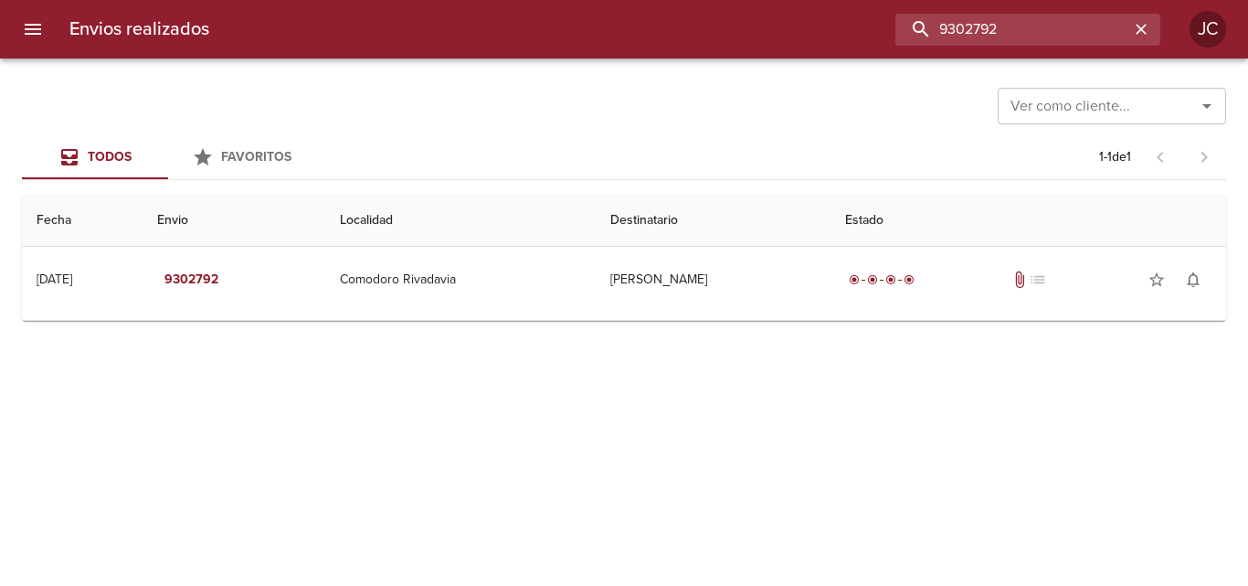
scroll to position [0, 0]
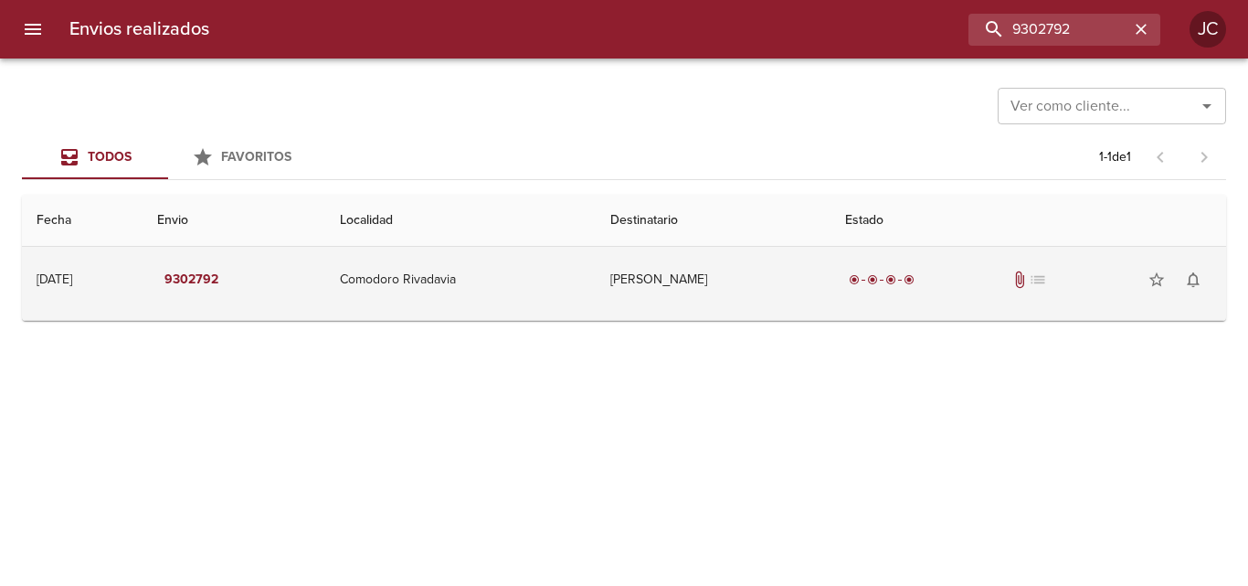
click at [804, 295] on td "Alejandro Carrizo" at bounding box center [713, 280] width 235 height 66
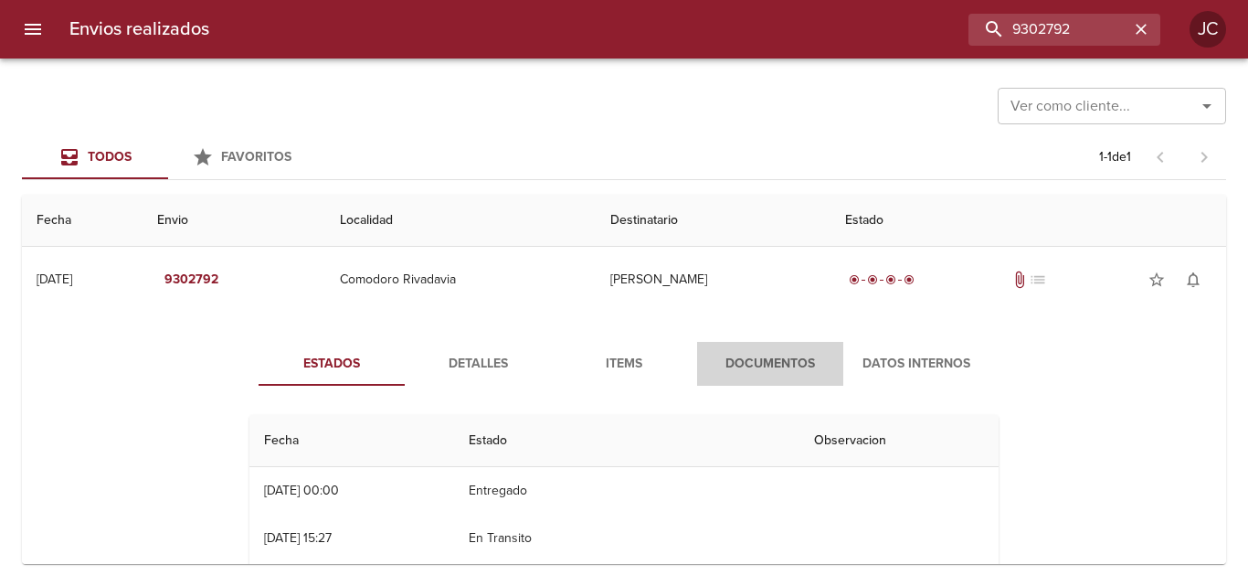
click at [799, 368] on span "Documentos" at bounding box center [770, 364] width 124 height 23
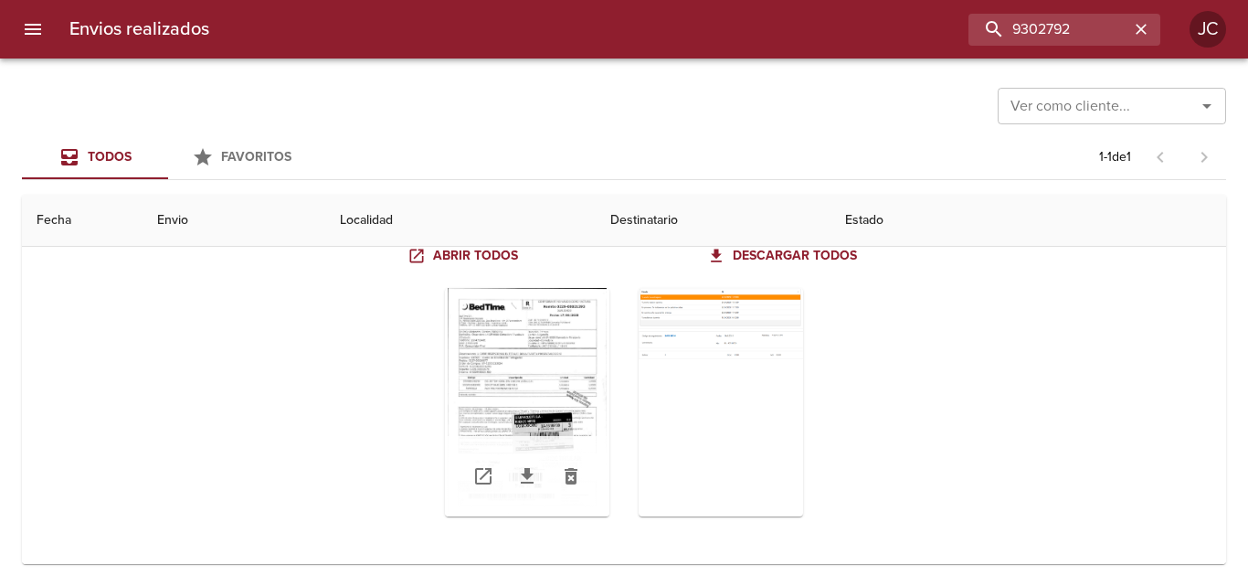
scroll to position [180, 0]
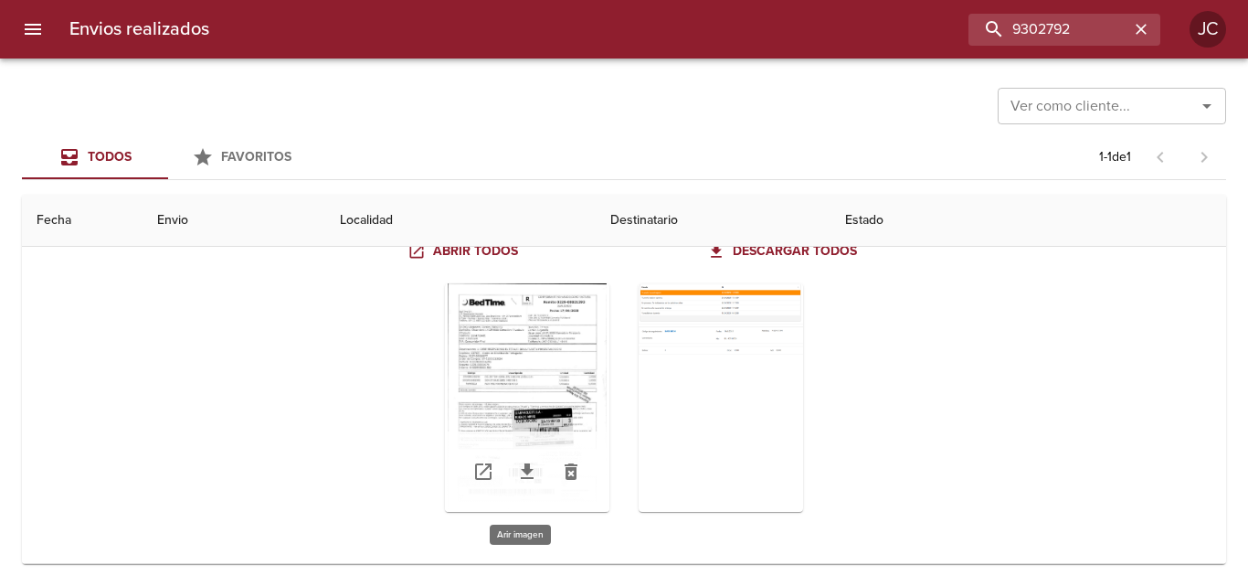
click at [579, 400] on div "Tabla de envíos del cliente" at bounding box center [527, 397] width 164 height 228
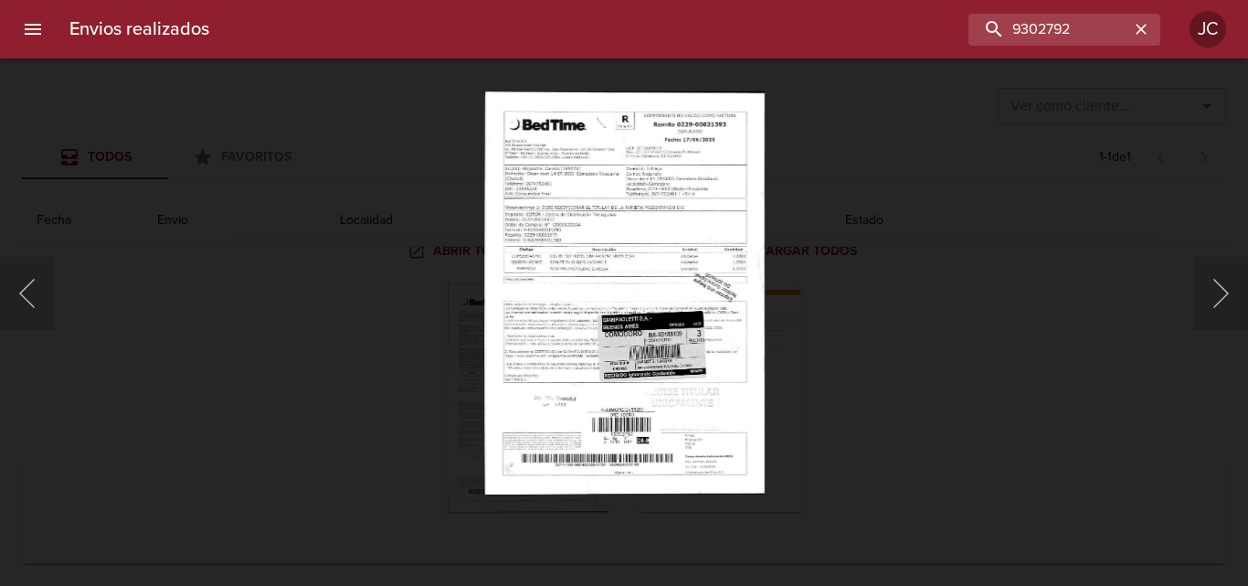
drag, startPoint x: 923, startPoint y: 387, endPoint x: 472, endPoint y: 519, distance: 469.3
click at [911, 390] on div "Lightbox" at bounding box center [624, 293] width 1248 height 586
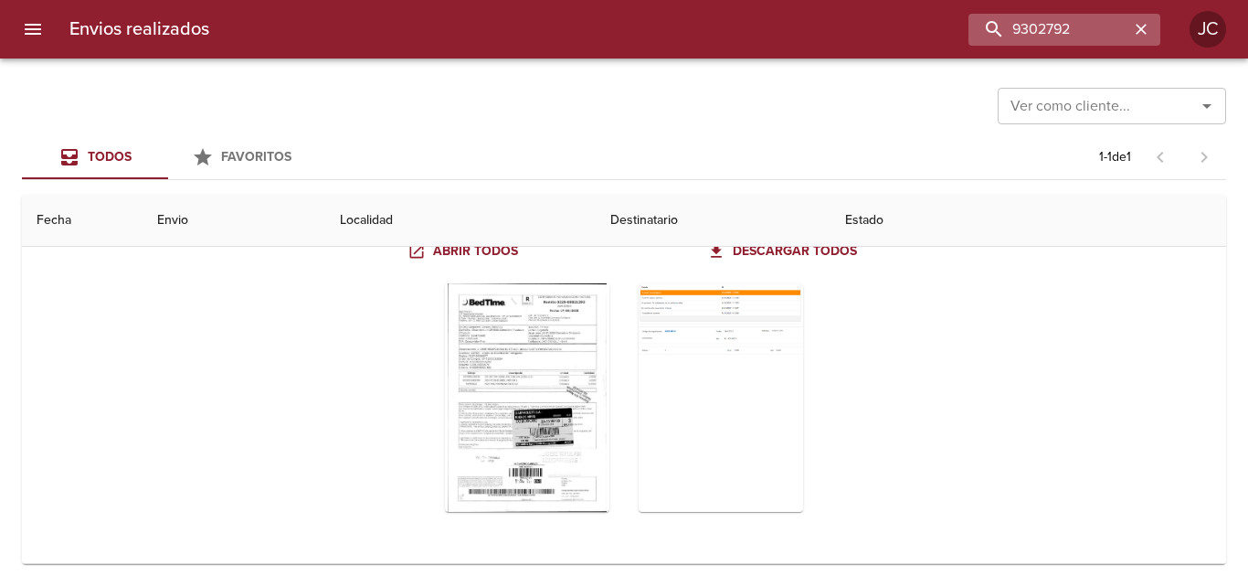
drag, startPoint x: 1044, startPoint y: 48, endPoint x: 1046, endPoint y: 37, distance: 10.2
click at [1044, 46] on div "Envios realizados 9302792 JC" at bounding box center [624, 29] width 1248 height 58
click at [1047, 32] on input "9302792" at bounding box center [1012, 30] width 234 height 32
drag, startPoint x: 1047, startPoint y: 32, endPoint x: 1070, endPoint y: 23, distance: 24.6
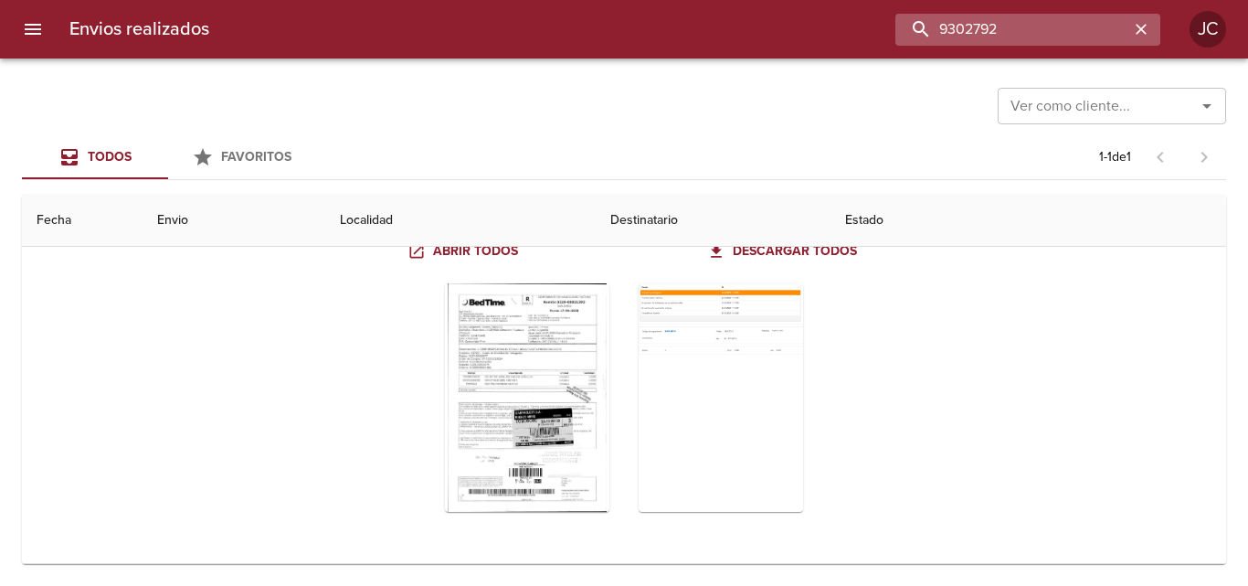
click at [1047, 31] on input "9302792" at bounding box center [1012, 30] width 234 height 32
paste input "87"
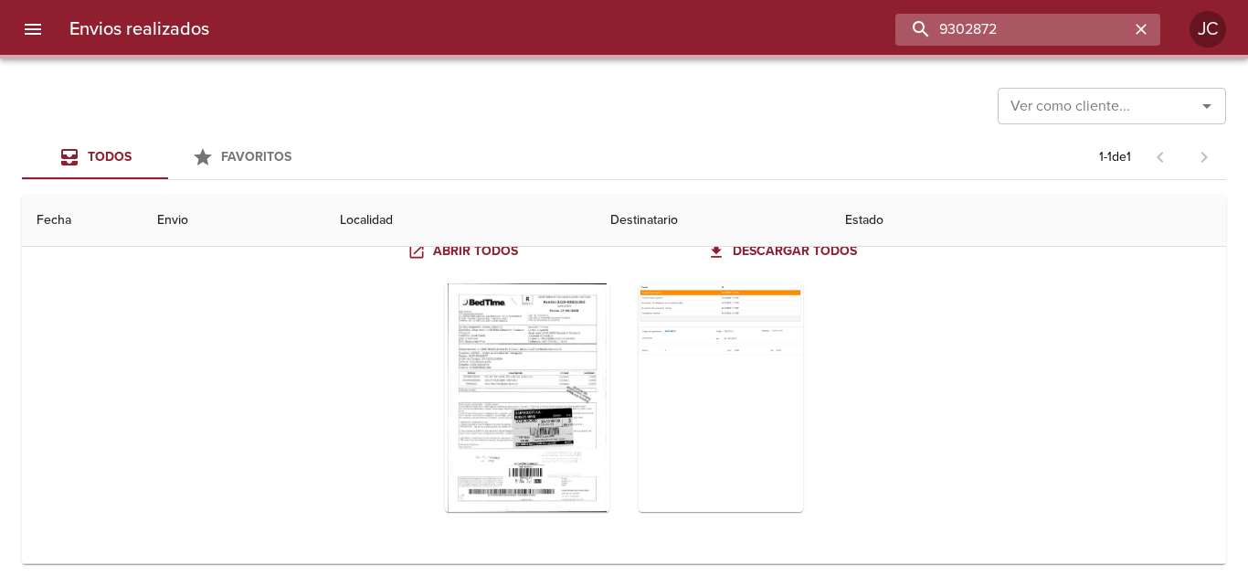
scroll to position [0, 0]
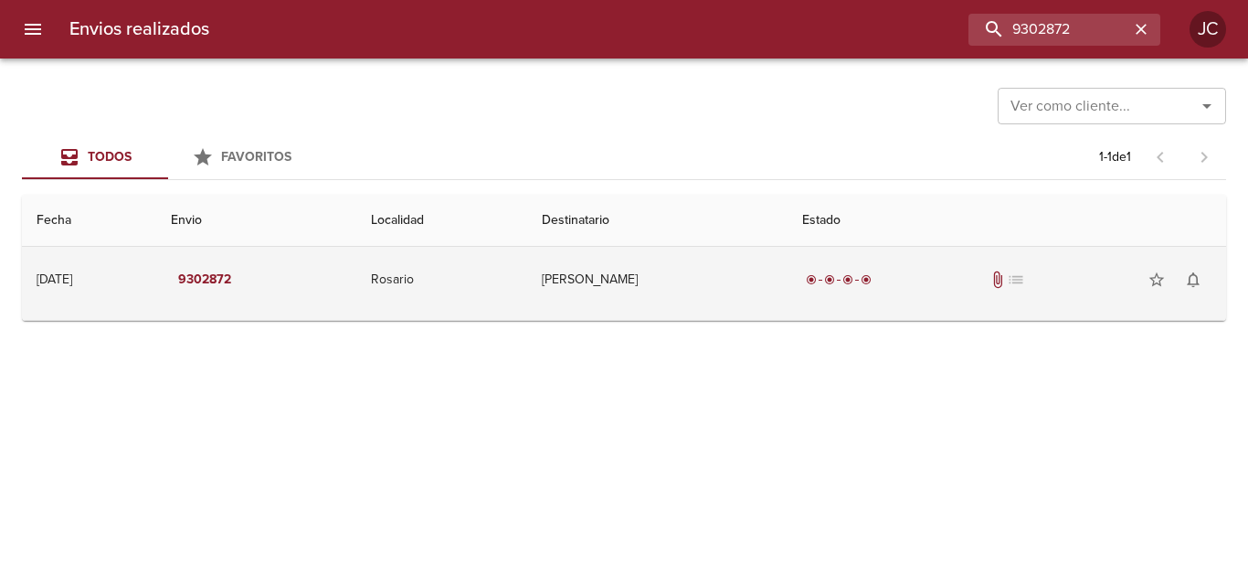
click at [834, 270] on div "radio_button_checked radio_button_checked radio_button_checked radio_button_che…" at bounding box center [1006, 279] width 409 height 37
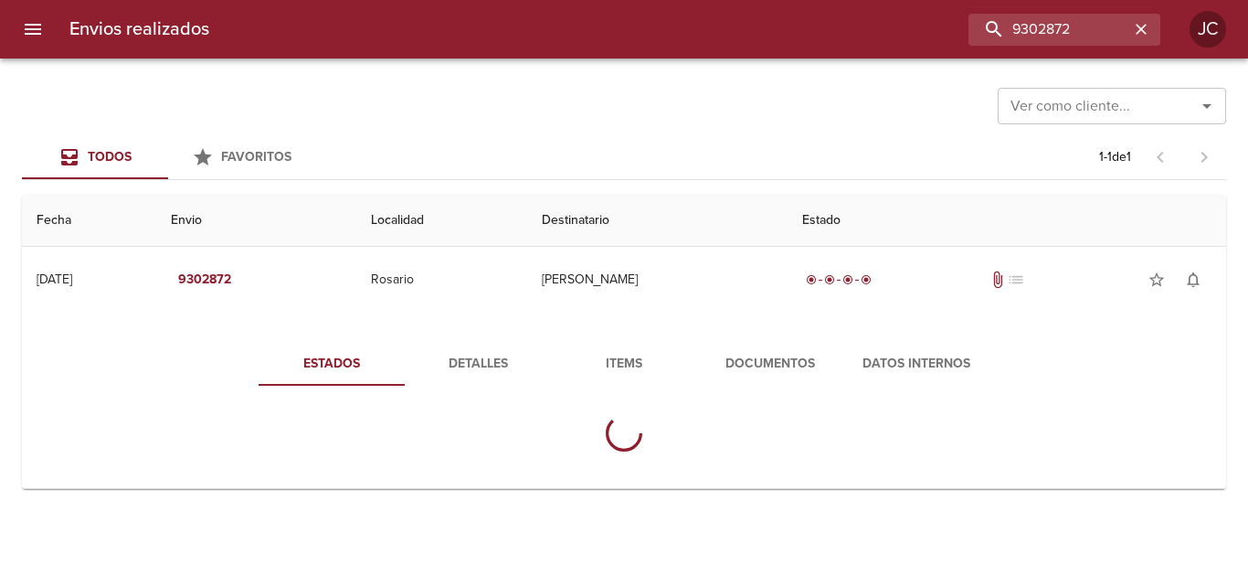
click at [784, 360] on span "Documentos" at bounding box center [770, 364] width 124 height 23
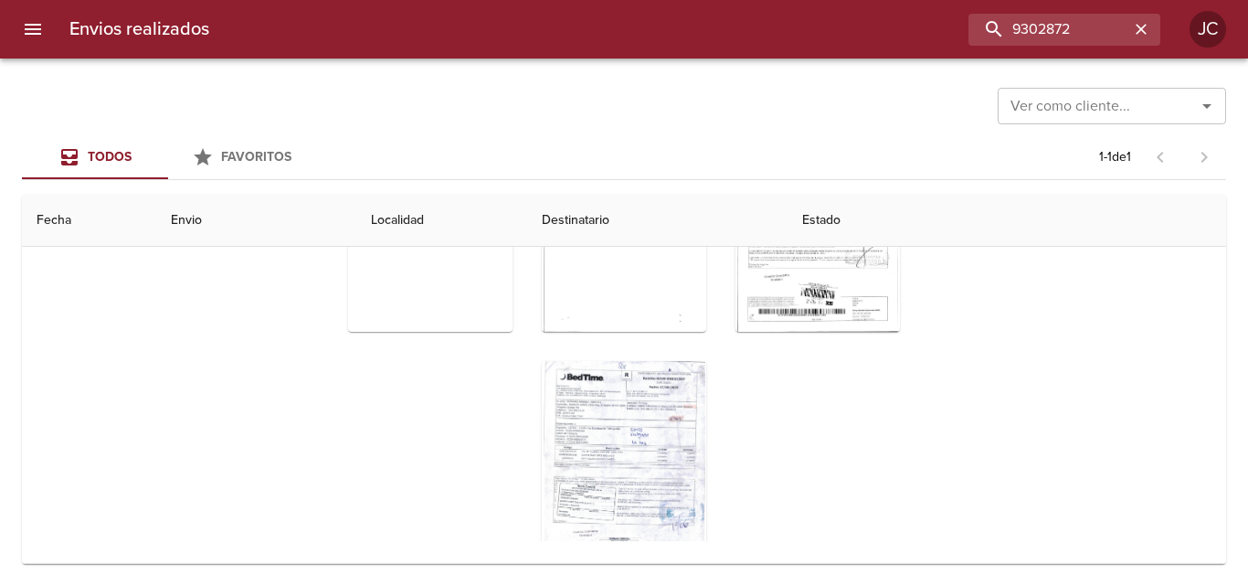
scroll to position [198, 0]
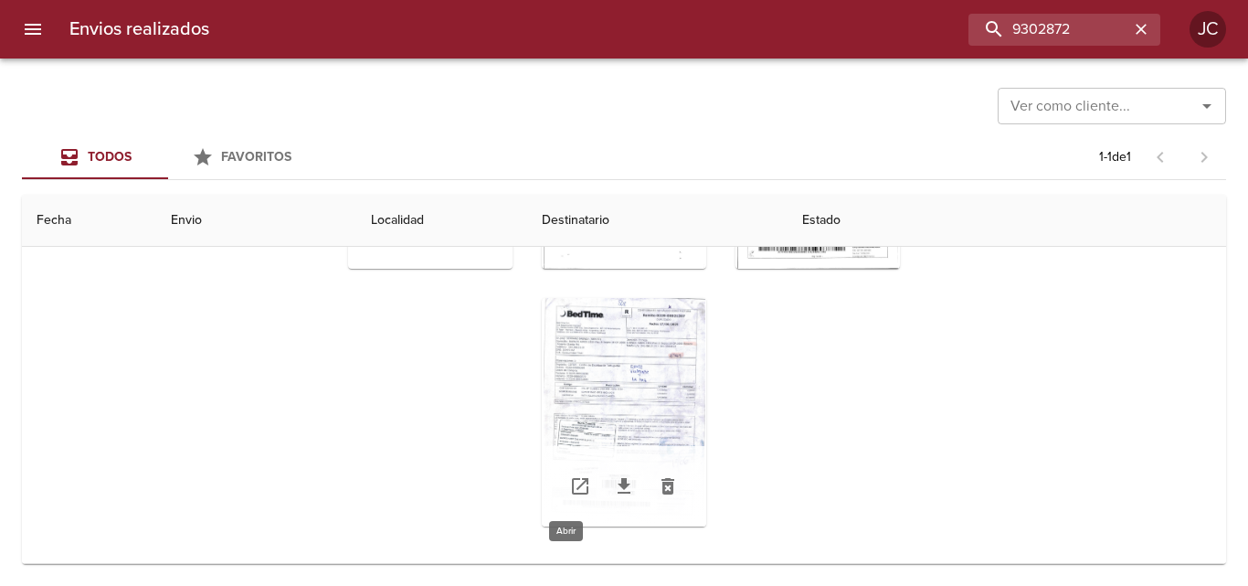
click at [575, 482] on icon "Tabla de envíos del cliente" at bounding box center [580, 486] width 16 height 16
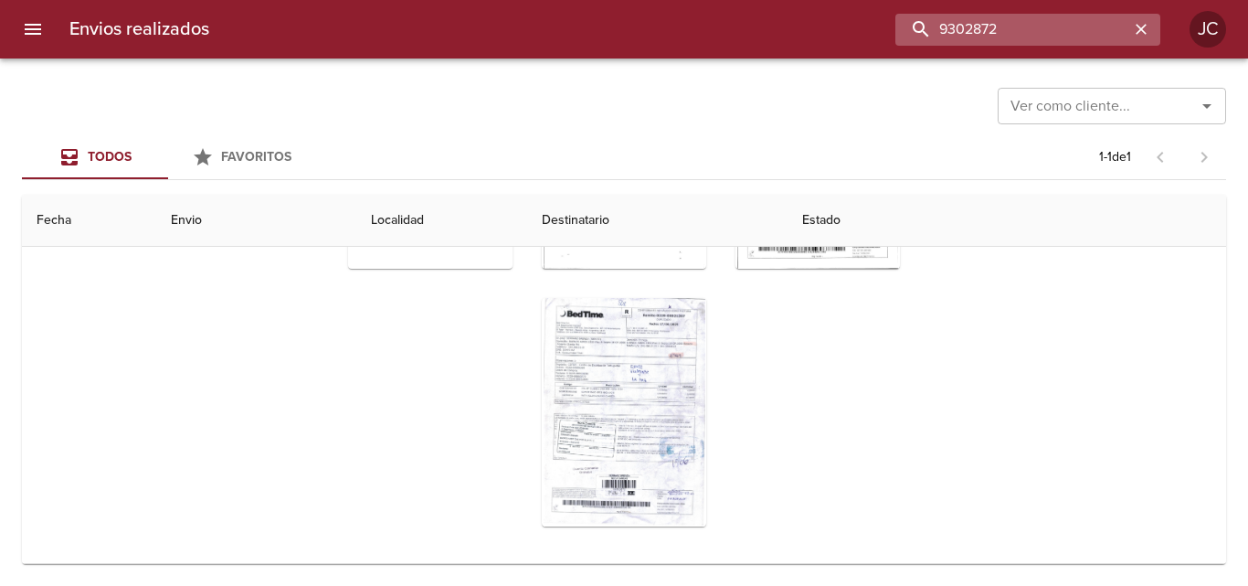
click at [1011, 28] on input "9302872" at bounding box center [1012, 30] width 234 height 32
click at [1010, 28] on input "9302872" at bounding box center [1012, 30] width 234 height 32
paste input "7036"
type input "9307036"
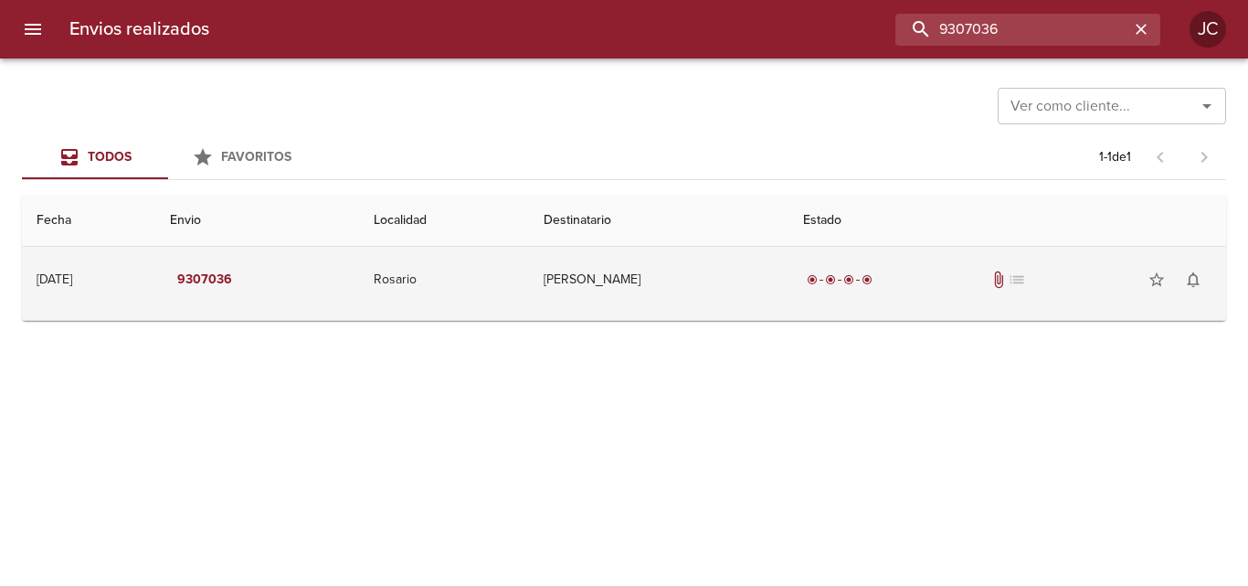
scroll to position [0, 0]
drag, startPoint x: 823, startPoint y: 341, endPoint x: 845, endPoint y: 281, distance: 63.3
click at [823, 336] on div "Ver como cliente... Ver como cliente... Todos Favoritos 1 - 1 de 1 Fecha Envio …" at bounding box center [624, 321] width 1248 height 527
click at [836, 281] on span "radio_button_checked" at bounding box center [830, 279] width 11 height 11
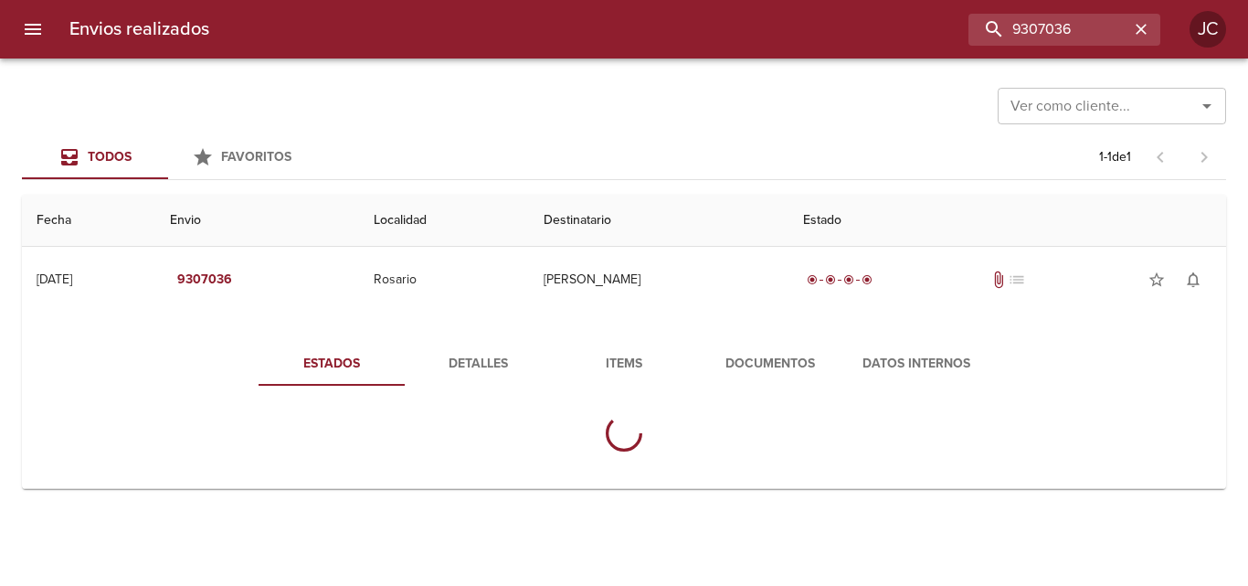
click at [821, 373] on span "Documentos" at bounding box center [770, 364] width 124 height 23
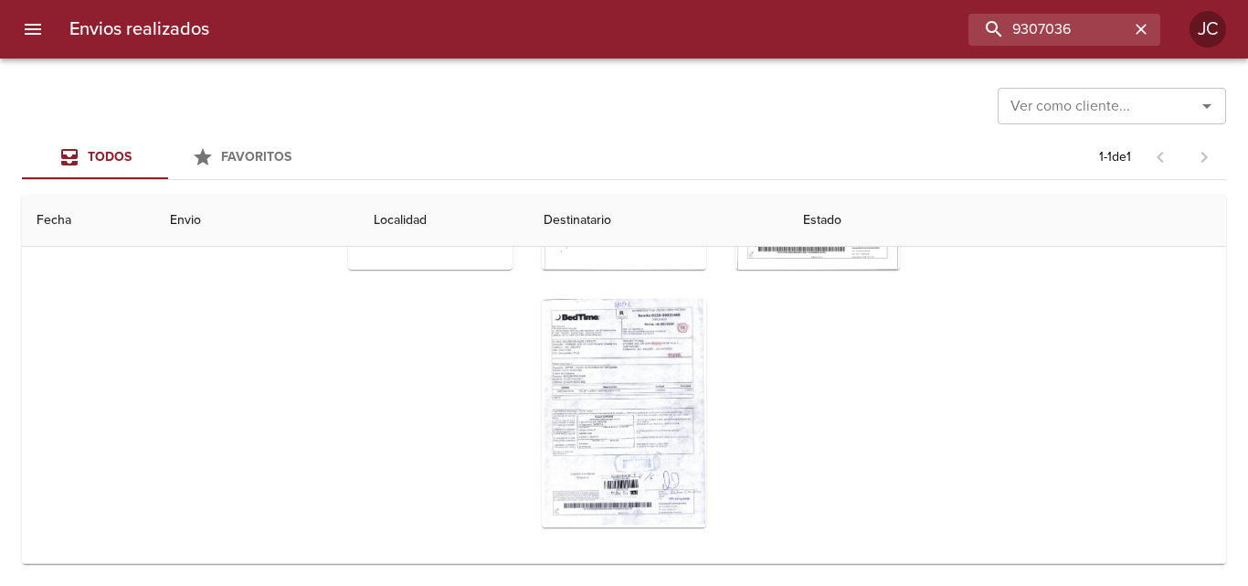
scroll to position [198, 0]
click at [574, 480] on icon "Tabla de envíos del cliente" at bounding box center [580, 486] width 16 height 16
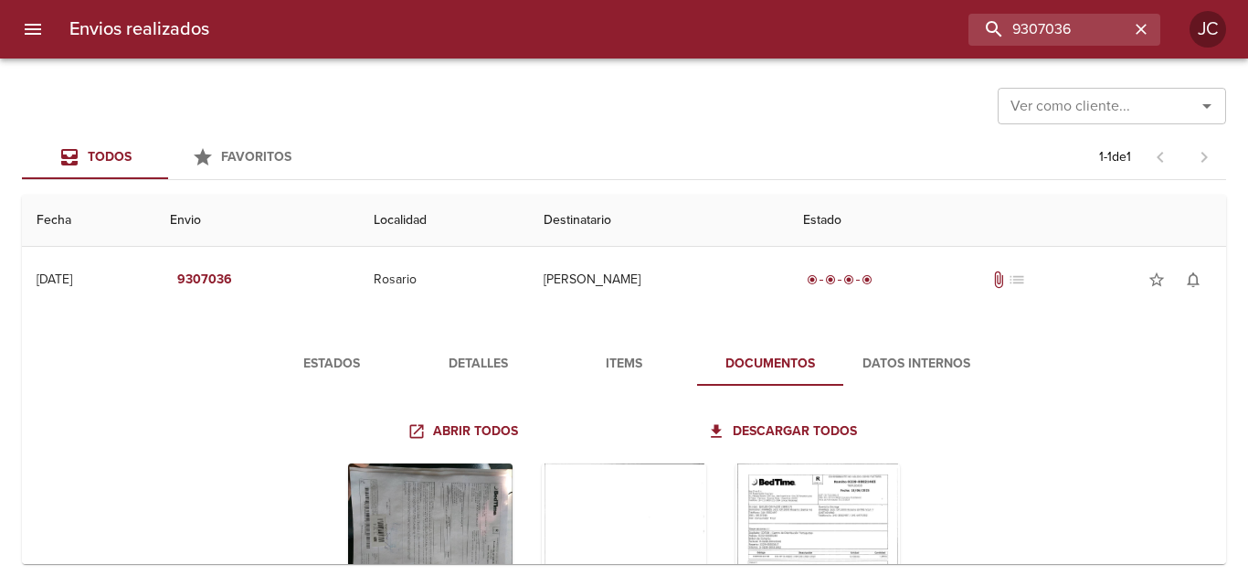
scroll to position [198, 0]
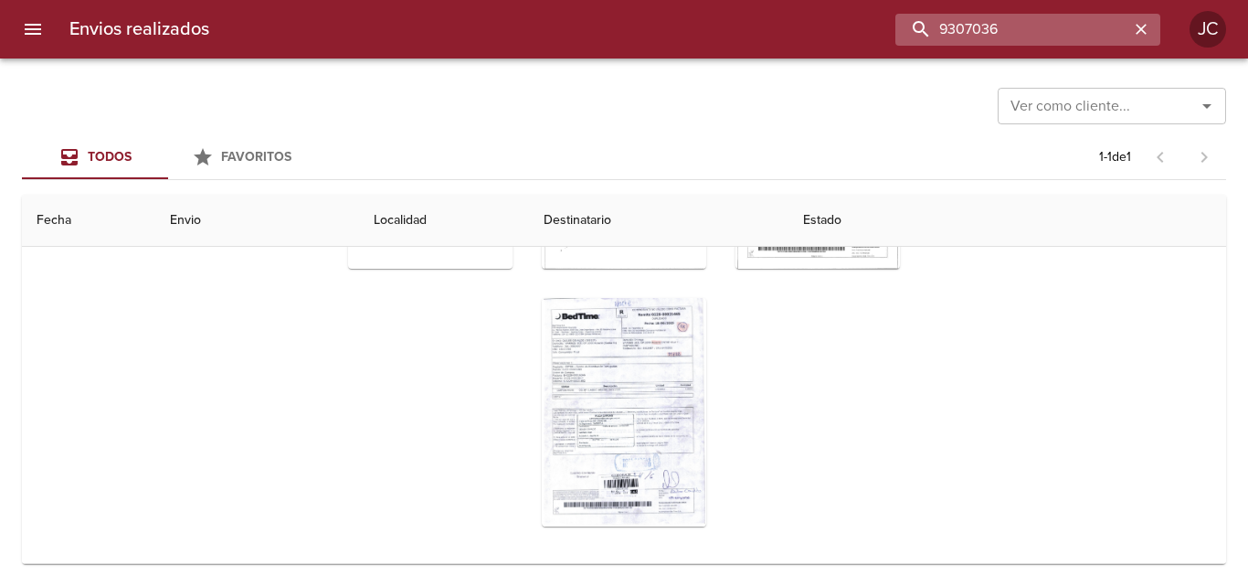
click at [1068, 44] on input "9307036" at bounding box center [1012, 30] width 234 height 32
paste input "6"
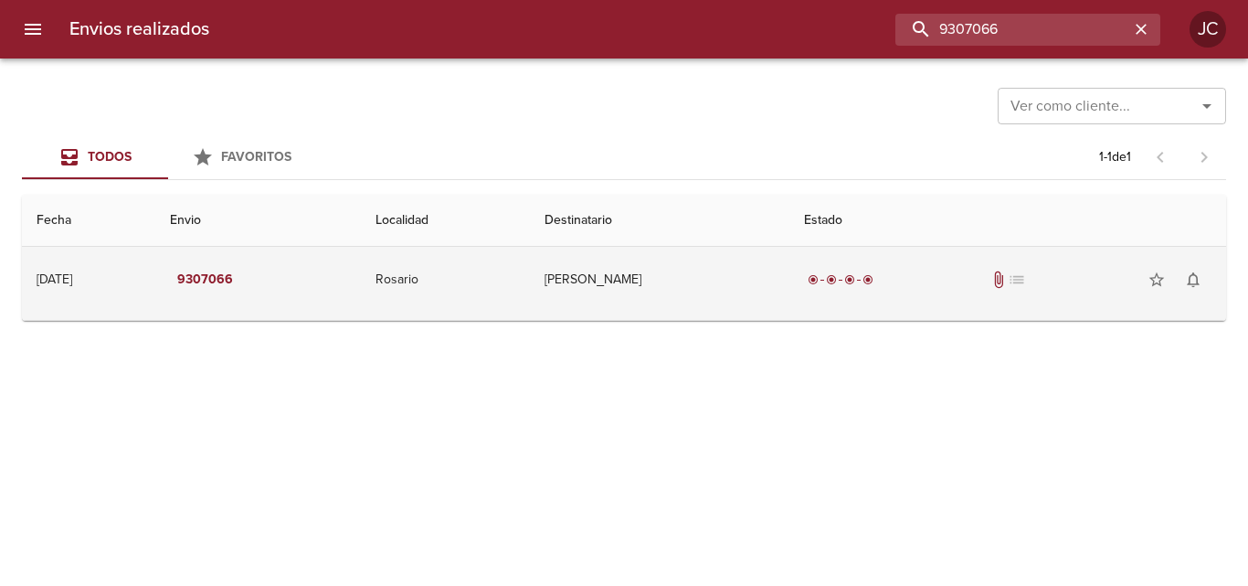
scroll to position [0, 0]
click at [772, 296] on td "[PERSON_NAME]" at bounding box center [659, 280] width 259 height 66
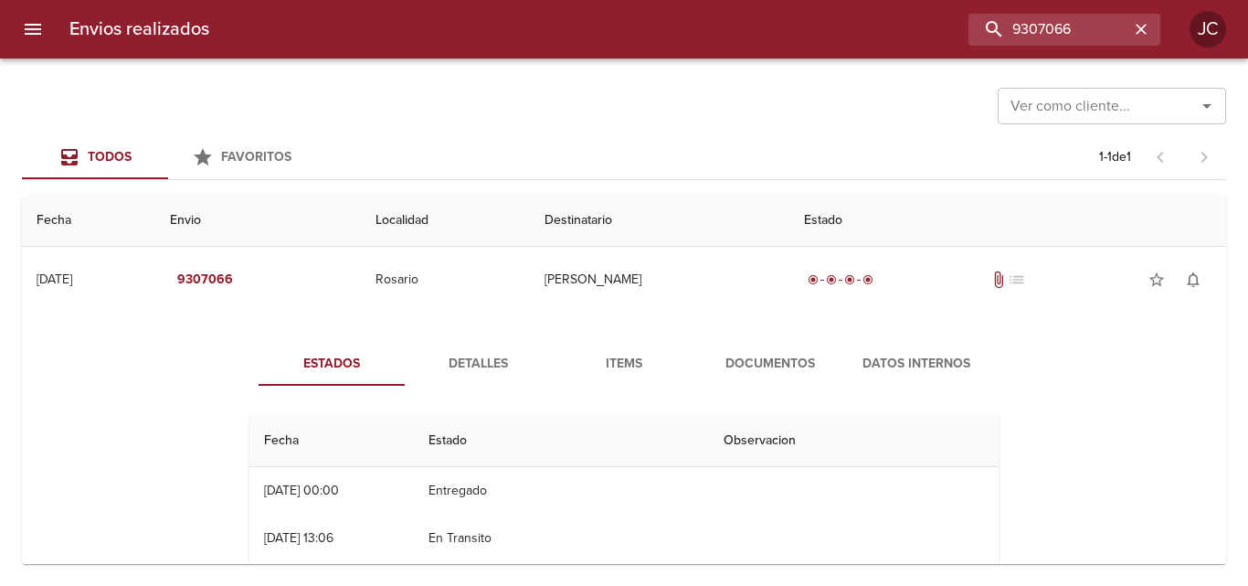
click at [782, 353] on span "Documentos" at bounding box center [770, 364] width 124 height 23
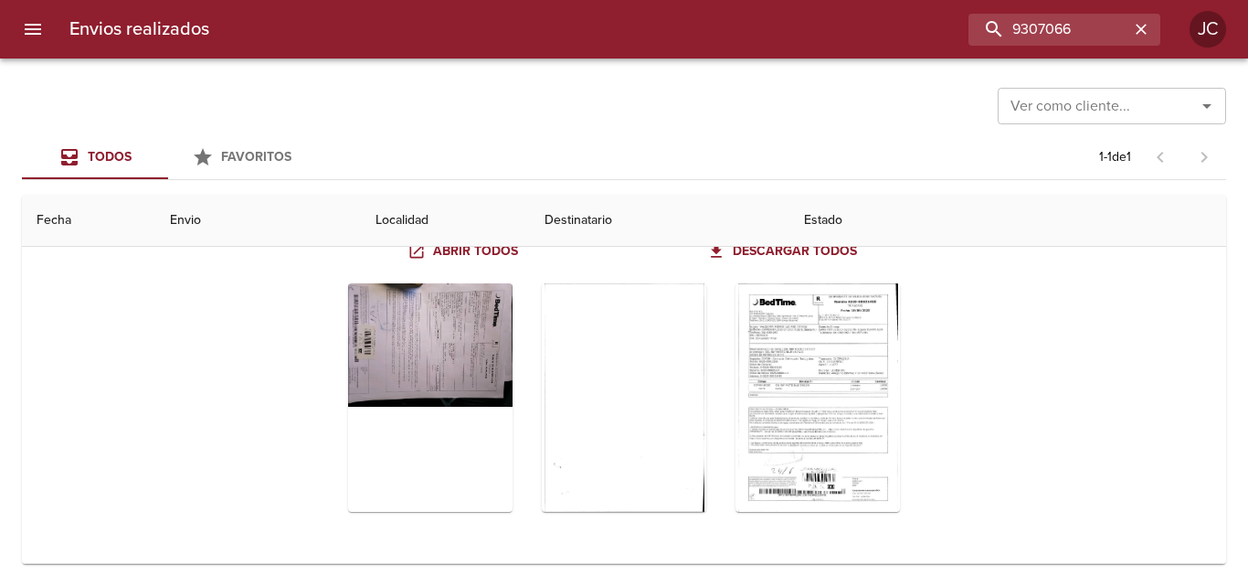
scroll to position [180, 0]
click at [842, 352] on div "Tabla de envíos del cliente" at bounding box center [818, 397] width 164 height 228
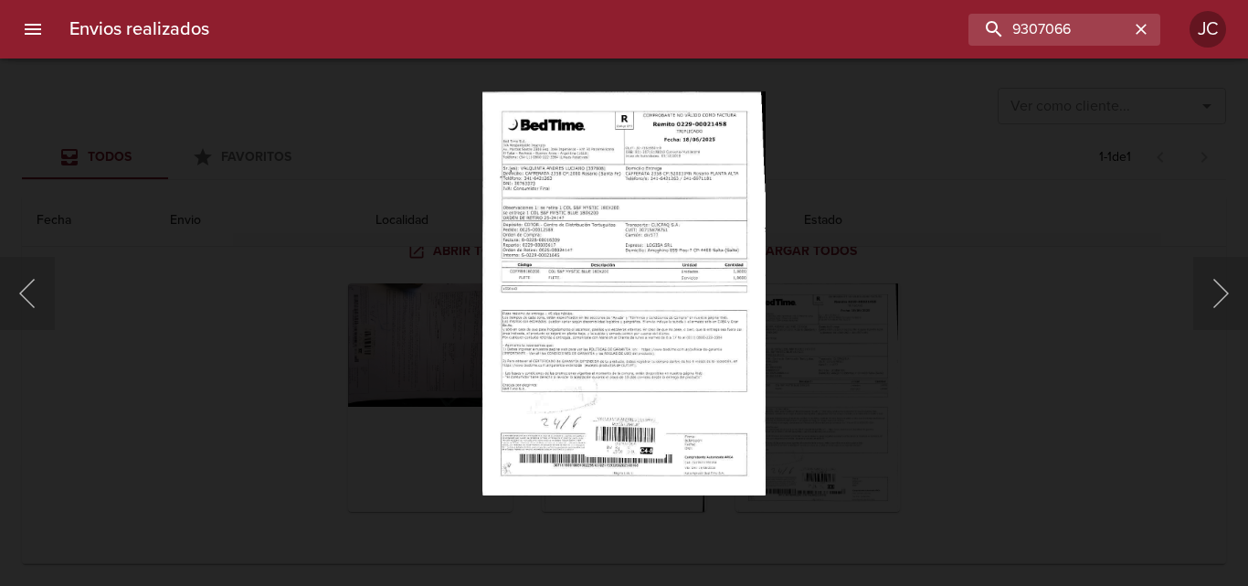
click at [924, 324] on div "Lightbox" at bounding box center [624, 293] width 1248 height 586
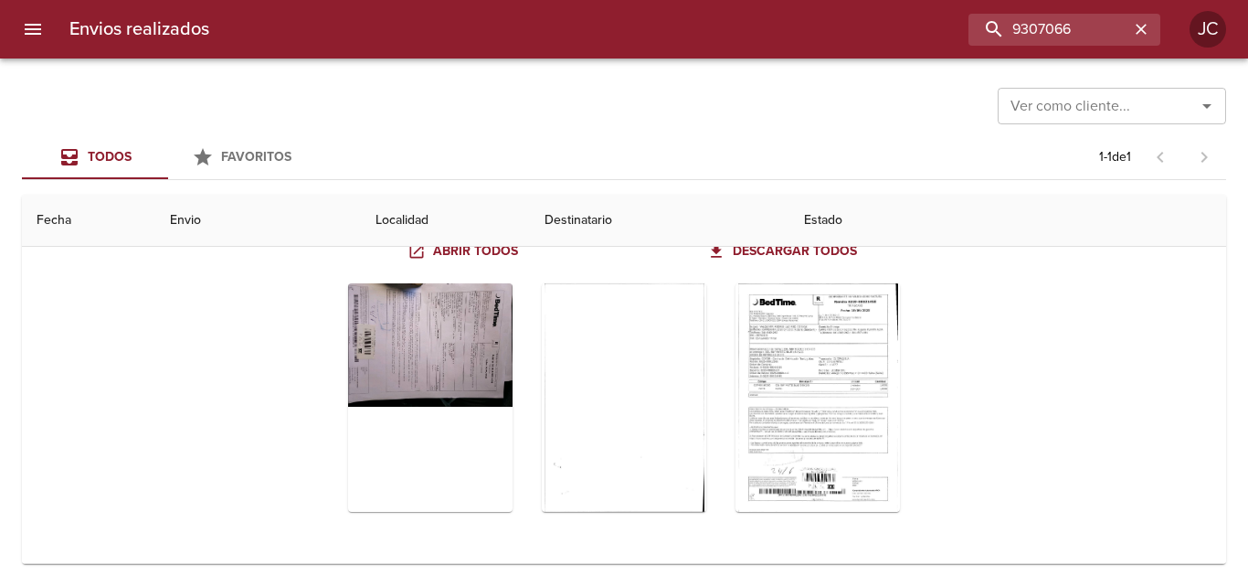
click at [1043, 48] on div "Envios realizados 9307066 JC" at bounding box center [624, 29] width 1248 height 58
click at [1043, 42] on input "9307066" at bounding box center [1012, 30] width 234 height 32
paste input "7"
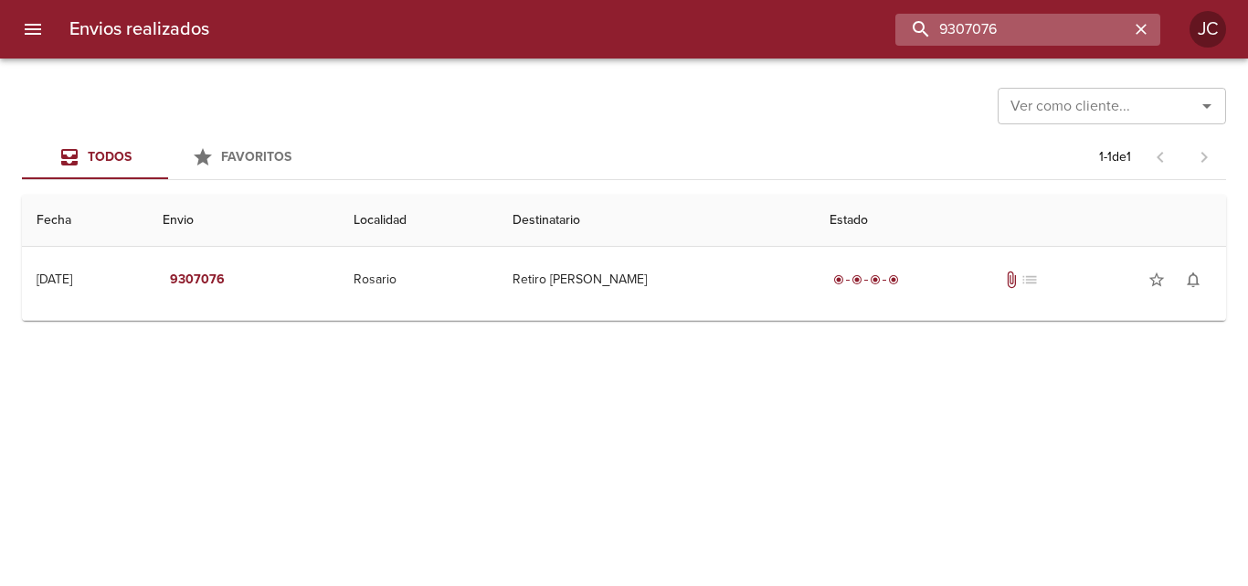
scroll to position [0, 0]
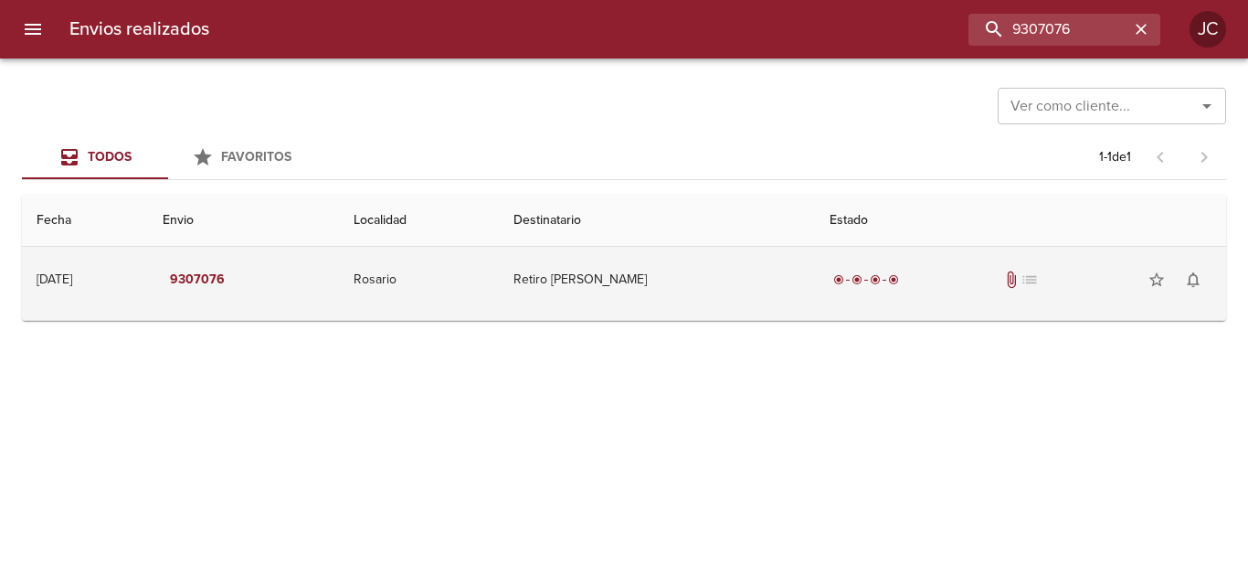
click at [747, 289] on td "Retiro Valquinta Andres Lucian" at bounding box center [657, 280] width 317 height 66
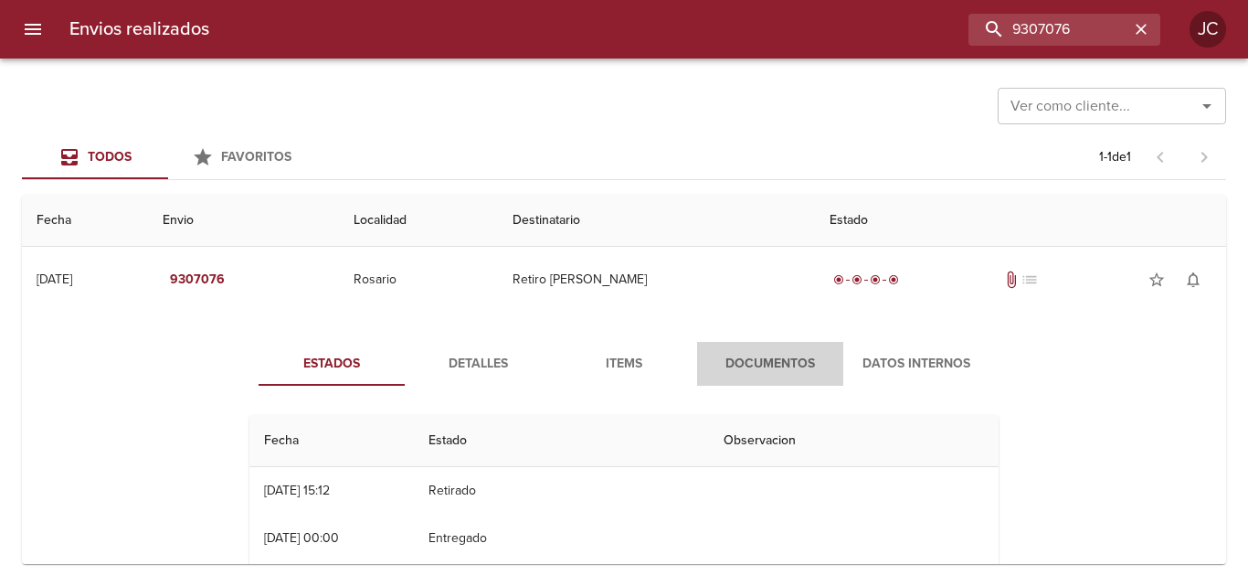
click at [760, 358] on span "Documentos" at bounding box center [770, 364] width 124 height 23
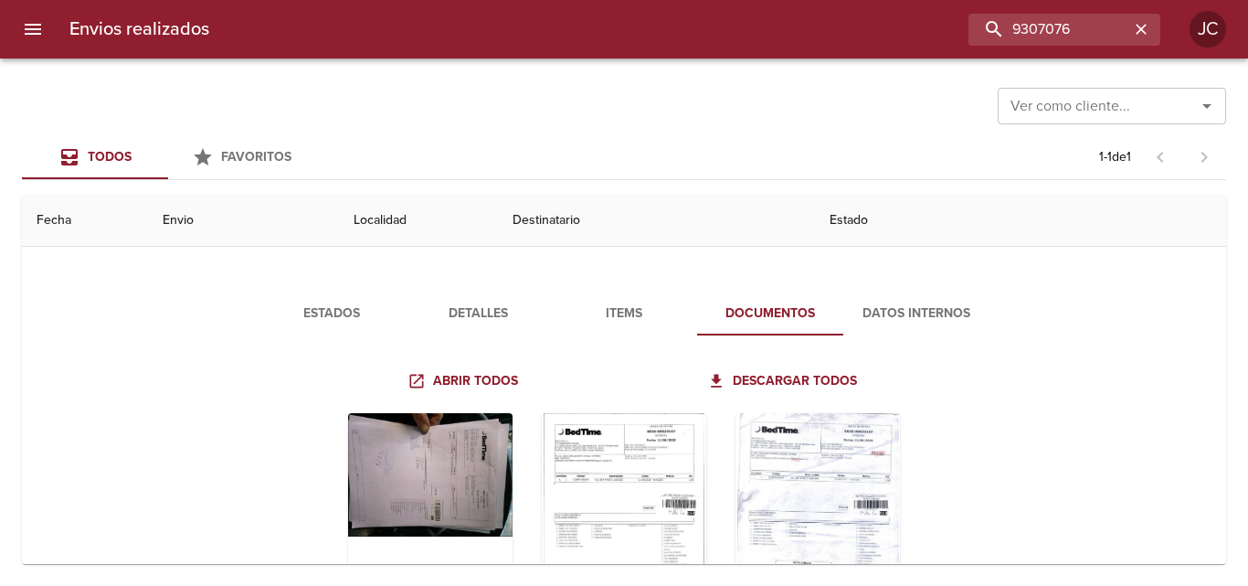
scroll to position [180, 0]
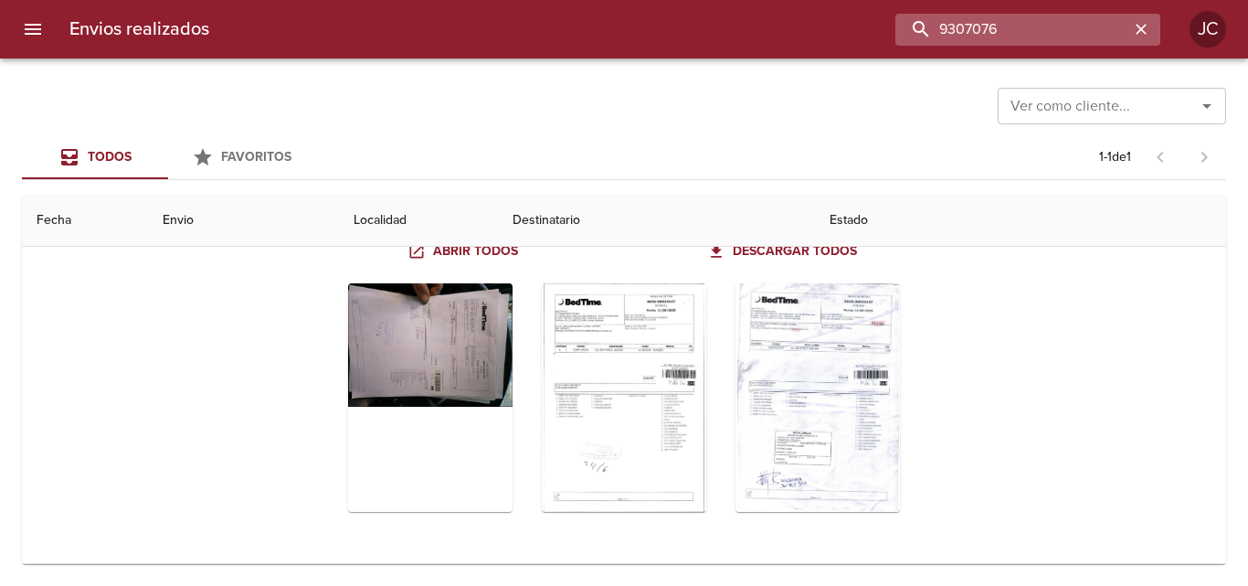
click at [1060, 42] on input "9307076" at bounding box center [1012, 30] width 234 height 32
click at [1060, 41] on input "9307076" at bounding box center [1012, 30] width 234 height 32
paste input "121"
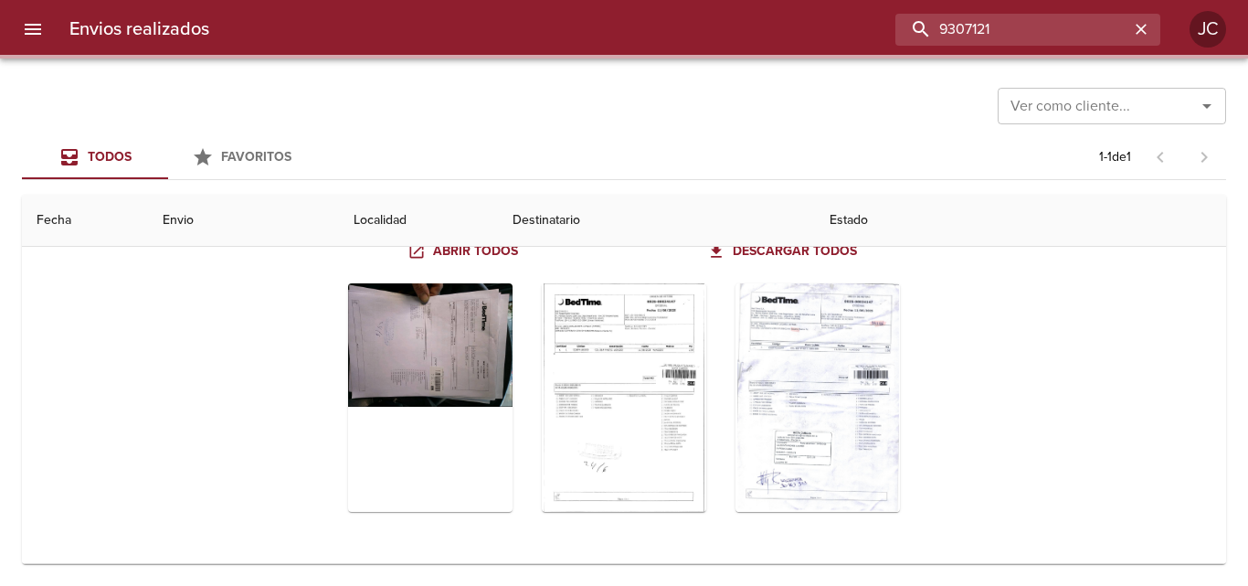
scroll to position [0, 0]
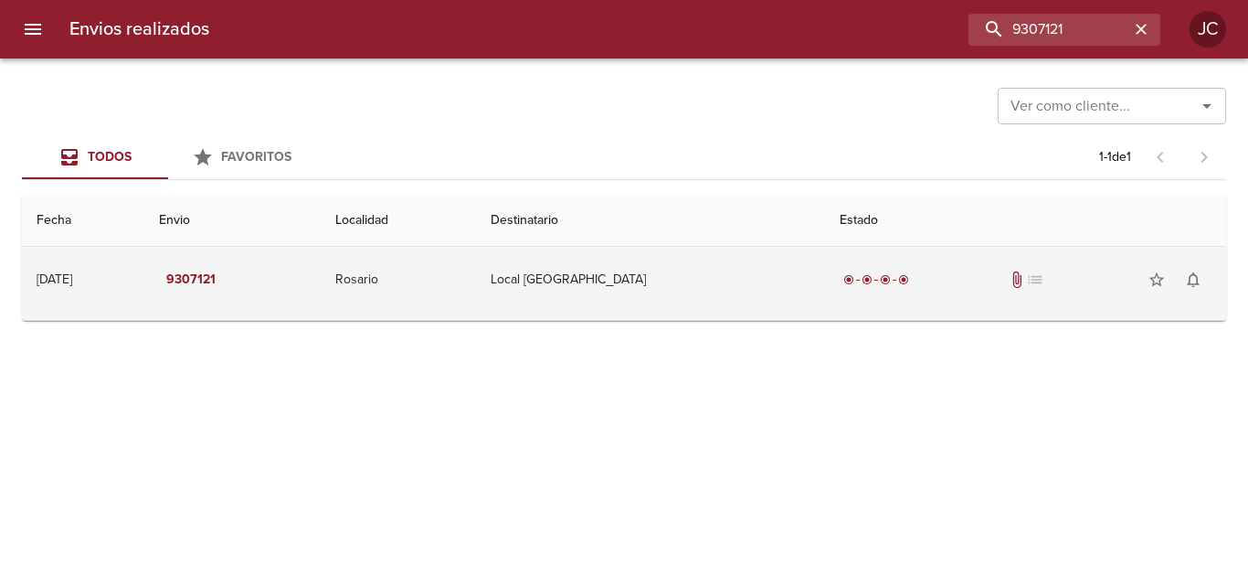
click at [757, 276] on td "Local [GEOGRAPHIC_DATA]" at bounding box center [650, 280] width 349 height 66
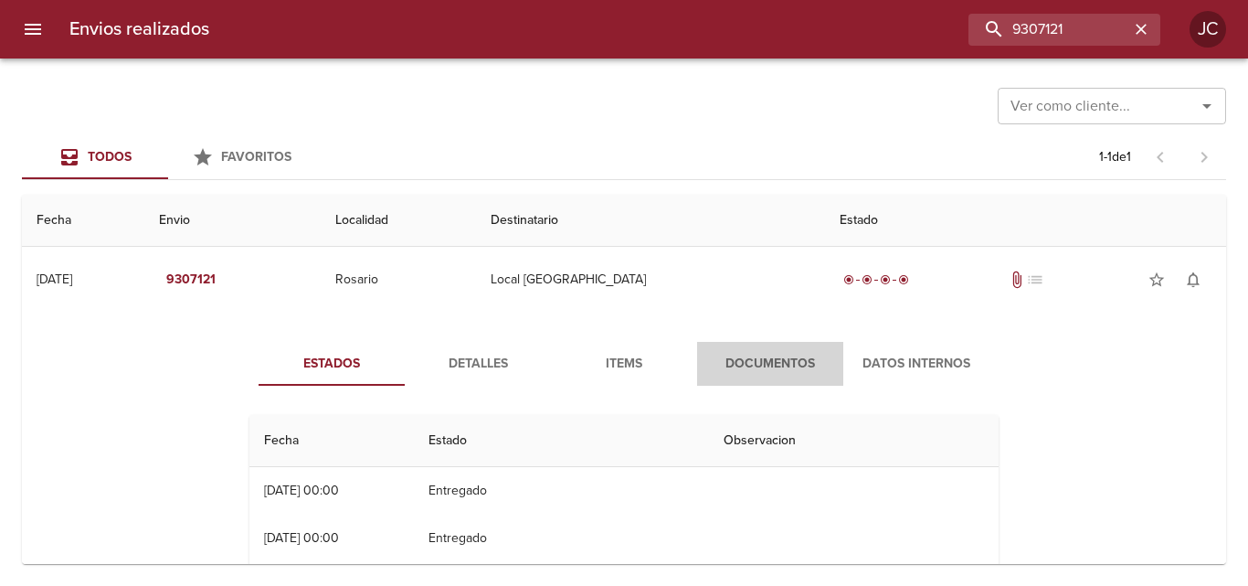
click at [732, 353] on span "Documentos" at bounding box center [770, 364] width 124 height 23
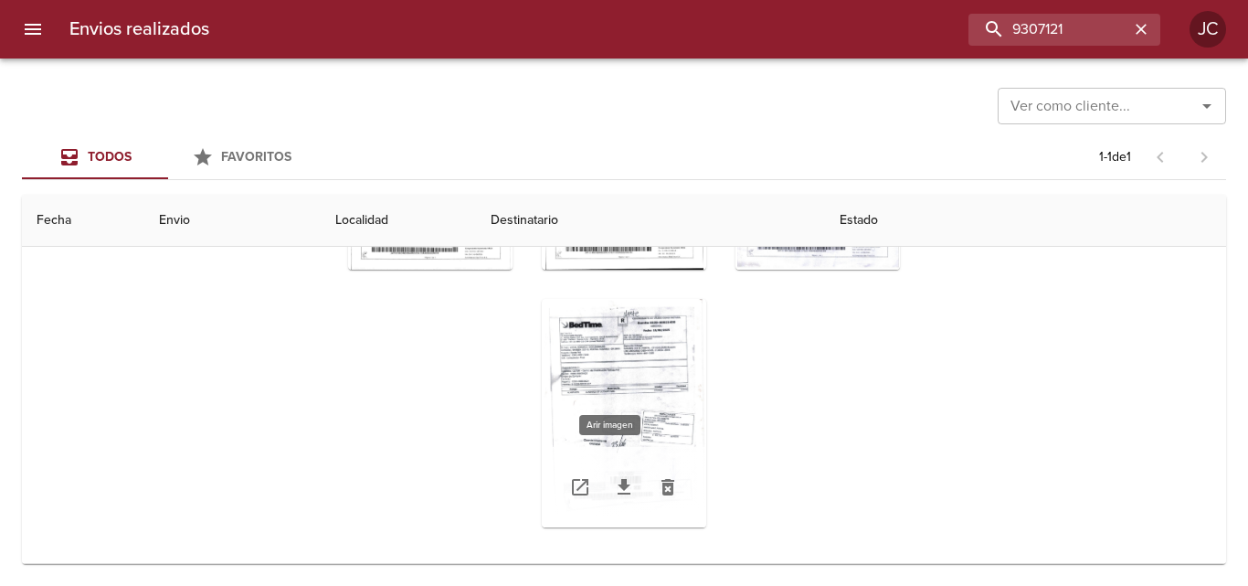
scroll to position [198, 0]
click at [579, 489] on link "Tabla de envíos del cliente" at bounding box center [580, 486] width 44 height 44
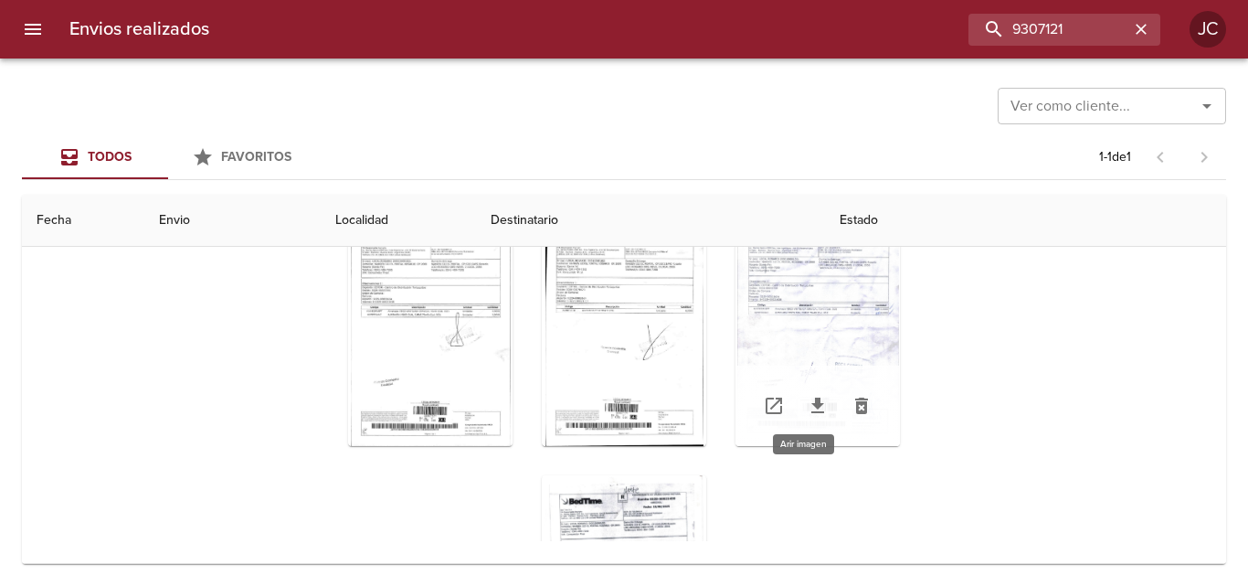
scroll to position [0, 0]
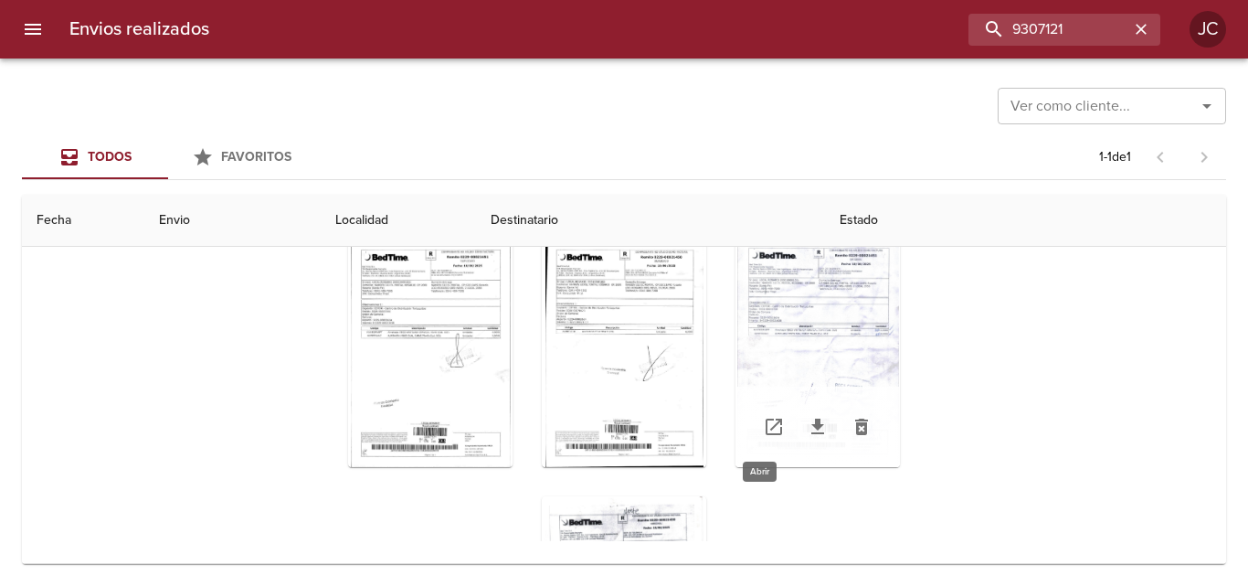
click at [763, 429] on icon "Tabla de envíos del cliente" at bounding box center [774, 427] width 22 height 22
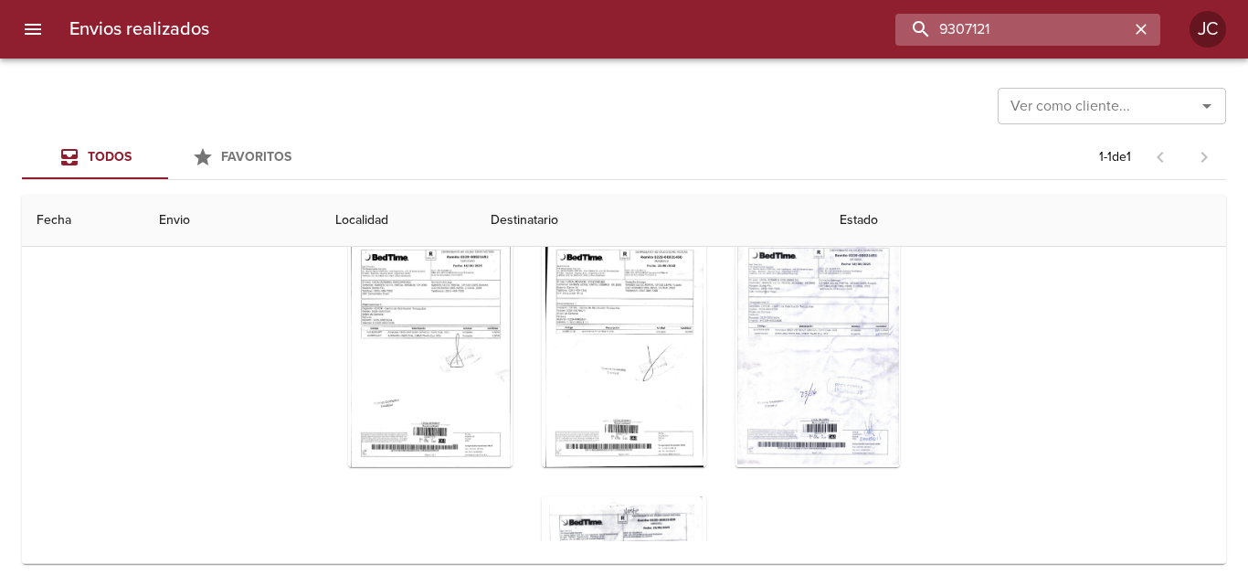
click at [1009, 18] on input "9307121" at bounding box center [1012, 30] width 234 height 32
paste input "27998"
type input "9327998"
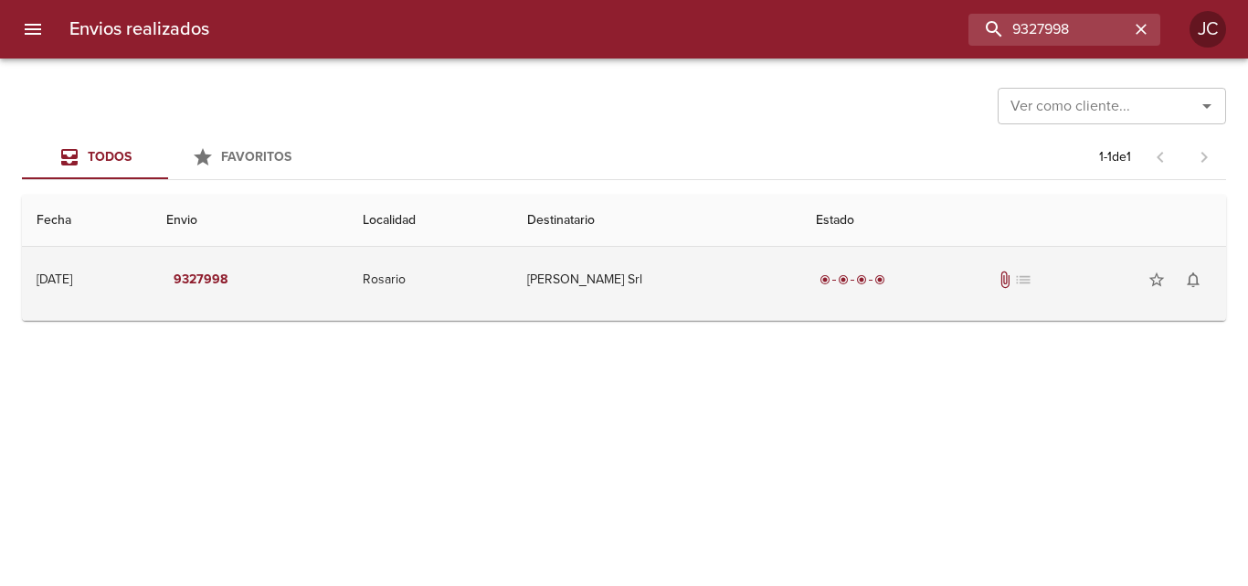
click at [815, 254] on td "radio_button_checked radio_button_checked radio_button_checked radio_button_che…" at bounding box center [1013, 280] width 425 height 66
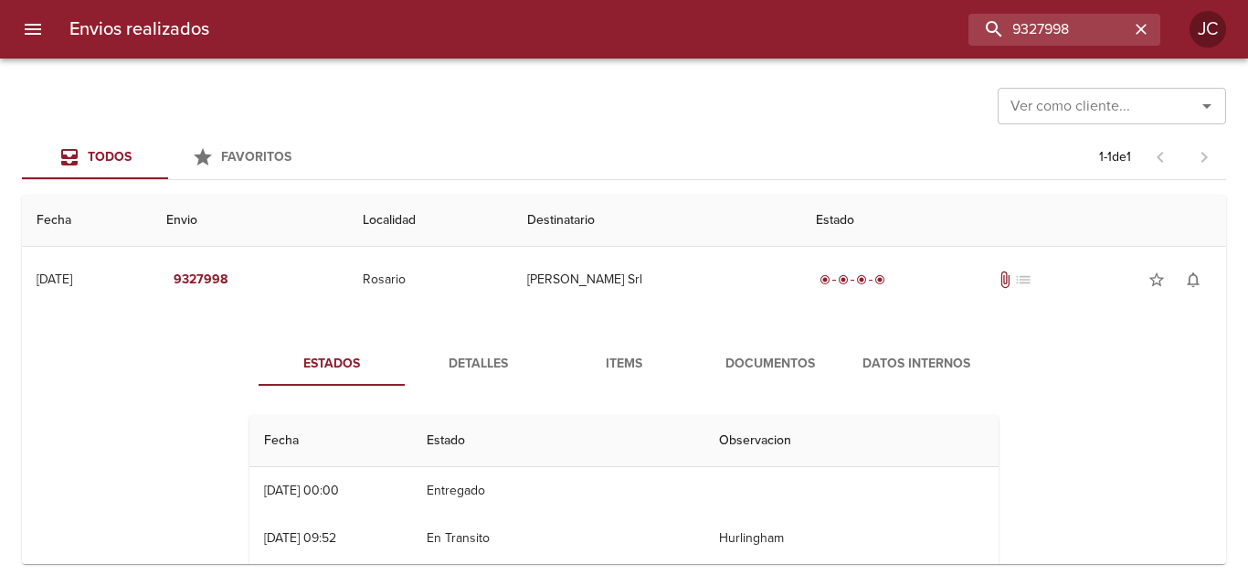
click at [771, 341] on div "Estados Detalles Items Documentos Datos Internos Fecha Estado Observacion 03/07…" at bounding box center [624, 554] width 1175 height 468
click at [770, 353] on span "Documentos" at bounding box center [770, 364] width 124 height 23
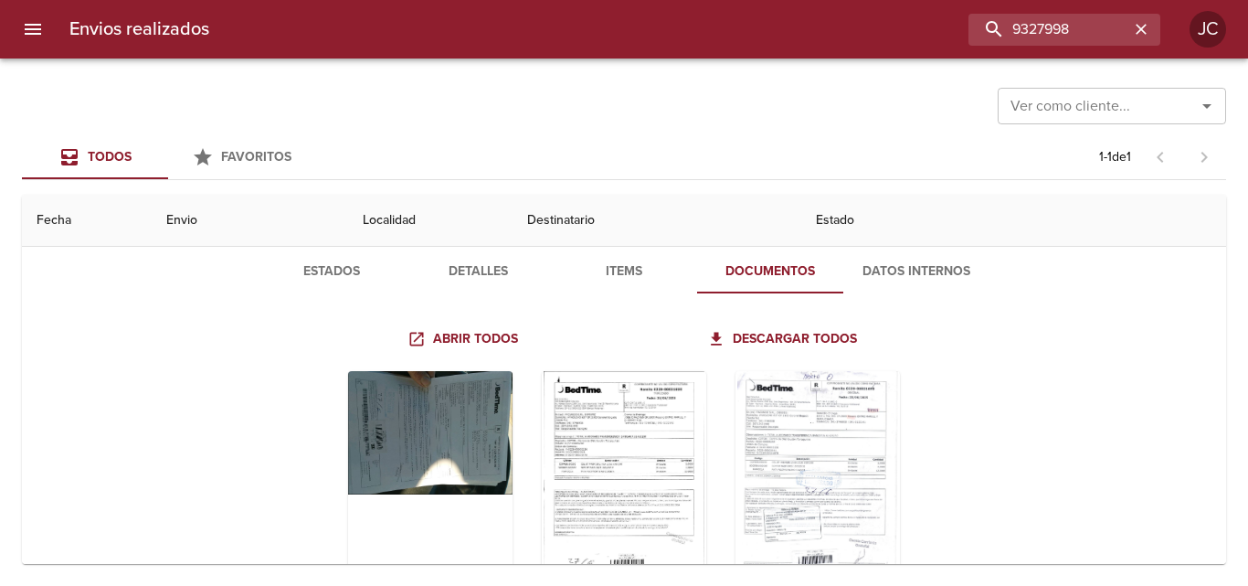
scroll to position [180, 0]
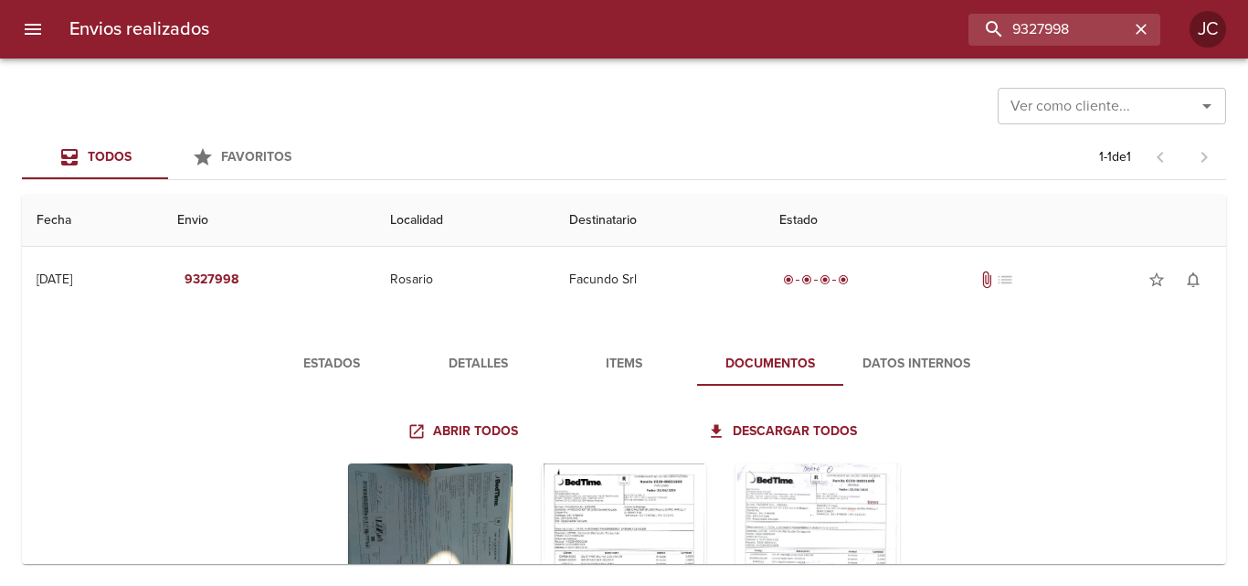
scroll to position [180, 0]
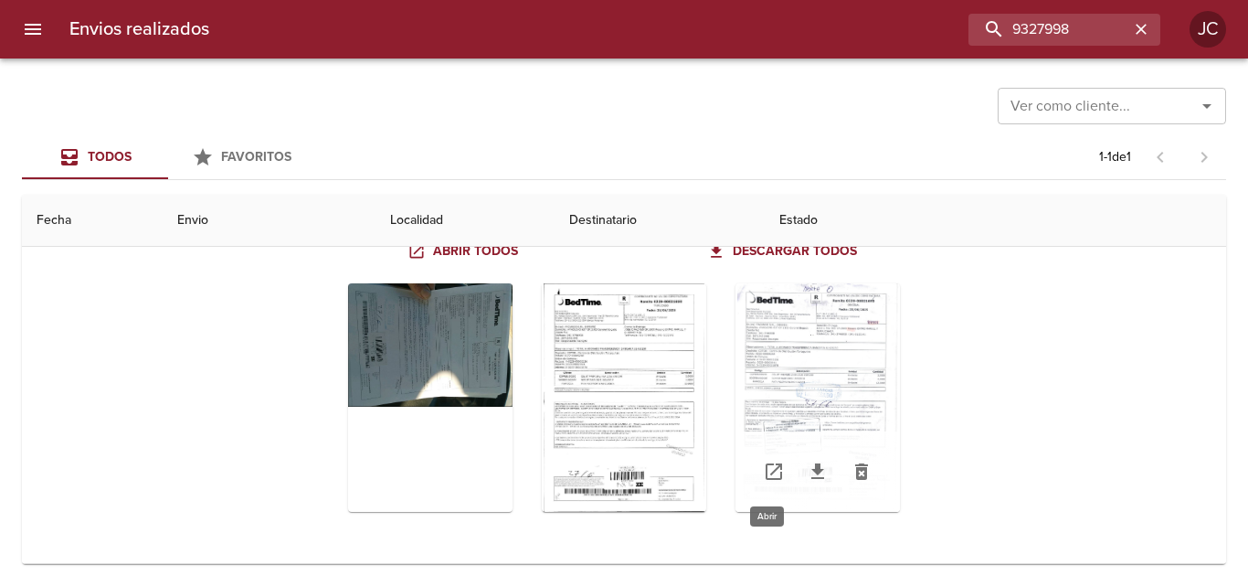
click at [755, 479] on link "Tabla de envíos del cliente" at bounding box center [774, 472] width 44 height 44
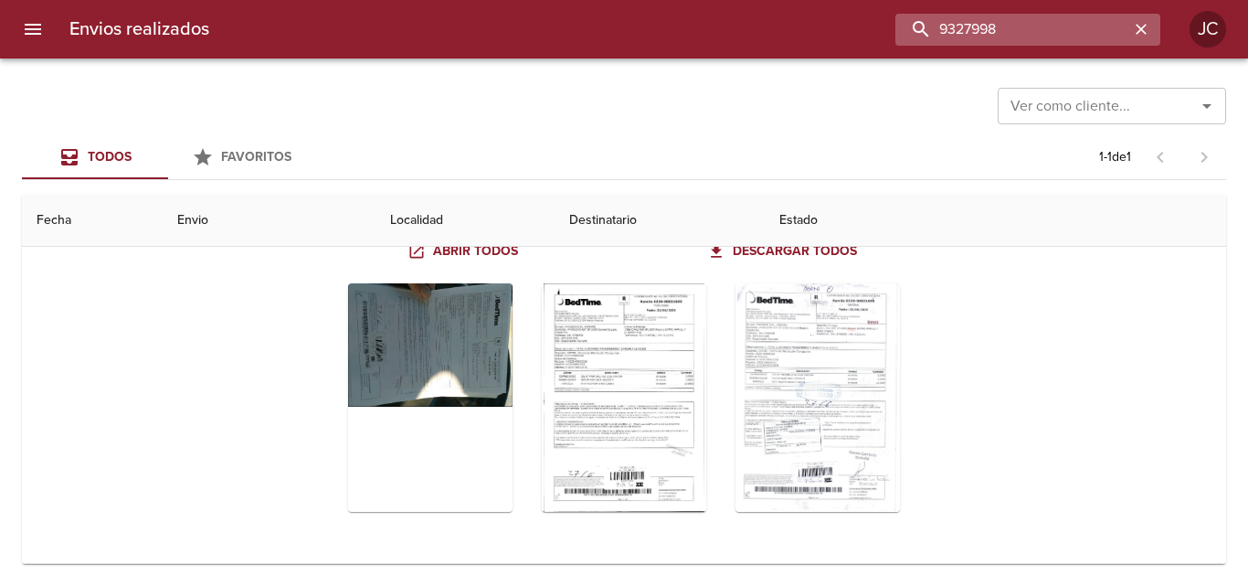
click at [1039, 31] on input "9327998" at bounding box center [1012, 30] width 234 height 32
paste input "8042"
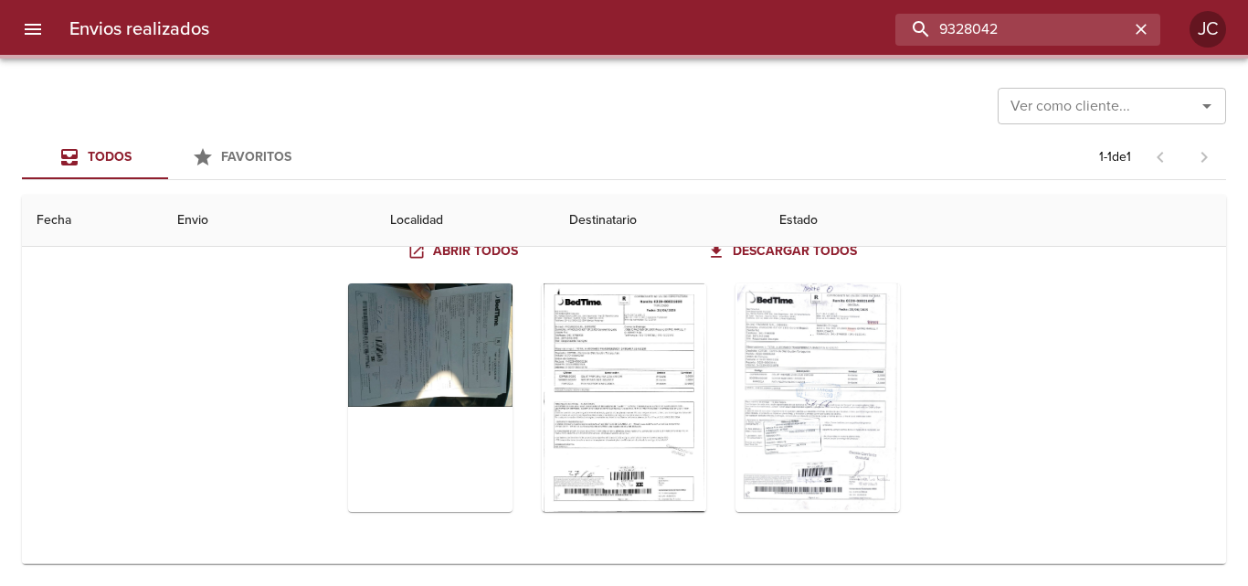
scroll to position [0, 0]
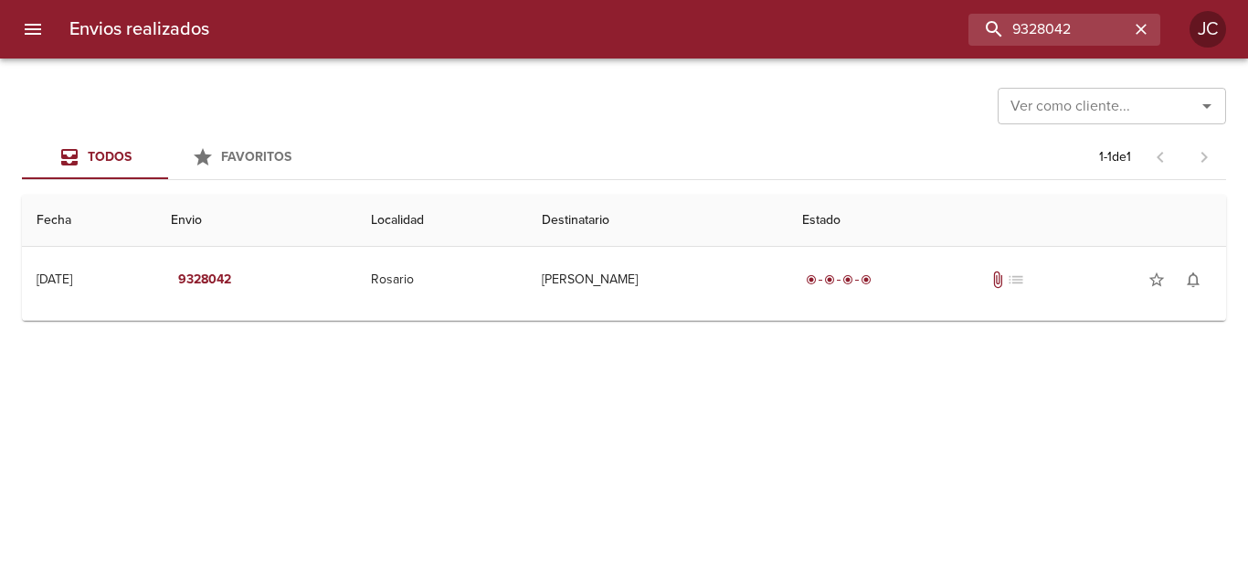
drag, startPoint x: 708, startPoint y: 326, endPoint x: 727, endPoint y: 302, distance: 30.5
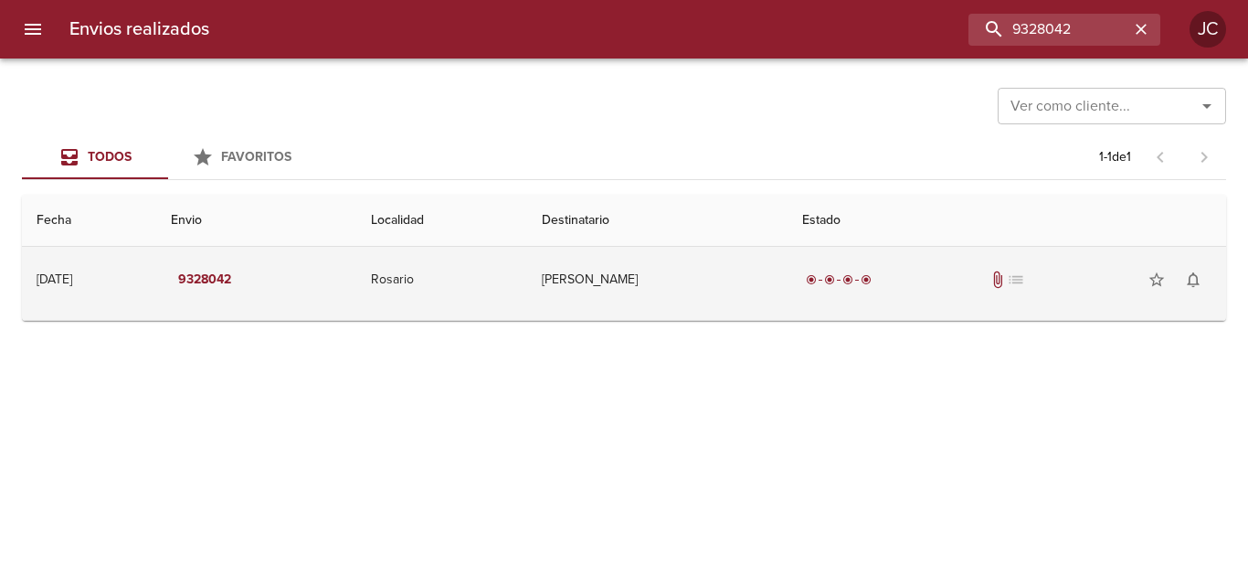
click at [708, 324] on div "Ver como cliente... Ver como cliente... Todos Favoritos 1 - 1 de 1 Fecha Envio …" at bounding box center [624, 321] width 1248 height 527
click at [727, 302] on td "[PERSON_NAME]" at bounding box center [657, 280] width 260 height 66
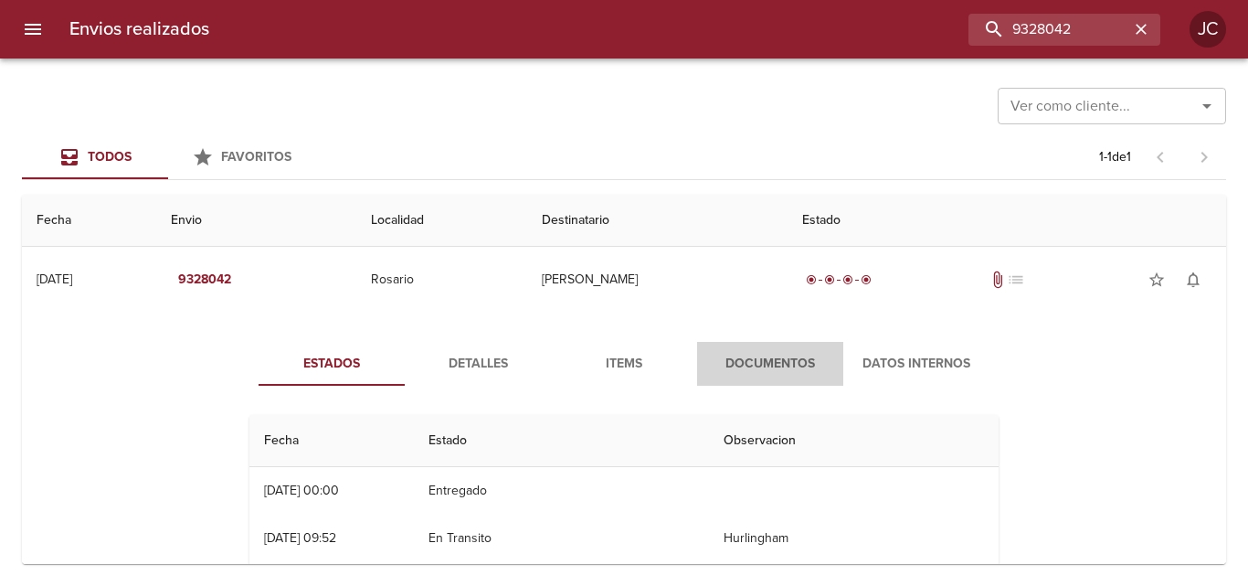
click at [731, 368] on span "Documentos" at bounding box center [770, 364] width 124 height 23
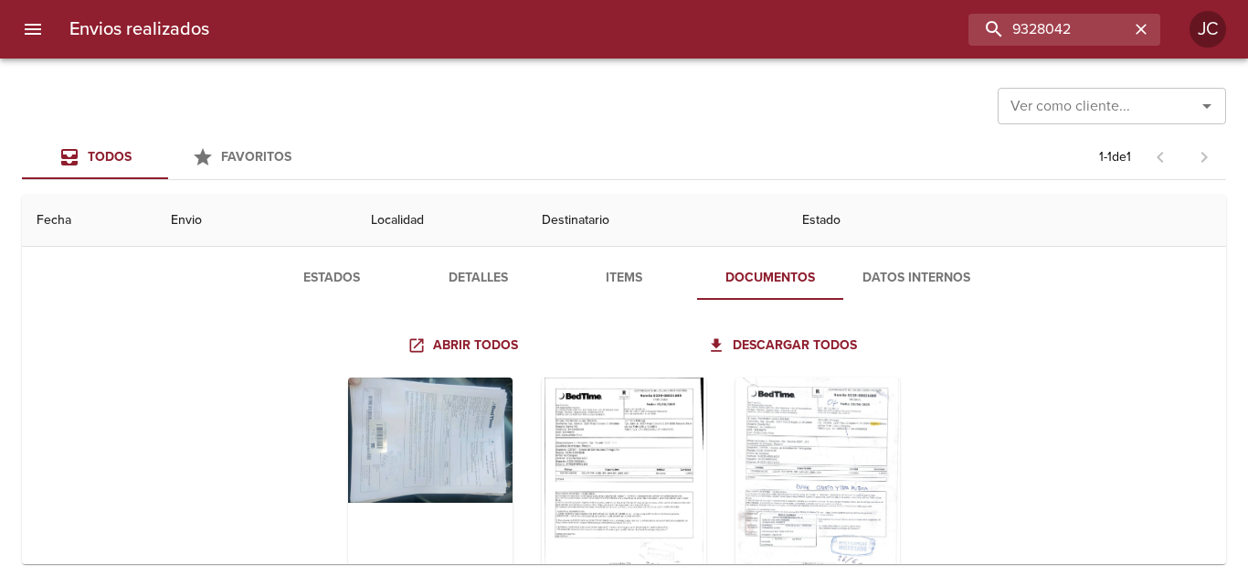
scroll to position [180, 0]
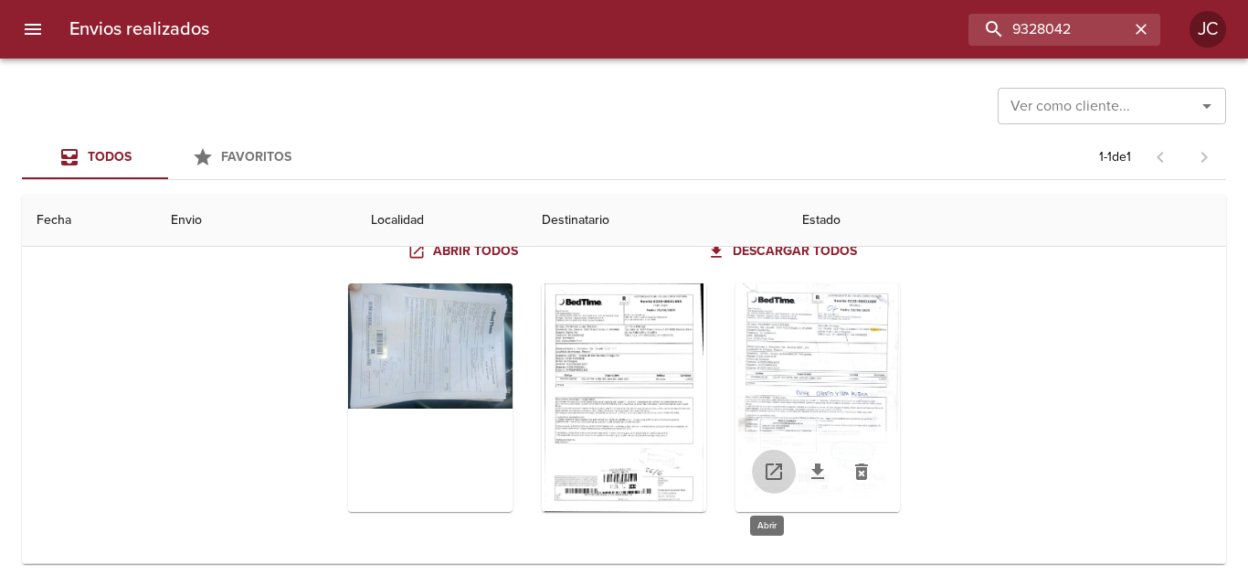
click at [763, 471] on icon "Tabla de envíos del cliente" at bounding box center [774, 472] width 22 height 22
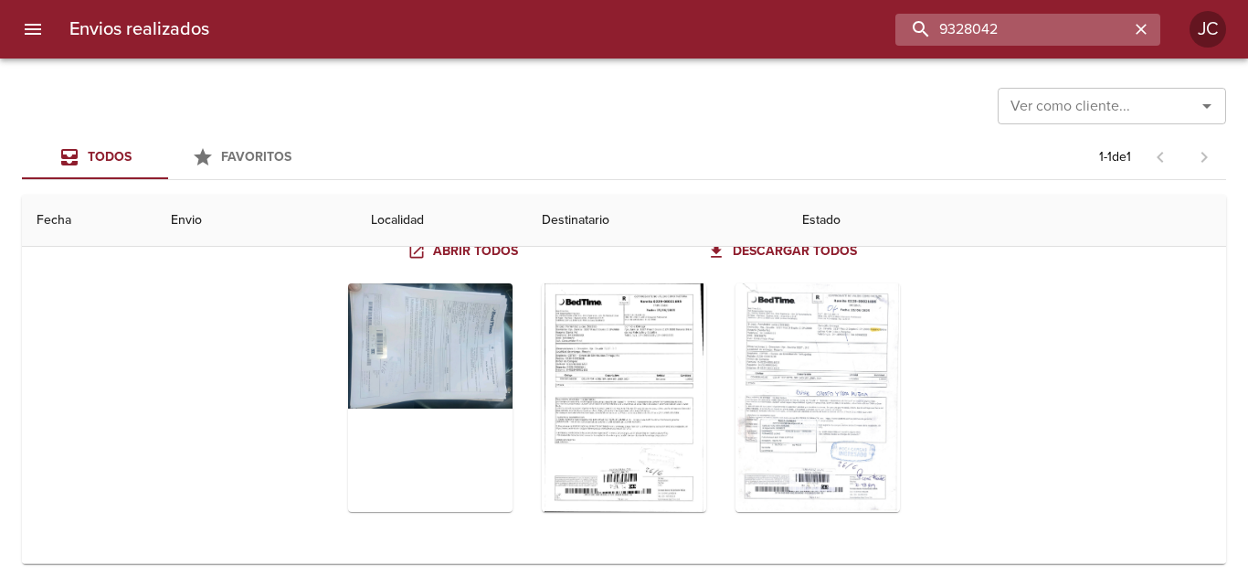
click at [1108, 30] on input "9328042" at bounding box center [1012, 30] width 234 height 32
paste input "237"
type input "9328237"
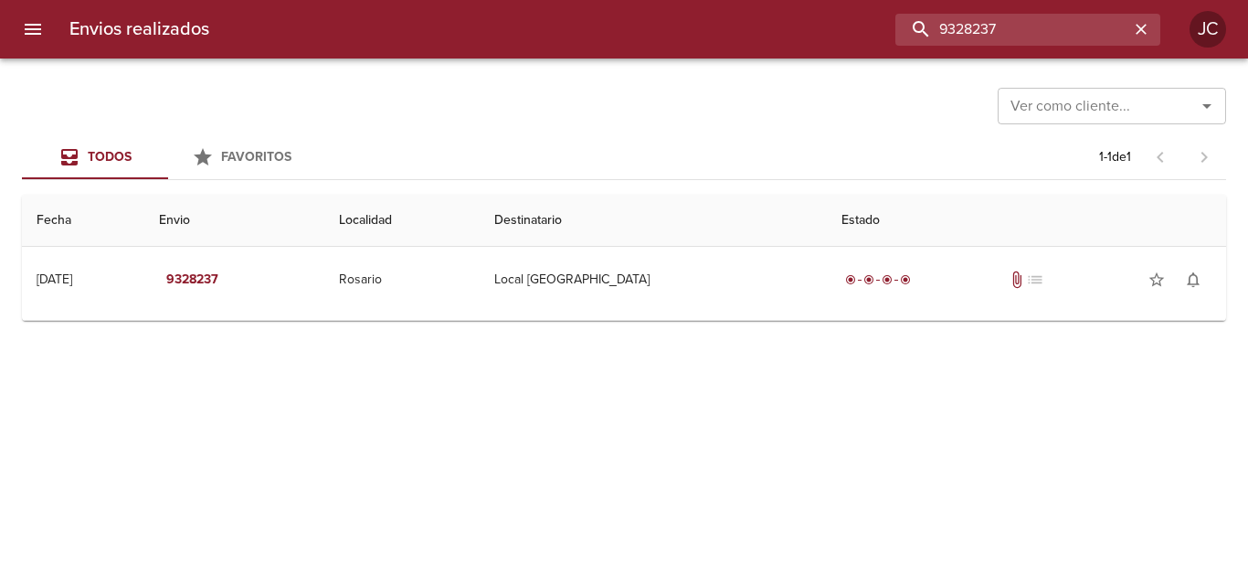
scroll to position [0, 0]
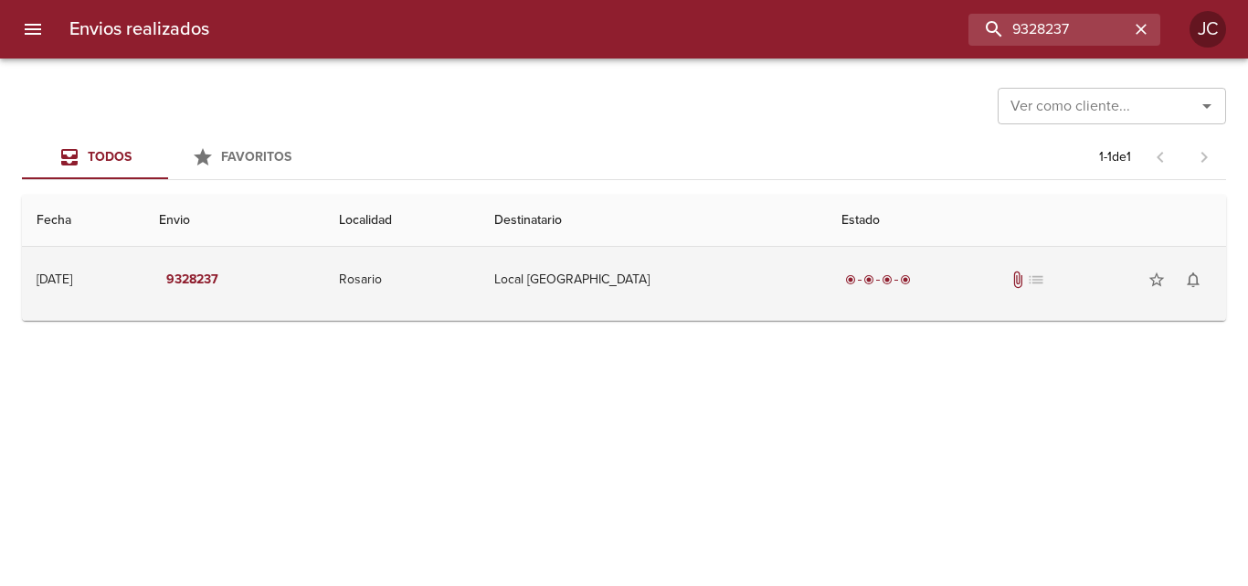
click at [827, 278] on td "radio_button_checked radio_button_checked radio_button_checked radio_button_che…" at bounding box center [1026, 280] width 399 height 66
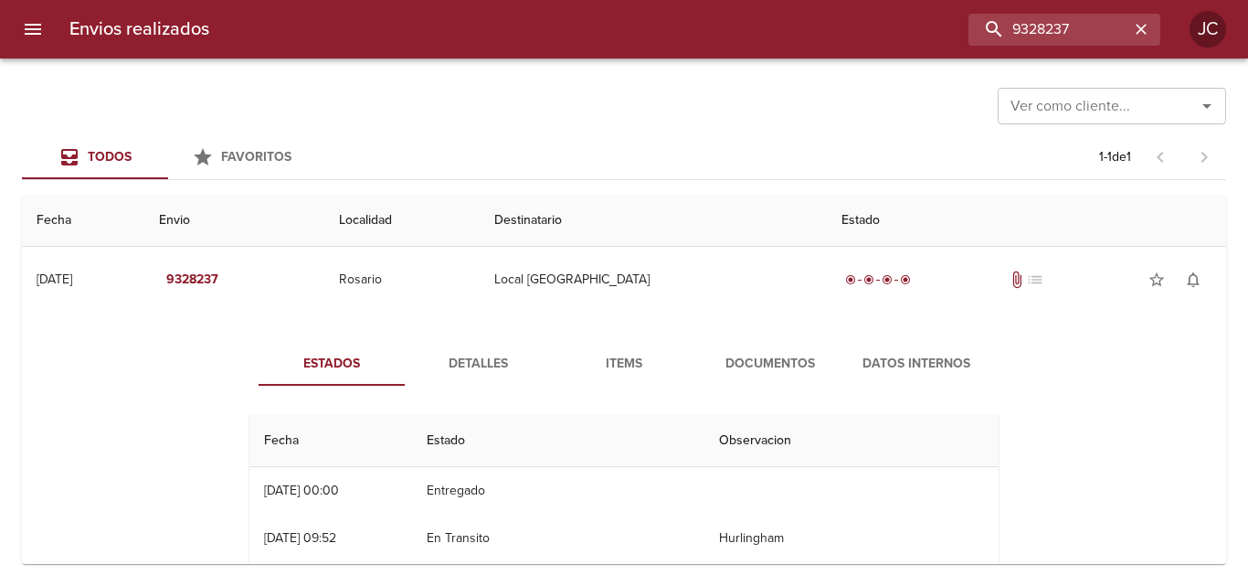
click at [754, 366] on span "Documentos" at bounding box center [770, 364] width 124 height 23
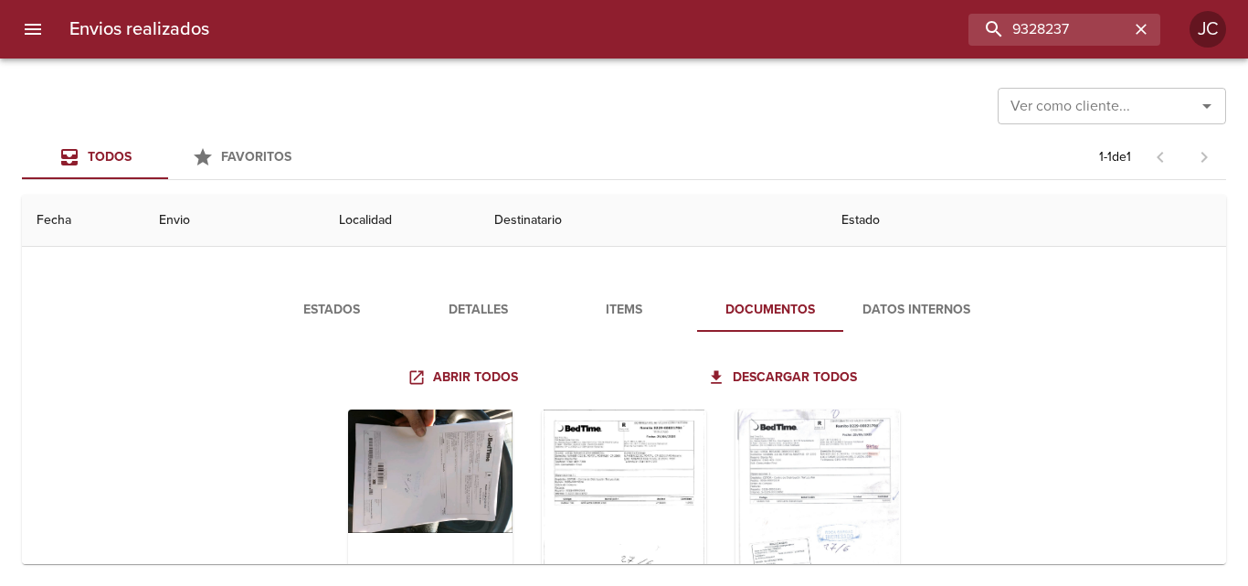
scroll to position [180, 0]
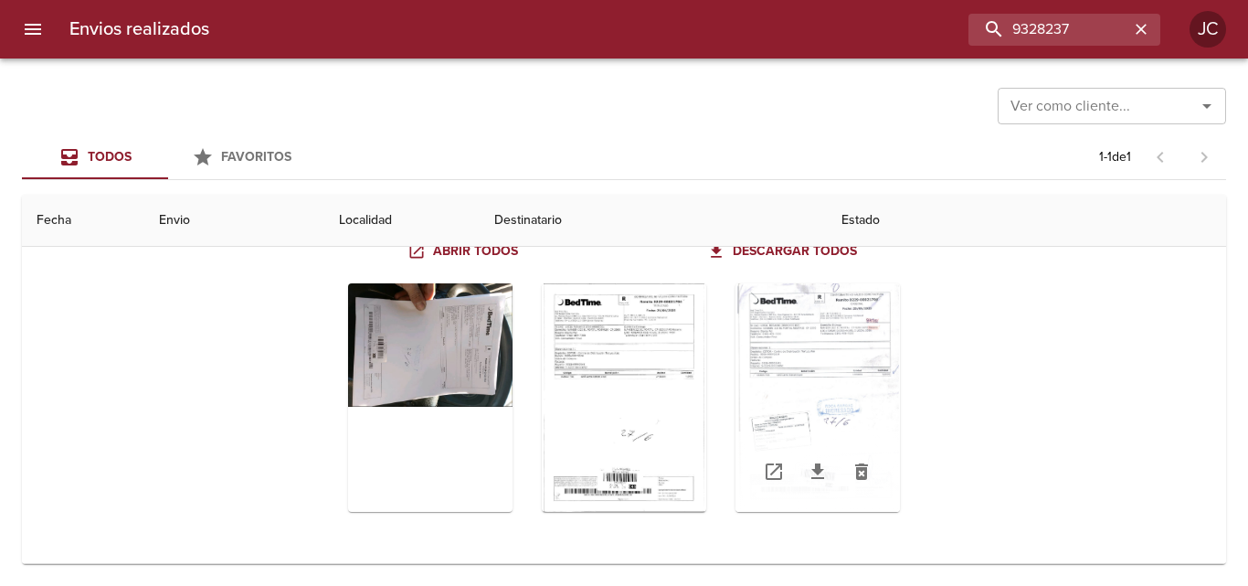
click at [773, 471] on icon "Tabla de envíos del cliente" at bounding box center [774, 472] width 22 height 22
